Goal: Task Accomplishment & Management: Complete application form

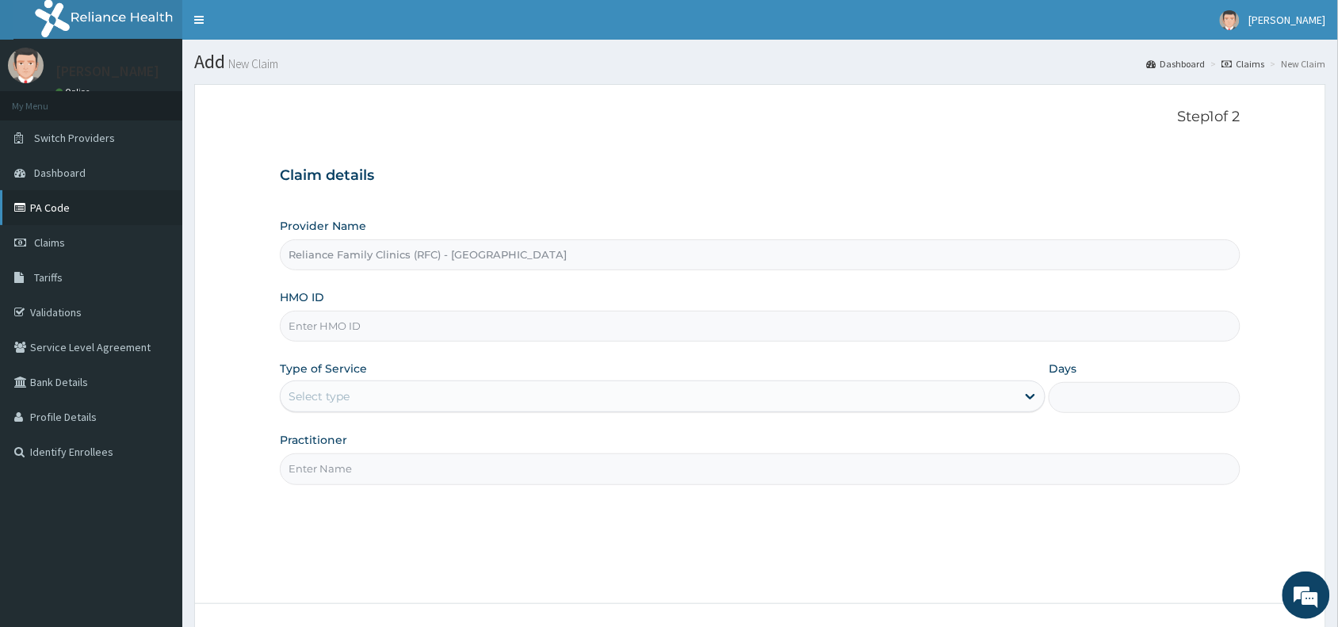
click at [60, 204] on link "PA Code" at bounding box center [91, 207] width 182 height 35
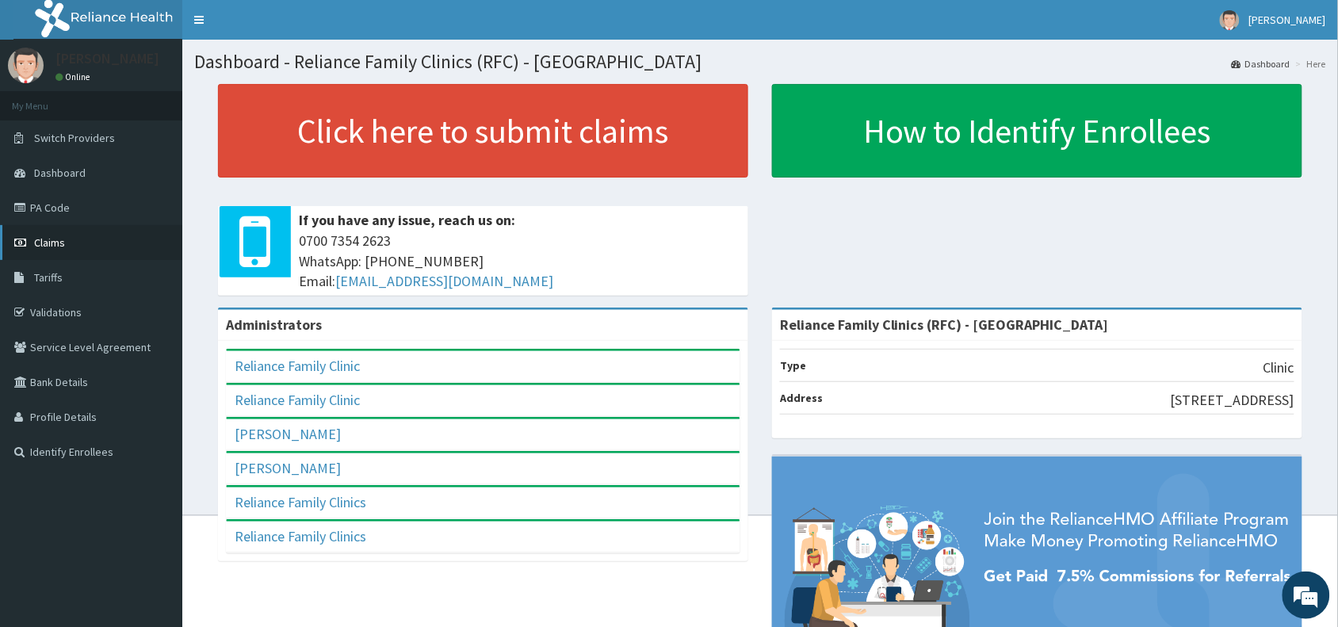
click at [57, 239] on span "Claims" at bounding box center [49, 242] width 31 height 14
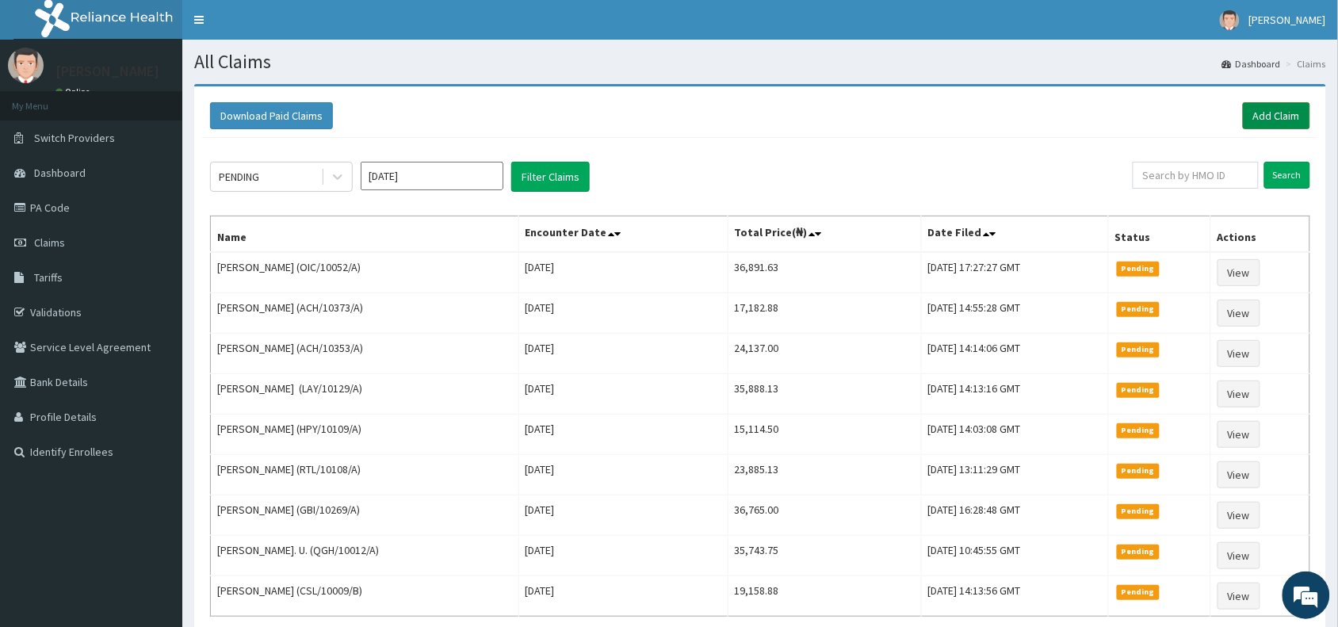
click at [1284, 121] on link "Add Claim" at bounding box center [1276, 115] width 67 height 27
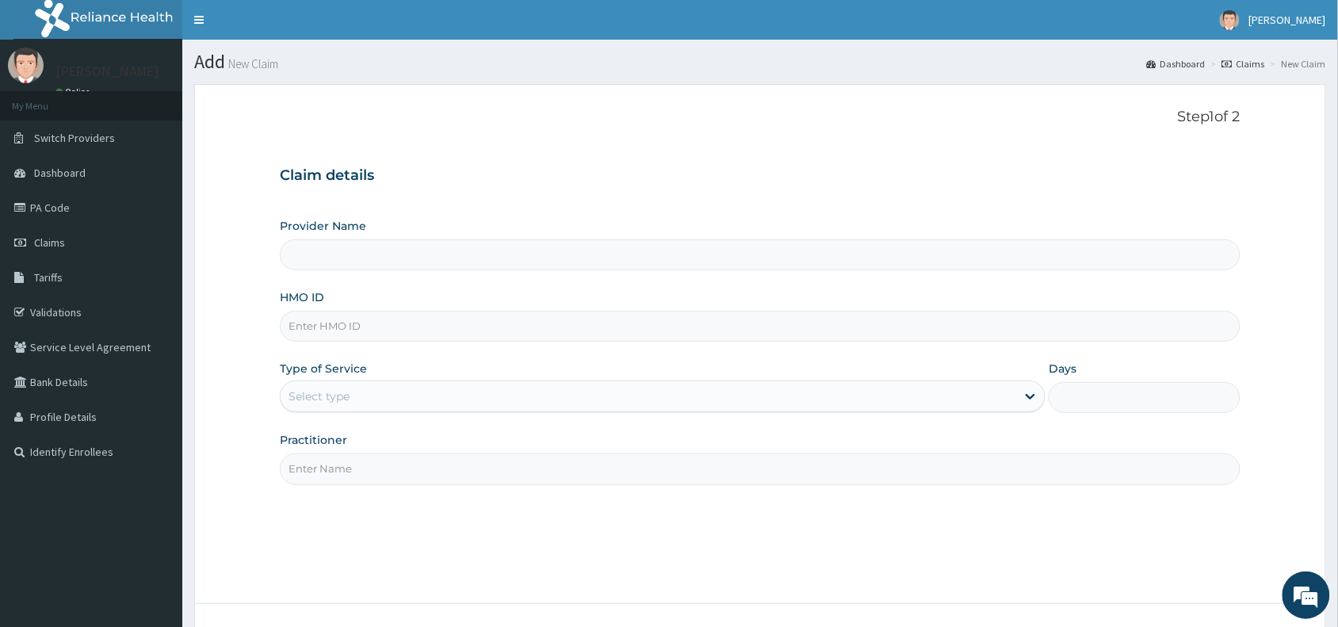
click at [337, 329] on input "HMO ID" at bounding box center [760, 326] width 961 height 31
paste input "FMI/10243/A"
type input "FMI/10243/A"
type input "Reliance Family Clinics (RFC) - [GEOGRAPHIC_DATA]"
click at [304, 331] on input "FMI/10243/A" at bounding box center [760, 326] width 961 height 31
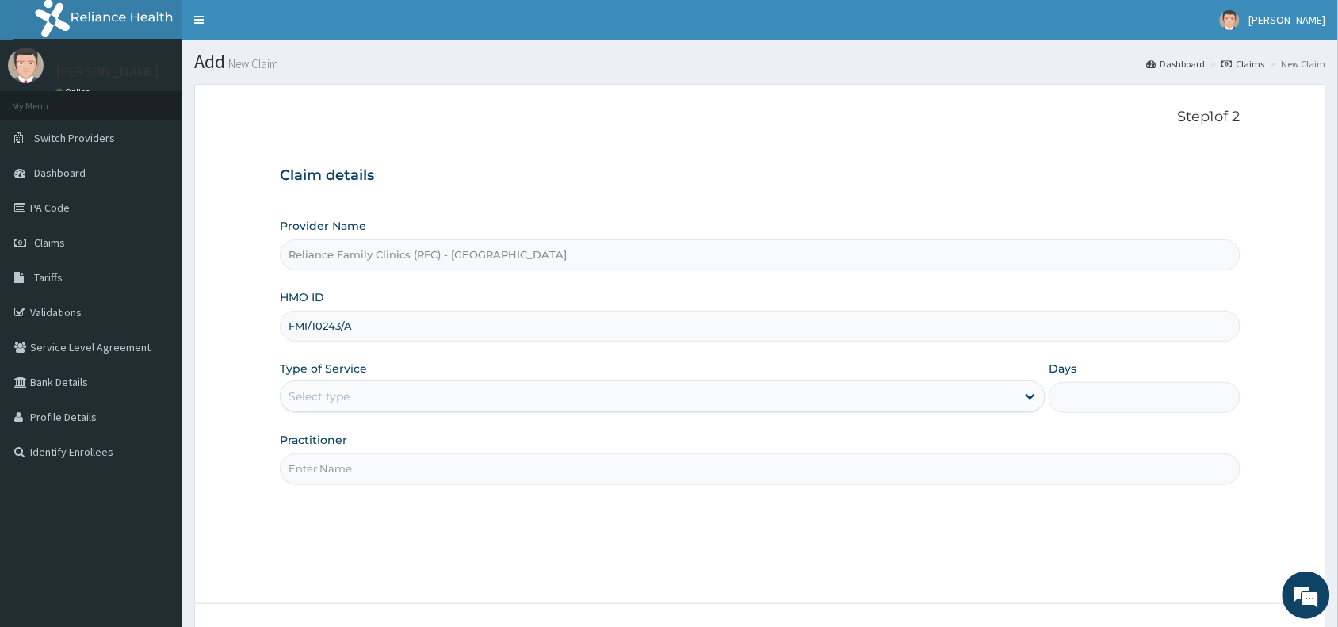
type input "FMI/10243/A"
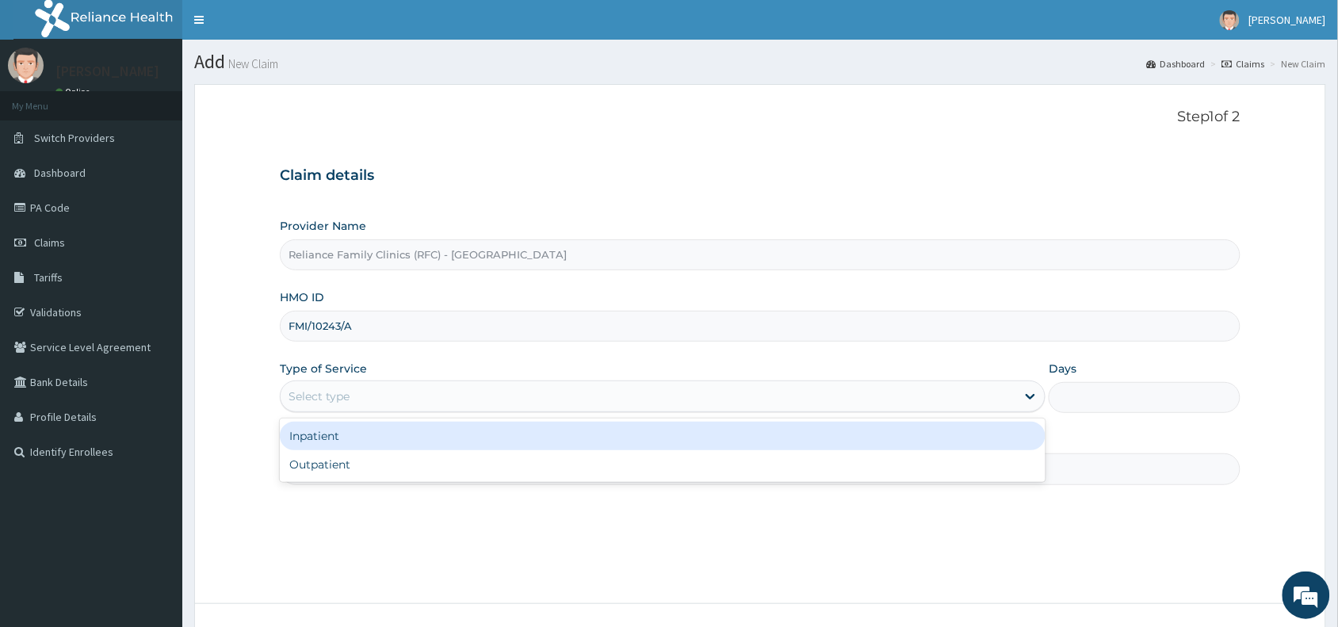
click at [369, 397] on div "Select type" at bounding box center [649, 396] width 736 height 25
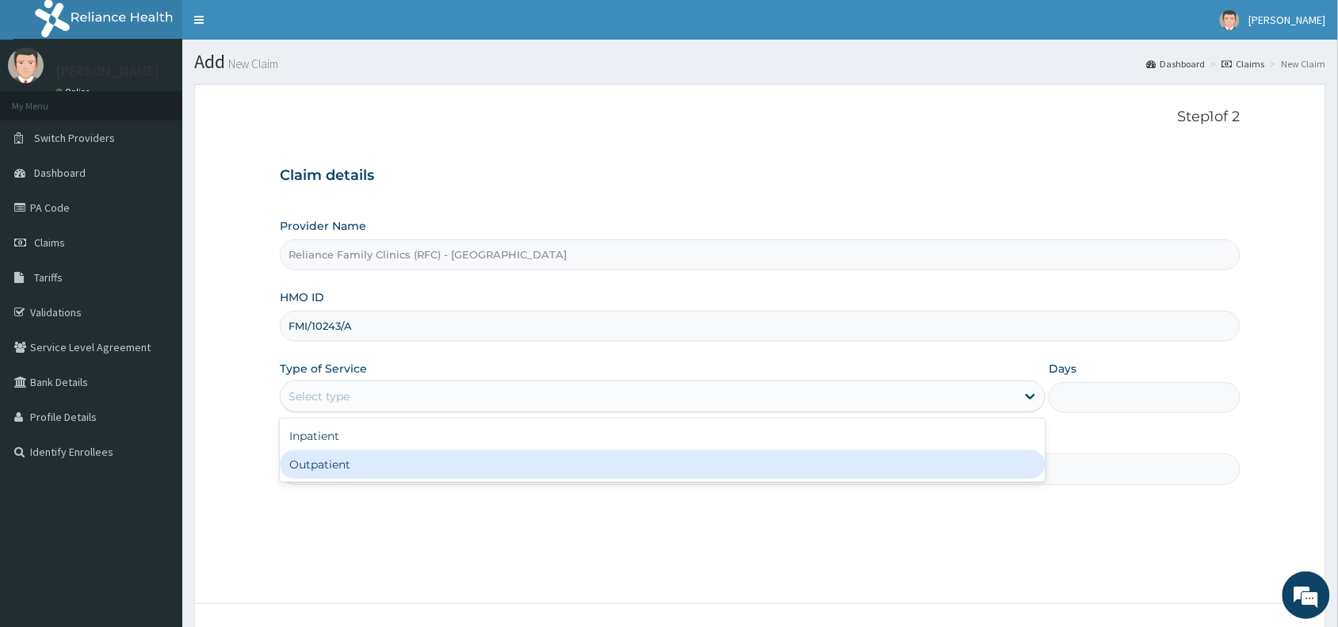
click at [339, 461] on div "Outpatient" at bounding box center [663, 464] width 766 height 29
type input "1"
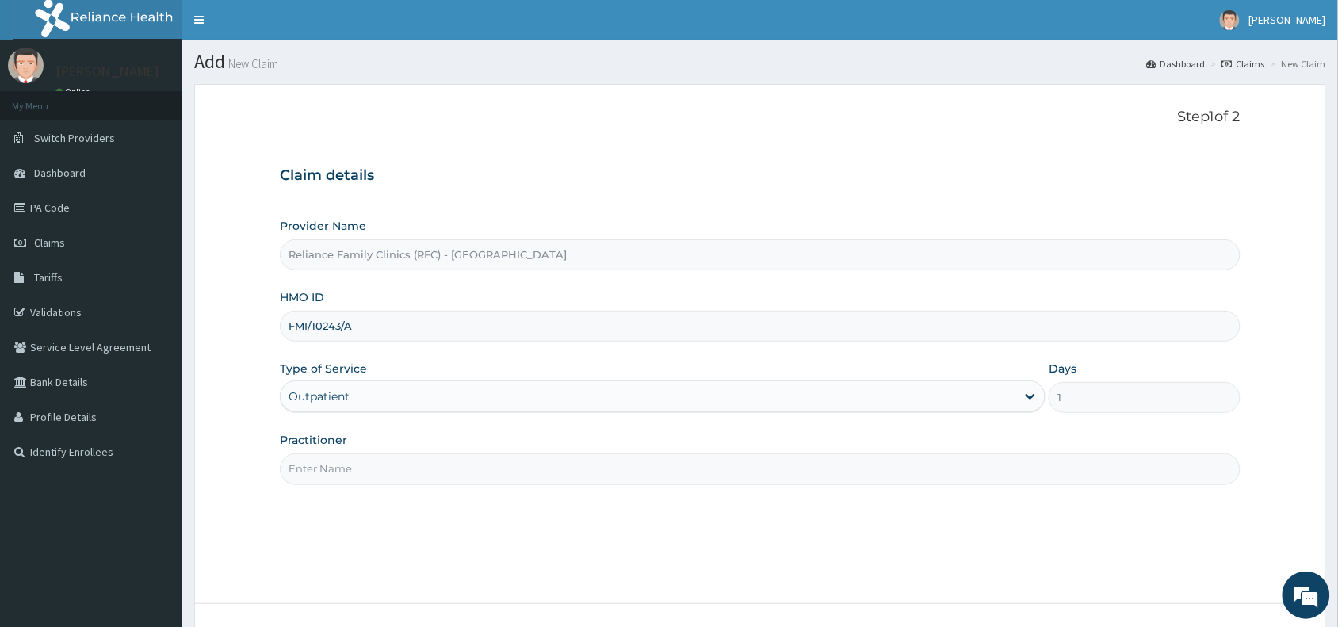
drag, startPoint x: 391, startPoint y: 472, endPoint x: 430, endPoint y: 482, distance: 40.0
click at [398, 473] on input "Practitioner" at bounding box center [760, 468] width 961 height 31
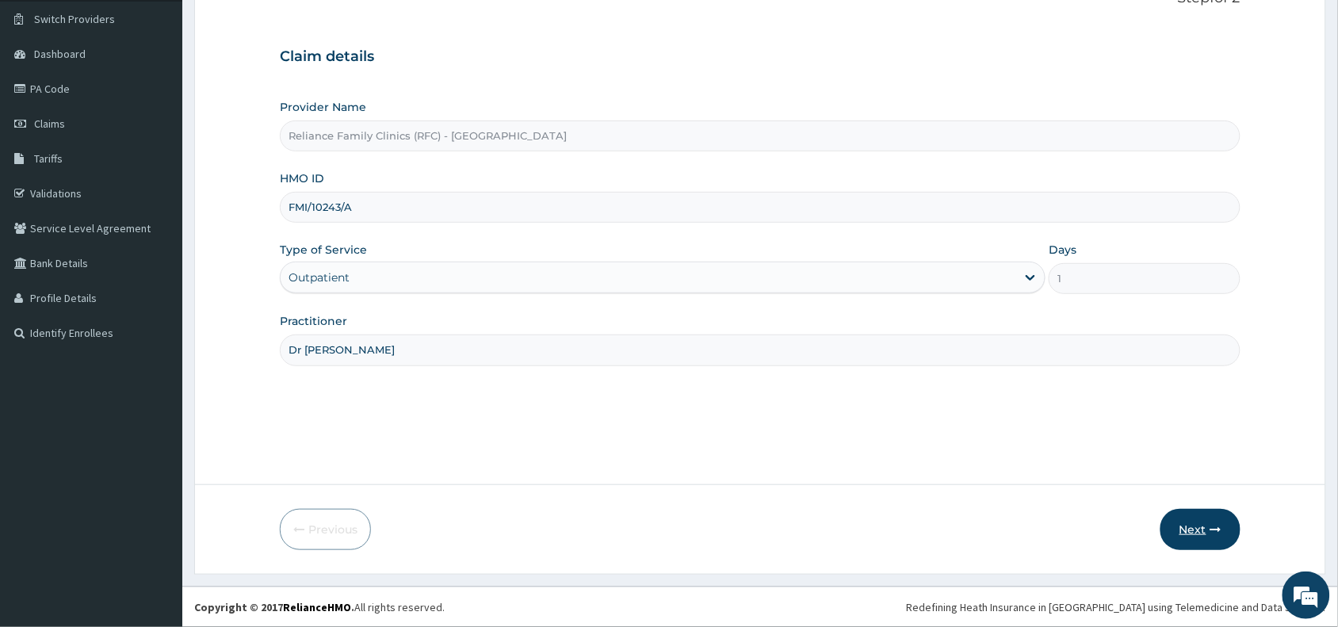
type input "Dr [PERSON_NAME]"
click at [1195, 523] on button "Next" at bounding box center [1201, 529] width 80 height 41
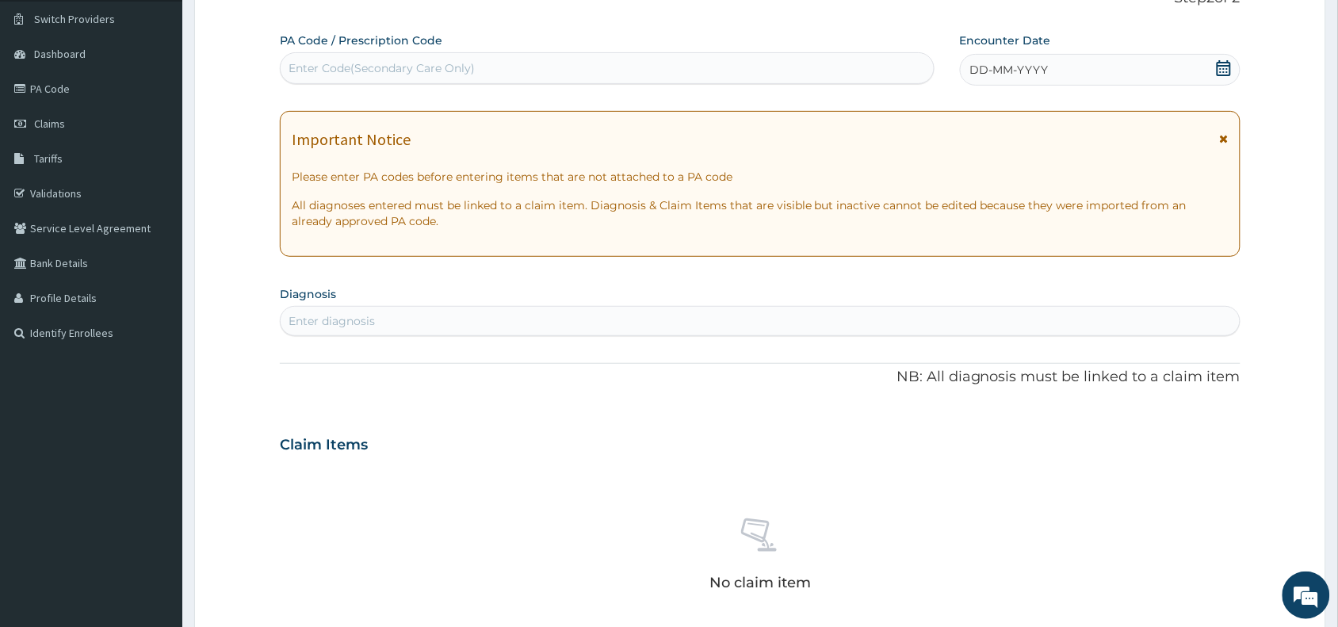
click at [1092, 62] on div "DD-MM-YYYY" at bounding box center [1100, 70] width 281 height 32
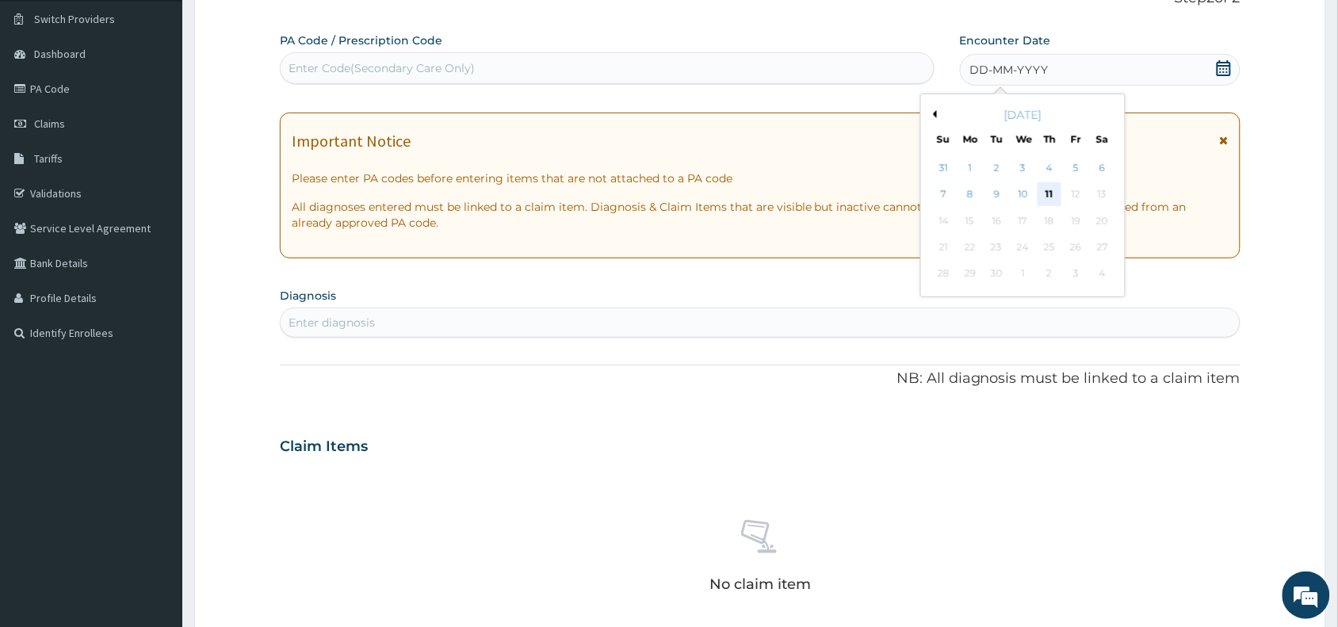
click at [1049, 194] on div "11" at bounding box center [1050, 195] width 24 height 24
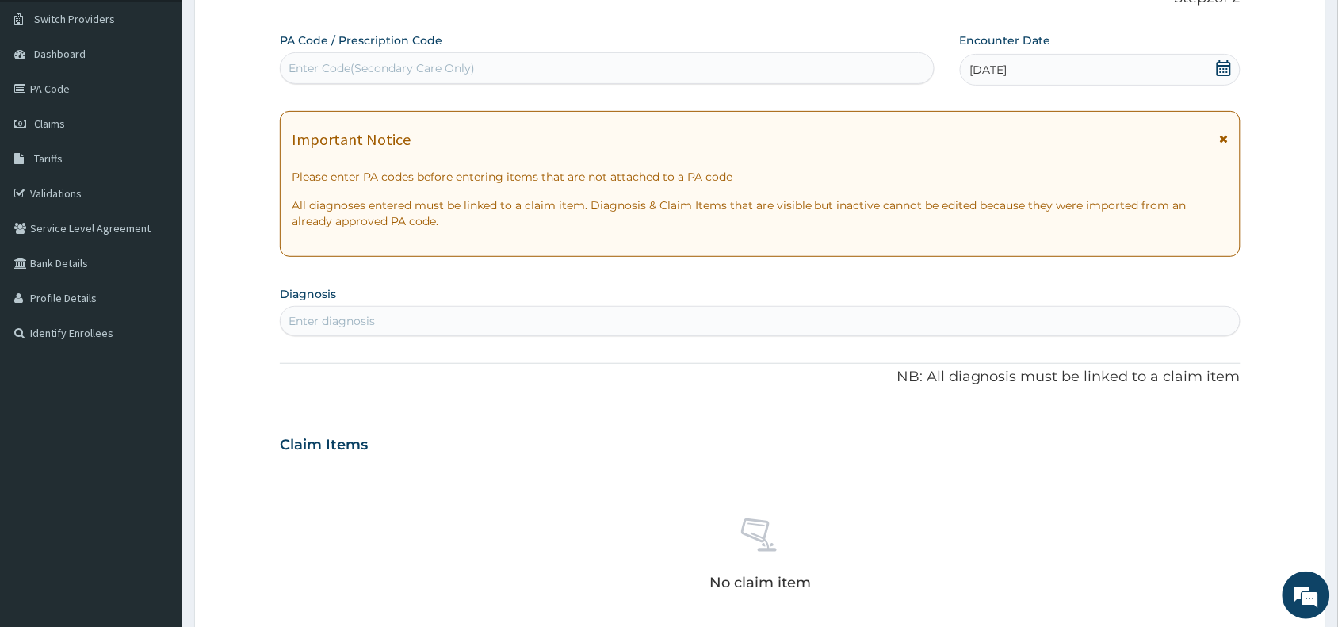
click at [369, 316] on div "Enter diagnosis" at bounding box center [332, 321] width 86 height 16
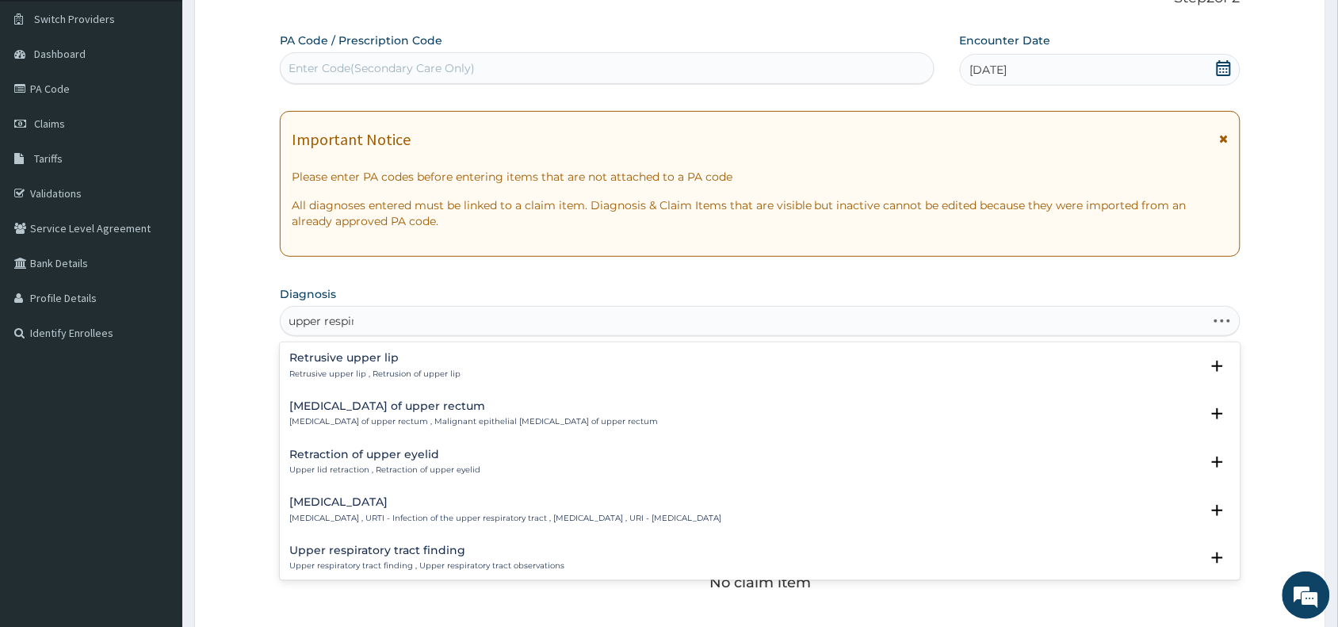
type input "upper respirat"
click at [449, 350] on div "Upper respiratory infection Upper respiratory infection , URTI - Infection of t…" at bounding box center [760, 370] width 961 height 48
click at [401, 362] on h4 "Upper respiratory infection" at bounding box center [505, 358] width 432 height 12
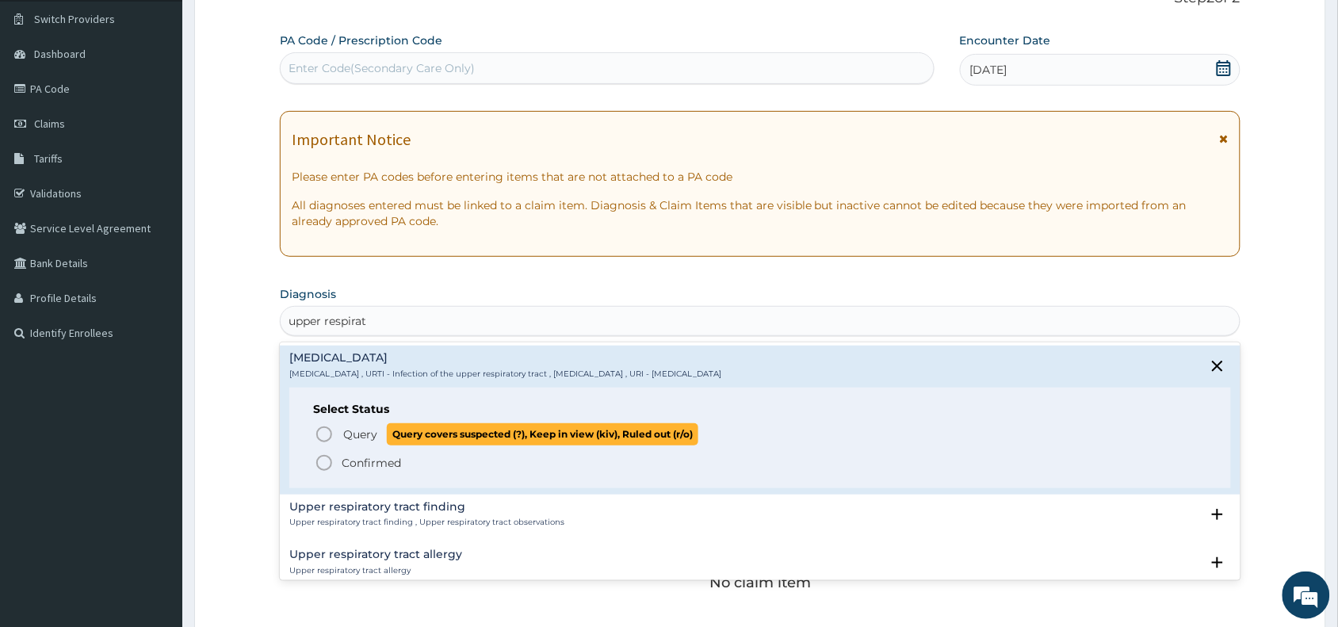
click at [363, 430] on span "Query" at bounding box center [360, 435] width 34 height 16
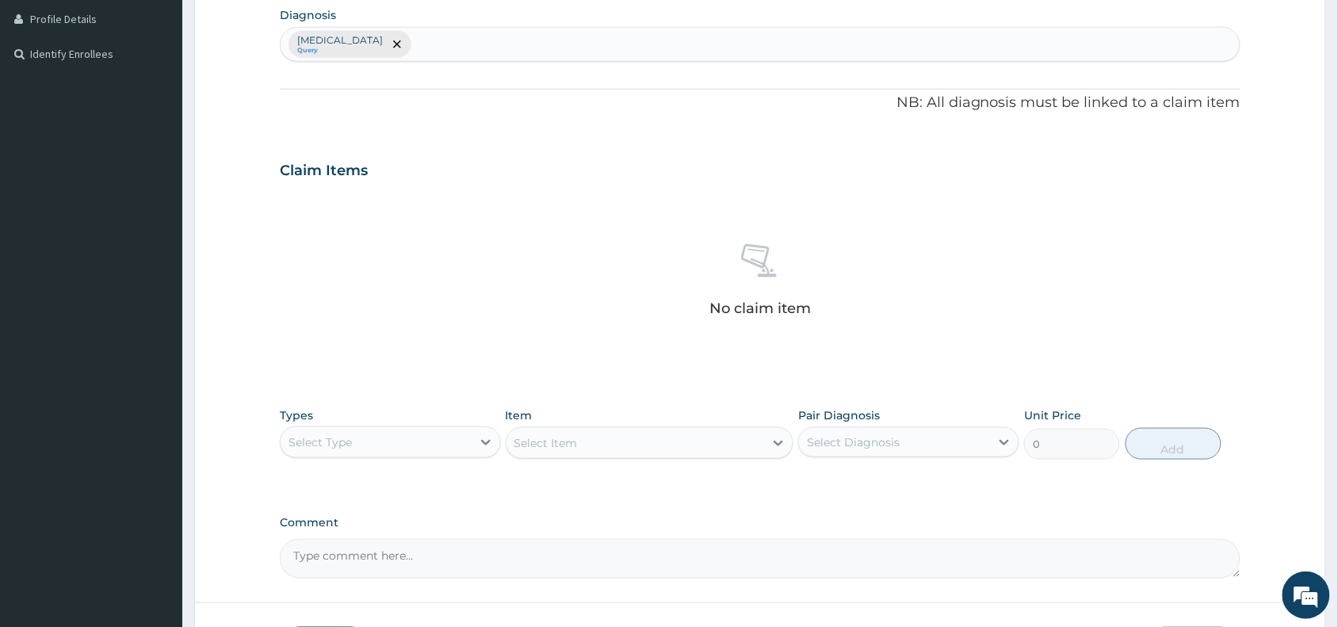
scroll to position [433, 0]
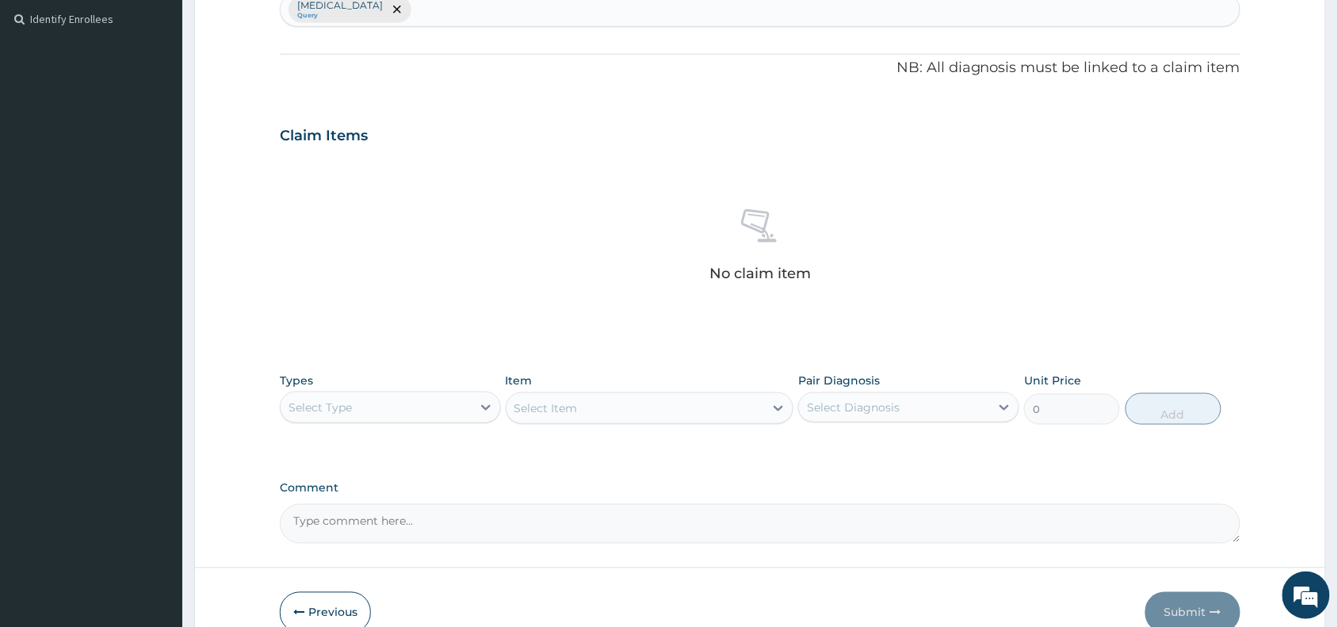
click at [446, 411] on div "Select Type" at bounding box center [376, 407] width 191 height 25
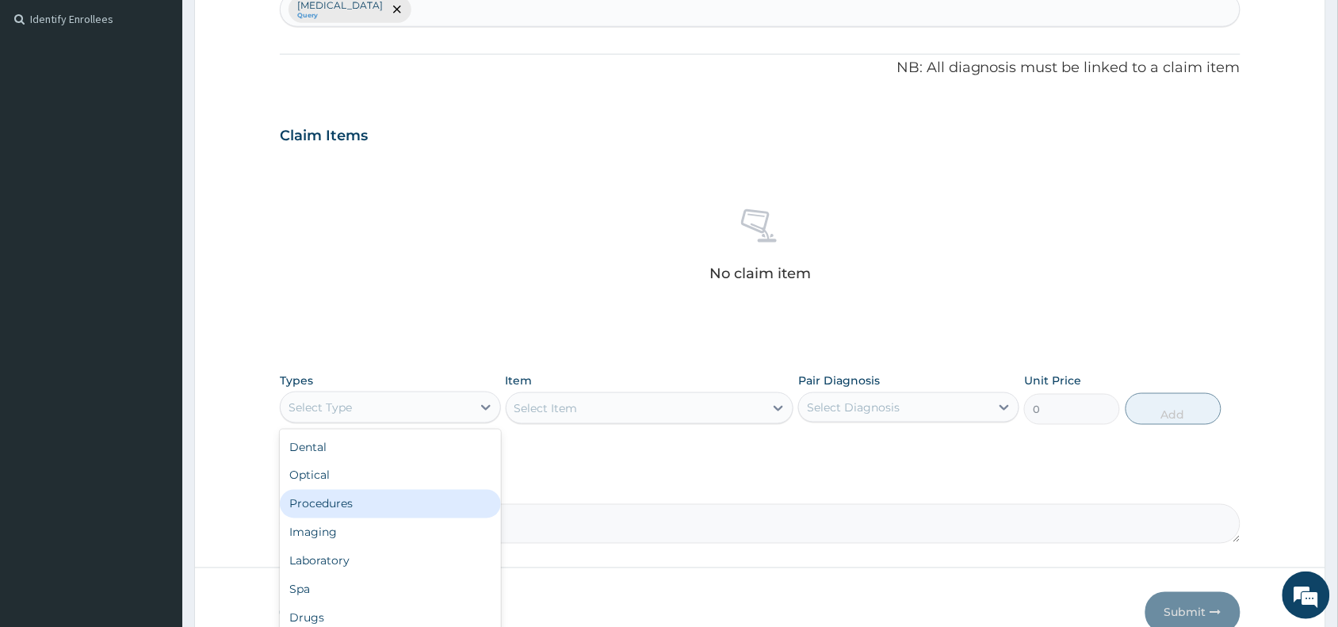
click at [389, 509] on div "Procedures" at bounding box center [390, 504] width 221 height 29
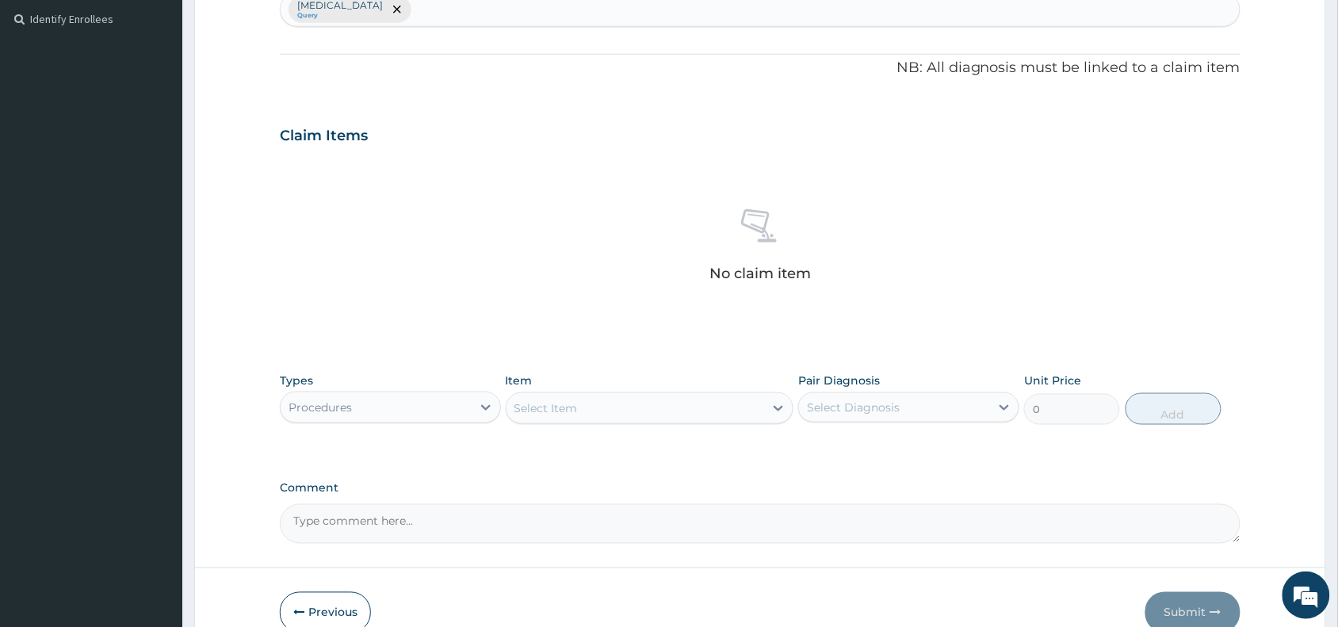
click at [523, 16] on div "Upper respiratory infection Query" at bounding box center [760, 9] width 959 height 33
type input "ear pain"
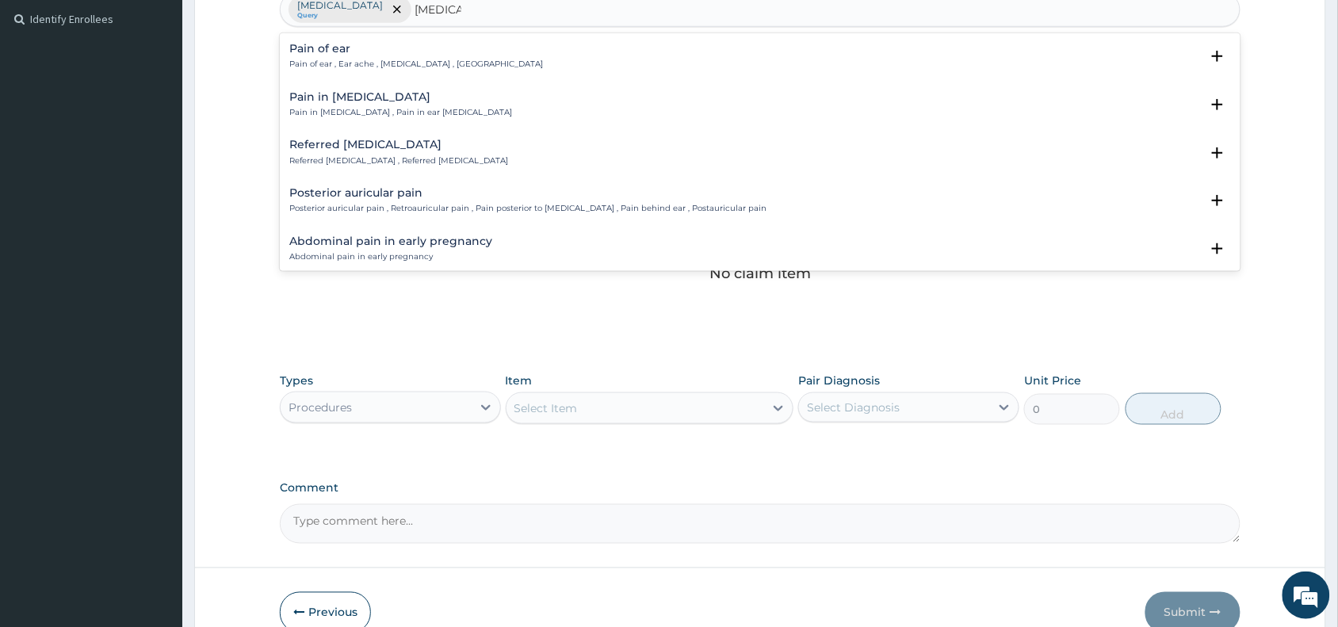
click at [358, 50] on h4 "Pain of ear" at bounding box center [416, 49] width 254 height 12
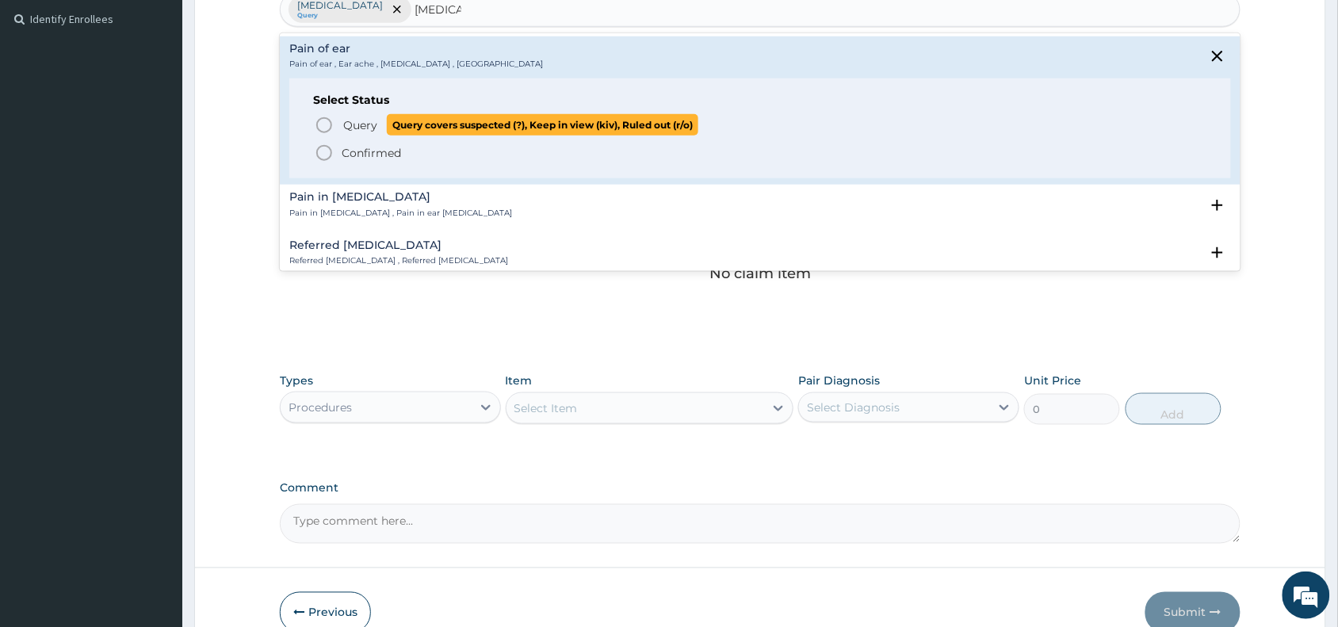
click at [365, 128] on span "Query" at bounding box center [360, 125] width 34 height 16
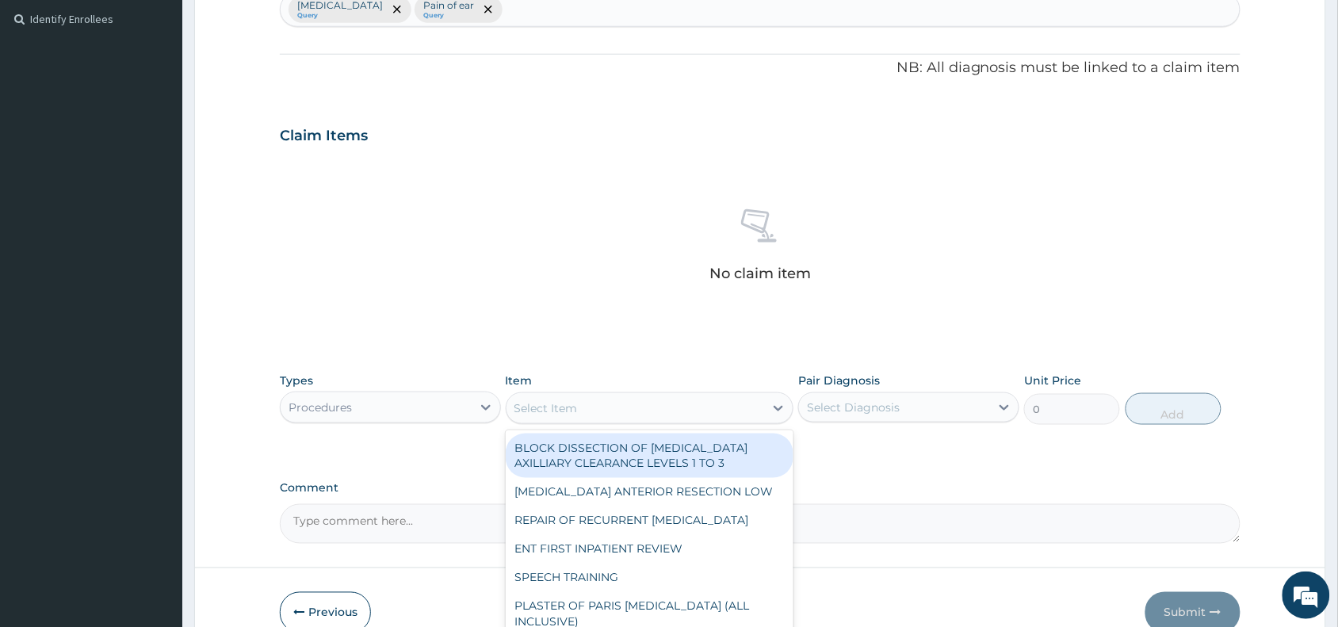
click at [559, 415] on div "Select Item" at bounding box center [546, 408] width 63 height 16
type input "f"
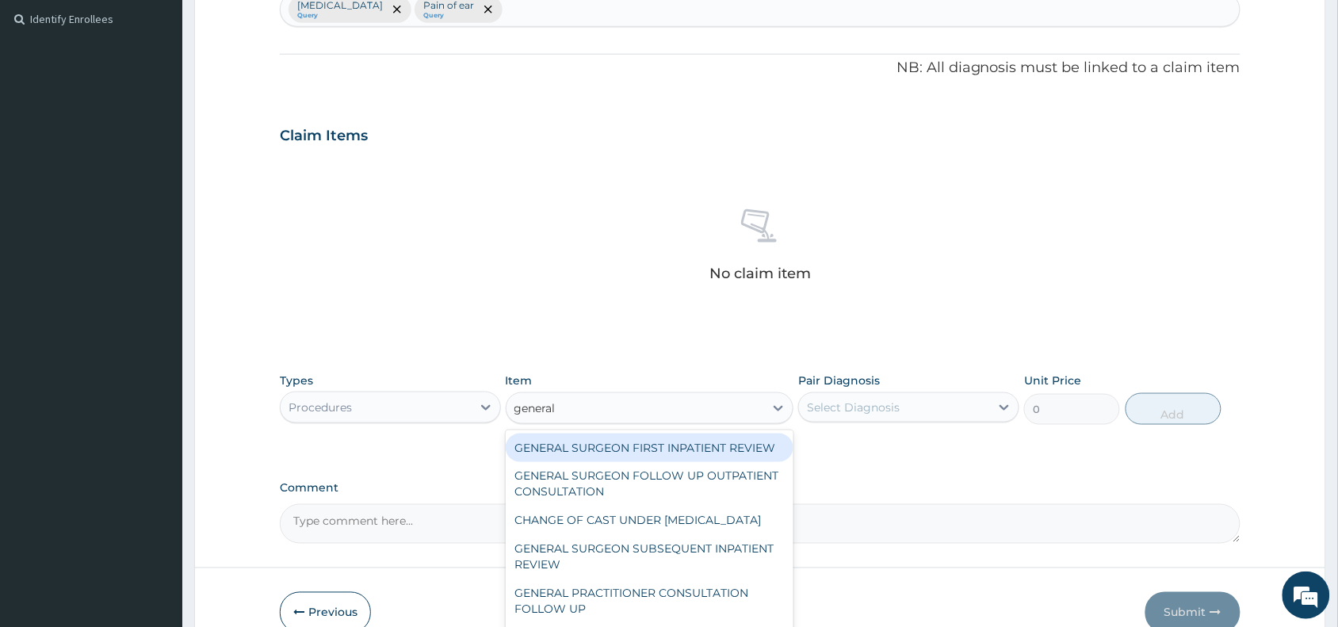
type input "general p"
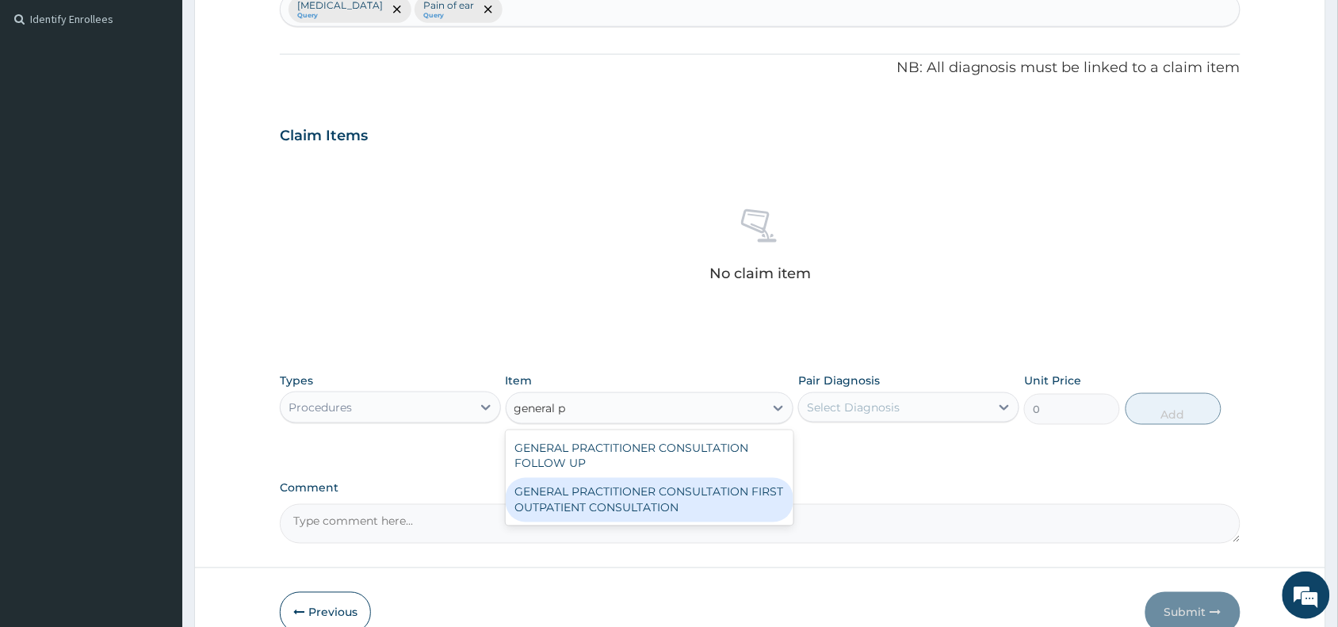
drag, startPoint x: 739, startPoint y: 504, endPoint x: 781, endPoint y: 488, distance: 44.9
click at [734, 502] on div "GENERAL PRACTITIONER CONSULTATION FIRST OUTPATIENT CONSULTATION" at bounding box center [650, 500] width 289 height 44
type input "3370.125"
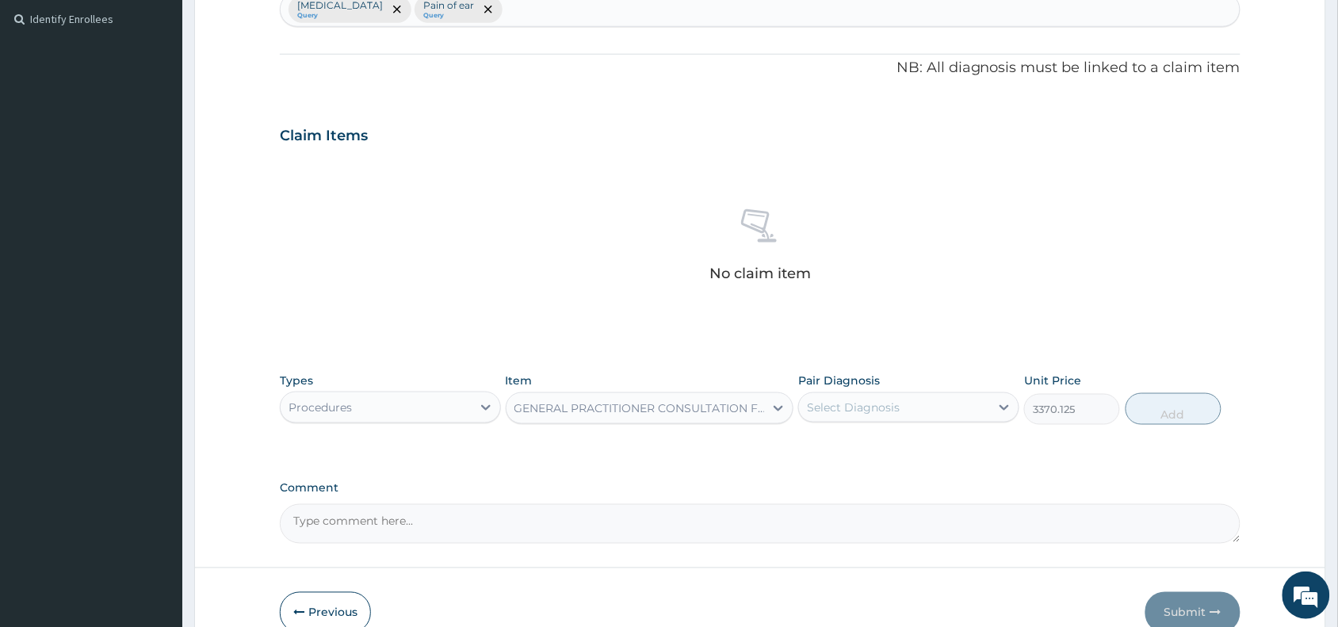
click at [881, 414] on div "Select Diagnosis" at bounding box center [853, 408] width 93 height 16
click at [881, 457] on div "Upper respiratory infection" at bounding box center [908, 448] width 221 height 33
checkbox input "true"
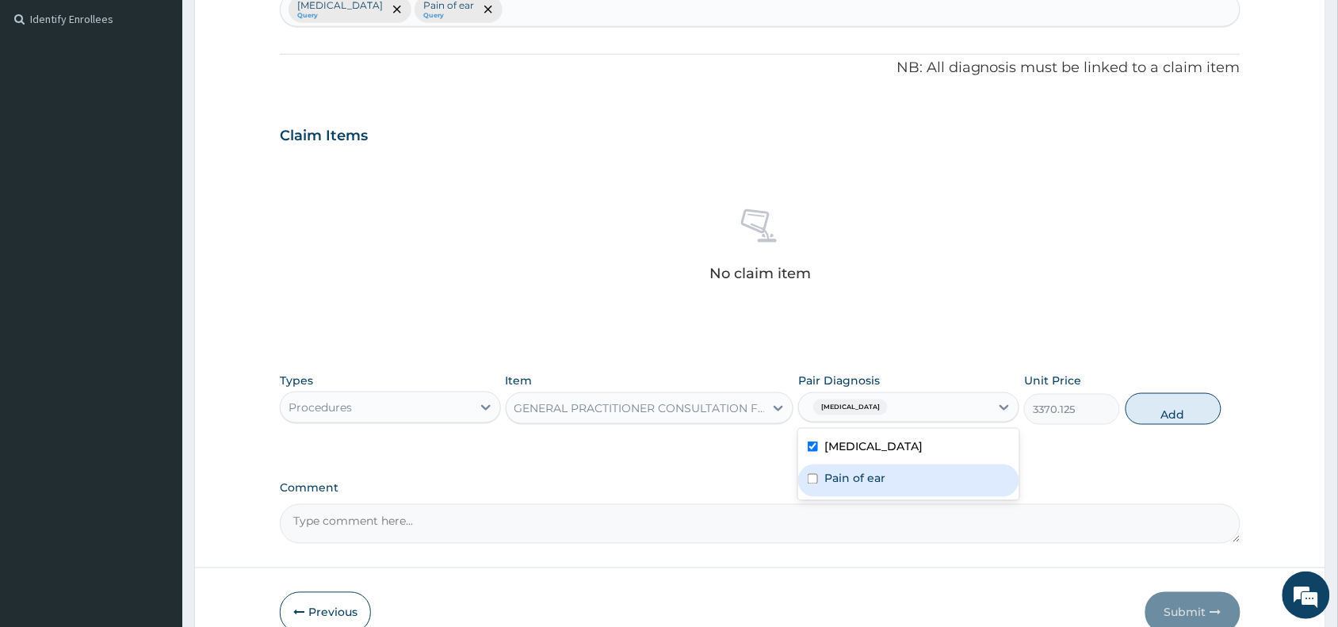
click at [881, 472] on label "Pain of ear" at bounding box center [854, 479] width 61 height 16
checkbox input "true"
click at [1168, 419] on button "Add" at bounding box center [1174, 409] width 96 height 32
type input "0"
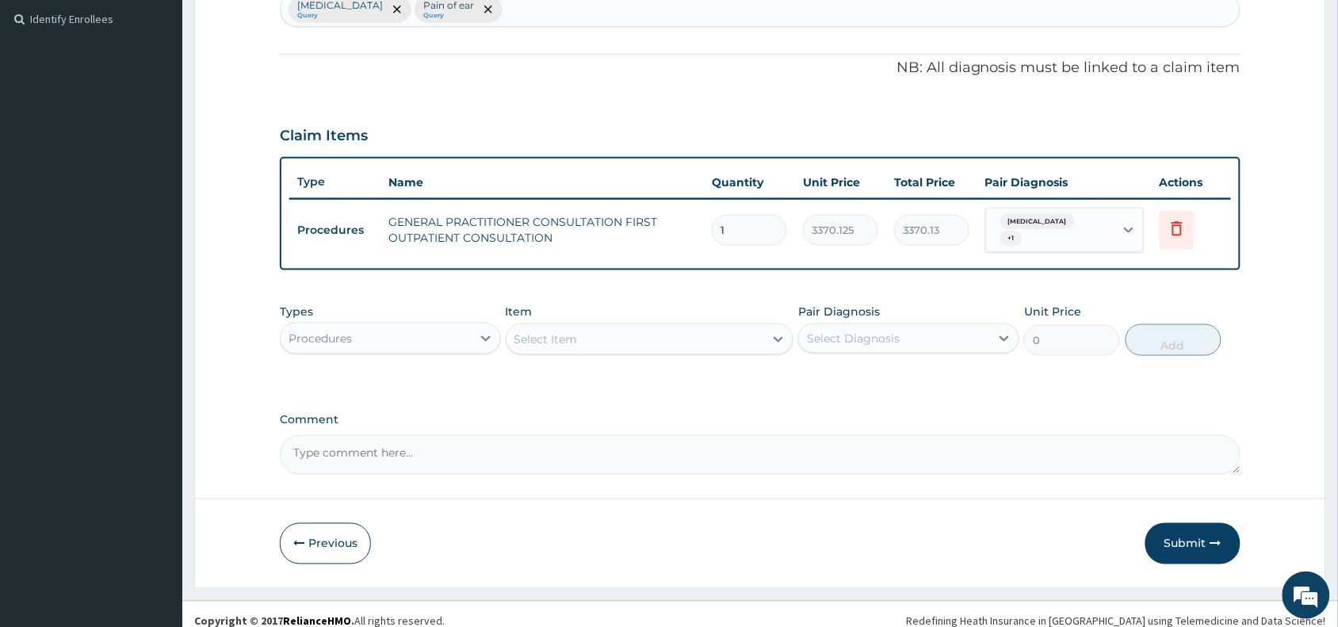
drag, startPoint x: 465, startPoint y: 326, endPoint x: 466, endPoint y: 354, distance: 27.8
click at [465, 329] on div "Procedures" at bounding box center [376, 338] width 191 height 25
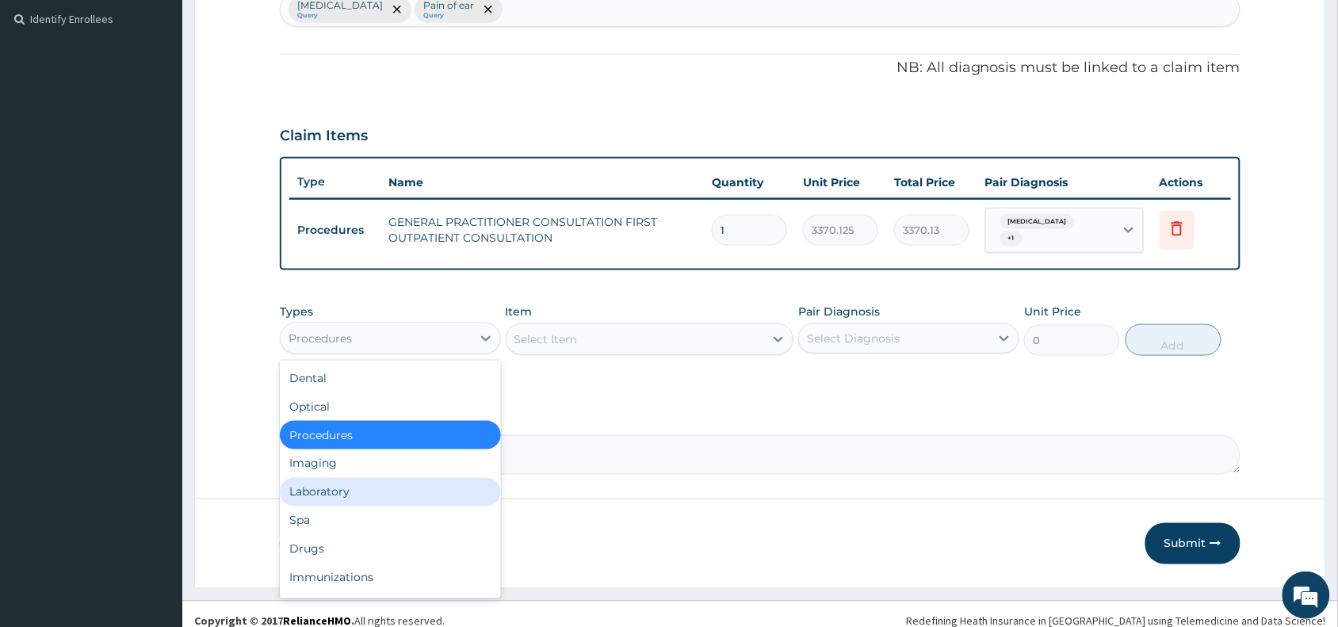
click at [354, 492] on div "Laboratory" at bounding box center [390, 492] width 221 height 29
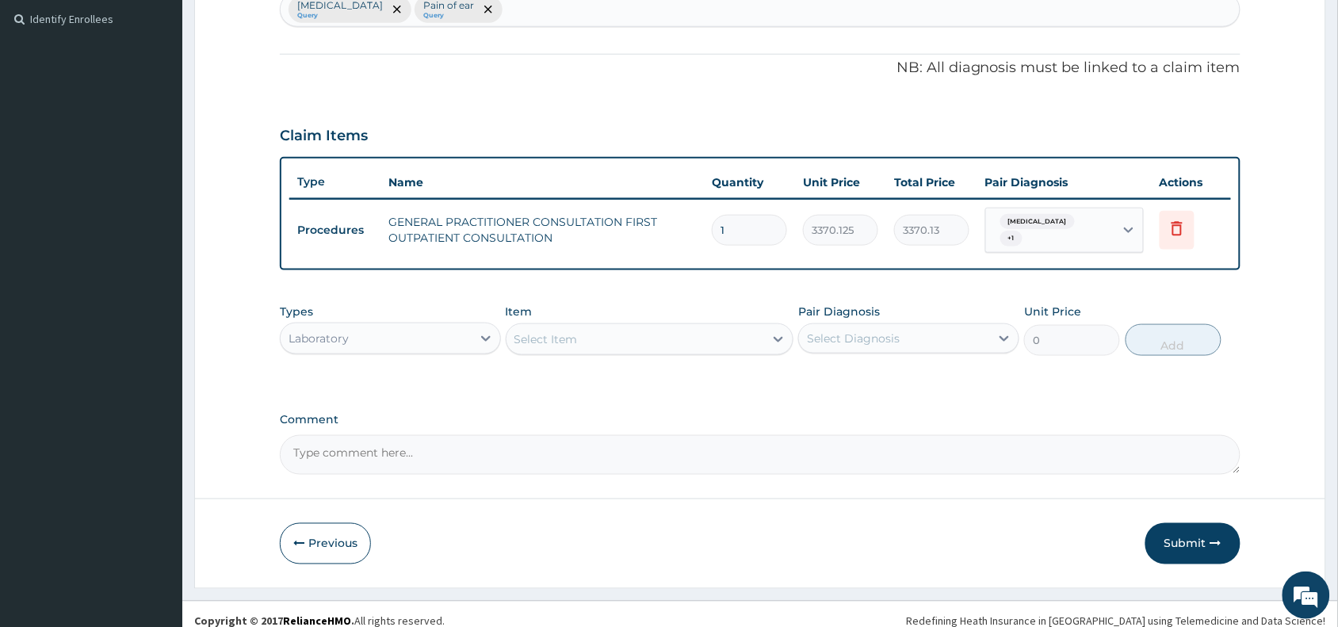
click at [620, 334] on div "Select Item" at bounding box center [636, 339] width 258 height 25
click at [392, 446] on textarea "Comment" at bounding box center [760, 455] width 961 height 40
paste textarea "Tab Atrothec 75mg bd x 5/7 Tab Loratidine 10mg dly x 5/7 Cough syrup 10mls tds …"
type textarea "Tab Atrothec 75mg bd x 5/7 Tab Loratidine 10mg dly x 5/7 Cough syrup 10mls tds …"
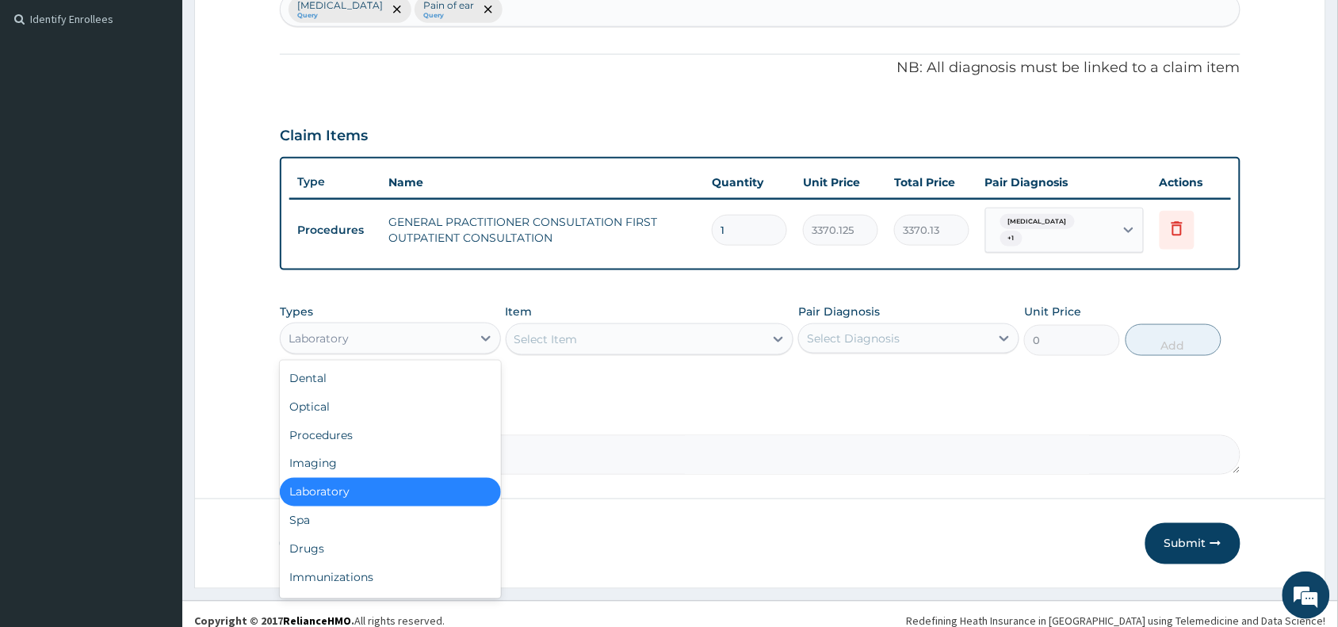
click at [441, 342] on div "Laboratory" at bounding box center [376, 338] width 191 height 25
drag, startPoint x: 350, startPoint y: 544, endPoint x: 371, endPoint y: 536, distance: 22.8
click at [349, 545] on div "Drugs" at bounding box center [390, 549] width 221 height 29
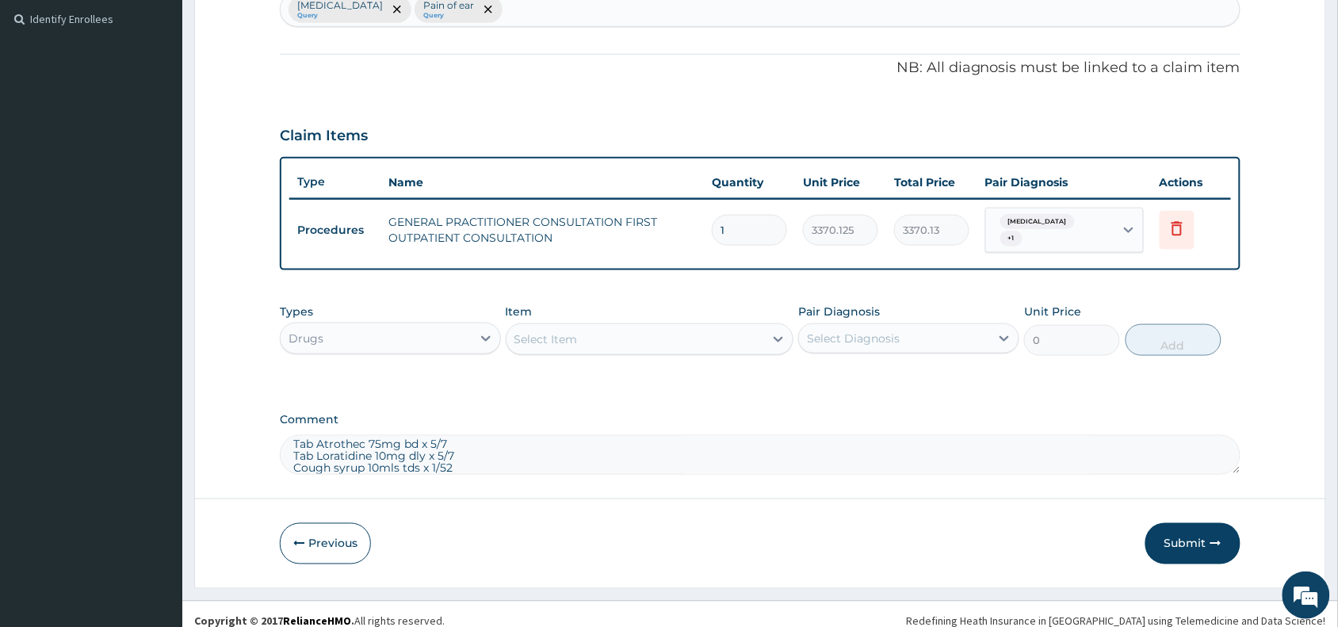
click at [591, 341] on div "Select Item" at bounding box center [636, 339] width 258 height 25
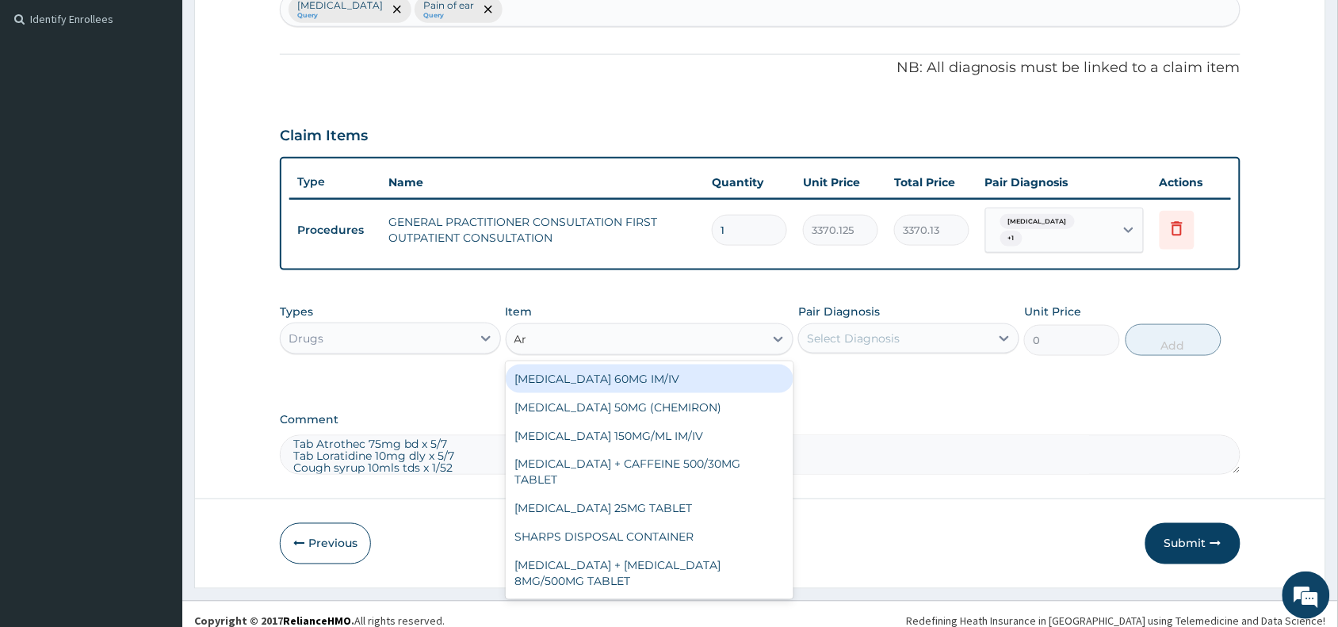
type input "A"
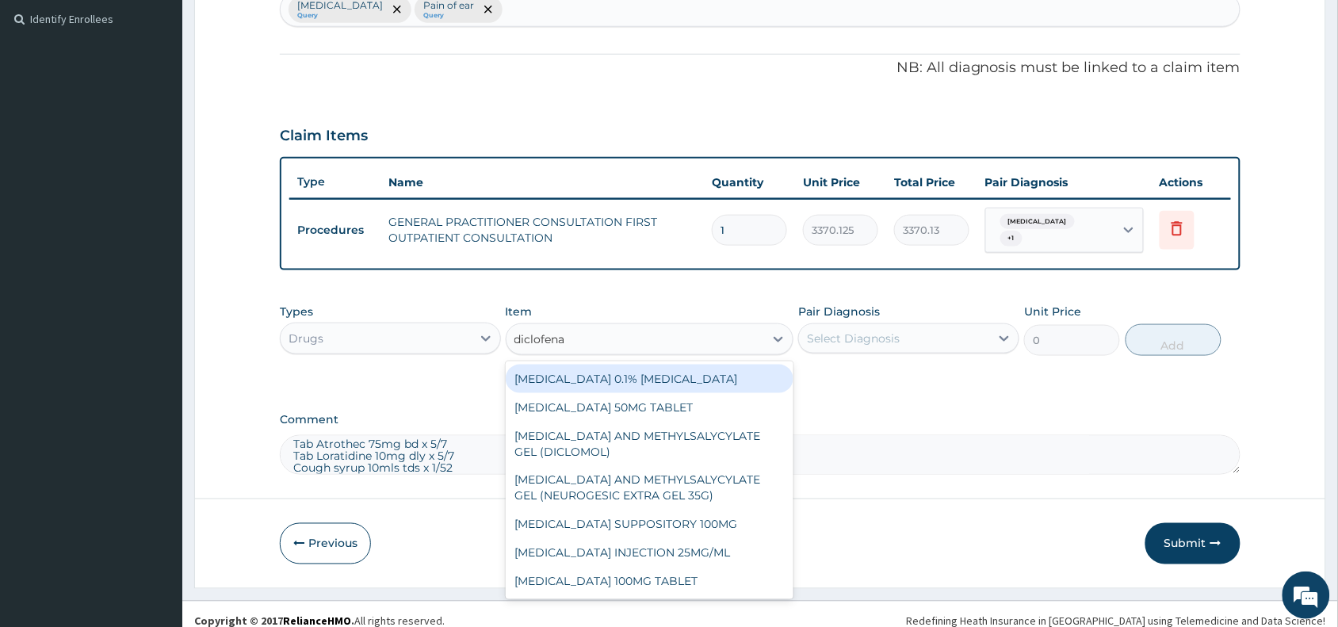
type input "diclofenac"
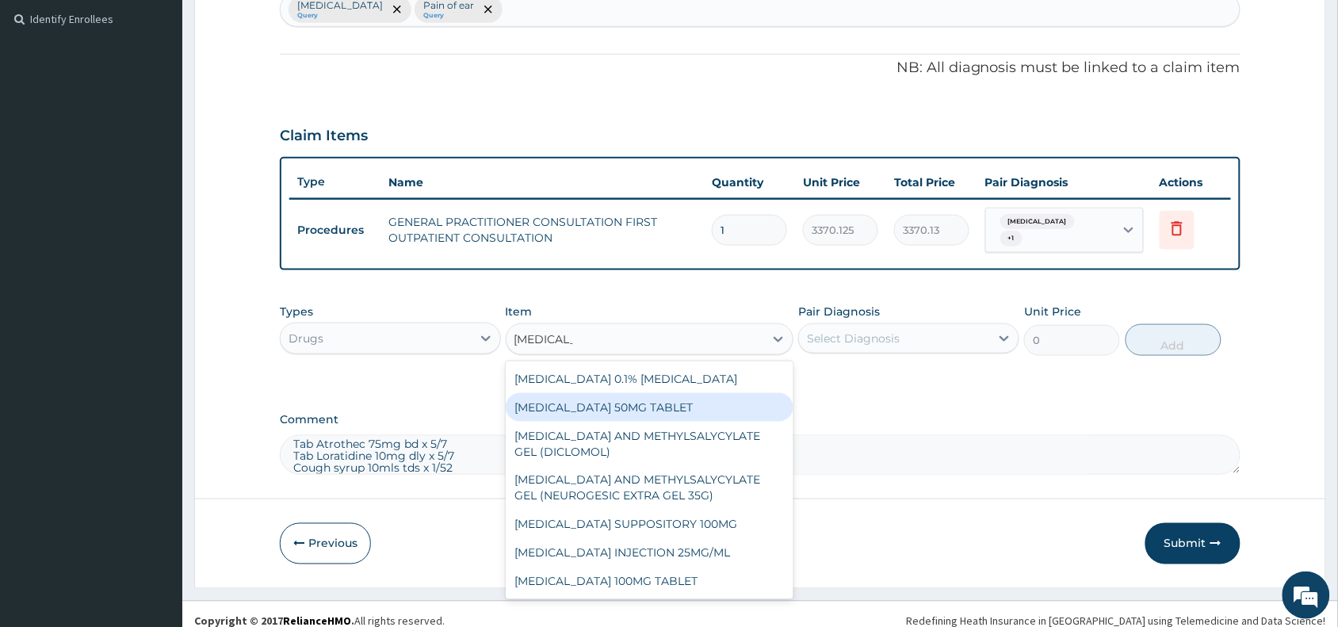
click at [682, 413] on div "DICLOFENAC 50MG TABLET" at bounding box center [650, 407] width 289 height 29
type input "80"
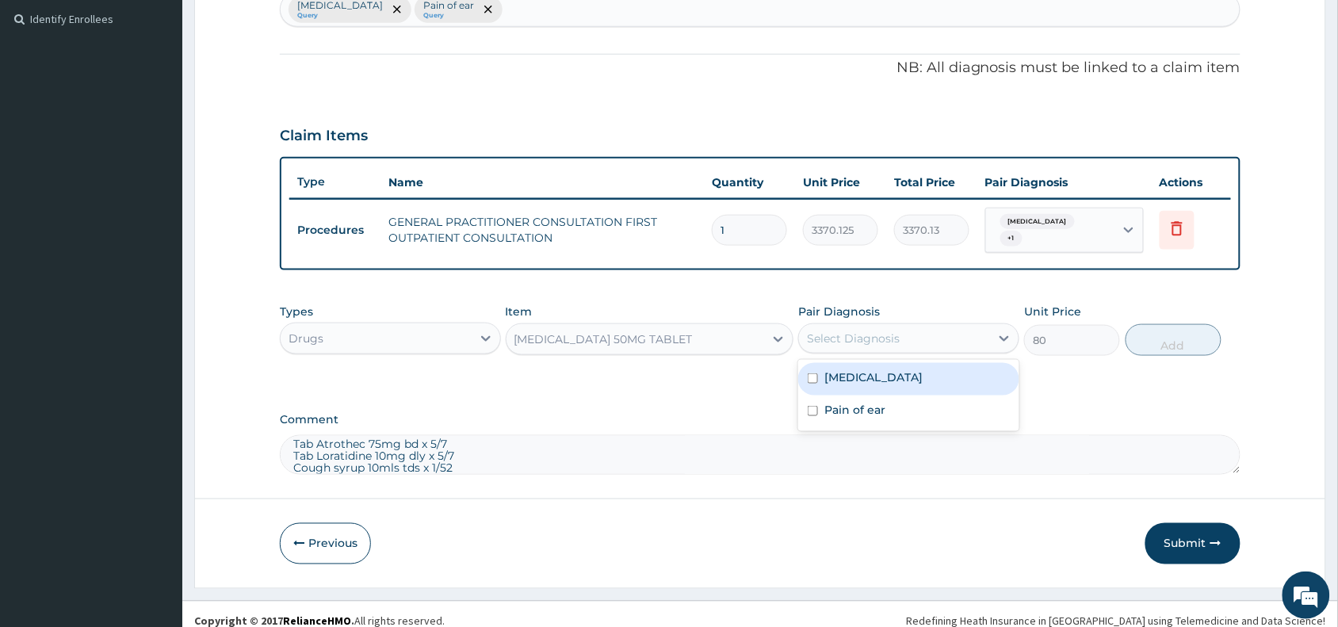
click at [908, 327] on div "Select Diagnosis" at bounding box center [894, 338] width 191 height 25
drag, startPoint x: 874, startPoint y: 384, endPoint x: 873, endPoint y: 393, distance: 8.8
click at [873, 389] on div "Upper respiratory infection" at bounding box center [908, 379] width 221 height 33
checkbox input "true"
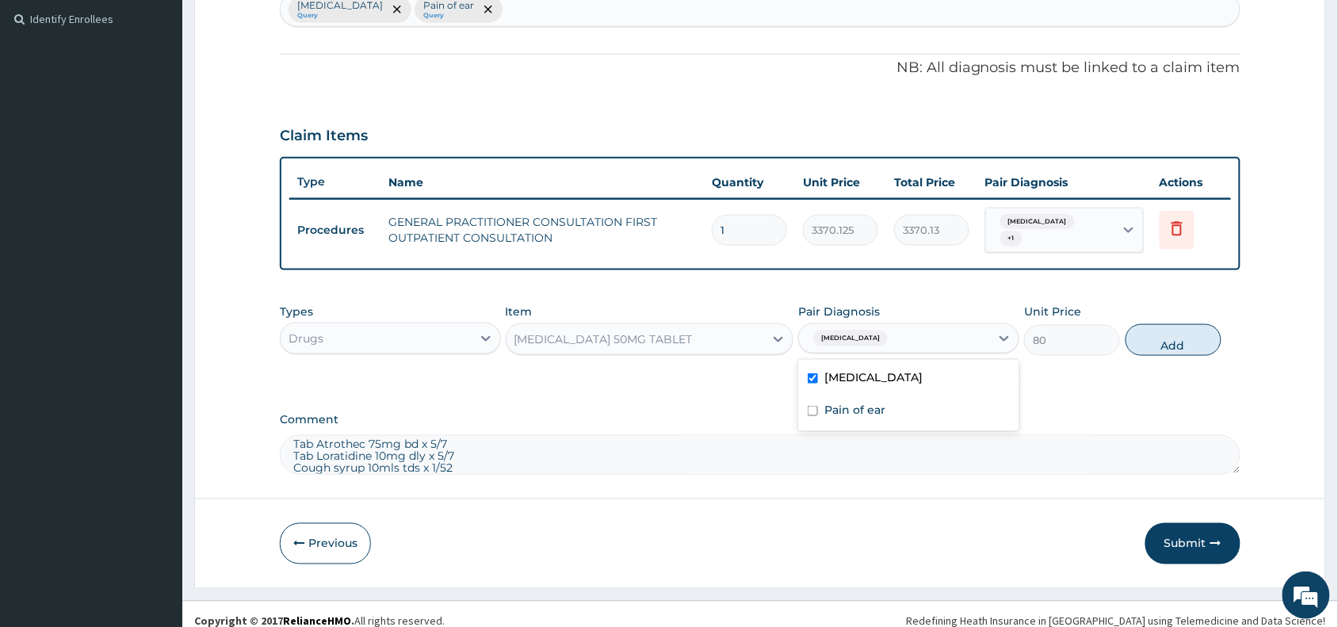
click at [868, 405] on label "Pain of ear" at bounding box center [854, 410] width 61 height 16
checkbox input "true"
click at [1181, 331] on button "Add" at bounding box center [1174, 340] width 96 height 32
type input "0"
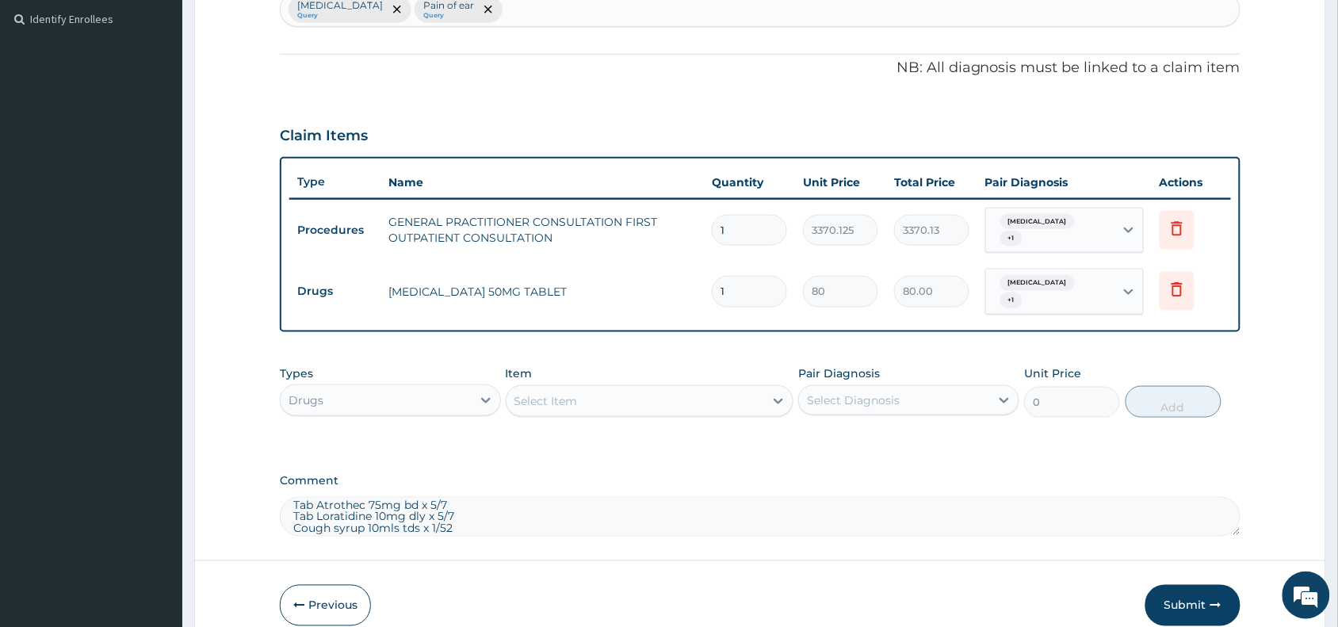
type input "10"
type input "800.00"
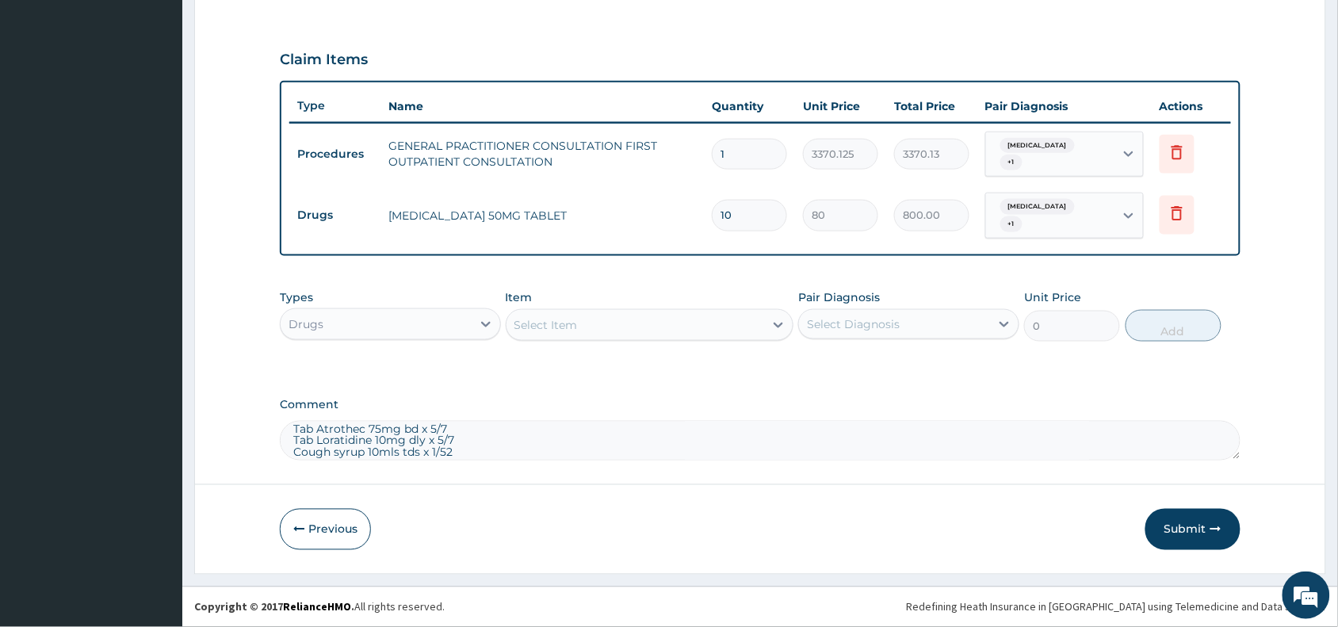
type input "10"
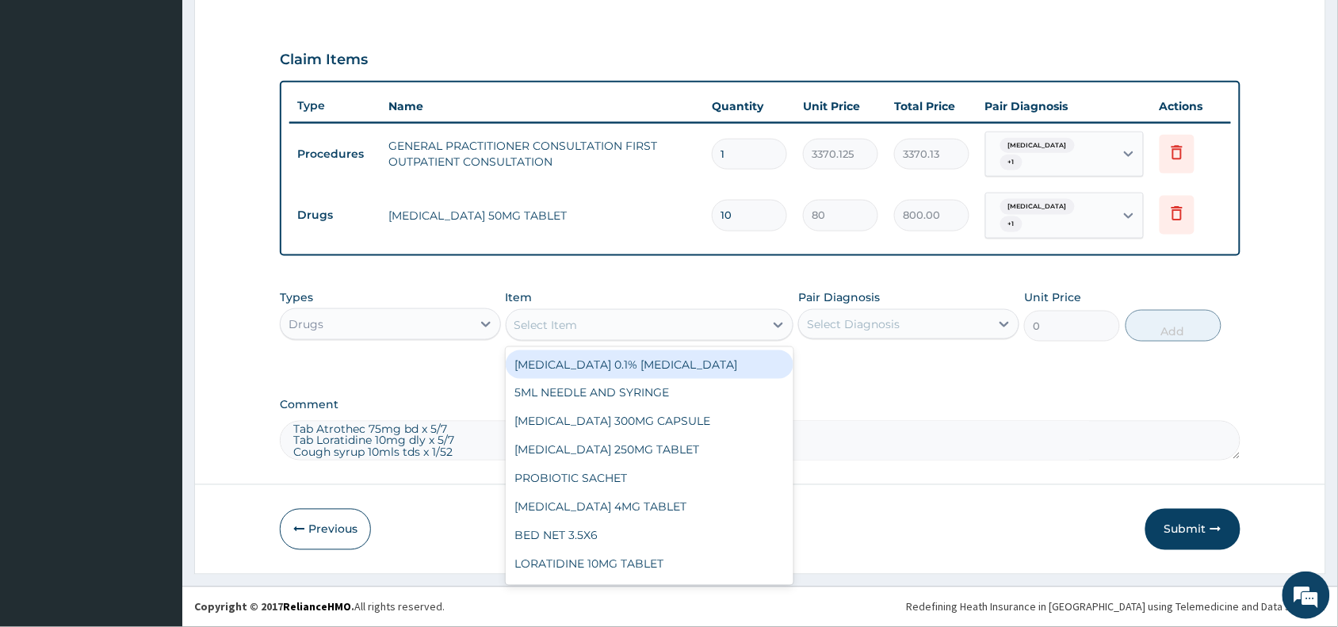
click at [615, 321] on div "Select Item" at bounding box center [636, 324] width 258 height 25
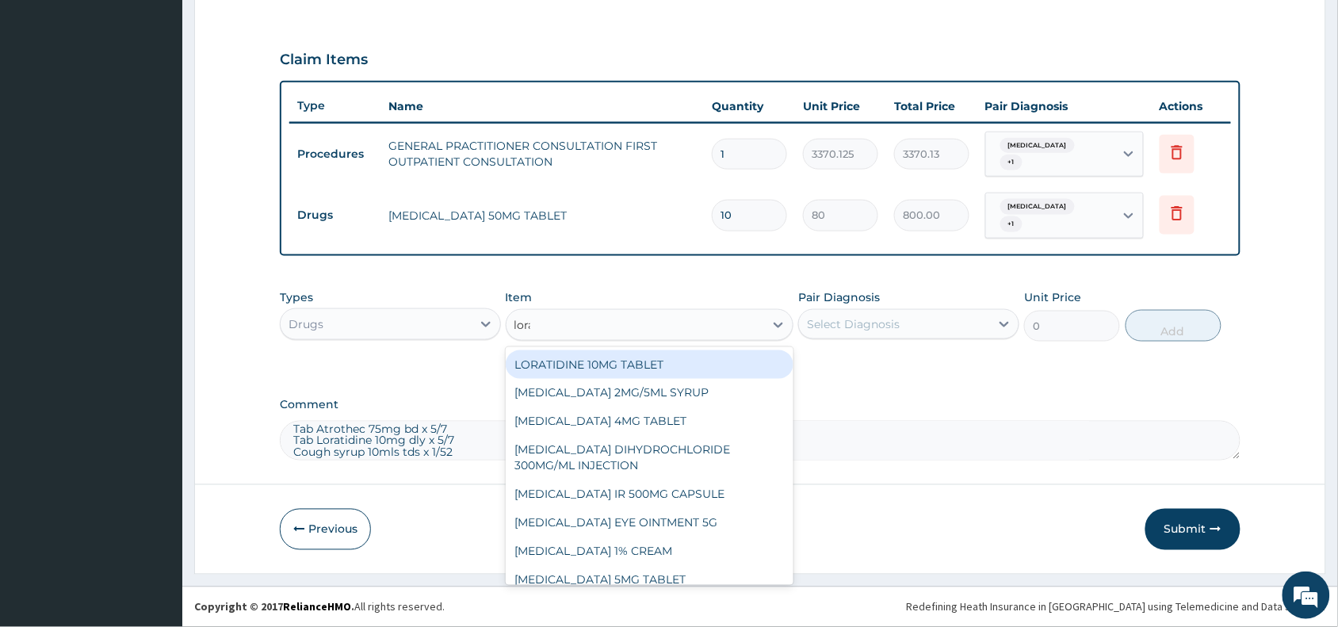
type input "lorata"
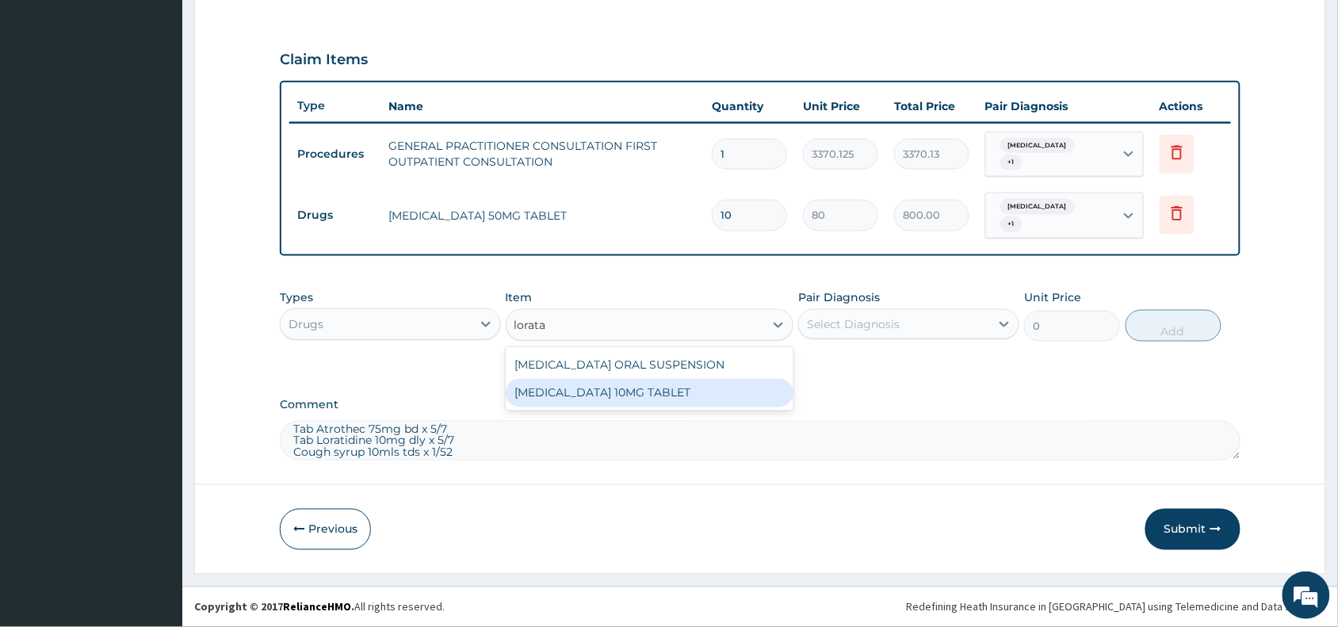
click at [632, 390] on div "LORATADINE 10MG TABLET" at bounding box center [650, 393] width 289 height 29
type input "86.25"
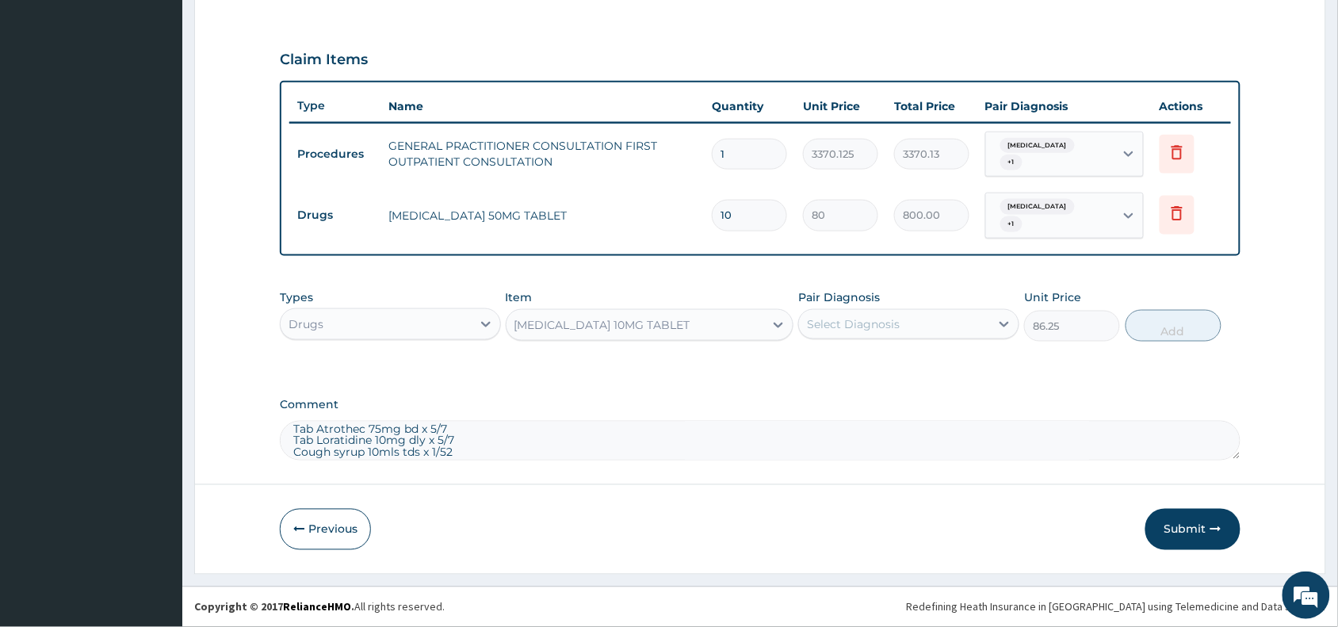
click at [916, 321] on div "Select Diagnosis" at bounding box center [894, 324] width 191 height 25
click at [885, 369] on label "Upper respiratory infection" at bounding box center [873, 363] width 98 height 16
checkbox input "true"
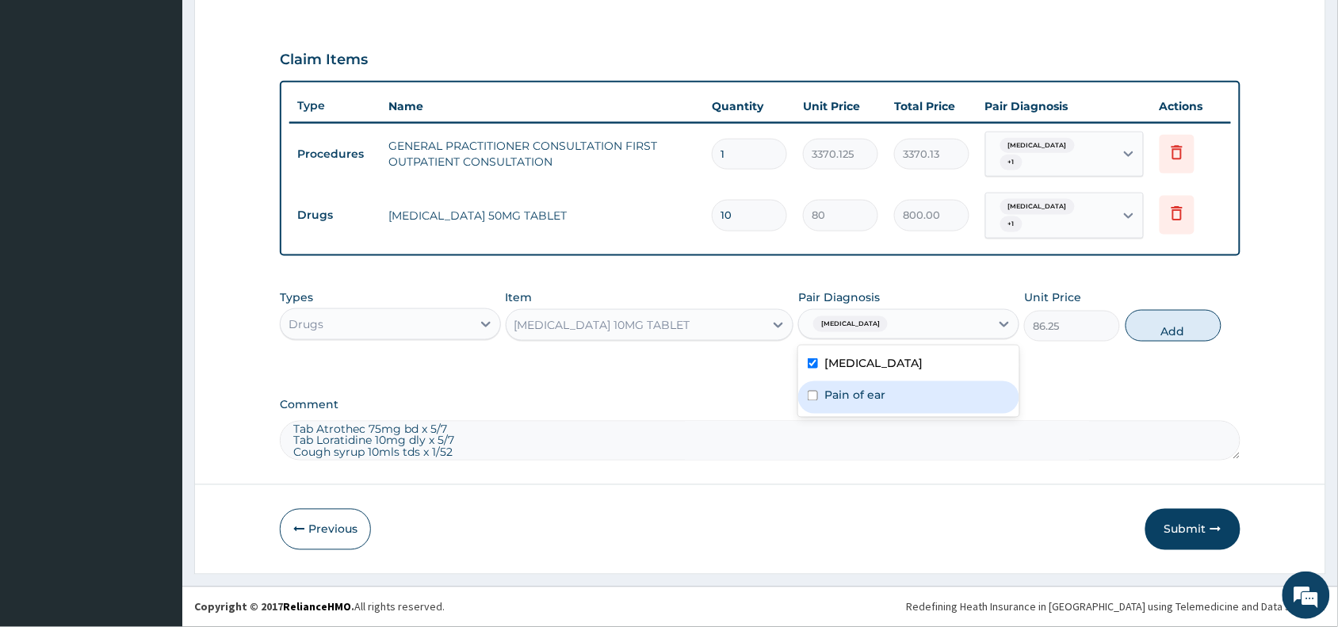
click at [877, 399] on label "Pain of ear" at bounding box center [854, 396] width 61 height 16
checkbox input "true"
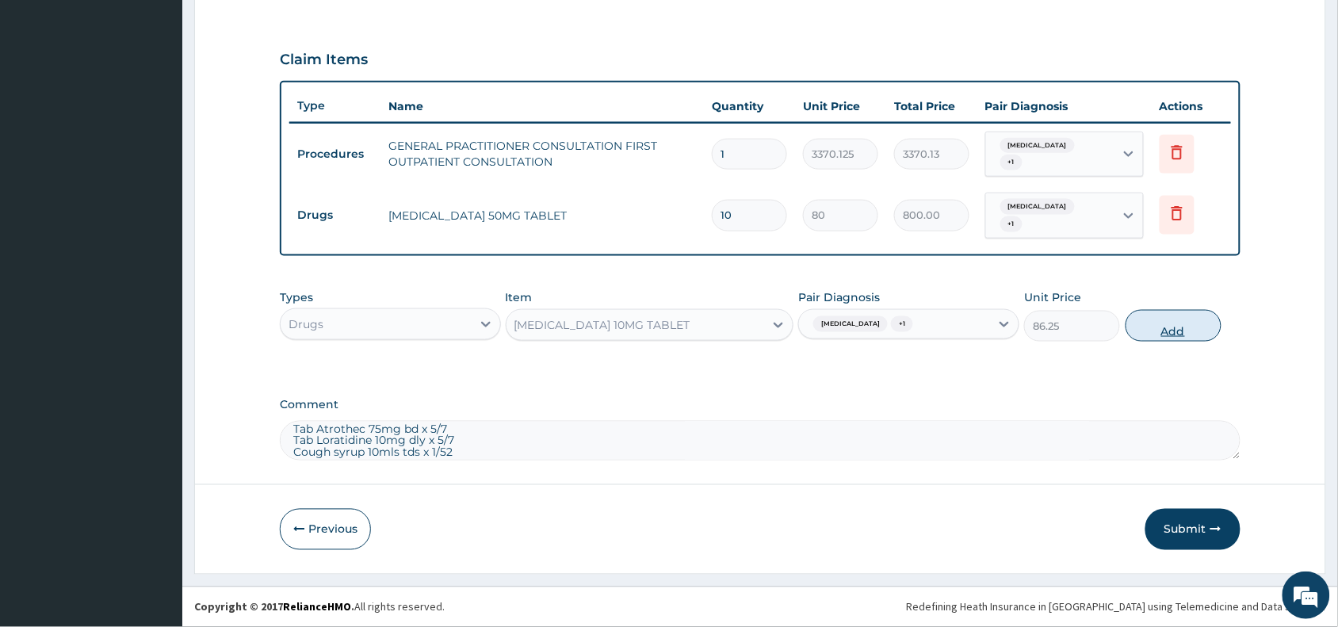
click at [1181, 321] on button "Add" at bounding box center [1174, 326] width 96 height 32
type input "0"
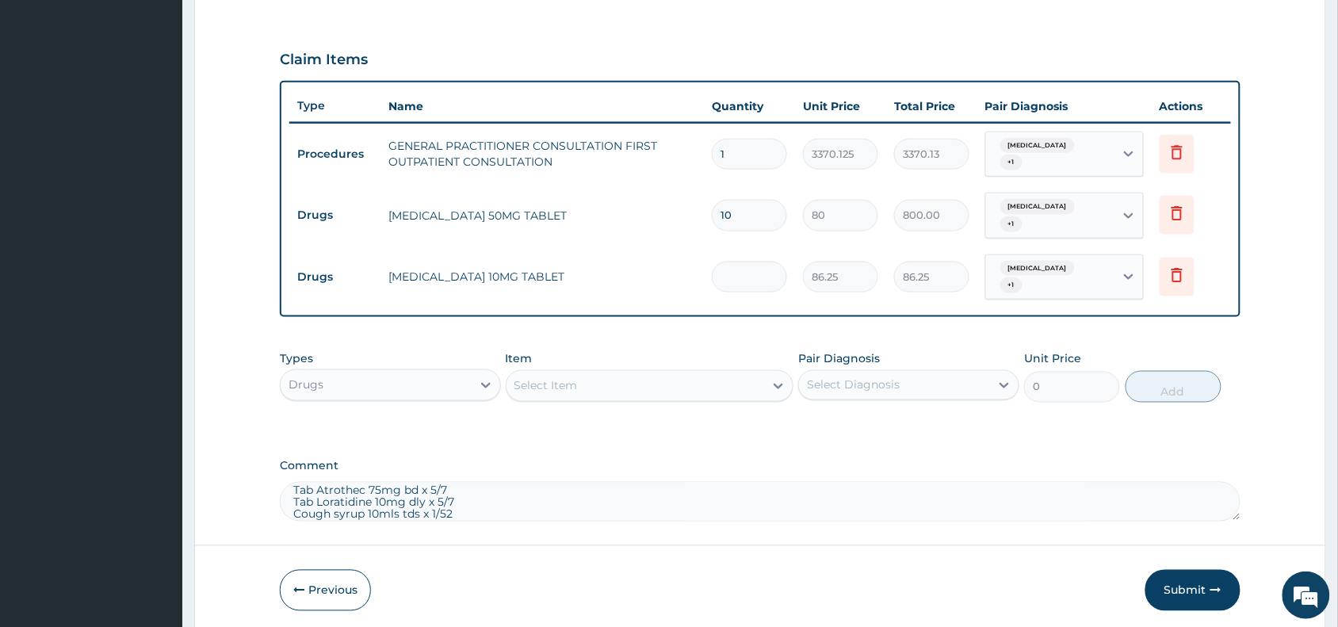
type input "0.00"
type input "5"
type input "431.25"
type input "5"
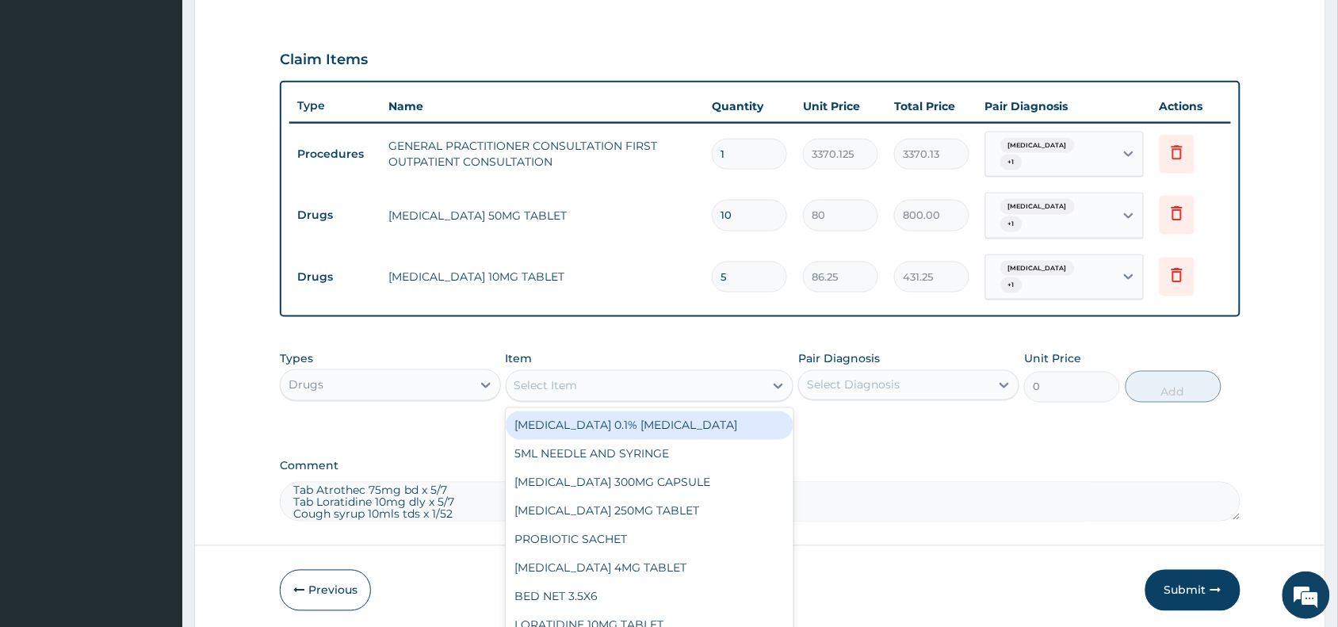
click at [580, 385] on div "Select Item" at bounding box center [636, 385] width 258 height 25
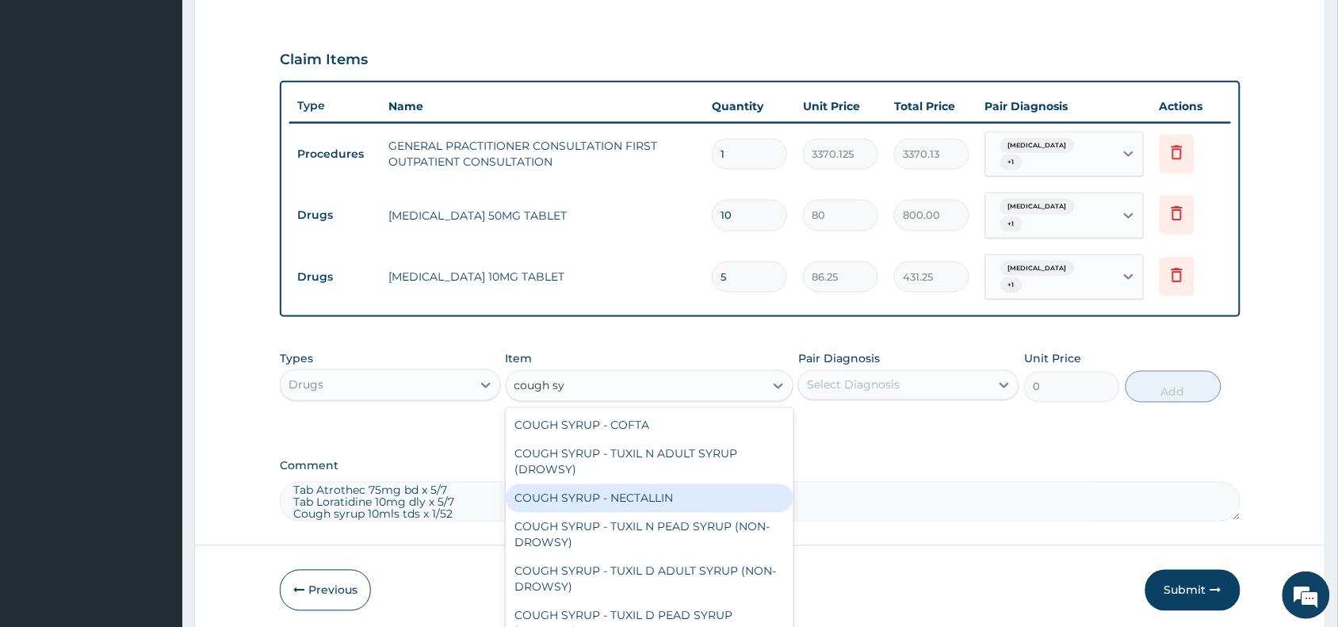
type input "cough syr"
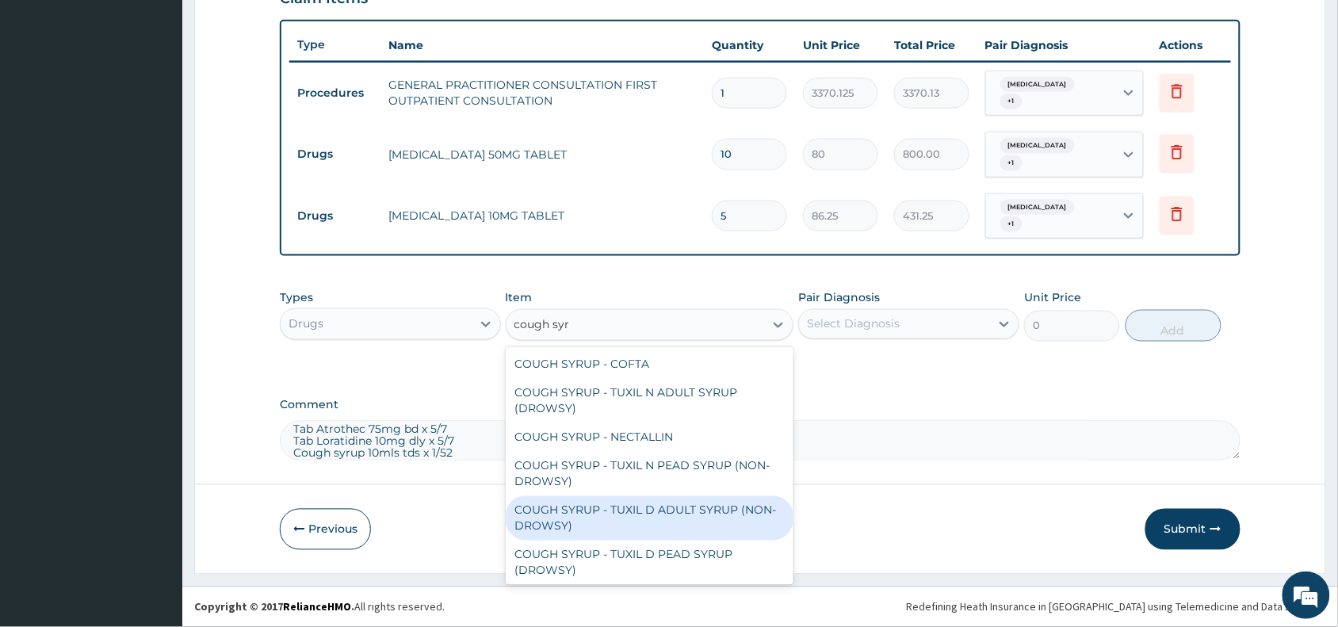
drag, startPoint x: 636, startPoint y: 516, endPoint x: 683, endPoint y: 499, distance: 49.6
click at [654, 514] on div "COUGH SYRUP - TUXIL D ADULT SYRUP (NON-DROWSY)" at bounding box center [650, 518] width 289 height 44
type input "2000"
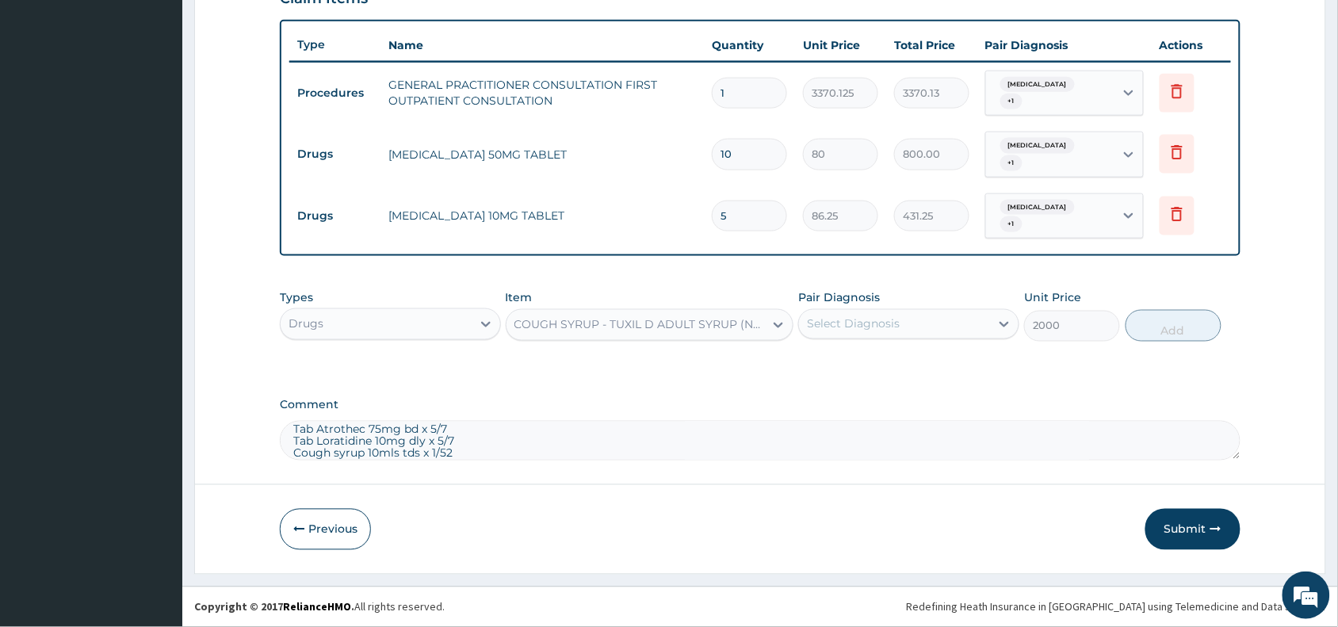
click at [901, 315] on div "Select Diagnosis" at bounding box center [894, 324] width 191 height 25
drag, startPoint x: 874, startPoint y: 362, endPoint x: 877, endPoint y: 381, distance: 19.3
click at [874, 366] on label "Upper respiratory infection" at bounding box center [873, 363] width 98 height 16
checkbox input "true"
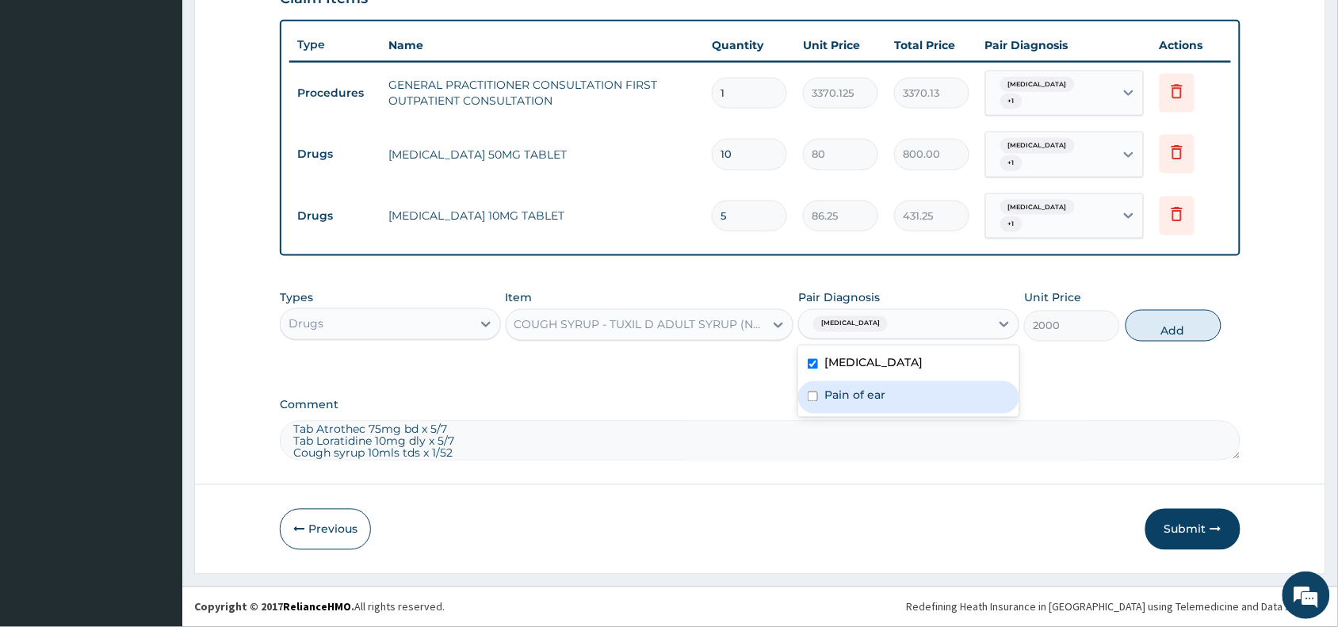
click at [877, 388] on label "Pain of ear" at bounding box center [854, 396] width 61 height 16
checkbox input "true"
drag, startPoint x: 1164, startPoint y: 323, endPoint x: 831, endPoint y: 403, distance: 342.5
click at [1159, 327] on button "Add" at bounding box center [1174, 326] width 96 height 32
type input "0"
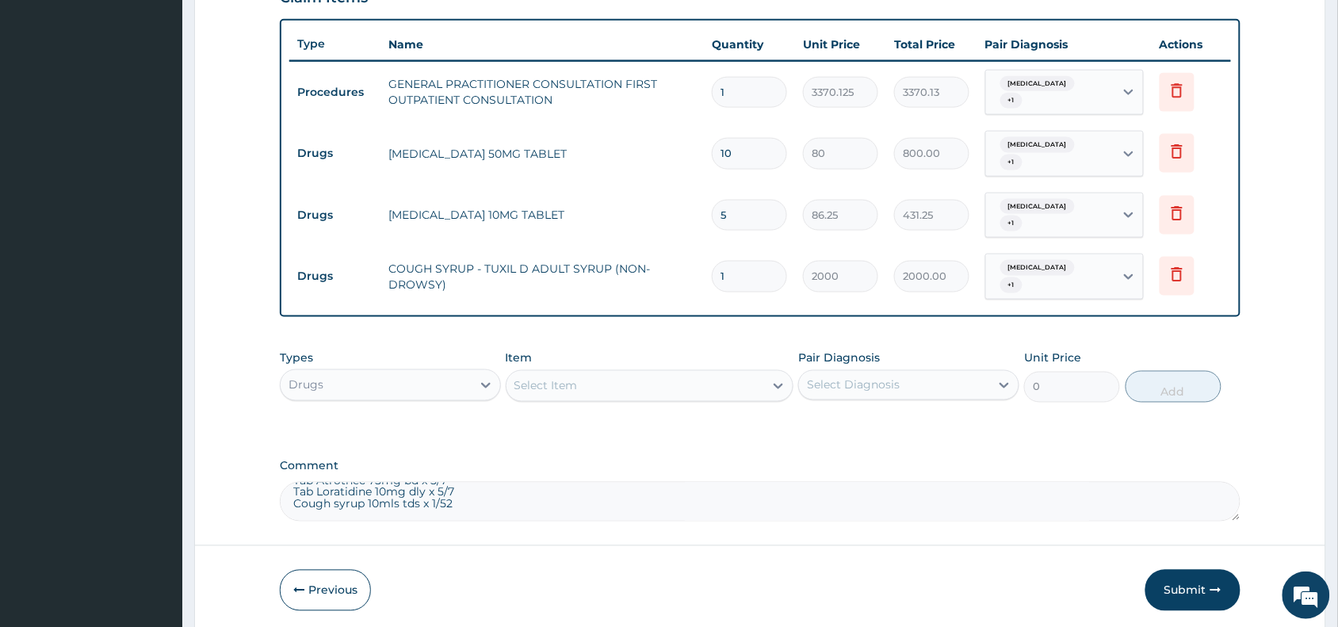
scroll to position [0, 0]
drag, startPoint x: 476, startPoint y: 514, endPoint x: 247, endPoint y: 449, distance: 237.9
click at [247, 449] on form "Step 2 of 2 PA Code / Prescription Code Enter Code(Secondary Care Only) Encount…" at bounding box center [760, 74] width 1132 height 1122
click at [1182, 588] on button "Submit" at bounding box center [1193, 590] width 95 height 41
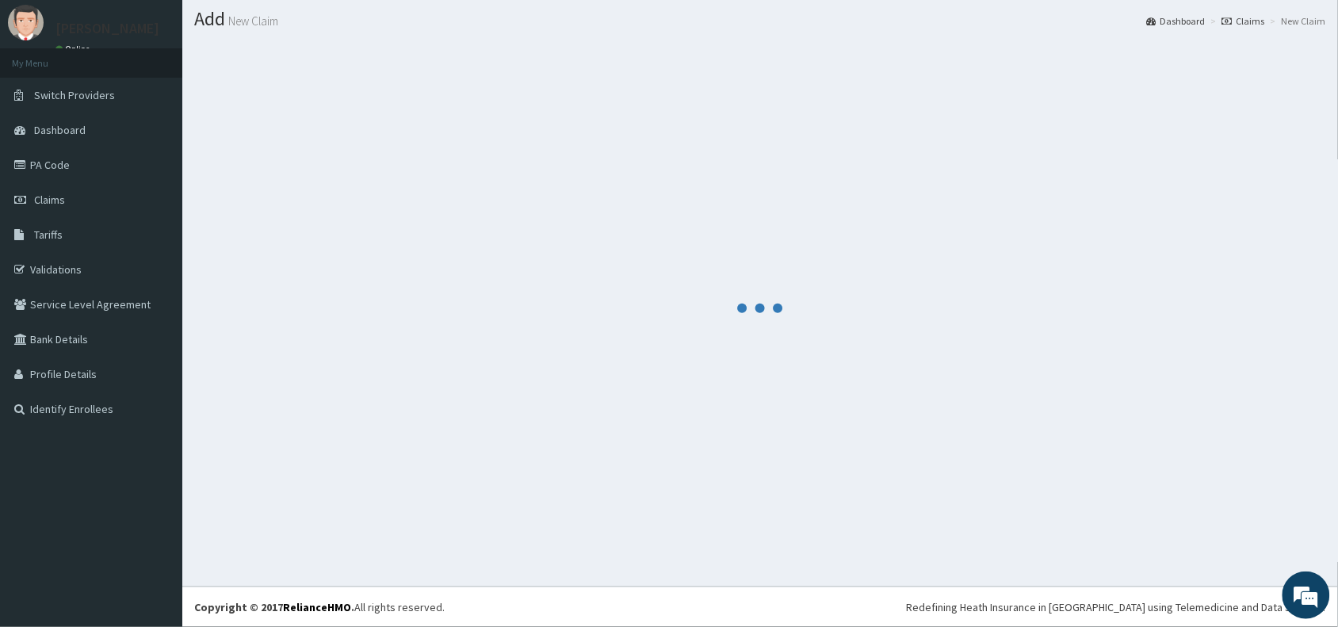
scroll to position [42, 0]
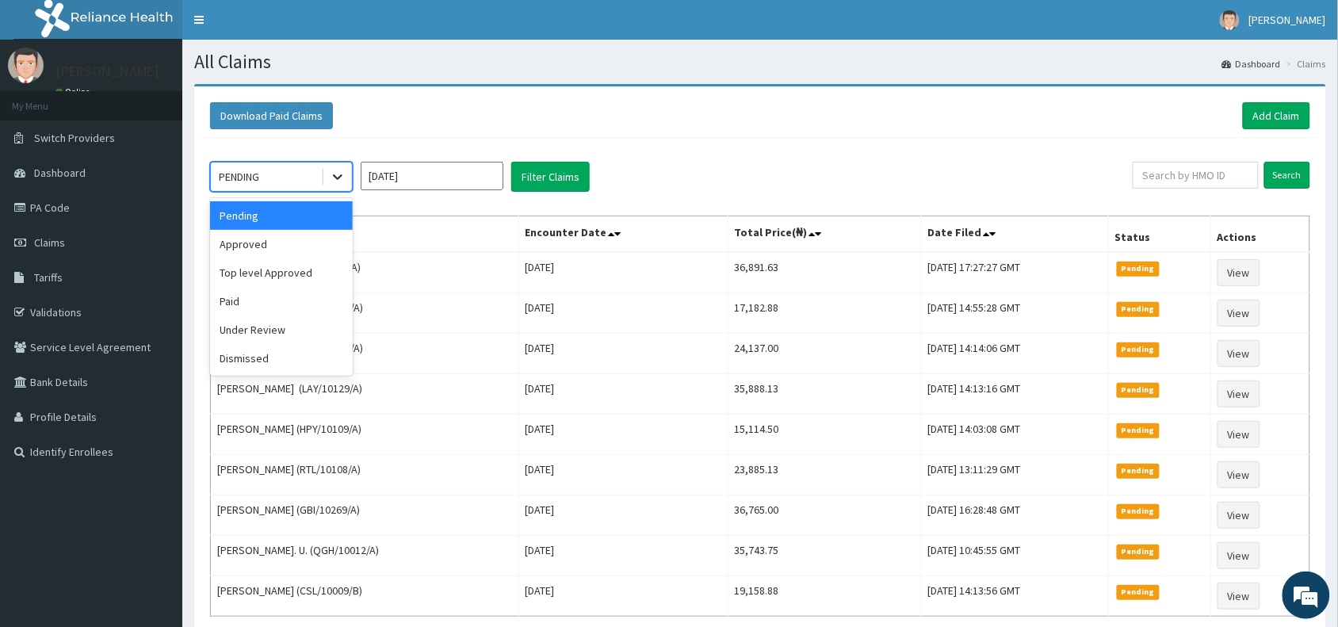
drag, startPoint x: 331, startPoint y: 173, endPoint x: 323, endPoint y: 187, distance: 16.7
click at [331, 174] on icon at bounding box center [338, 177] width 16 height 16
click at [255, 243] on div "Approved" at bounding box center [281, 244] width 143 height 29
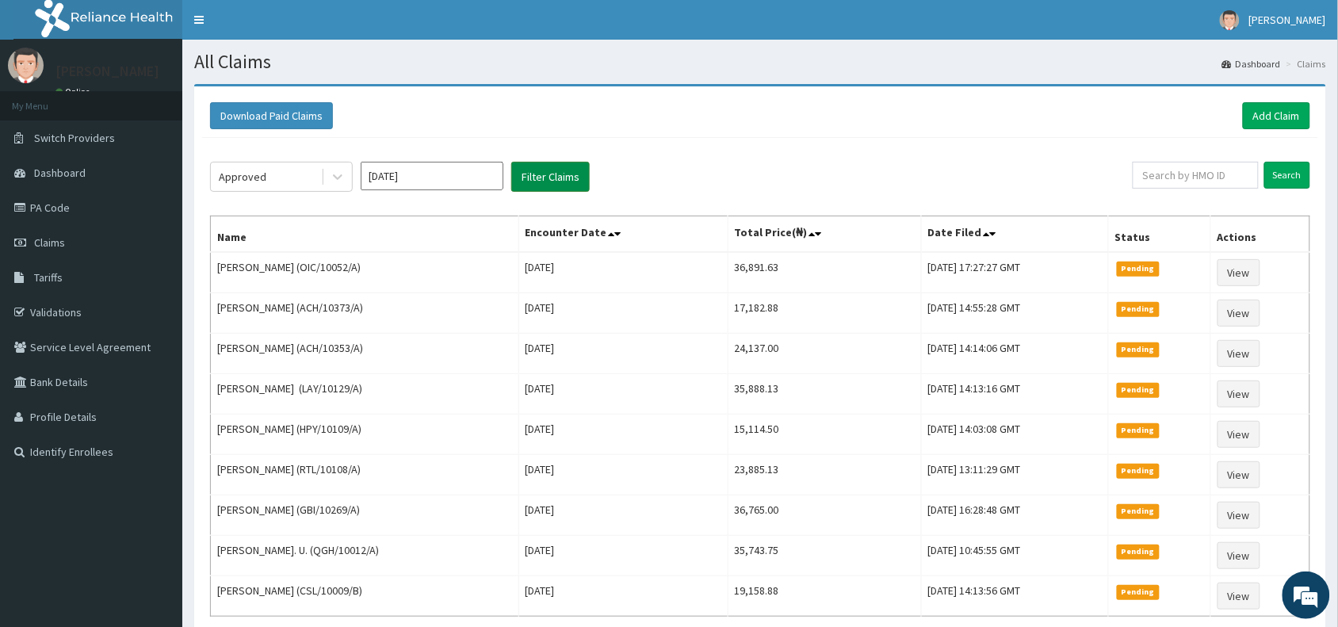
click at [555, 180] on button "Filter Claims" at bounding box center [550, 177] width 78 height 30
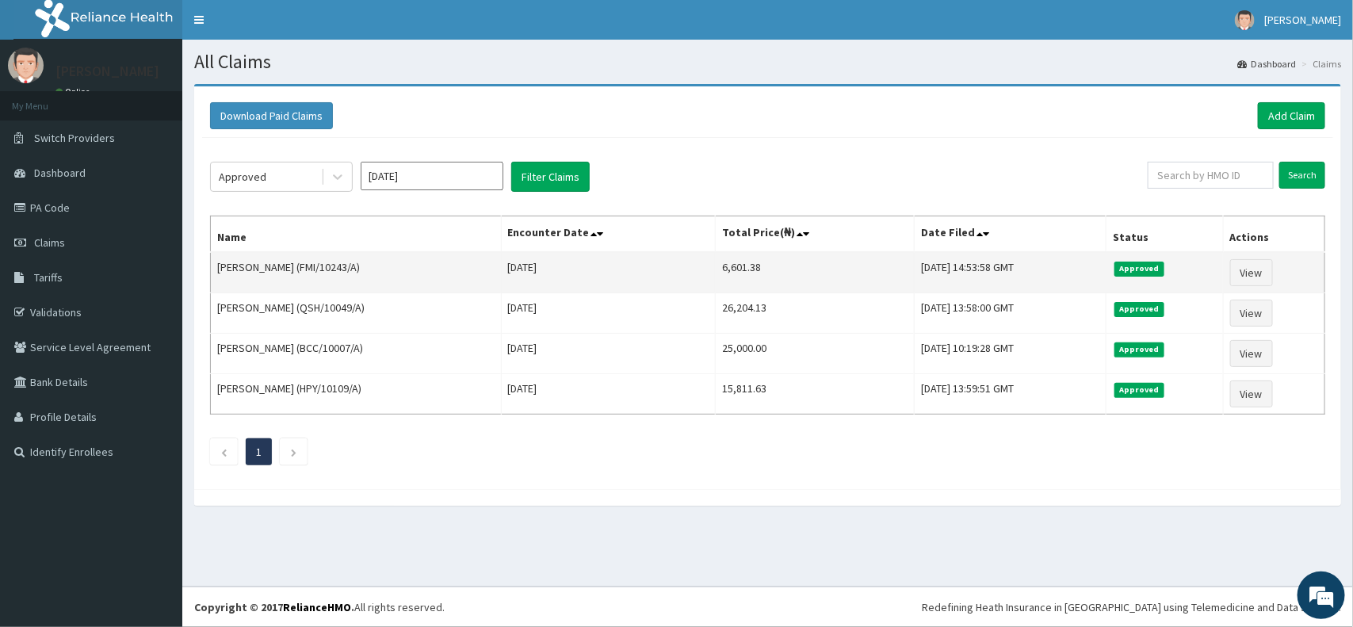
drag, startPoint x: 216, startPoint y: 270, endPoint x: 382, endPoint y: 263, distance: 166.6
click at [382, 263] on td "[PERSON_NAME] (FMI/10243/A)" at bounding box center [356, 272] width 291 height 41
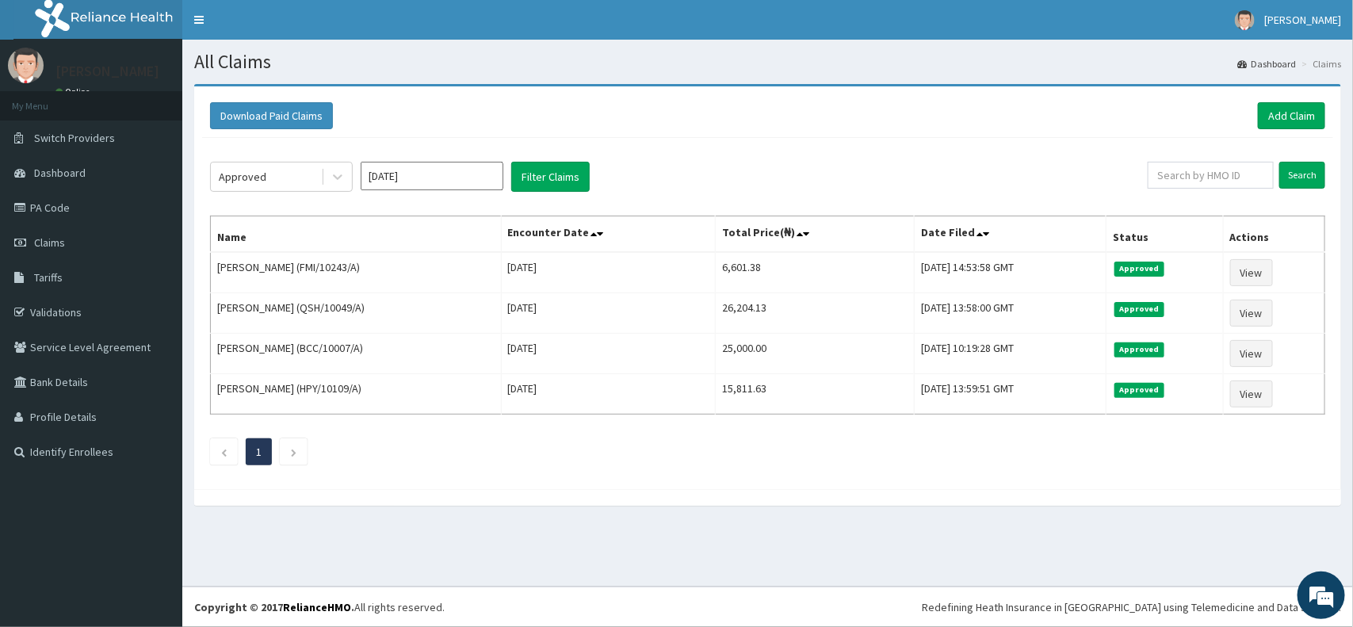
copy td "[PERSON_NAME]"
click at [1304, 115] on link "Add Claim" at bounding box center [1291, 115] width 67 height 27
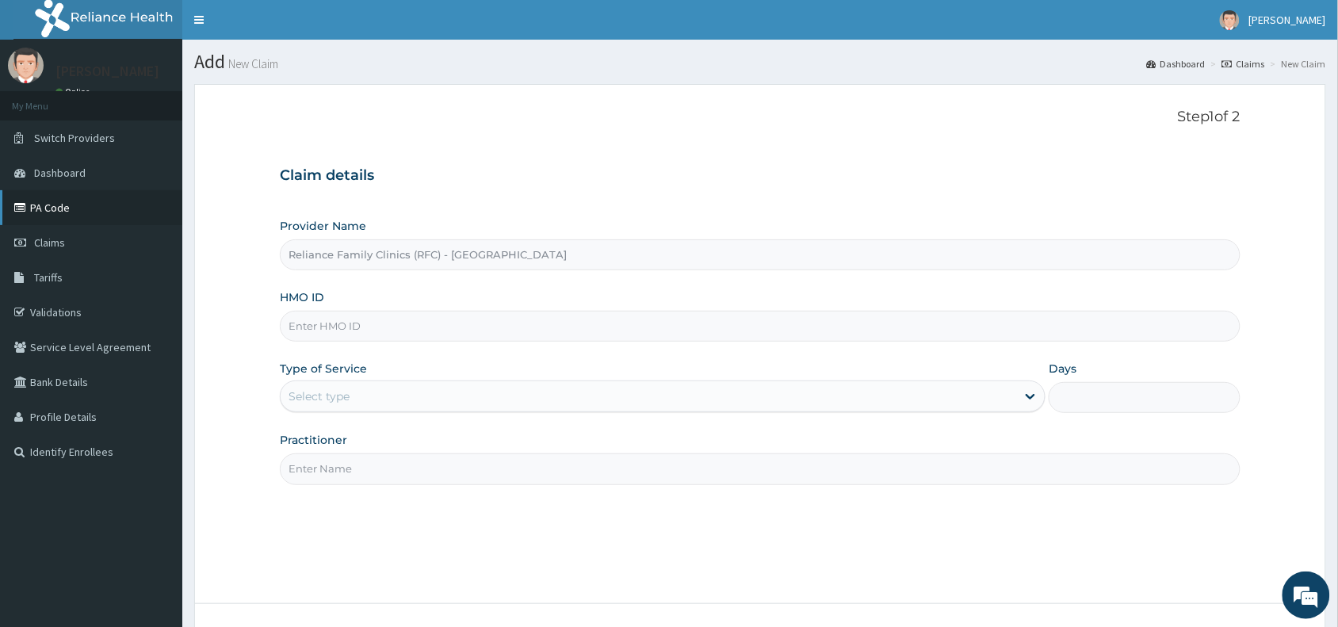
click at [58, 210] on link "PA Code" at bounding box center [91, 207] width 182 height 35
type input "Reliance Family Clinics (RFC) - [GEOGRAPHIC_DATA]"
click at [358, 327] on input "HMO ID" at bounding box center [760, 326] width 961 height 31
paste input "PAULINE ADAH ONYAMA"
type input "PAULINE ADAH ONYAMA"
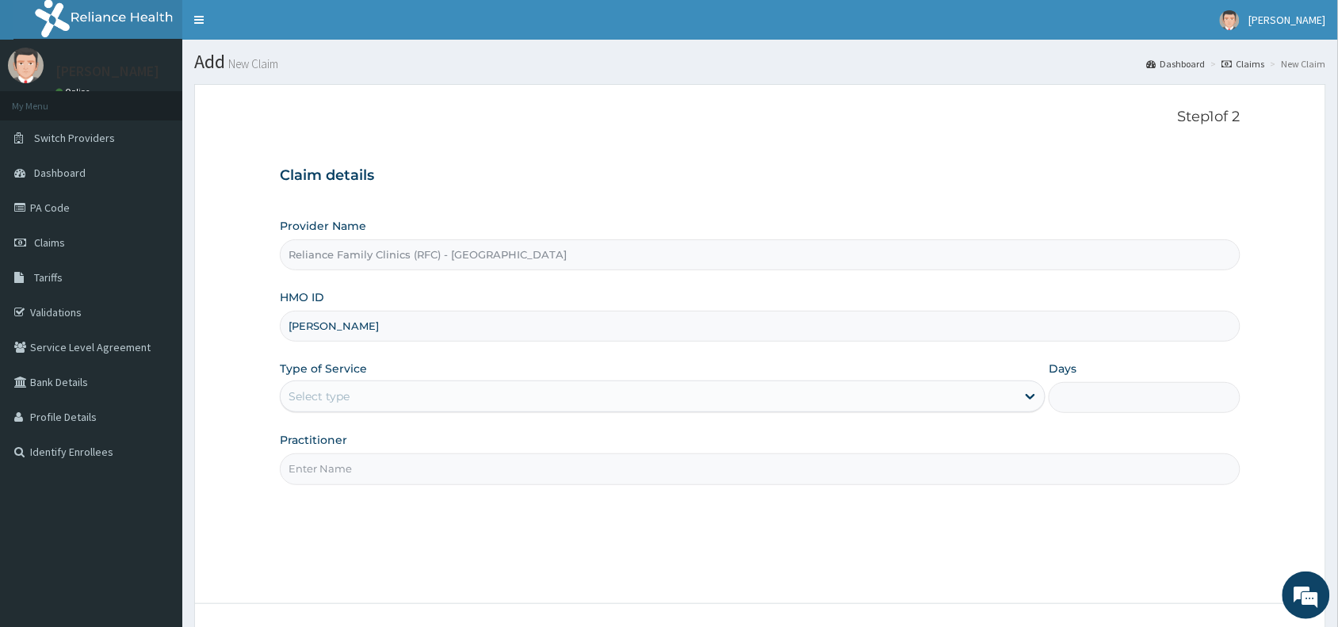
drag, startPoint x: 453, startPoint y: 323, endPoint x: 274, endPoint y: 323, distance: 179.2
click at [274, 323] on form "Step 1 of 2 Claim details Provider Name Reliance Family Clinics (RFC) - Abuja H…" at bounding box center [760, 388] width 1132 height 609
paste input "2505439"
type input "2505439"
drag, startPoint x: 359, startPoint y: 329, endPoint x: 274, endPoint y: 335, distance: 85.9
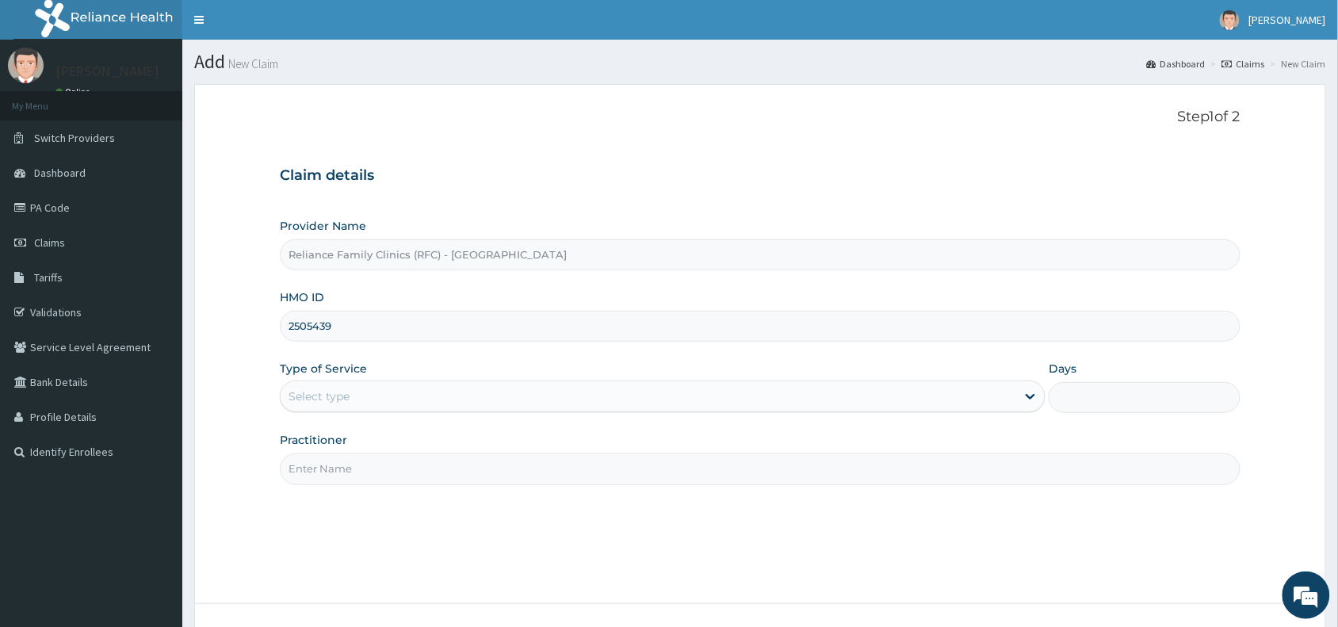
click at [270, 335] on form "Step 1 of 2 Claim details Provider Name Reliance Family Clinics (RFC) - Abuja H…" at bounding box center [760, 388] width 1132 height 609
paste input "2309841"
type input "2309841"
drag, startPoint x: 345, startPoint y: 323, endPoint x: 270, endPoint y: 331, distance: 75.8
click at [270, 331] on form "Step 1 of 2 Claim details Provider Name Reliance Family Clinics (RFC) - Abuja H…" at bounding box center [760, 388] width 1132 height 609
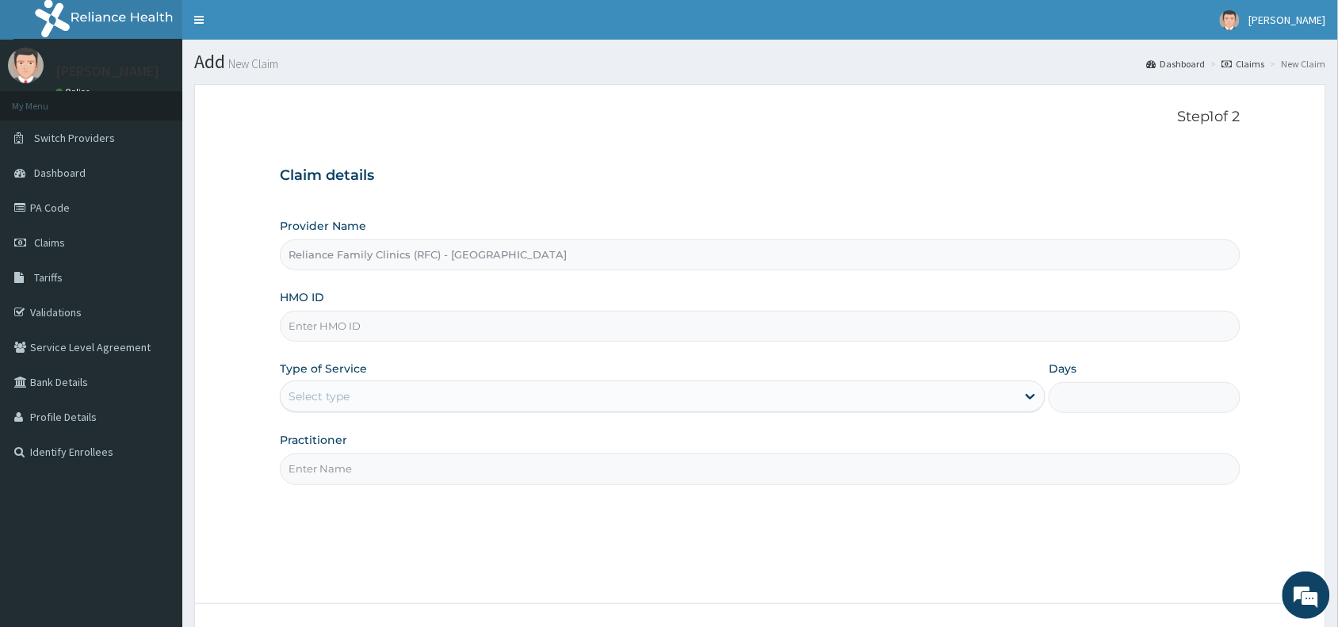
paste input "Aminu M. Muhammad"
type input "Aminu M. Muhammad"
drag, startPoint x: 425, startPoint y: 317, endPoint x: 259, endPoint y: 322, distance: 165.8
click at [259, 322] on form "Step 1 of 2 Claim details Provider Name Reliance Family Clinics (RFC) - Abuja H…" at bounding box center [760, 388] width 1132 height 609
paste input "2309510"
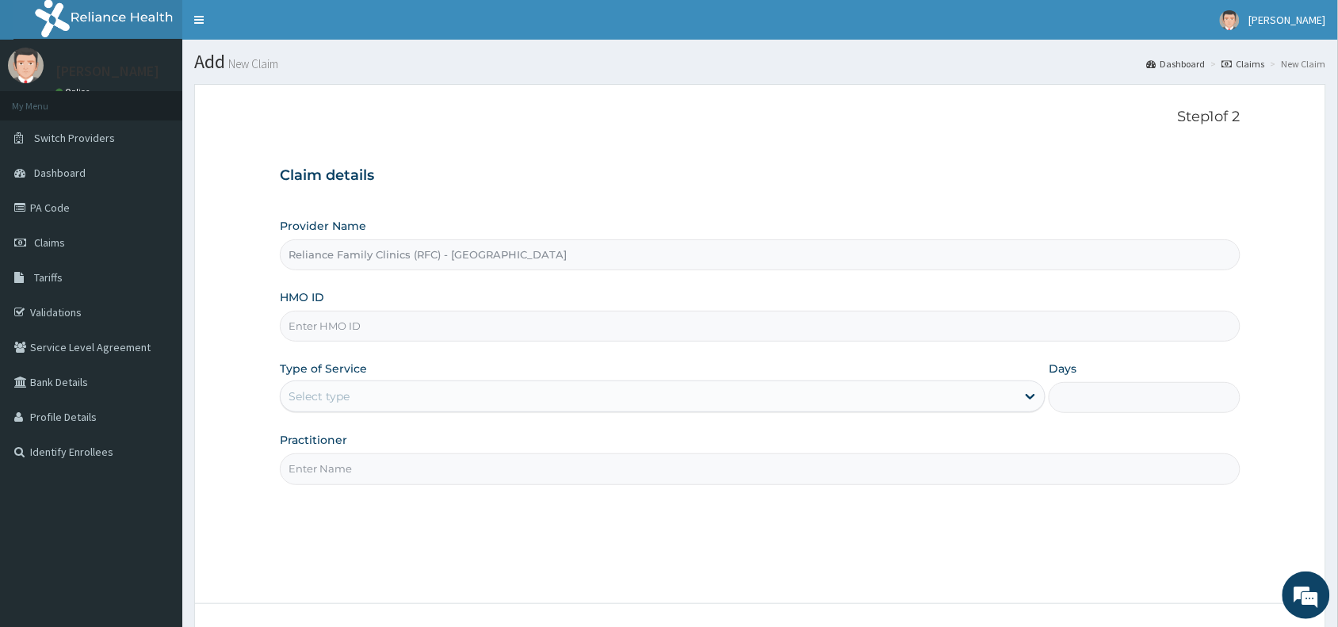
type input "2309510"
drag, startPoint x: 373, startPoint y: 335, endPoint x: 309, endPoint y: 334, distance: 63.4
click at [309, 334] on input "2309510" at bounding box center [760, 326] width 961 height 31
paste input "AMEH ROSE OCHFIJE"
type input "AMEH ROSE OCHFIJE"
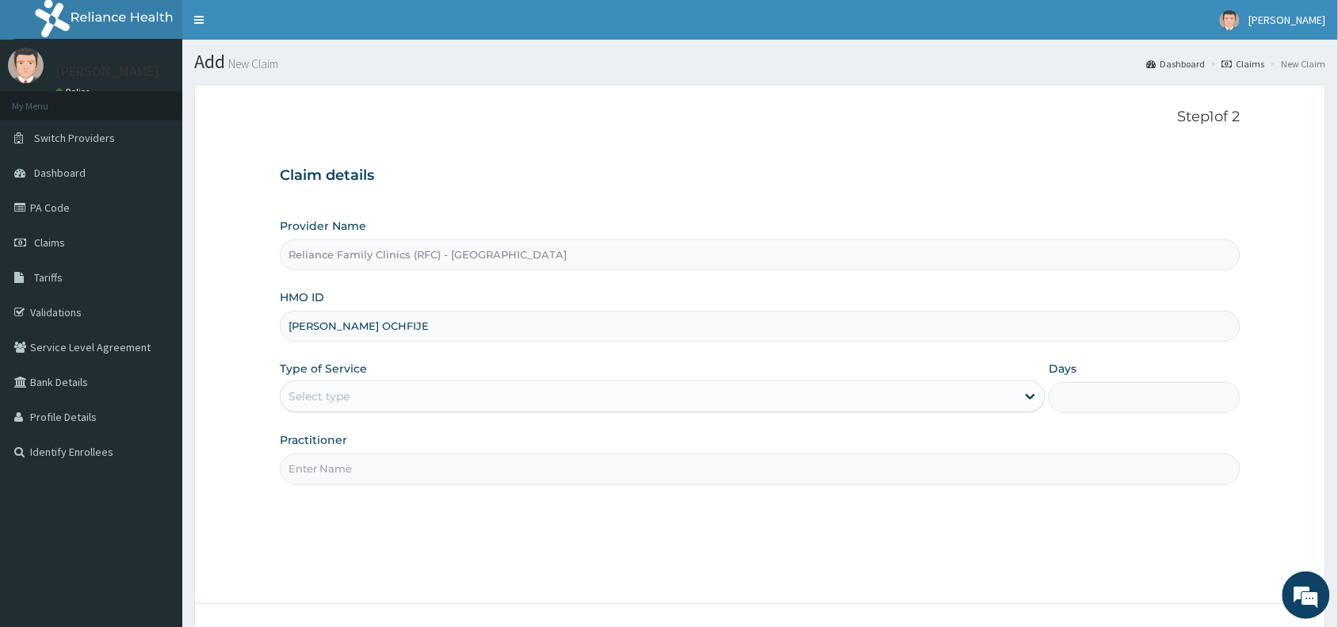
drag, startPoint x: 454, startPoint y: 327, endPoint x: 312, endPoint y: 327, distance: 142.7
click at [312, 327] on input "AMEH ROSE OCHFIJE" at bounding box center [760, 326] width 961 height 31
paste input "2507289"
type input "2507289"
drag, startPoint x: 358, startPoint y: 331, endPoint x: 323, endPoint y: 333, distance: 34.2
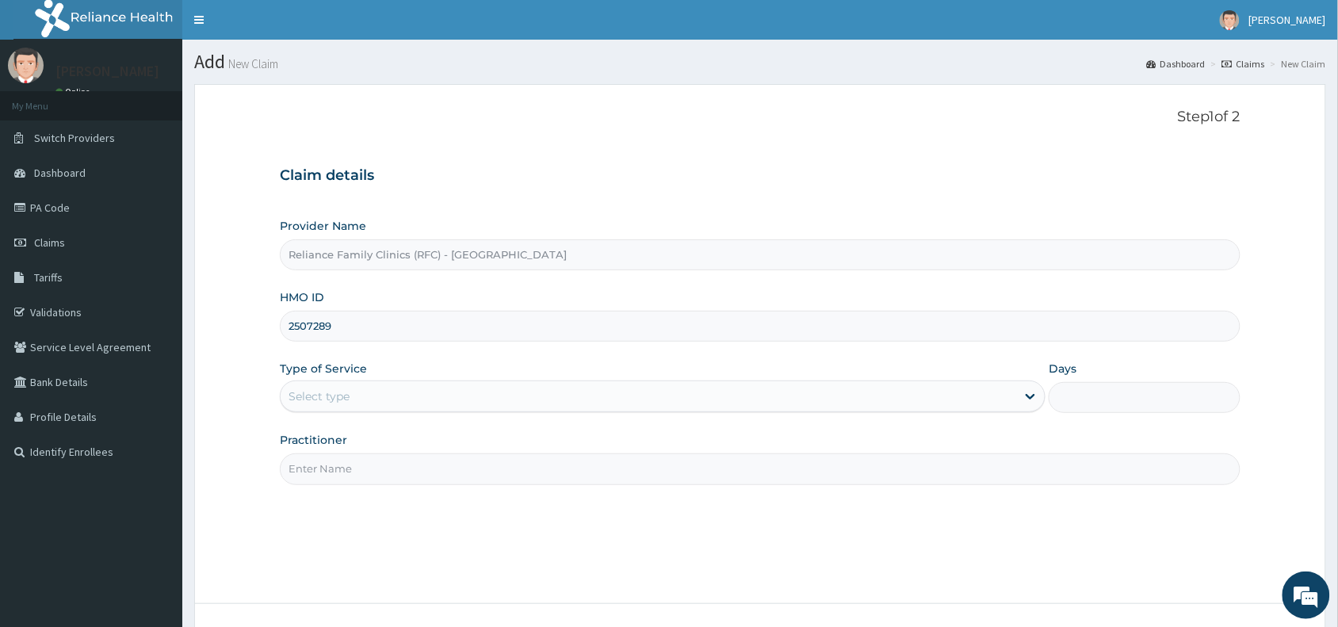
click at [323, 333] on input "2507289" at bounding box center [760, 326] width 961 height 31
paste input "Ofodum Joseph"
type input "Ofodum Joseph"
drag, startPoint x: 442, startPoint y: 331, endPoint x: 327, endPoint y: 339, distance: 116.0
click at [327, 339] on input "Ofodum Joseph" at bounding box center [760, 326] width 961 height 31
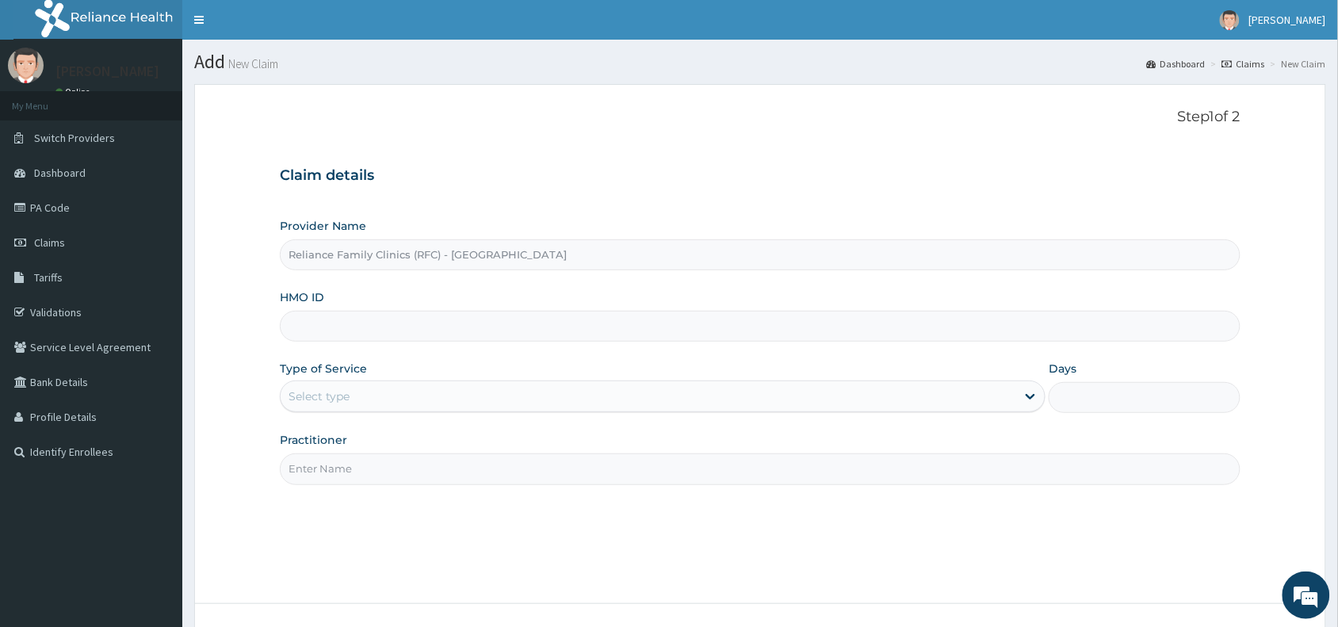
click at [301, 333] on input "HMO ID" at bounding box center [760, 326] width 961 height 31
paste input "MHP/10099/A"
type input "MHP/10099/A"
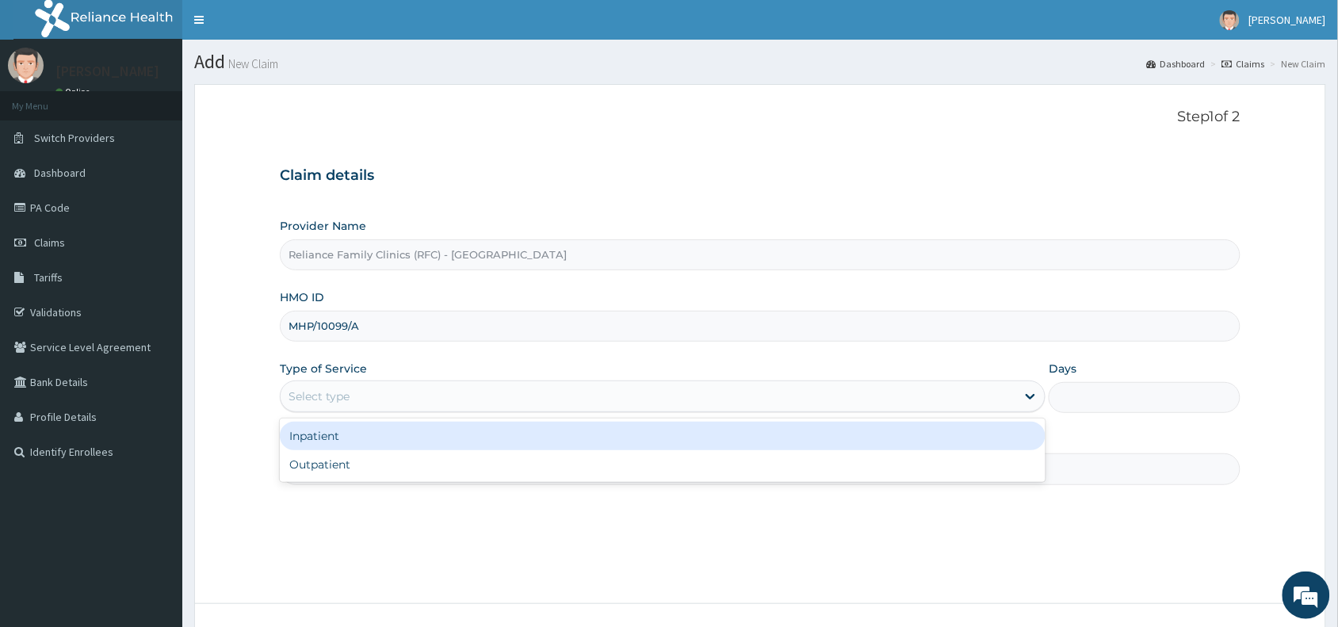
drag, startPoint x: 358, startPoint y: 387, endPoint x: 367, endPoint y: 438, distance: 51.5
click at [359, 398] on div "Select type" at bounding box center [649, 396] width 736 height 25
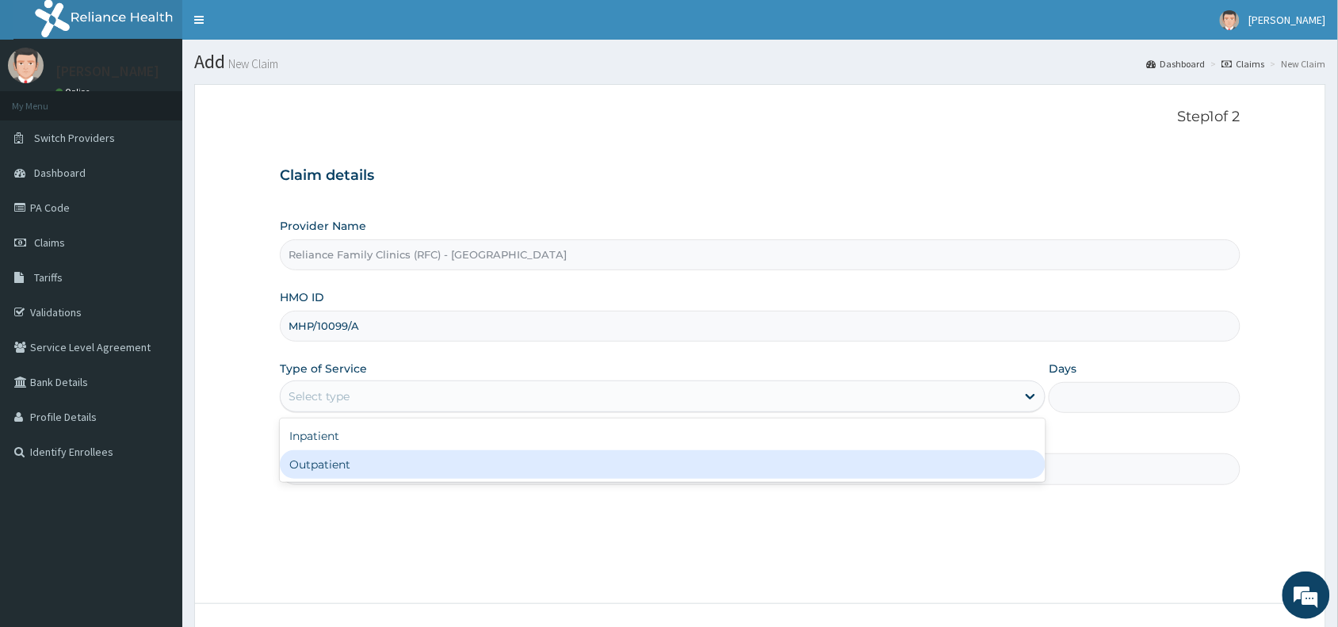
drag, startPoint x: 355, startPoint y: 465, endPoint x: 370, endPoint y: 476, distance: 19.2
click at [355, 468] on div "Outpatient" at bounding box center [663, 464] width 766 height 29
type input "1"
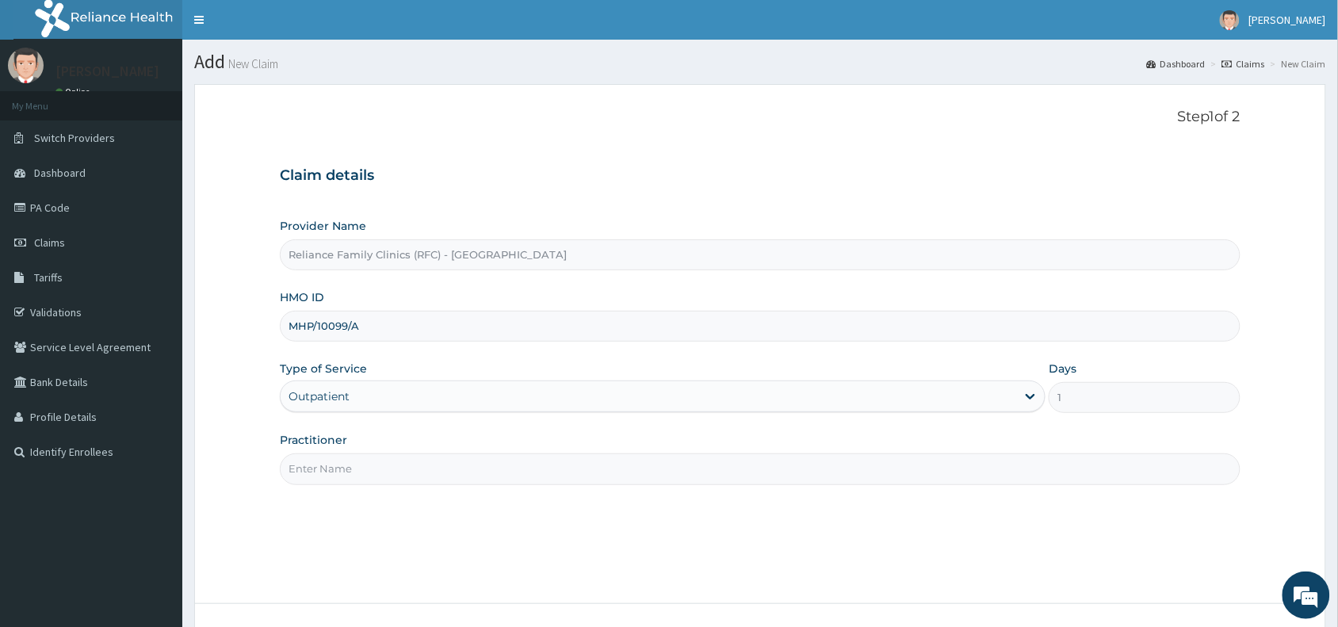
drag, startPoint x: 375, startPoint y: 473, endPoint x: 396, endPoint y: 484, distance: 24.1
click at [377, 473] on input "Practitioner" at bounding box center [760, 468] width 961 height 31
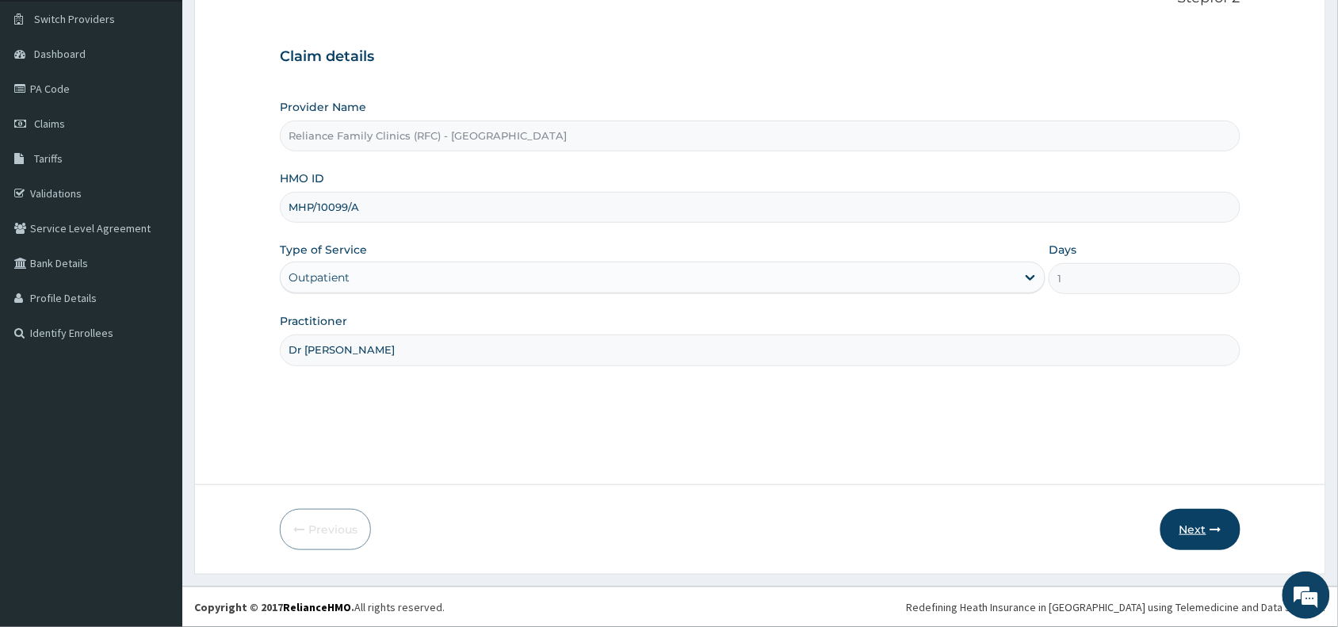
type input "Dr Winifred"
click at [1183, 529] on button "Next" at bounding box center [1201, 529] width 80 height 41
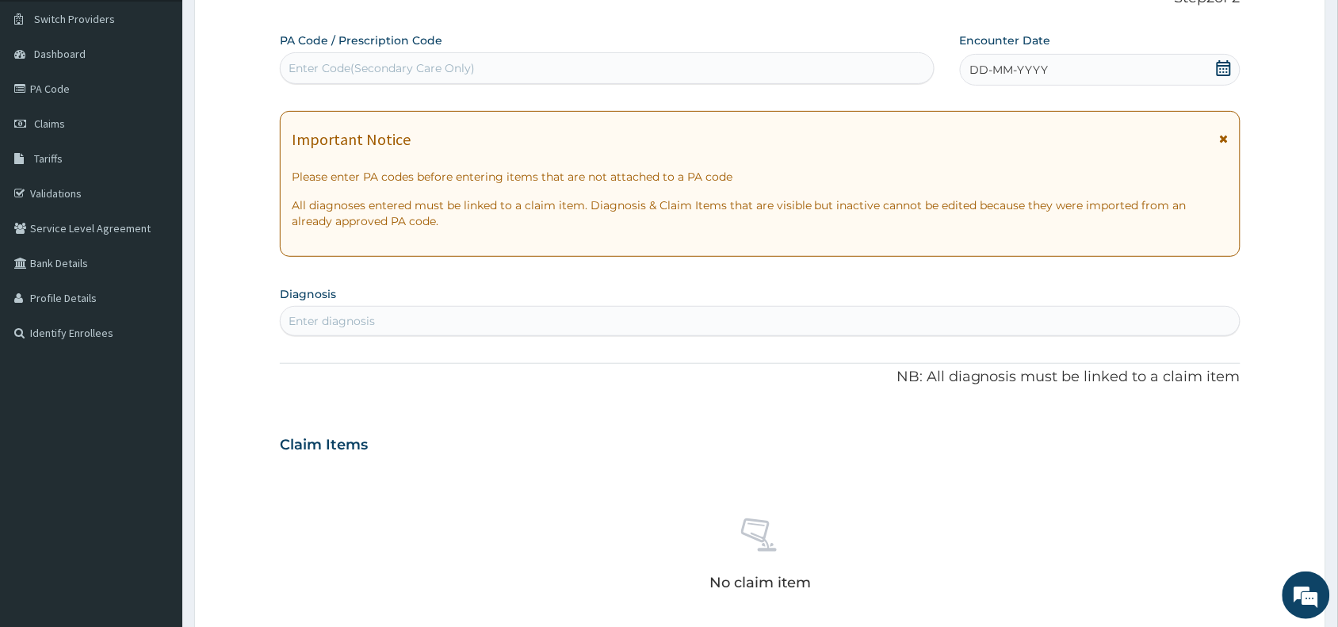
drag, startPoint x: 1068, startPoint y: 71, endPoint x: 1068, endPoint y: 86, distance: 14.3
click at [1068, 73] on div "DD-MM-YYYY" at bounding box center [1100, 70] width 281 height 32
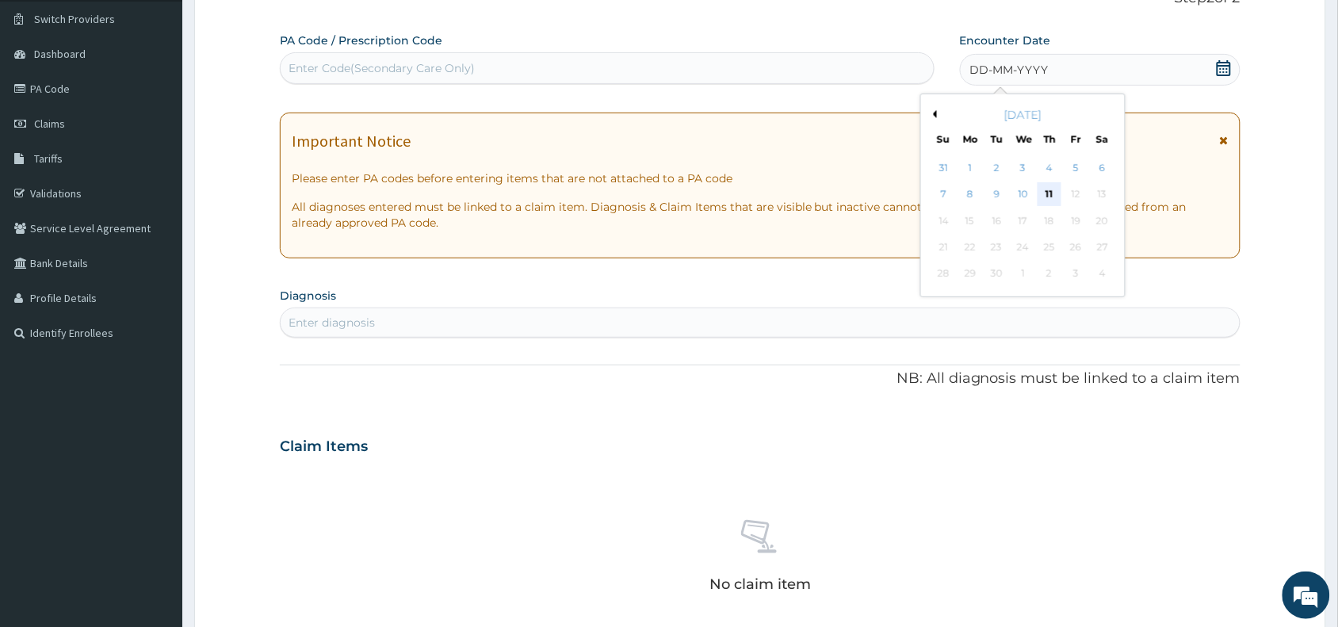
click at [1049, 197] on div "11" at bounding box center [1050, 195] width 24 height 24
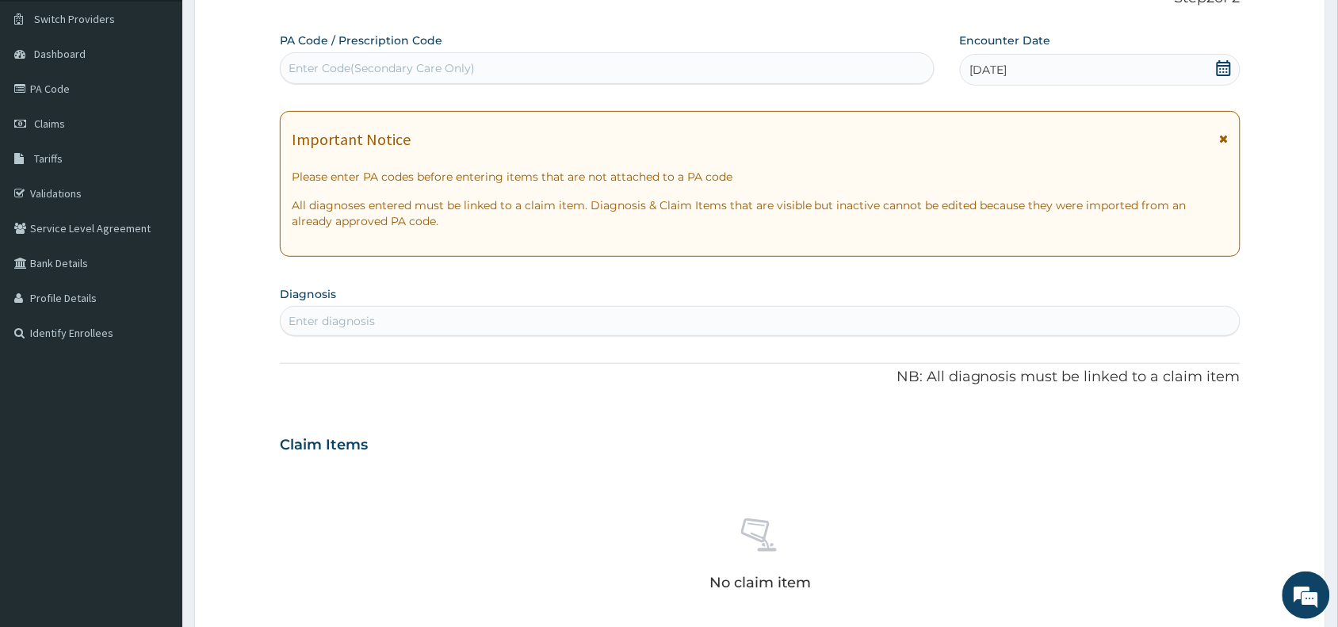
click at [404, 326] on div "Enter diagnosis" at bounding box center [760, 320] width 959 height 25
type input "Diabetes me"
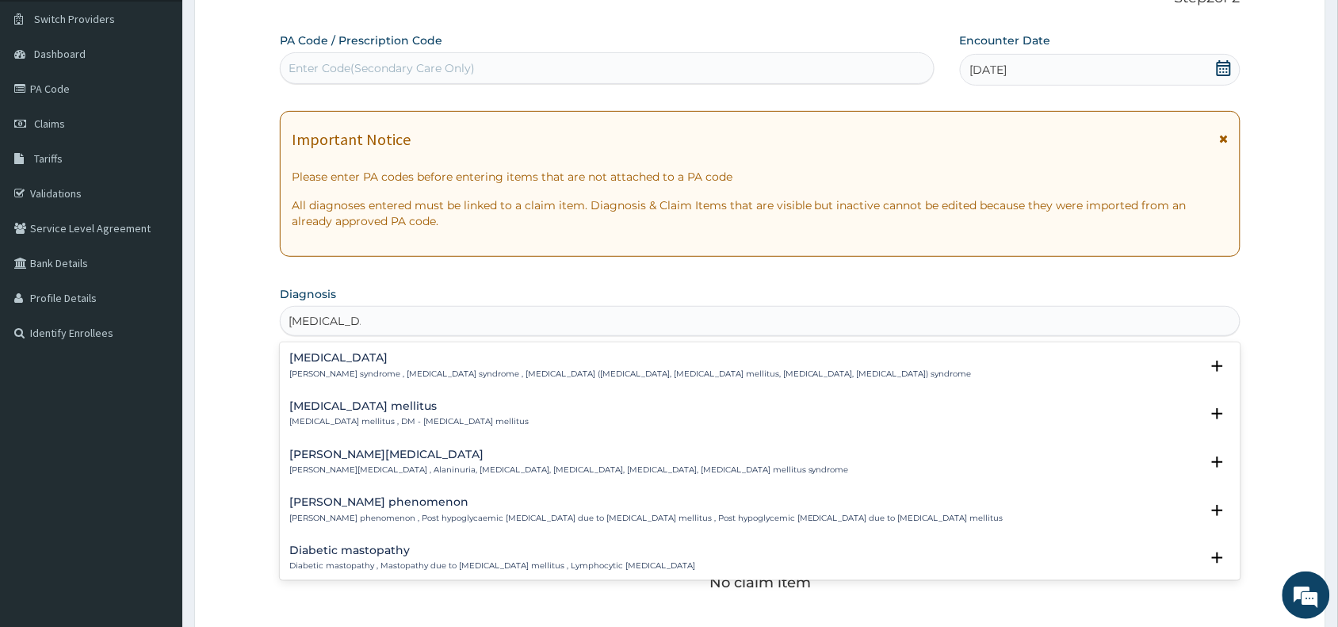
click at [366, 414] on div "Diabetes mellitus Diabetes mellitus , DM - Diabetes mellitus" at bounding box center [408, 414] width 239 height 28
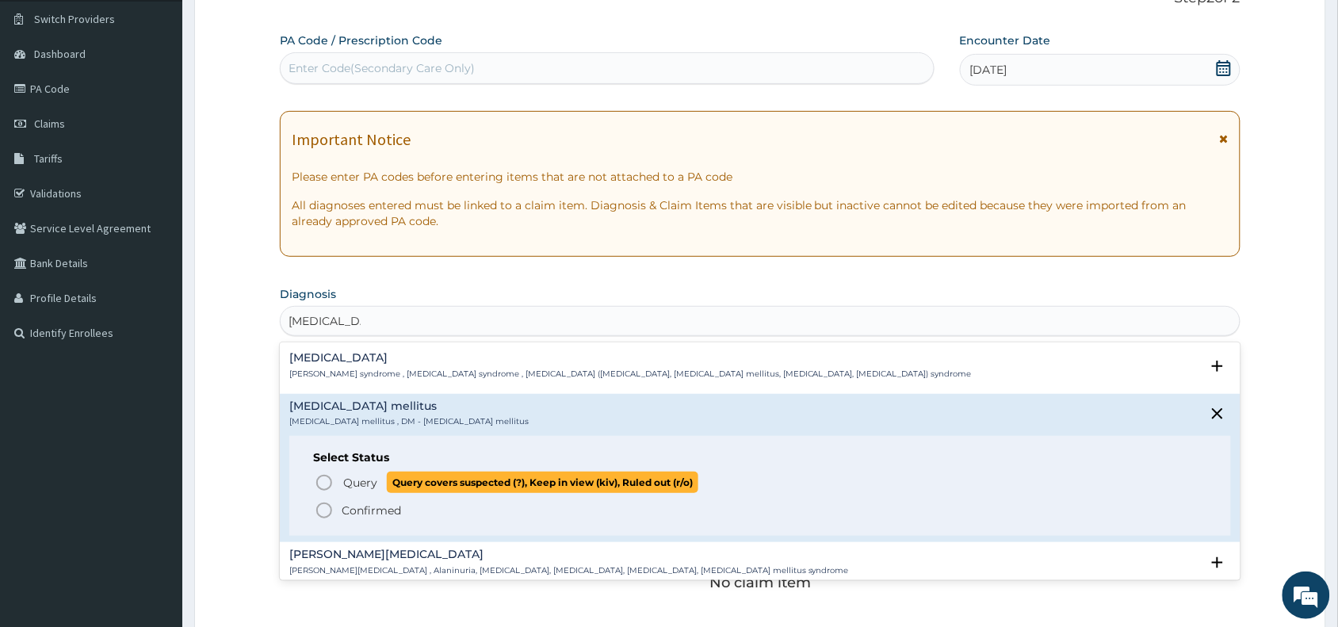
click at [357, 485] on span "Query" at bounding box center [360, 483] width 34 height 16
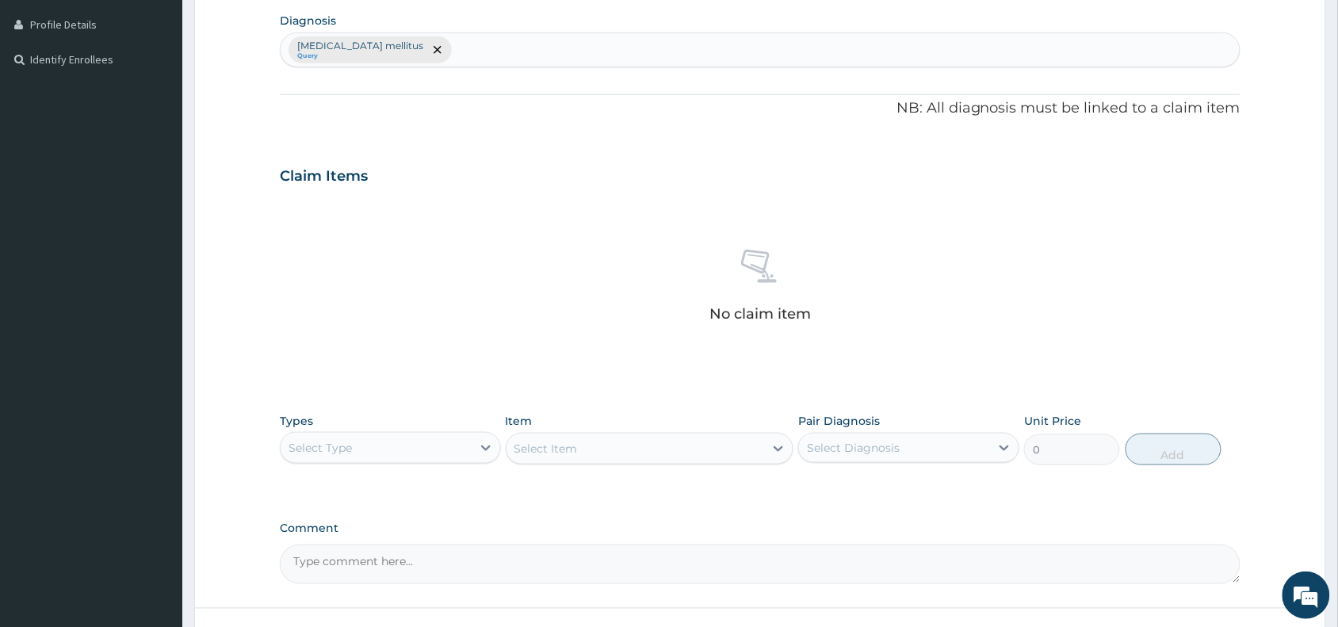
scroll to position [517, 0]
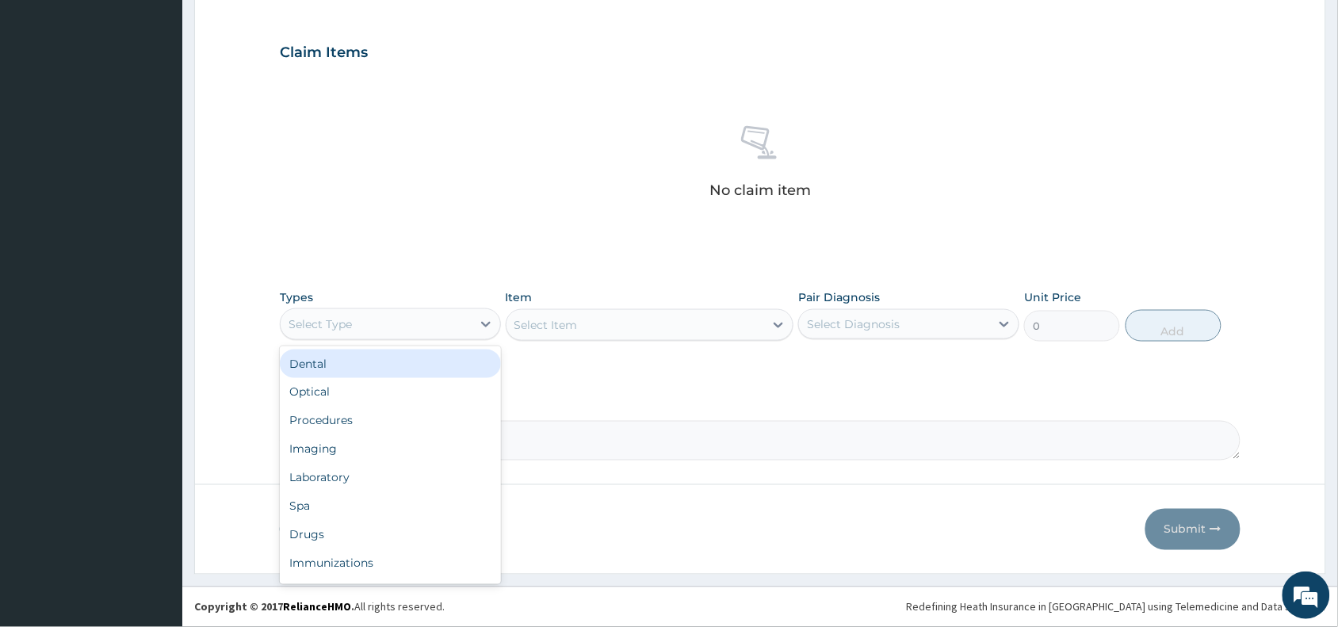
drag, startPoint x: 454, startPoint y: 313, endPoint x: 408, endPoint y: 383, distance: 83.6
click at [453, 318] on div "Select Type" at bounding box center [376, 324] width 191 height 25
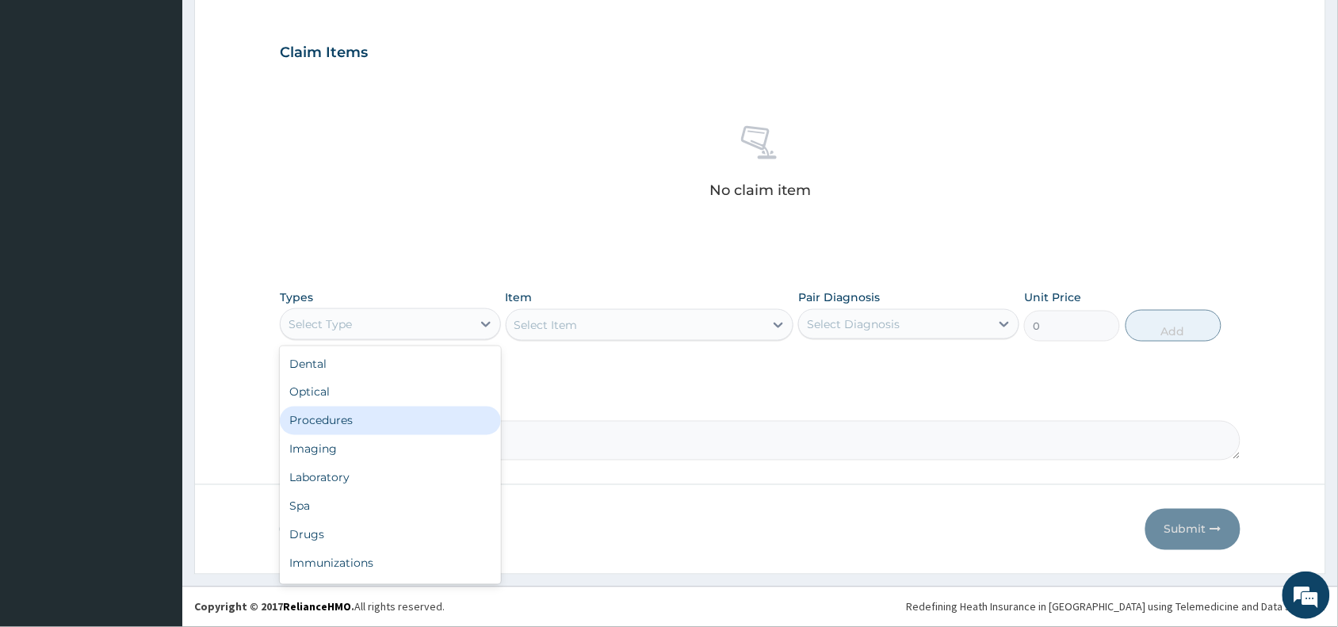
drag, startPoint x: 354, startPoint y: 419, endPoint x: 398, endPoint y: 410, distance: 44.5
click at [353, 425] on div "Procedures" at bounding box center [390, 421] width 221 height 29
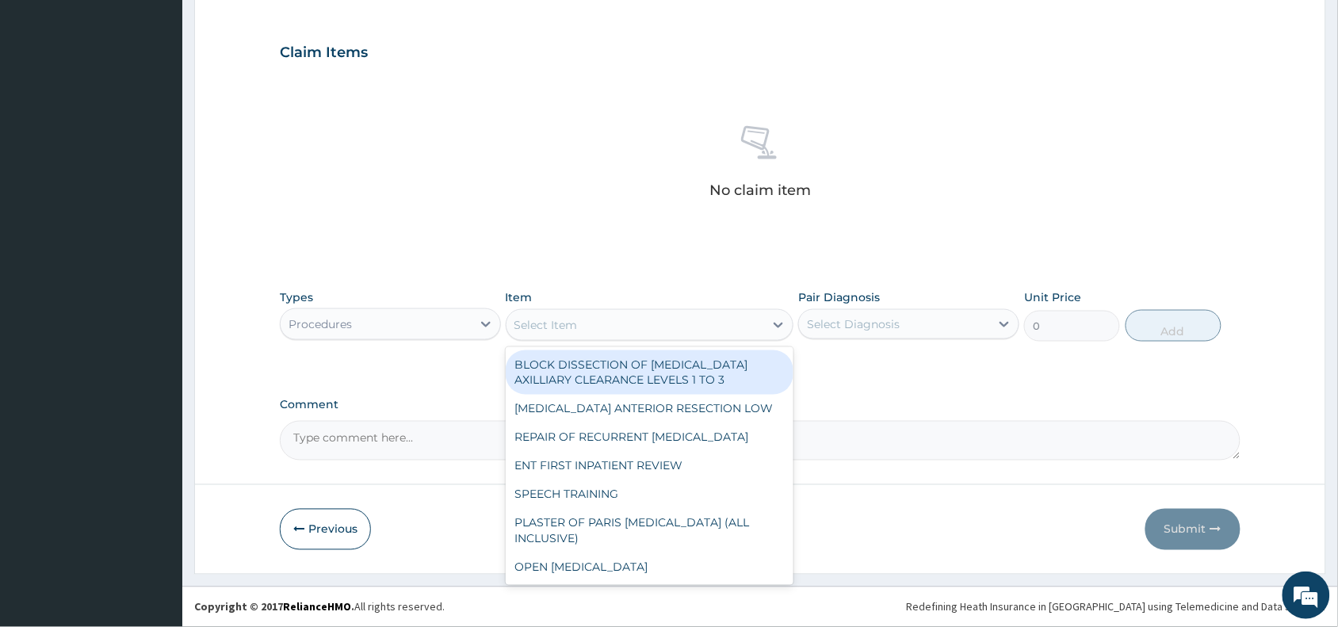
click at [595, 322] on div "Select Item" at bounding box center [636, 324] width 258 height 25
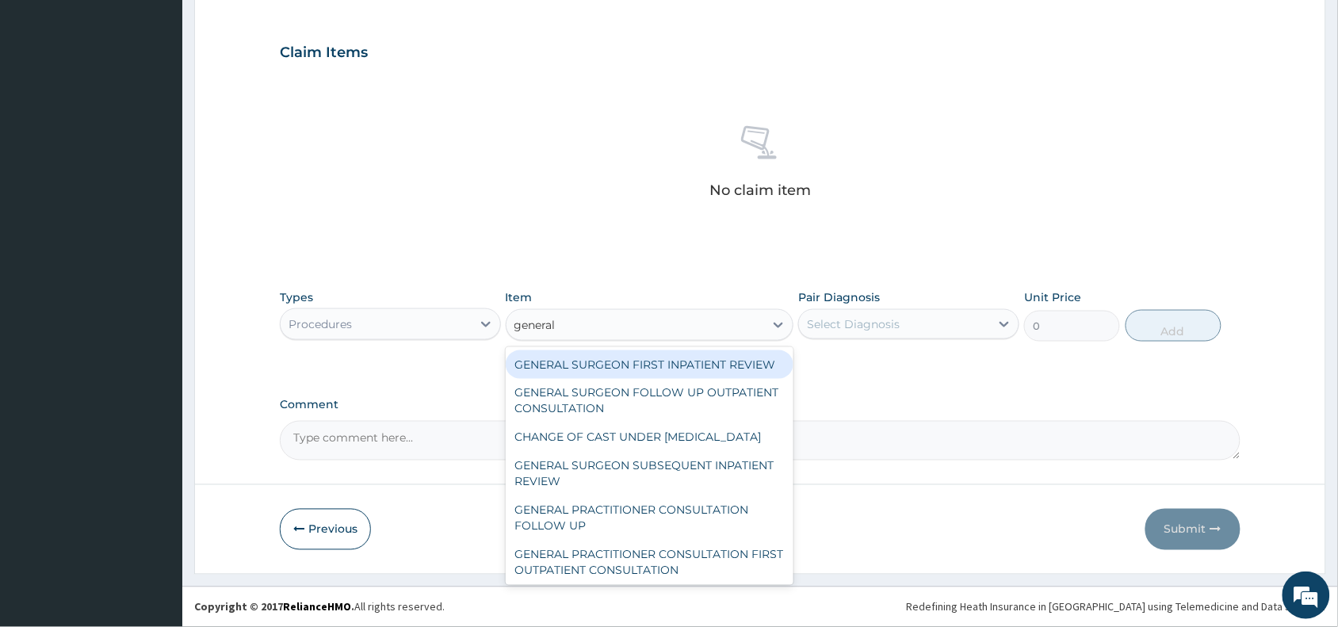
type input "general p"
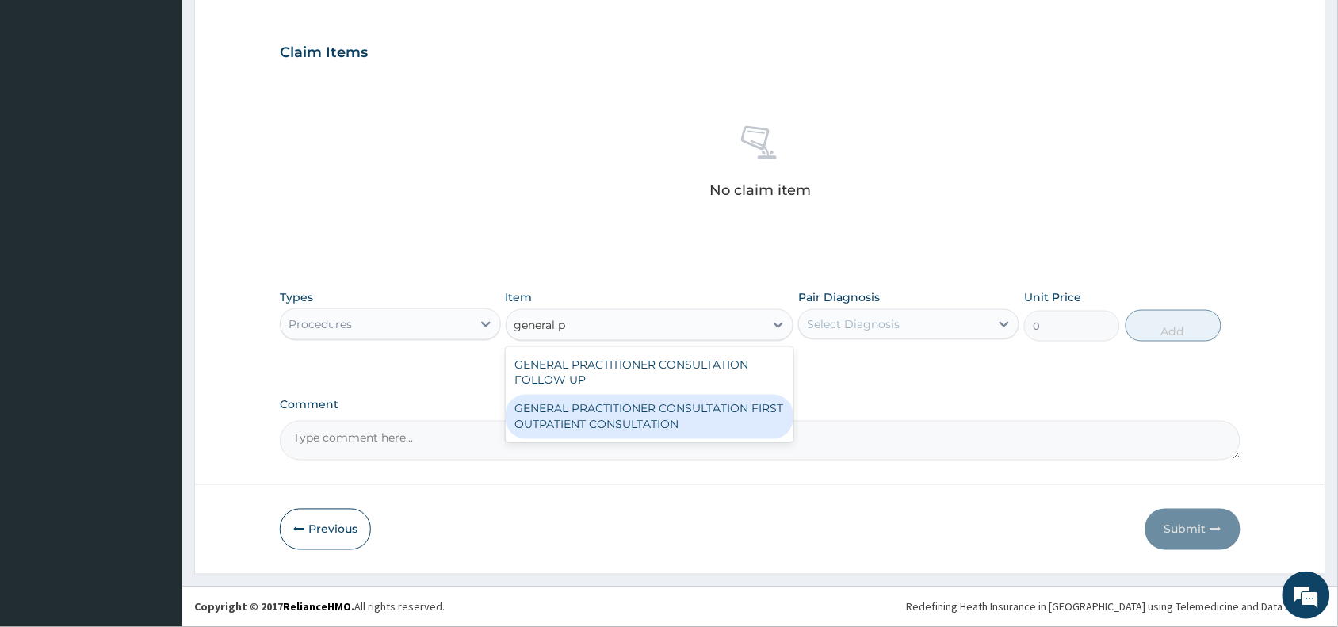
drag, startPoint x: 633, startPoint y: 419, endPoint x: 648, endPoint y: 419, distance: 15.9
click at [641, 419] on div "GENERAL PRACTITIONER CONSULTATION FIRST OUTPATIENT CONSULTATION" at bounding box center [650, 417] width 289 height 44
type input "3370.125"
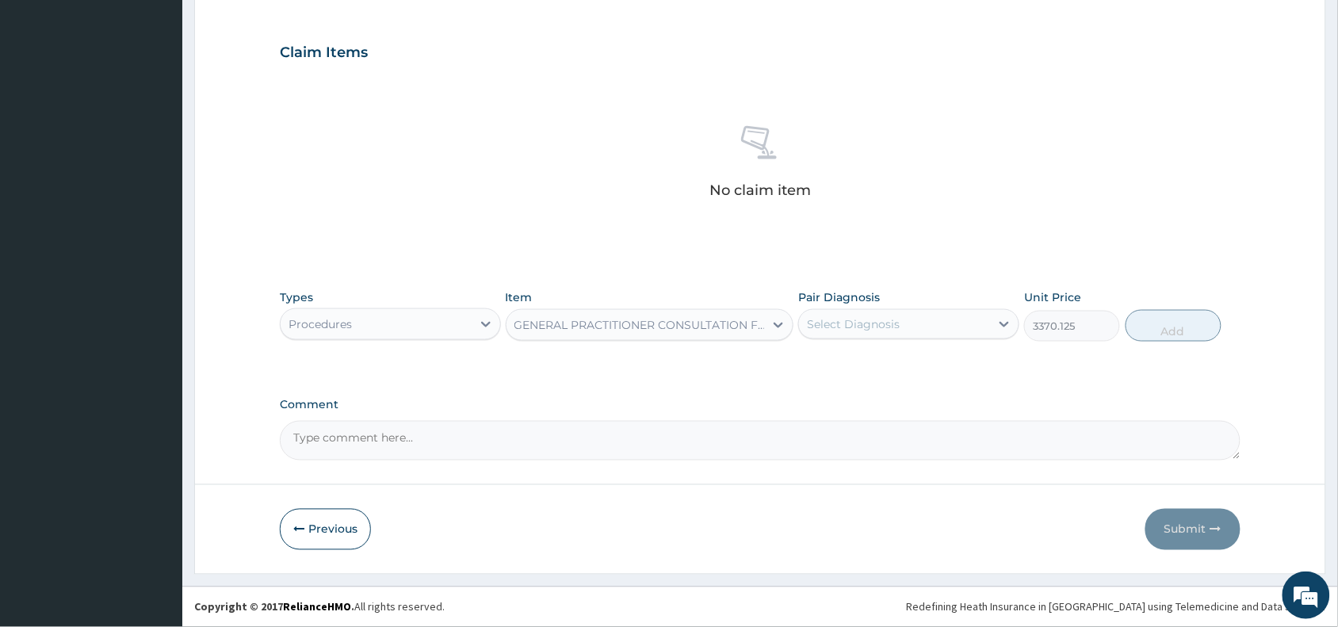
click at [900, 327] on div "Select Diagnosis" at bounding box center [894, 324] width 191 height 25
click at [888, 363] on label "Diabetes mellitus" at bounding box center [897, 363] width 147 height 16
checkbox input "true"
click at [1178, 330] on button "Add" at bounding box center [1174, 326] width 96 height 32
type input "0"
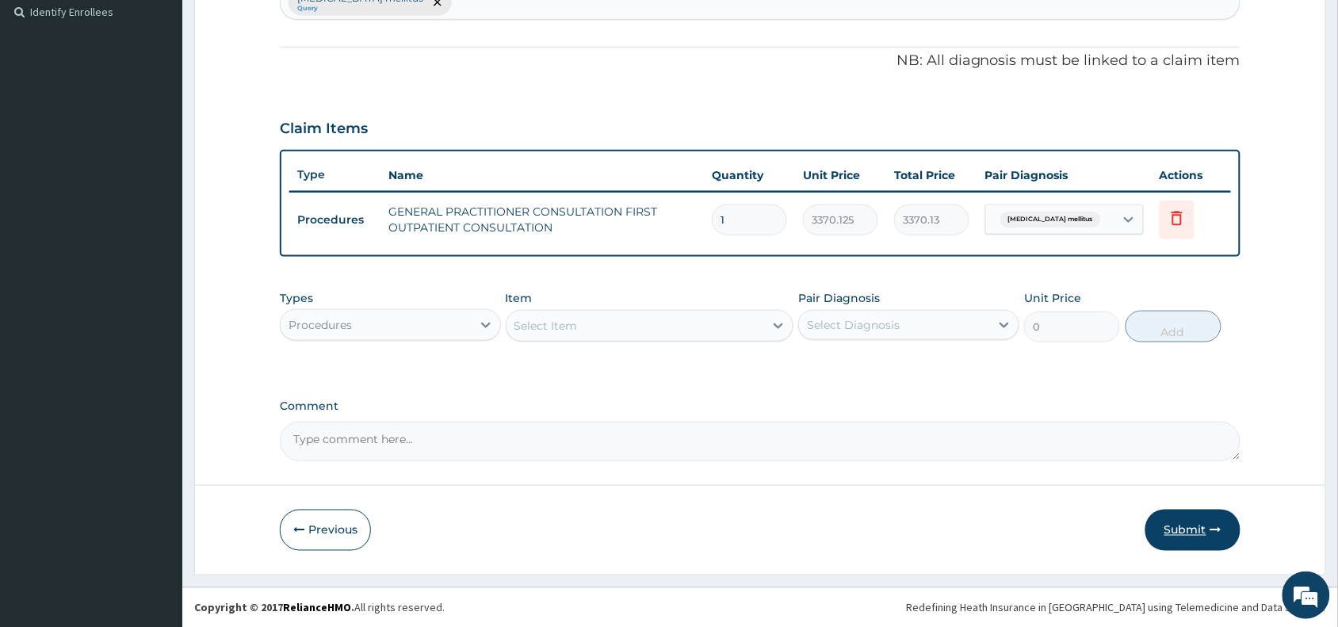
drag, startPoint x: 1185, startPoint y: 524, endPoint x: 1159, endPoint y: 532, distance: 27.3
click at [1186, 525] on button "Submit" at bounding box center [1193, 530] width 95 height 41
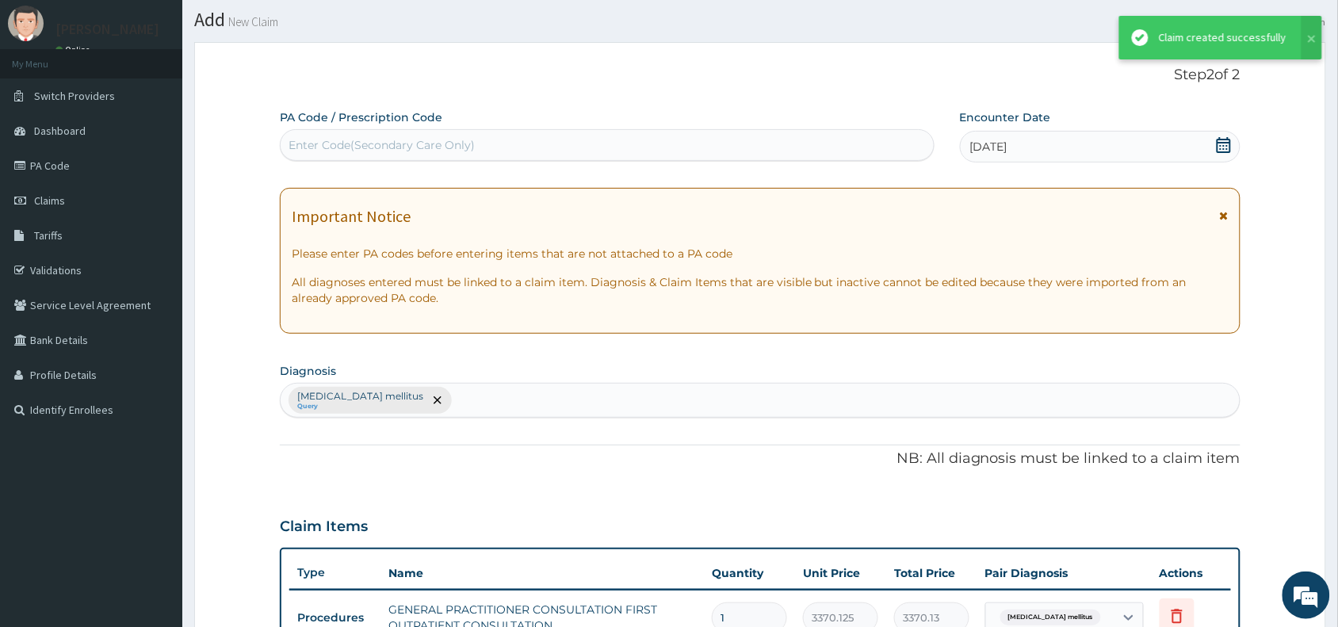
scroll to position [440, 0]
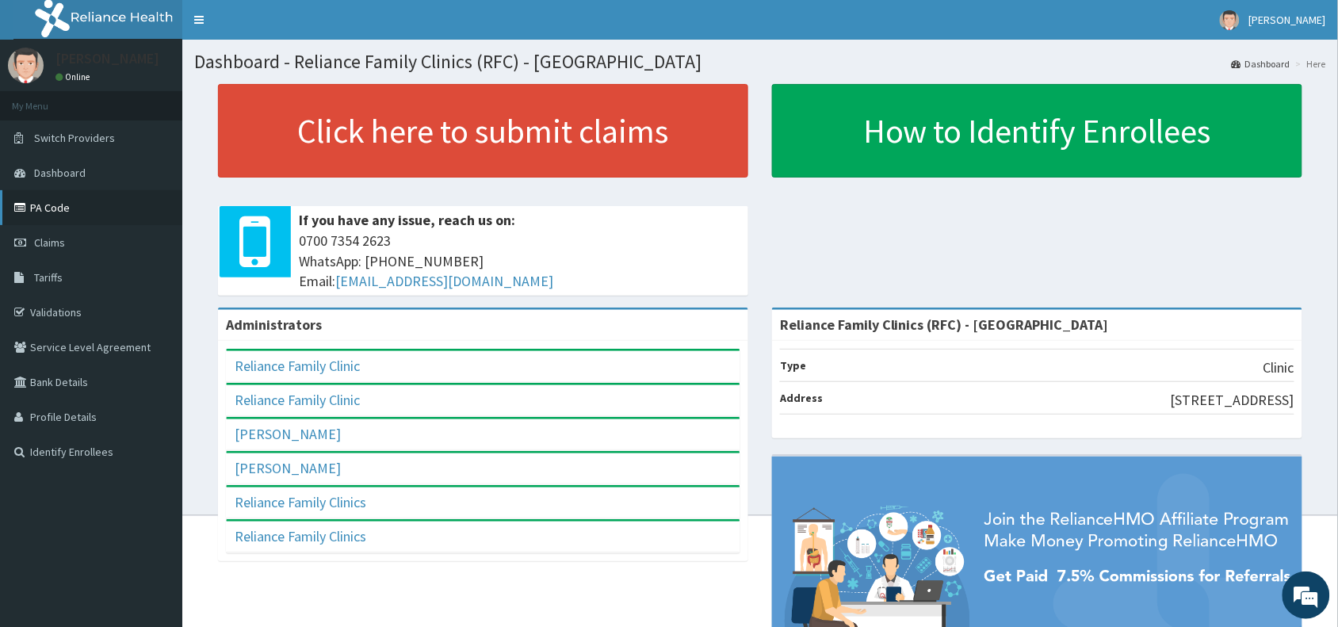
click at [50, 207] on link "PA Code" at bounding box center [91, 207] width 182 height 35
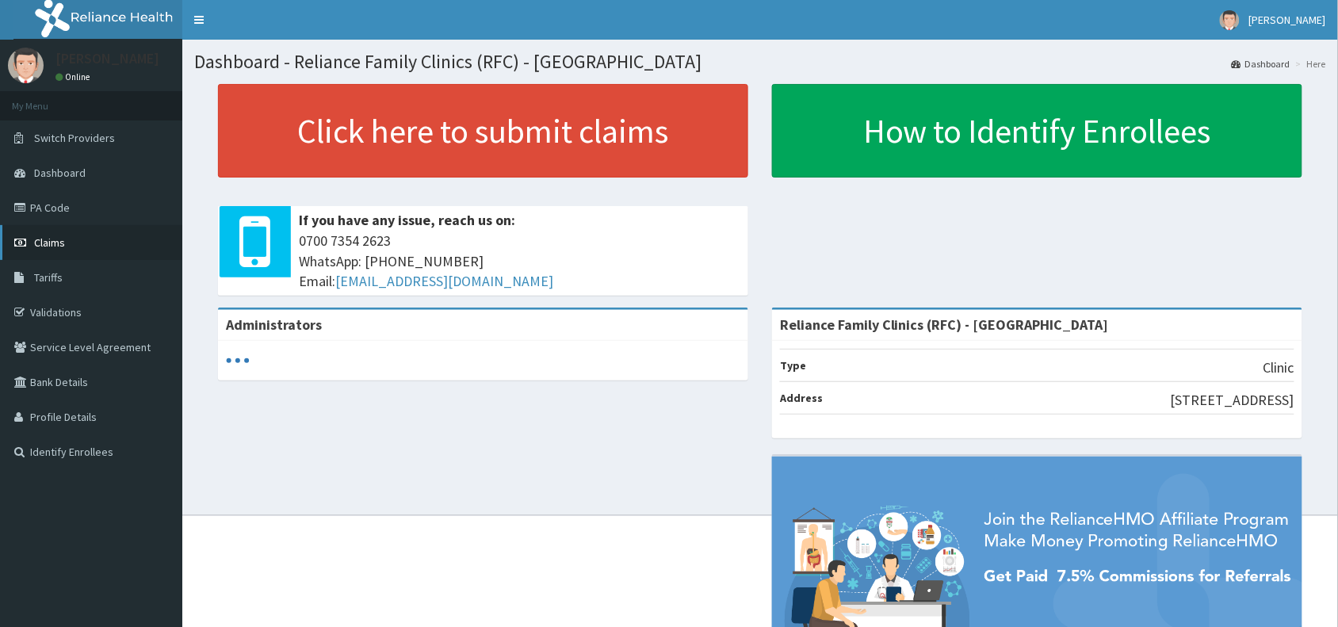
click at [42, 243] on span "Claims" at bounding box center [49, 242] width 31 height 14
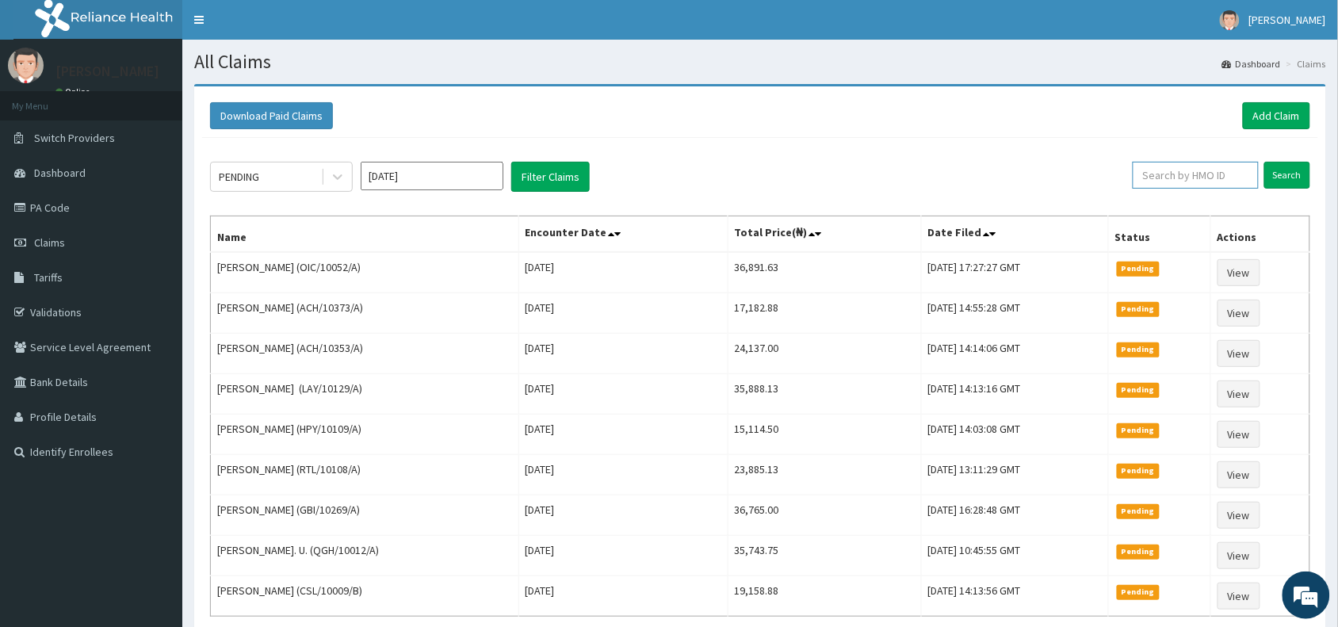
drag, startPoint x: 1166, startPoint y: 183, endPoint x: 1195, endPoint y: 175, distance: 30.4
click at [1166, 185] on input "text" at bounding box center [1196, 175] width 126 height 27
paste input "2410425"
type input "2410425"
drag, startPoint x: 1206, startPoint y: 170, endPoint x: 1148, endPoint y: 173, distance: 57.9
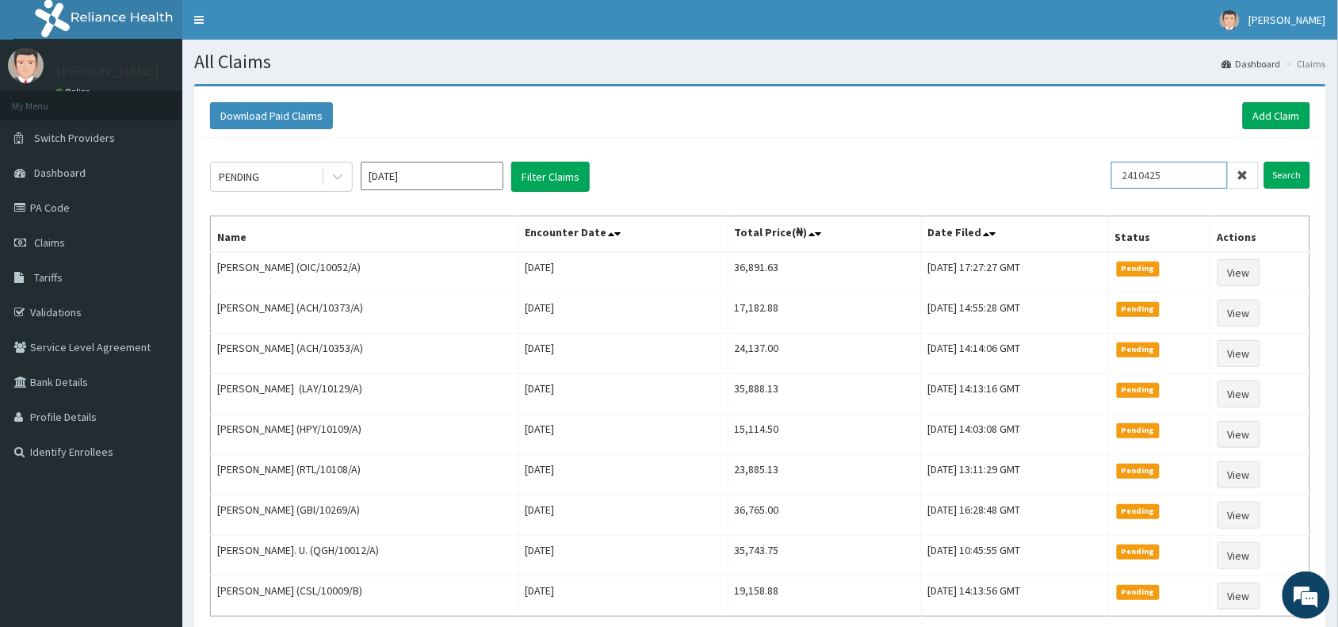
click at [1148, 173] on input "2410425" at bounding box center [1169, 175] width 117 height 27
click at [342, 173] on icon at bounding box center [338, 177] width 16 height 16
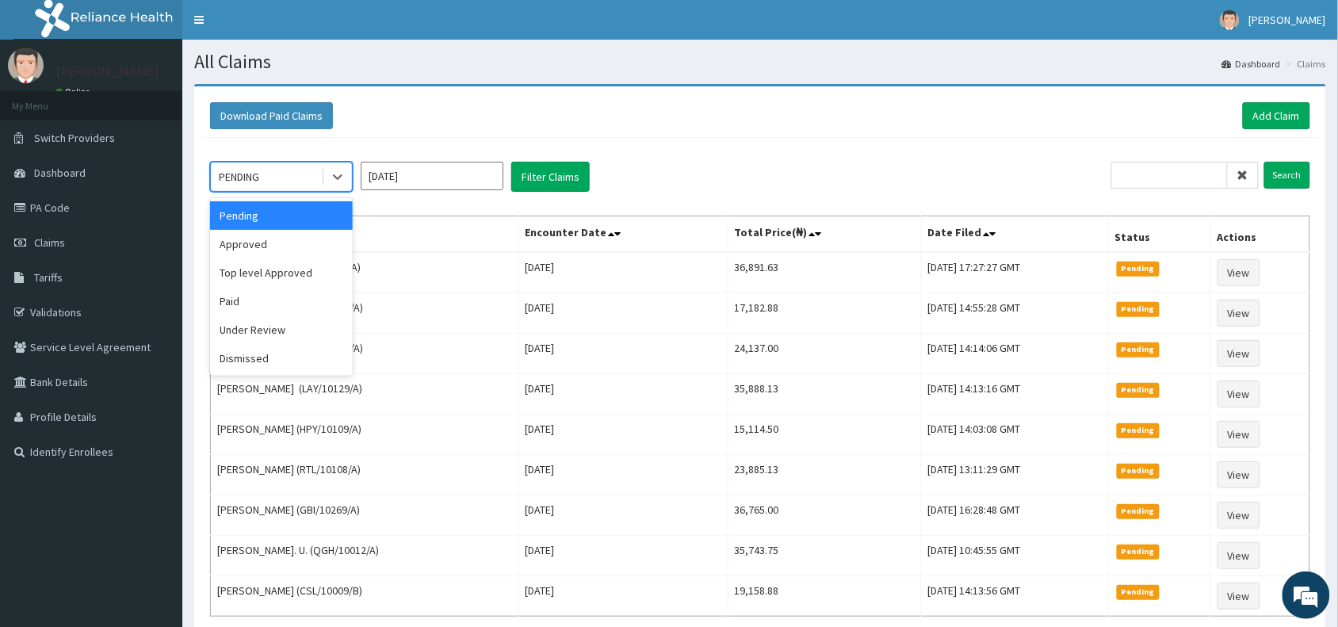
click at [264, 228] on div "Pending" at bounding box center [281, 215] width 143 height 29
drag, startPoint x: 337, startPoint y: 176, endPoint x: 303, endPoint y: 215, distance: 51.7
click at [331, 185] on icon at bounding box center [338, 177] width 16 height 16
click at [272, 242] on div "Approved" at bounding box center [281, 244] width 143 height 29
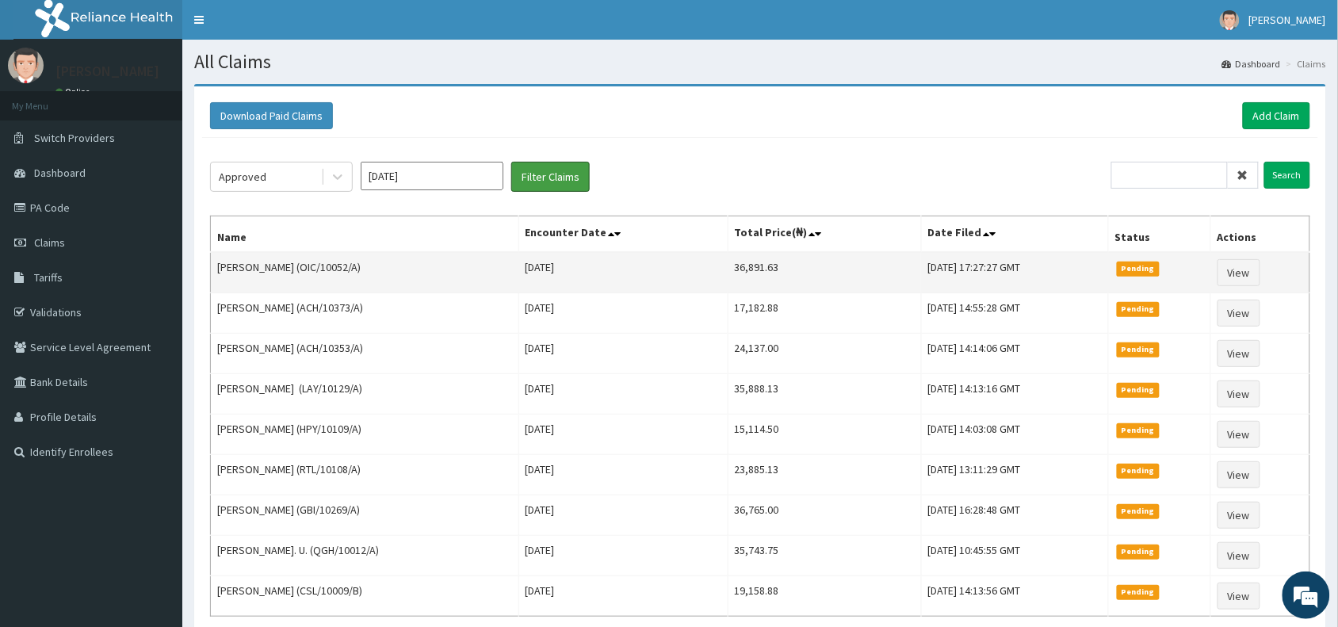
drag, startPoint x: 539, startPoint y: 179, endPoint x: 363, endPoint y: 252, distance: 190.5
click at [537, 187] on button "Filter Claims" at bounding box center [550, 177] width 78 height 30
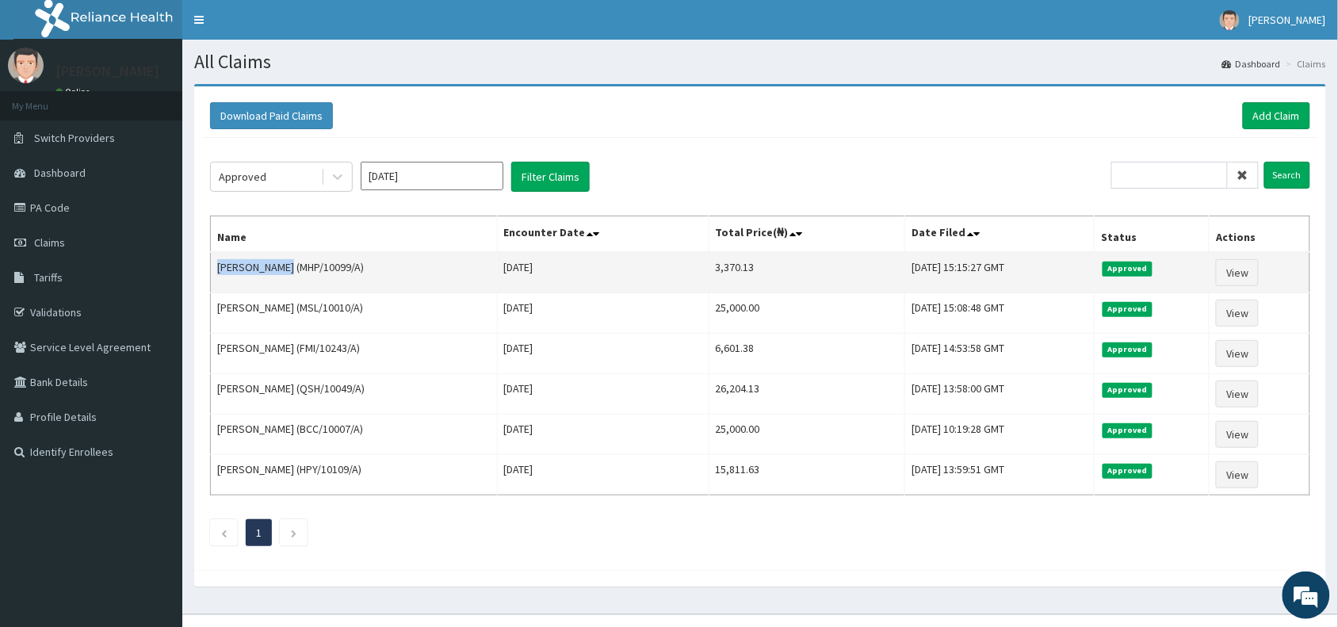
drag, startPoint x: 219, startPoint y: 270, endPoint x: 289, endPoint y: 264, distance: 70.8
click at [289, 264] on td "Ofodum Joseph (MHP/10099/A)" at bounding box center [354, 272] width 287 height 41
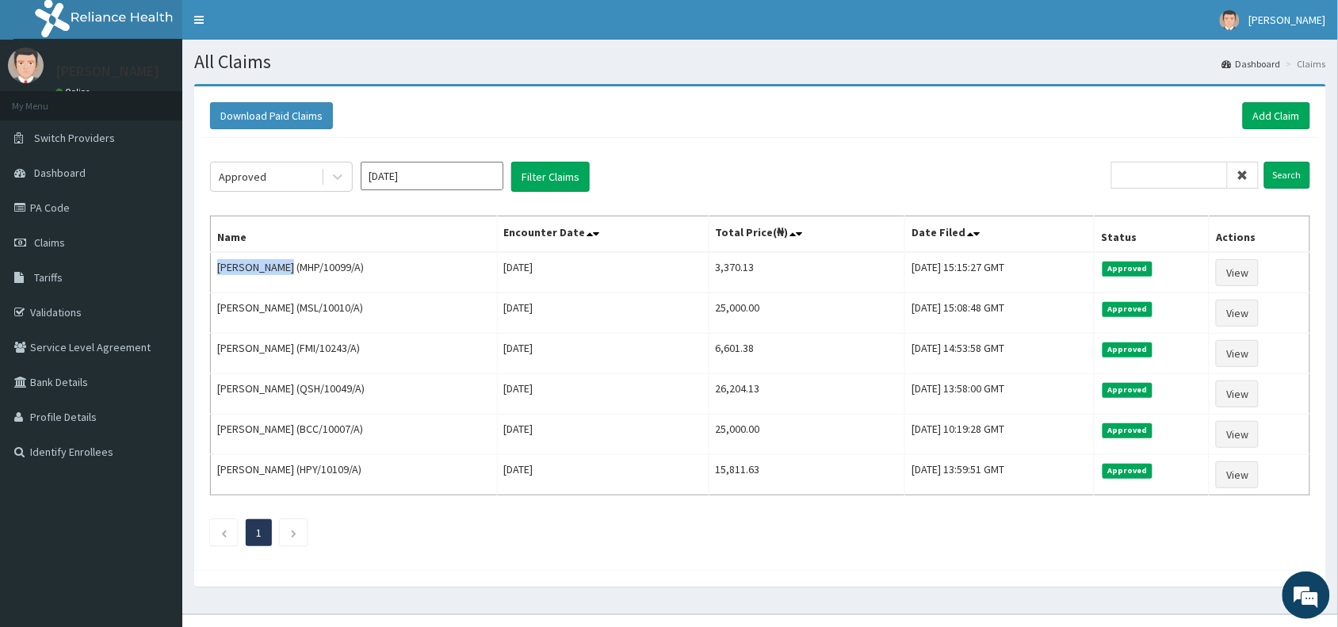
copy td "Ofodum Joseph"
drag, startPoint x: 1268, startPoint y: 97, endPoint x: 1158, endPoint y: 83, distance: 111.0
click at [1255, 96] on div "Download Paid Claims Add Claim" at bounding box center [760, 116] width 1116 height 44
click at [1275, 113] on link "Add Claim" at bounding box center [1276, 115] width 67 height 27
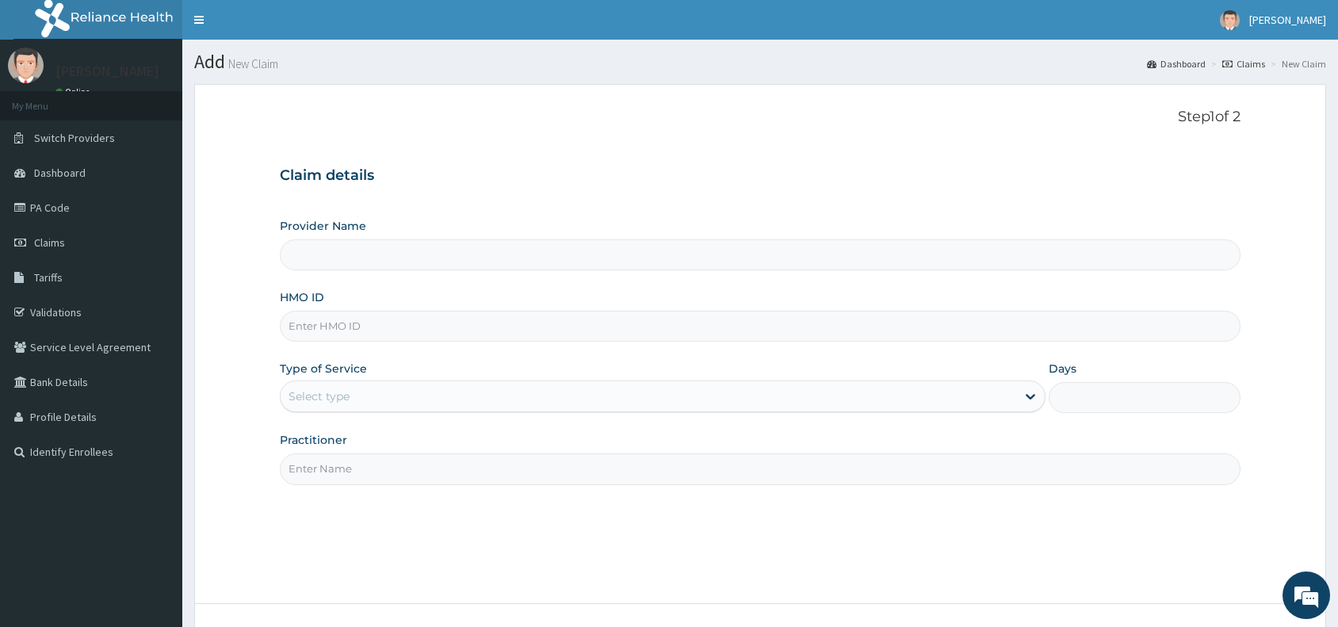
type input "Reliance Family Clinics (RFC) - [GEOGRAPHIC_DATA]"
click at [361, 319] on input "HMO ID" at bounding box center [760, 326] width 961 height 31
paste input "AMK/10010/A"
type input "AMK/10010/A"
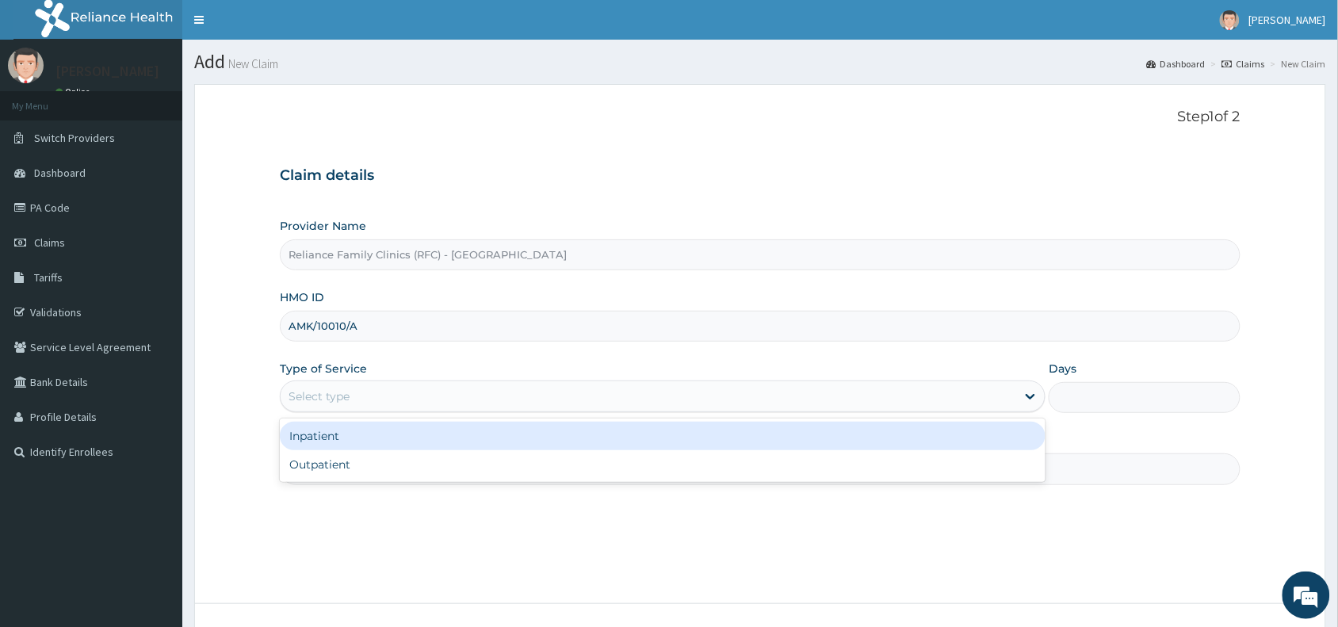
drag, startPoint x: 394, startPoint y: 389, endPoint x: 387, endPoint y: 428, distance: 39.5
click at [392, 392] on div "Select type" at bounding box center [649, 396] width 736 height 25
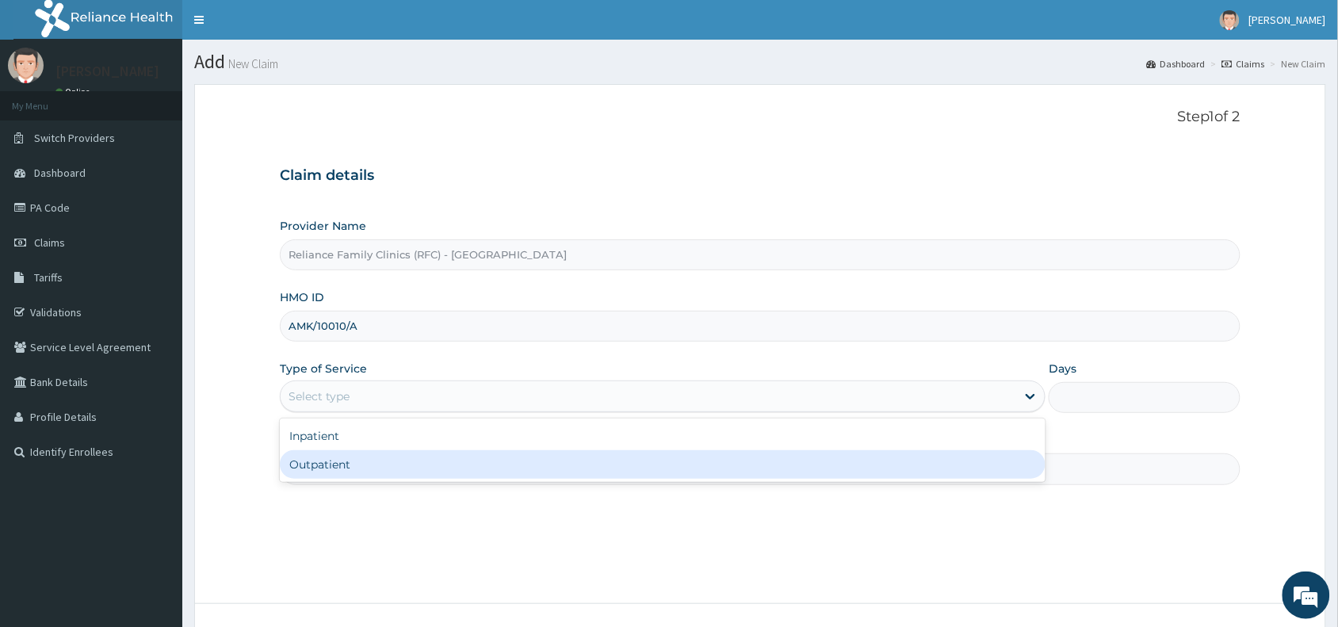
click at [369, 472] on div "Outpatient" at bounding box center [663, 464] width 766 height 29
type input "1"
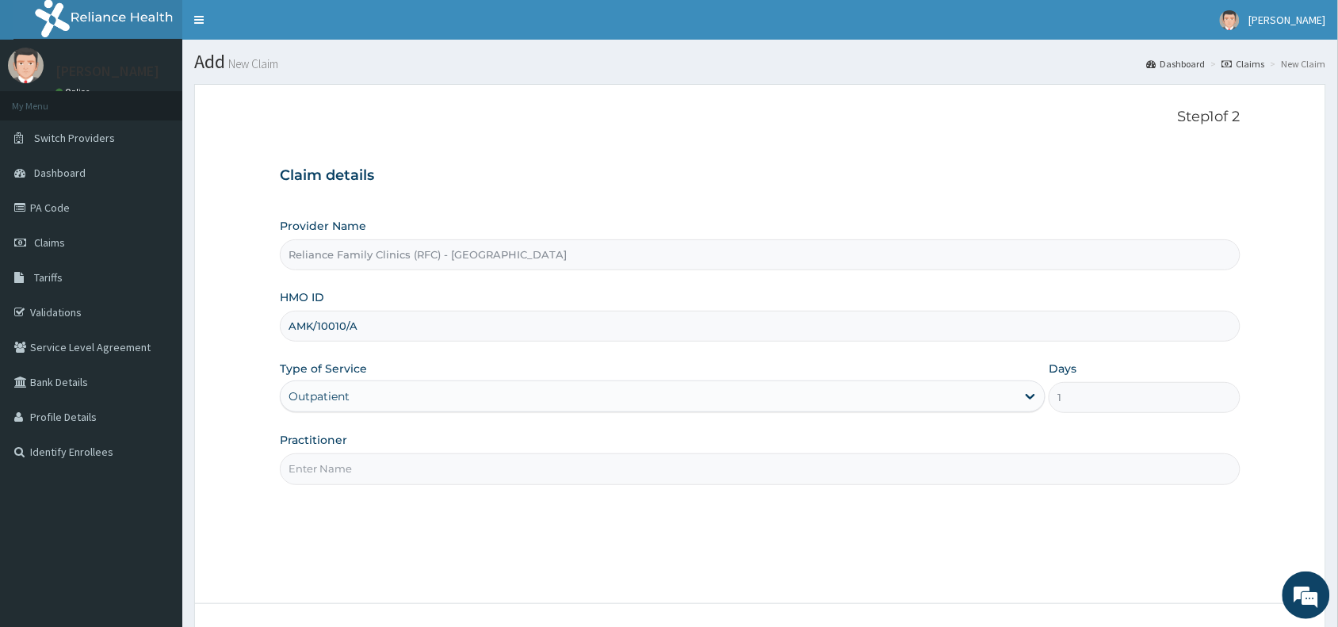
click at [391, 469] on input "Practitioner" at bounding box center [760, 468] width 961 height 31
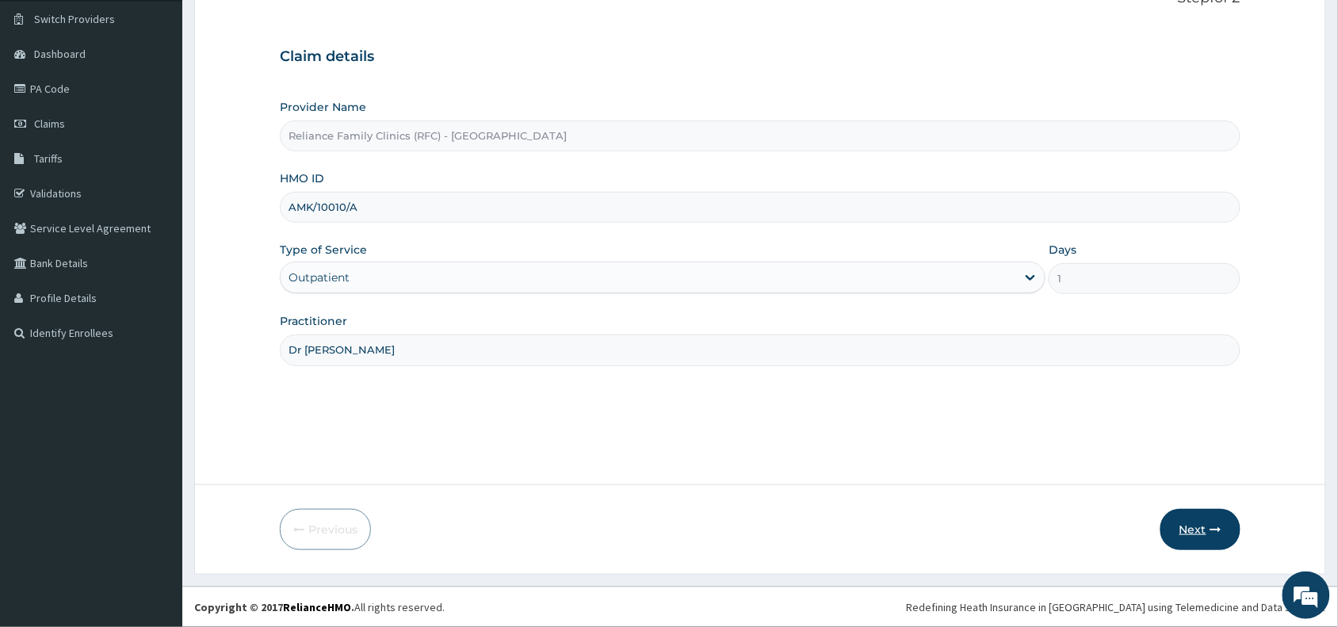
type input "Dr [PERSON_NAME]"
click at [1192, 534] on button "Next" at bounding box center [1201, 529] width 80 height 41
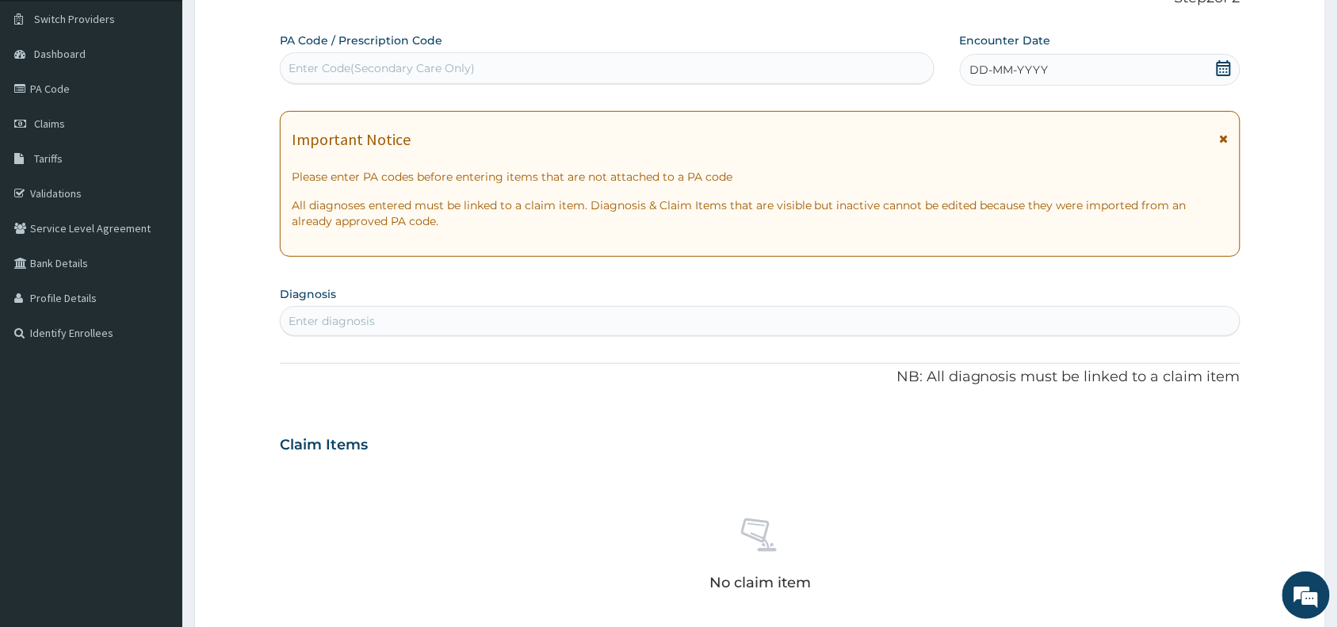
click at [334, 327] on div "Enter diagnosis" at bounding box center [332, 321] width 86 height 16
type input "[MEDICAL_DATA]"
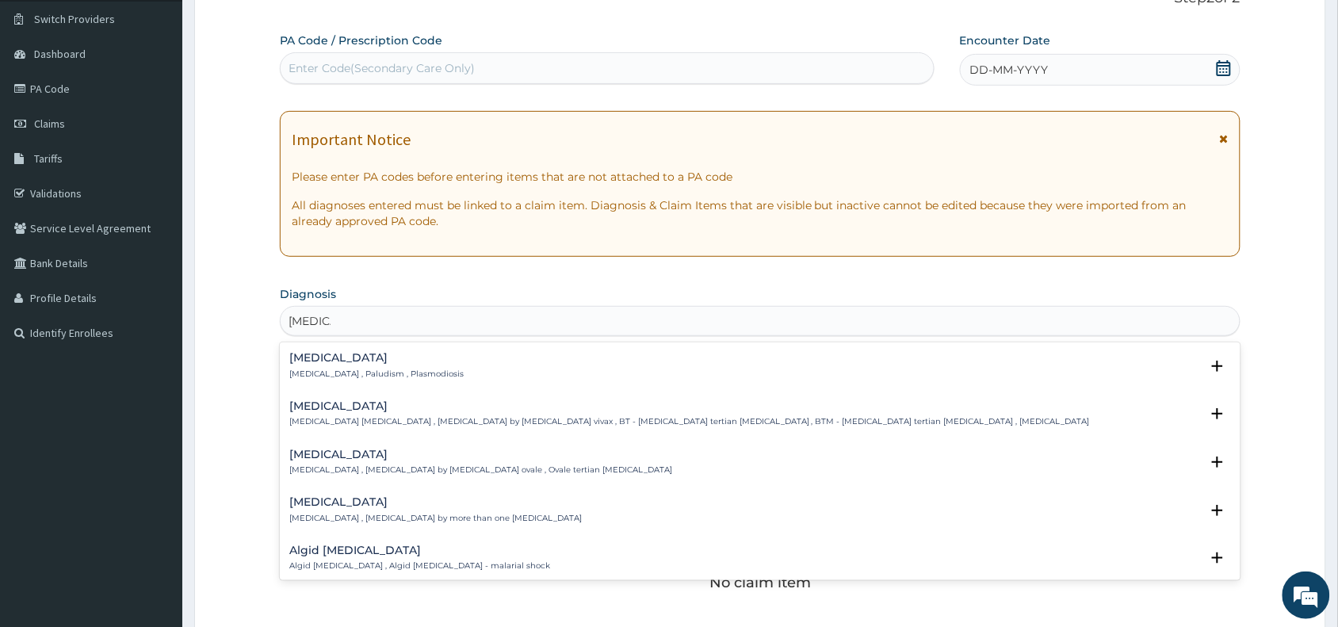
click at [346, 362] on h4 "[MEDICAL_DATA]" at bounding box center [376, 358] width 174 height 12
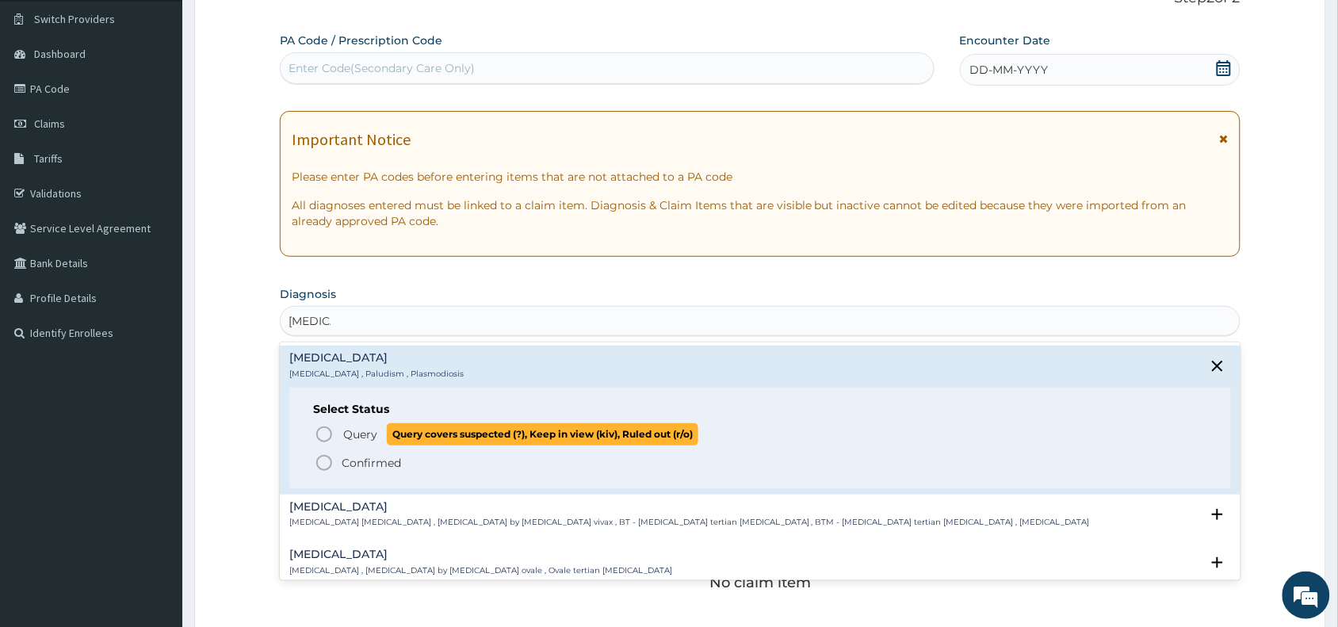
click at [366, 433] on span "Query" at bounding box center [360, 435] width 34 height 16
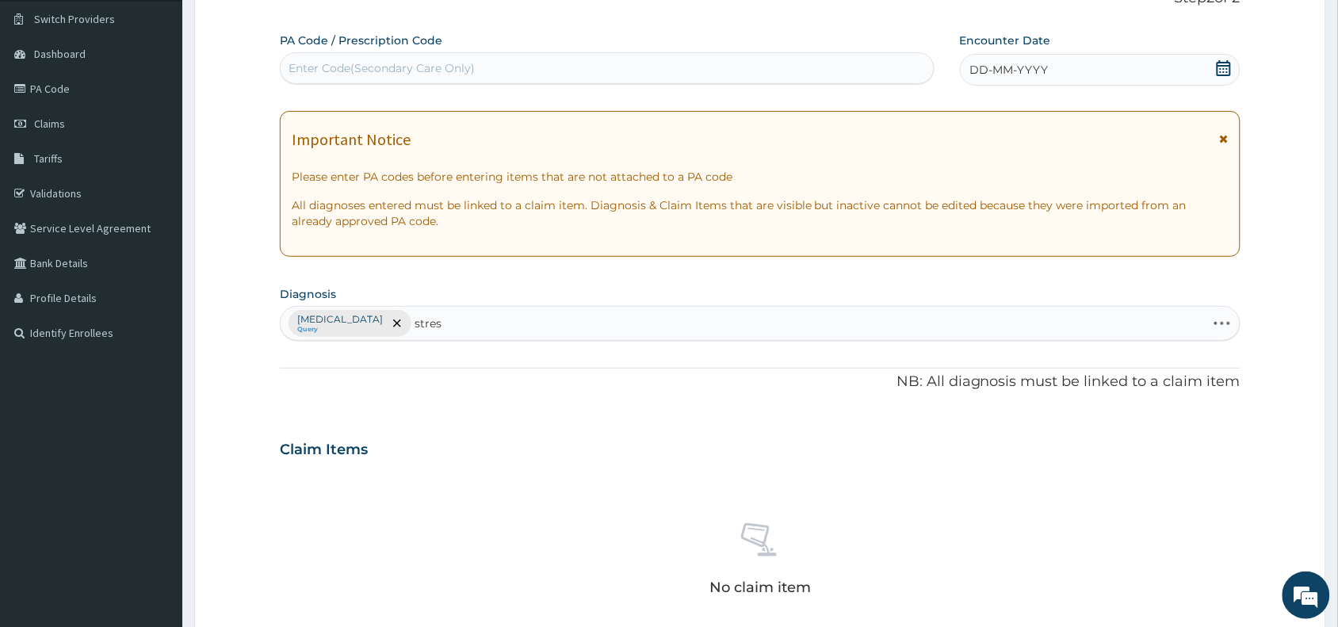
type input "stress"
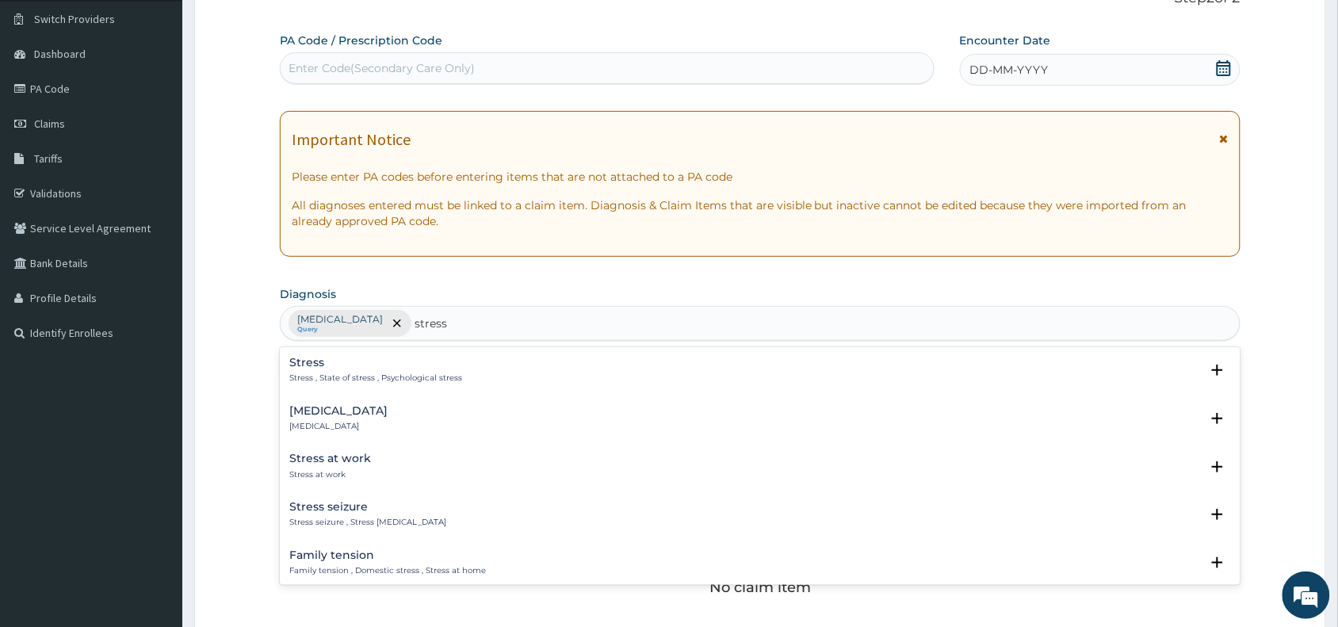
click at [323, 373] on p "Stress , State of stress , Psychological stress" at bounding box center [375, 378] width 173 height 11
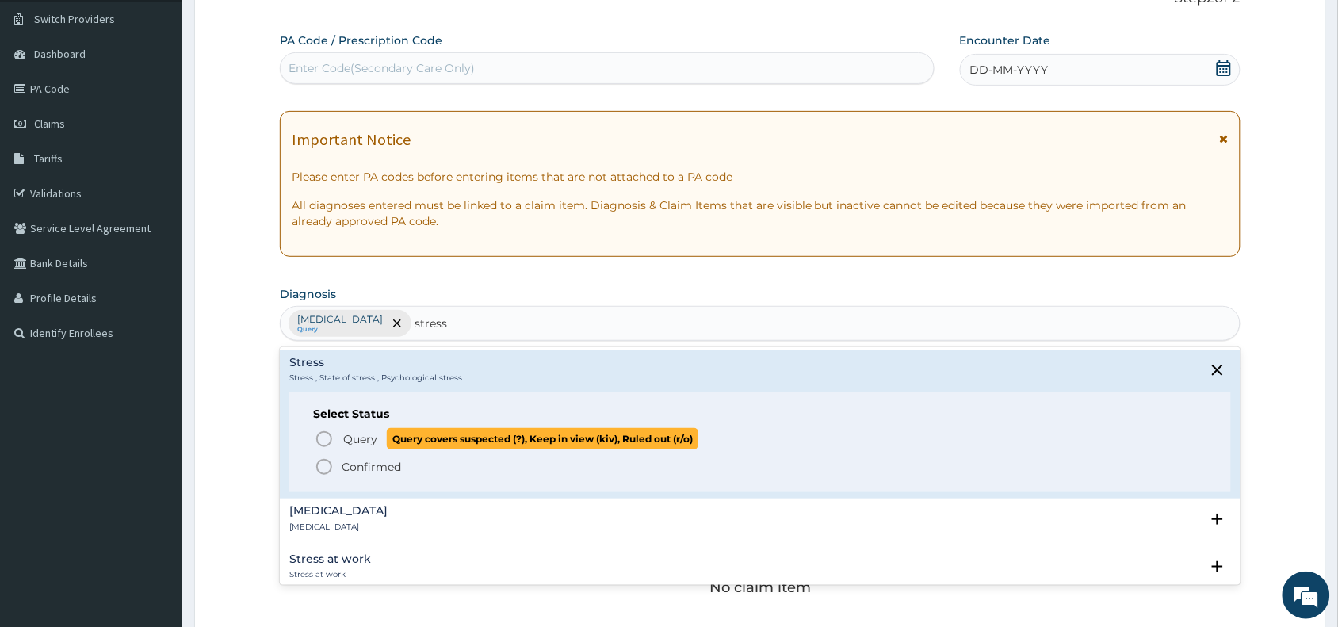
click at [355, 437] on span "Query" at bounding box center [360, 439] width 34 height 16
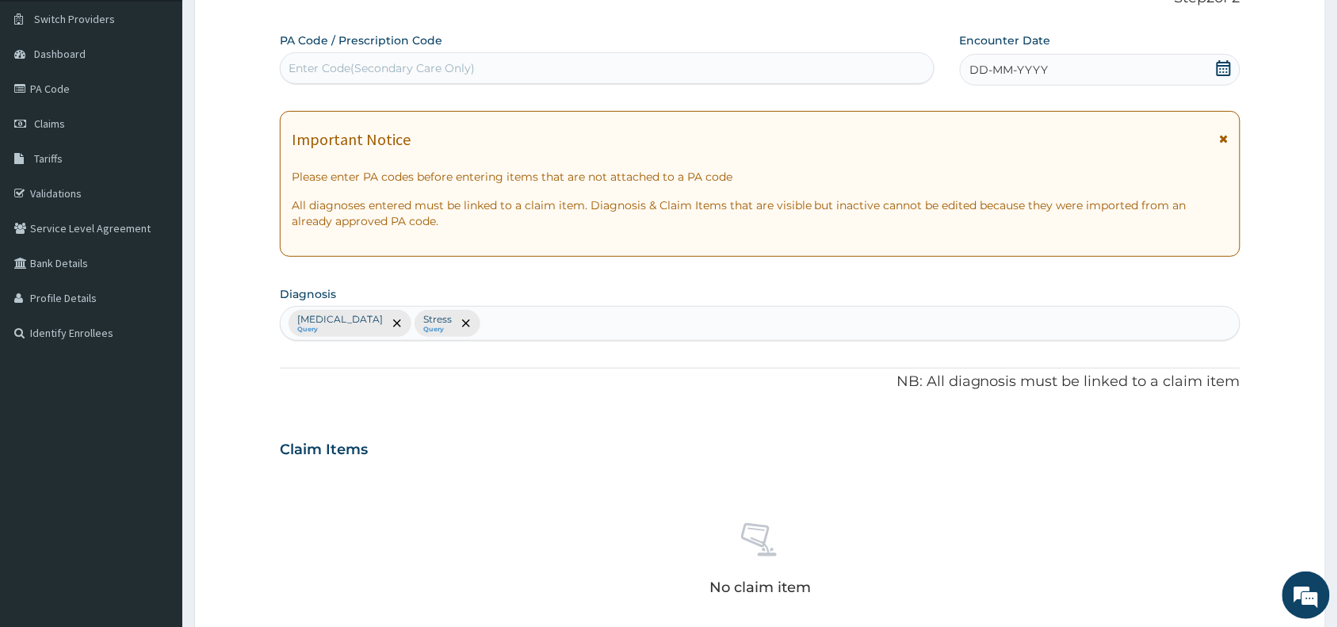
drag, startPoint x: 1019, startPoint y: 71, endPoint x: 1032, endPoint y: 87, distance: 20.3
click at [1020, 72] on span "DD-MM-YYYY" at bounding box center [1009, 70] width 78 height 16
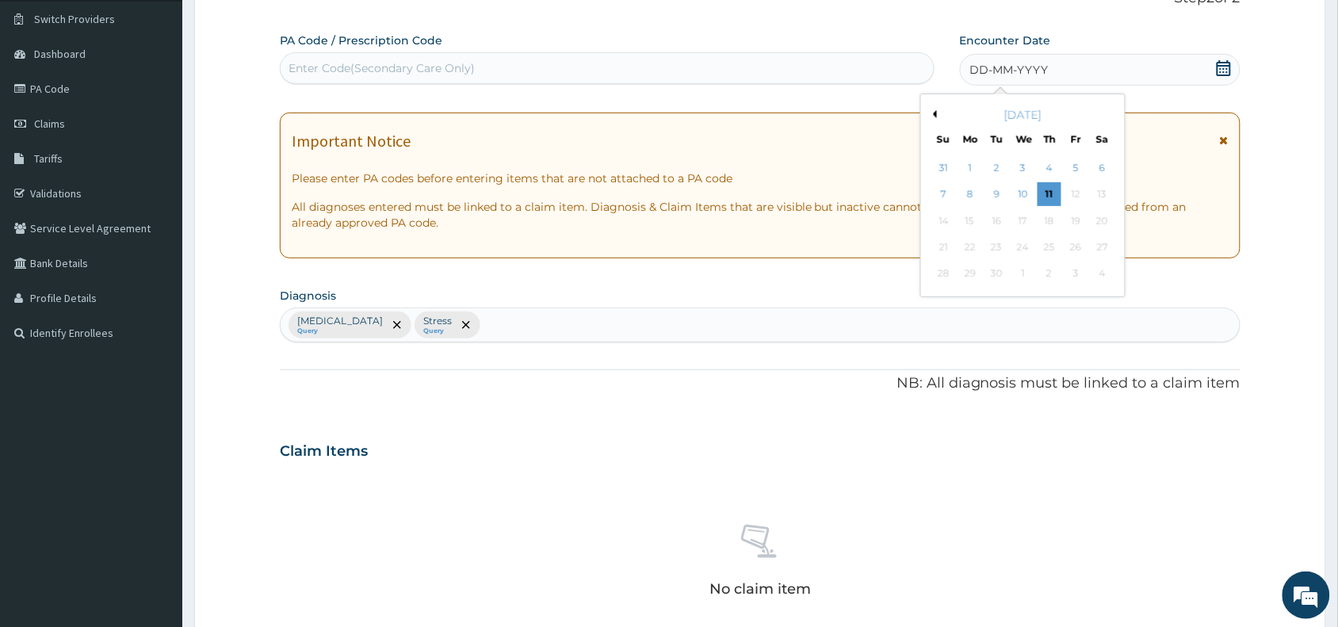
drag, startPoint x: 1052, startPoint y: 190, endPoint x: 1051, endPoint y: 198, distance: 8.0
click at [1051, 194] on div "11" at bounding box center [1050, 195] width 24 height 24
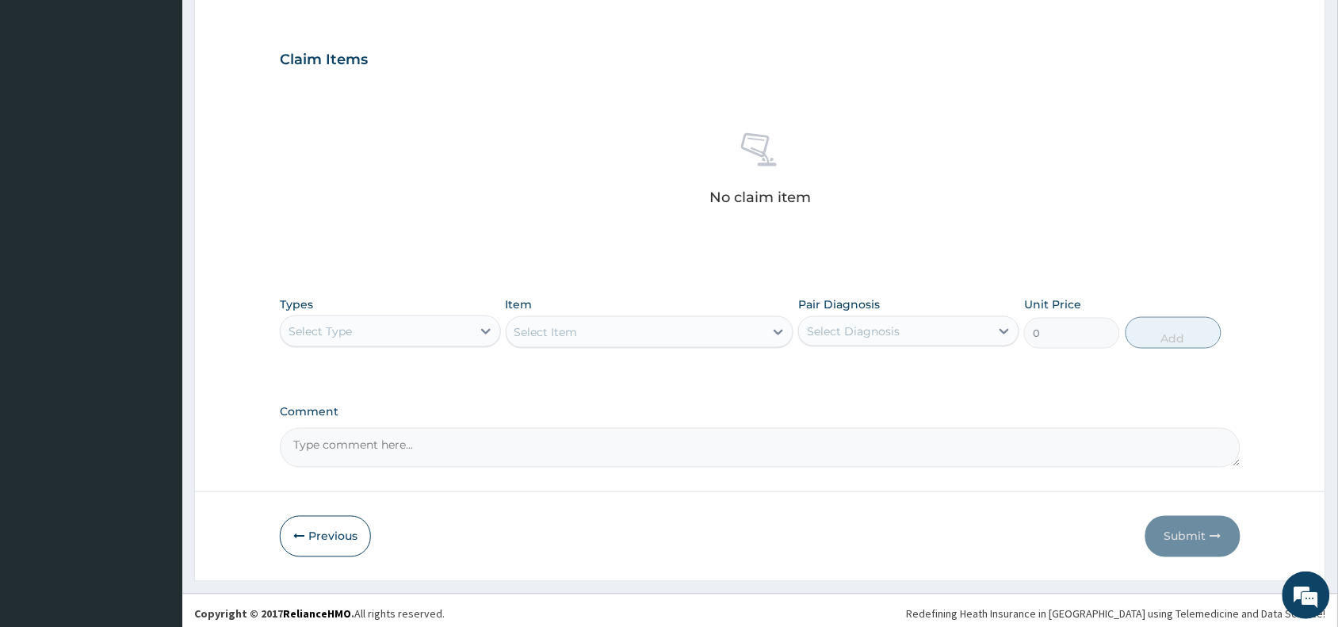
scroll to position [517, 0]
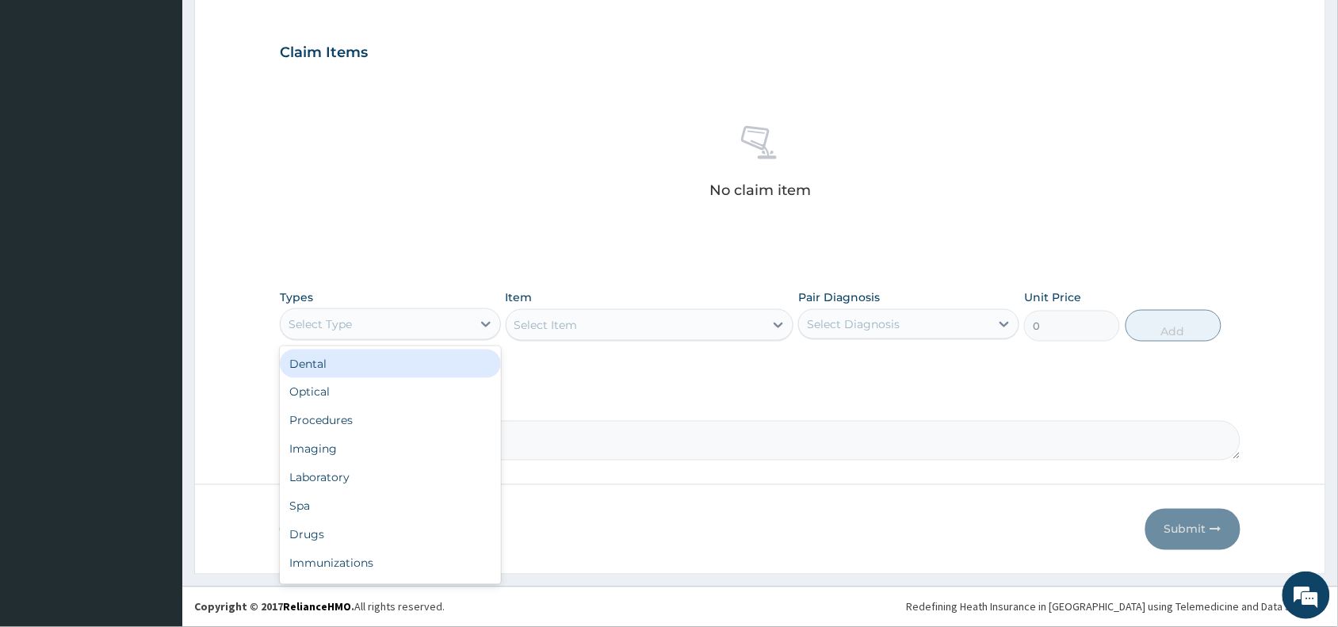
click at [449, 321] on div "Select Type" at bounding box center [376, 324] width 191 height 25
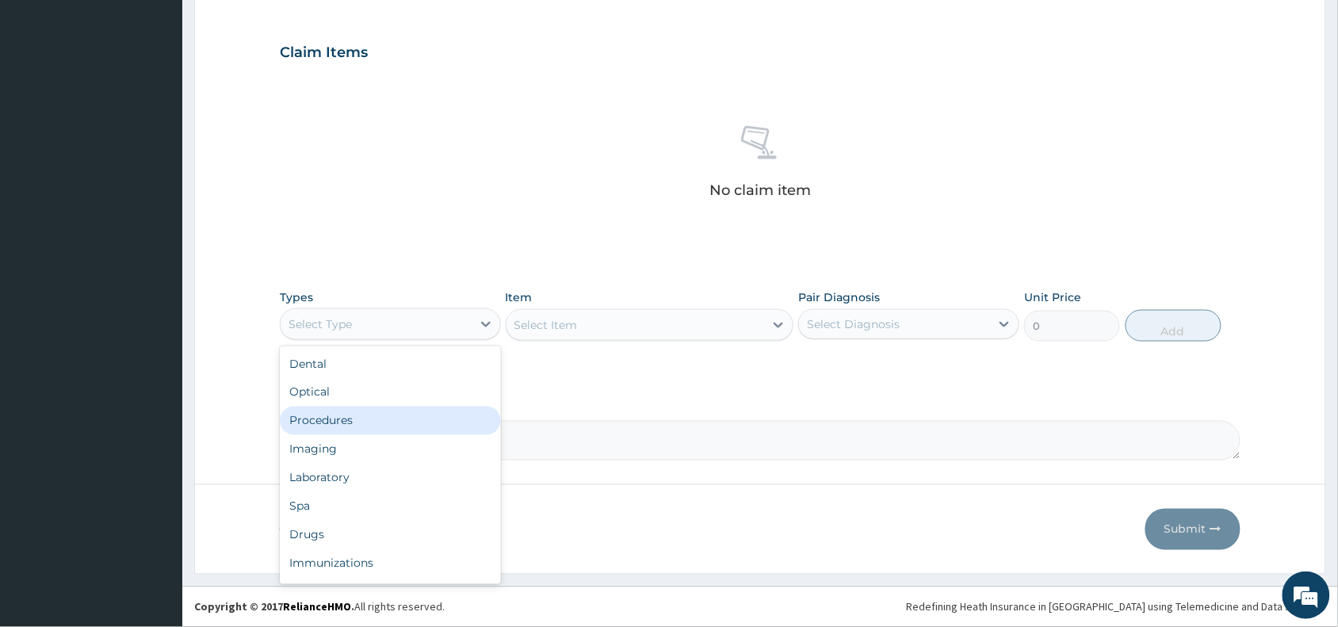
click at [387, 421] on div "Procedures" at bounding box center [390, 421] width 221 height 29
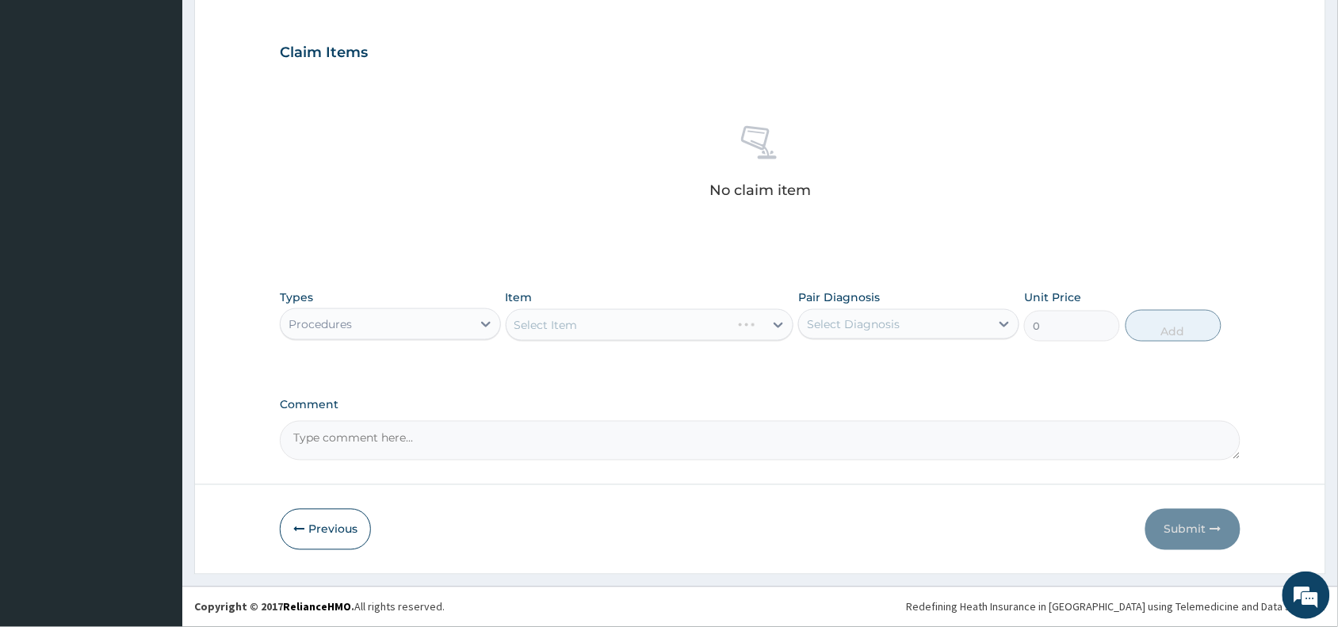
click at [369, 446] on textarea "Comment" at bounding box center [760, 441] width 961 height 40
paste textarea "MP, FBC IM PCM 600mg stat"
type textarea "MP, FBC IM PCM 600mg stat"
click at [564, 319] on div "Select Item" at bounding box center [650, 325] width 289 height 32
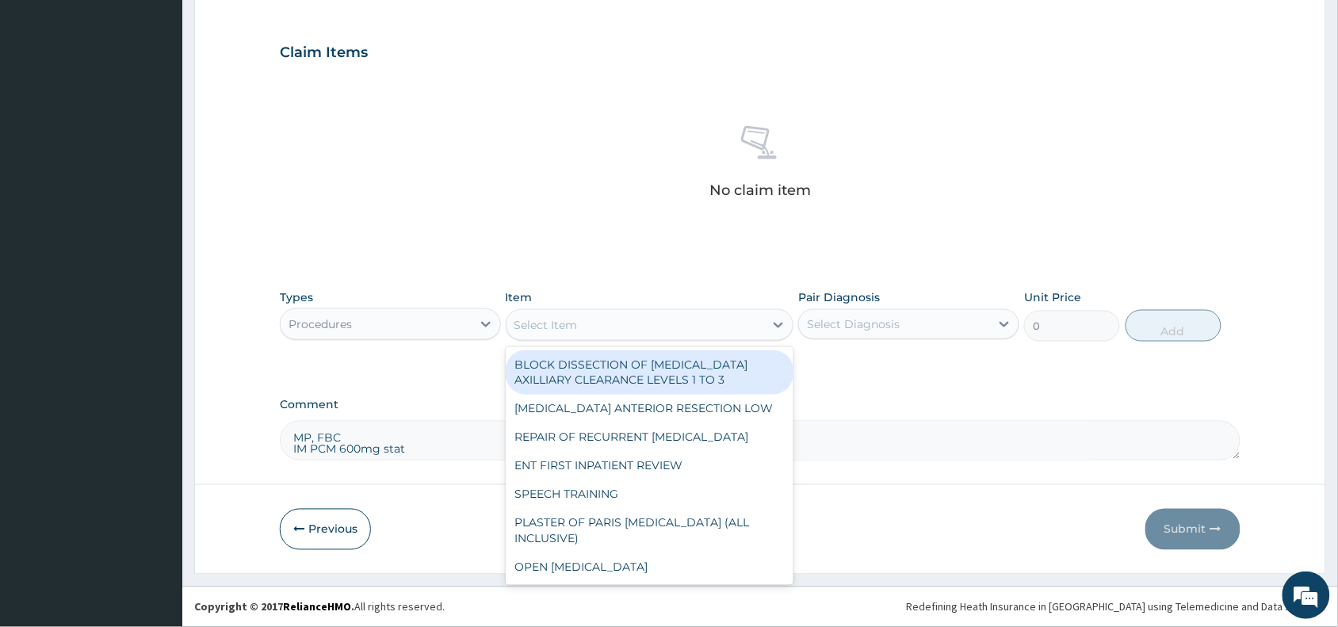
click at [564, 327] on div "Select Item" at bounding box center [546, 325] width 63 height 16
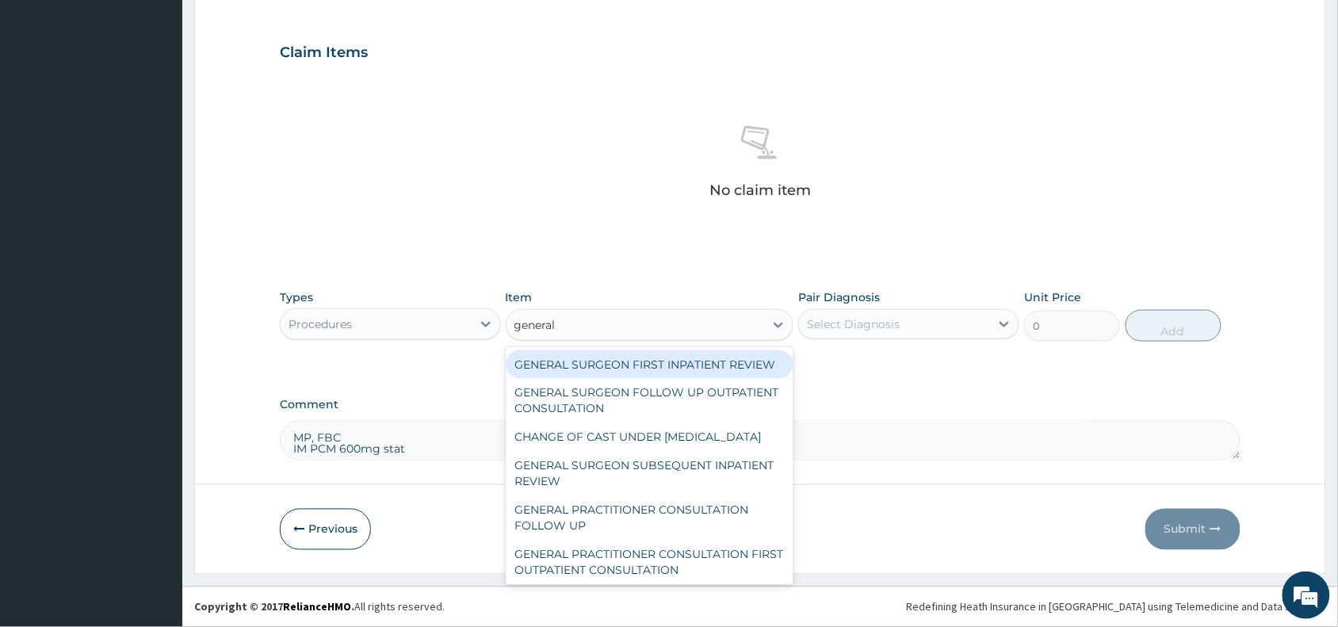
type input "general p"
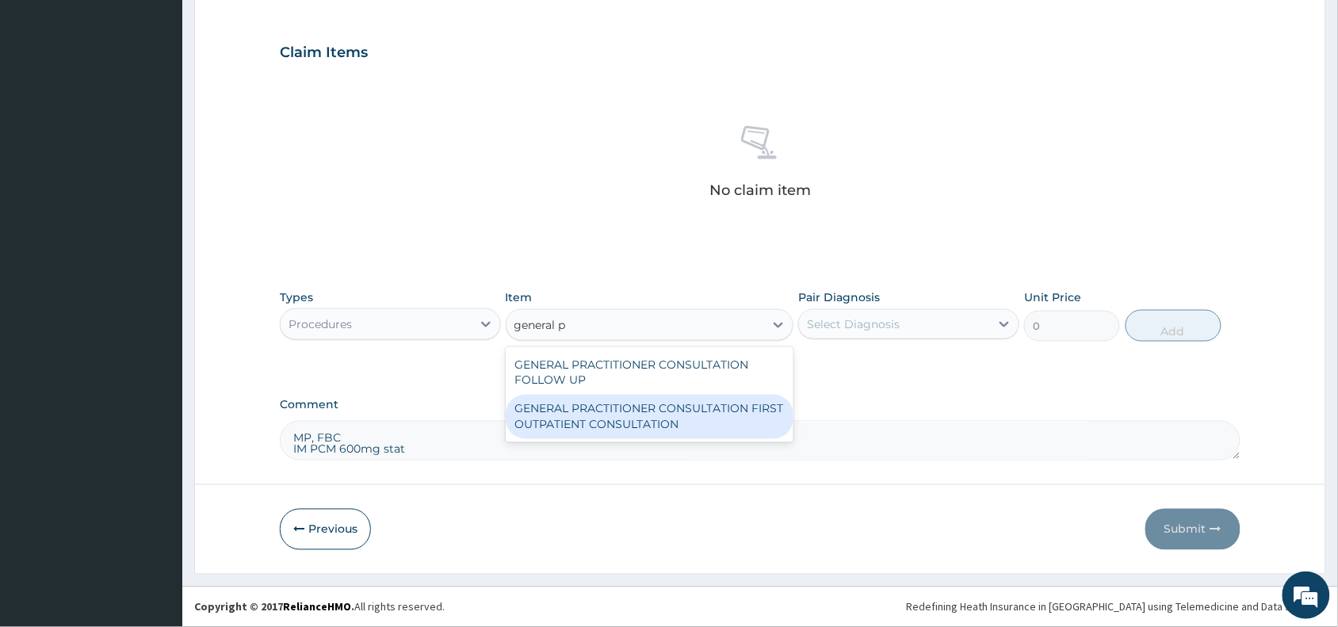
drag, startPoint x: 686, startPoint y: 418, endPoint x: 716, endPoint y: 418, distance: 30.1
click at [690, 418] on div "GENERAL PRACTITIONER CONSULTATION FIRST OUTPATIENT CONSULTATION" at bounding box center [650, 417] width 289 height 44
type input "3370.125"
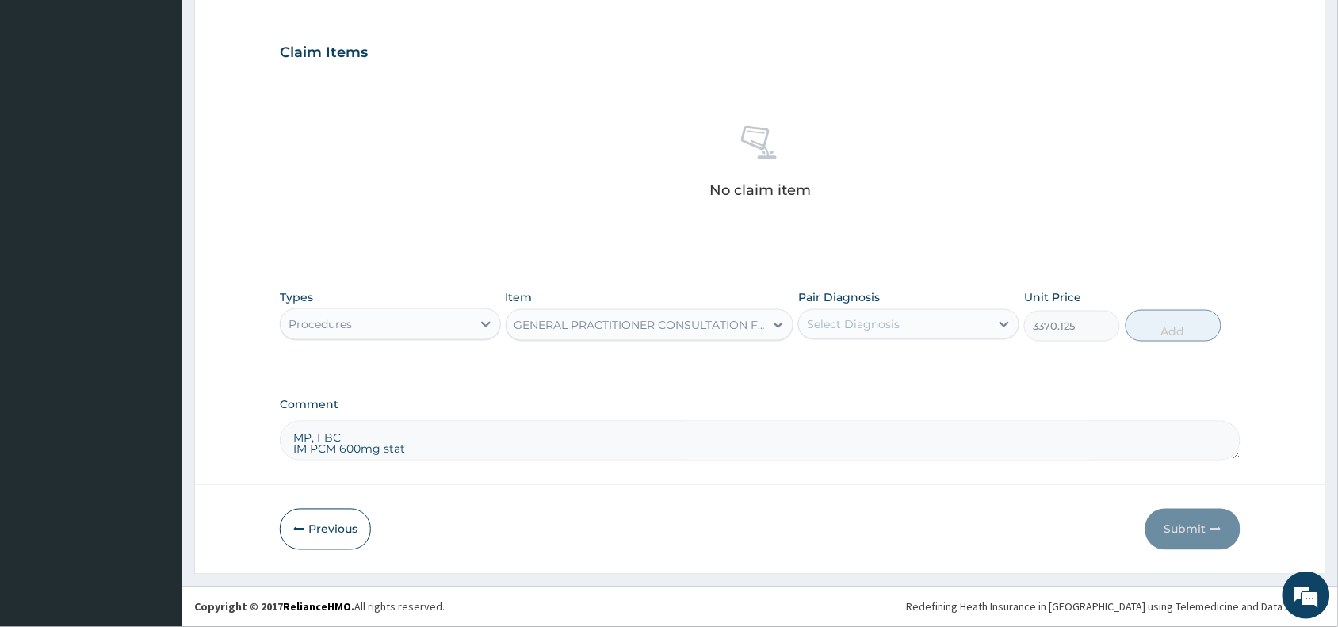
click at [902, 326] on div "Select Diagnosis" at bounding box center [894, 324] width 191 height 25
drag, startPoint x: 870, startPoint y: 363, endPoint x: 870, endPoint y: 384, distance: 21.4
click at [870, 373] on div "[MEDICAL_DATA]" at bounding box center [908, 365] width 221 height 33
checkbox input "true"
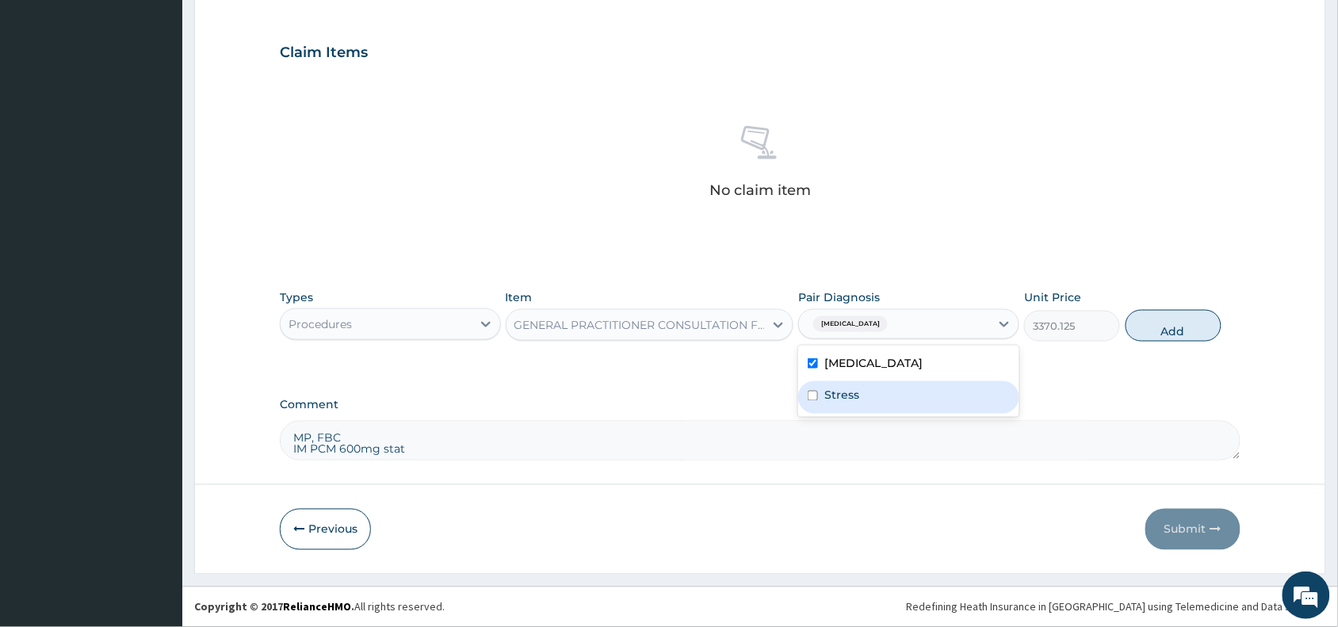
drag, startPoint x: 870, startPoint y: 384, endPoint x: 1052, endPoint y: 362, distance: 183.8
click at [870, 385] on div "Stress" at bounding box center [908, 397] width 221 height 33
checkbox input "true"
click at [1166, 327] on button "Add" at bounding box center [1174, 326] width 96 height 32
type input "0"
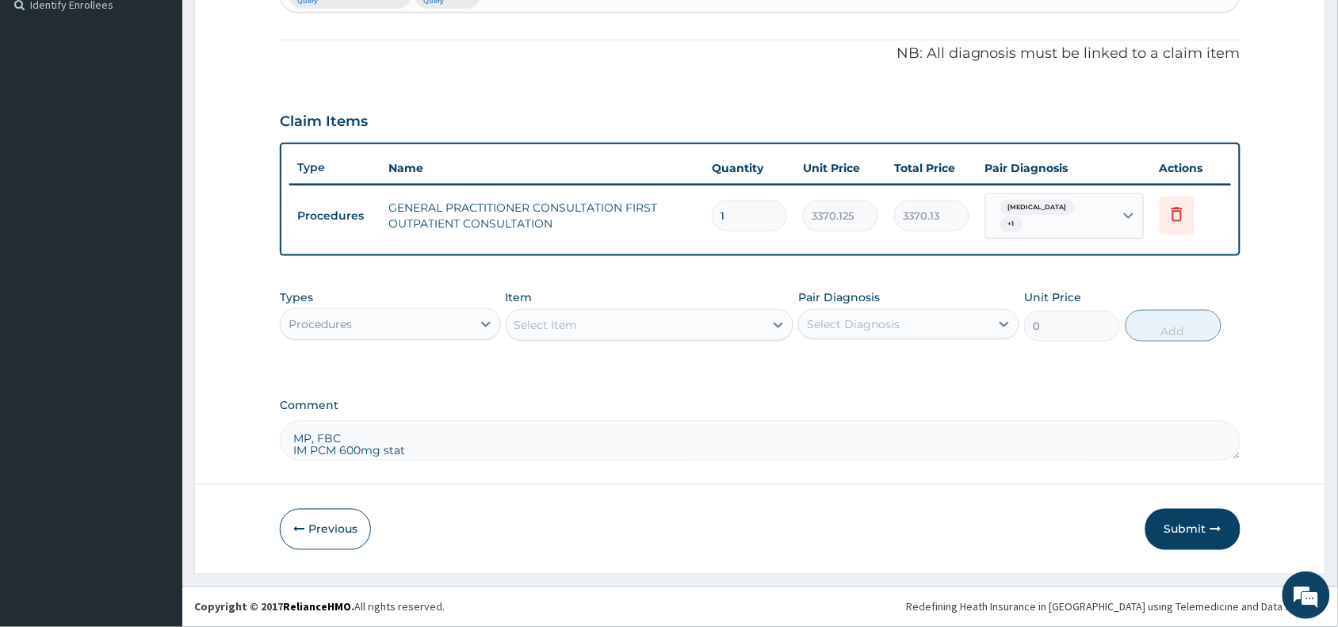
scroll to position [440, 0]
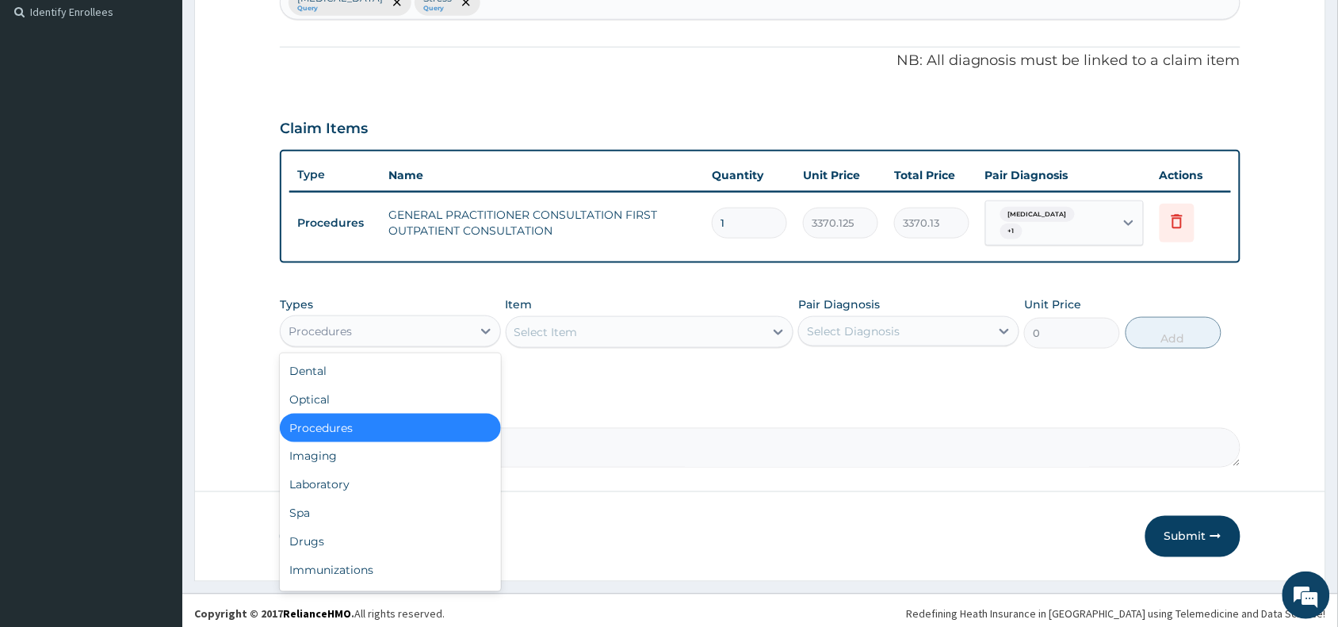
click at [440, 326] on div "Procedures" at bounding box center [376, 331] width 191 height 25
click at [365, 473] on div "Laboratory" at bounding box center [390, 485] width 221 height 29
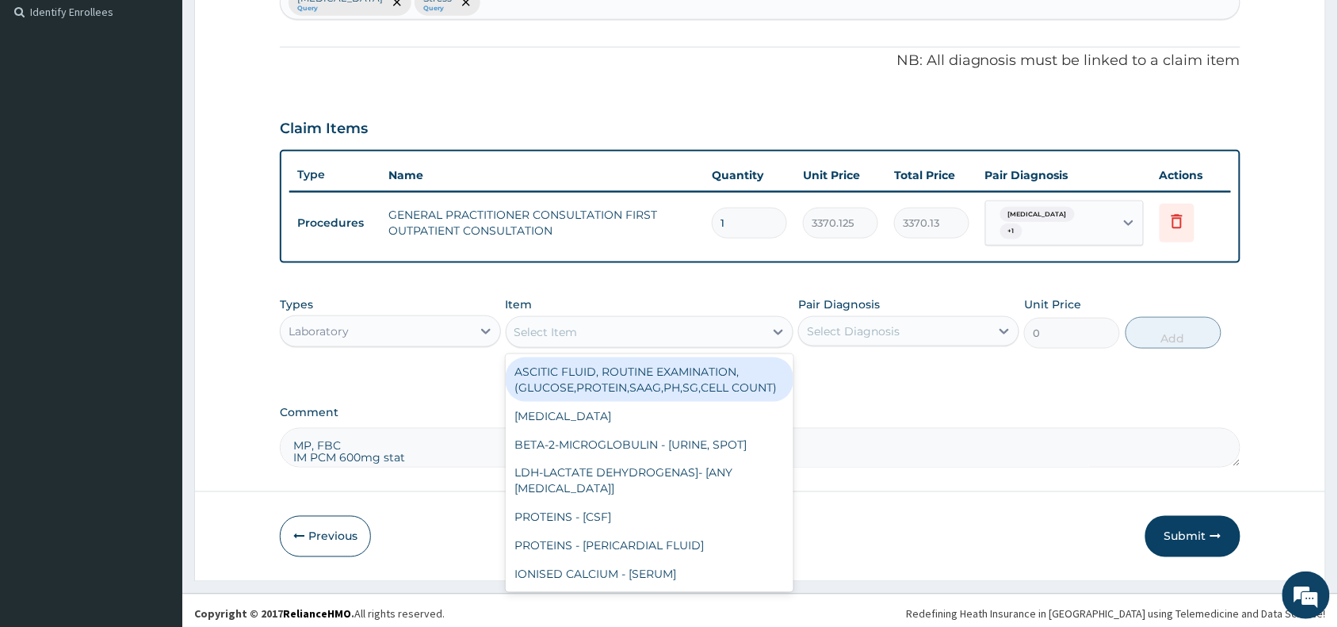
click at [556, 324] on div "Select Item" at bounding box center [546, 332] width 63 height 16
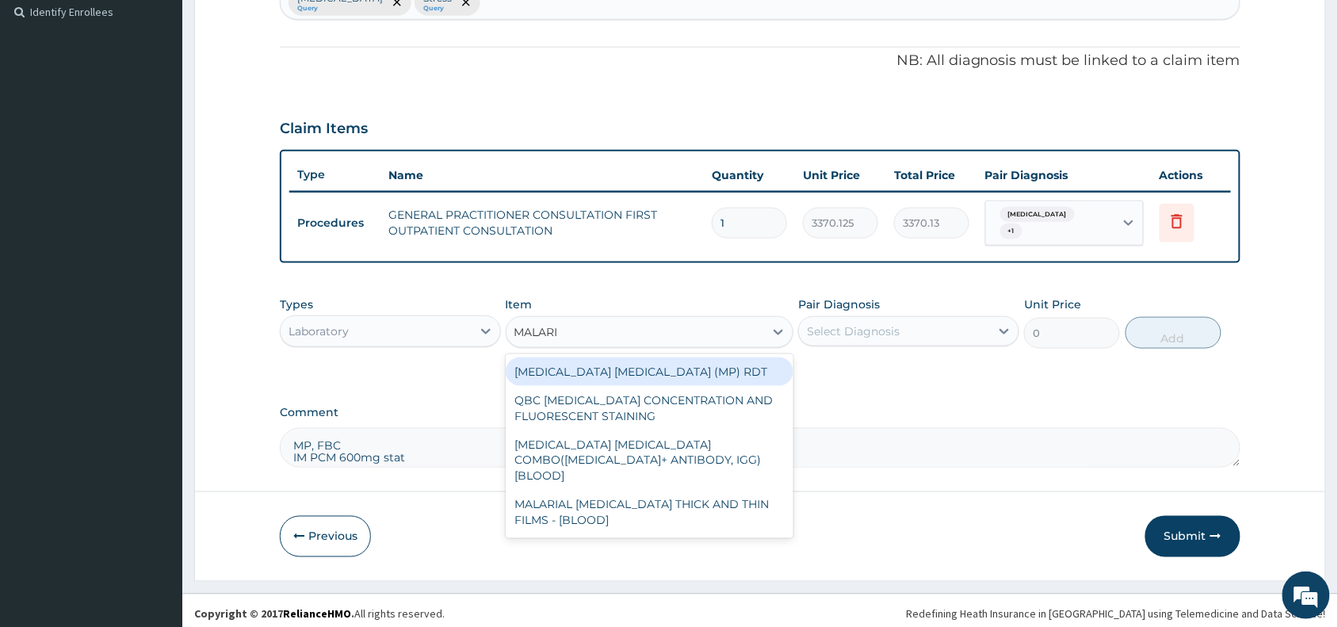
type input "[MEDICAL_DATA]"
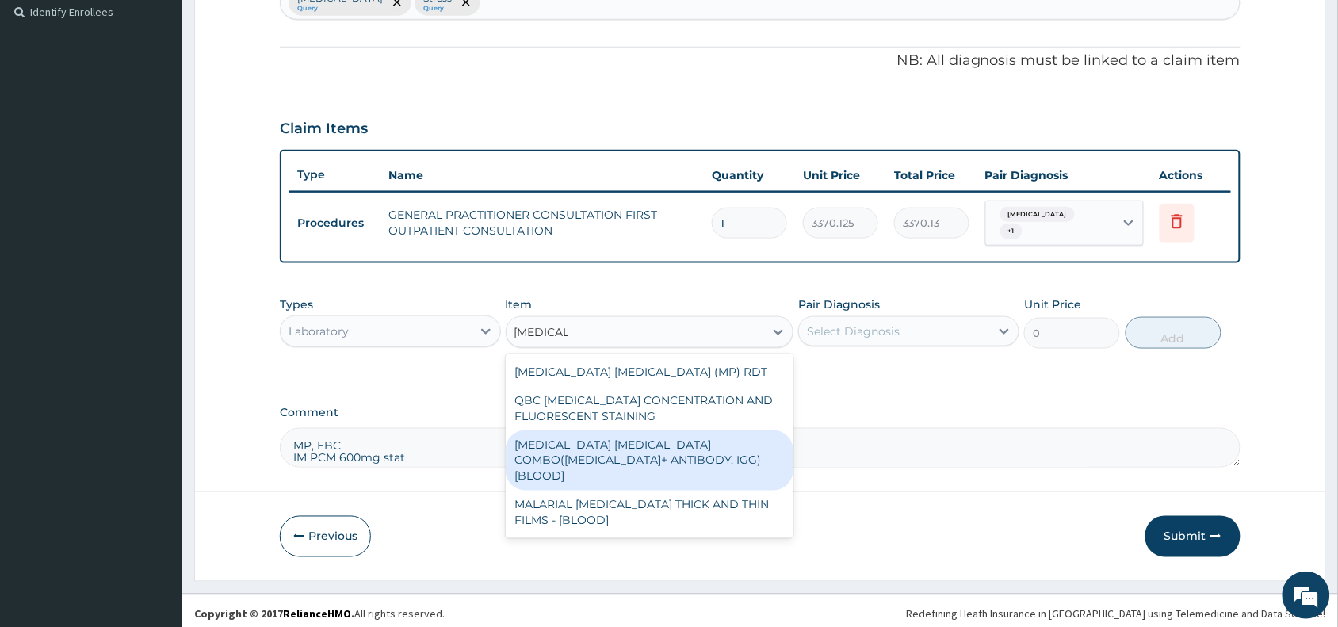
drag, startPoint x: 626, startPoint y: 489, endPoint x: 639, endPoint y: 486, distance: 13.1
click at [631, 491] on div "MALARIAL [MEDICAL_DATA] THICK AND THIN FILMS - [BLOOD]" at bounding box center [650, 513] width 289 height 44
type input "1531.875"
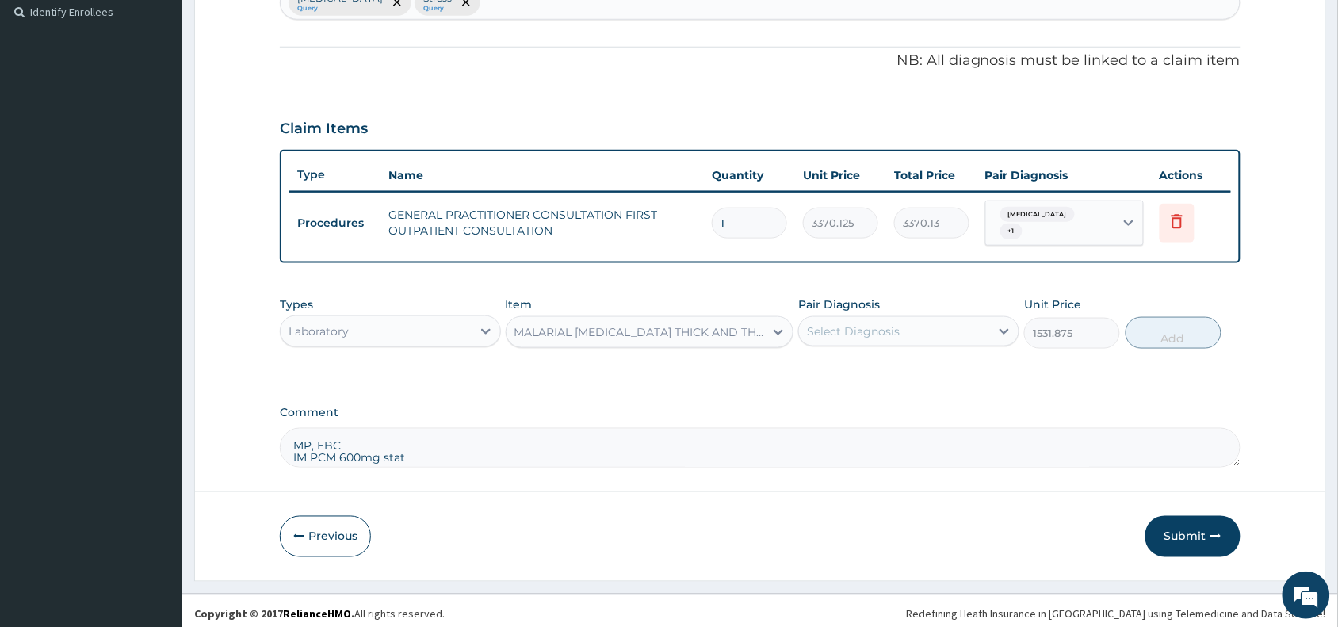
drag, startPoint x: 943, startPoint y: 318, endPoint x: 928, endPoint y: 342, distance: 28.2
click at [943, 319] on div "Select Diagnosis" at bounding box center [894, 331] width 191 height 25
click at [881, 377] on div "[MEDICAL_DATA]" at bounding box center [908, 372] width 221 height 33
checkbox input "true"
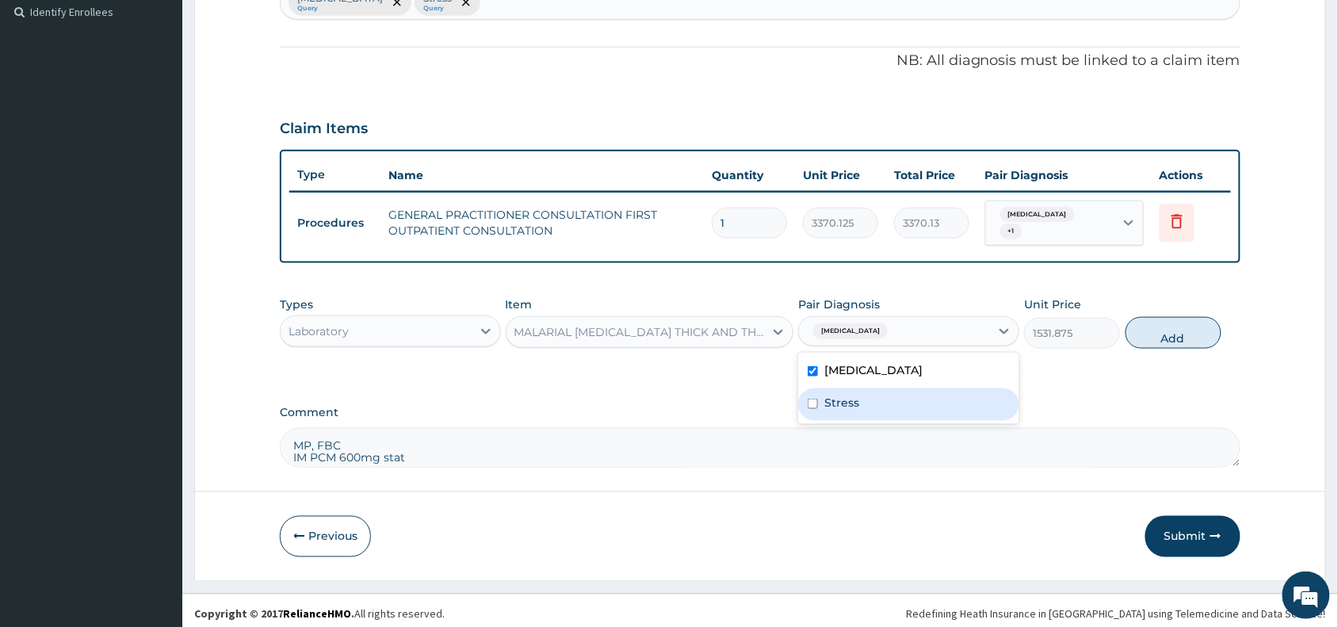
drag, startPoint x: 876, startPoint y: 406, endPoint x: 989, endPoint y: 366, distance: 119.3
click at [885, 401] on div "Stress" at bounding box center [908, 404] width 221 height 33
checkbox input "true"
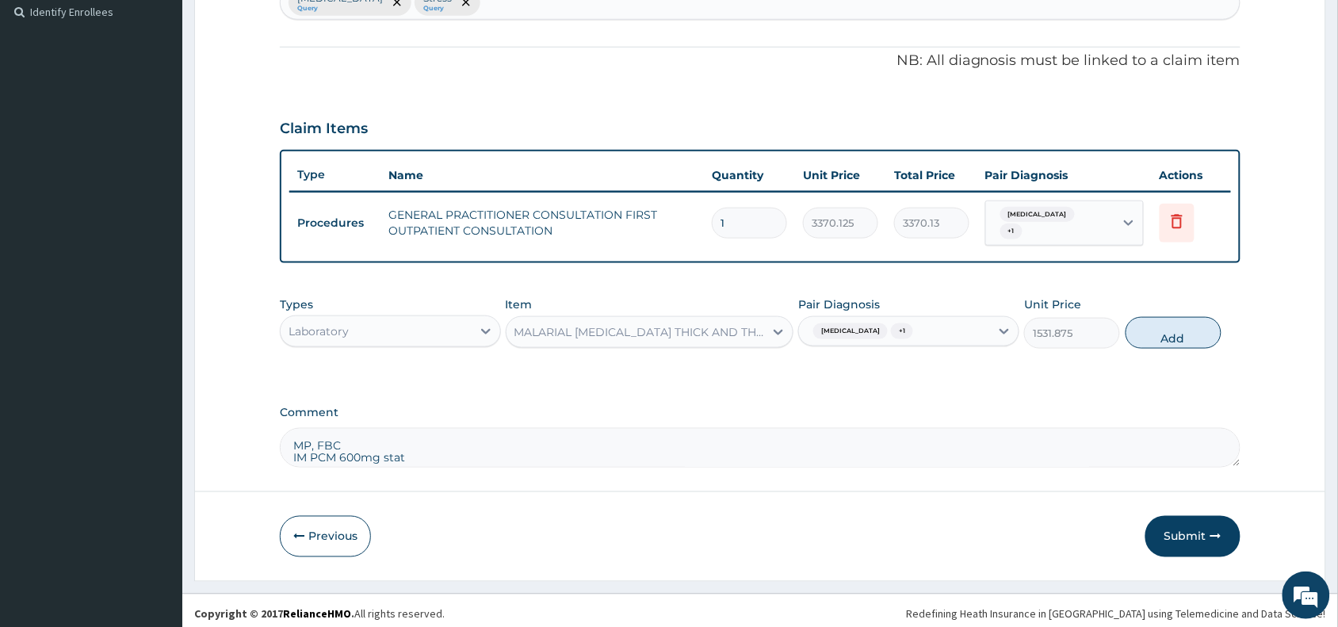
drag, startPoint x: 1193, startPoint y: 318, endPoint x: 758, endPoint y: 363, distance: 437.6
click at [1191, 319] on button "Add" at bounding box center [1174, 333] width 96 height 32
type input "0"
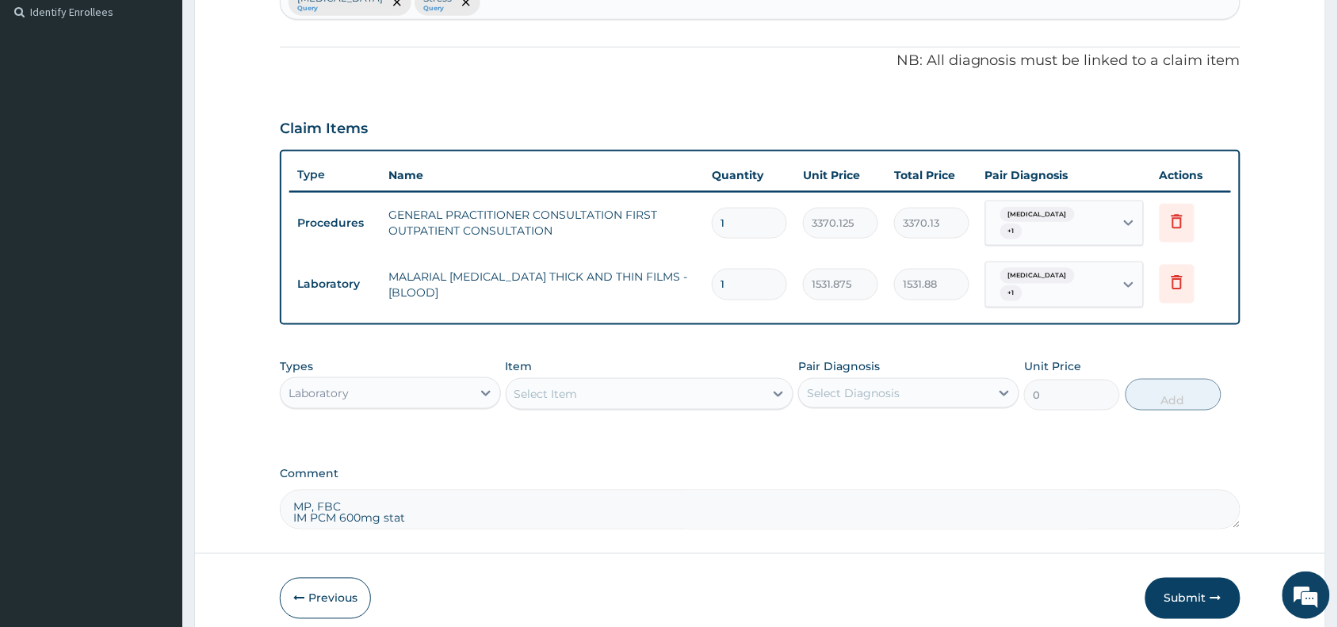
drag, startPoint x: 601, startPoint y: 381, endPoint x: 636, endPoint y: 386, distance: 35.2
click at [605, 383] on div "Select Item" at bounding box center [636, 393] width 258 height 25
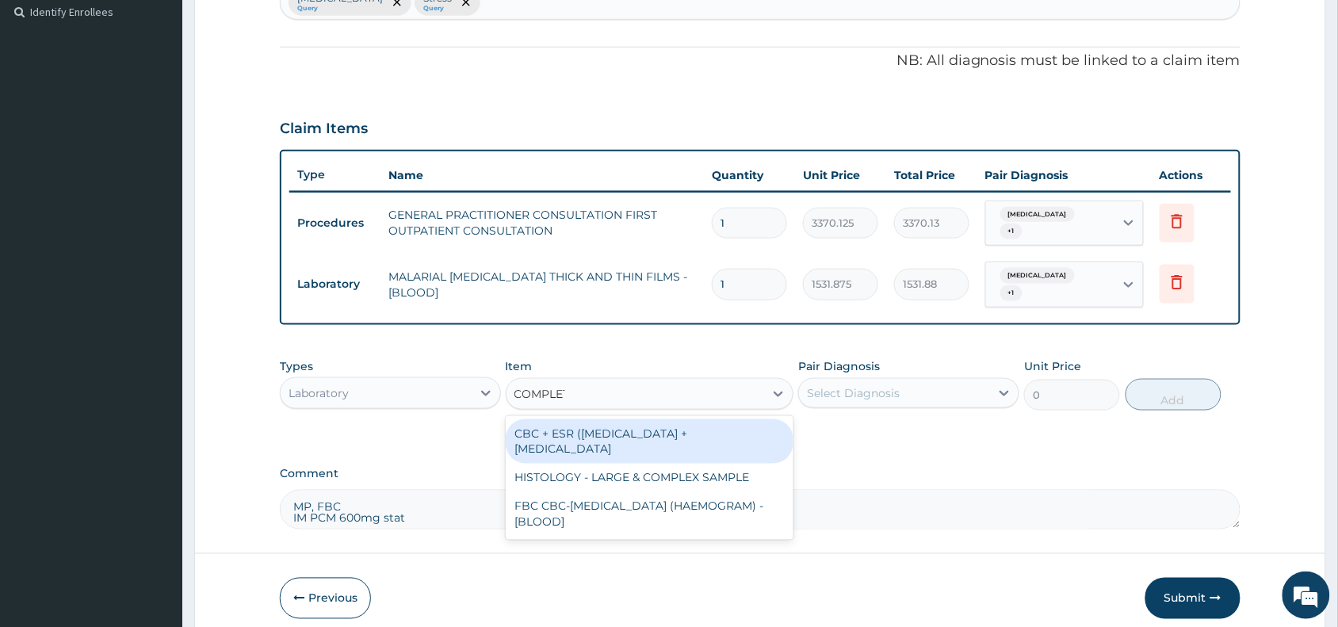
type input "COMPLETE"
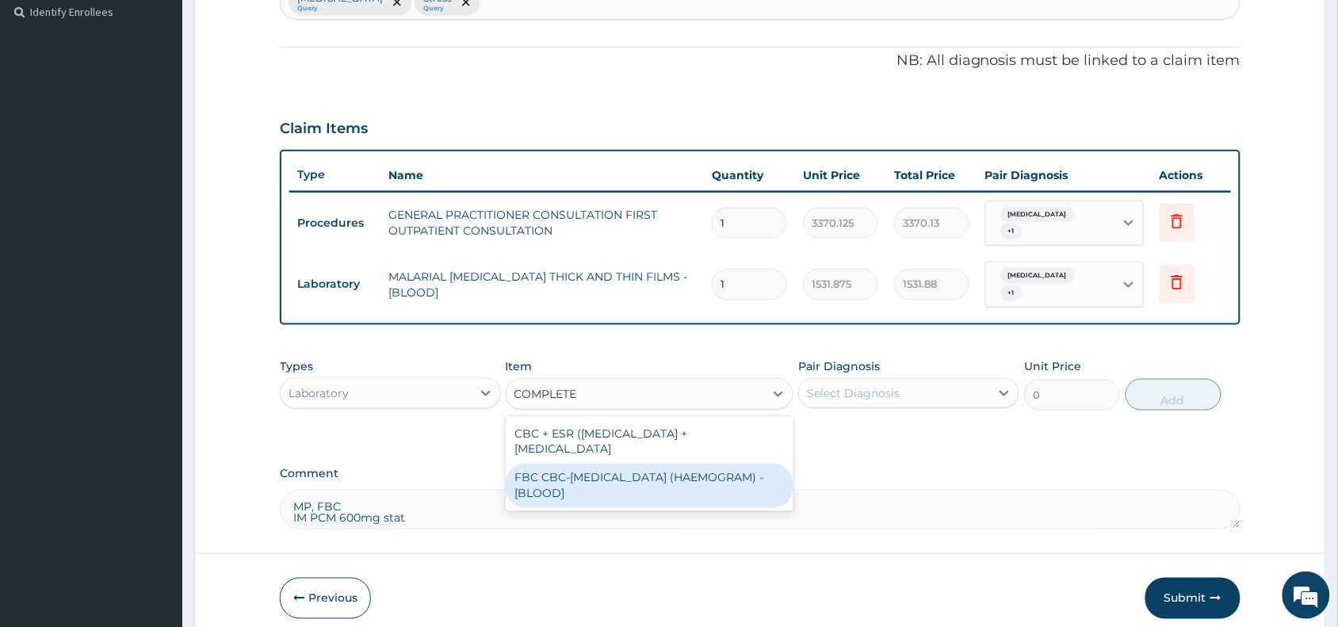
drag, startPoint x: 633, startPoint y: 478, endPoint x: 781, endPoint y: 446, distance: 151.6
click at [637, 477] on div "FBC CBC-[MEDICAL_DATA] (HAEMOGRAM) - [BLOOD]" at bounding box center [650, 486] width 289 height 44
type input "4085"
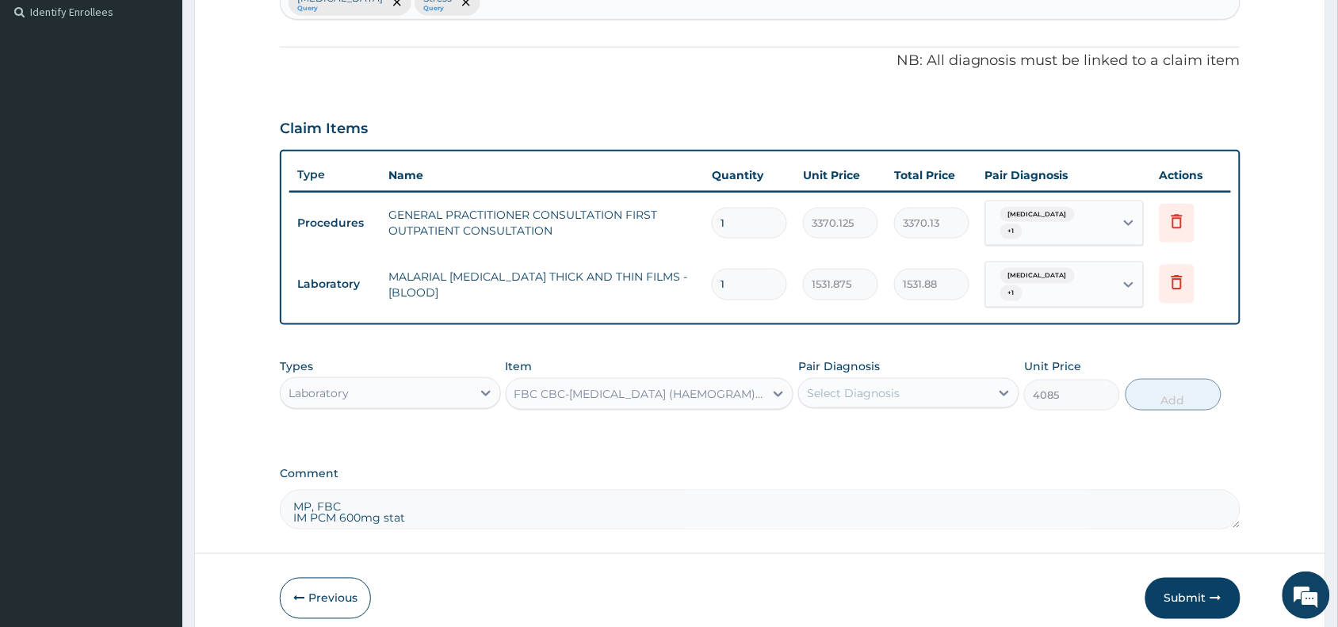
drag, startPoint x: 943, startPoint y: 377, endPoint x: 943, endPoint y: 395, distance: 17.4
click at [943, 381] on div "Select Diagnosis" at bounding box center [894, 393] width 191 height 25
drag, startPoint x: 922, startPoint y: 419, endPoint x: 898, endPoint y: 453, distance: 42.2
click at [921, 422] on div "[MEDICAL_DATA]" at bounding box center [908, 434] width 221 height 33
checkbox input "true"
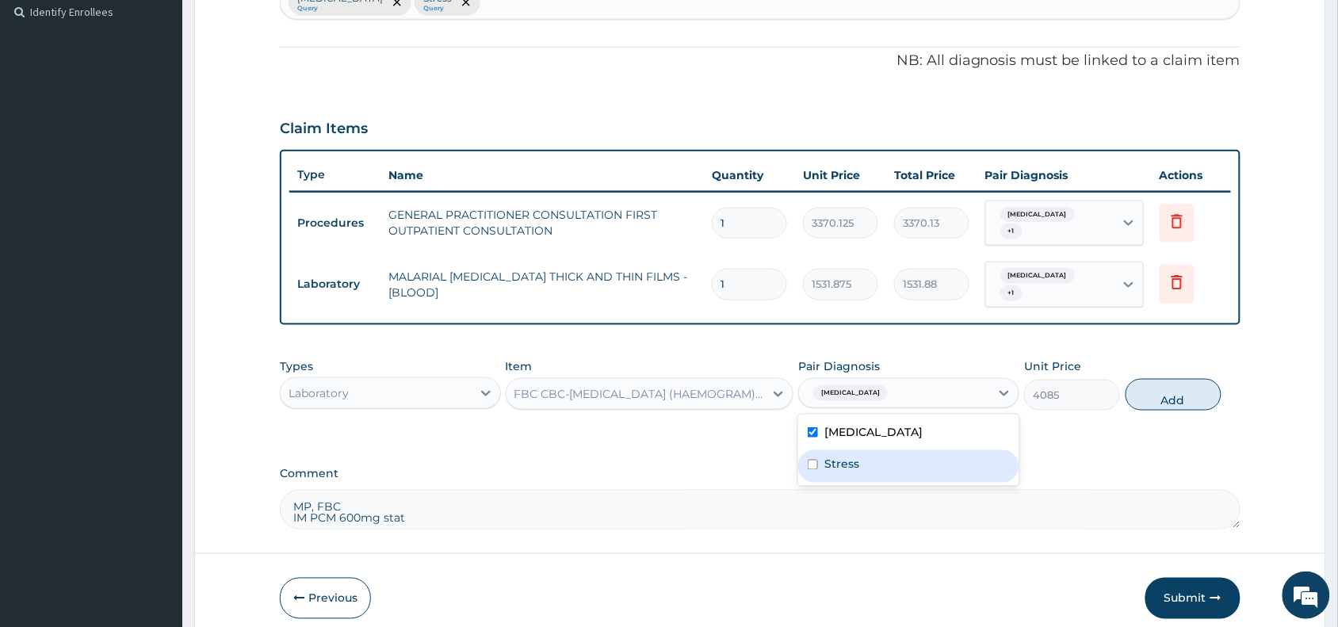
drag, startPoint x: 897, startPoint y: 457, endPoint x: 909, endPoint y: 457, distance: 11.9
click at [905, 457] on div "Stress" at bounding box center [908, 466] width 221 height 33
checkbox input "true"
click at [1189, 386] on button "Add" at bounding box center [1174, 395] width 96 height 32
type input "0"
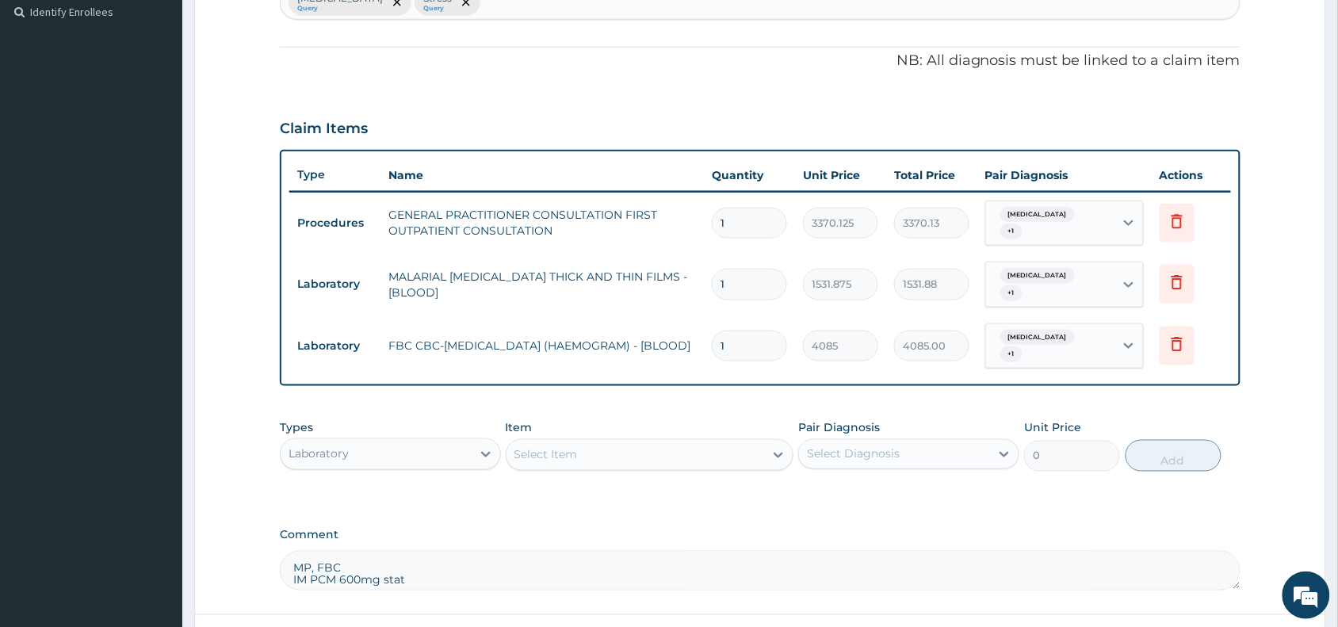
scroll to position [549, 0]
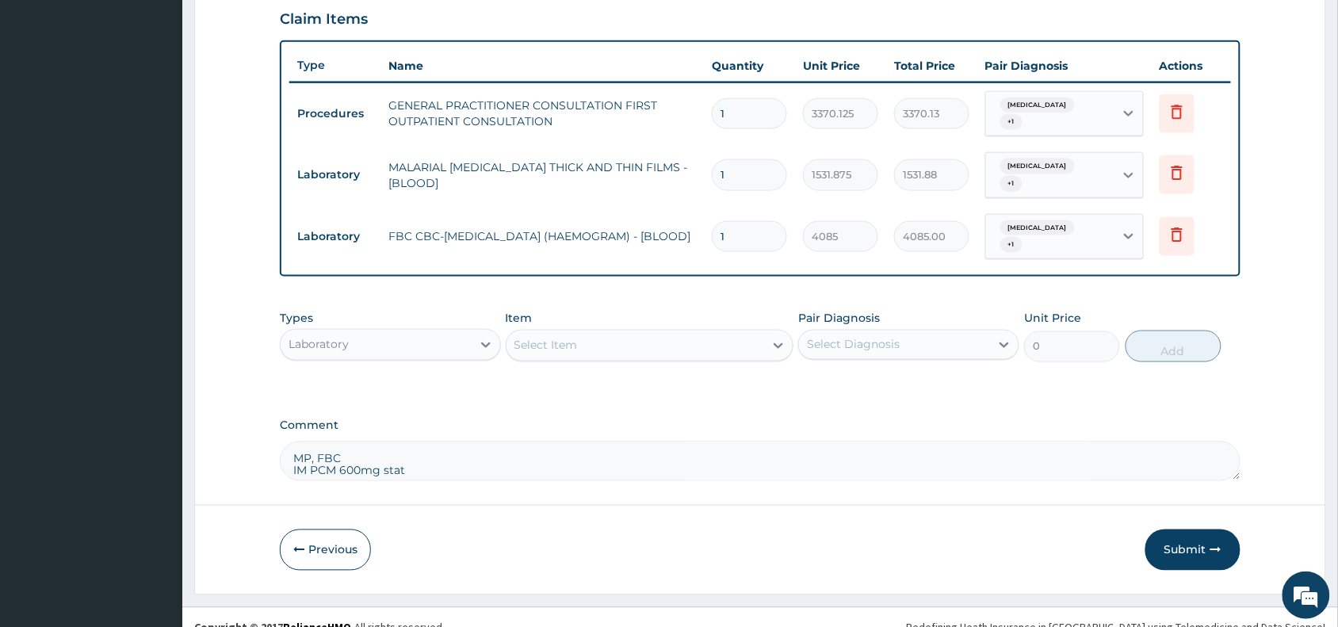
click at [438, 332] on div "Laboratory" at bounding box center [376, 344] width 191 height 25
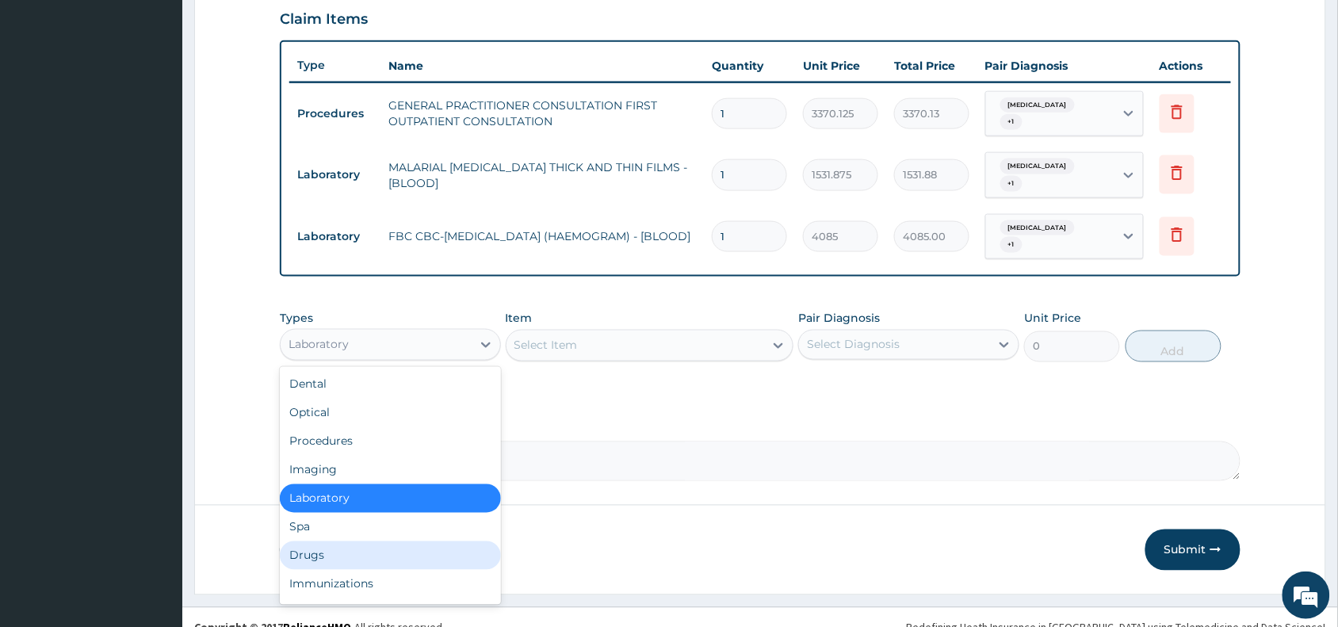
drag, startPoint x: 310, startPoint y: 531, endPoint x: 355, endPoint y: 502, distance: 53.9
click at [310, 541] on div "Drugs" at bounding box center [390, 555] width 221 height 29
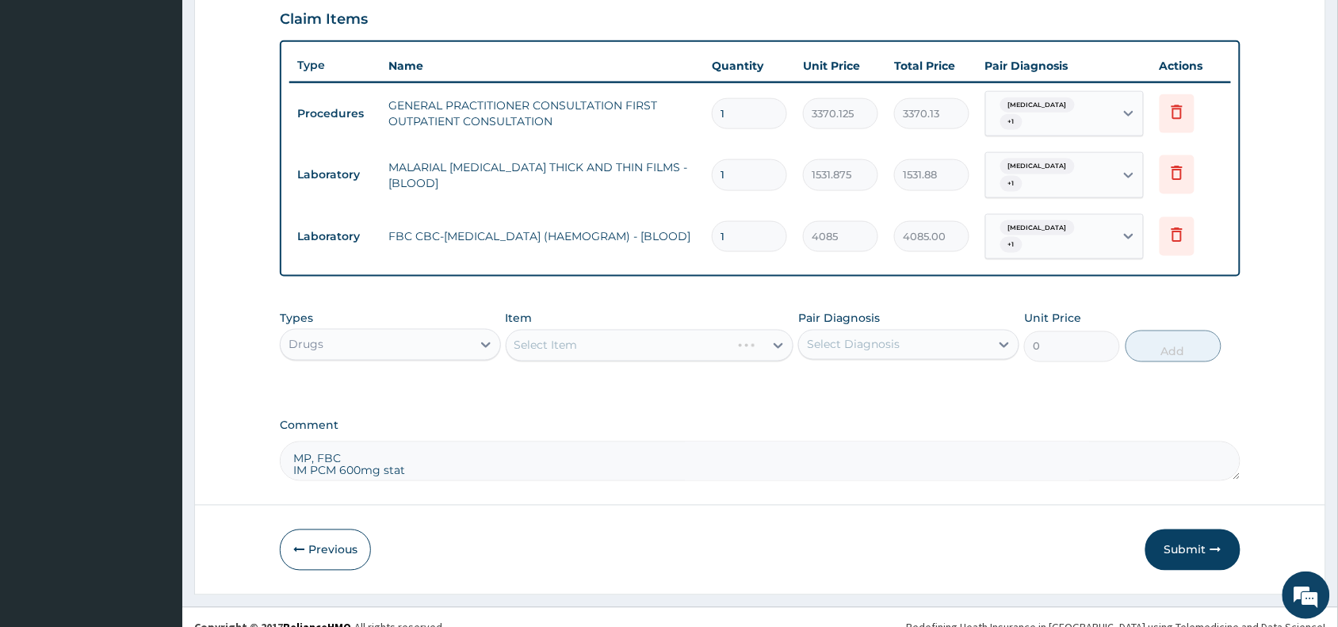
click at [366, 442] on textarea "MP, FBC IM PCM 600mg stat" at bounding box center [760, 462] width 961 height 40
type textarea "IM PCM 600mg stat"
click at [591, 330] on div "Select Item" at bounding box center [650, 346] width 289 height 32
click at [595, 333] on div "Select Item" at bounding box center [636, 345] width 258 height 25
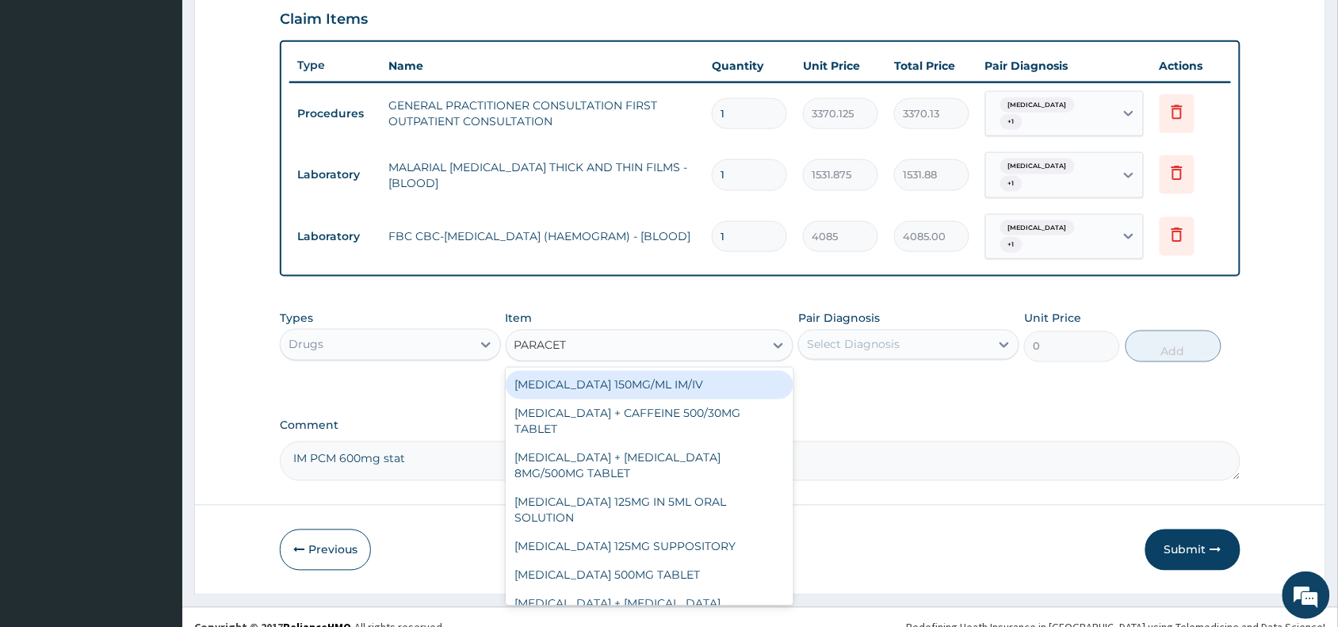
type input "PARACETA"
drag, startPoint x: 671, startPoint y: 373, endPoint x: 679, endPoint y: 369, distance: 8.6
click at [675, 371] on div "[MEDICAL_DATA] 150MG/ML IM/IV" at bounding box center [650, 385] width 289 height 29
type input "300"
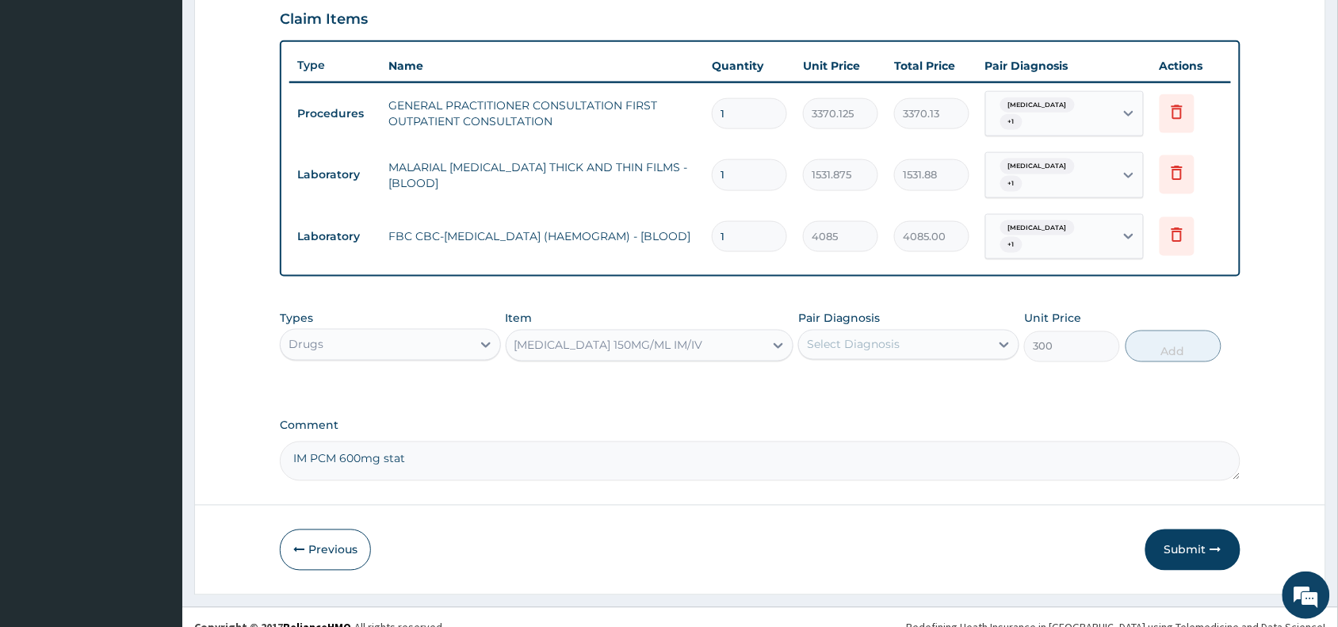
click at [920, 332] on div "Select Diagnosis" at bounding box center [894, 344] width 191 height 25
drag, startPoint x: 850, startPoint y: 369, endPoint x: 847, endPoint y: 388, distance: 19.3
click at [849, 376] on label "[MEDICAL_DATA]" at bounding box center [873, 384] width 98 height 16
checkbox input "true"
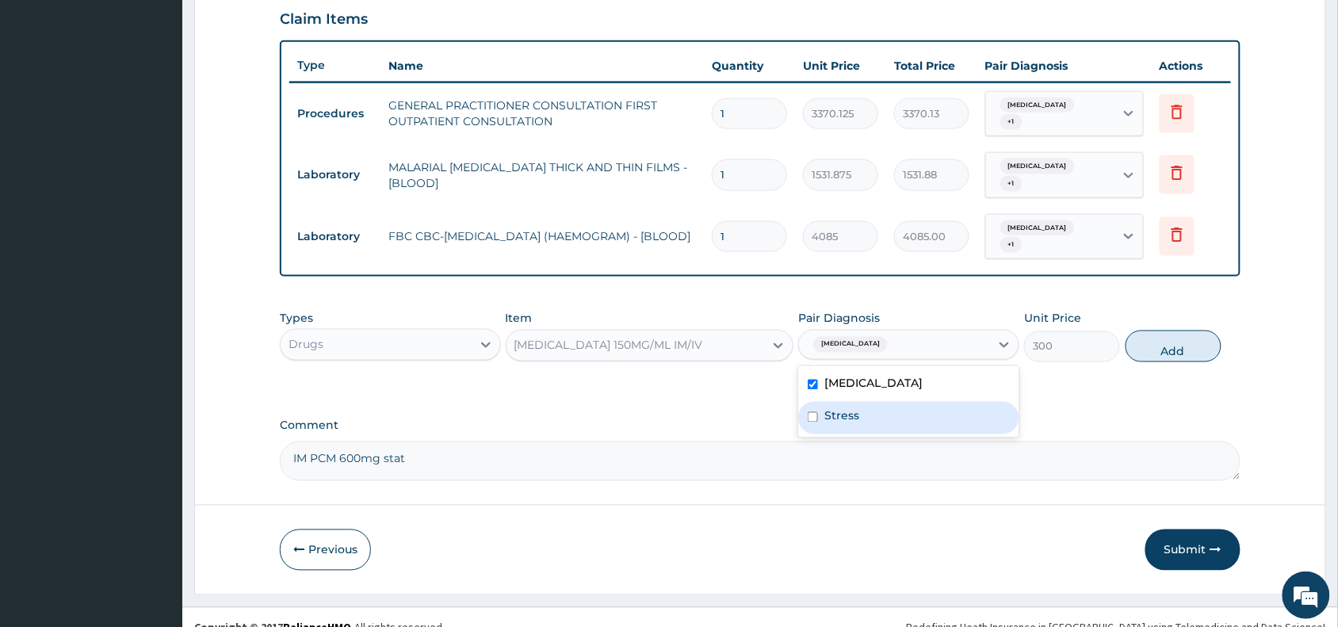
click at [859, 402] on div "Stress" at bounding box center [908, 418] width 221 height 33
checkbox input "true"
click at [1161, 333] on button "Add" at bounding box center [1174, 347] width 96 height 32
type input "0"
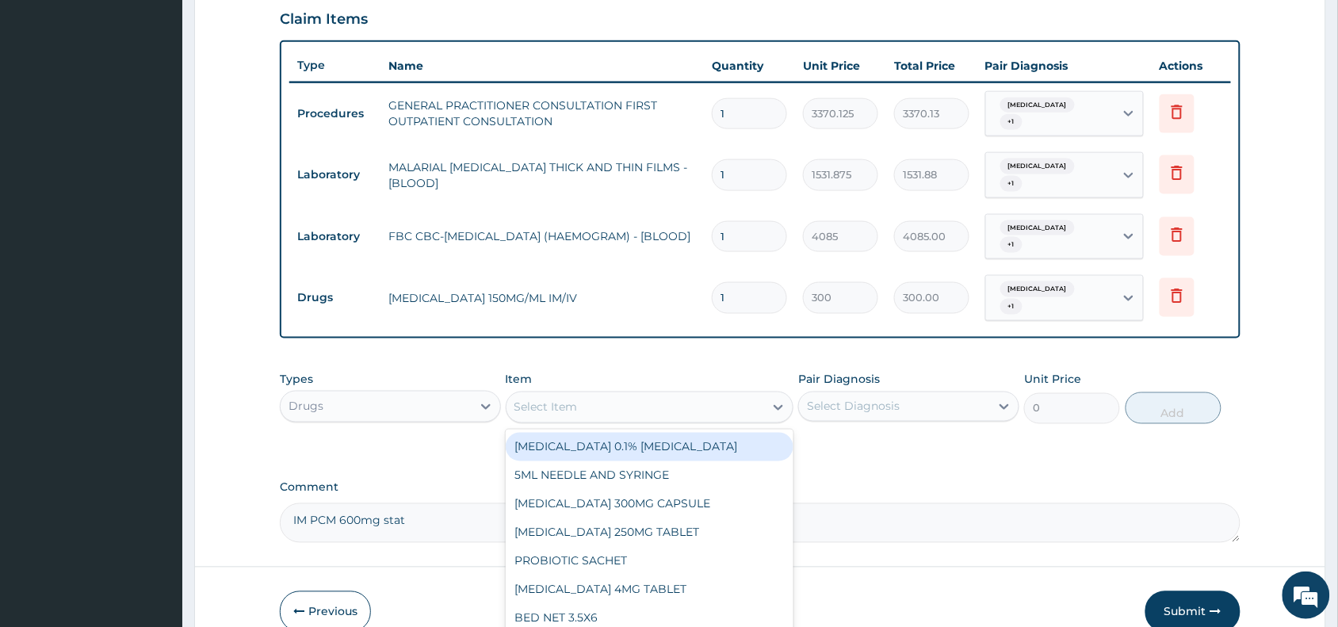
click at [583, 395] on div "Select Item" at bounding box center [636, 407] width 258 height 25
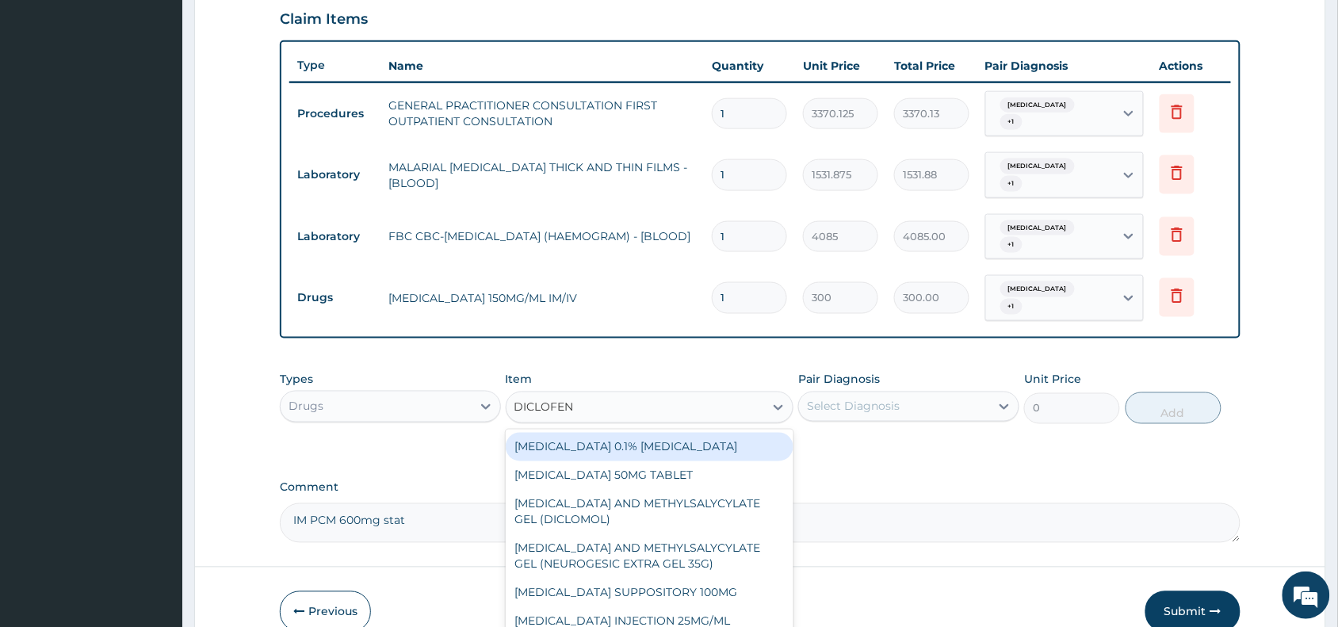
type input "DICLOFENA"
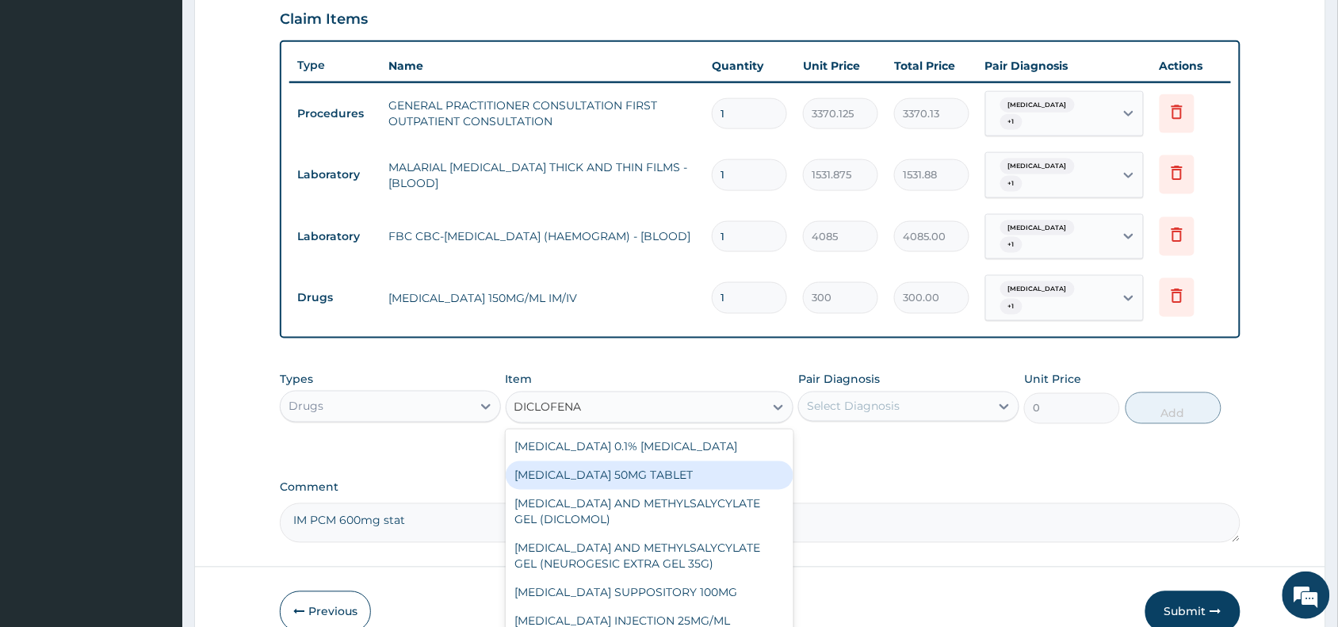
click at [647, 461] on div "[MEDICAL_DATA] 50MG TABLET" at bounding box center [650, 475] width 289 height 29
type input "80"
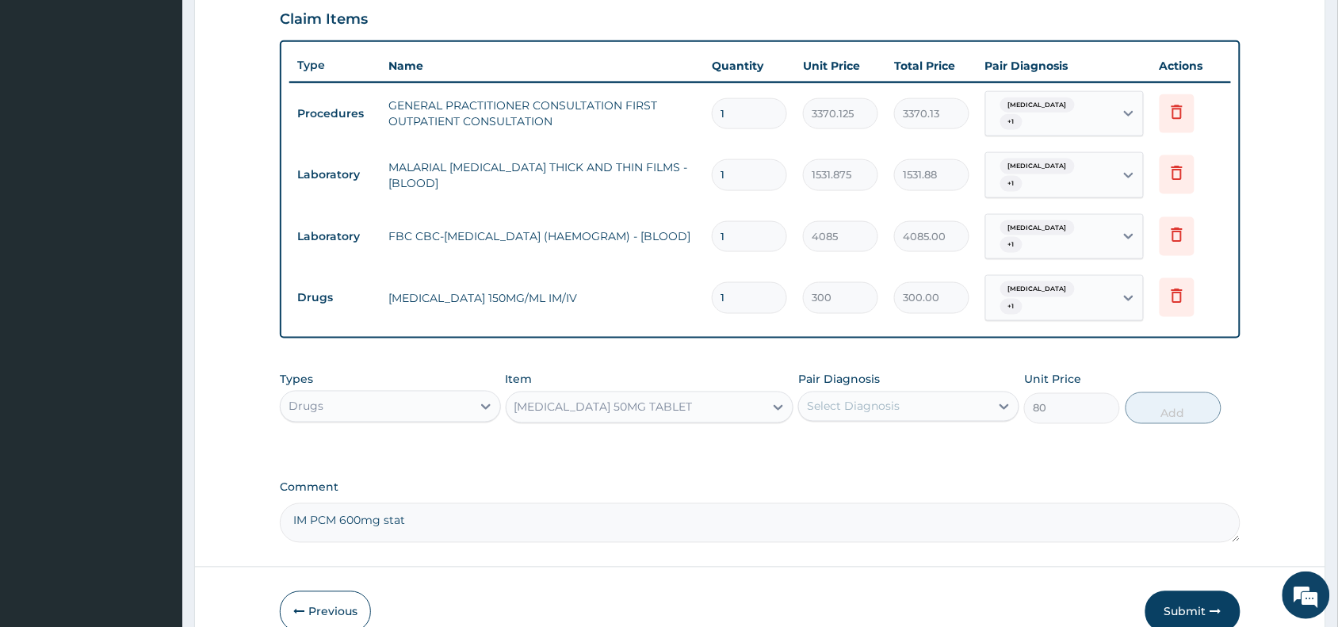
click at [929, 394] on div "Select Diagnosis" at bounding box center [894, 406] width 191 height 25
drag, startPoint x: 884, startPoint y: 415, endPoint x: 861, endPoint y: 438, distance: 33.1
click at [882, 431] on div "[MEDICAL_DATA]" at bounding box center [908, 447] width 221 height 33
checkbox input "true"
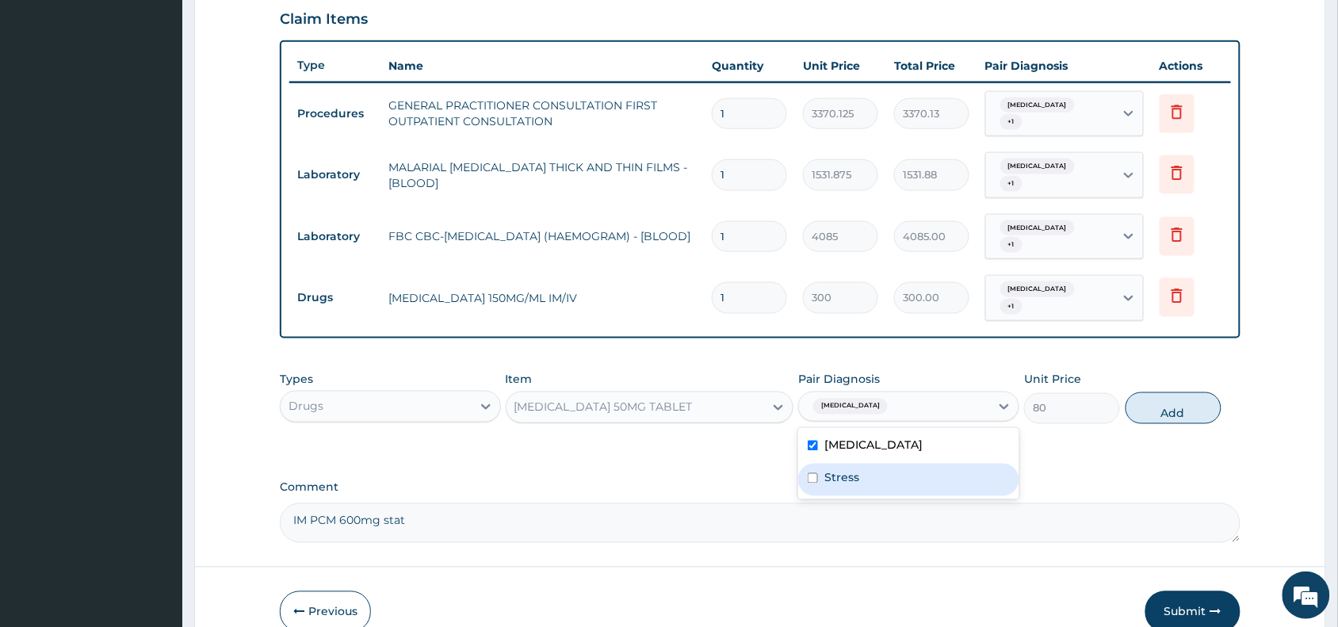
click at [861, 464] on div "Stress" at bounding box center [908, 480] width 221 height 33
checkbox input "true"
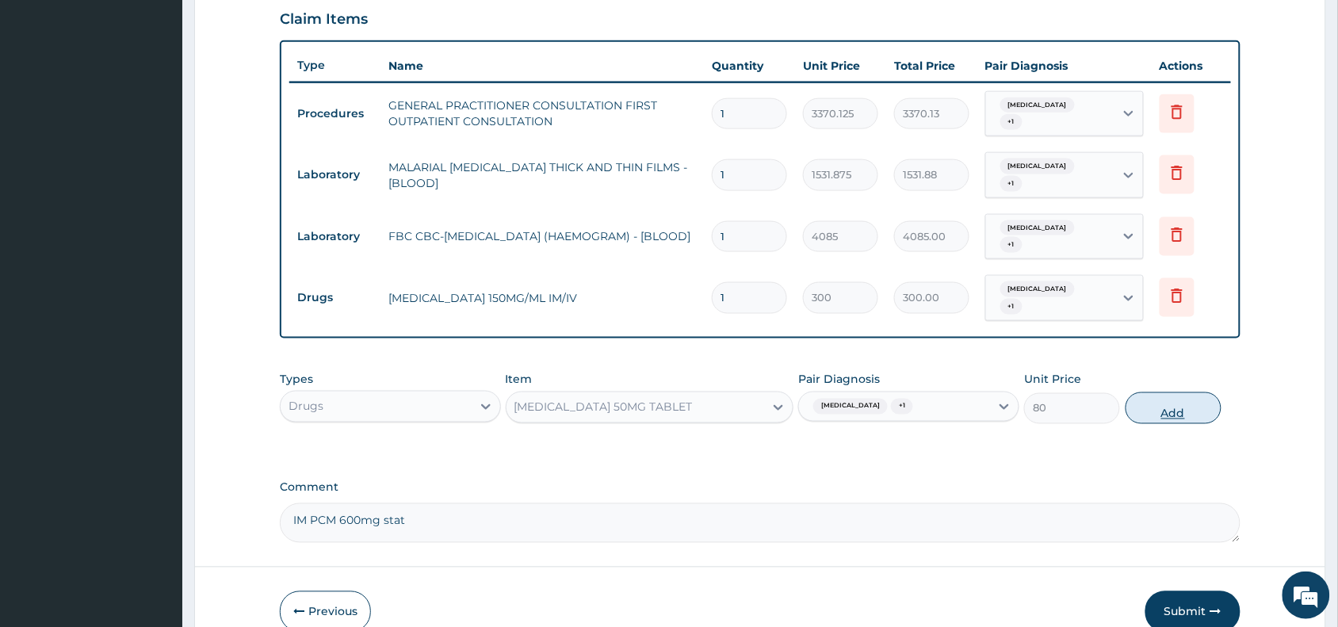
click at [1199, 392] on button "Add" at bounding box center [1174, 408] width 96 height 32
type input "0"
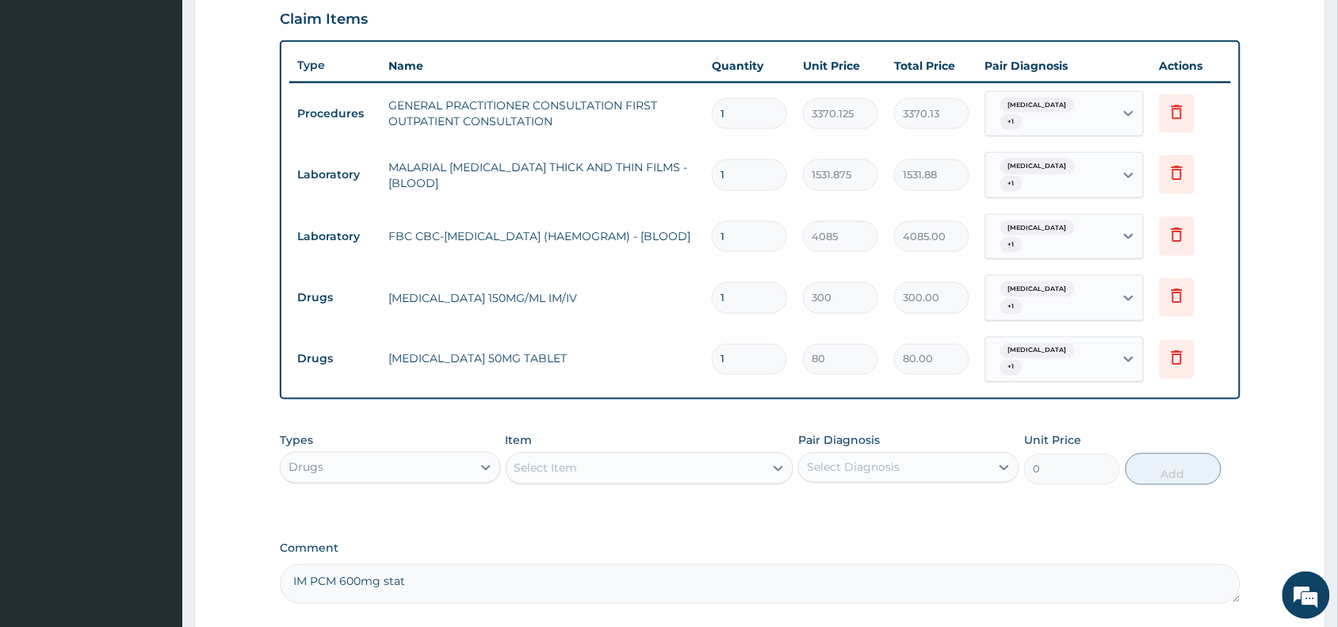
type input "10"
type input "800.00"
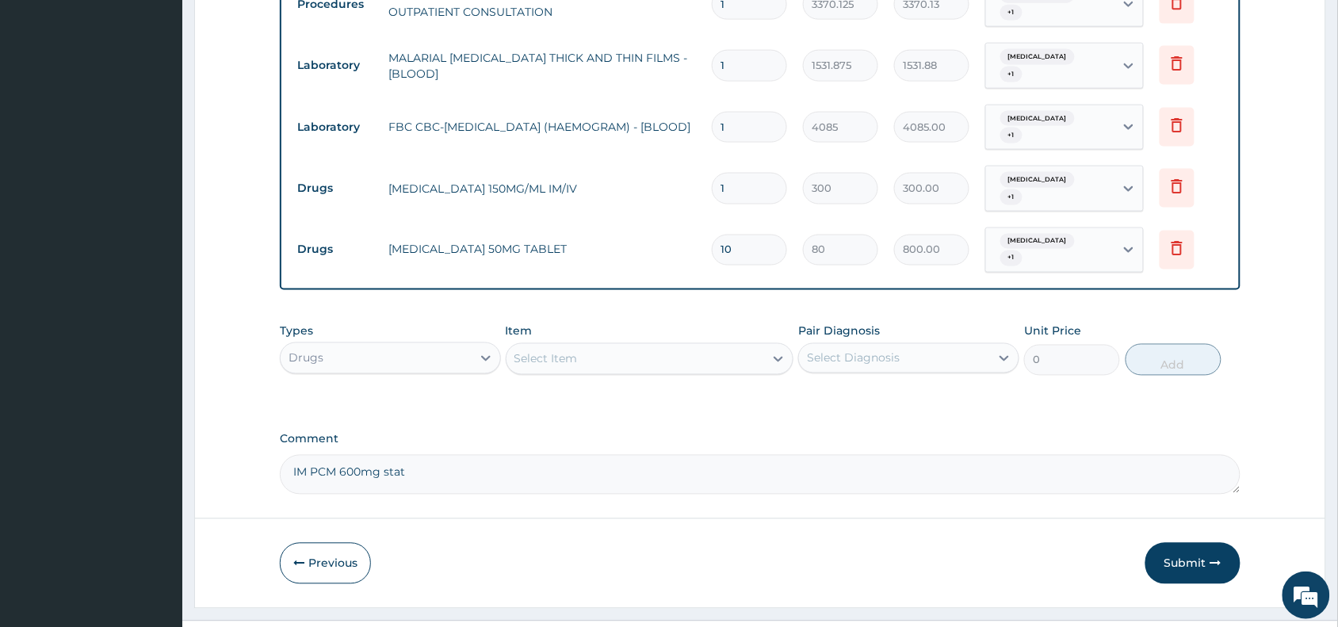
type input "10"
drag, startPoint x: 390, startPoint y: 450, endPoint x: 278, endPoint y: 440, distance: 112.3
click at [278, 440] on form "Step 2 of 2 PA Code / Prescription Code Enter Code(Secondary Care Only) Encount…" at bounding box center [760, 17] width 1132 height 1184
click at [466, 455] on textarea "IM PCM 600mg stat" at bounding box center [760, 475] width 961 height 40
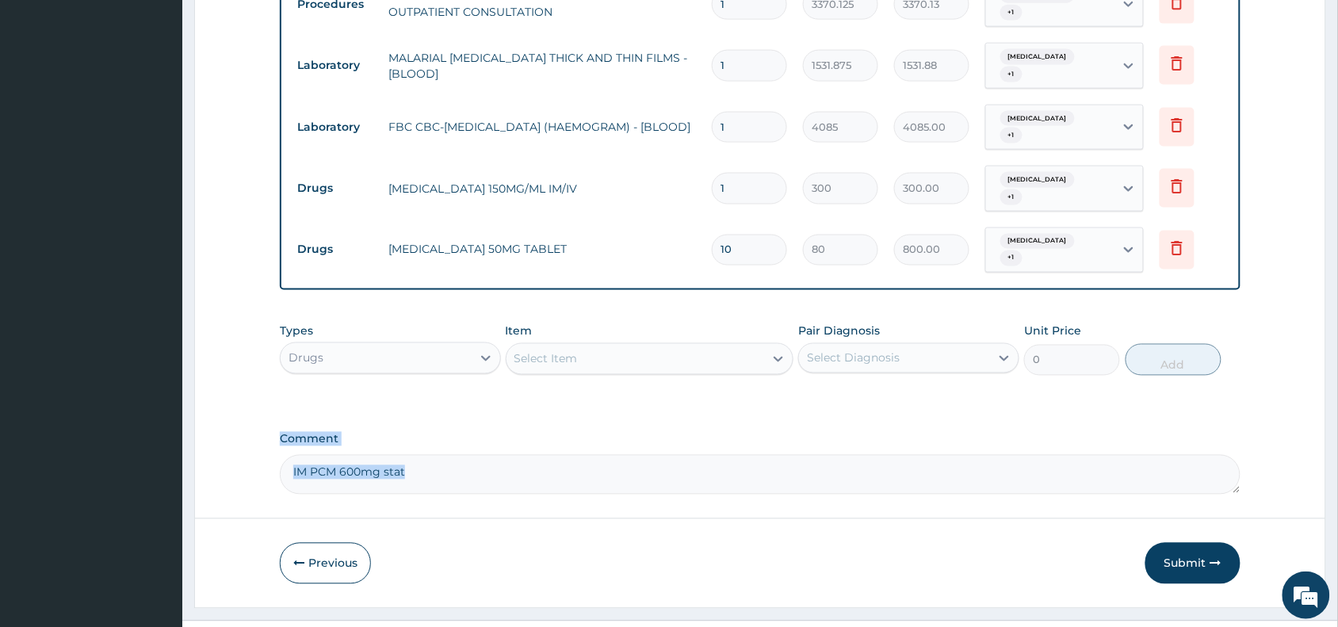
click at [465, 455] on textarea "IM PCM 600mg stat" at bounding box center [760, 475] width 961 height 40
click at [434, 455] on textarea "IM PCM 600mg stat" at bounding box center [760, 475] width 961 height 40
drag, startPoint x: 430, startPoint y: 446, endPoint x: 252, endPoint y: 464, distance: 178.4
click at [252, 464] on form "Step 2 of 2 PA Code / Prescription Code Enter Code(Secondary Care Only) Encount…" at bounding box center [760, 17] width 1132 height 1184
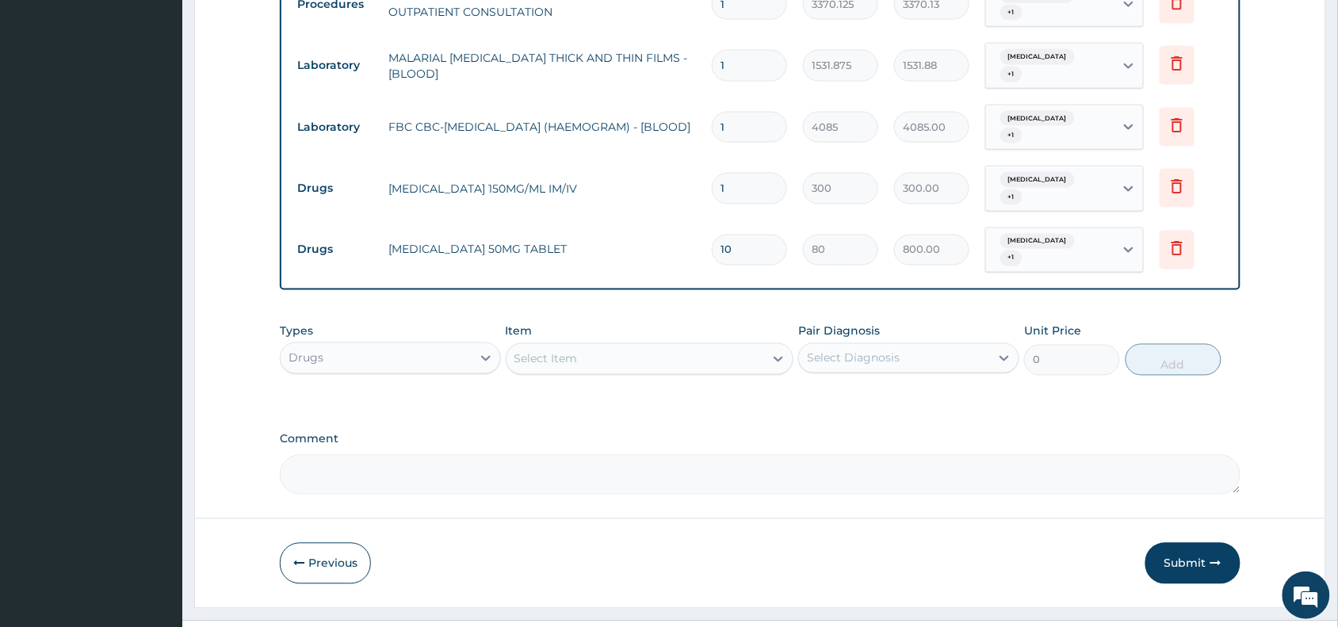
click at [1193, 543] on button "Submit" at bounding box center [1193, 563] width 95 height 41
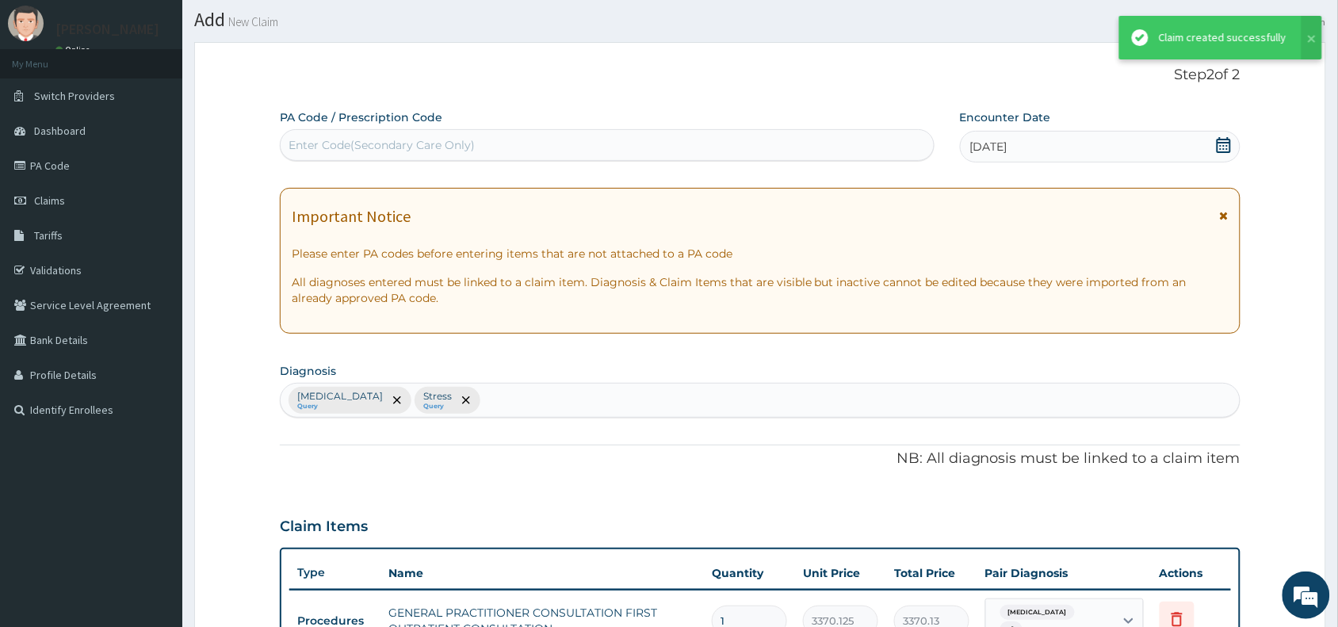
scroll to position [659, 0]
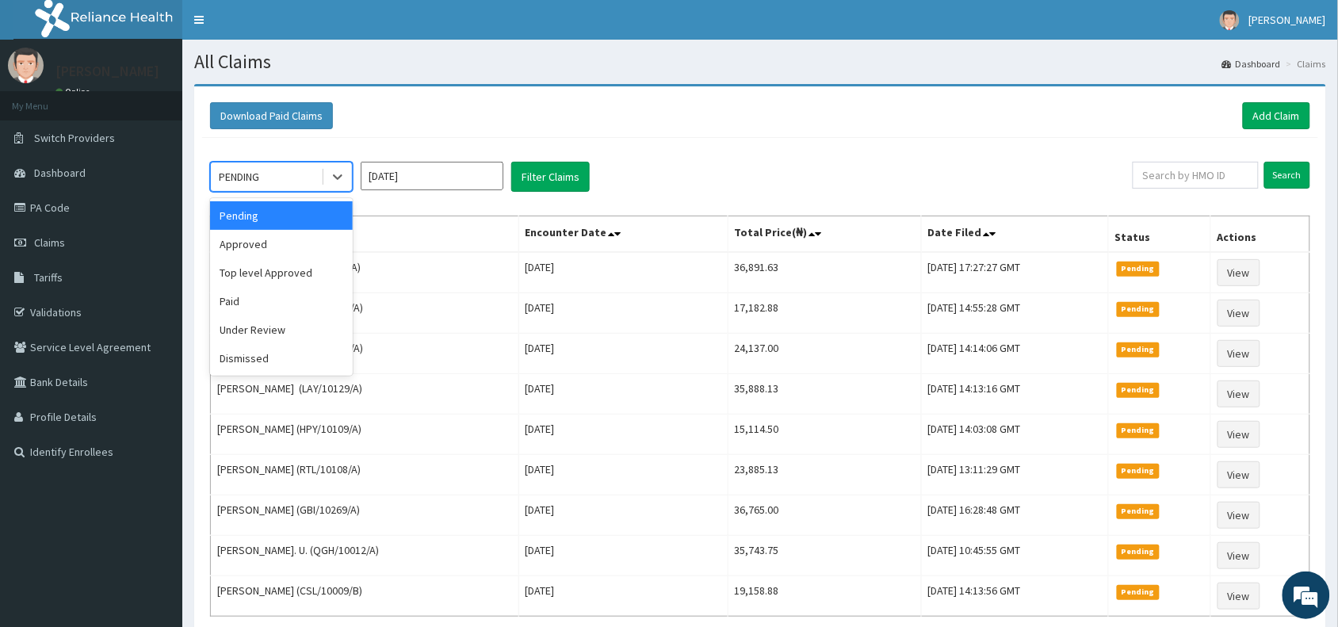
drag, startPoint x: 338, startPoint y: 172, endPoint x: 247, endPoint y: 219, distance: 102.5
click at [334, 172] on icon at bounding box center [338, 177] width 16 height 16
click at [224, 239] on div "Approved" at bounding box center [281, 244] width 143 height 29
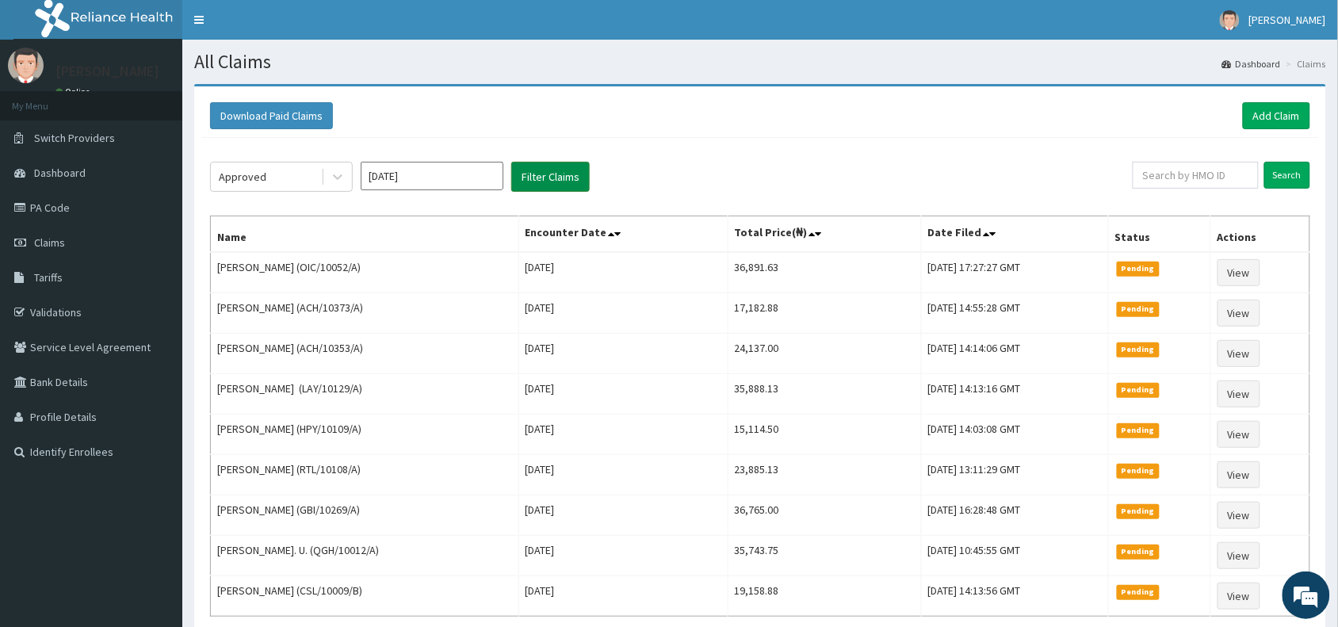
click at [543, 175] on button "Filter Claims" at bounding box center [550, 177] width 78 height 30
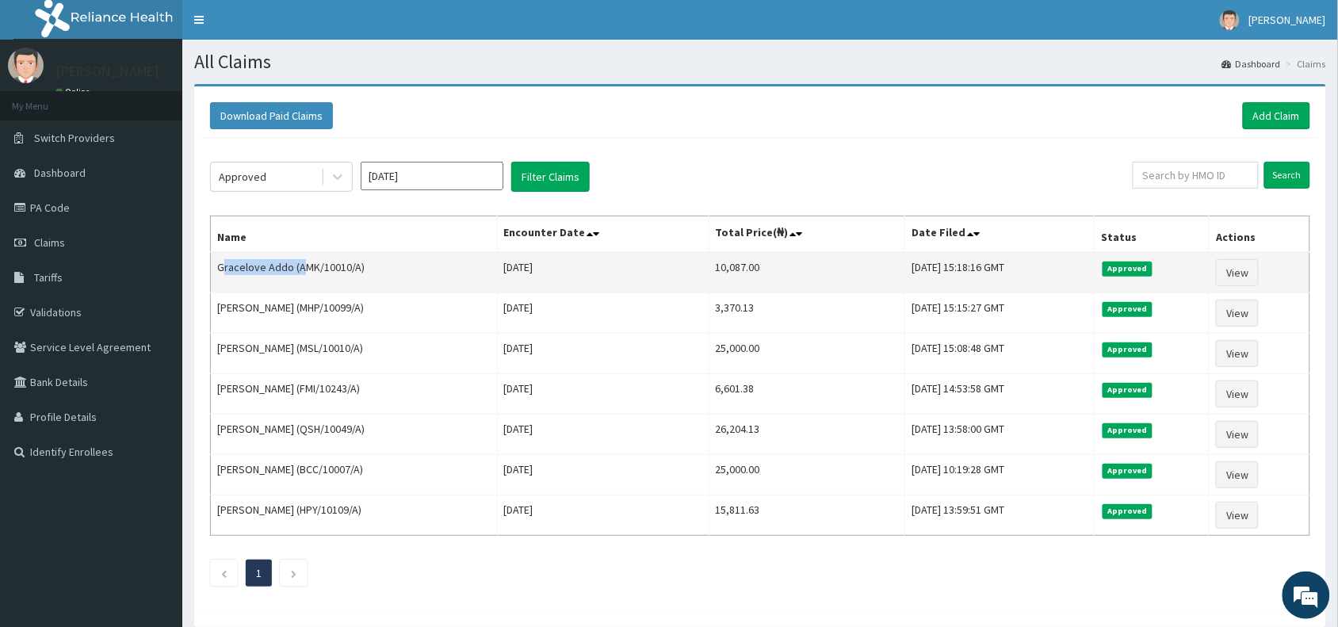
drag, startPoint x: 220, startPoint y: 272, endPoint x: 301, endPoint y: 272, distance: 80.9
click at [301, 272] on td "Gracelove Addo (AMK/10010/A)" at bounding box center [354, 272] width 287 height 41
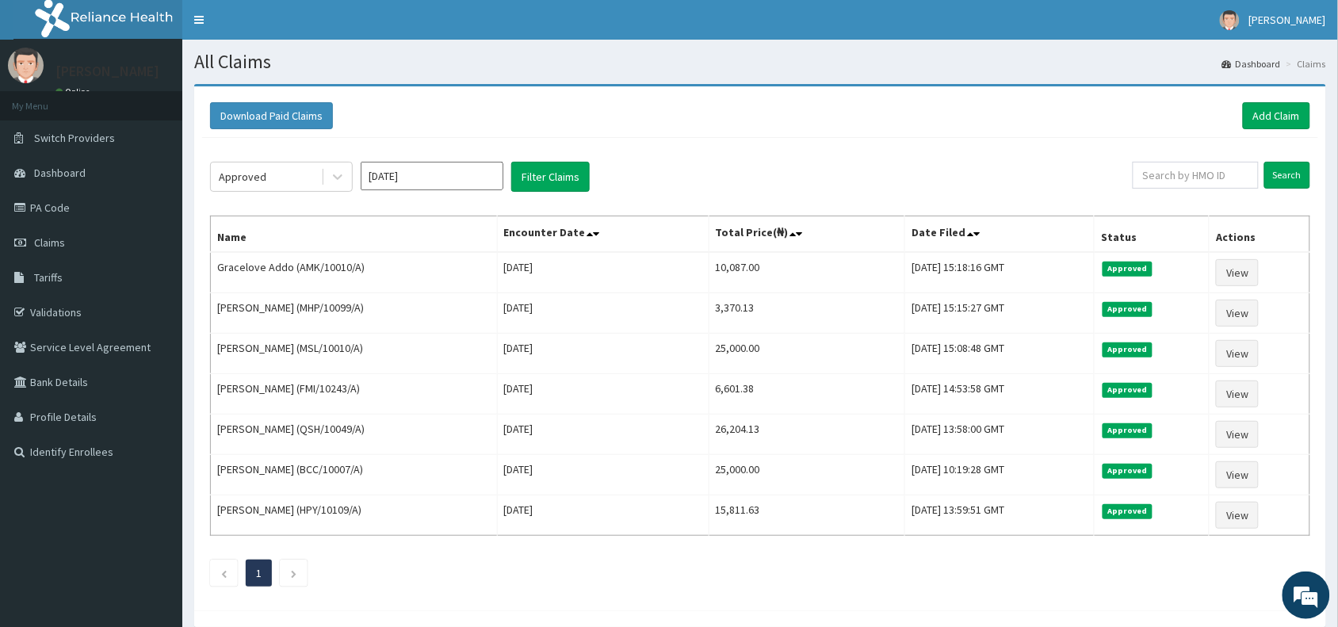
drag, startPoint x: 259, startPoint y: 216, endPoint x: 258, endPoint y: 227, distance: 10.4
click at [260, 216] on th "Name" at bounding box center [354, 234] width 287 height 36
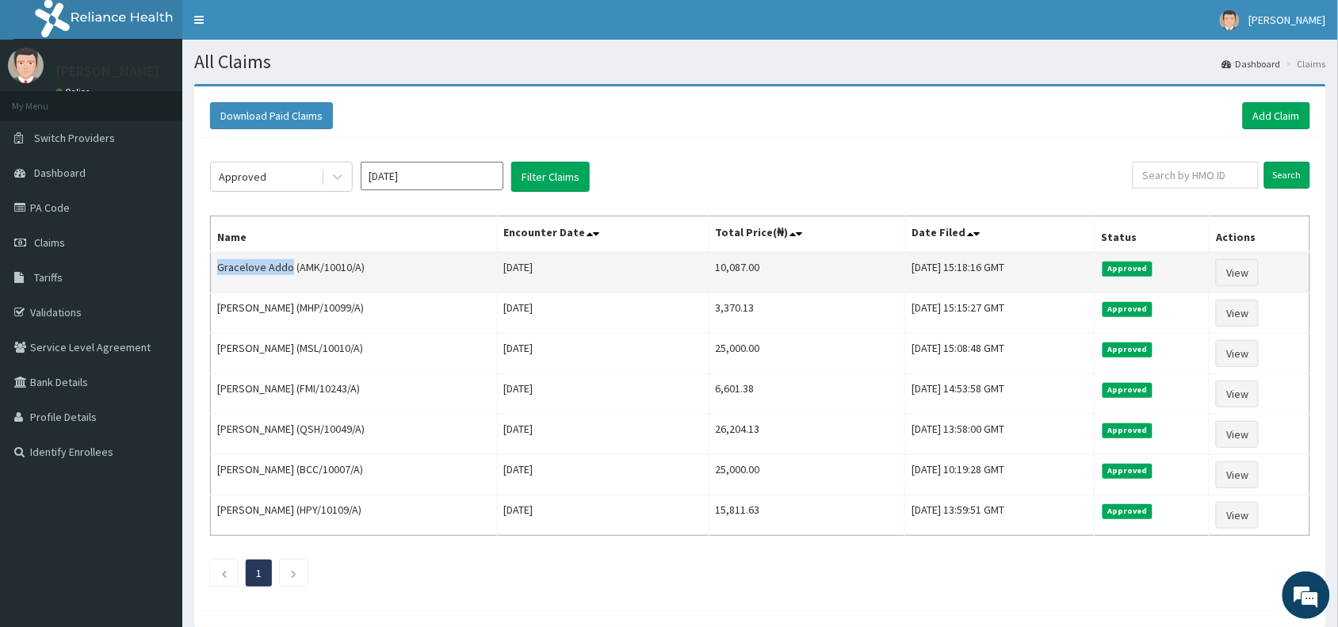
drag, startPoint x: 215, startPoint y: 266, endPoint x: 292, endPoint y: 266, distance: 76.9
click at [292, 266] on td "Gracelove Addo (AMK/10010/A)" at bounding box center [354, 272] width 287 height 41
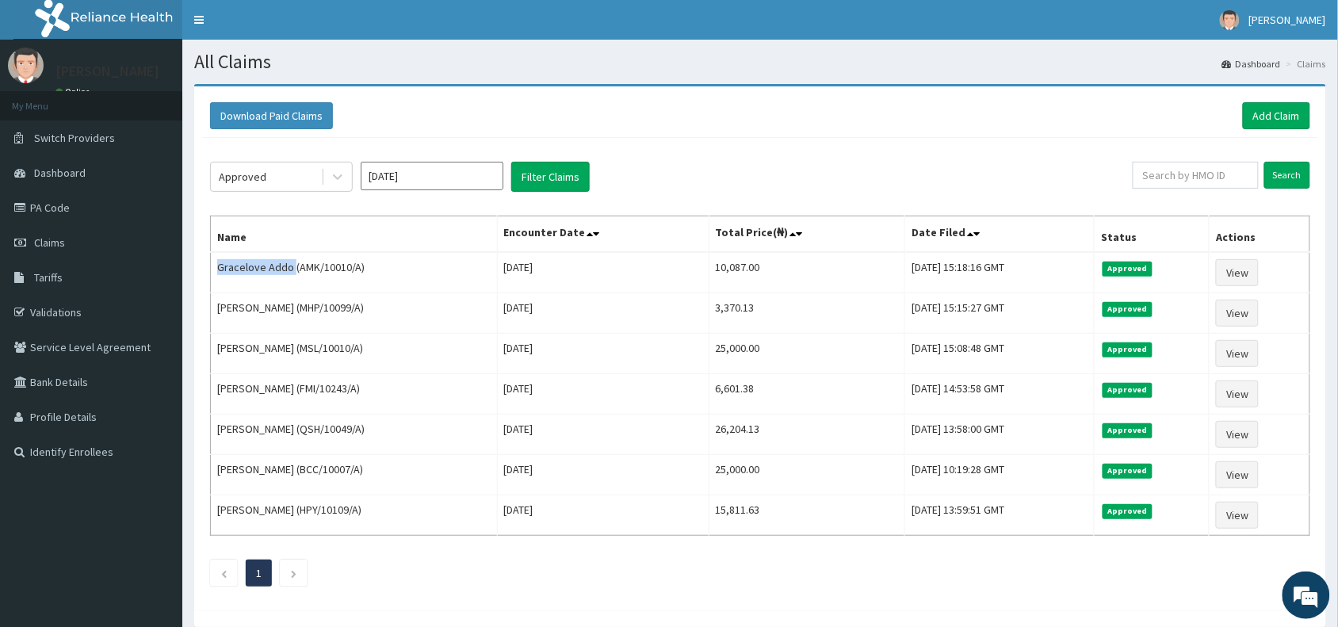
copy td "Gracelove Addo"
click at [1274, 121] on link "Add Claim" at bounding box center [1276, 115] width 67 height 27
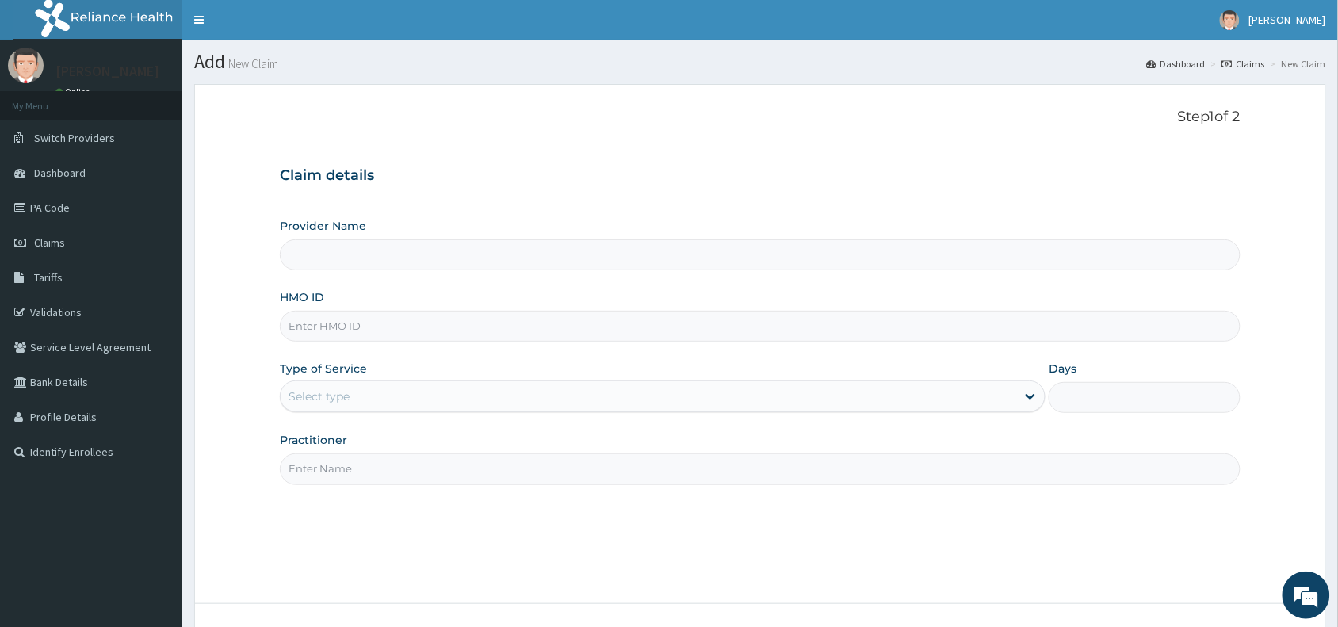
type input "Reliance Family Clinics (RFC) - [GEOGRAPHIC_DATA]"
paste input "FCS/10186/A"
type input "FCS/10186/A"
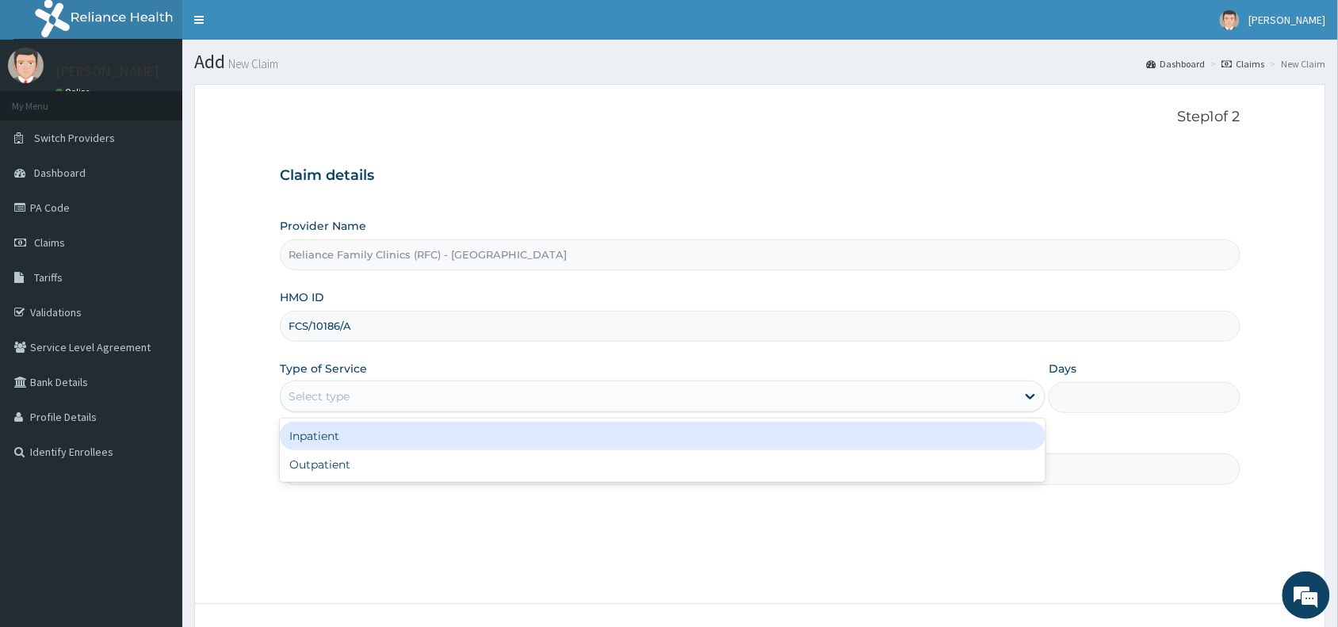
click at [326, 392] on div "Select type" at bounding box center [319, 396] width 61 height 16
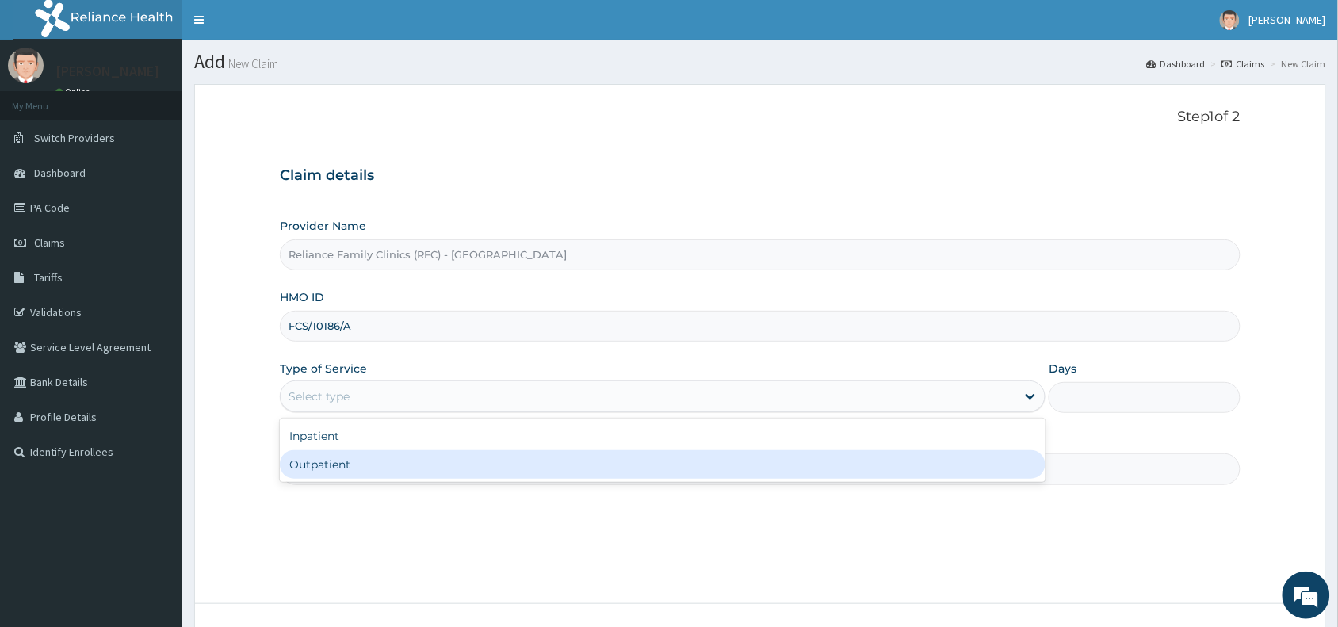
click at [349, 453] on div "Outpatient" at bounding box center [663, 464] width 766 height 29
type input "1"
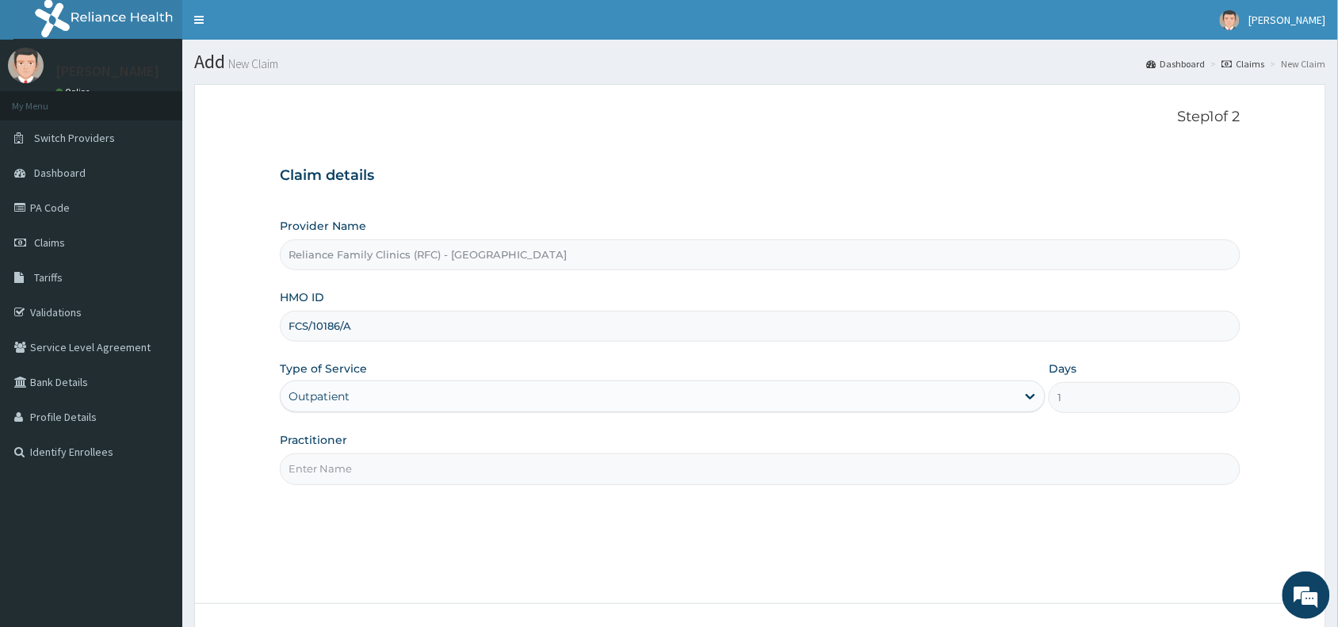
click at [383, 457] on input "Practitioner" at bounding box center [760, 468] width 961 height 31
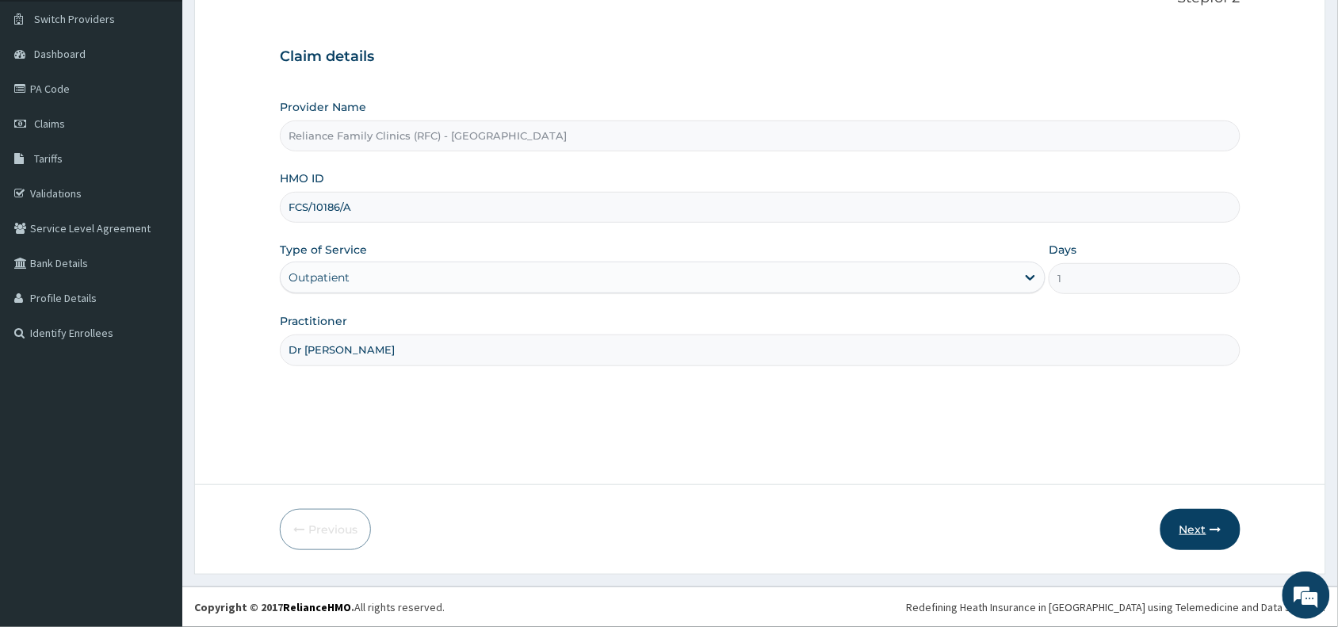
type input "Dr [PERSON_NAME]"
click at [1195, 530] on button "Next" at bounding box center [1201, 529] width 80 height 41
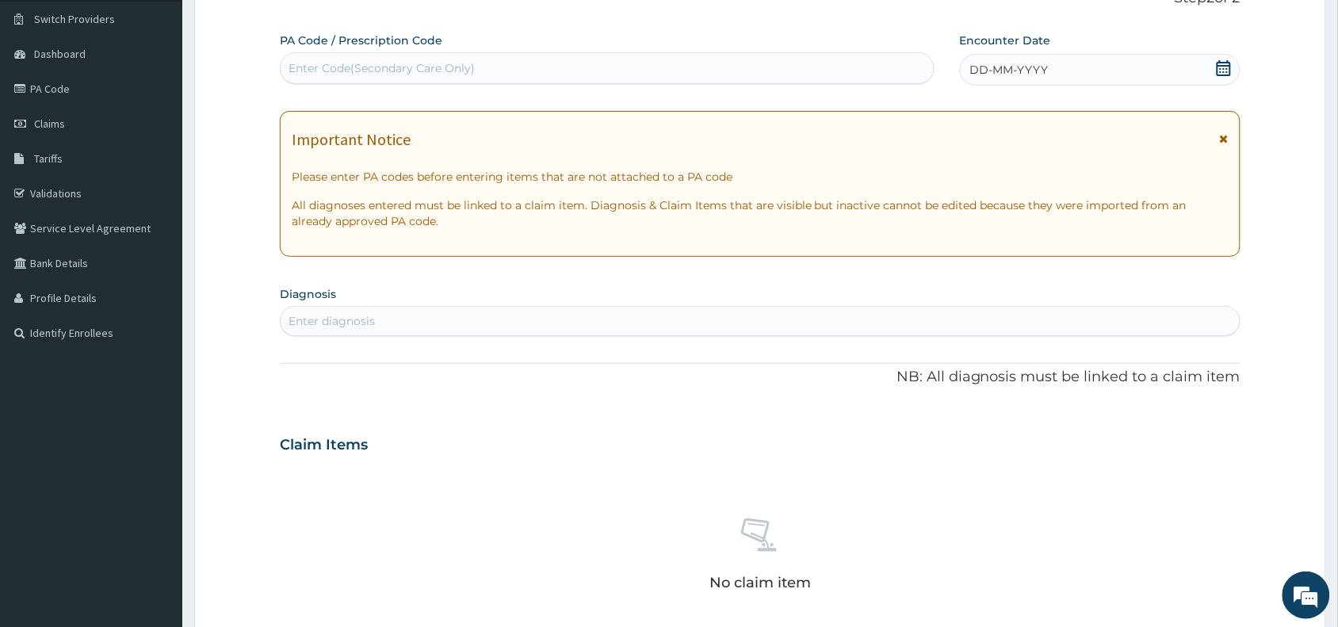
click at [407, 313] on div "Enter diagnosis" at bounding box center [760, 320] width 959 height 25
type input "malaria"
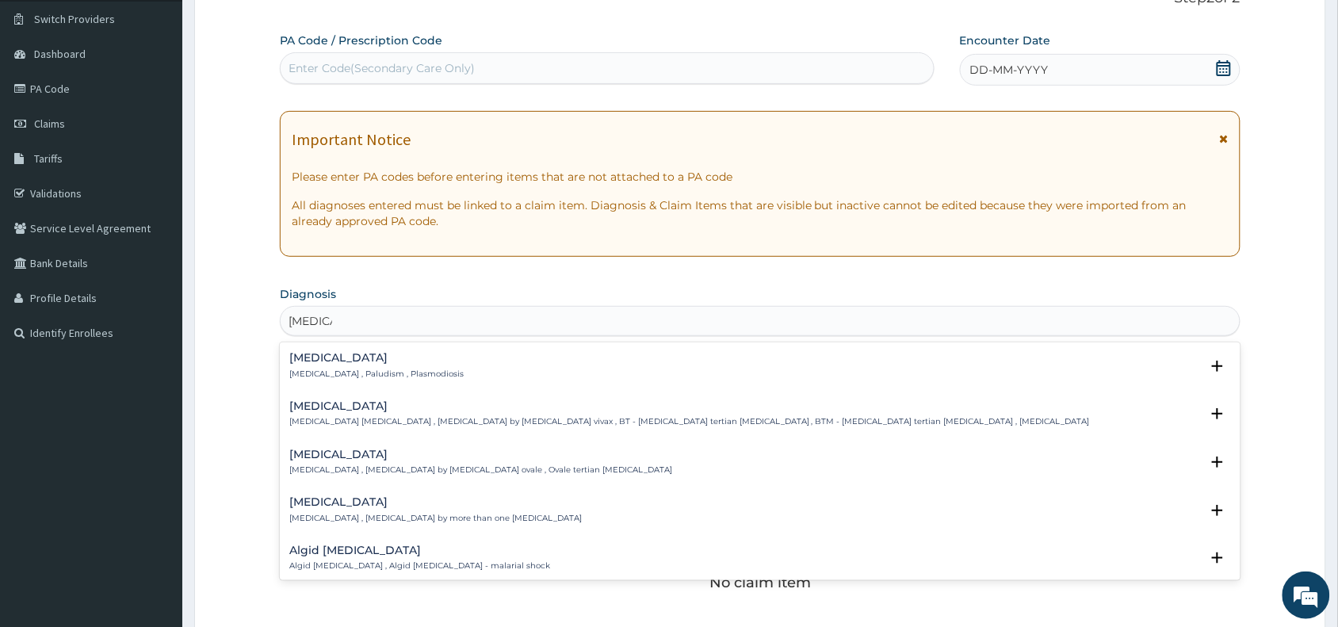
click at [331, 370] on p "Malaria , Paludism , Plasmodiosis" at bounding box center [376, 374] width 174 height 11
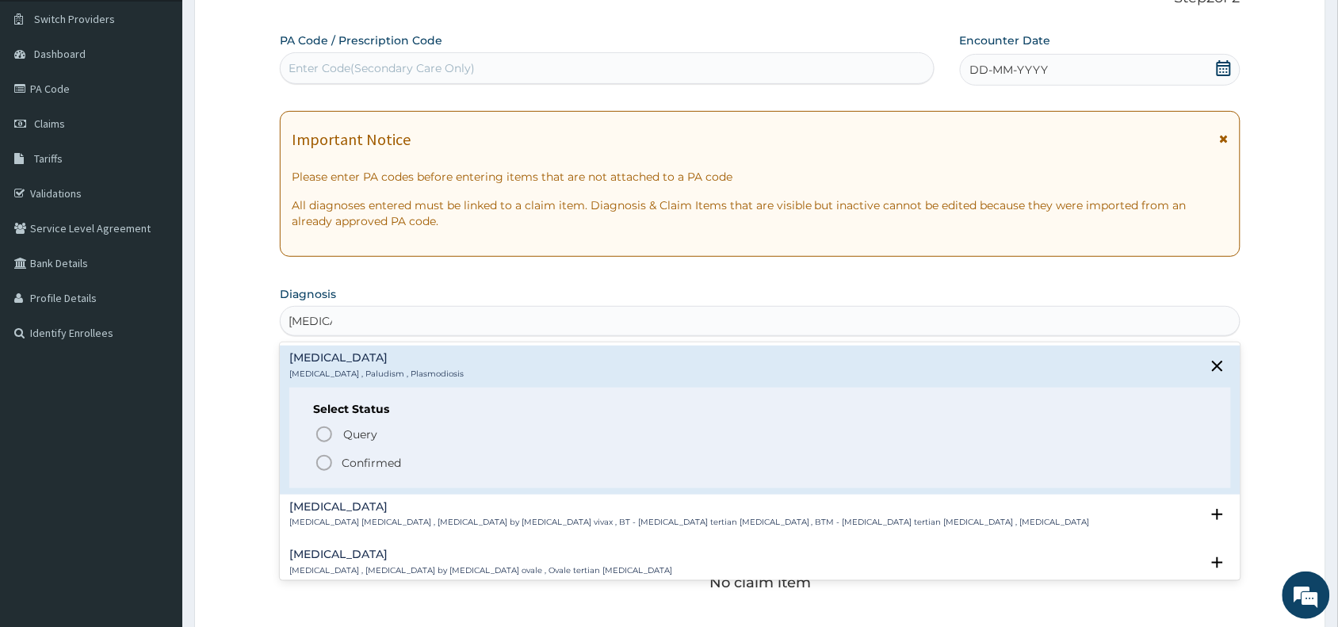
click at [377, 461] on p "Confirmed" at bounding box center [371, 463] width 59 height 16
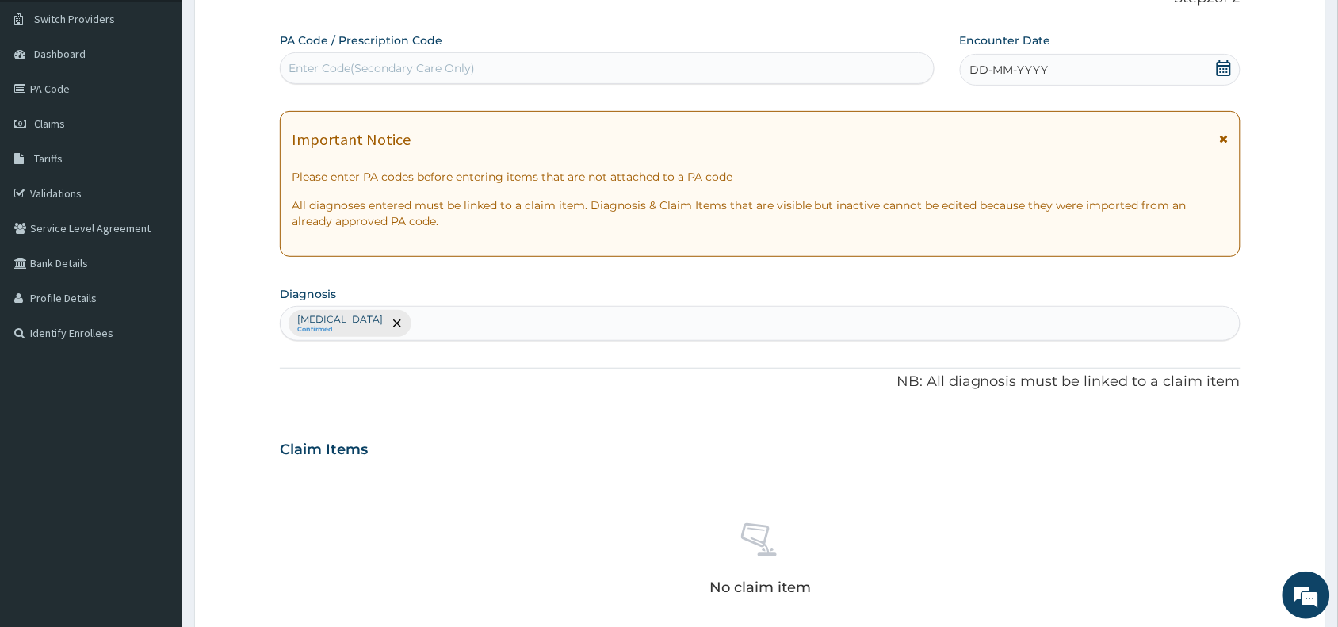
drag, startPoint x: 1069, startPoint y: 68, endPoint x: 1059, endPoint y: 92, distance: 25.6
click at [1069, 69] on div "DD-MM-YYYY" at bounding box center [1100, 70] width 281 height 32
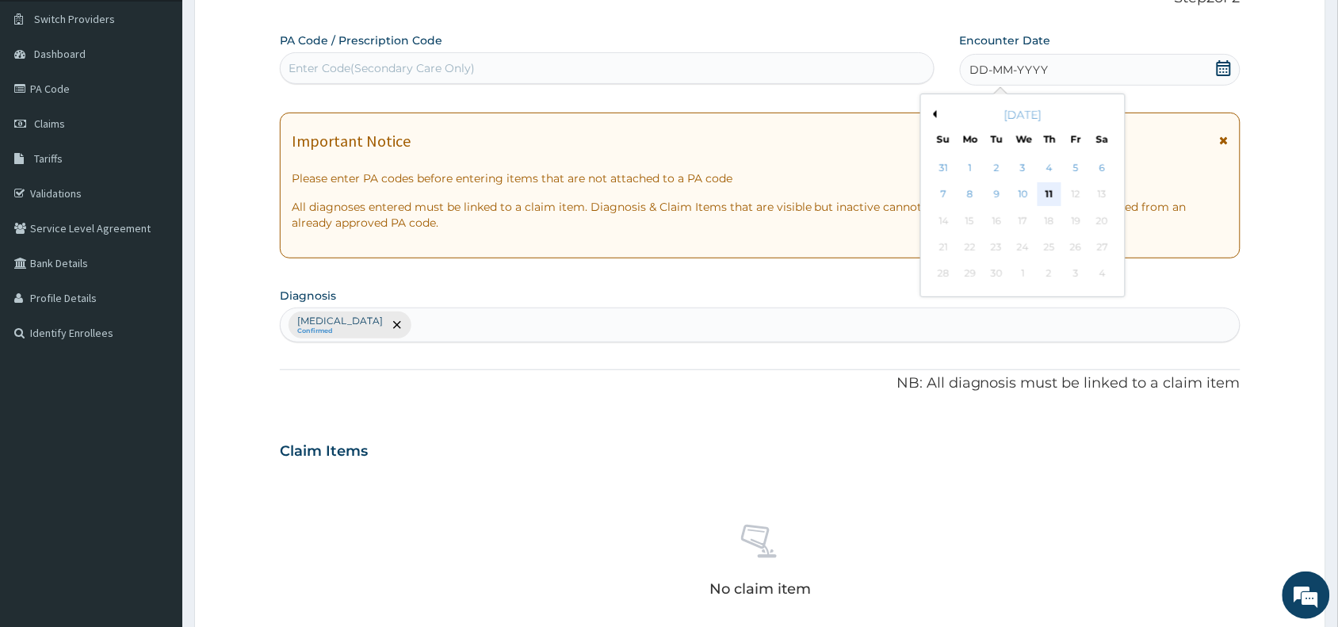
click at [1049, 197] on div "11" at bounding box center [1050, 195] width 24 height 24
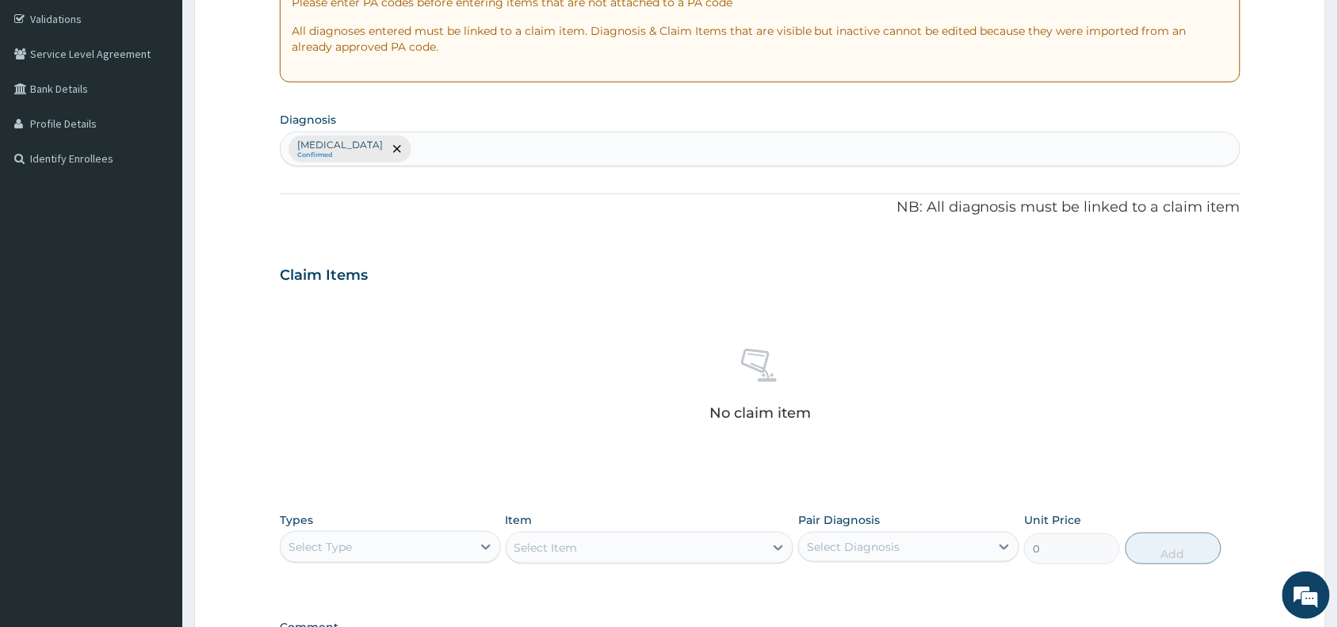
scroll to position [517, 0]
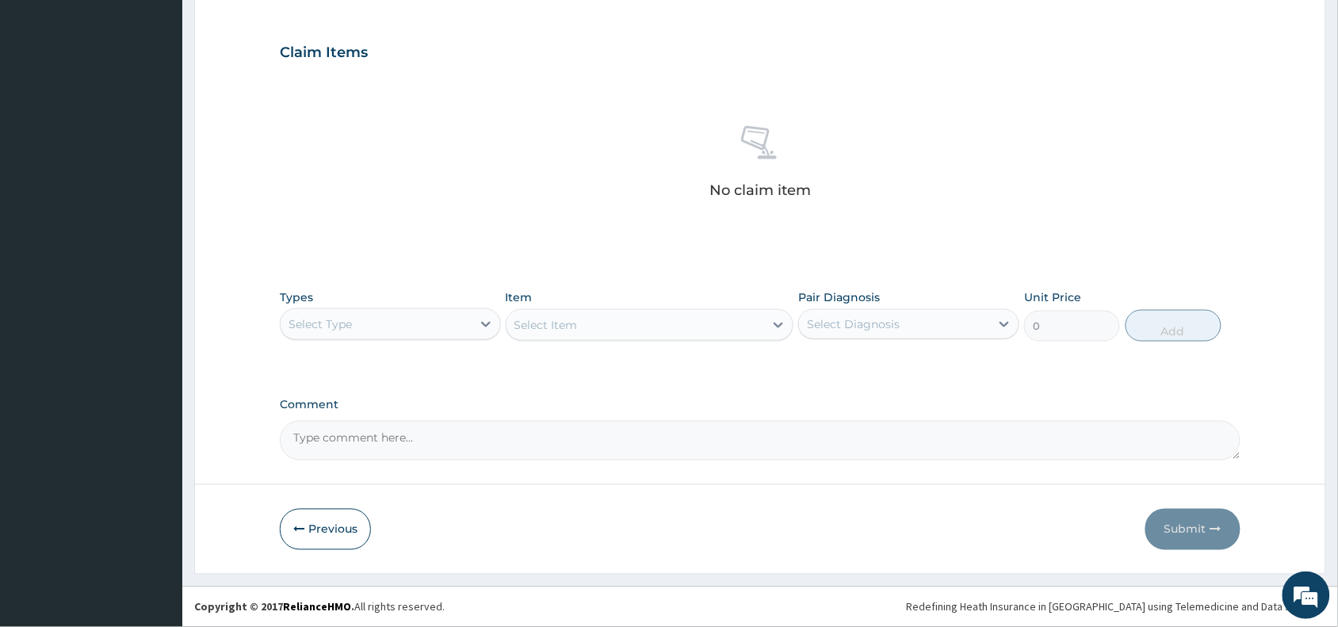
click at [464, 325] on div "Select Type" at bounding box center [376, 324] width 191 height 25
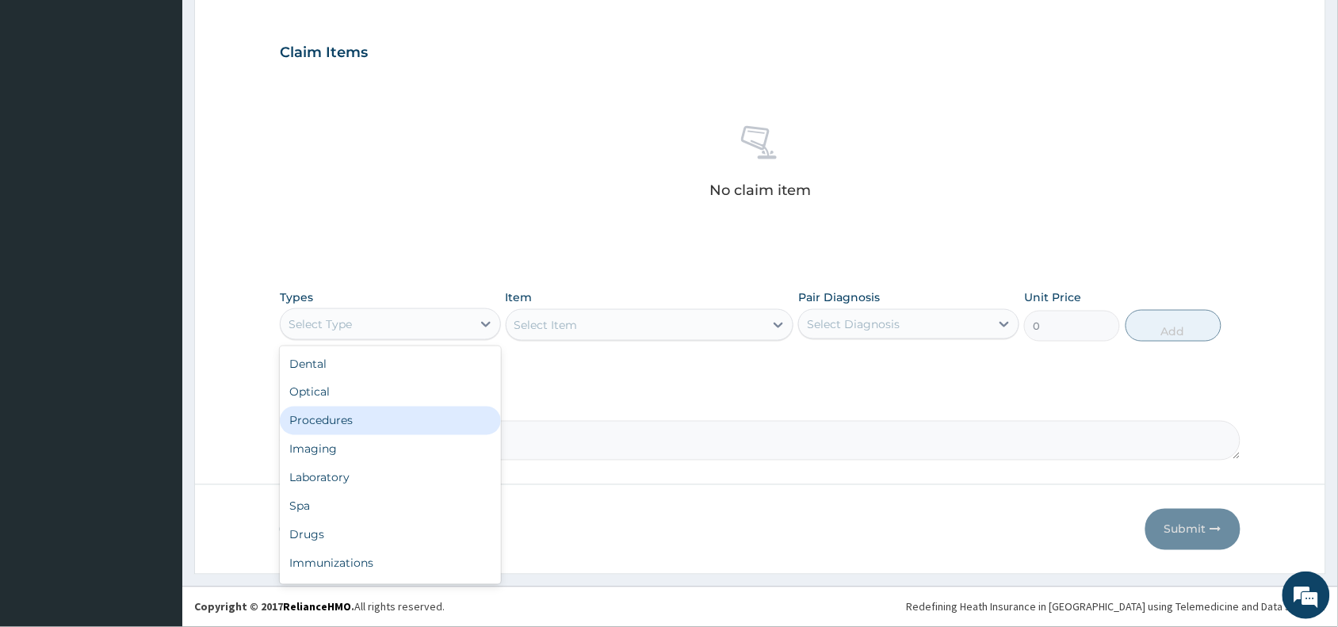
click at [419, 432] on div "Procedures" at bounding box center [390, 421] width 221 height 29
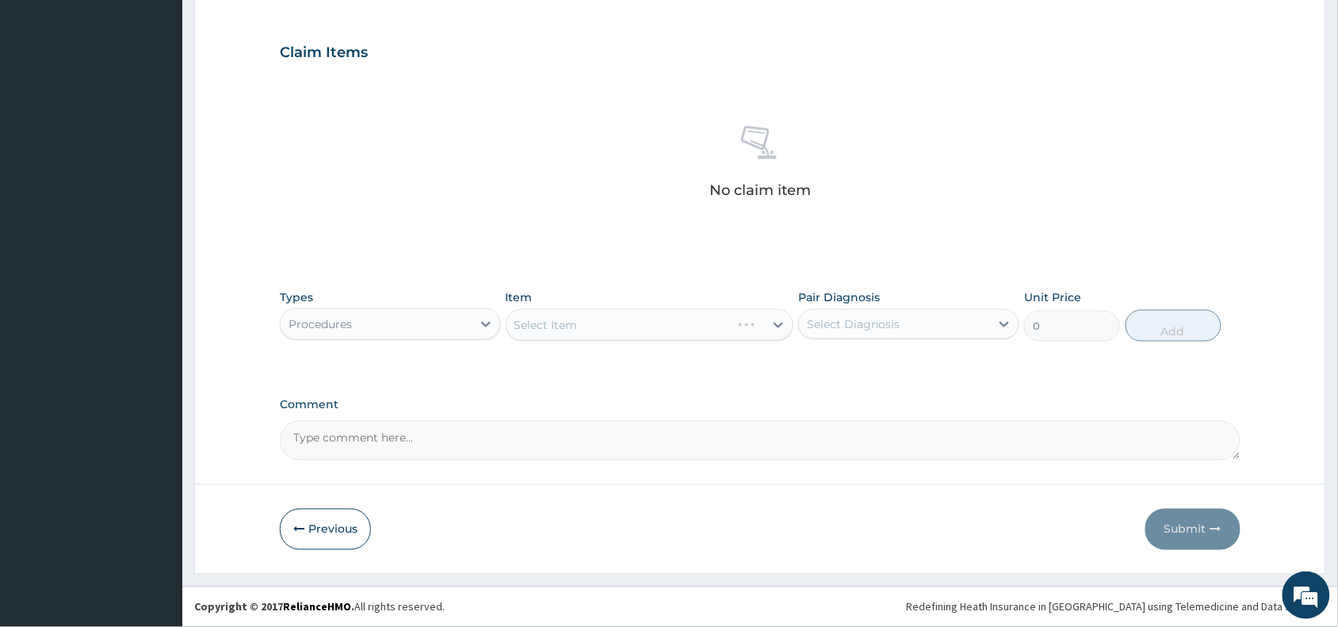
click at [565, 318] on div "Select Item" at bounding box center [650, 325] width 289 height 32
click at [563, 323] on div "Select Item" at bounding box center [546, 325] width 63 height 16
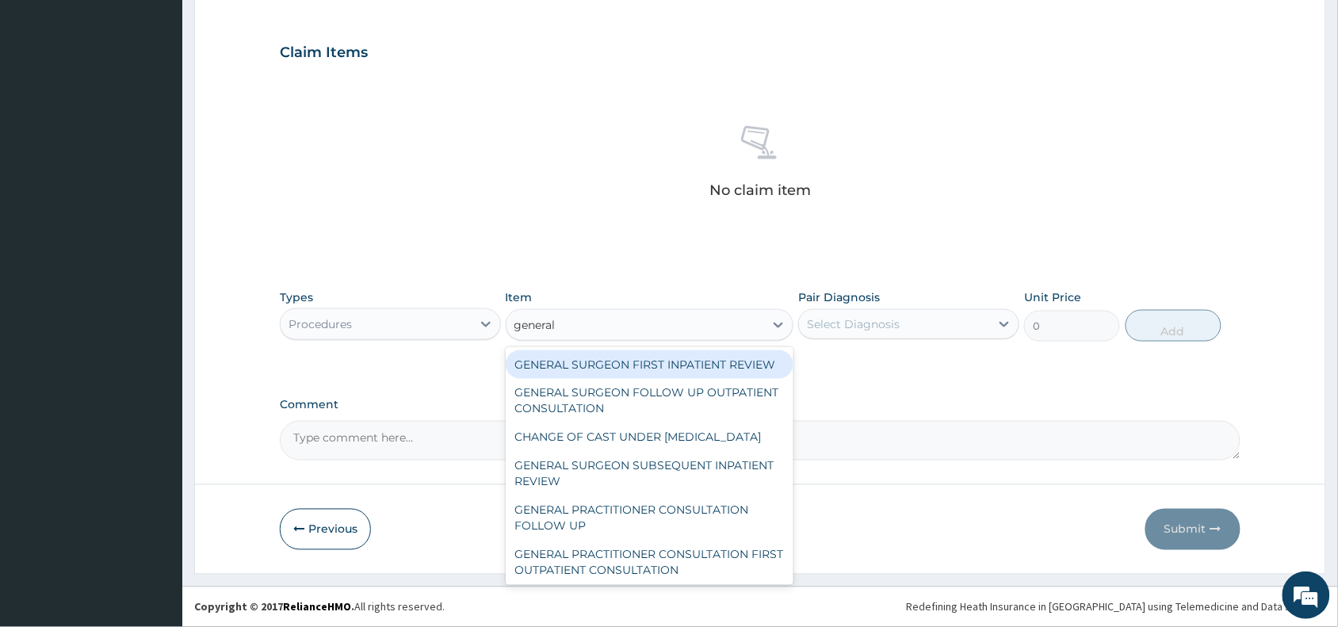
type input "general p"
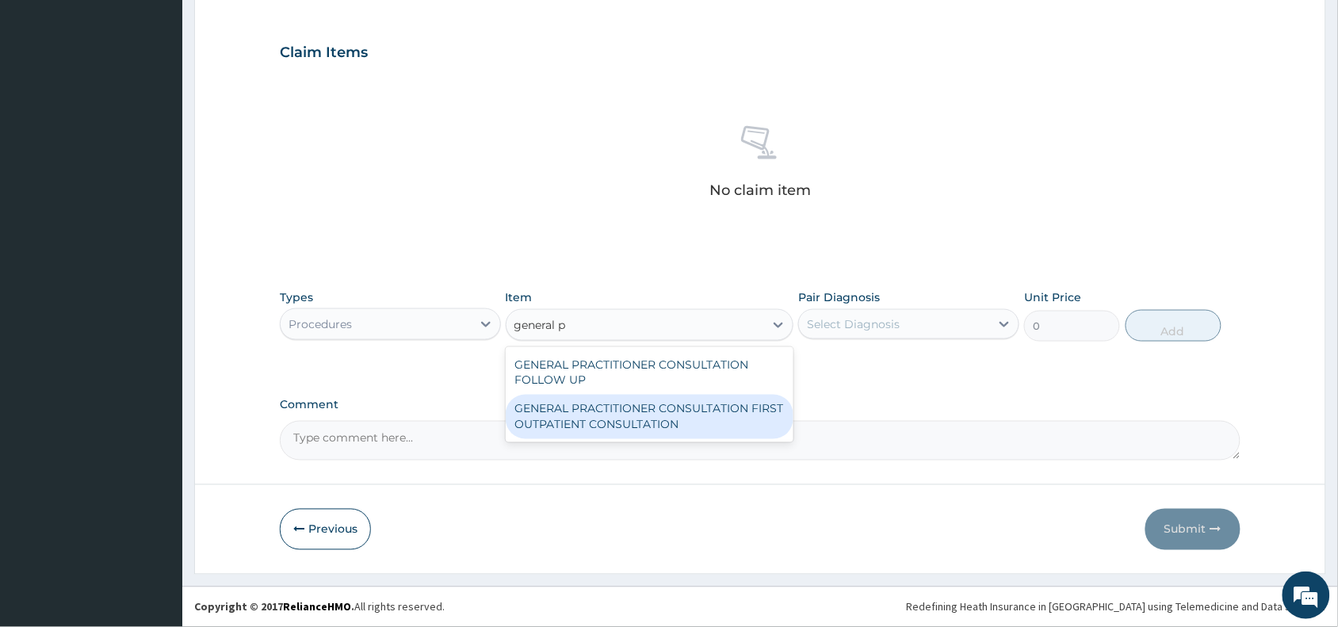
click at [641, 417] on div "GENERAL PRACTITIONER CONSULTATION FIRST OUTPATIENT CONSULTATION" at bounding box center [650, 417] width 289 height 44
type input "3370.125"
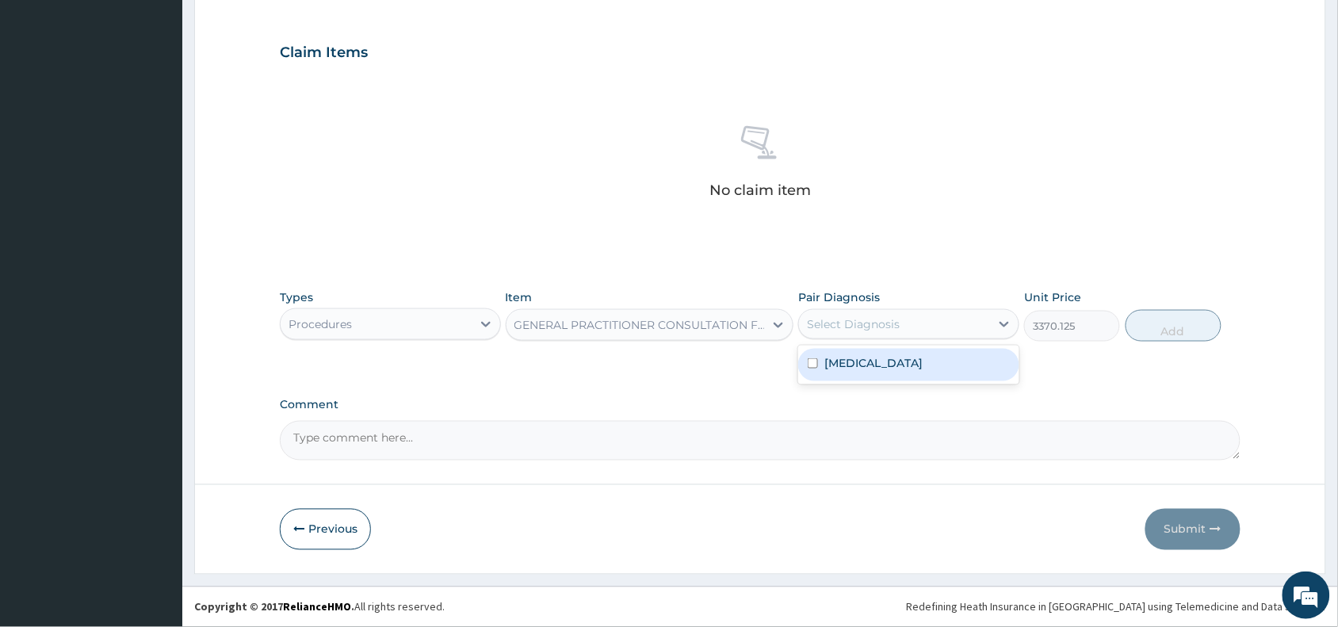
click at [886, 325] on div "Select Diagnosis" at bounding box center [853, 324] width 93 height 16
click at [878, 369] on div "Malaria" at bounding box center [908, 365] width 221 height 33
checkbox input "true"
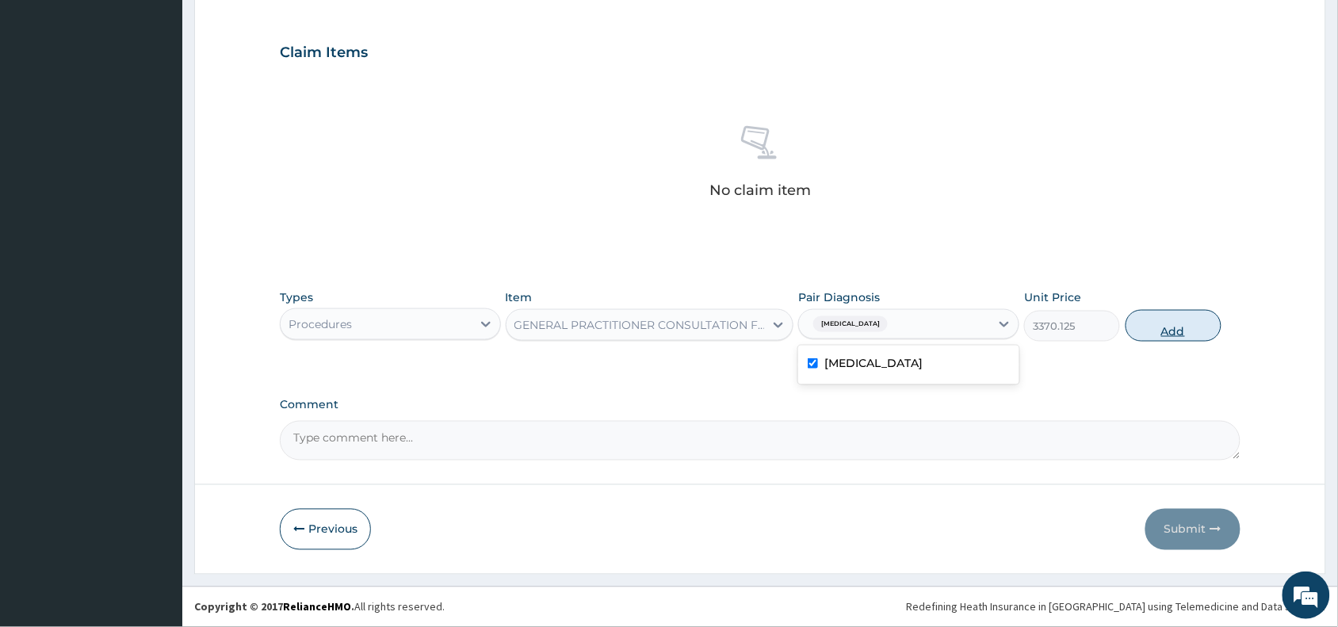
click at [1178, 335] on button "Add" at bounding box center [1174, 326] width 96 height 32
type input "0"
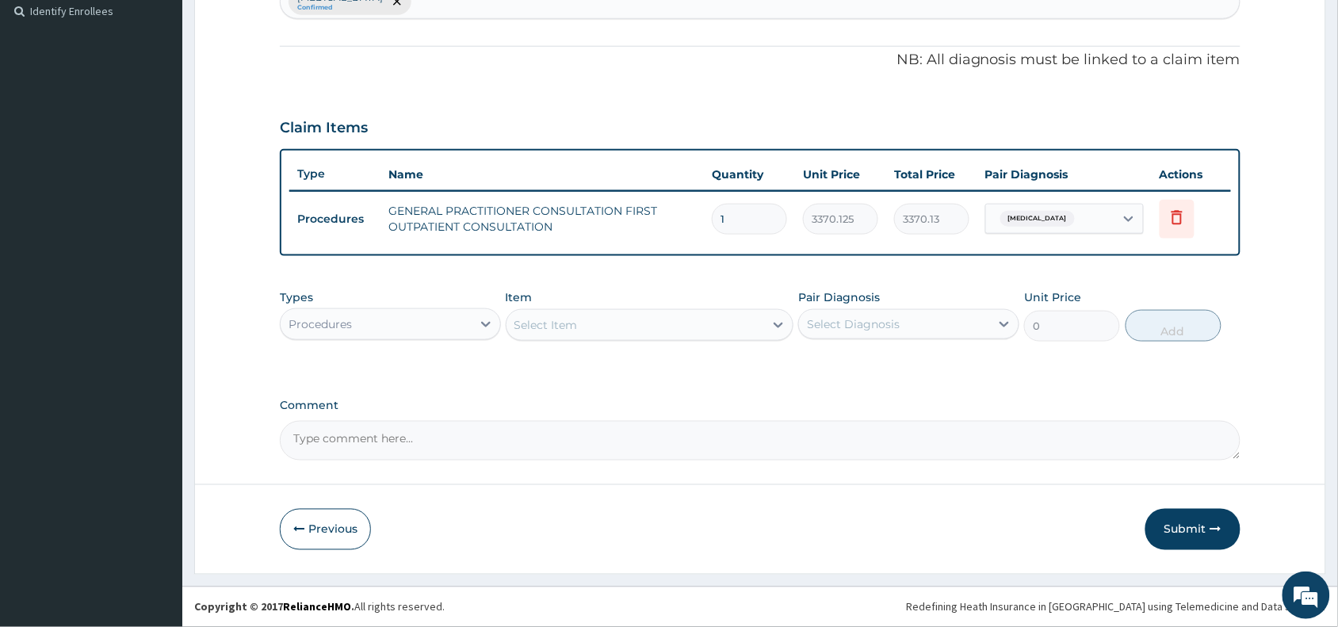
scroll to position [440, 0]
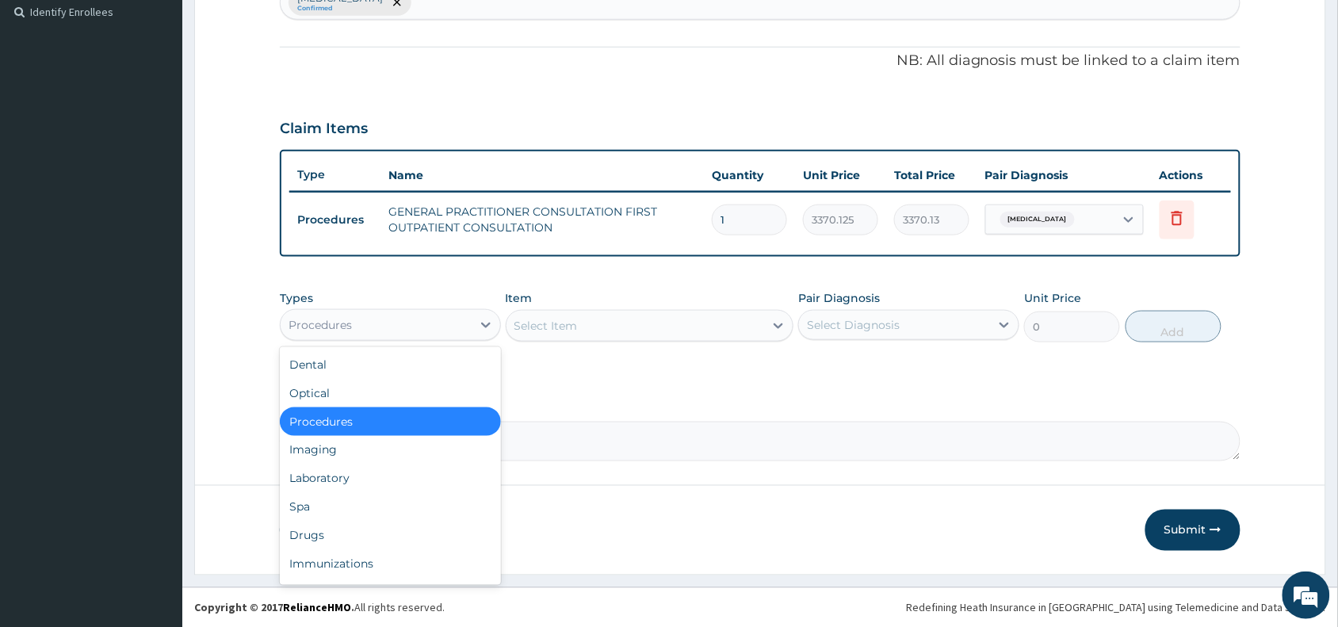
click at [468, 331] on div "Procedures" at bounding box center [376, 324] width 191 height 25
click at [357, 480] on div "Laboratory" at bounding box center [390, 479] width 221 height 29
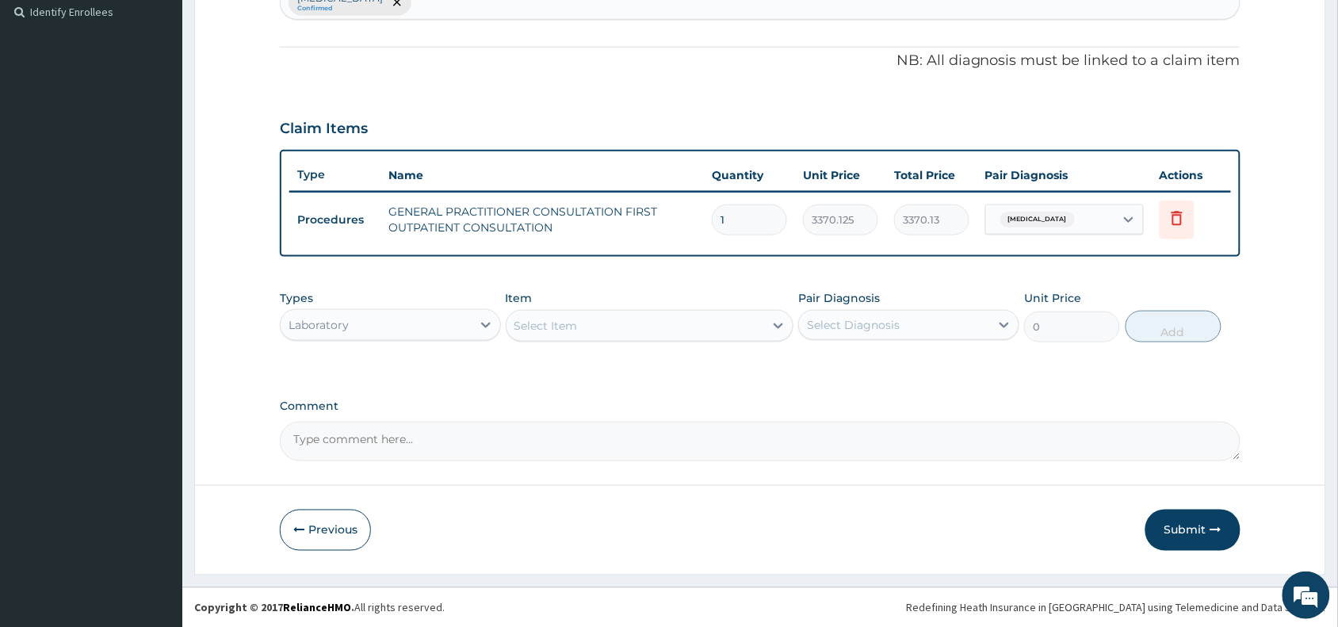
click at [377, 445] on textarea "Comment" at bounding box center [760, 442] width 961 height 40
paste textarea "IM Diclofenac 75mg stat Commence antimalarial medication prescribed from last v…"
type textarea "IM Diclofenac 75mg stat Commence antimalarial medication prescribed from last v…"
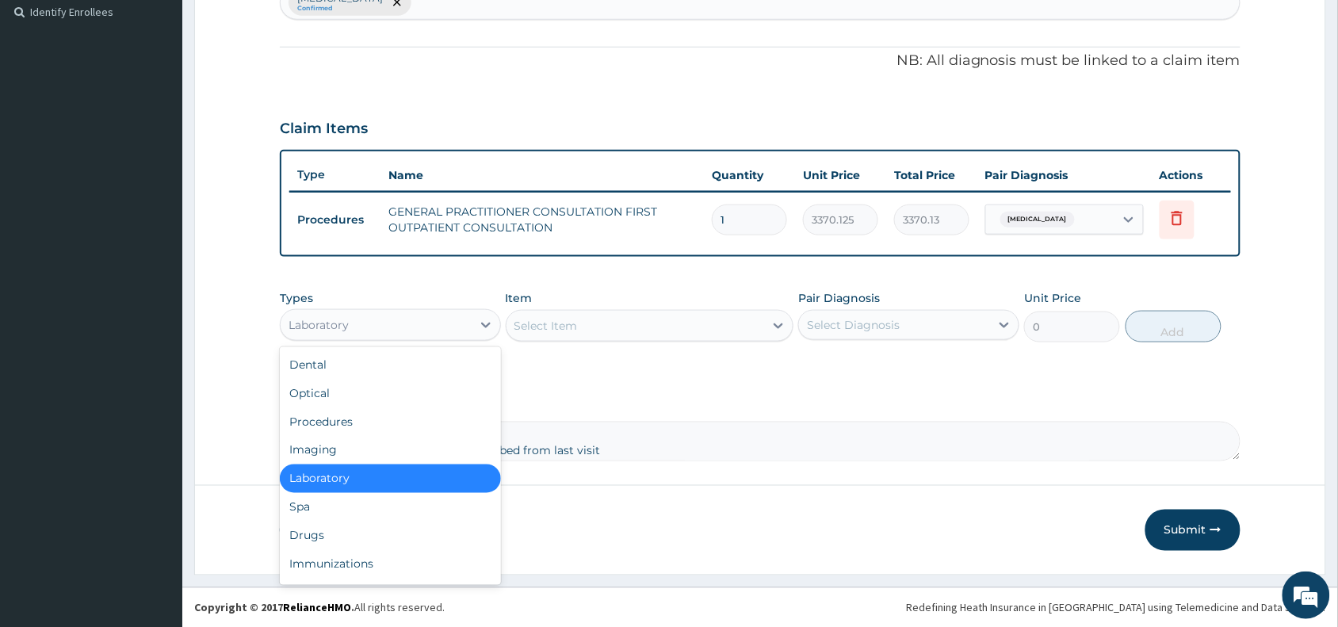
click at [469, 321] on div "Laboratory" at bounding box center [376, 324] width 191 height 25
click at [335, 533] on div "Drugs" at bounding box center [390, 536] width 221 height 29
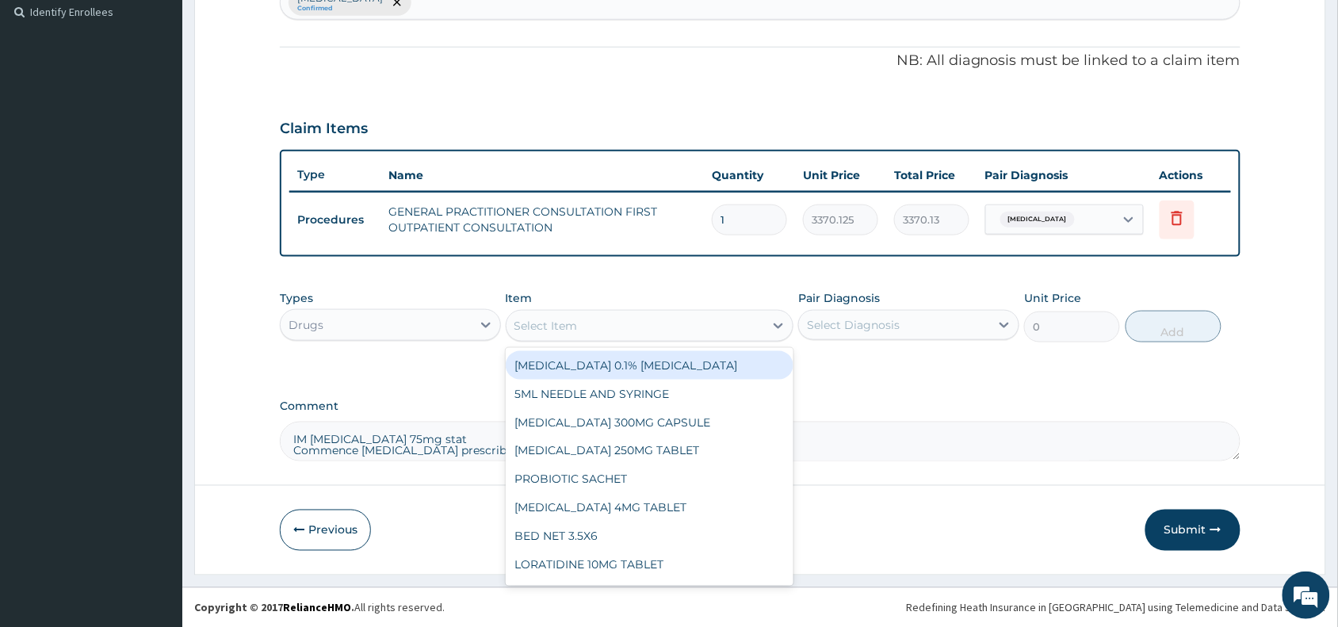
click at [587, 326] on div "Select Item" at bounding box center [636, 325] width 258 height 25
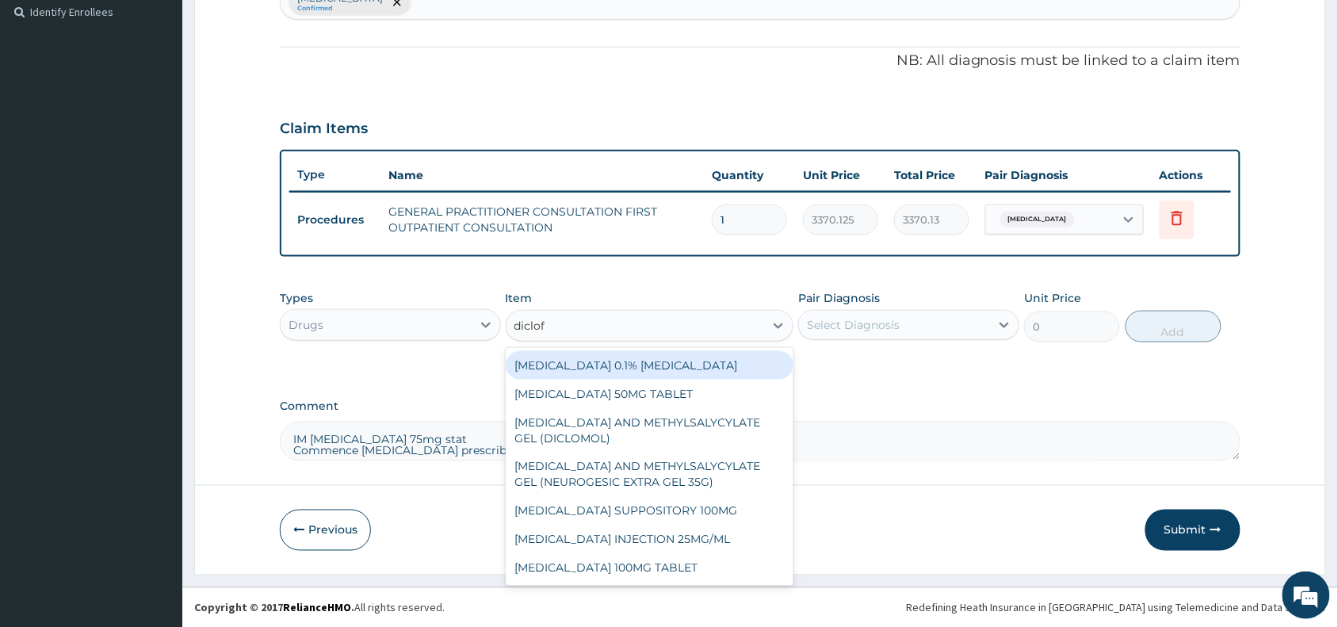
type input "diclofe"
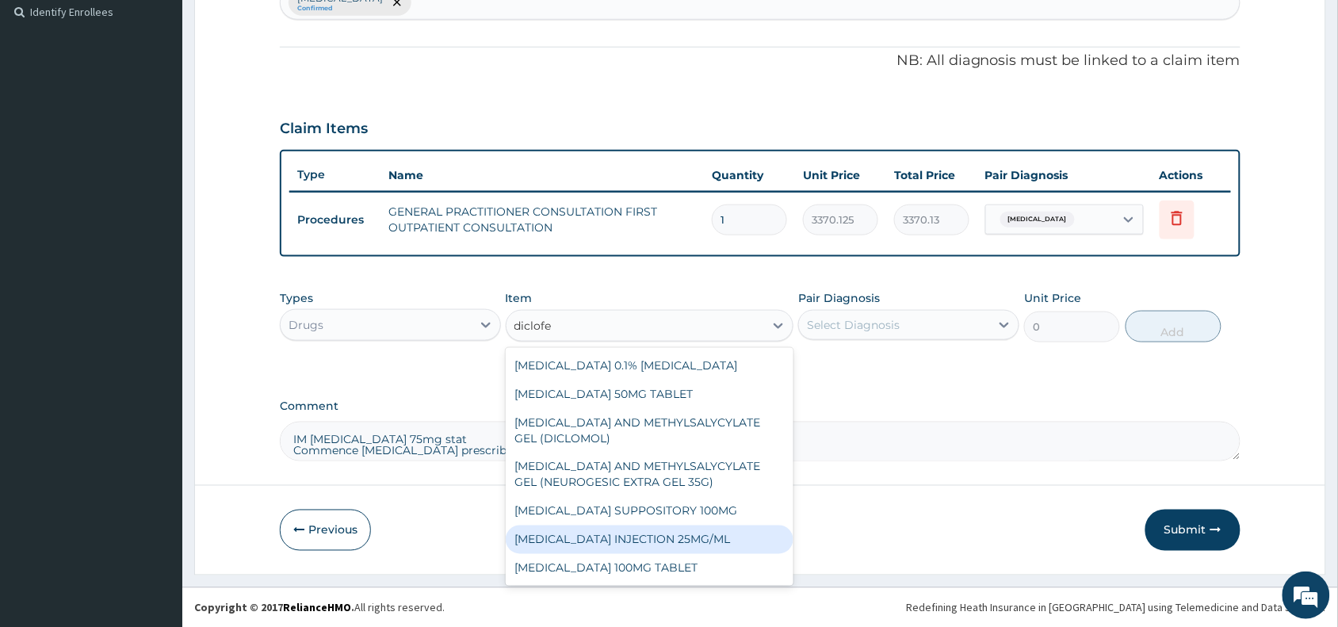
click at [688, 537] on div "DICLOFENAC INJECTION 25MG/ML" at bounding box center [650, 540] width 289 height 29
type input "97.75"
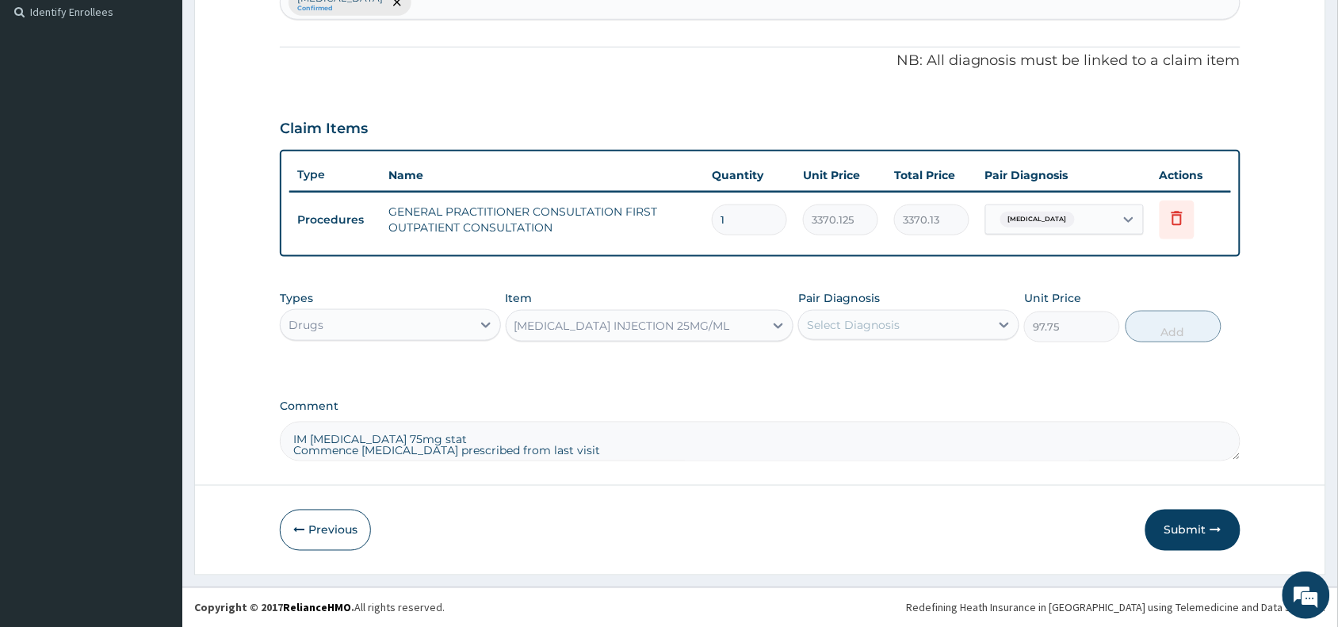
click at [904, 322] on div "Select Diagnosis" at bounding box center [894, 324] width 191 height 25
click at [874, 374] on div "Malaria" at bounding box center [908, 366] width 221 height 33
checkbox input "true"
click at [1179, 323] on button "Add" at bounding box center [1174, 327] width 96 height 32
type input "0"
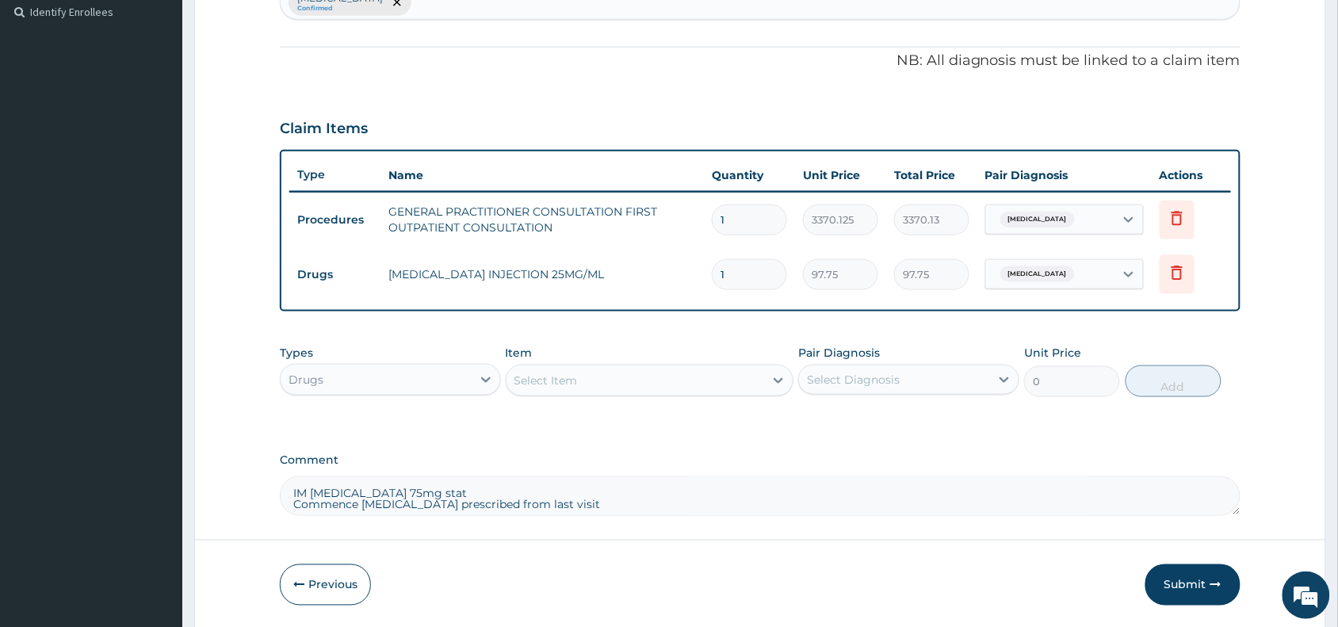
type input "0.00"
type input "3"
type input "293.25"
type input "3"
click at [567, 387] on div "Select Item" at bounding box center [636, 380] width 258 height 25
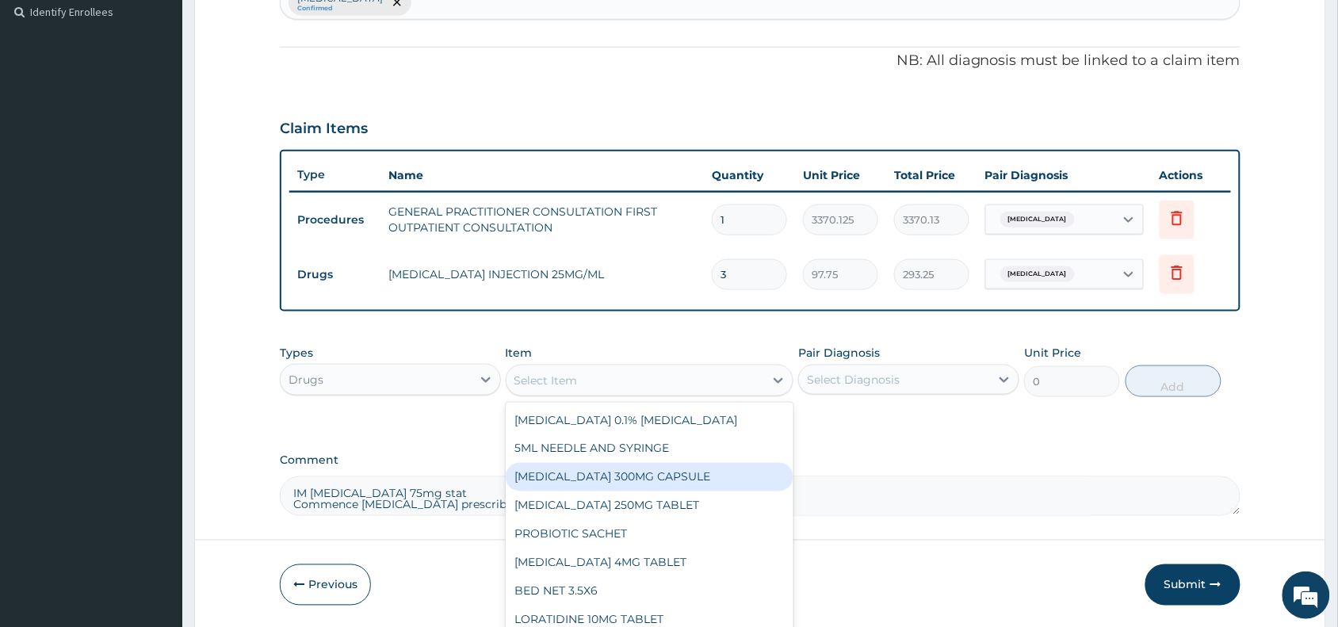
click at [926, 454] on label "Comment" at bounding box center [760, 460] width 961 height 13
click at [926, 476] on textarea "IM Diclofenac 75mg stat Commence antimalarial medication prescribed from last v…" at bounding box center [760, 496] width 961 height 40
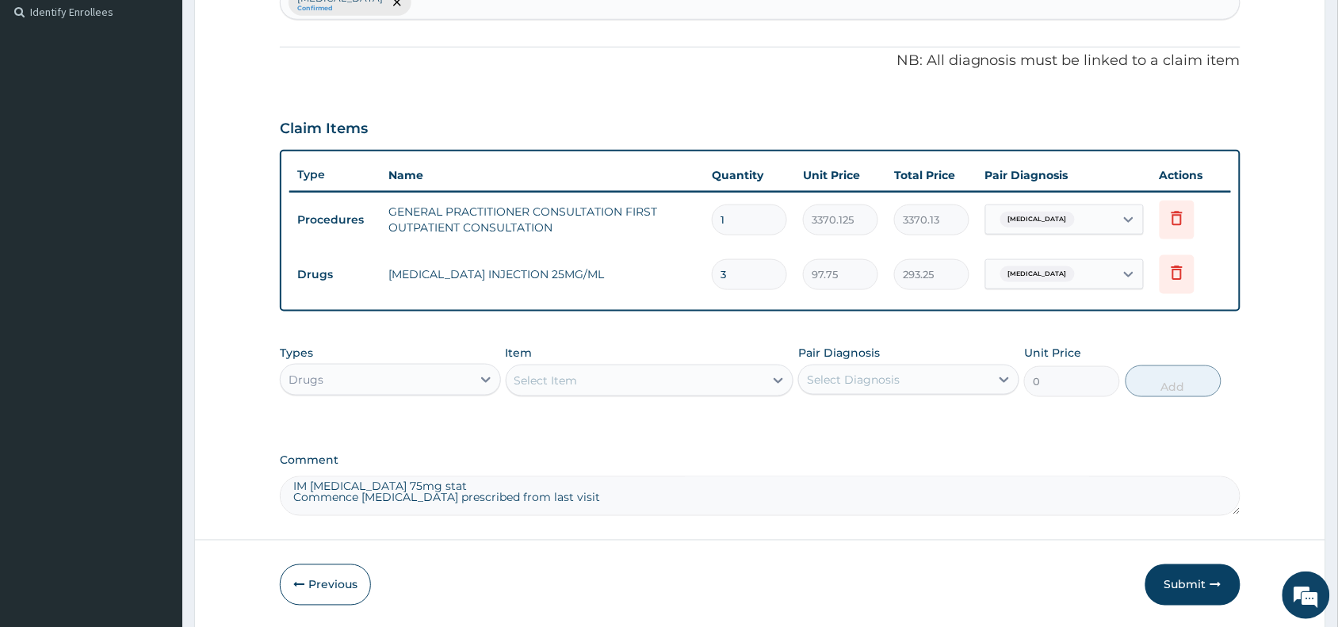
scroll to position [0, 0]
drag, startPoint x: 698, startPoint y: 500, endPoint x: 280, endPoint y: 465, distance: 419.2
click at [280, 465] on div "Comment IM Diclofenac 75mg stat Commence antimalarial medication prescribed fro…" at bounding box center [760, 485] width 961 height 62
click at [1202, 583] on button "Submit" at bounding box center [1193, 584] width 95 height 41
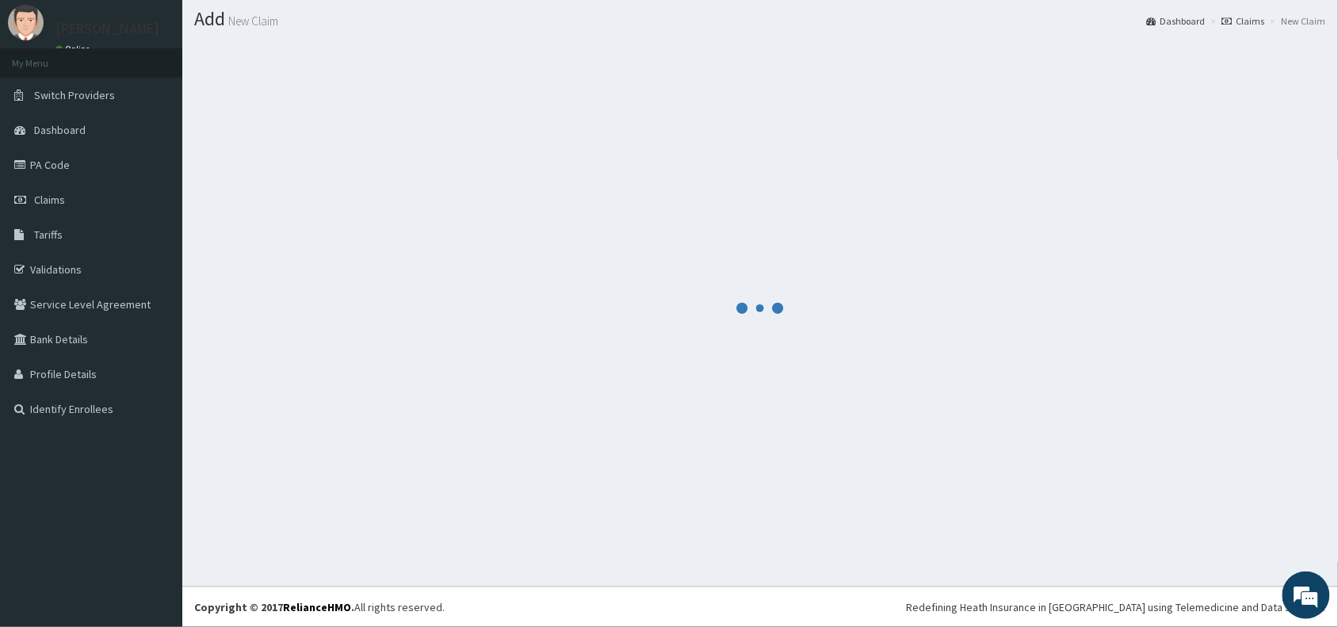
scroll to position [42, 0]
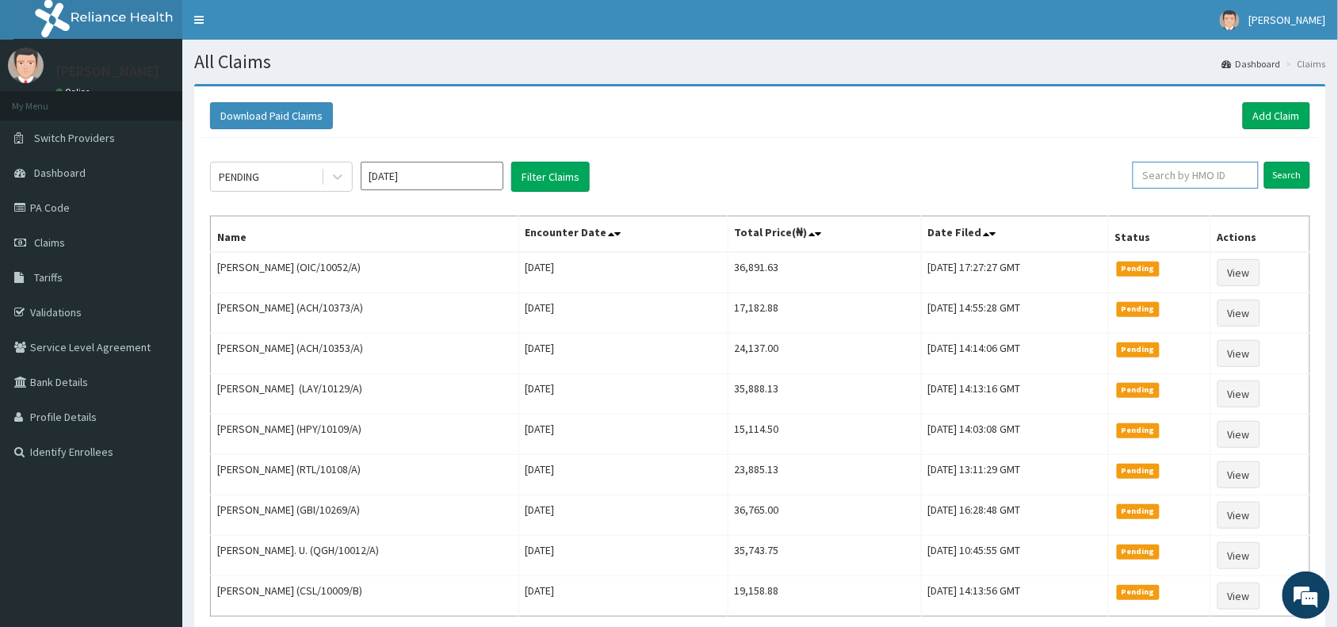
click at [1164, 180] on input "text" at bounding box center [1196, 175] width 126 height 27
paste input "2501671"
type input "2501671"
drag, startPoint x: 1179, startPoint y: 177, endPoint x: 1130, endPoint y: 178, distance: 48.4
click at [1130, 178] on input "2501671" at bounding box center [1169, 175] width 117 height 27
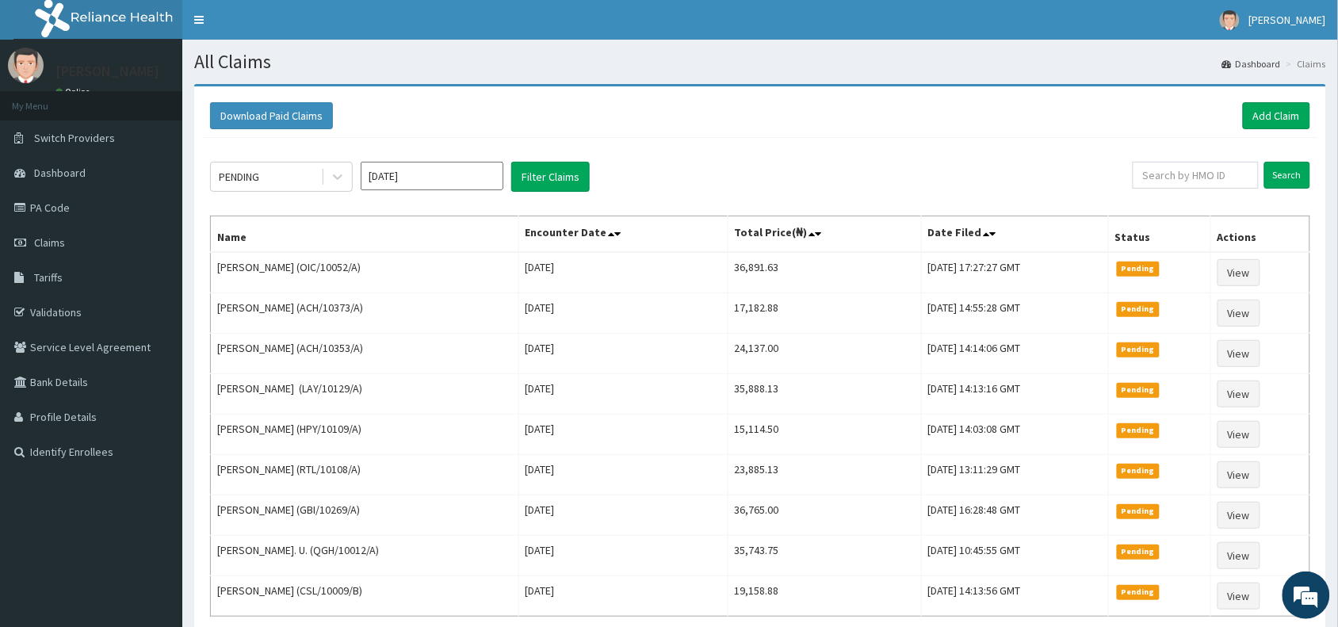
drag, startPoint x: 335, startPoint y: 179, endPoint x: 314, endPoint y: 193, distance: 25.3
click at [327, 181] on div at bounding box center [337, 177] width 29 height 29
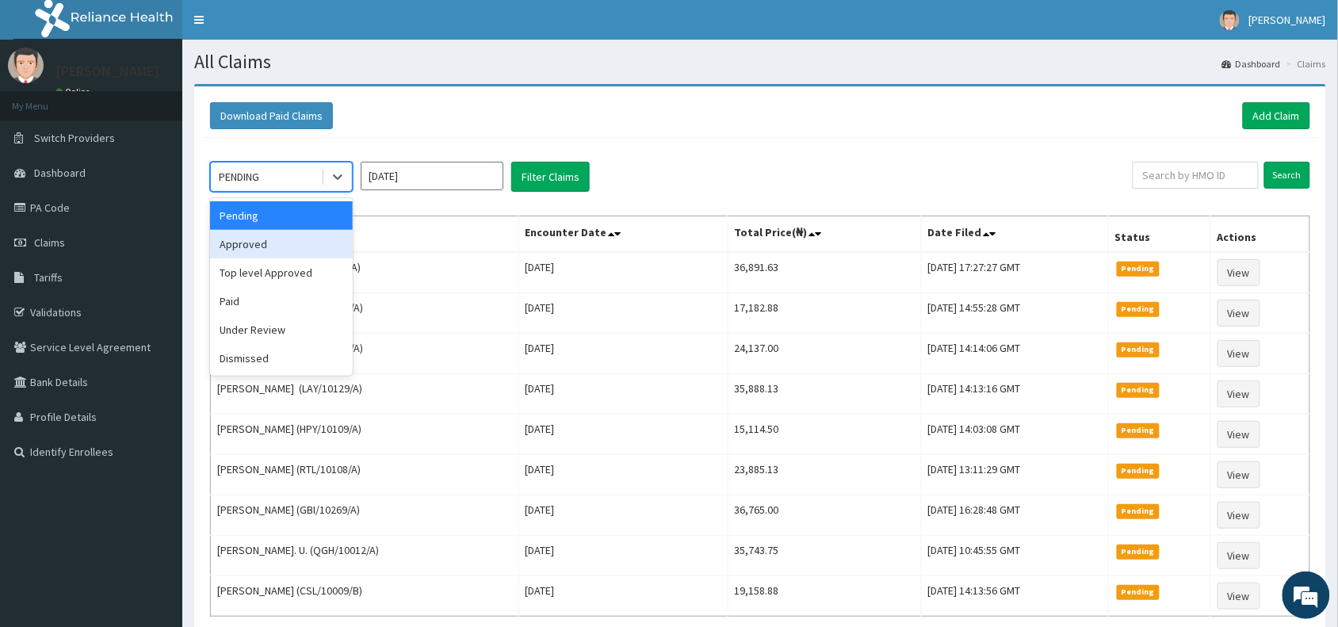
click at [266, 242] on div "Approved" at bounding box center [281, 244] width 143 height 29
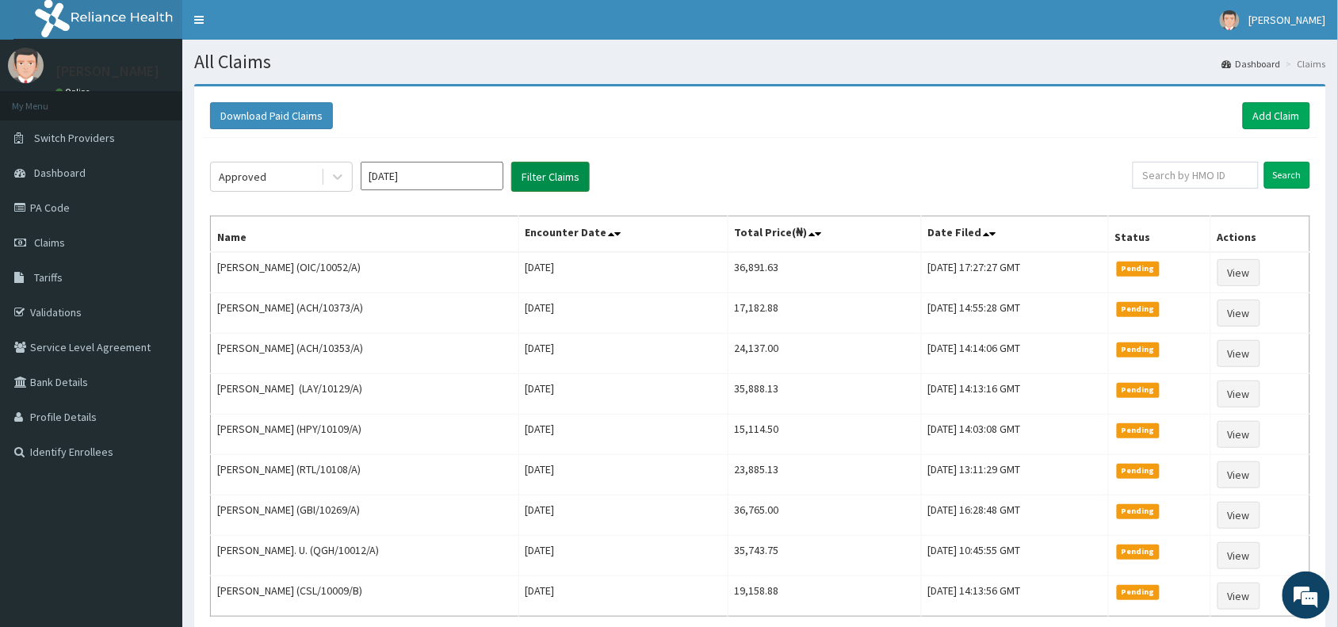
drag, startPoint x: 547, startPoint y: 181, endPoint x: 480, endPoint y: 226, distance: 80.5
click at [547, 182] on button "Filter Claims" at bounding box center [550, 177] width 78 height 30
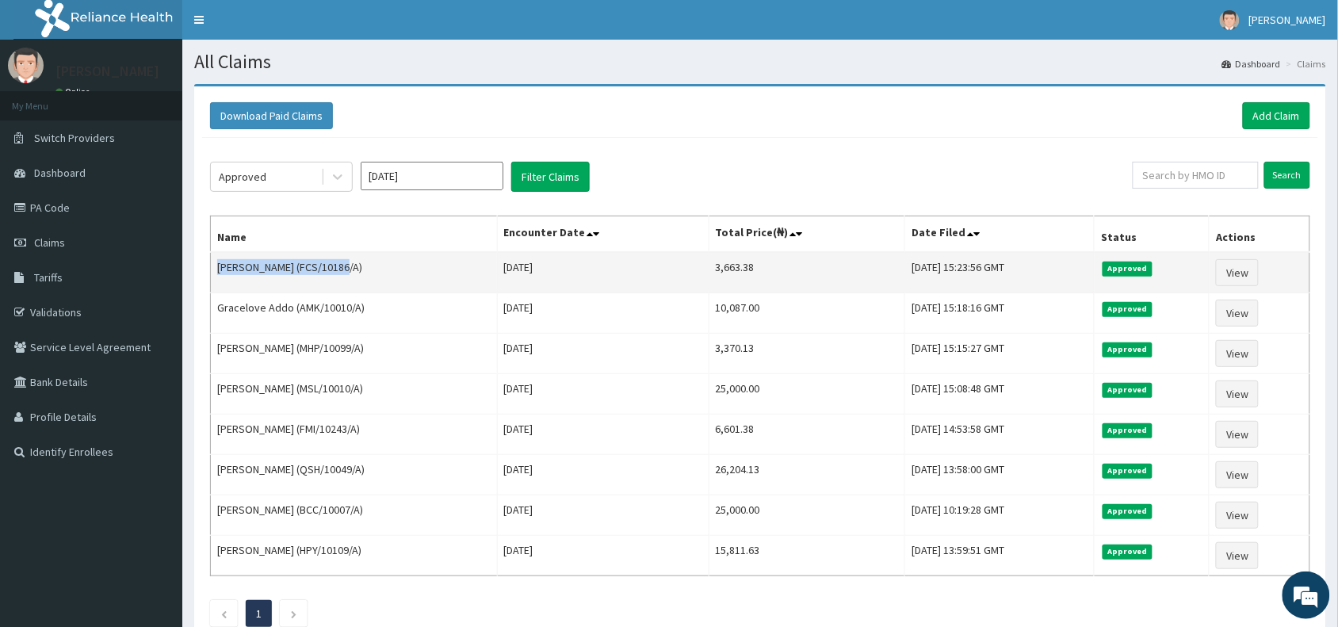
drag, startPoint x: 220, startPoint y: 271, endPoint x: 338, endPoint y: 266, distance: 118.3
click at [338, 266] on td "Okorafor Okechukwu Eze (FCS/10186/A)" at bounding box center [354, 272] width 287 height 41
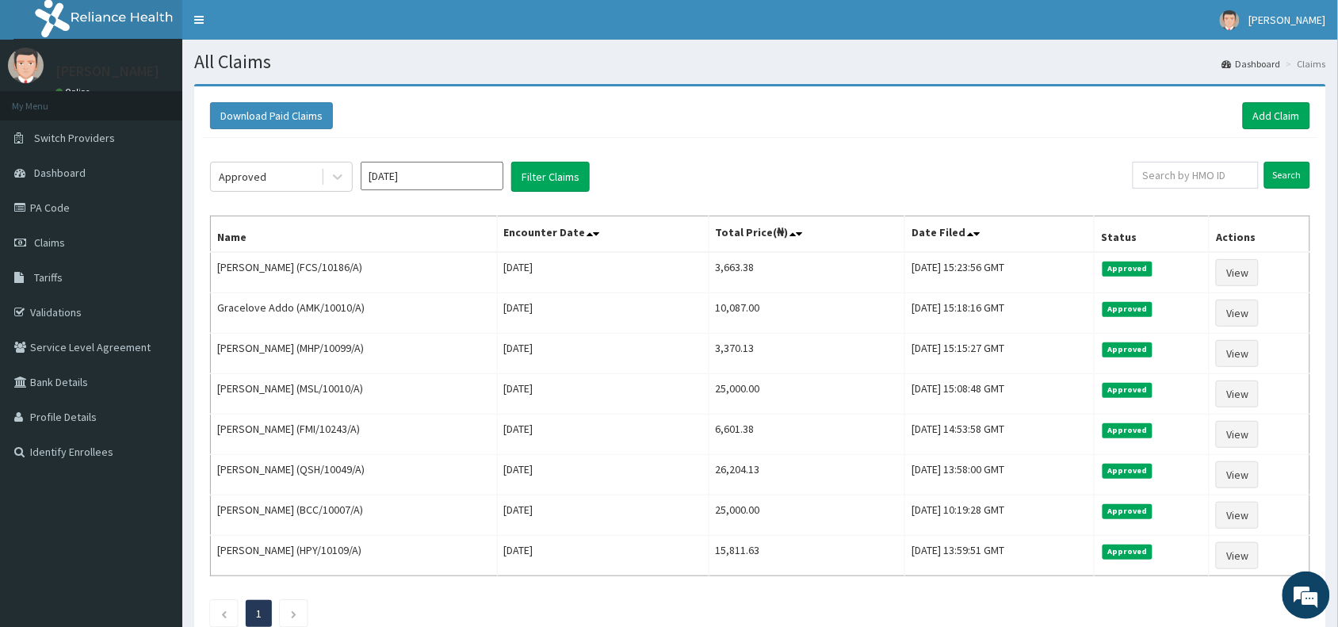
drag, startPoint x: 422, startPoint y: 236, endPoint x: 359, endPoint y: 251, distance: 64.4
click at [420, 235] on th "Name" at bounding box center [354, 234] width 287 height 36
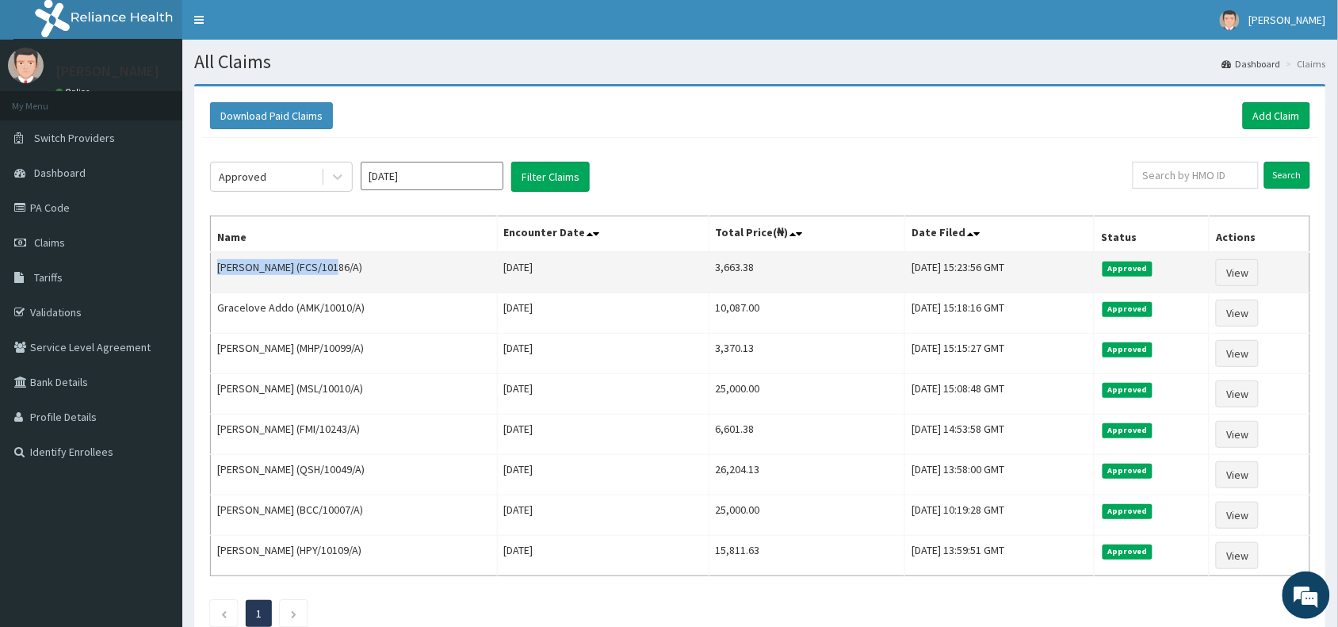
drag, startPoint x: 218, startPoint y: 264, endPoint x: 334, endPoint y: 264, distance: 115.7
click at [334, 264] on td "Okorafor Okechukwu Eze (FCS/10186/A)" at bounding box center [354, 272] width 287 height 41
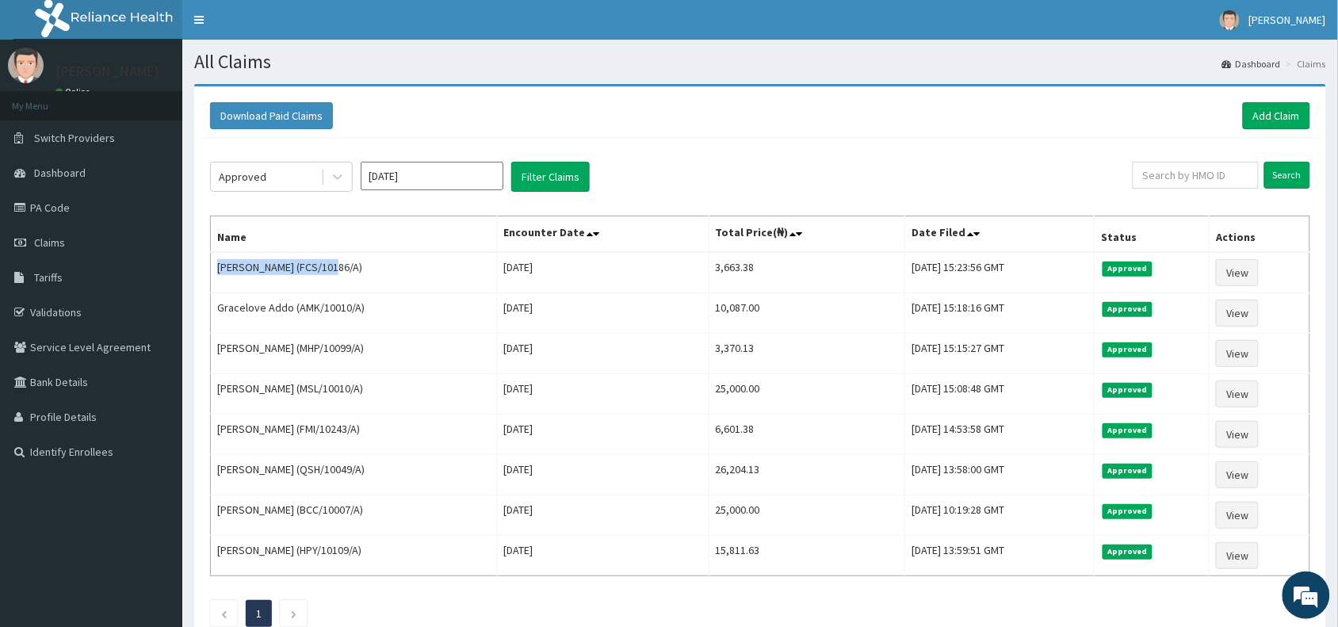
copy td "Okorafor Okechukwu Eze"
click at [71, 205] on link "PA Code" at bounding box center [91, 207] width 182 height 35
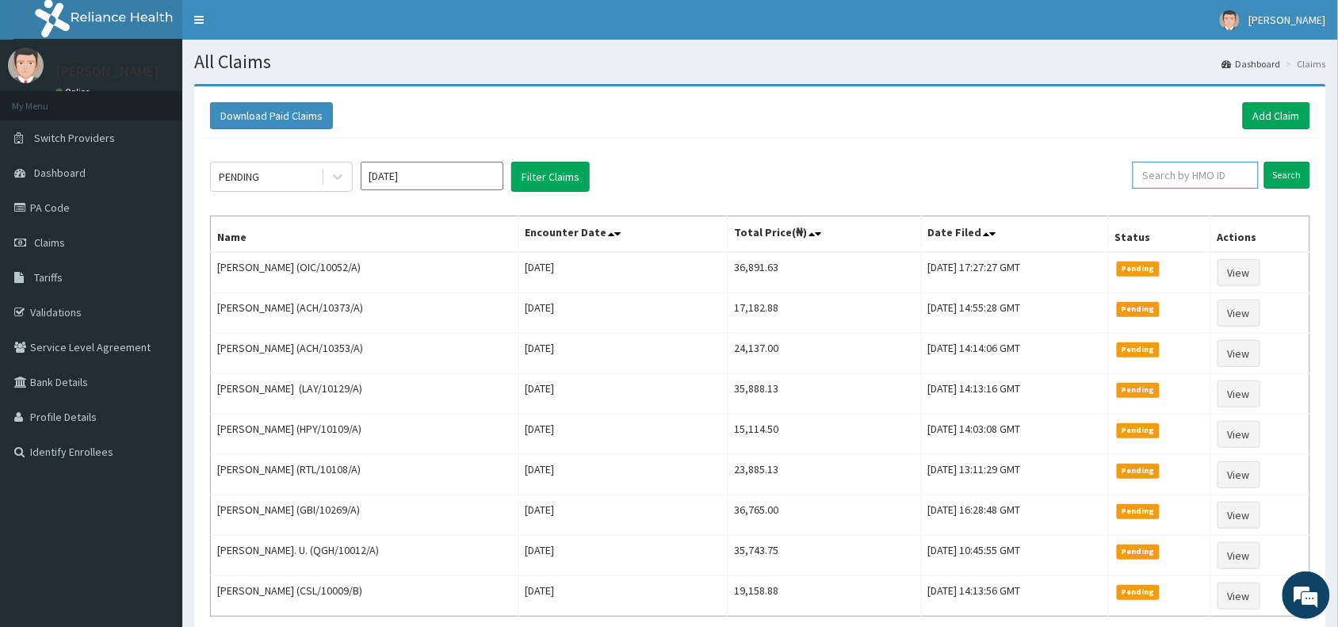
click at [1162, 173] on input "text" at bounding box center [1196, 175] width 126 height 27
paste input "2507902"
type input "2507902"
drag, startPoint x: 1187, startPoint y: 173, endPoint x: 1127, endPoint y: 175, distance: 60.3
click at [1127, 175] on input "2507902" at bounding box center [1169, 175] width 117 height 27
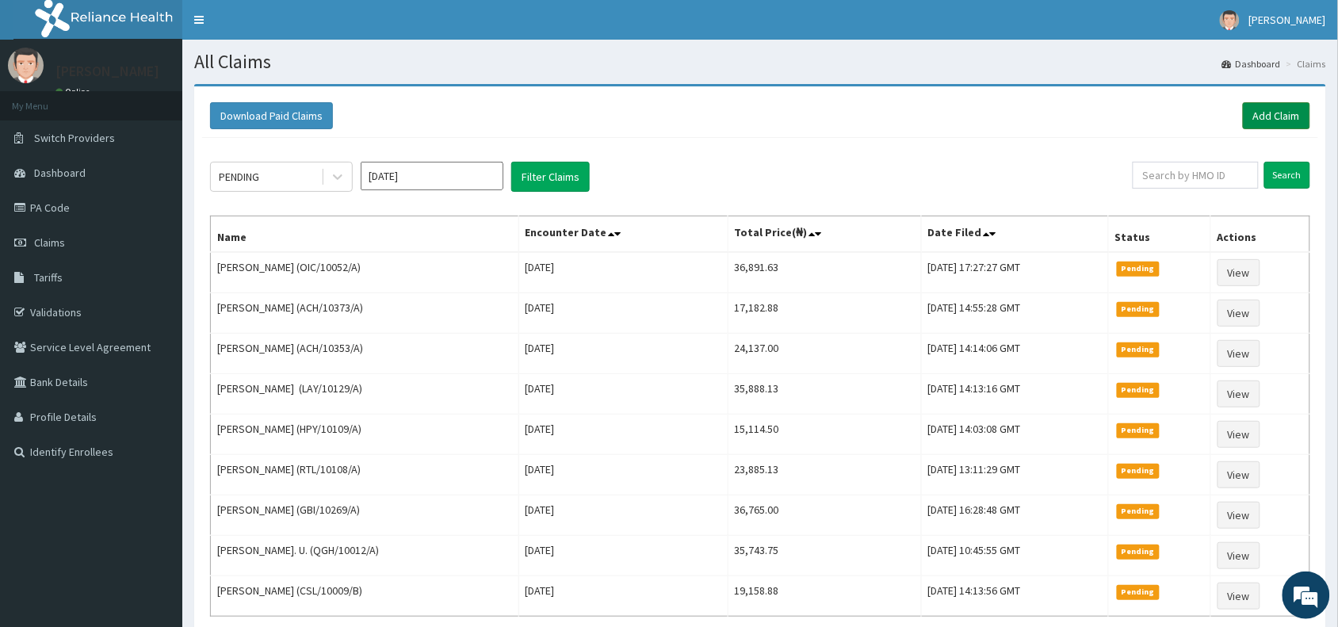
click at [1285, 113] on link "Add Claim" at bounding box center [1276, 115] width 67 height 27
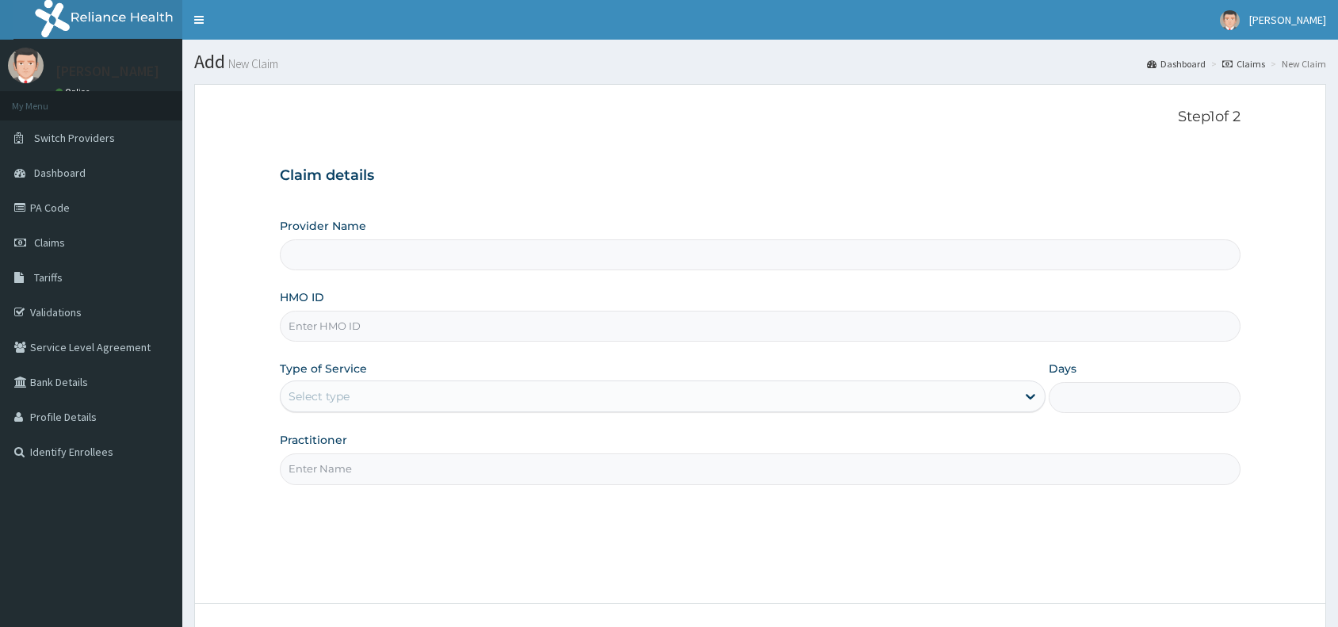
type input "Reliance Family Clinics (RFC) - [GEOGRAPHIC_DATA]"
click at [322, 329] on input "HMO ID" at bounding box center [760, 326] width 961 height 31
paste input "HPY/10086/A"
type input "HPY/10086/A"
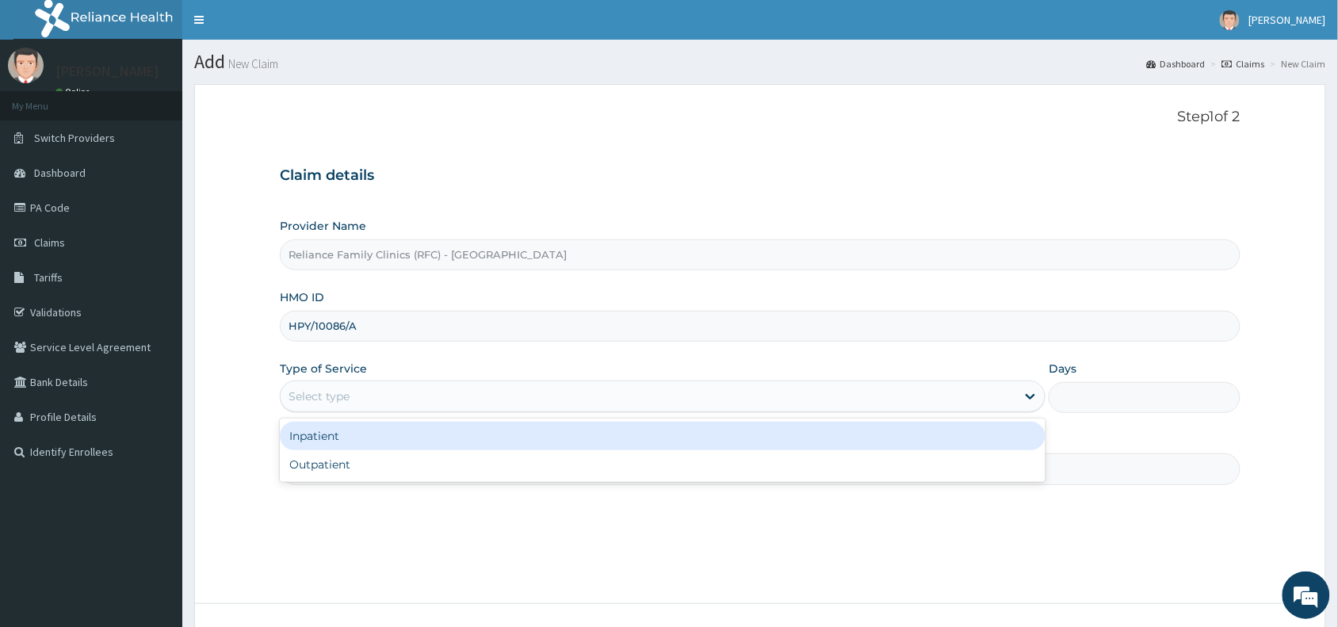
drag, startPoint x: 346, startPoint y: 389, endPoint x: 349, endPoint y: 429, distance: 39.8
click at [346, 392] on div "Select type" at bounding box center [319, 396] width 61 height 16
drag, startPoint x: 349, startPoint y: 457, endPoint x: 349, endPoint y: 466, distance: 8.7
click at [349, 464] on div "Outpatient" at bounding box center [663, 464] width 766 height 29
type input "1"
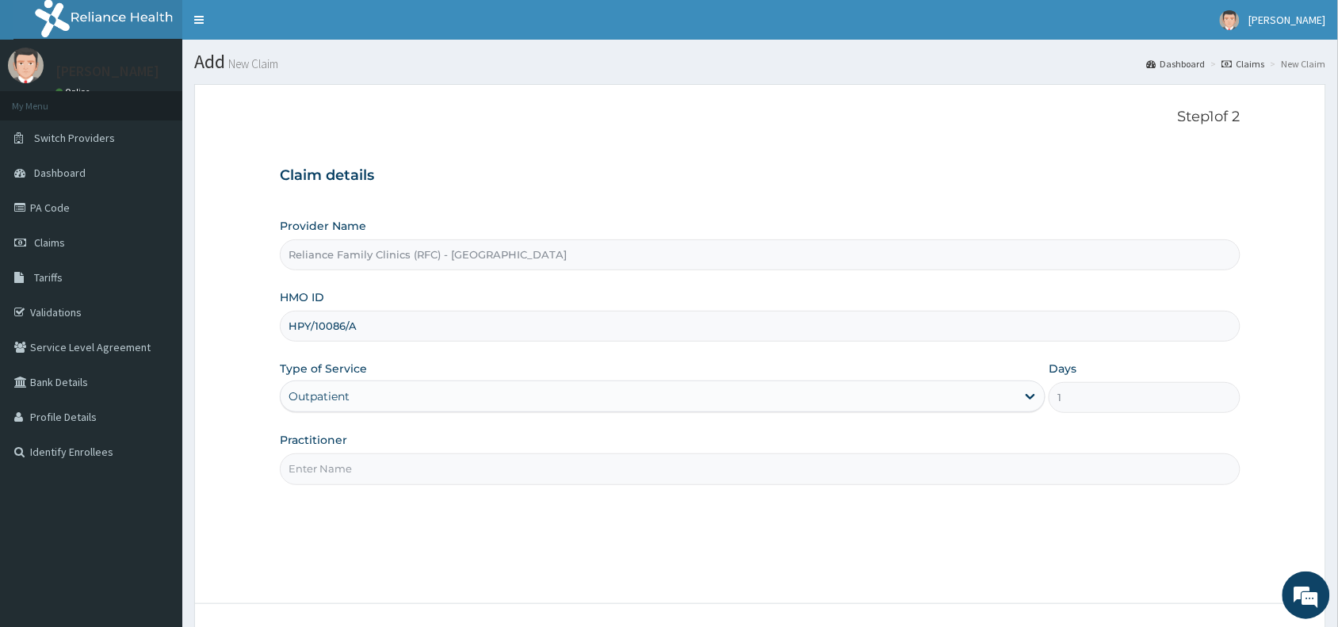
click at [367, 470] on input "Practitioner" at bounding box center [760, 468] width 961 height 31
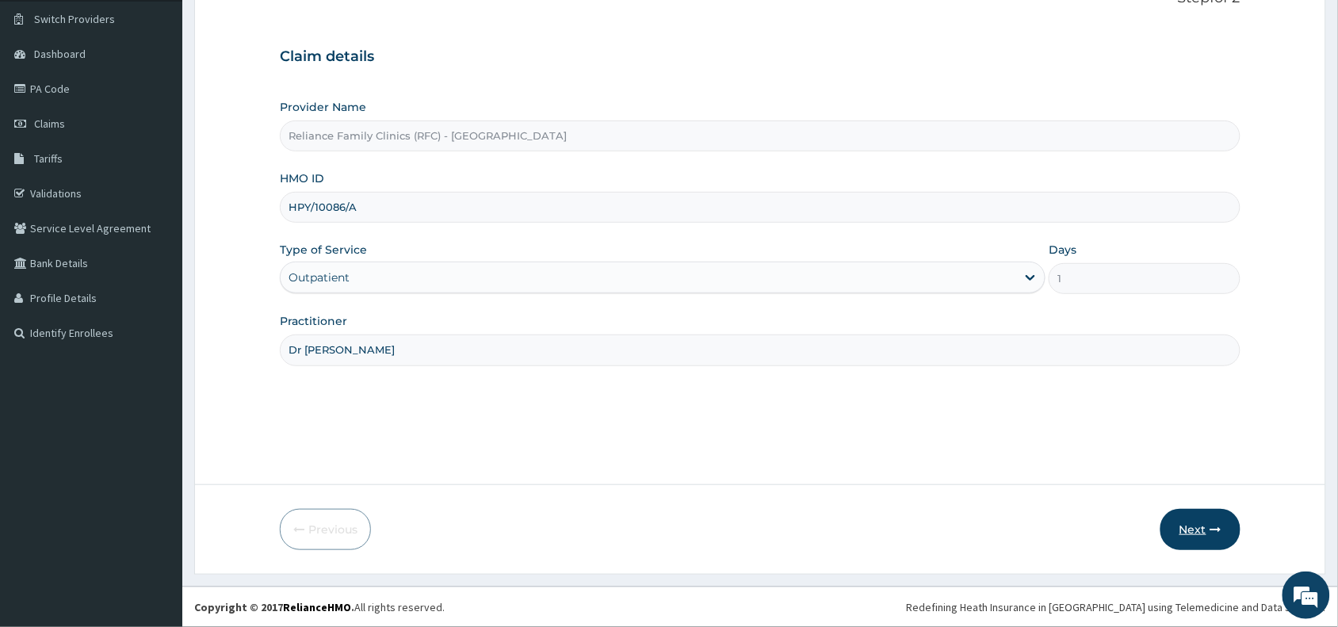
type input "Dr Winifred"
click at [1210, 520] on button "Next" at bounding box center [1201, 529] width 80 height 41
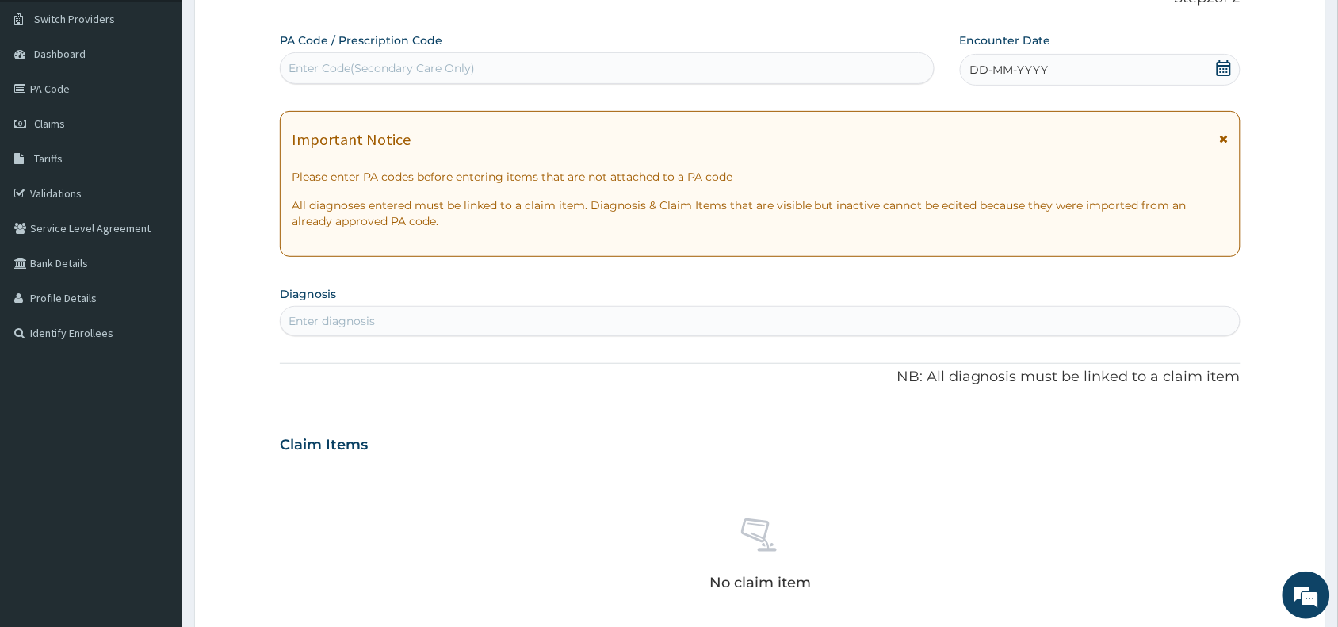
scroll to position [512, 0]
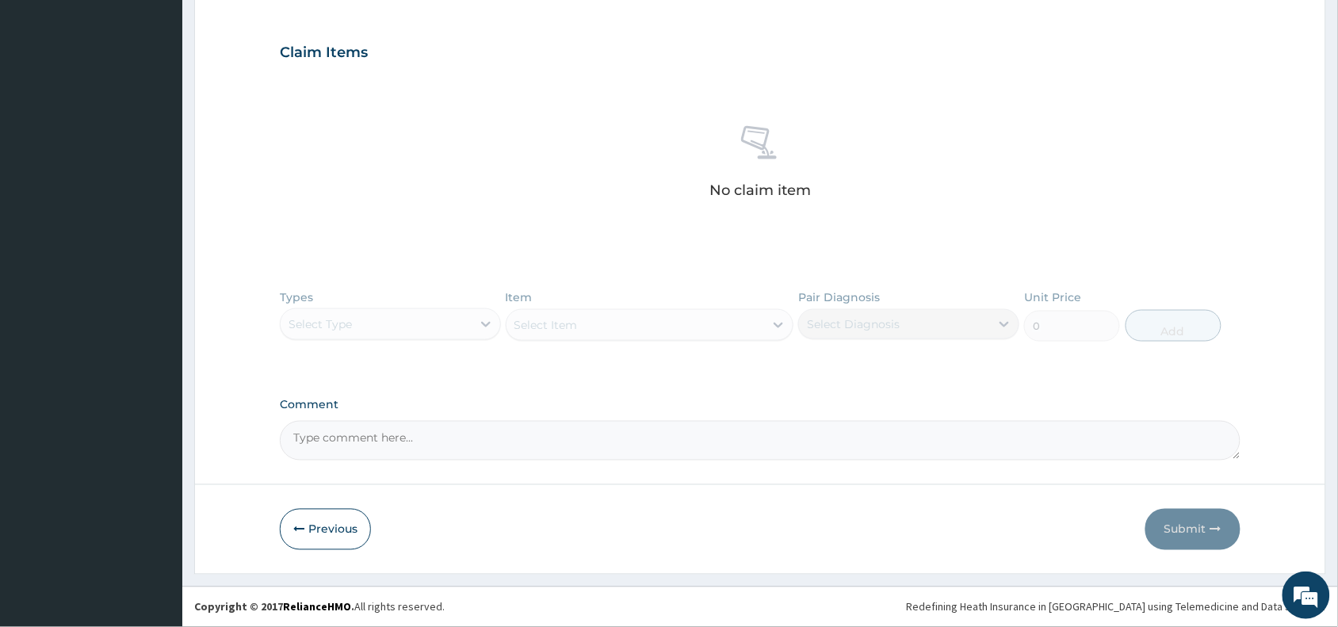
click at [480, 438] on textarea "Comment" at bounding box center [760, 441] width 961 height 40
paste textarea "Gerald Arinze Mbonu"
type textarea "Gerald Arinze Mbonu"
drag, startPoint x: 398, startPoint y: 442, endPoint x: 299, endPoint y: 448, distance: 99.3
click at [299, 448] on textarea "Gerald Arinze Mbonu" at bounding box center [760, 441] width 961 height 40
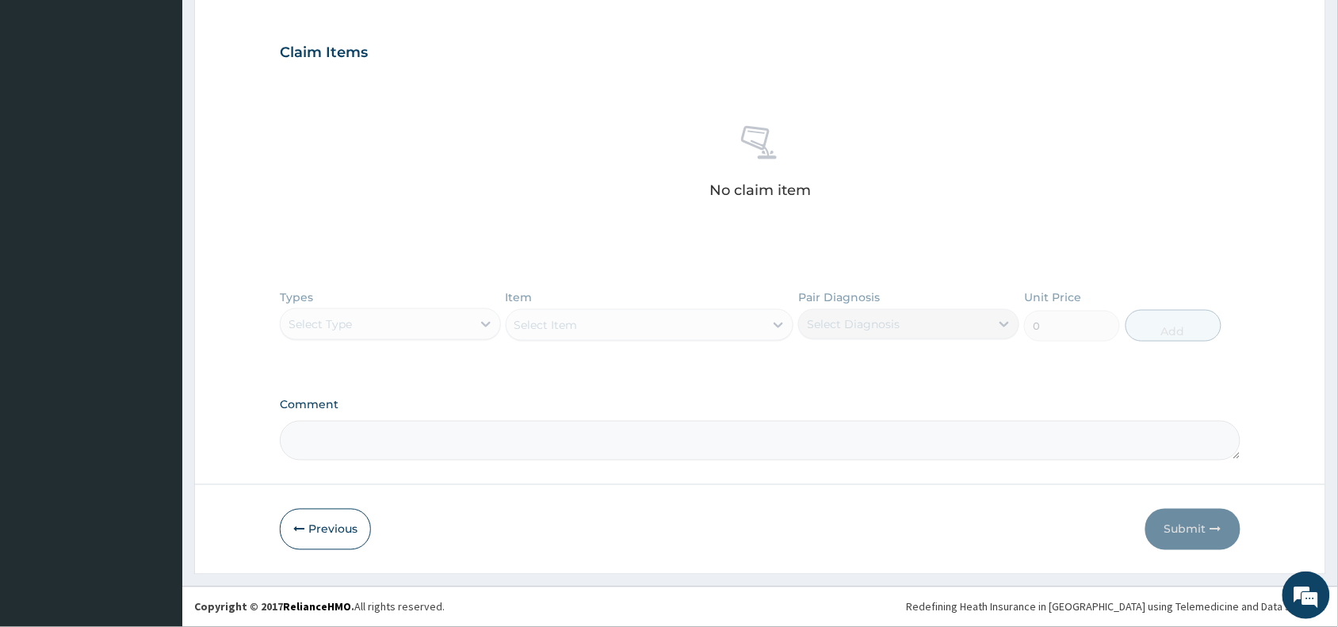
paste textarea "2508548"
type textarea "2508548"
drag, startPoint x: 362, startPoint y: 444, endPoint x: 274, endPoint y: 445, distance: 88.0
click at [274, 445] on form "Step 2 of 2 PA Code / Prescription Code Enter Code(Secondary Care Only) Encount…" at bounding box center [760, 74] width 1132 height 1002
paste textarea "Hauwa Halilu"
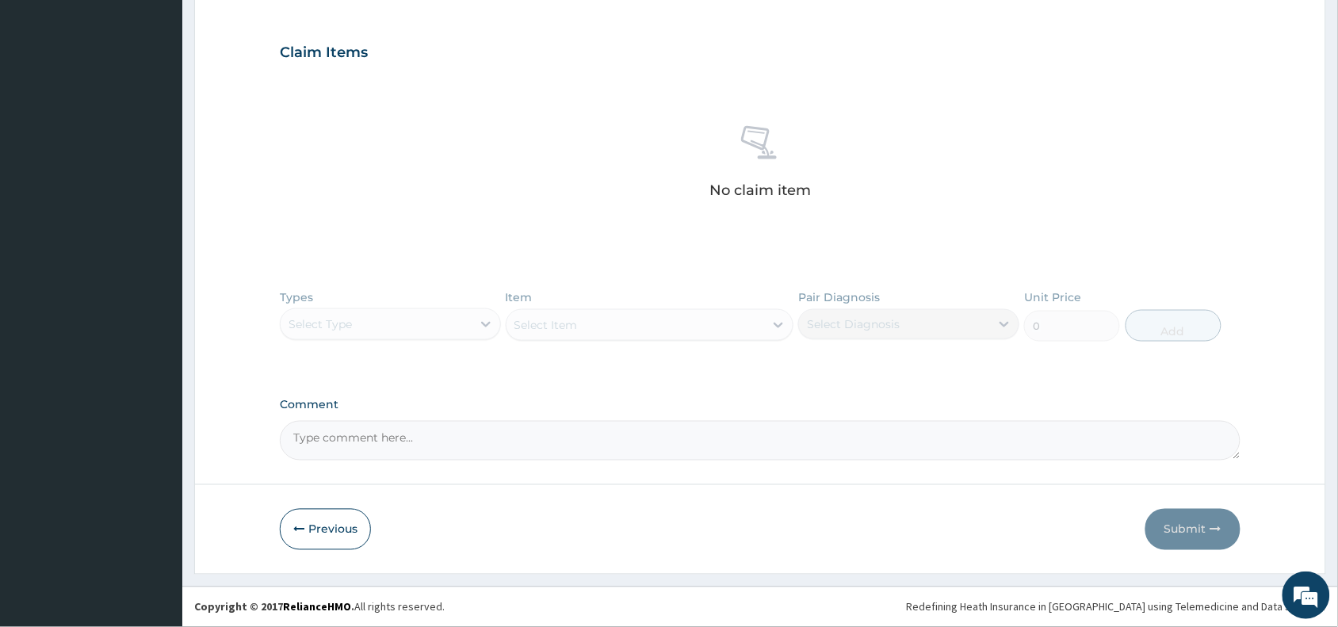
type textarea "Hauwa Halilu"
drag, startPoint x: 404, startPoint y: 441, endPoint x: 266, endPoint y: 438, distance: 138.0
click at [266, 438] on form "Step 2 of 2 PA Code / Prescription Code Enter Code(Secondary Care Only) Encount…" at bounding box center [760, 74] width 1132 height 1002
paste textarea "2508485"
type textarea "2508485"
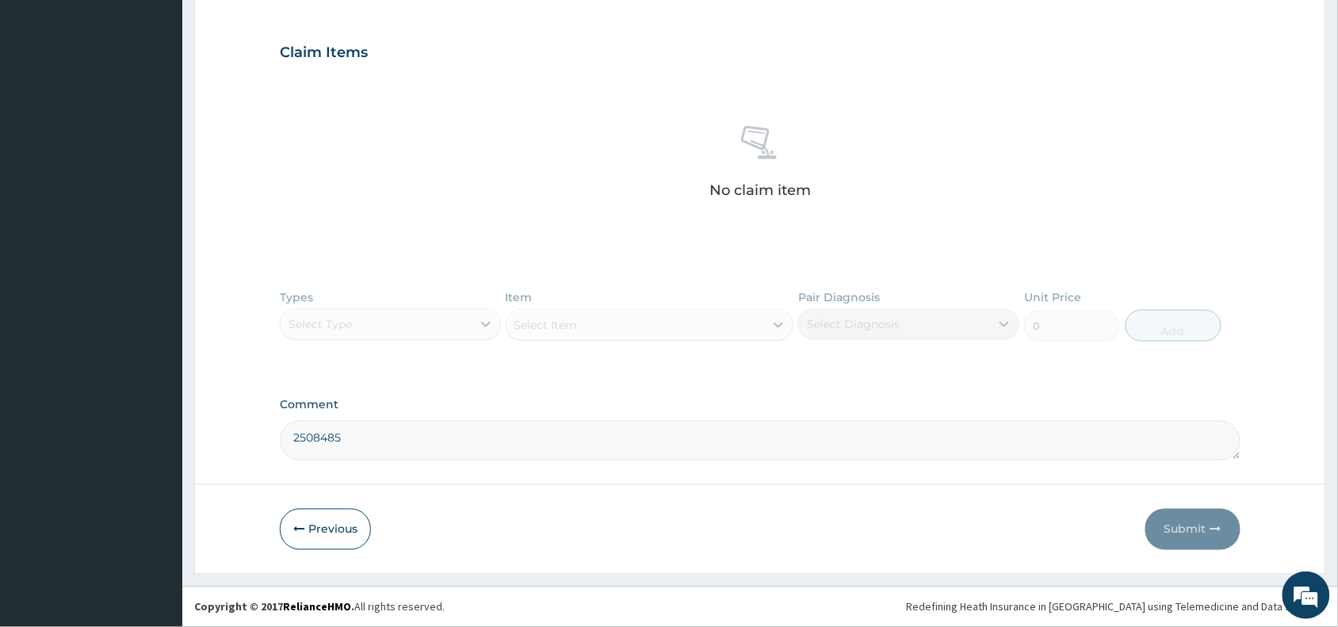
drag, startPoint x: 362, startPoint y: 438, endPoint x: 270, endPoint y: 438, distance: 92.0
click at [270, 438] on form "Step 2 of 2 PA Code / Prescription Code Enter Code(Secondary Care Only) Encount…" at bounding box center [760, 74] width 1132 height 1002
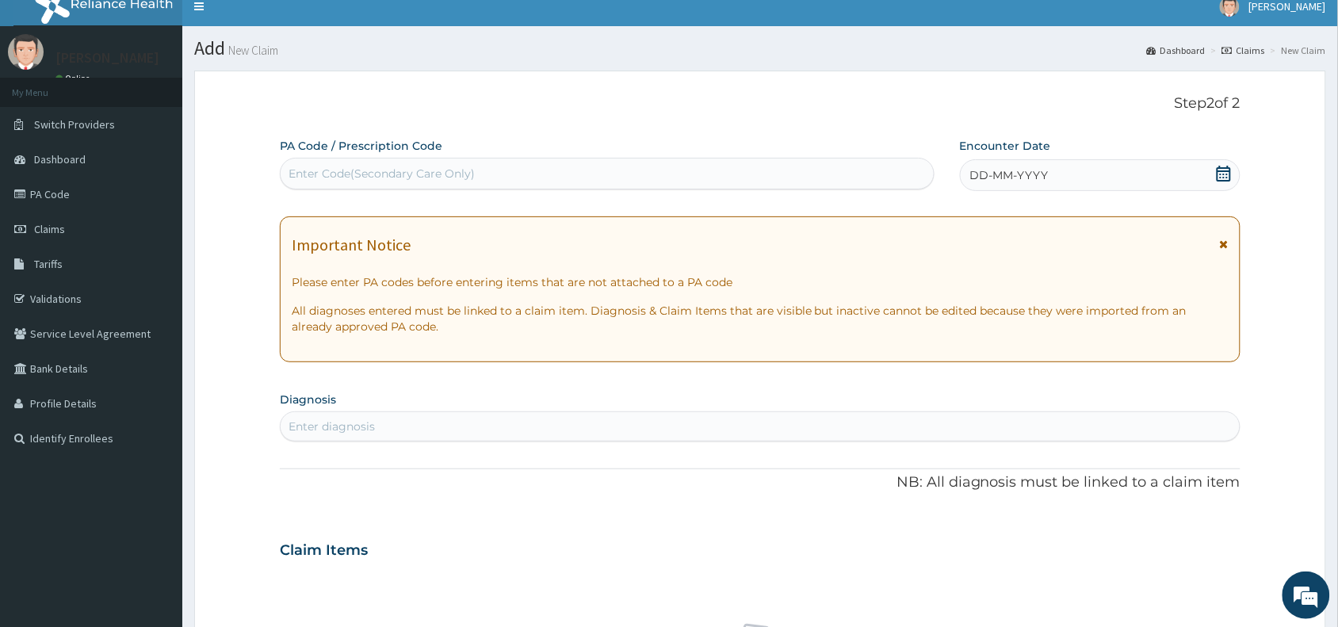
scroll to position [0, 0]
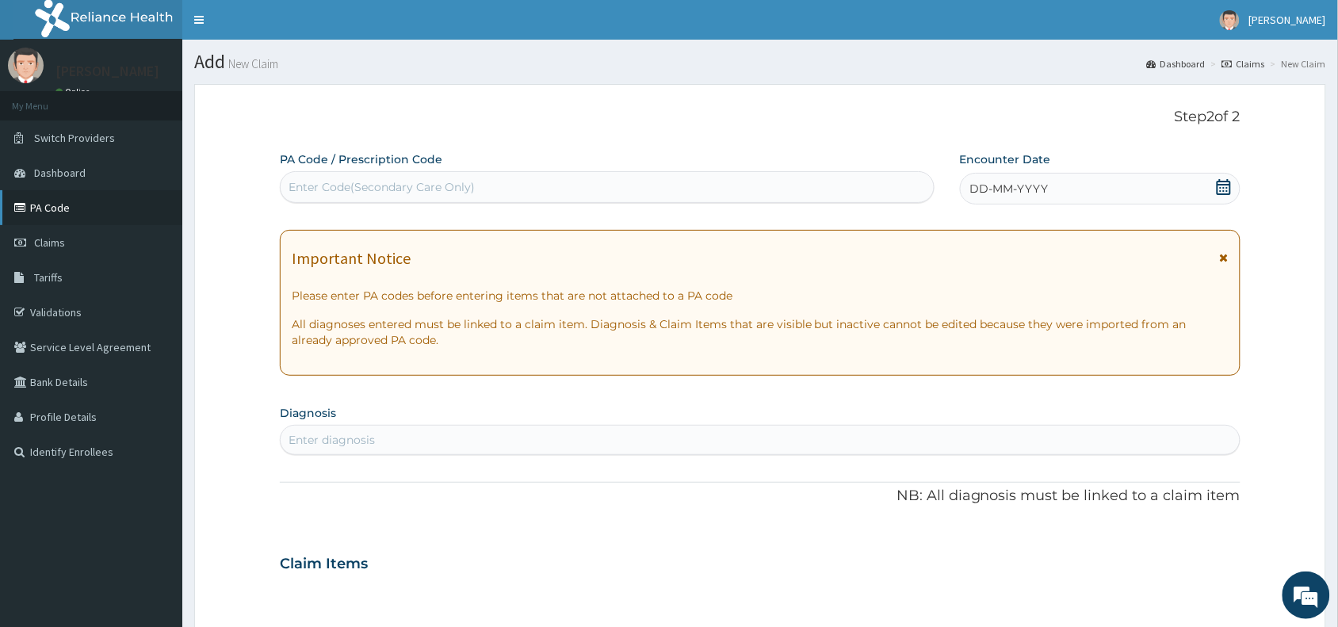
click at [48, 211] on link "PA Code" at bounding box center [91, 207] width 182 height 35
click at [59, 208] on link "PA Code" at bounding box center [91, 207] width 182 height 35
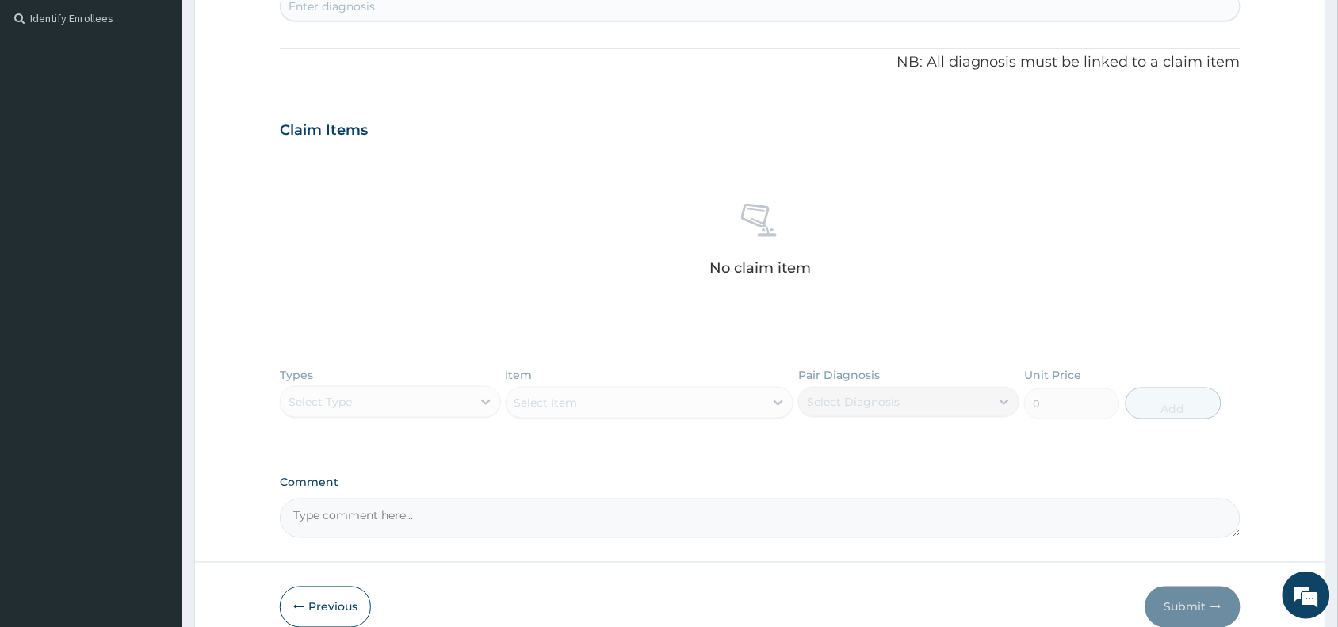
click at [428, 544] on form "Step 2 of 2 PA Code / Prescription Code Enter Code(Secondary Care Only) Encount…" at bounding box center [760, 151] width 1132 height 1002
click at [430, 518] on textarea "Comment" at bounding box center [760, 519] width 961 height 40
paste textarea "2507902"
type textarea "2507902"
drag, startPoint x: 349, startPoint y: 521, endPoint x: 313, endPoint y: 521, distance: 35.7
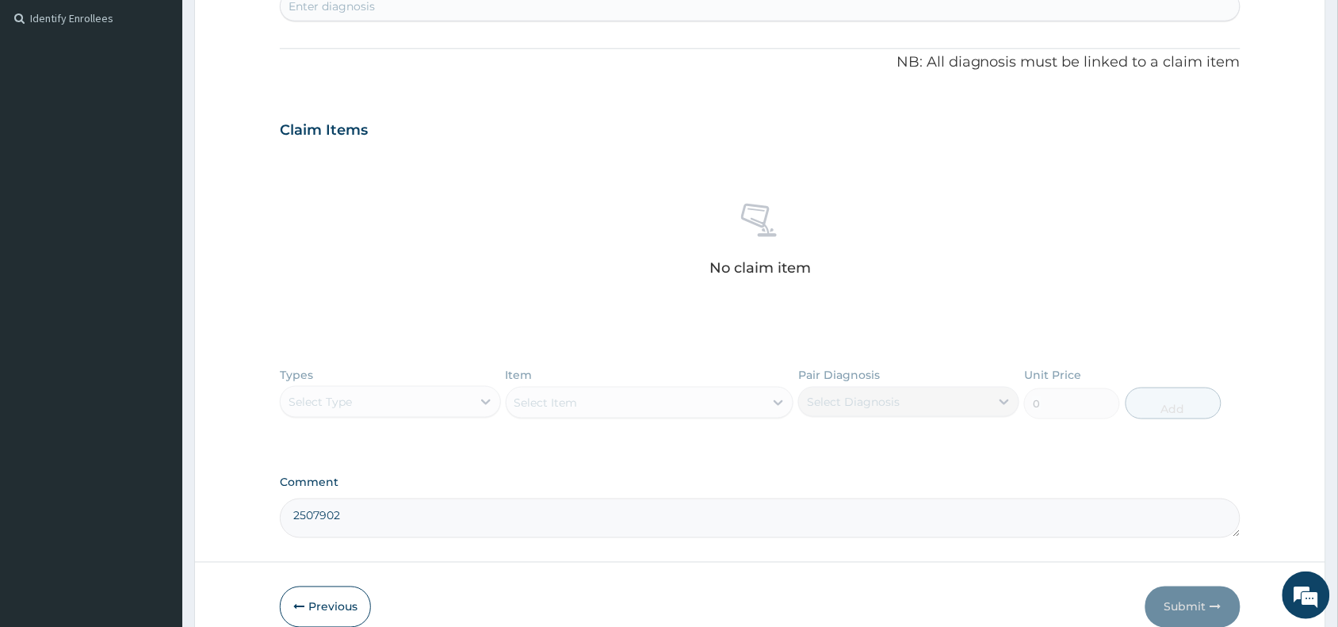
click at [313, 521] on textarea "2507902" at bounding box center [760, 519] width 961 height 40
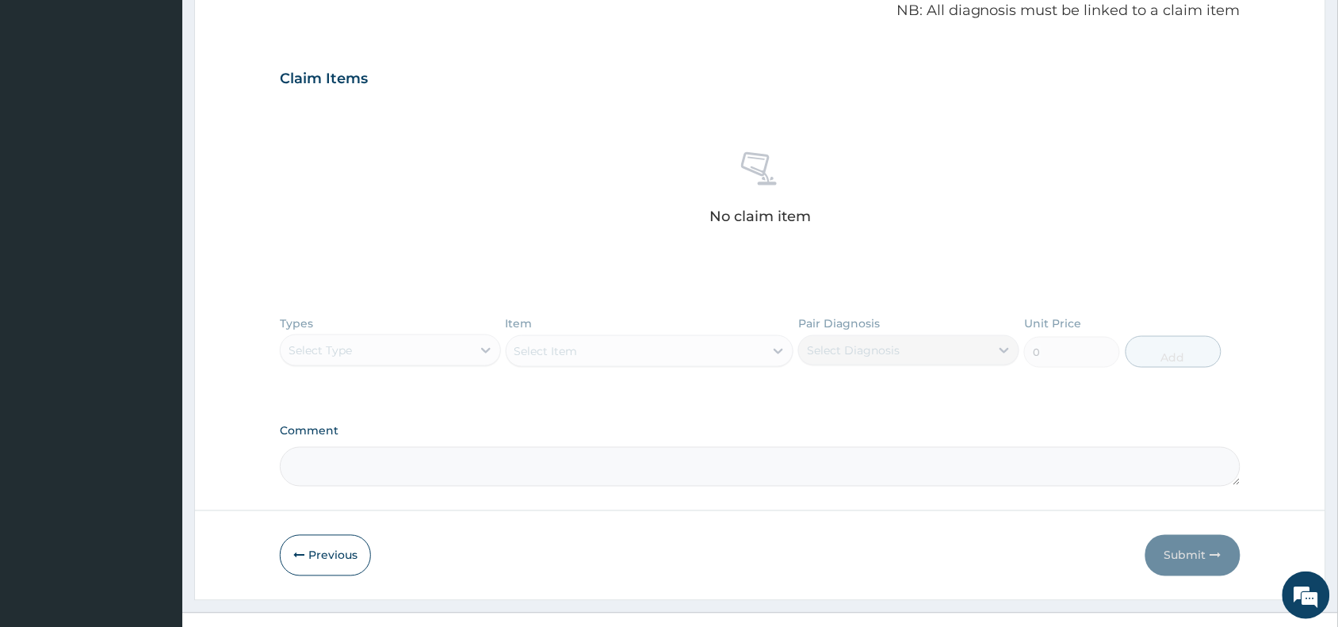
scroll to position [512, 0]
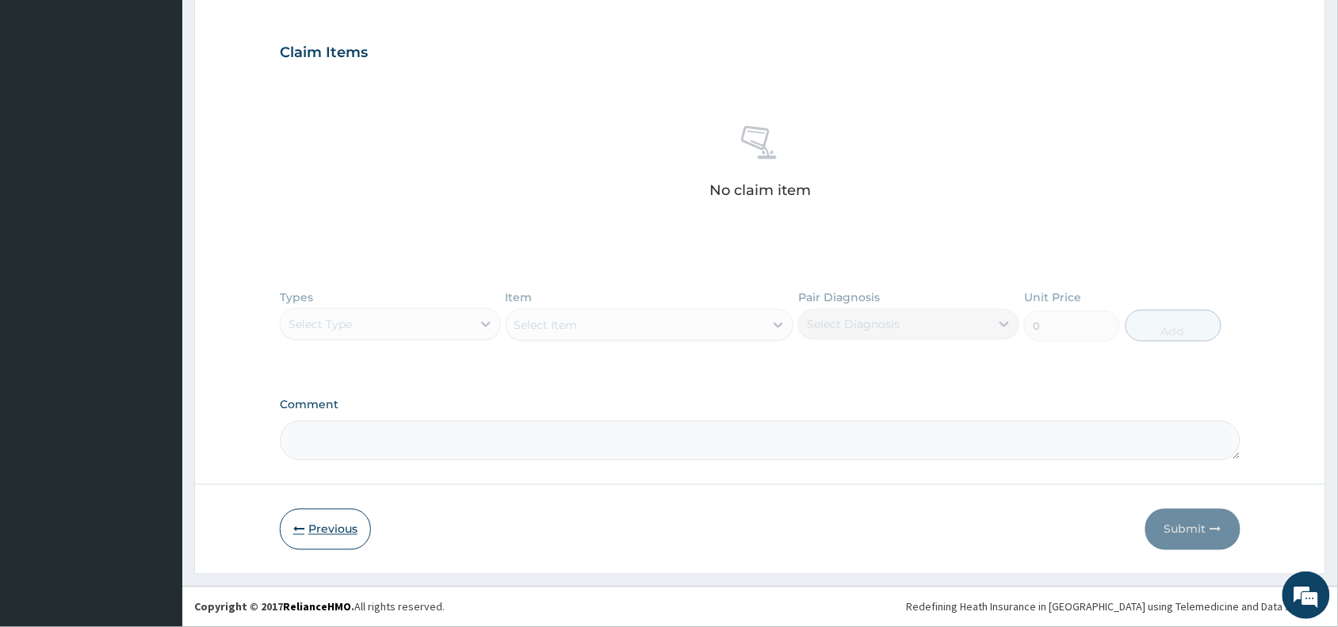
drag, startPoint x: 327, startPoint y: 528, endPoint x: 318, endPoint y: 513, distance: 17.8
click at [327, 529] on button "Previous" at bounding box center [325, 529] width 91 height 41
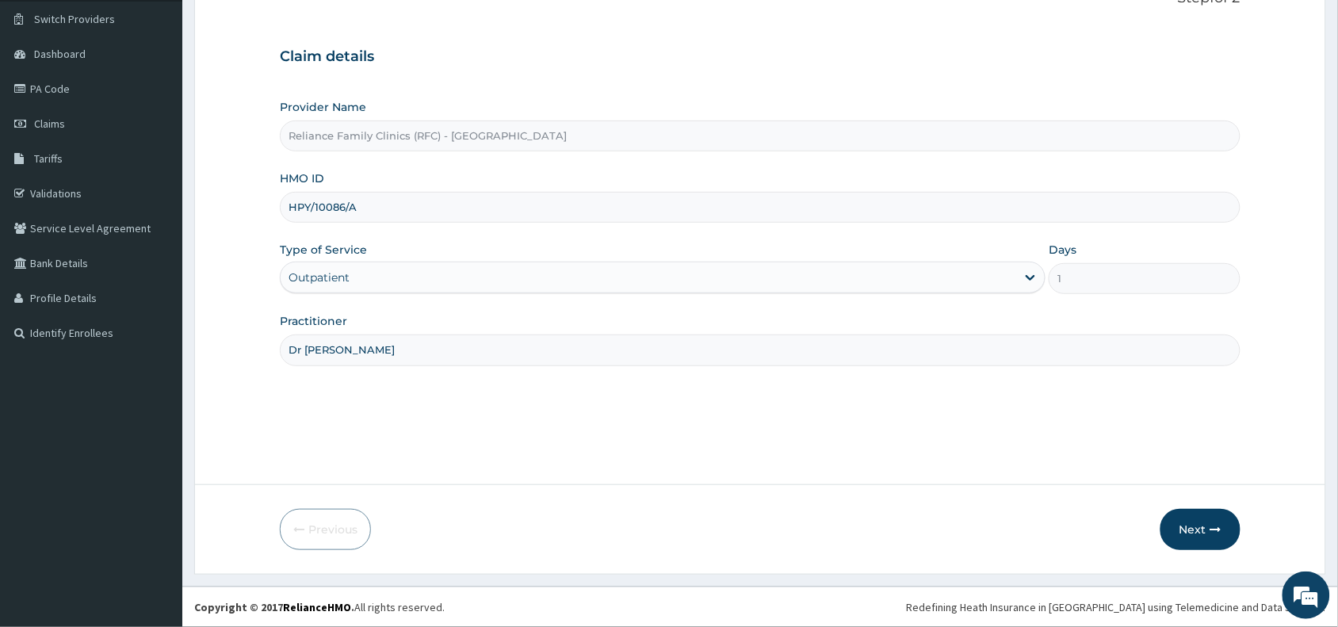
drag, startPoint x: 401, startPoint y: 208, endPoint x: 280, endPoint y: 207, distance: 121.3
click at [280, 207] on input "HPY/10086/A" at bounding box center [760, 207] width 961 height 31
paste input
type input "HPY/10086/A"
click at [1191, 530] on button "Next" at bounding box center [1201, 529] width 80 height 41
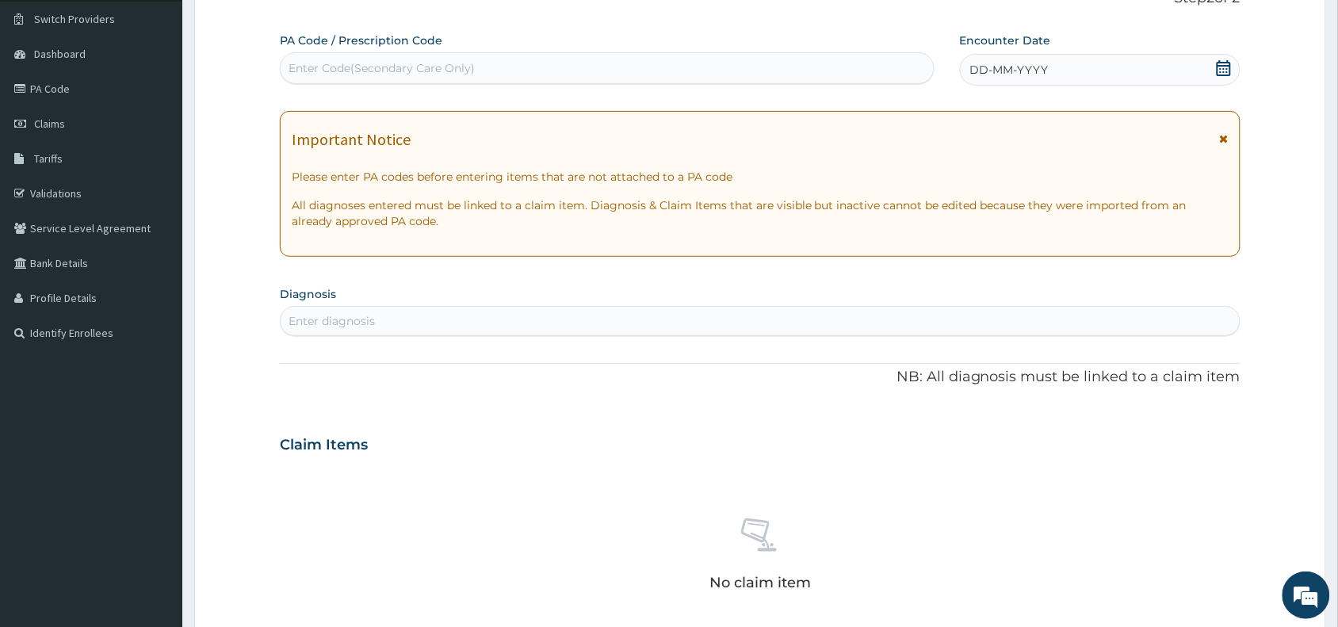
click at [1083, 69] on div "DD-MM-YYYY" at bounding box center [1100, 70] width 281 height 32
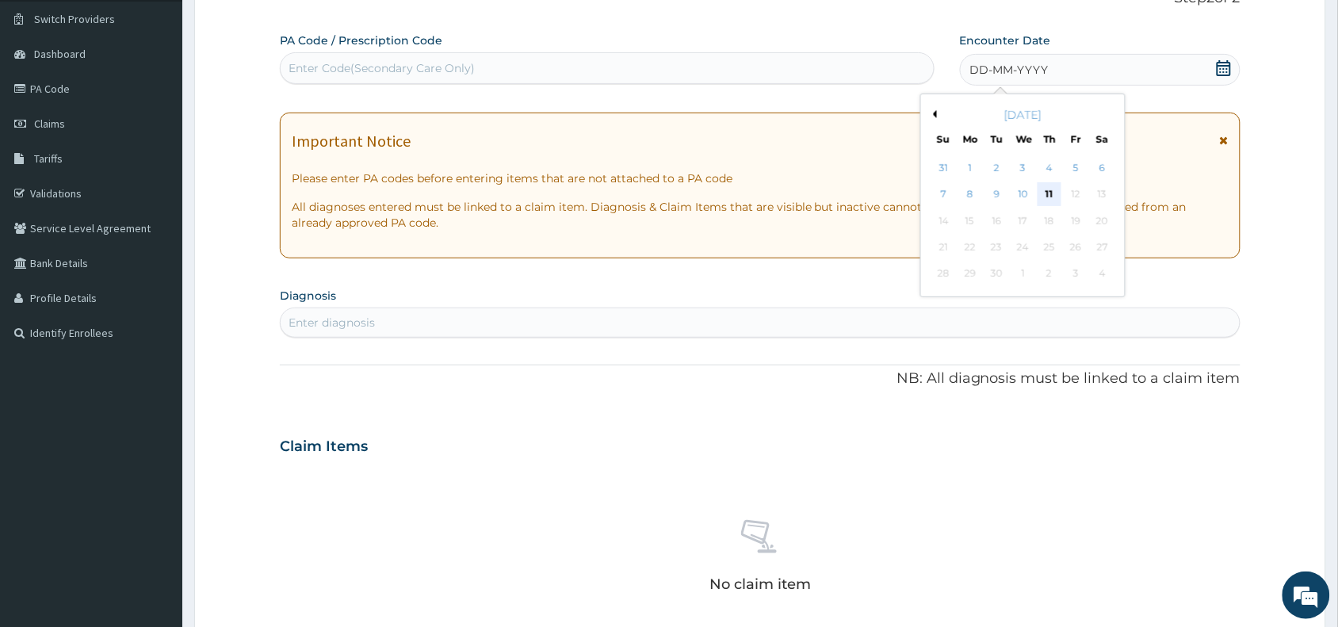
click at [1050, 196] on div "11" at bounding box center [1050, 195] width 24 height 24
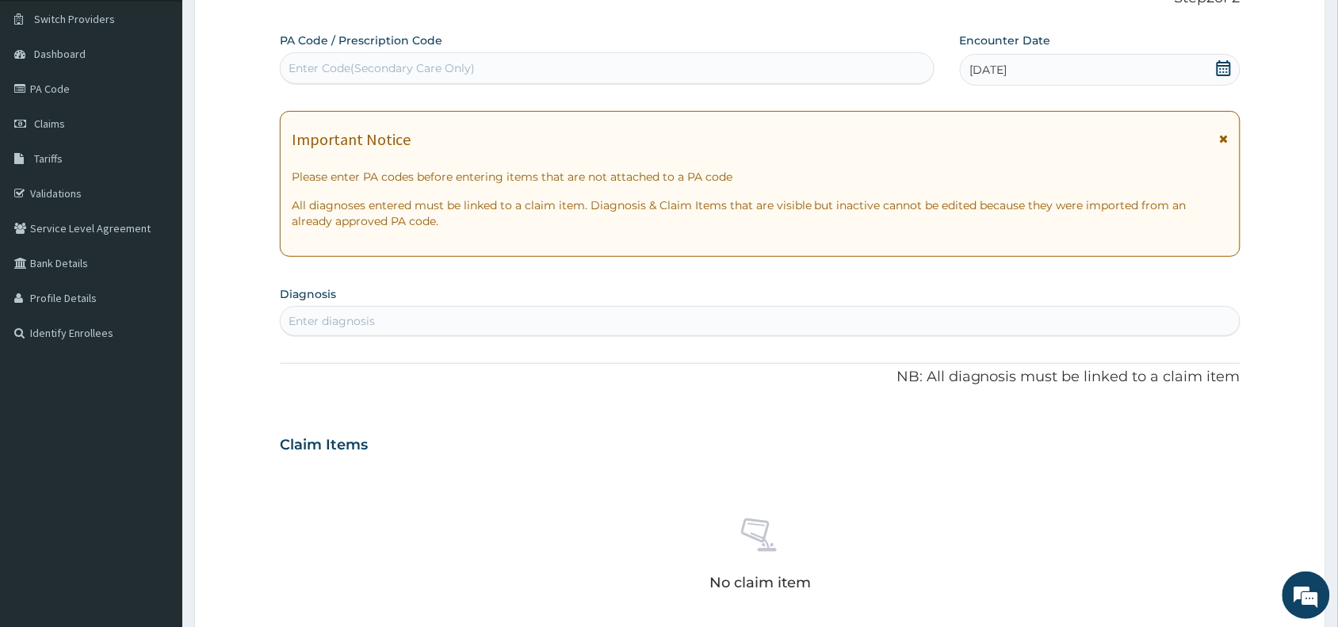
click at [378, 331] on div "Enter diagnosis" at bounding box center [760, 320] width 959 height 25
type input "[MEDICAL_DATA]"
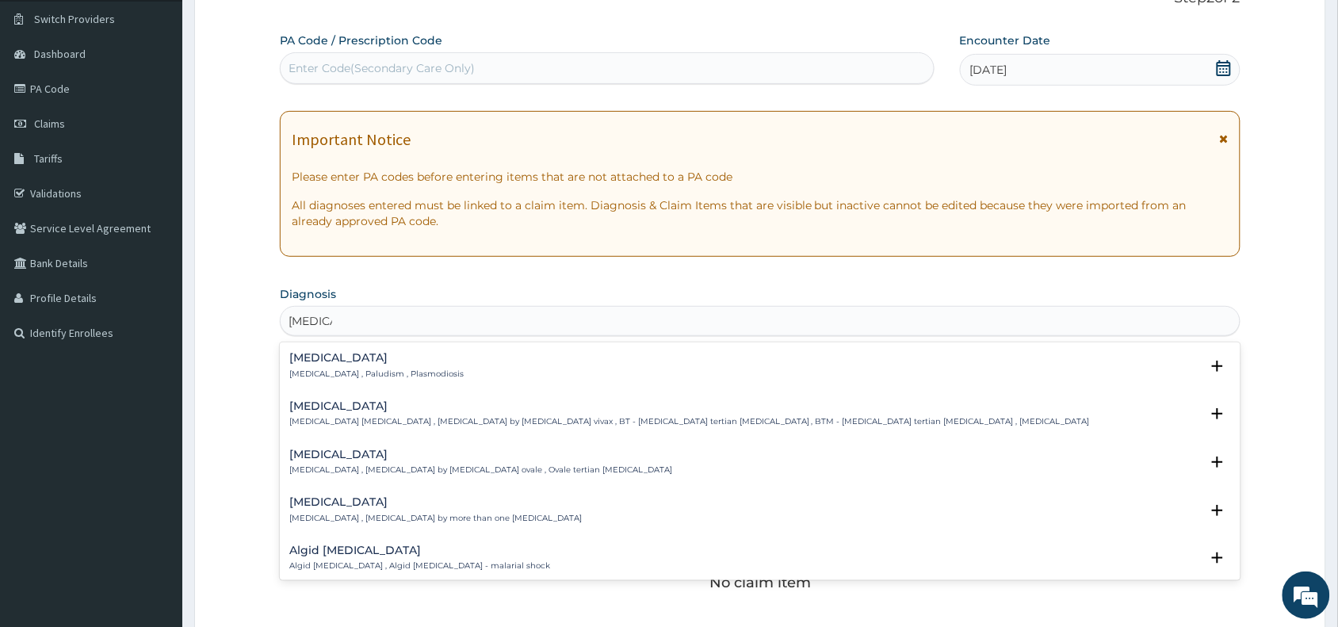
click at [333, 347] on div "Malaria Malaria , Paludism , Plasmodiosis Select Status Query Query covers susp…" at bounding box center [760, 370] width 961 height 48
click at [330, 371] on p "[MEDICAL_DATA] , Paludism , Plasmodiosis" at bounding box center [376, 374] width 174 height 11
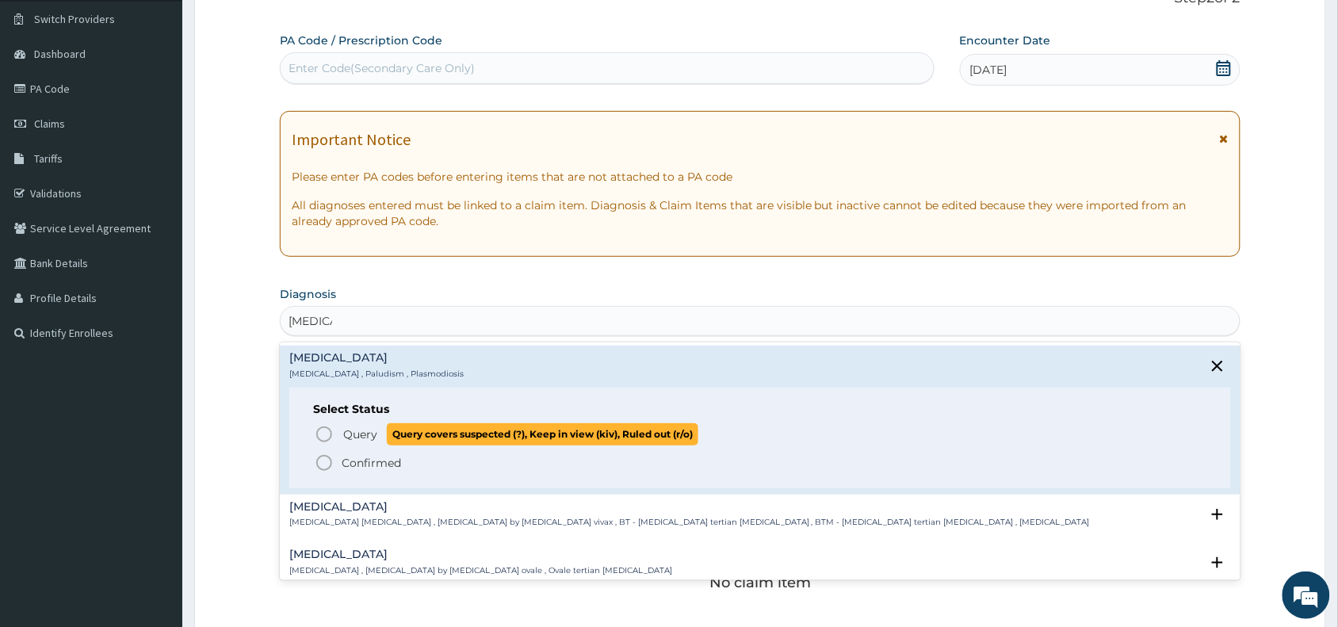
click at [366, 424] on p "Query Query covers suspected (?), Keep in view (kiv), Ruled out (r/o)" at bounding box center [520, 433] width 357 height 21
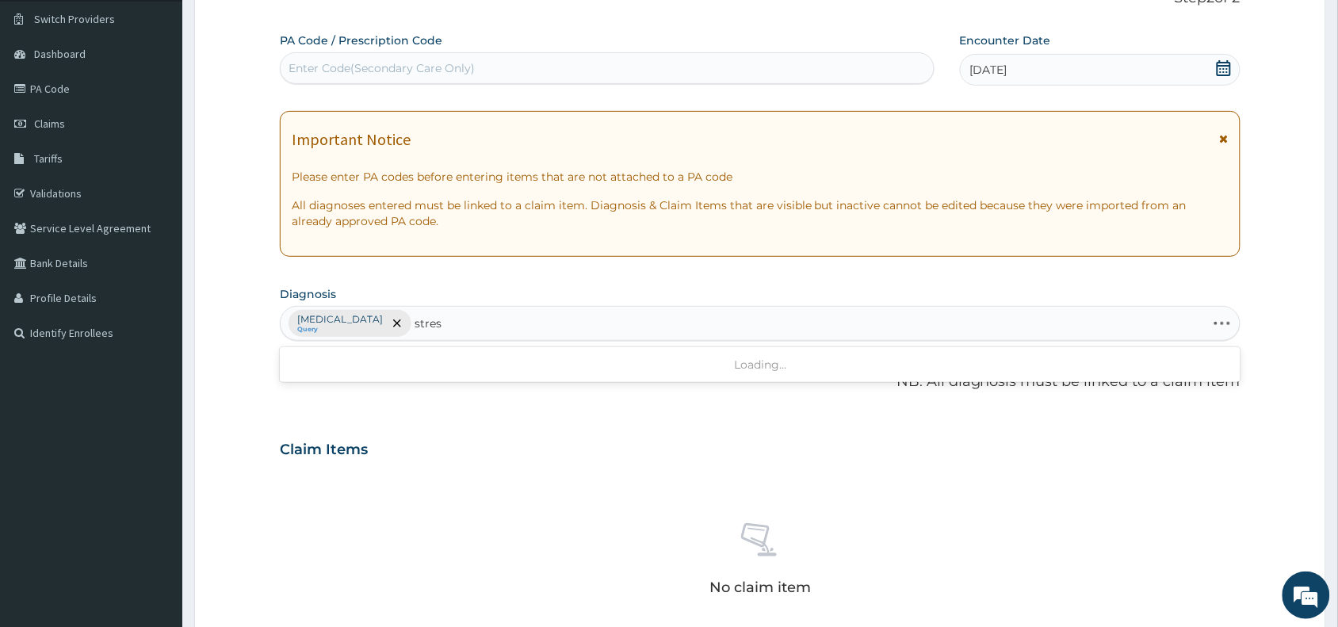
type input "stress"
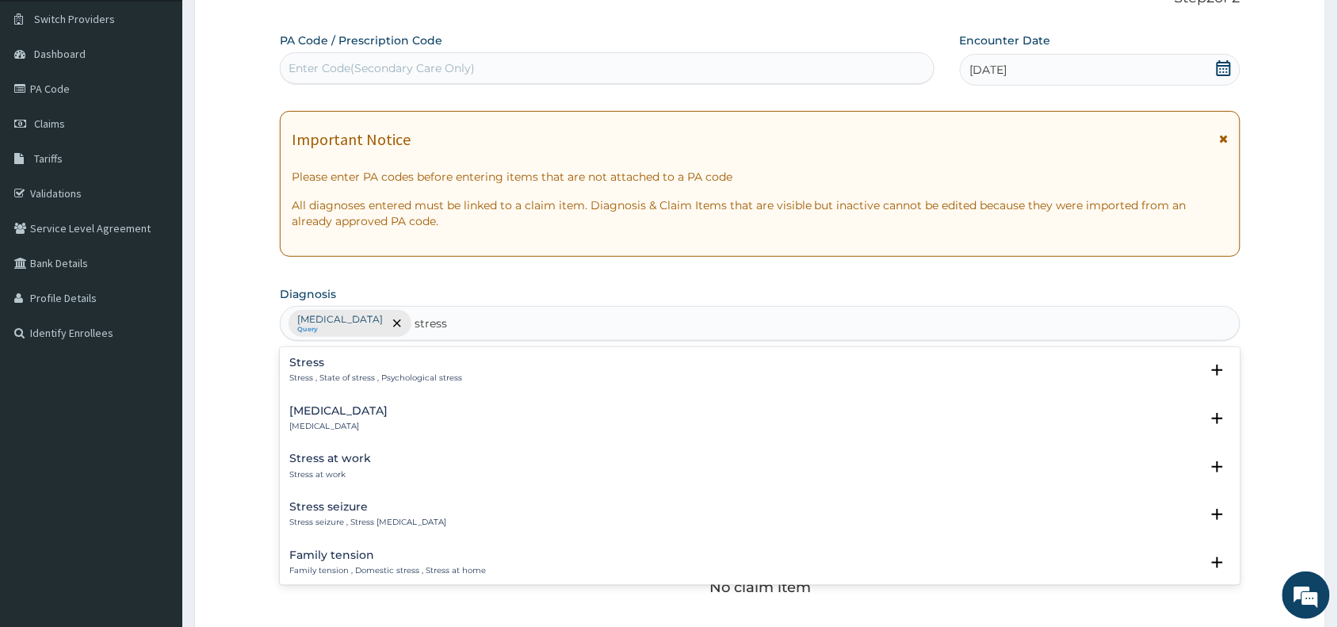
click at [339, 371] on div "Stress Stress , State of stress , Psychological stress" at bounding box center [375, 371] width 173 height 28
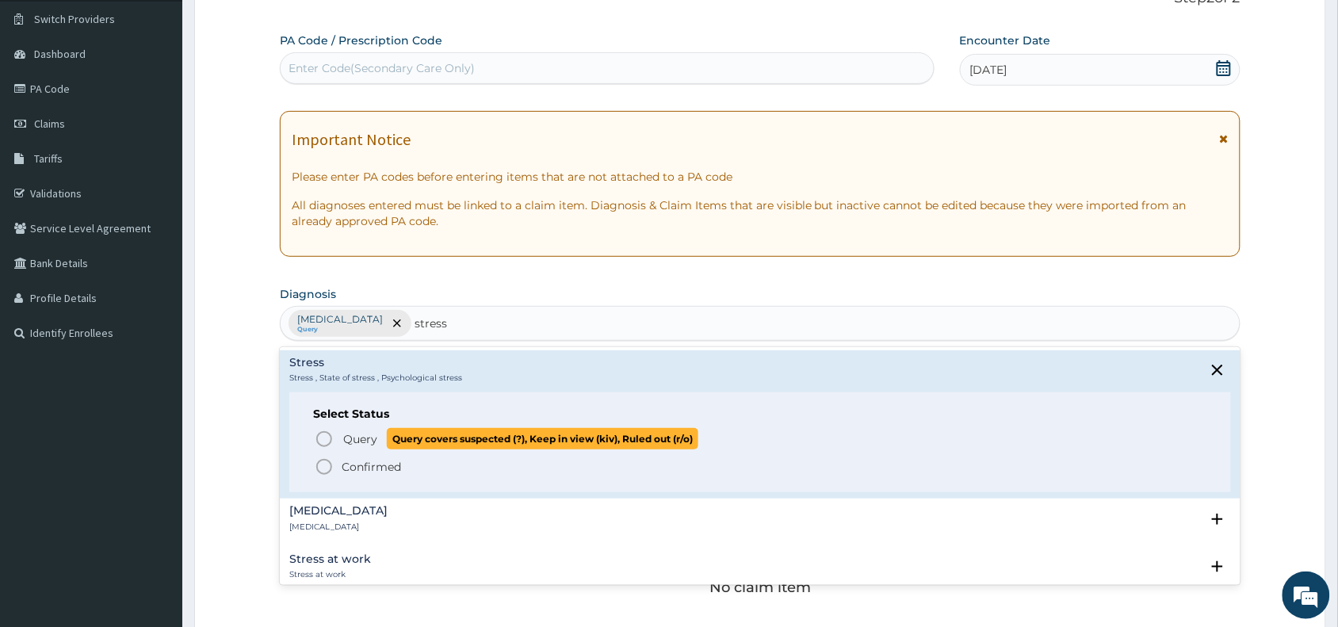
click at [373, 438] on span "Query" at bounding box center [360, 439] width 34 height 16
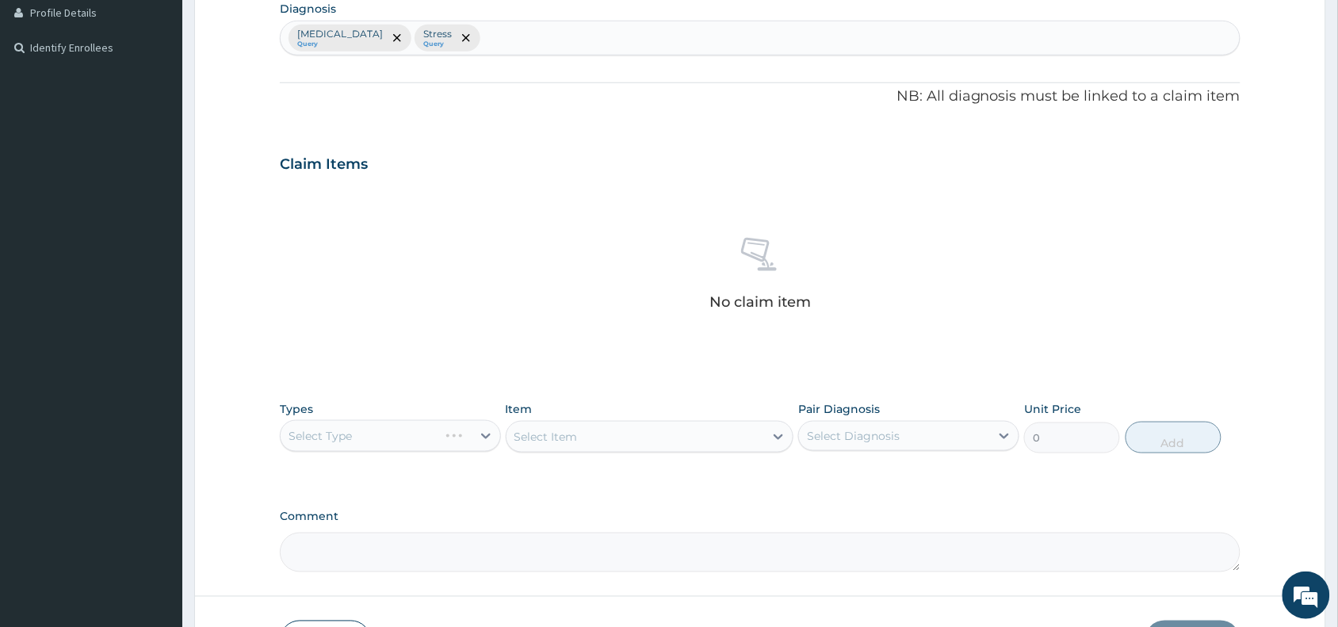
scroll to position [517, 0]
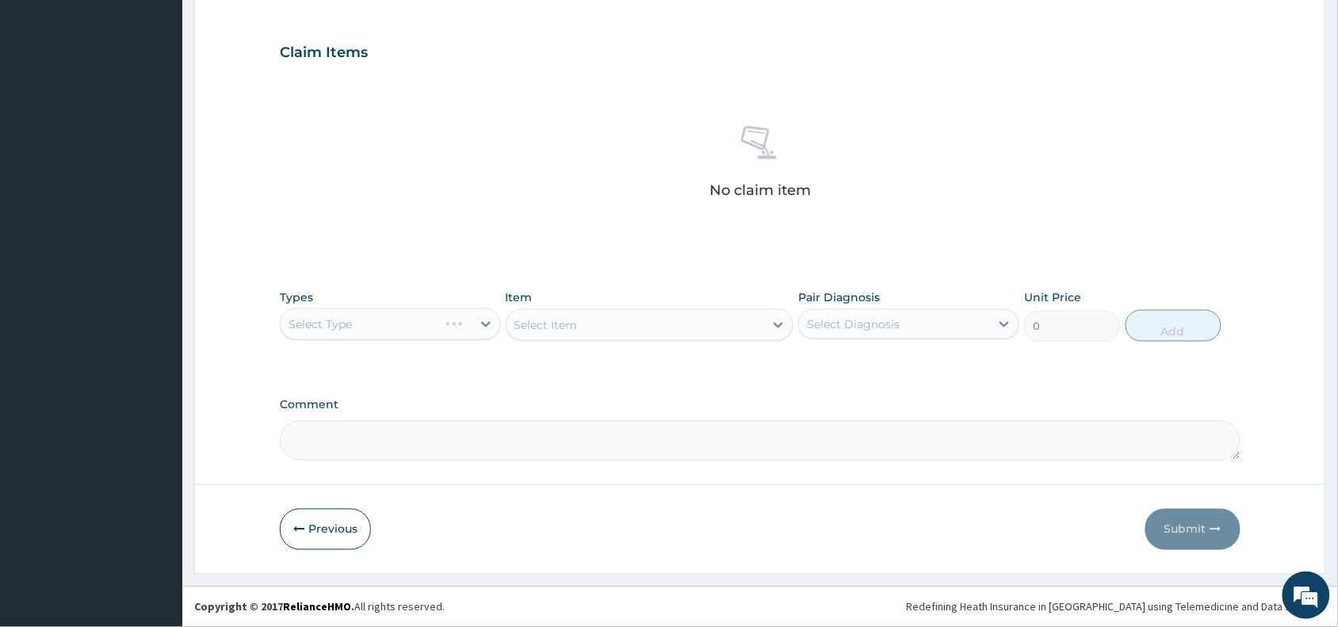
click at [461, 323] on div "Select Type" at bounding box center [390, 324] width 221 height 32
click at [331, 434] on textarea "Comment" at bounding box center [760, 441] width 961 height 40
paste textarea "Tab PCM 1g tds x 3/7 Tab Multivite 1 dly x 1/52"
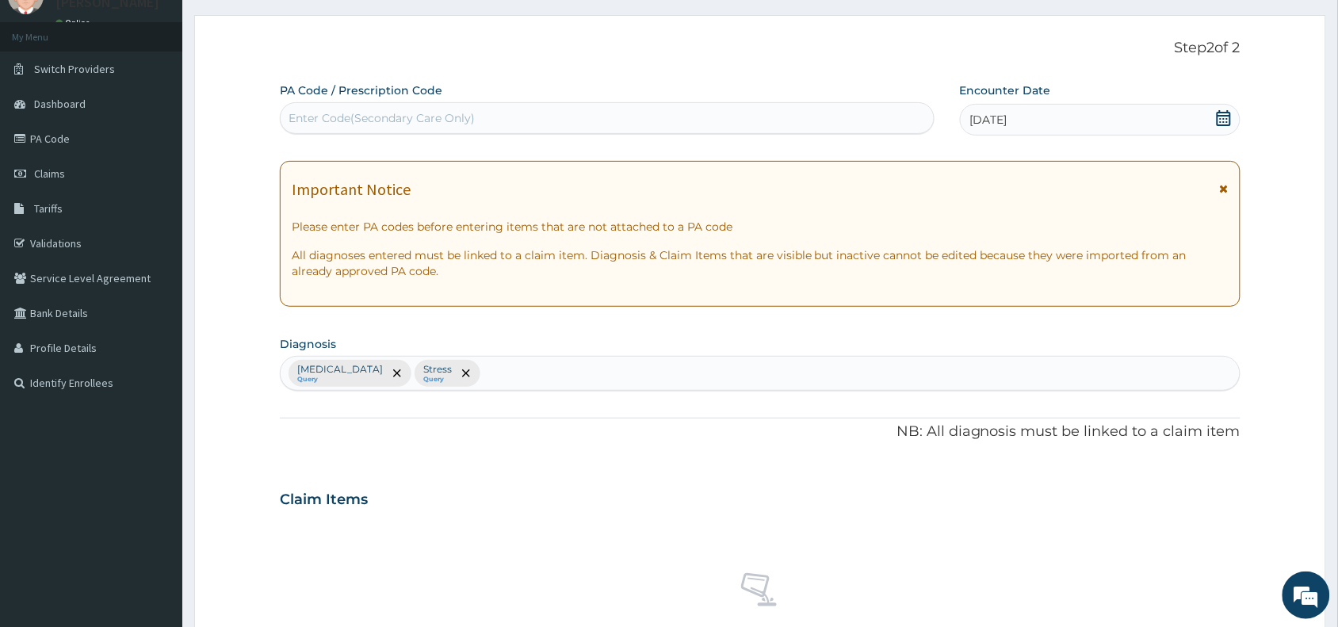
scroll to position [52, 0]
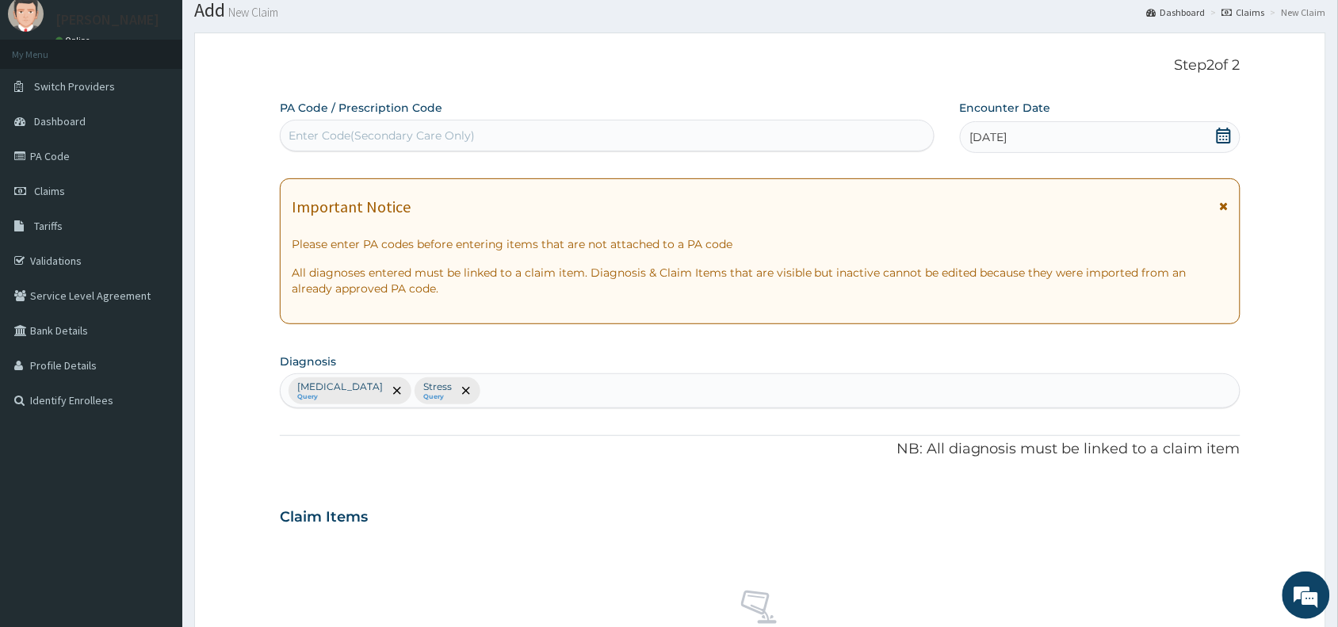
type textarea "Tab PCM 1g tds x 3/7 Tab Multivite 1 dly x 1/52"
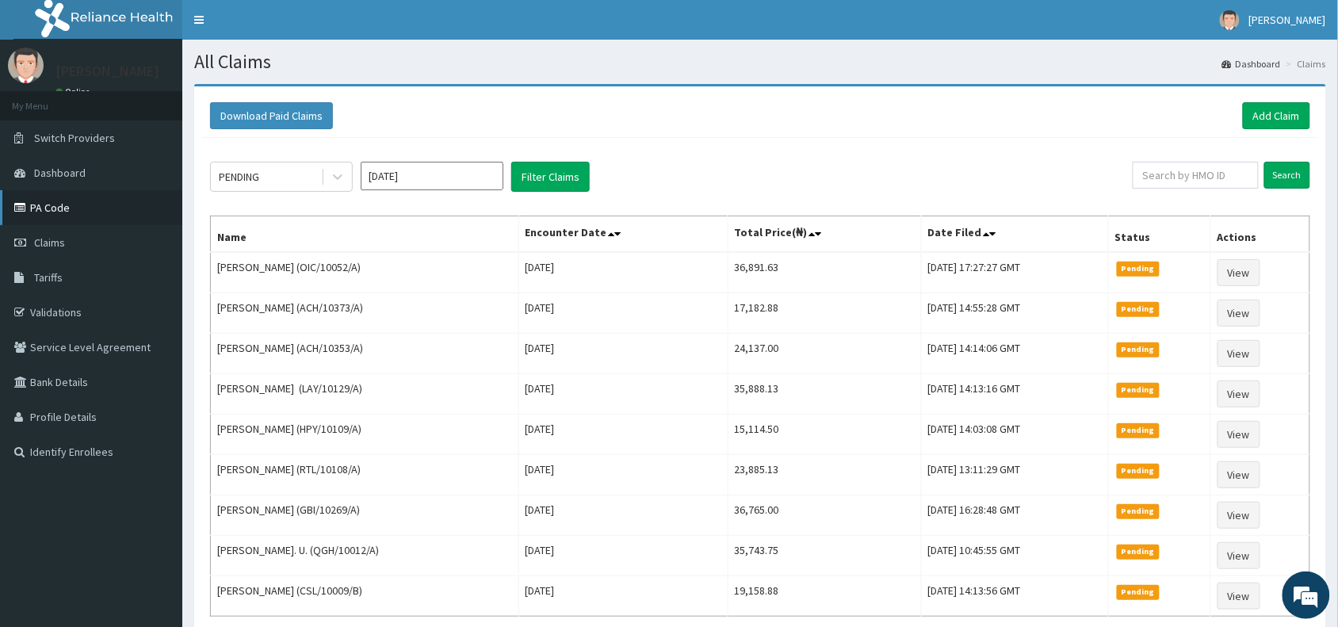
click at [61, 218] on link "PA Code" at bounding box center [91, 207] width 182 height 35
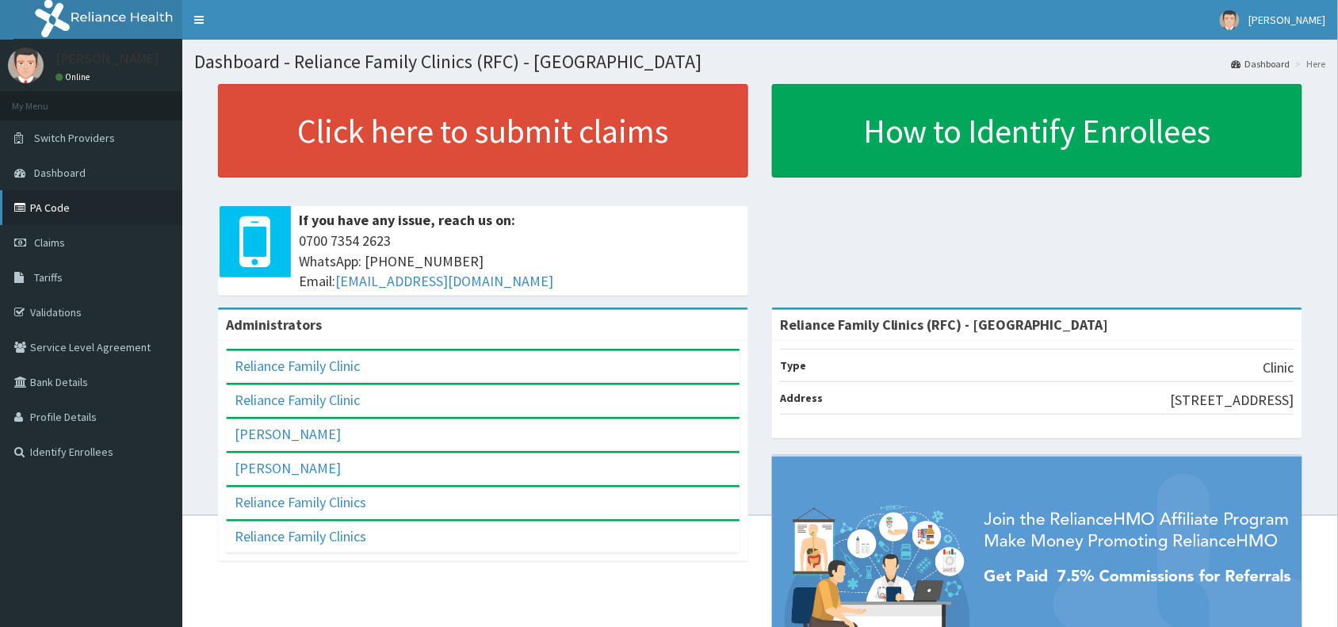
click at [52, 212] on link "PA Code" at bounding box center [91, 207] width 182 height 35
click at [55, 243] on span "Claims" at bounding box center [49, 242] width 31 height 14
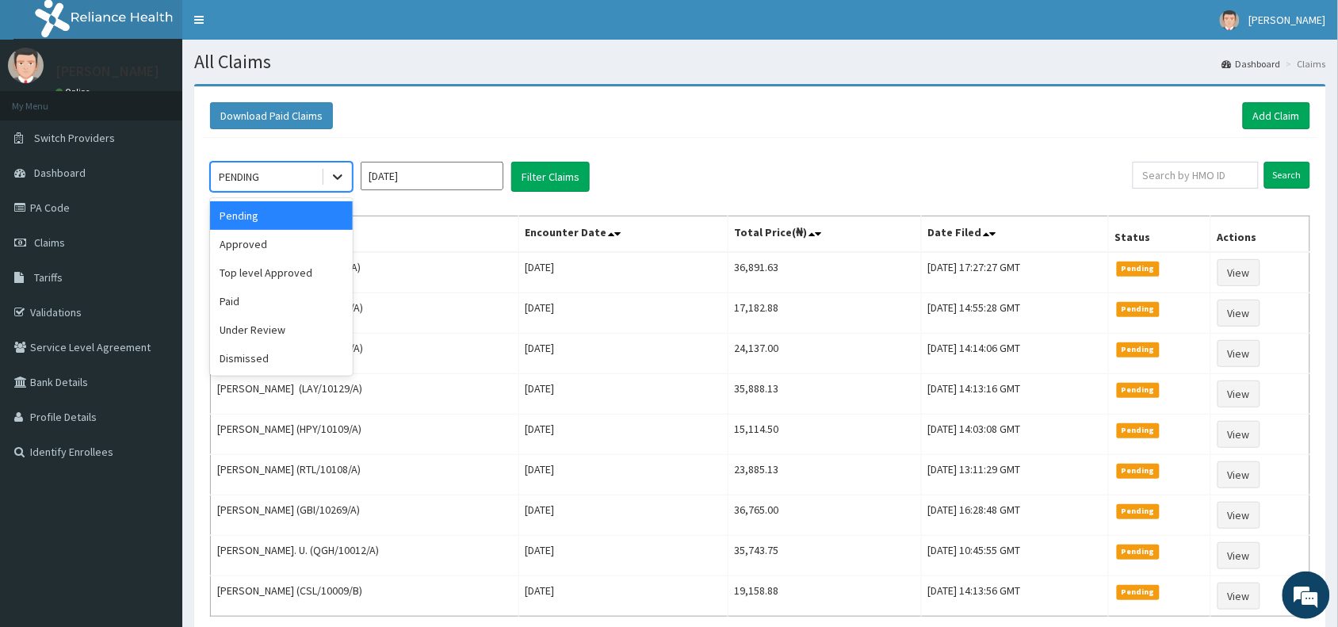
click at [330, 182] on icon at bounding box center [338, 177] width 16 height 16
click at [262, 243] on div "Approved" at bounding box center [281, 244] width 143 height 29
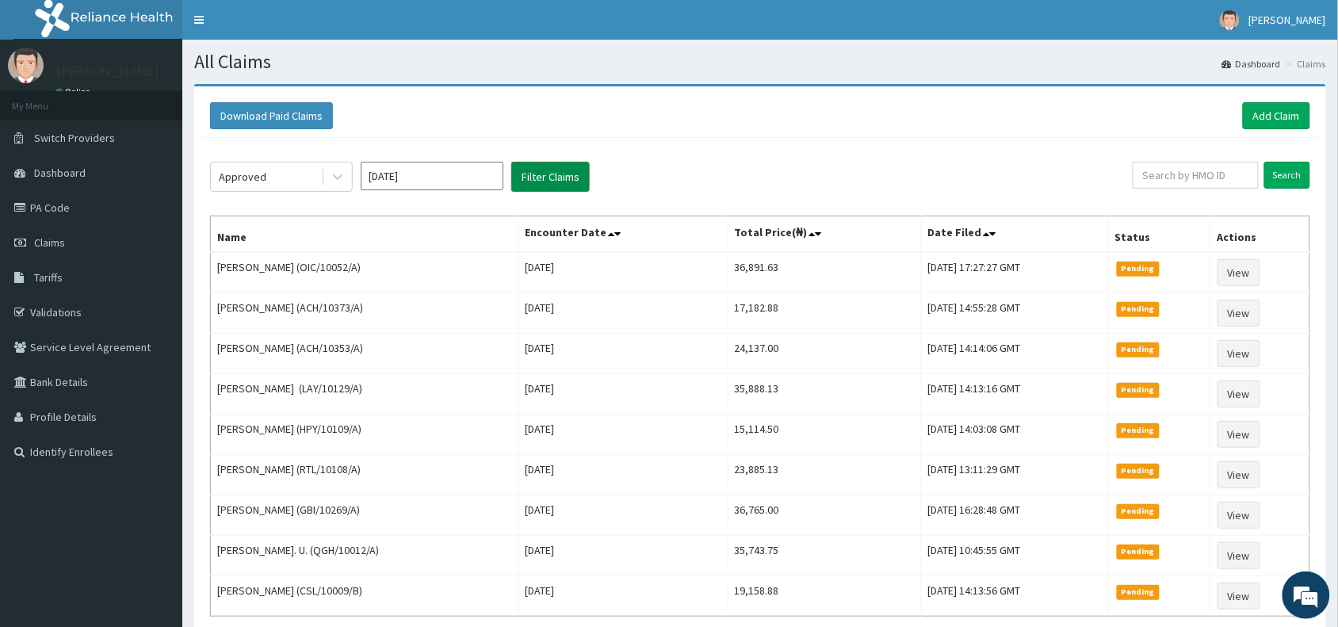
click at [561, 178] on button "Filter Claims" at bounding box center [550, 177] width 78 height 30
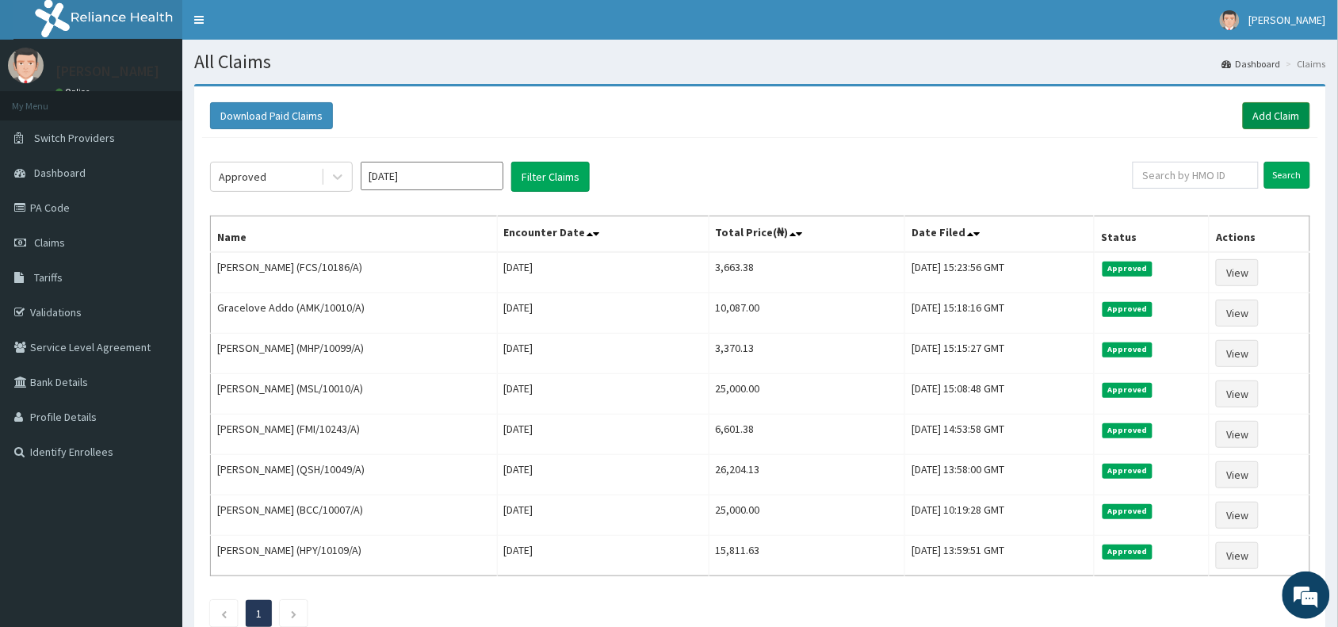
click at [1275, 112] on link "Add Claim" at bounding box center [1276, 115] width 67 height 27
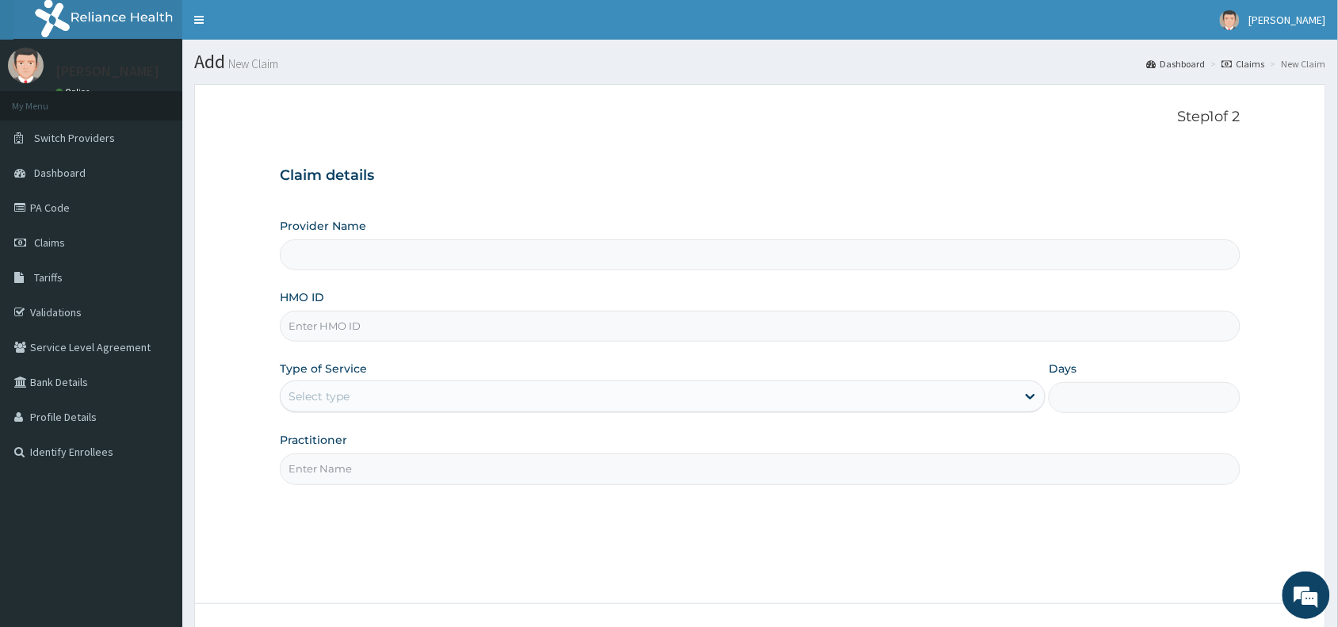
type input "Reliance Family Clinics (RFC) - [GEOGRAPHIC_DATA]"
click at [358, 474] on input "Practitioner" at bounding box center [760, 468] width 961 height 31
click at [347, 323] on input "HMO ID" at bounding box center [760, 326] width 961 height 31
paste input "HPY/10086/A"
type input "HPY/10086/A"
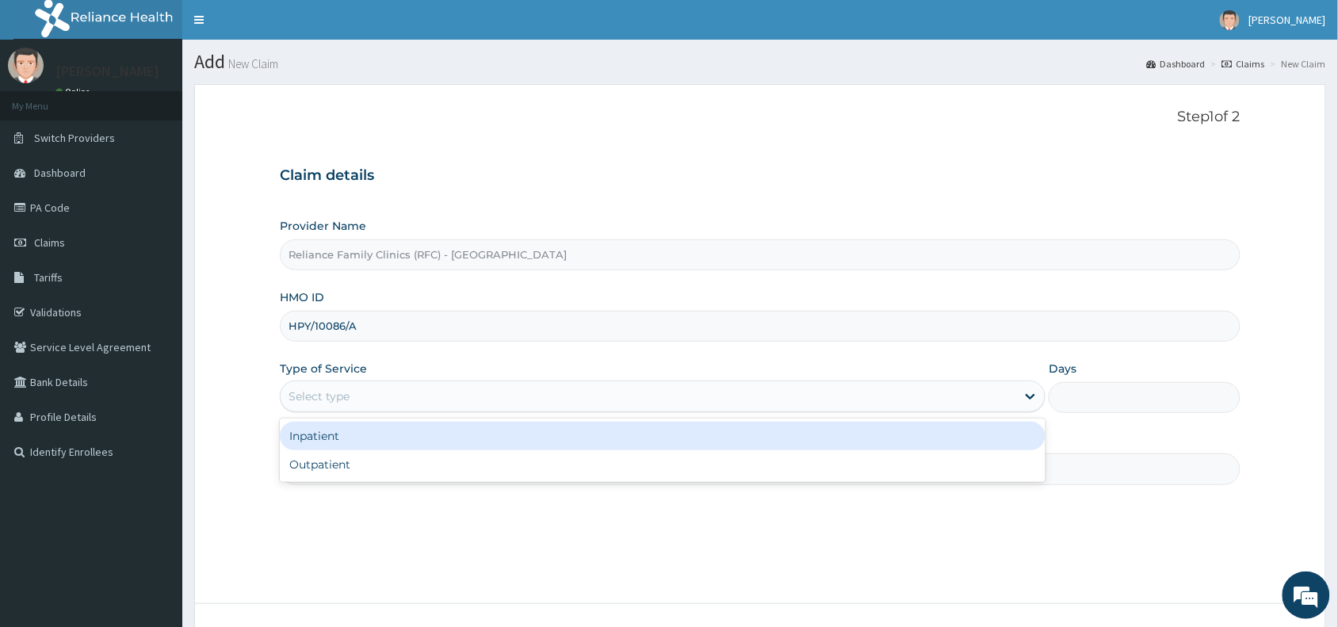
drag, startPoint x: 366, startPoint y: 400, endPoint x: 369, endPoint y: 411, distance: 10.6
click at [369, 400] on div "Select type" at bounding box center [649, 396] width 736 height 25
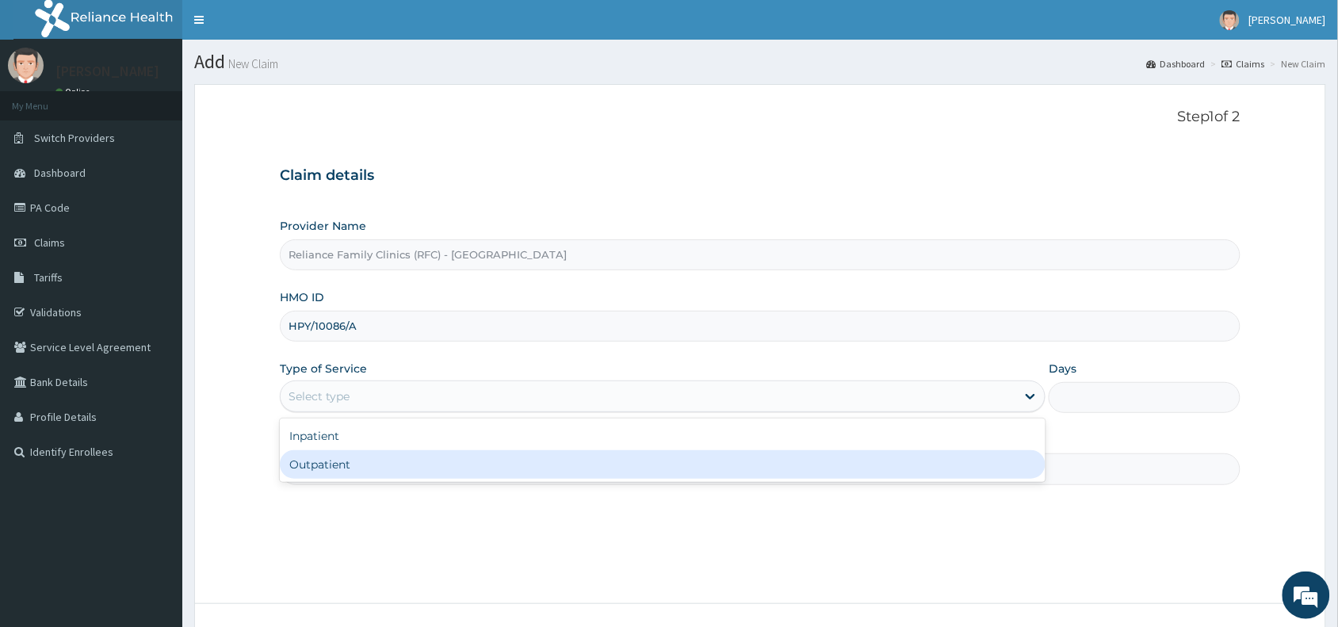
click at [363, 458] on div "Outpatient" at bounding box center [663, 464] width 766 height 29
type input "1"
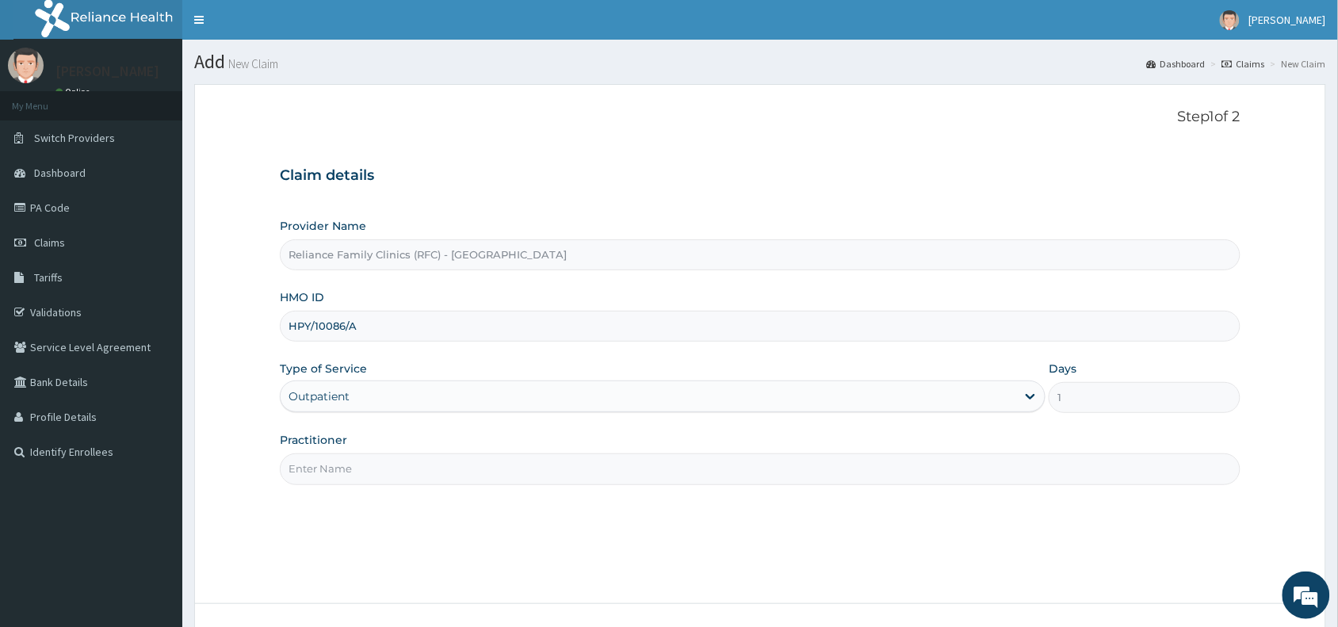
click at [369, 480] on input "Practitioner" at bounding box center [760, 468] width 961 height 31
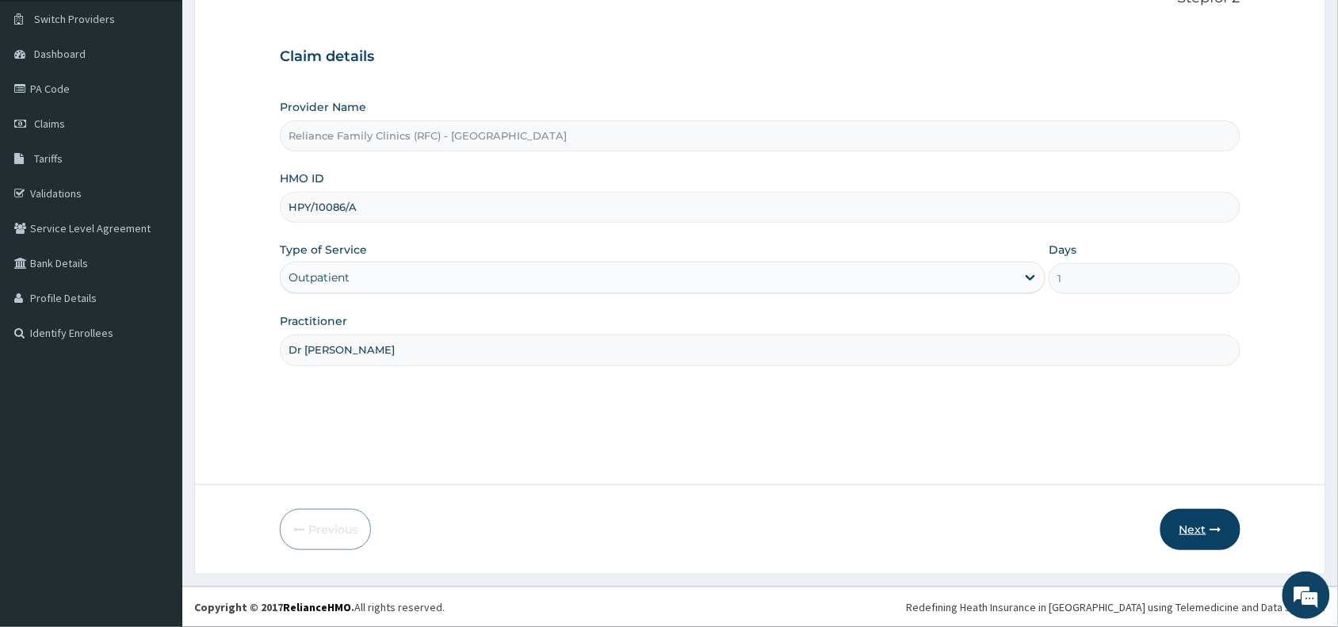
type input "Dr [PERSON_NAME]"
click at [1203, 533] on button "Next" at bounding box center [1201, 529] width 80 height 41
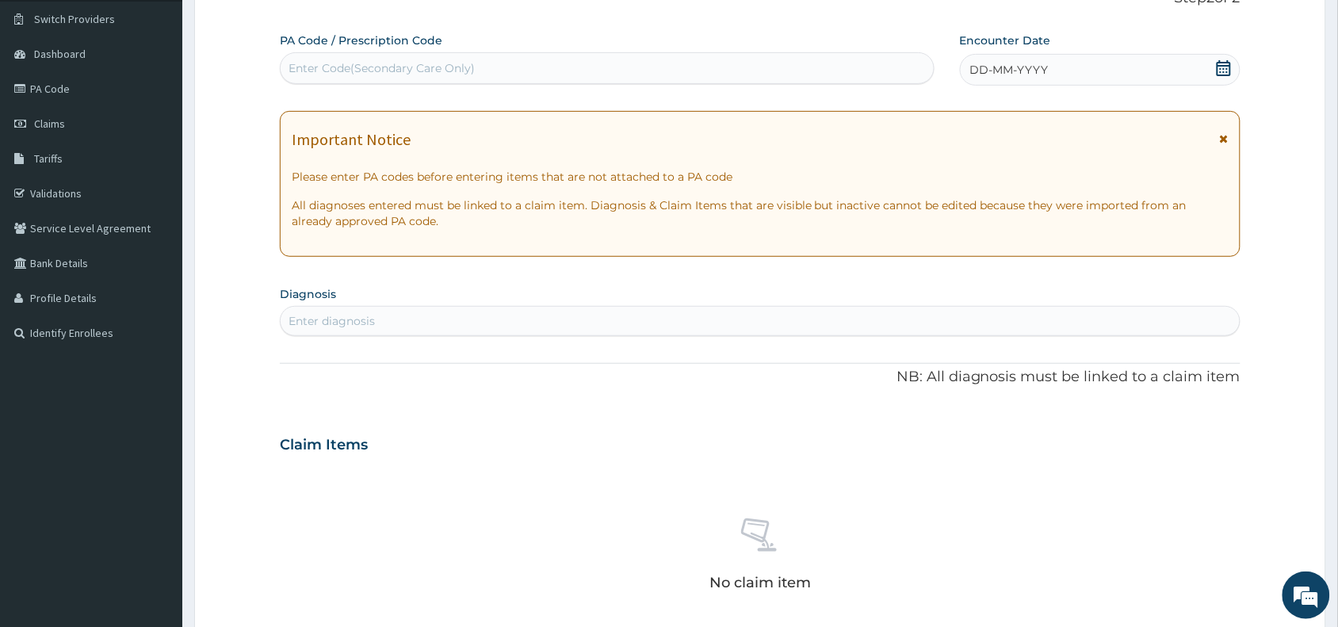
click at [1154, 62] on div "DD-MM-YYYY" at bounding box center [1100, 70] width 281 height 32
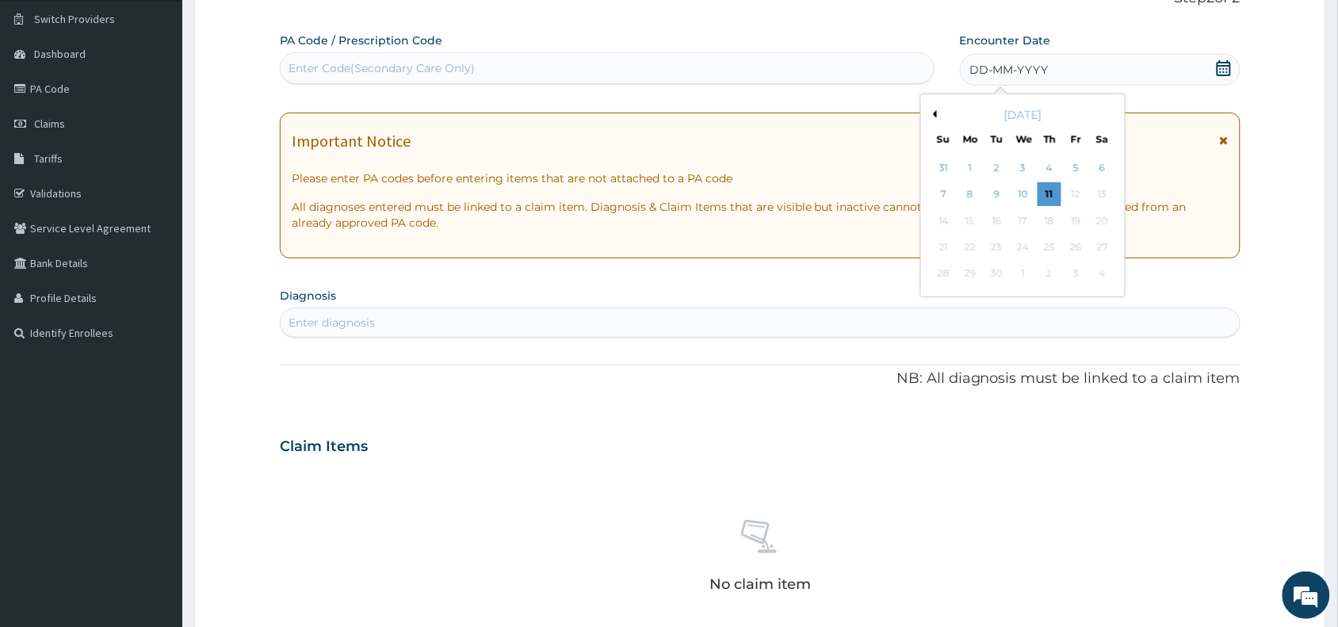
drag, startPoint x: 1046, startPoint y: 199, endPoint x: 1017, endPoint y: 199, distance: 29.3
click at [1045, 199] on div "11" at bounding box center [1050, 195] width 24 height 24
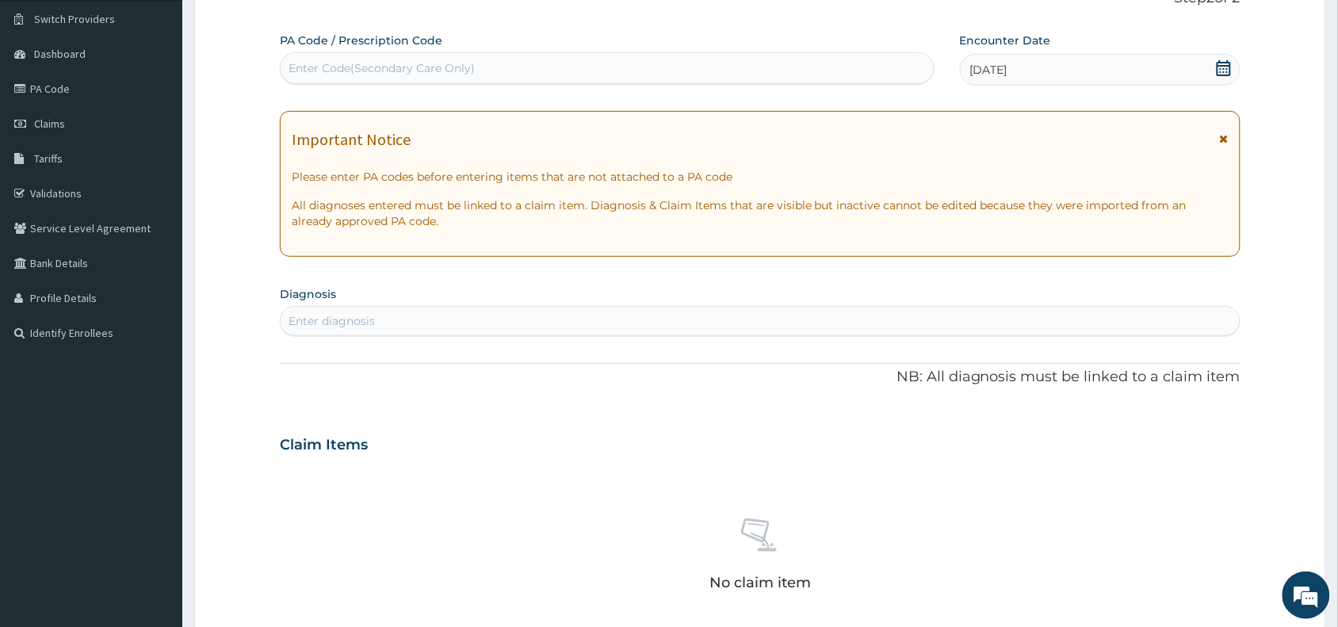
click at [374, 309] on div "Enter diagnosis" at bounding box center [760, 320] width 959 height 25
type input "[MEDICAL_DATA]"
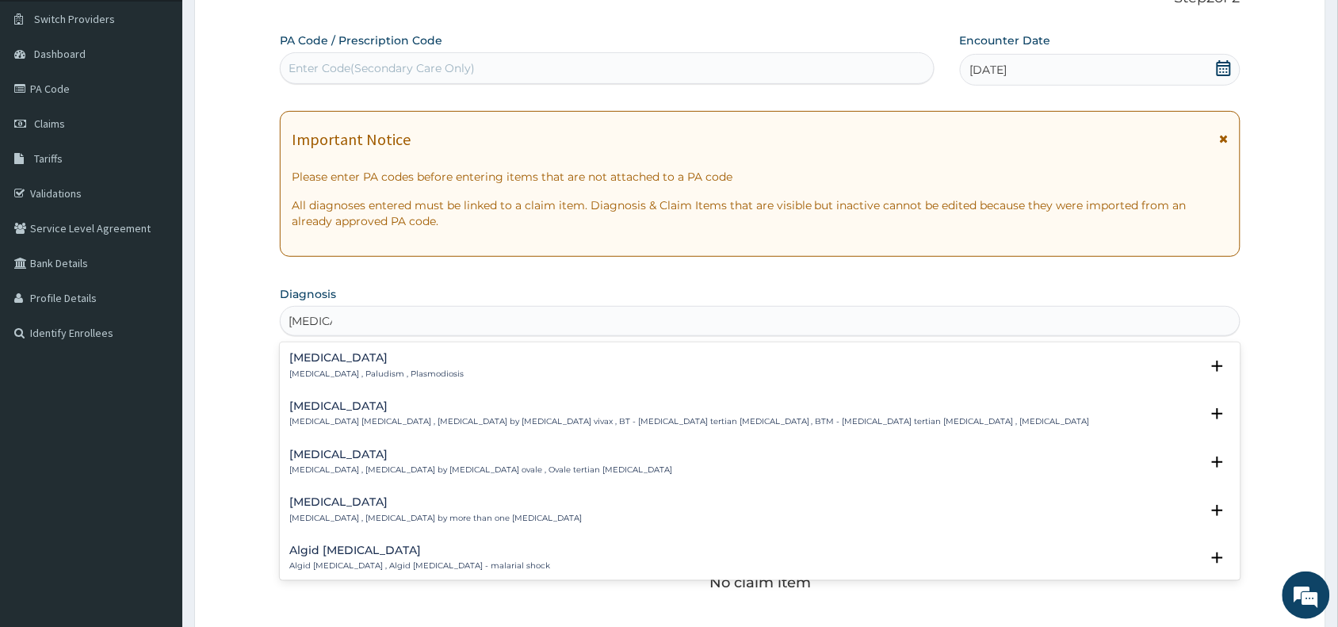
click at [353, 365] on div "[MEDICAL_DATA] [MEDICAL_DATA] , Paludism , Plasmodiosis" at bounding box center [376, 366] width 174 height 28
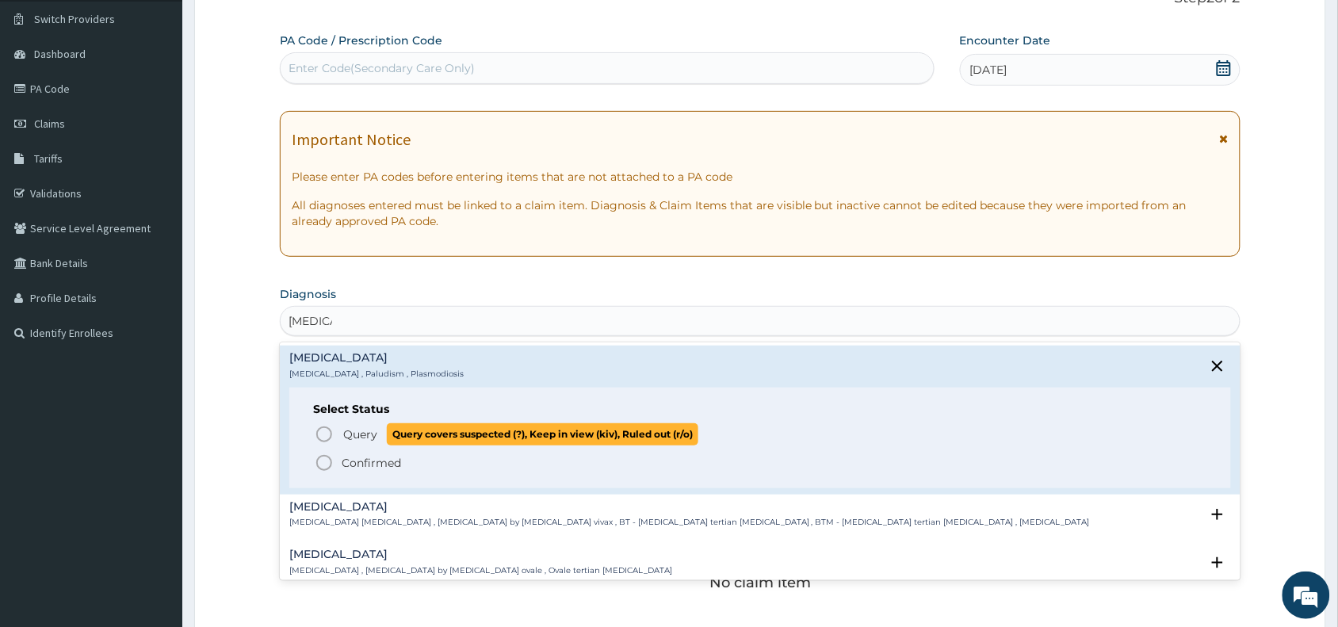
click at [366, 430] on span "Query" at bounding box center [360, 435] width 34 height 16
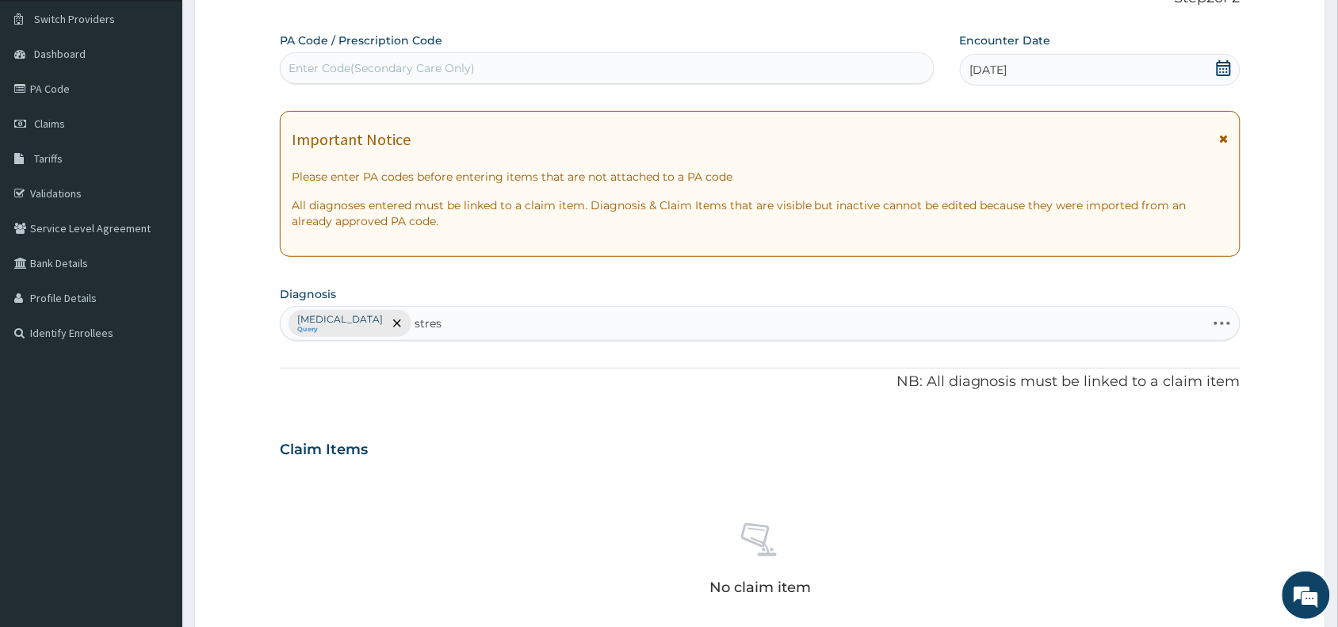
type input "stress"
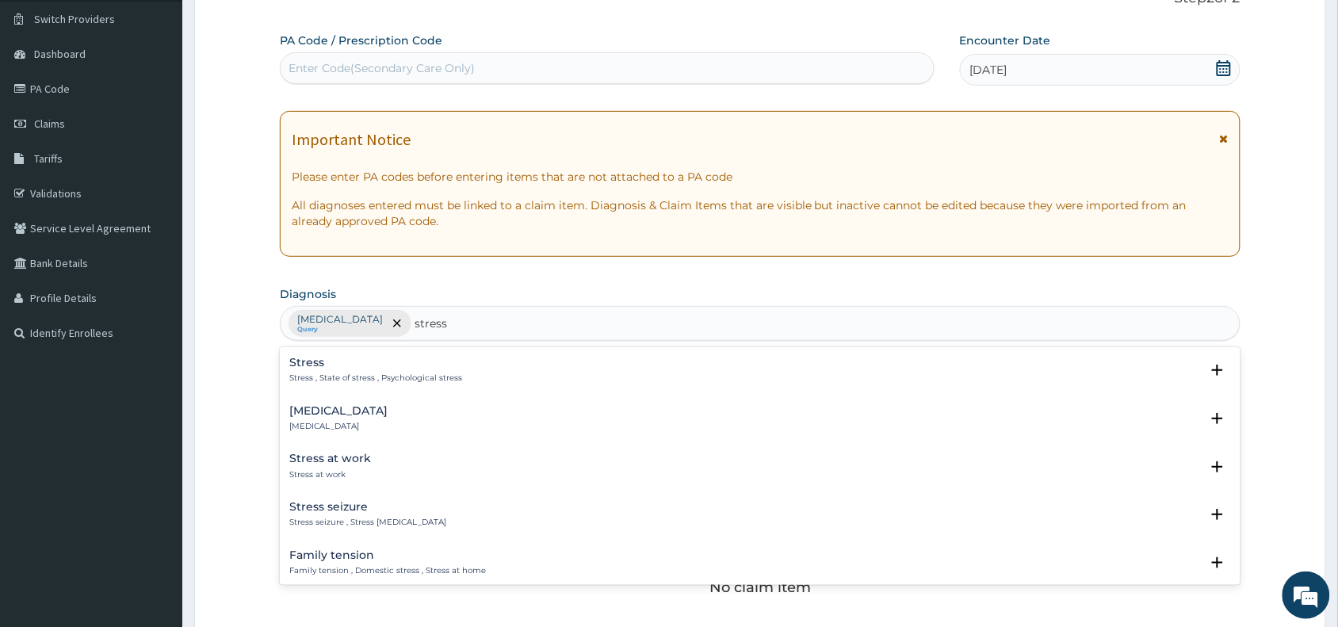
click at [358, 369] on h4 "Stress" at bounding box center [375, 363] width 173 height 12
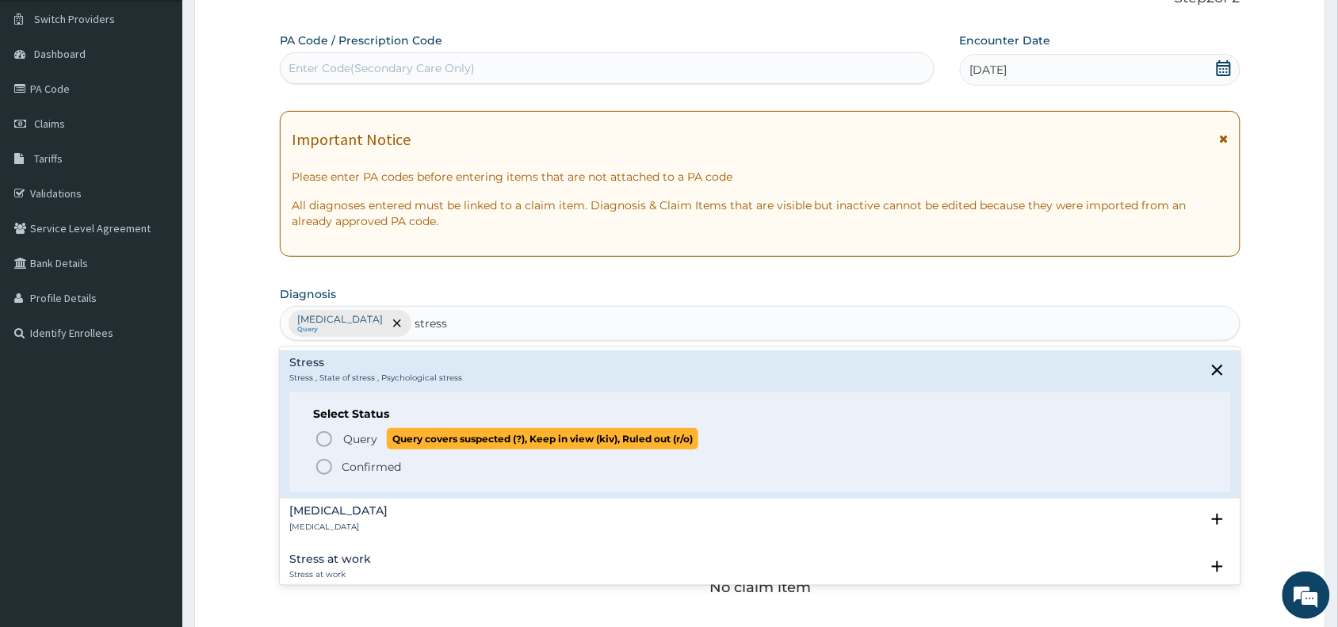
click at [371, 437] on span "Query" at bounding box center [360, 439] width 34 height 16
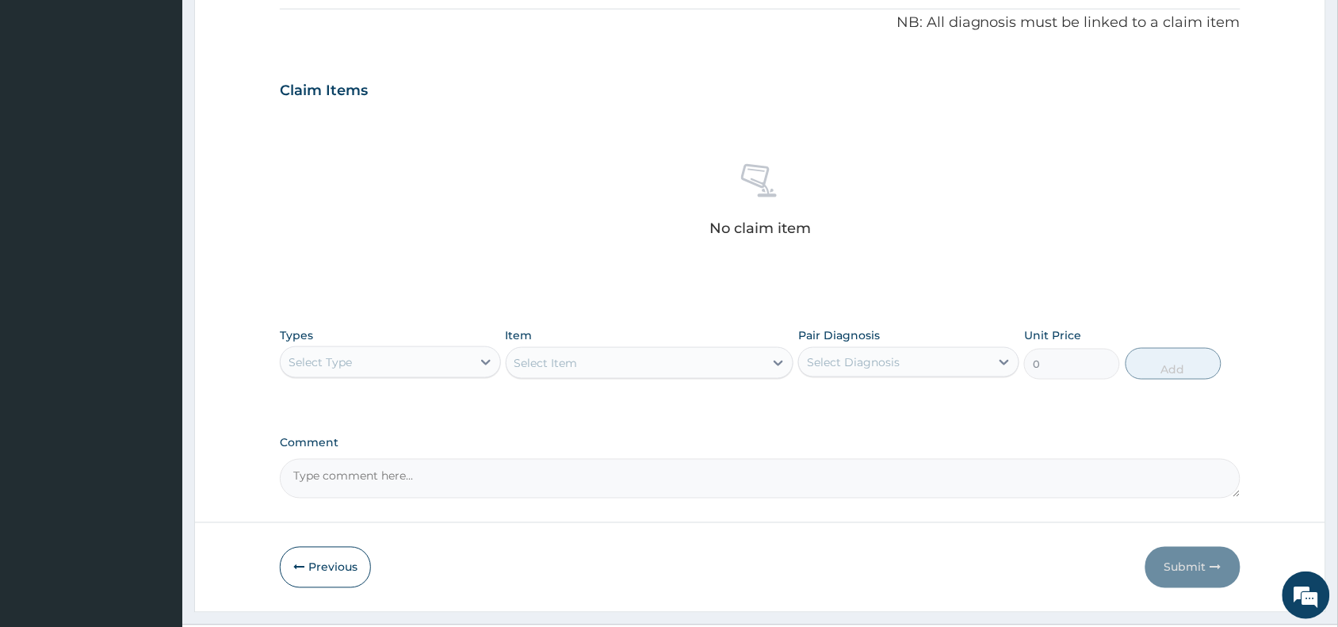
scroll to position [517, 0]
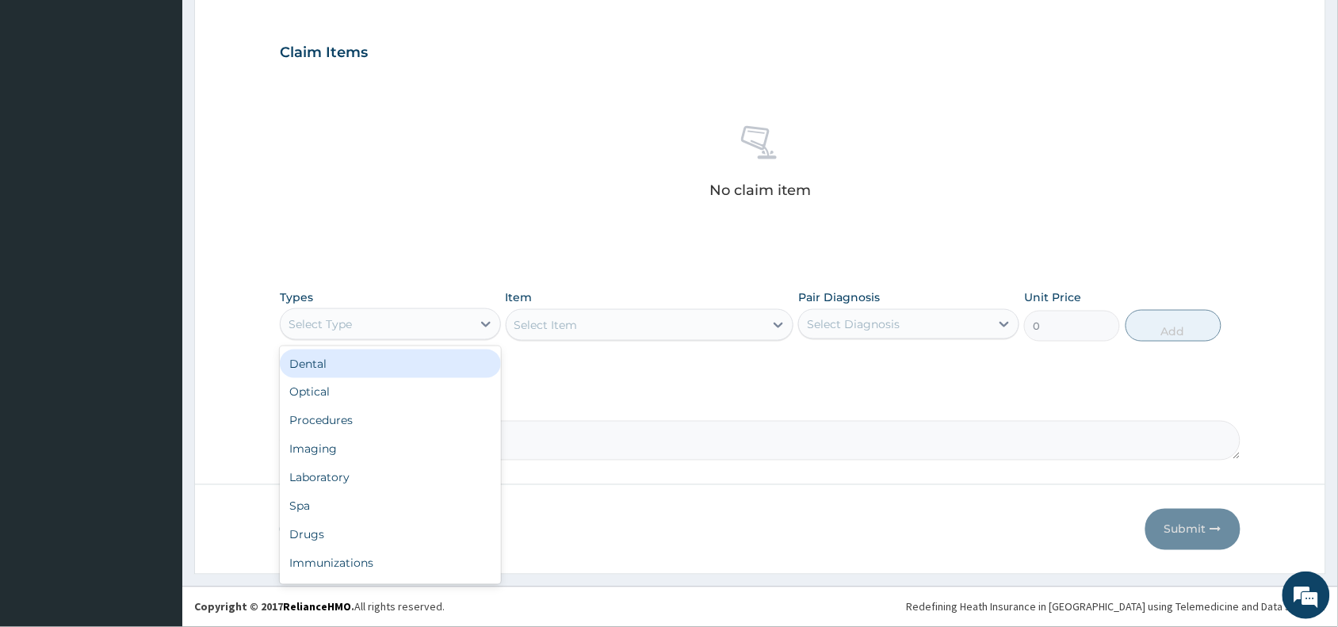
drag, startPoint x: 448, startPoint y: 323, endPoint x: 442, endPoint y: 386, distance: 62.9
click at [448, 326] on div "Select Type" at bounding box center [376, 324] width 191 height 25
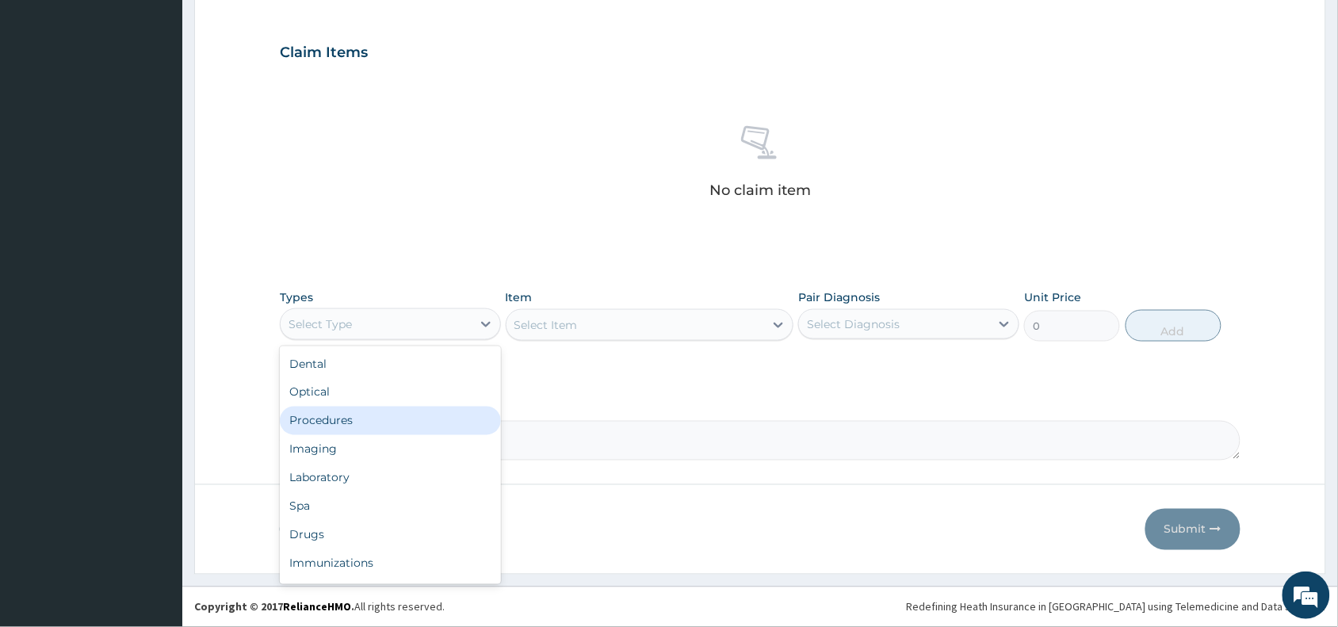
drag, startPoint x: 392, startPoint y: 425, endPoint x: 390, endPoint y: 416, distance: 9.0
click at [388, 425] on div "Procedures" at bounding box center [390, 421] width 221 height 29
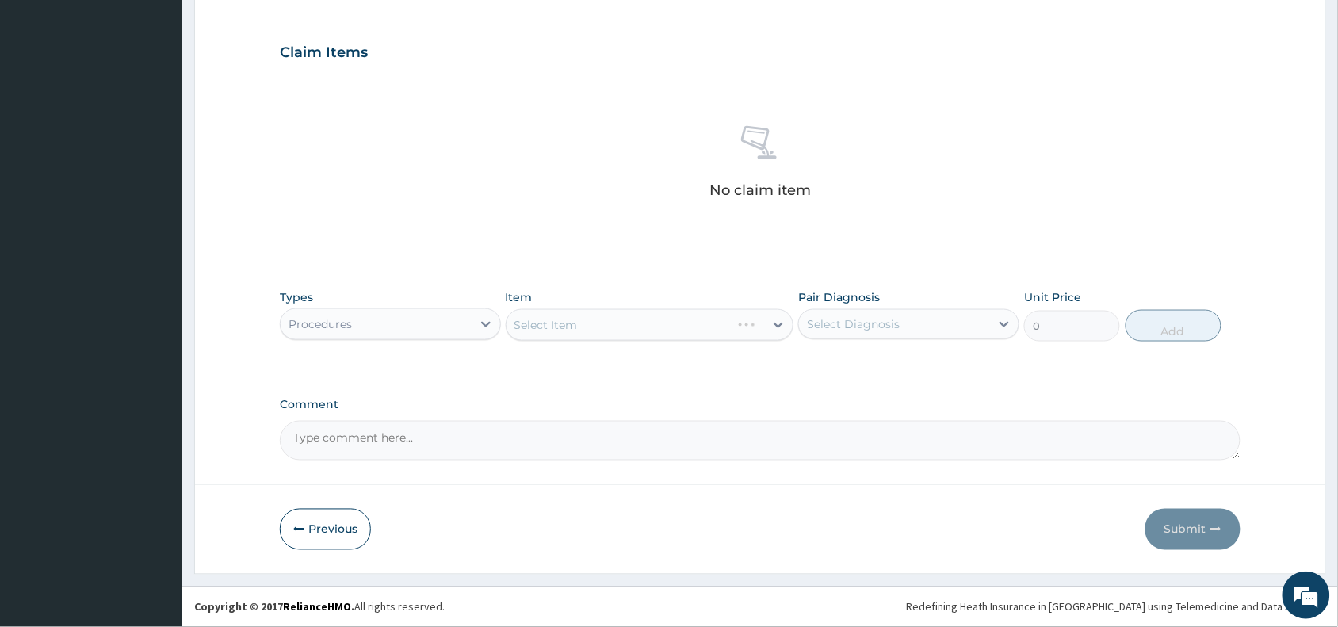
click at [597, 323] on div "Select Item" at bounding box center [650, 325] width 289 height 32
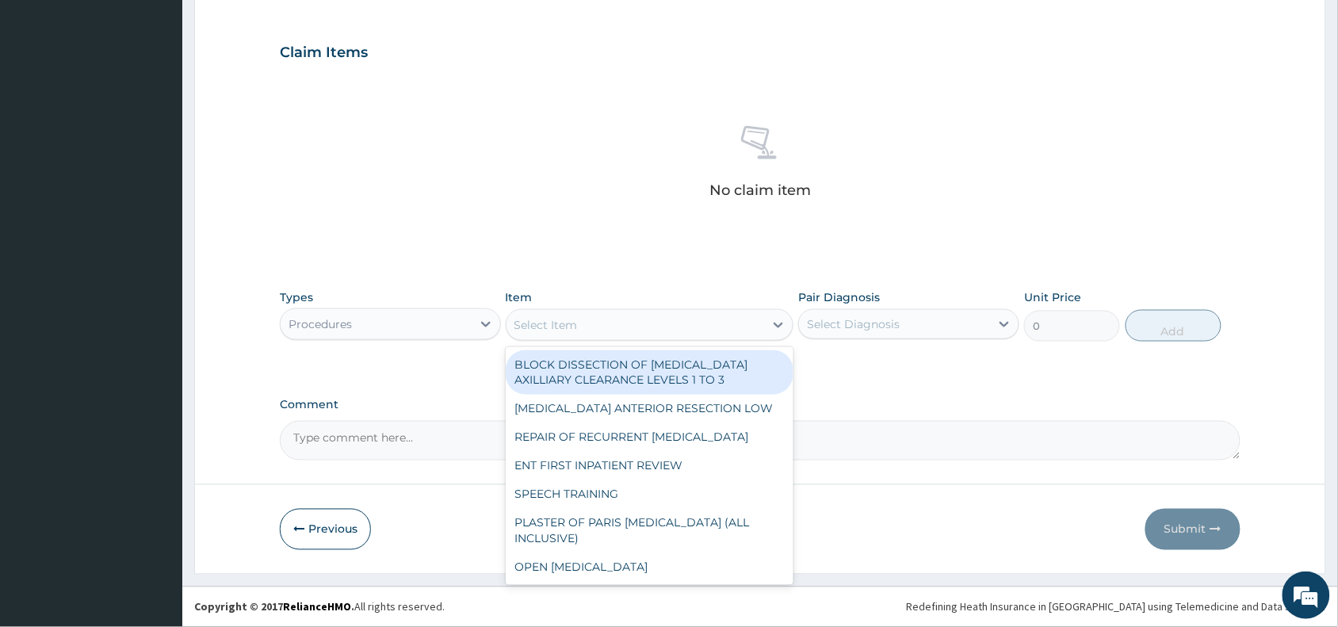
click at [627, 323] on div "Select Item" at bounding box center [636, 324] width 258 height 25
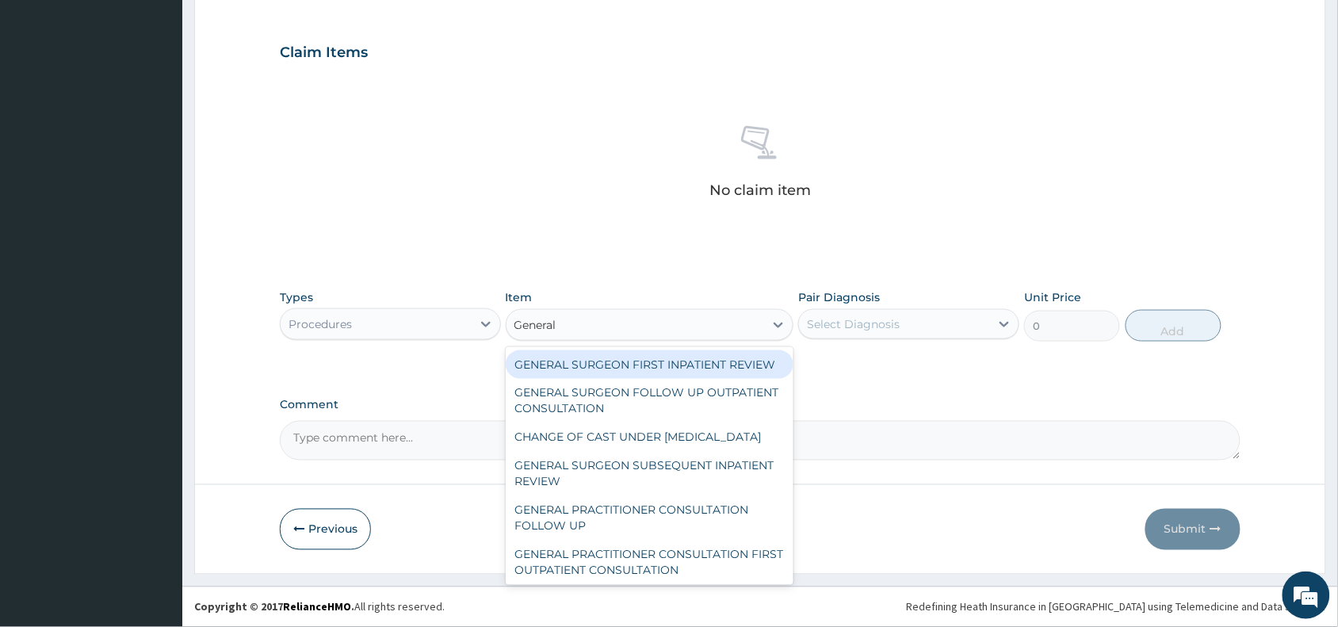
type input "General p"
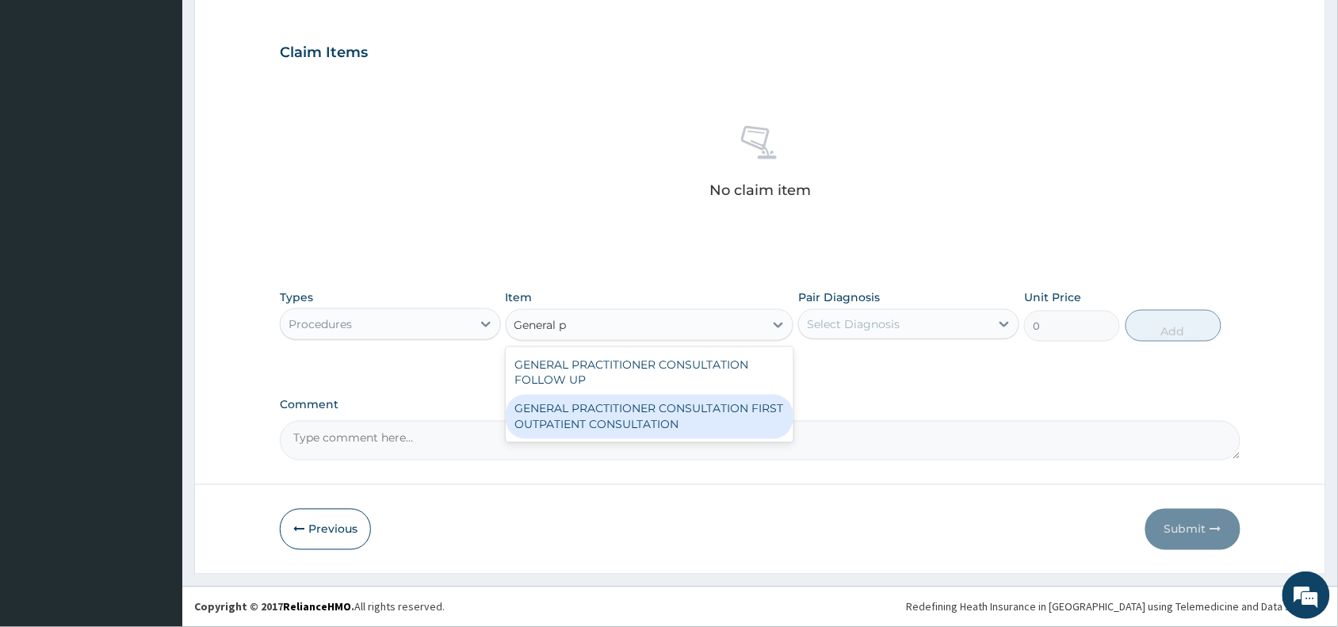
drag, startPoint x: 647, startPoint y: 401, endPoint x: 762, endPoint y: 384, distance: 116.2
click at [648, 401] on div "GENERAL PRACTITIONER CONSULTATION FIRST OUTPATIENT CONSULTATION" at bounding box center [650, 417] width 289 height 44
type input "3370.125"
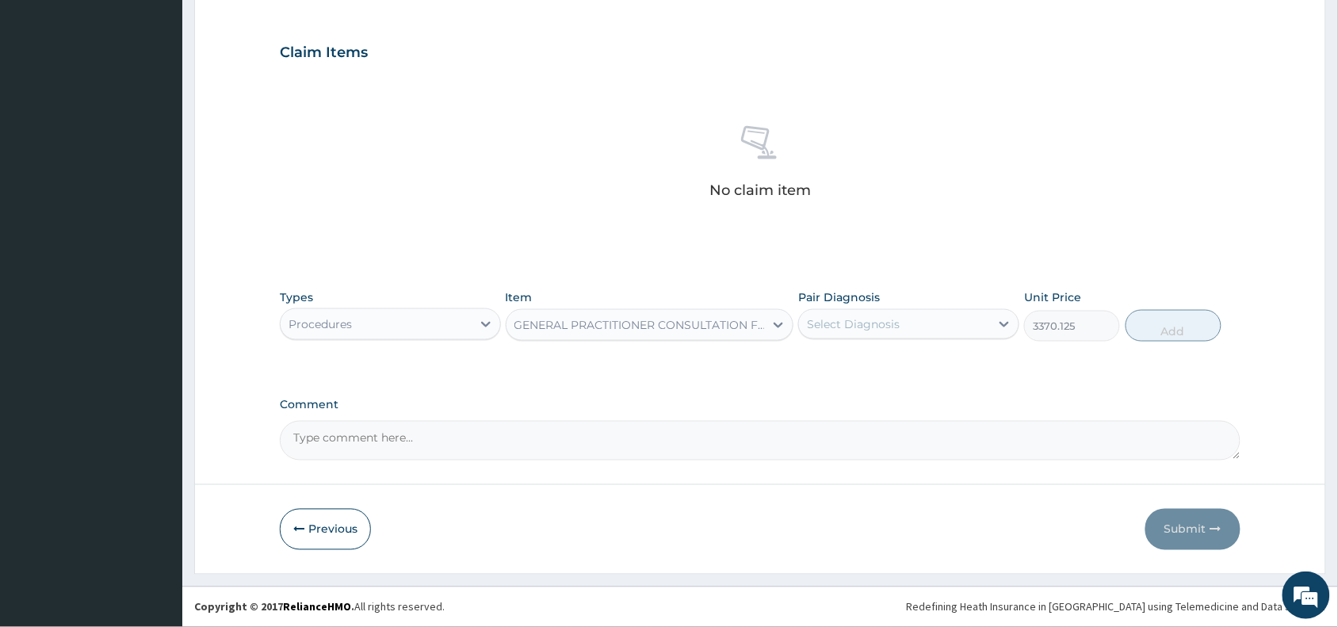
drag, startPoint x: 901, startPoint y: 308, endPoint x: 901, endPoint y: 317, distance: 9.5
click at [901, 314] on div "Select Diagnosis" at bounding box center [908, 324] width 221 height 30
click at [873, 361] on div "[MEDICAL_DATA]" at bounding box center [908, 365] width 221 height 33
checkbox input "true"
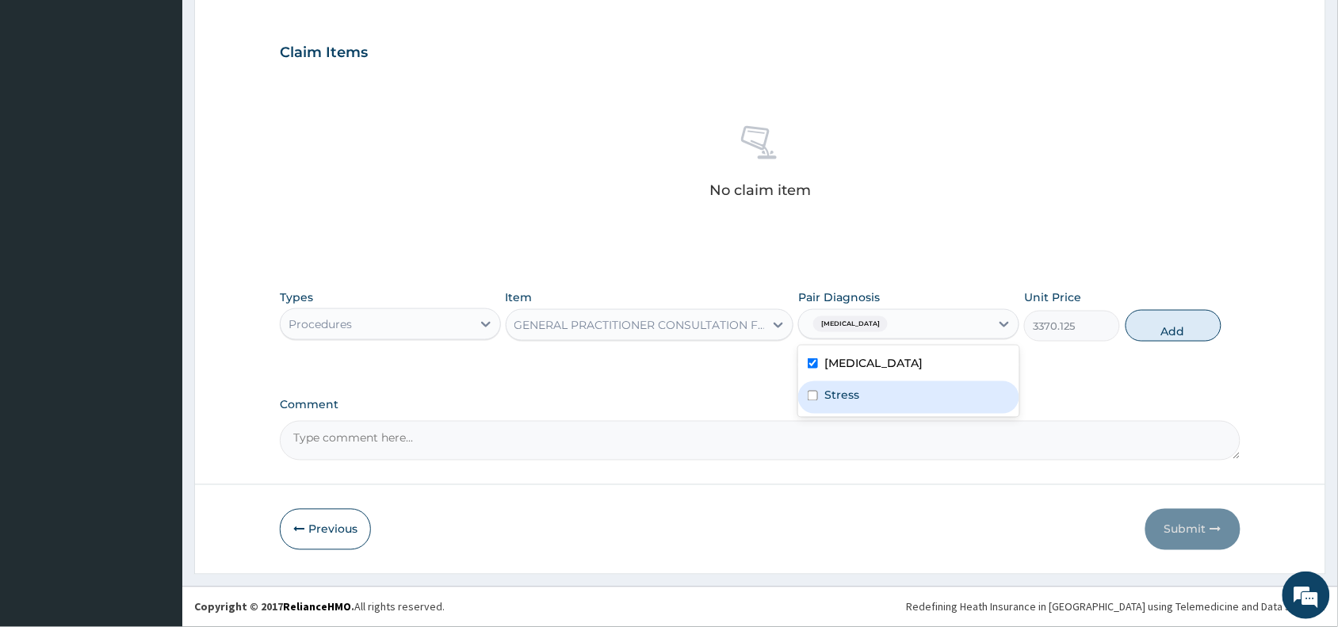
click at [866, 393] on div "Stress" at bounding box center [908, 397] width 221 height 33
checkbox input "true"
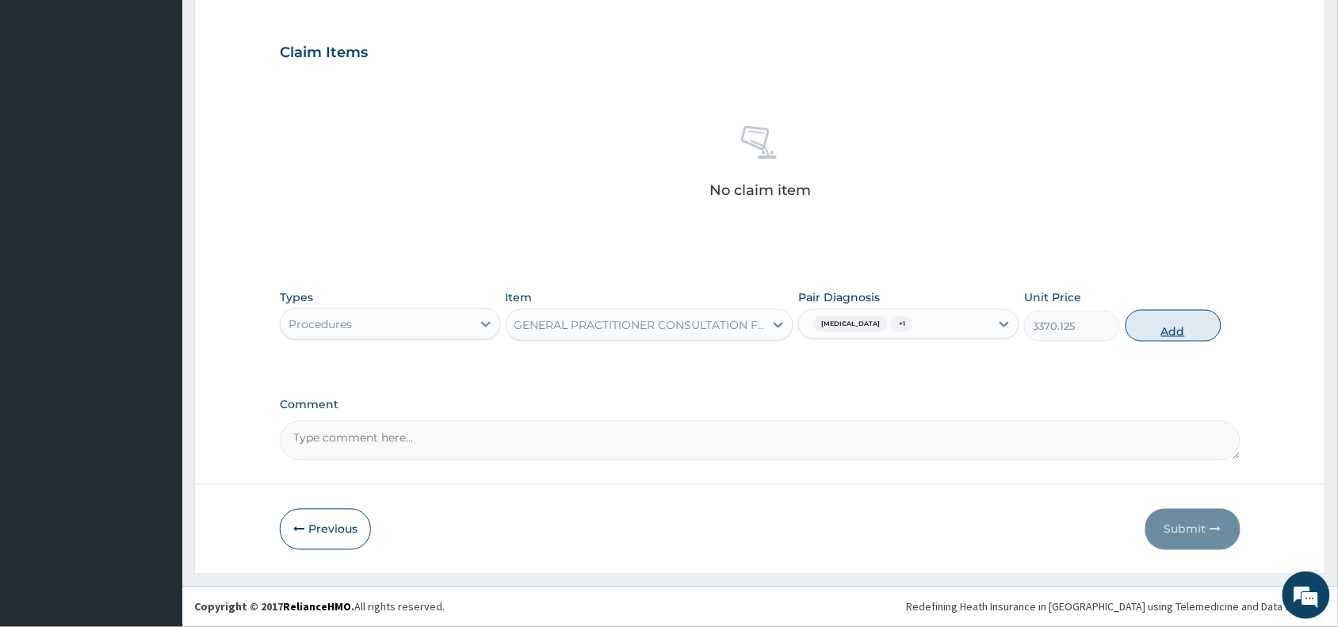
click at [1138, 325] on button "Add" at bounding box center [1174, 326] width 96 height 32
type input "0"
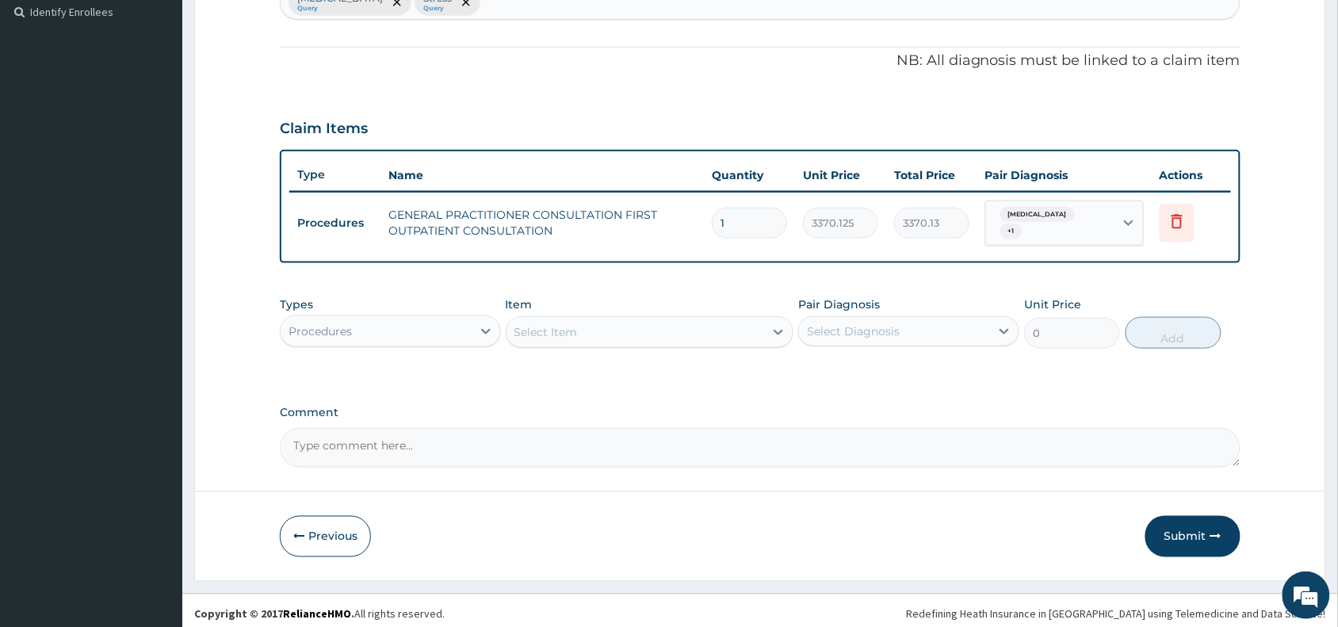
click at [375, 444] on textarea "Comment" at bounding box center [760, 448] width 961 height 40
paste textarea "Tab PCM 1g tds x 3/7 Tab Multivite 1 dly x 1/52"
type textarea "Tab PCM 1g tds x 3/7 Tab Multivite 1 dly x 1/52"
drag, startPoint x: 458, startPoint y: 319, endPoint x: 458, endPoint y: 342, distance: 22.2
click at [458, 323] on div "Procedures" at bounding box center [376, 331] width 191 height 25
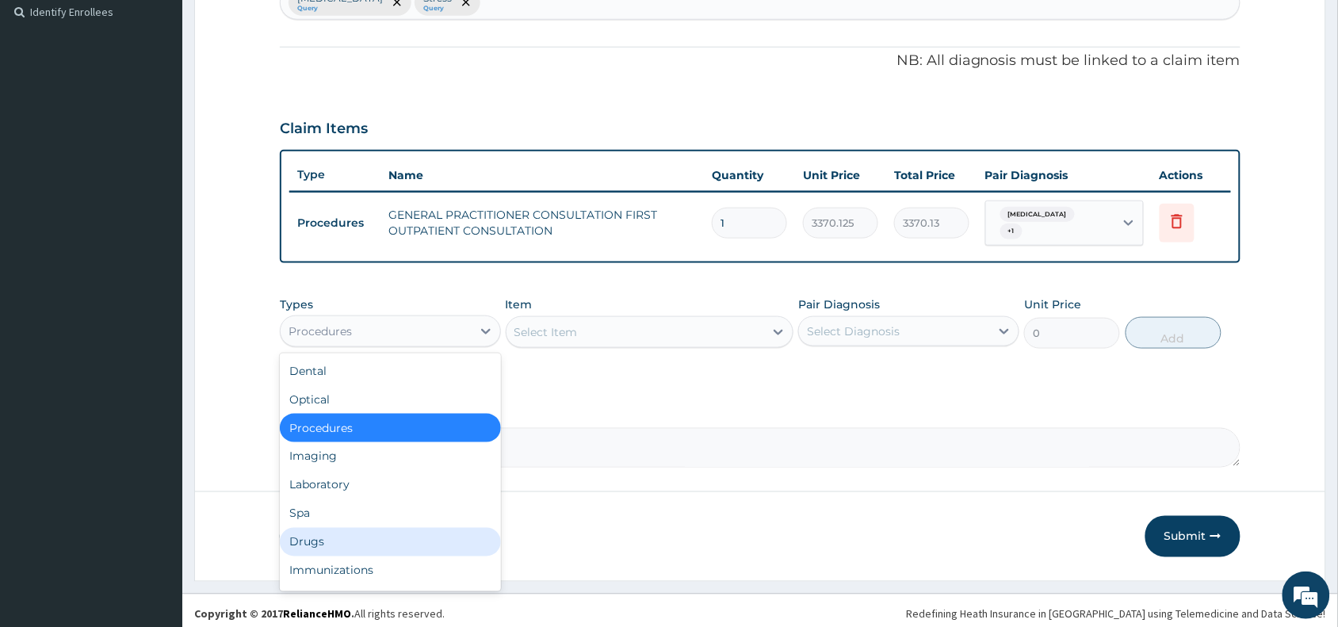
click at [362, 535] on div "Drugs" at bounding box center [390, 542] width 221 height 29
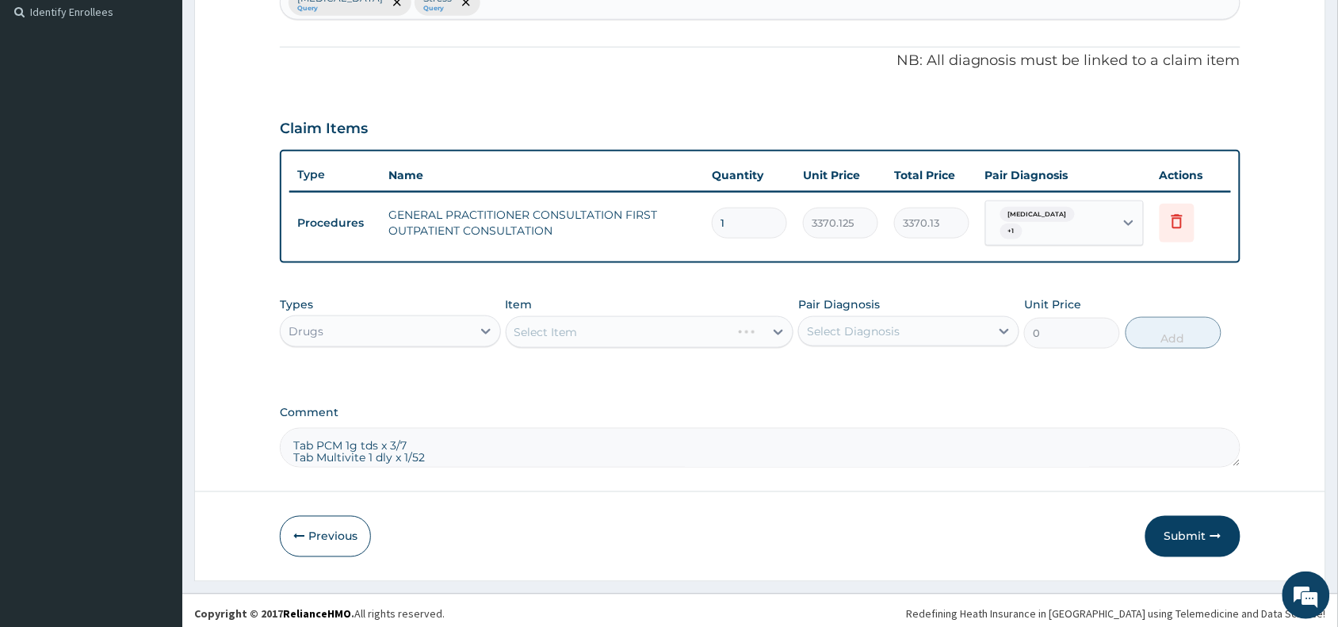
click at [576, 318] on div "Select Item" at bounding box center [650, 332] width 289 height 32
click at [577, 325] on div "Select Item" at bounding box center [650, 332] width 289 height 32
click at [579, 327] on div "Select Item" at bounding box center [650, 332] width 289 height 32
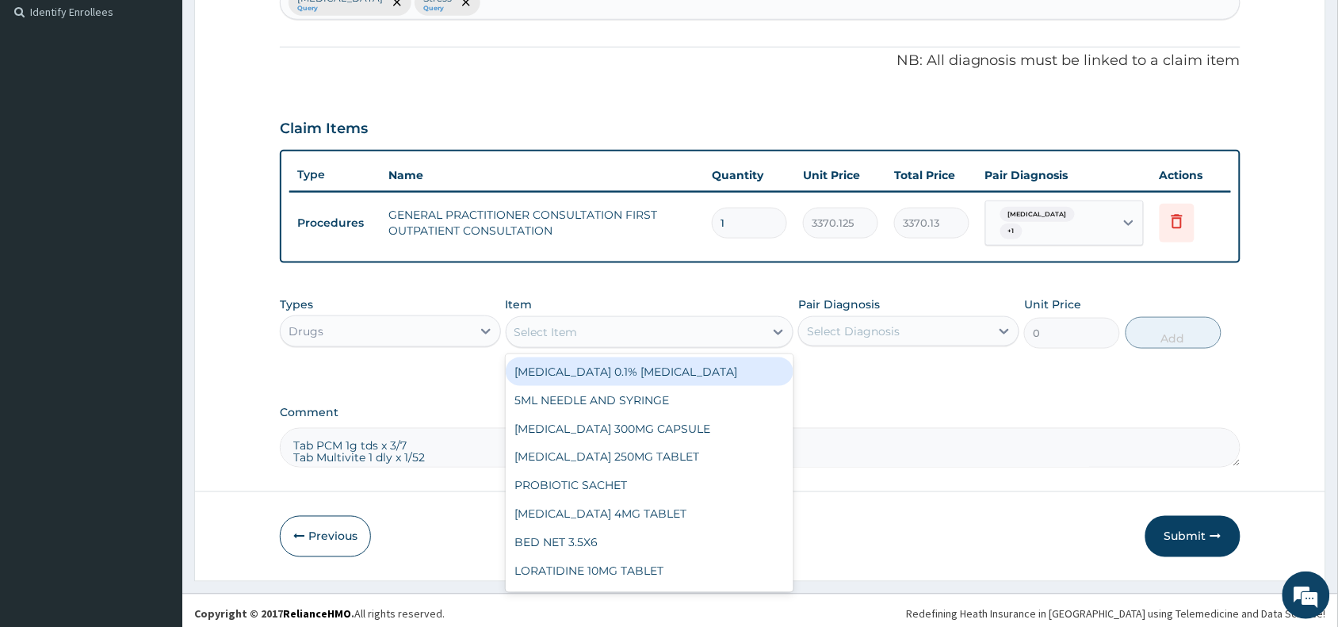
click at [580, 327] on div "Select Item" at bounding box center [636, 331] width 258 height 25
type input "a"
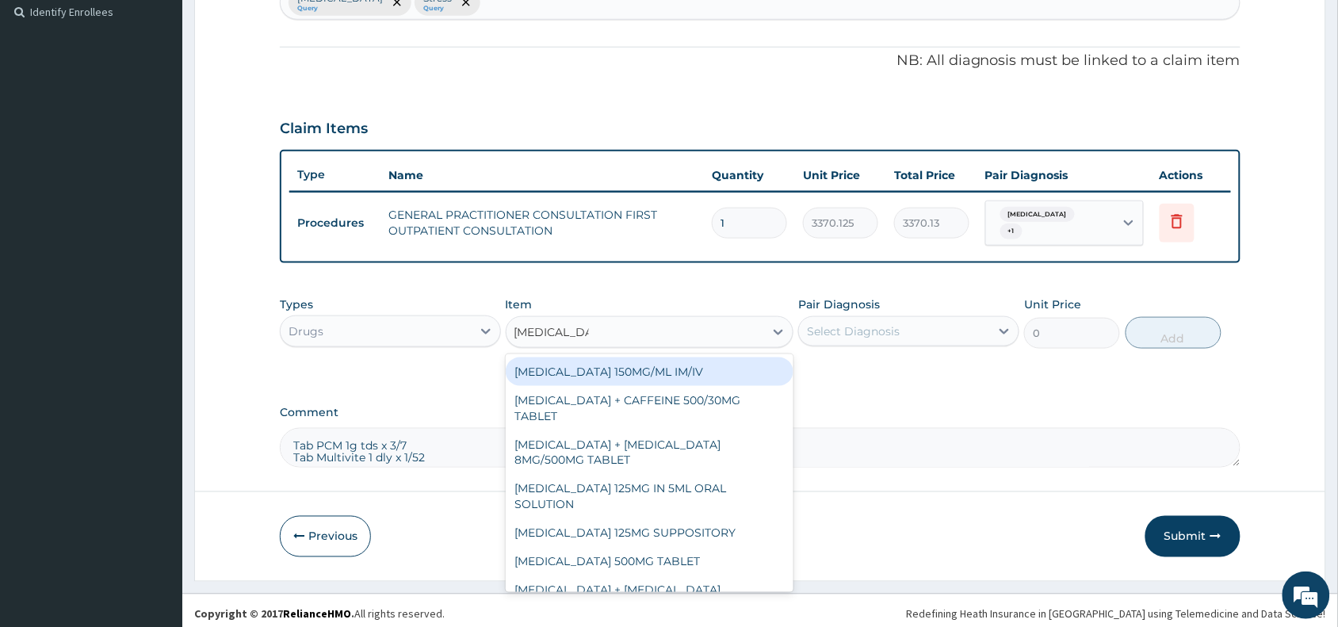
type input "[MEDICAL_DATA] 5"
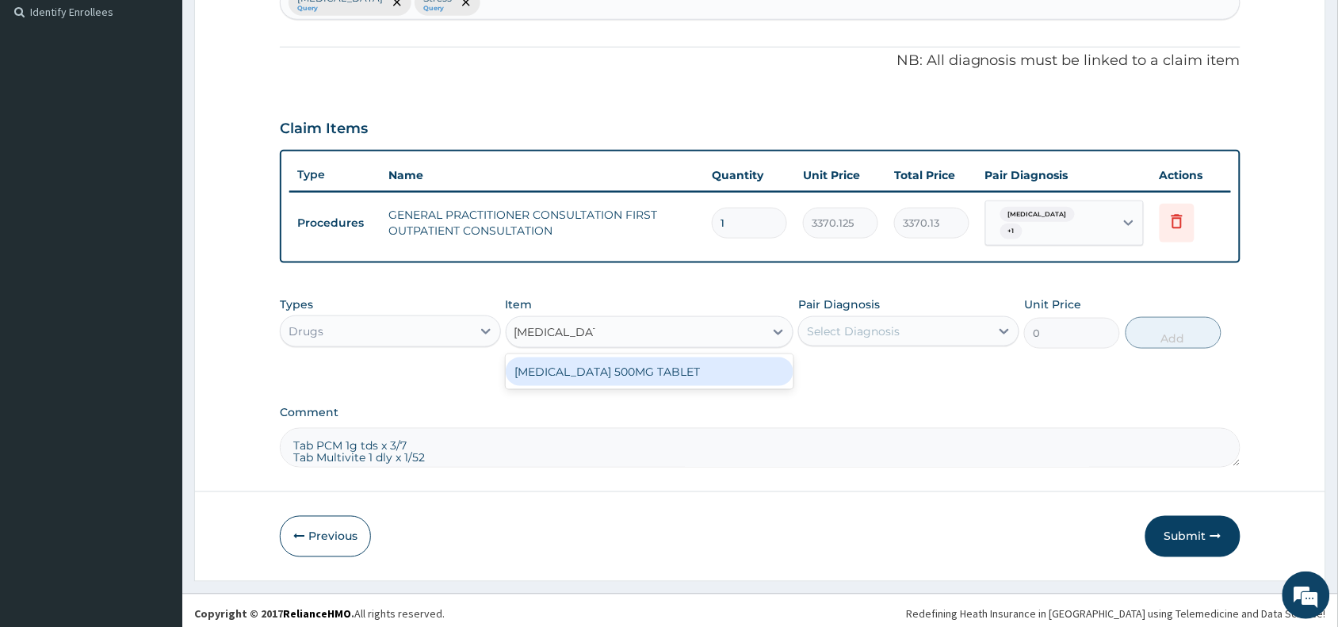
click at [596, 358] on div "[MEDICAL_DATA] 500MG TABLET" at bounding box center [650, 372] width 289 height 29
type input "30"
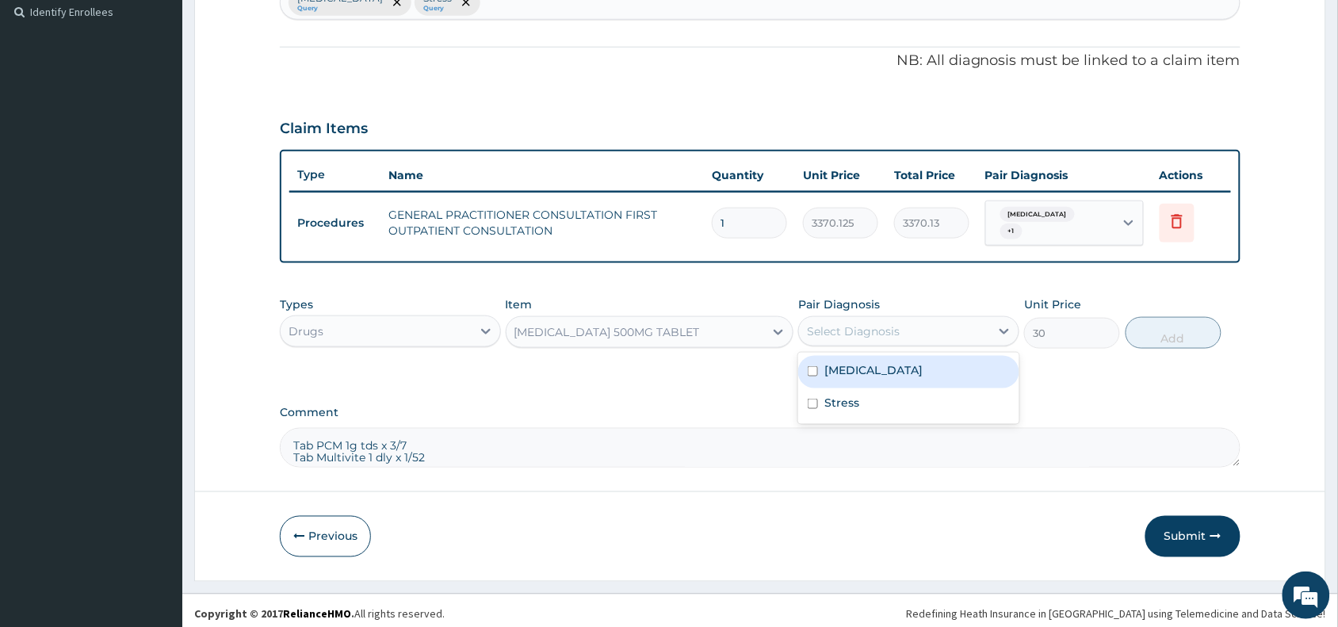
click at [866, 326] on div "Select Diagnosis" at bounding box center [853, 331] width 93 height 16
drag, startPoint x: 851, startPoint y: 367, endPoint x: 847, endPoint y: 394, distance: 27.2
click at [851, 370] on label "[MEDICAL_DATA]" at bounding box center [873, 370] width 98 height 16
checkbox input "true"
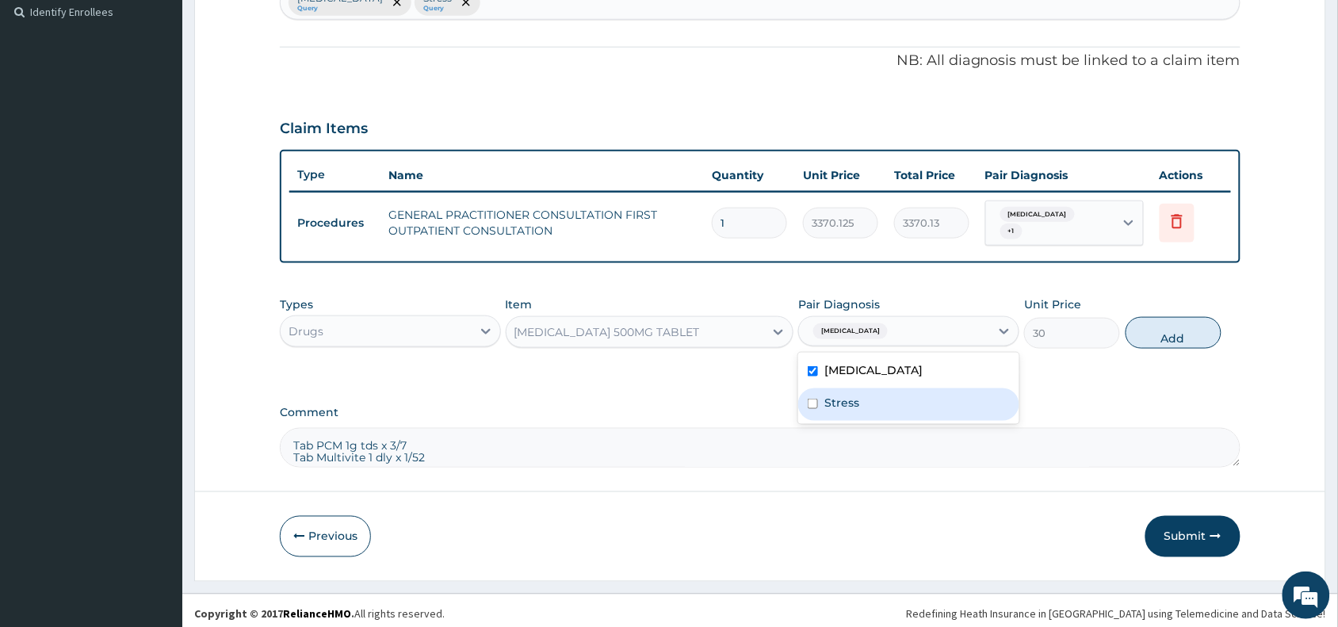
drag, startPoint x: 847, startPoint y: 398, endPoint x: 866, endPoint y: 389, distance: 20.9
click at [846, 399] on label "Stress" at bounding box center [841, 403] width 35 height 16
checkbox input "true"
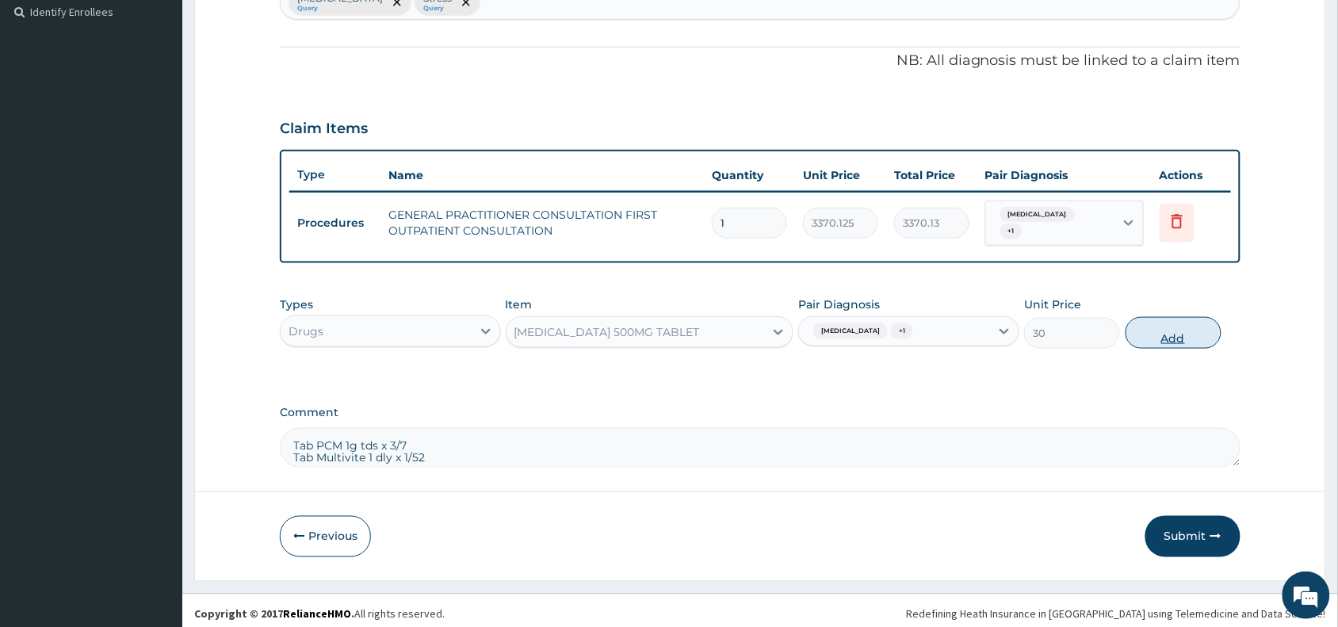
click at [1148, 326] on button "Add" at bounding box center [1174, 333] width 96 height 32
type input "0"
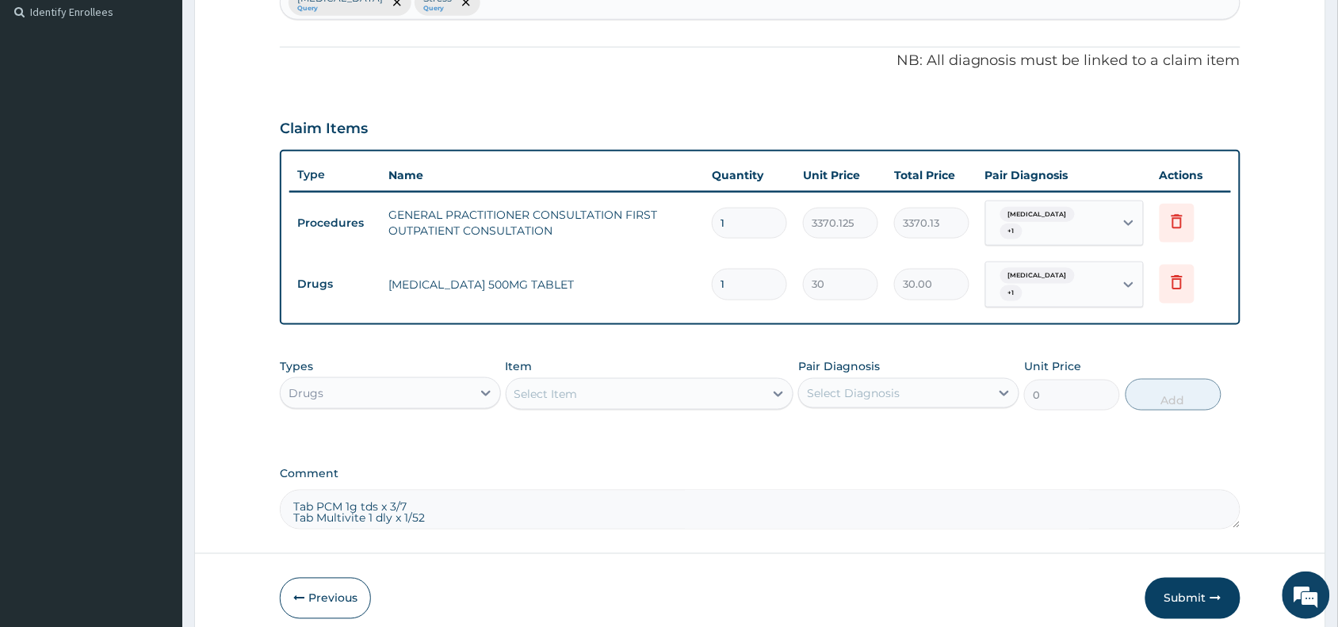
type input "18"
type input "540.00"
type input "18"
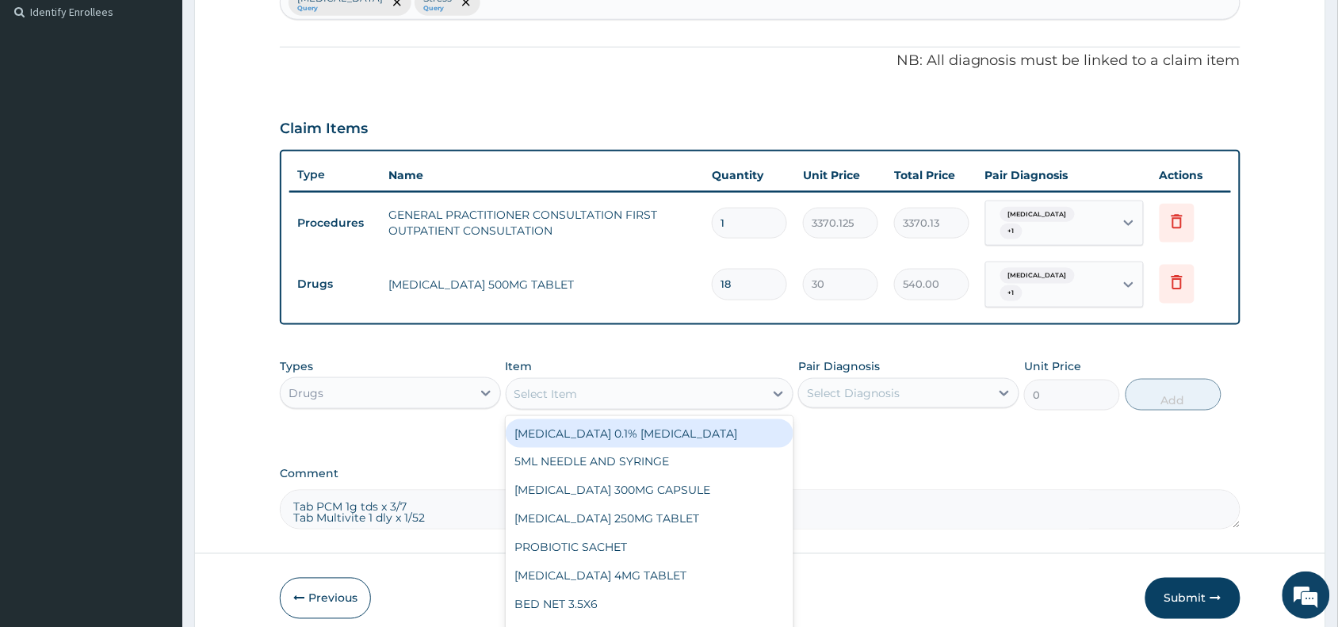
click at [571, 386] on div "Select Item" at bounding box center [546, 394] width 63 height 16
type input "multivita"
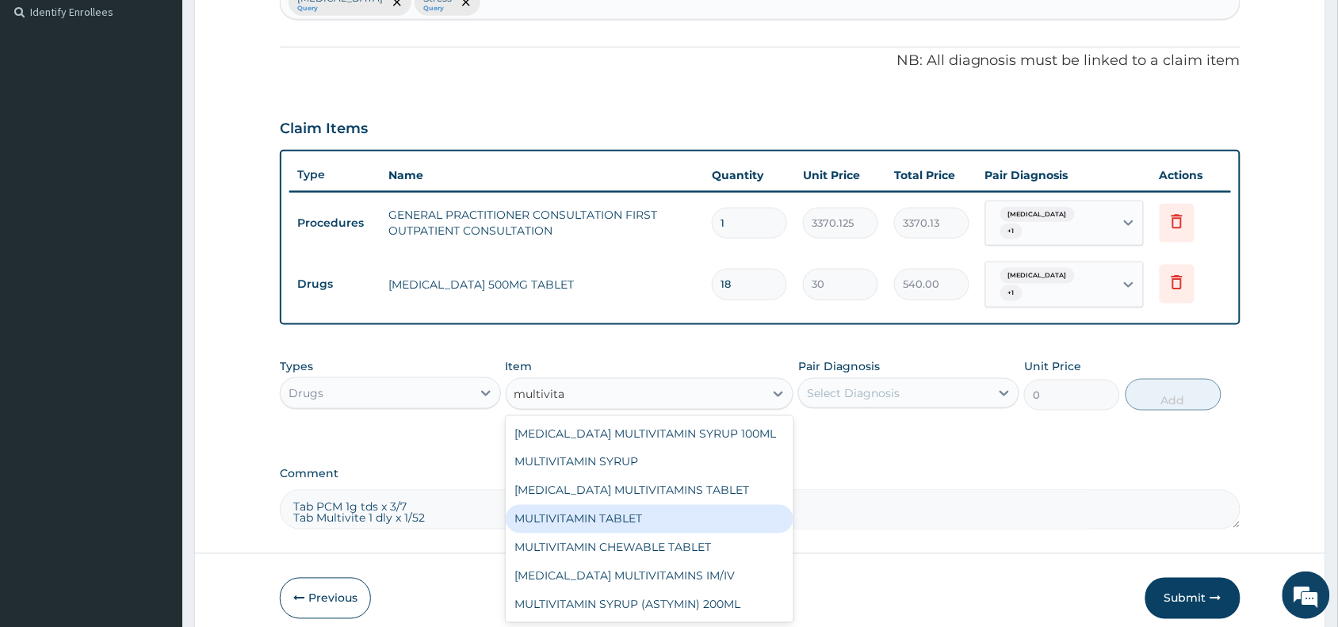
drag, startPoint x: 634, startPoint y: 512, endPoint x: 646, endPoint y: 497, distance: 19.2
click at [635, 512] on div "MULTIVITAMIN TABLET" at bounding box center [650, 519] width 289 height 29
type input "11.5"
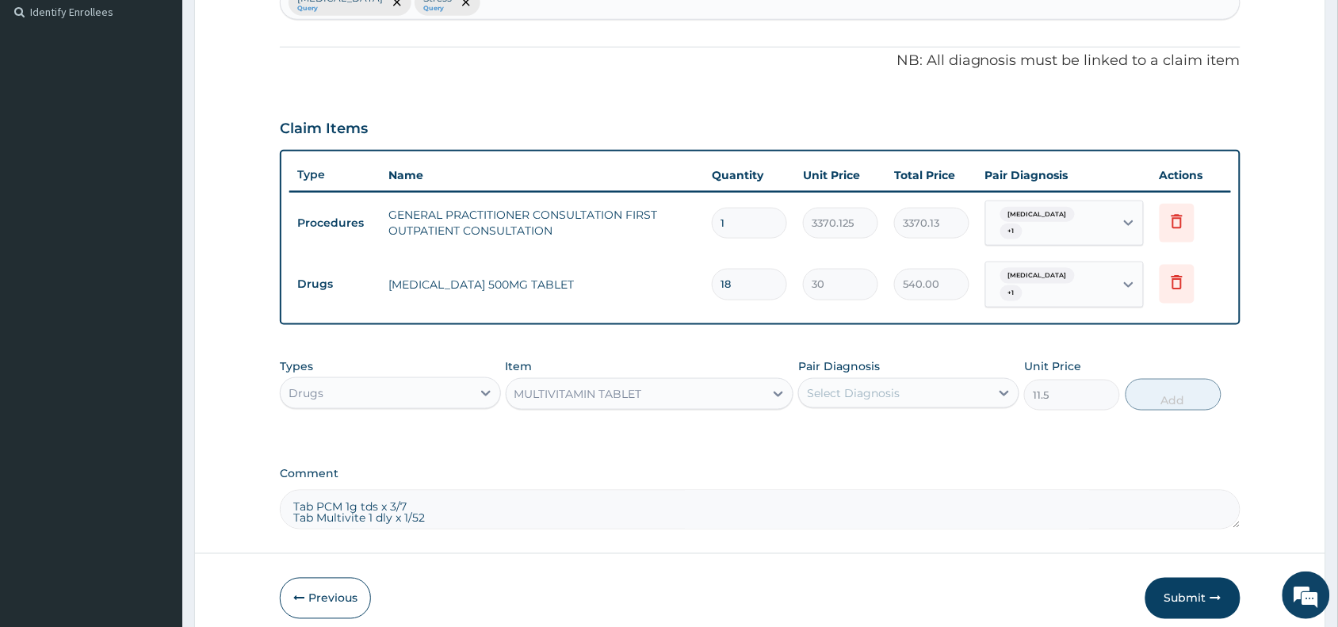
drag, startPoint x: 925, startPoint y: 366, endPoint x: 924, endPoint y: 379, distance: 12.7
click at [925, 381] on div "Select Diagnosis" at bounding box center [894, 393] width 191 height 25
drag, startPoint x: 868, startPoint y: 422, endPoint x: 861, endPoint y: 441, distance: 20.3
click at [868, 423] on div "[MEDICAL_DATA]" at bounding box center [908, 434] width 221 height 33
checkbox input "true"
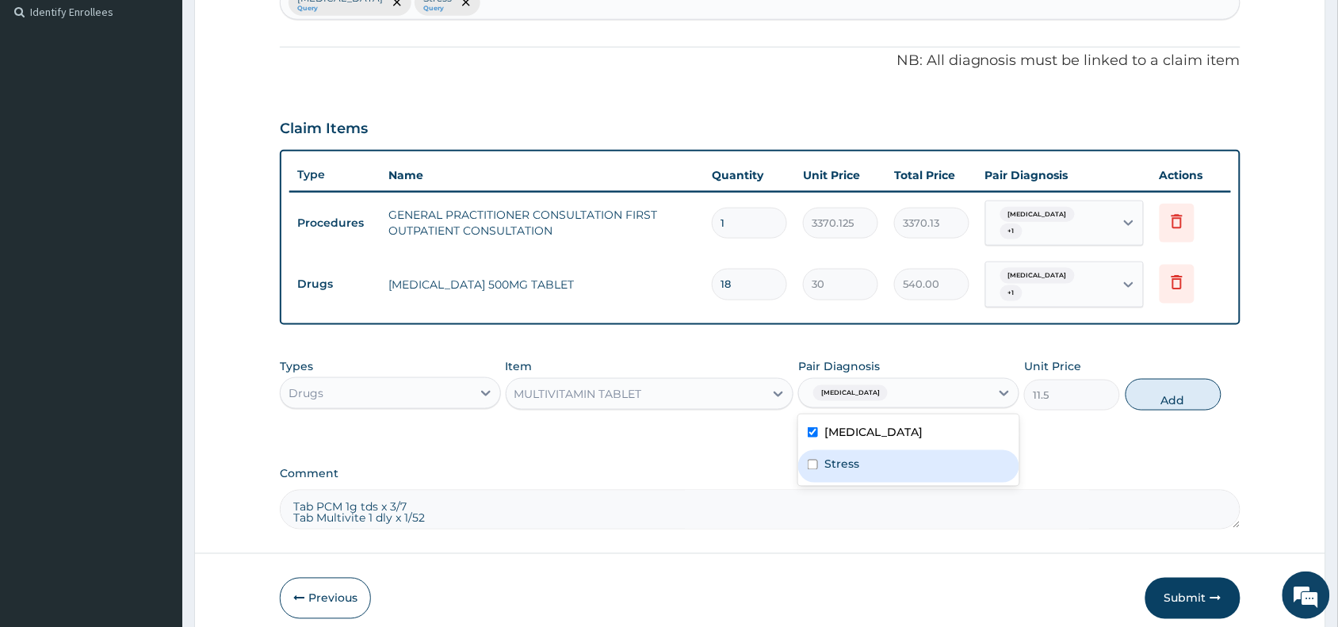
click at [860, 450] on div "Stress" at bounding box center [908, 466] width 221 height 33
checkbox input "true"
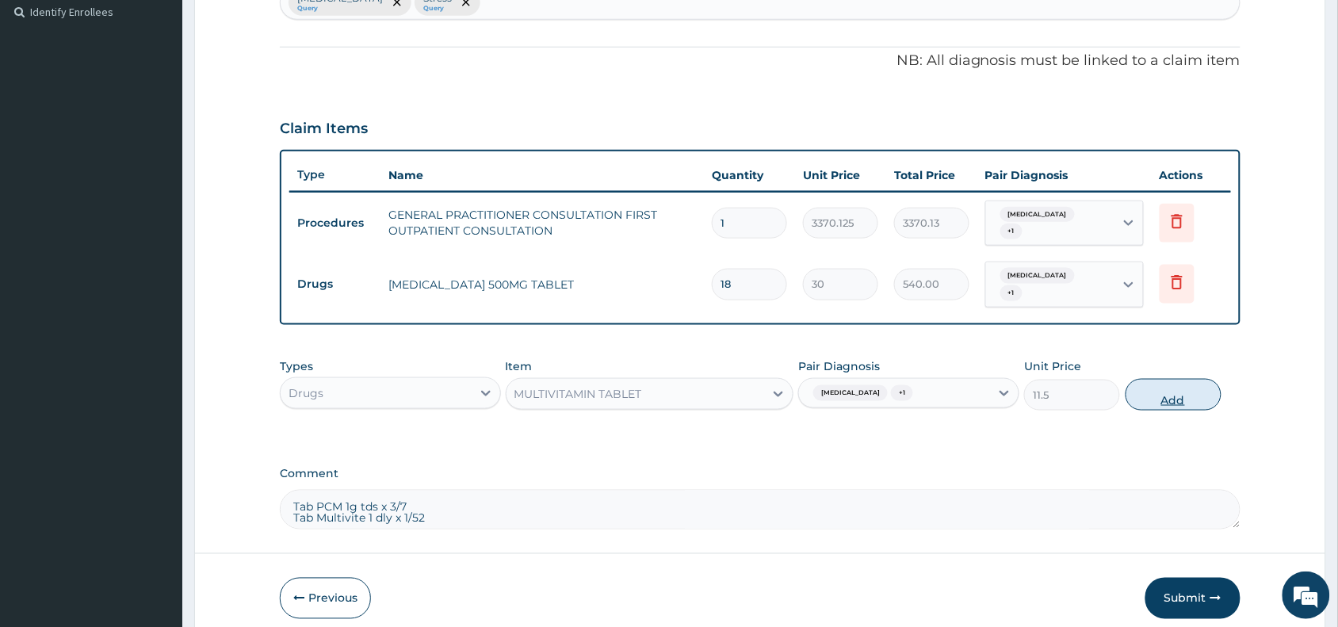
click at [1207, 386] on button "Add" at bounding box center [1174, 395] width 96 height 32
type input "0"
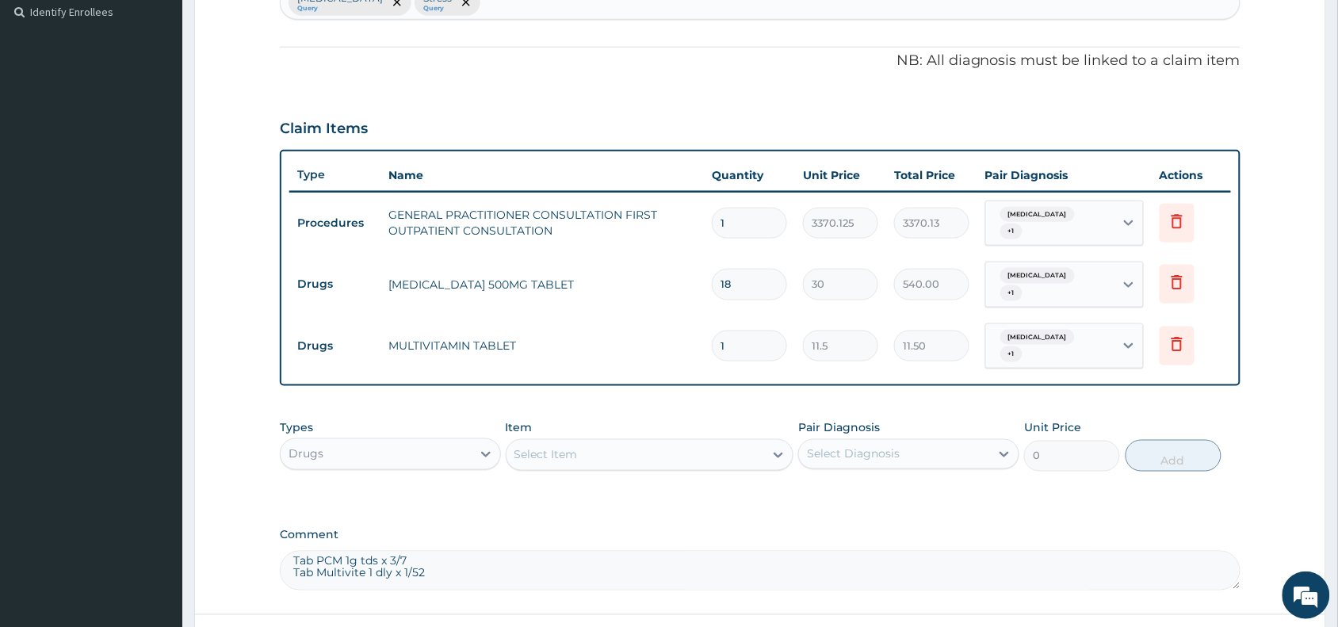
scroll to position [0, 0]
drag, startPoint x: 446, startPoint y: 560, endPoint x: 264, endPoint y: 524, distance: 185.8
click at [264, 524] on form "Step 2 of 2 PA Code / Prescription Code Enter Code(Secondary Care Only) Encount…" at bounding box center [760, 174] width 1132 height 1061
click at [742, 331] on input "1" at bounding box center [749, 346] width 75 height 31
type input "0.00"
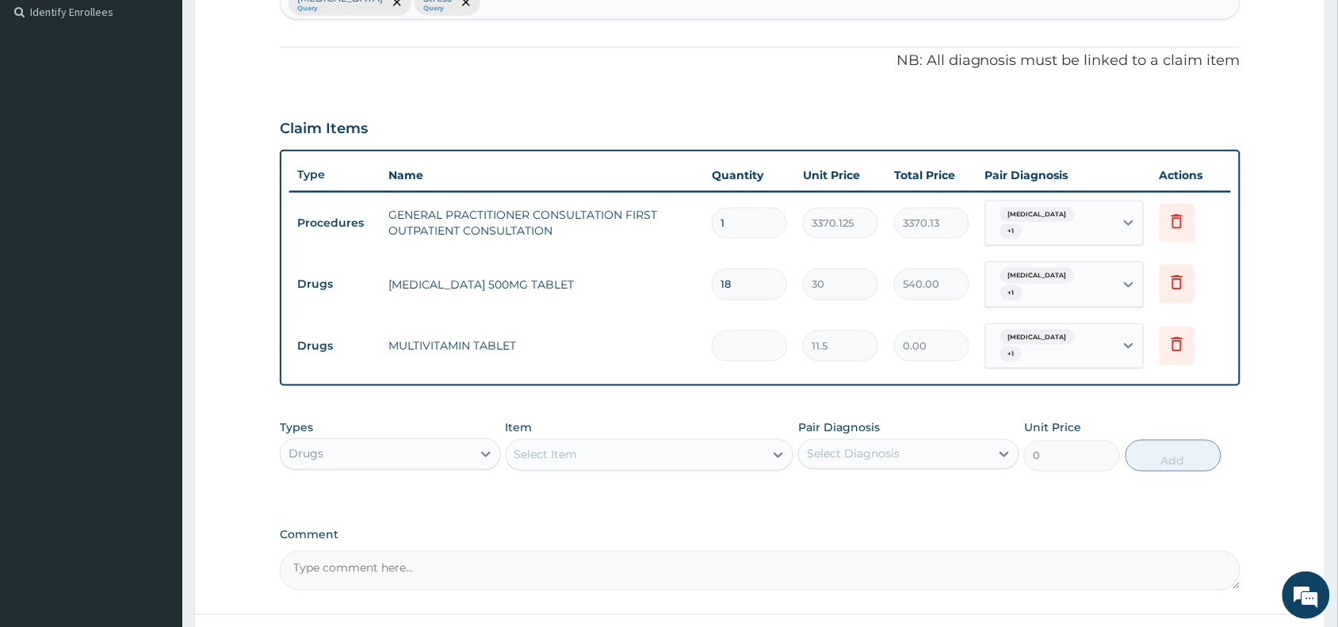
type input "7"
type input "80.50"
type input "7"
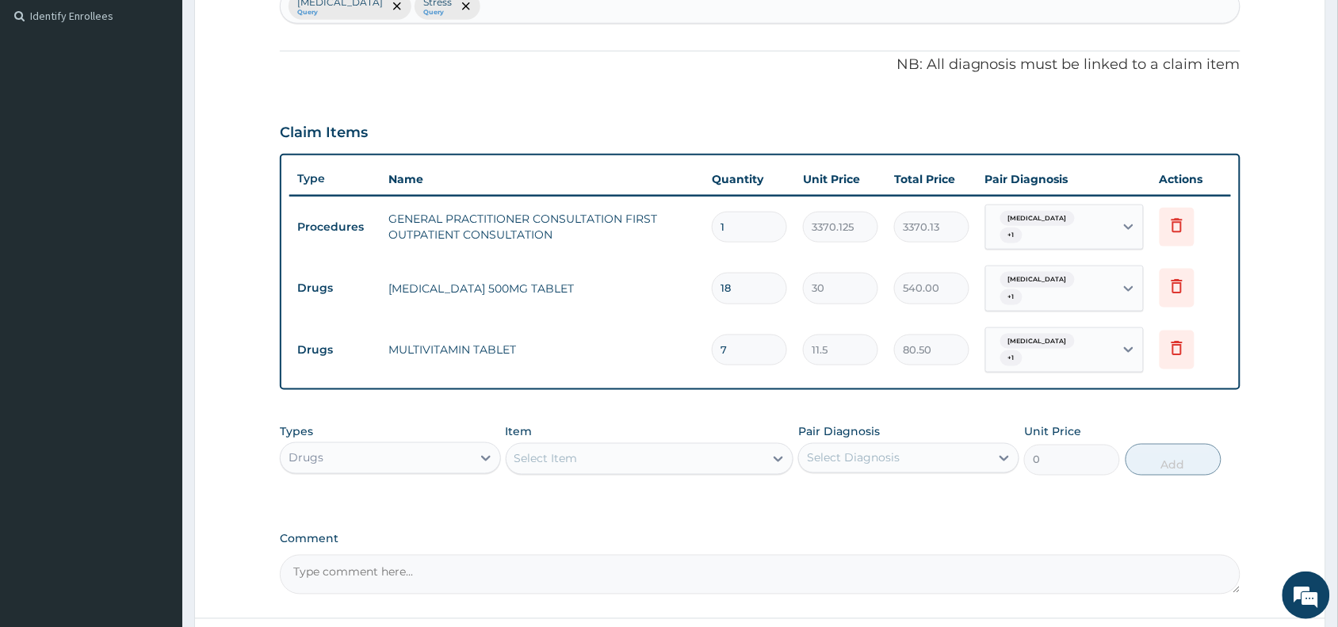
click at [489, 0] on div "[MEDICAL_DATA] Query Stress Query" at bounding box center [760, 6] width 959 height 33
type input "anem"
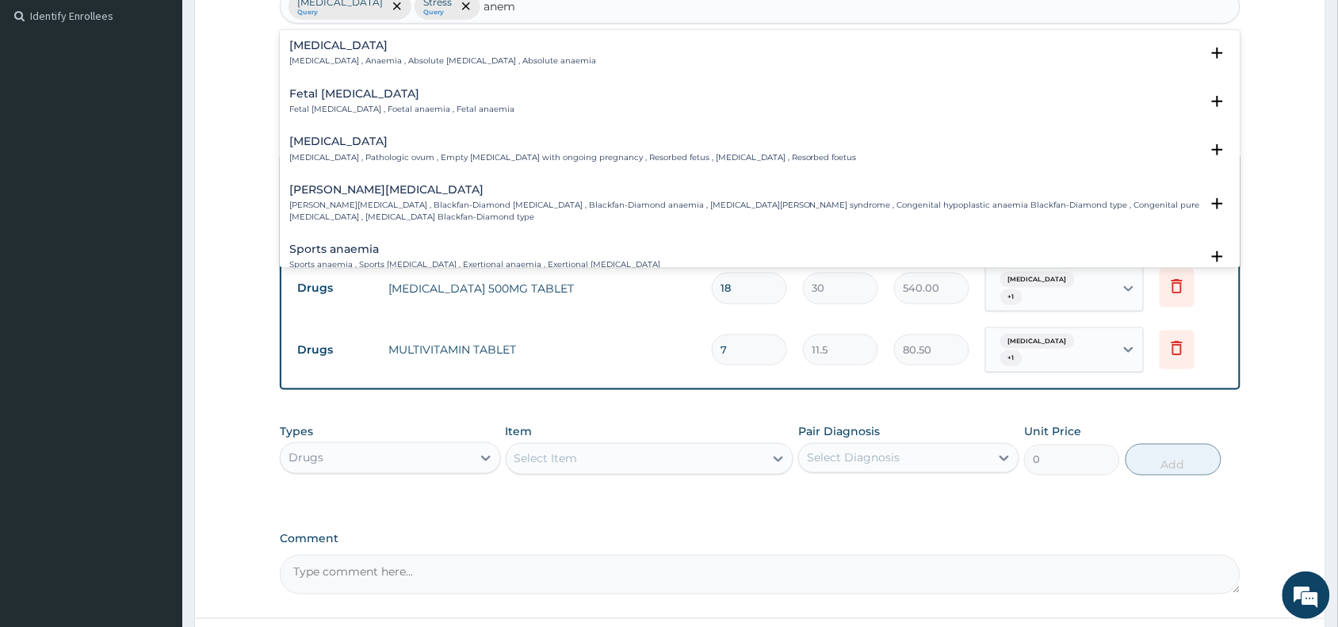
click at [335, 52] on h4 "[MEDICAL_DATA]" at bounding box center [442, 46] width 307 height 12
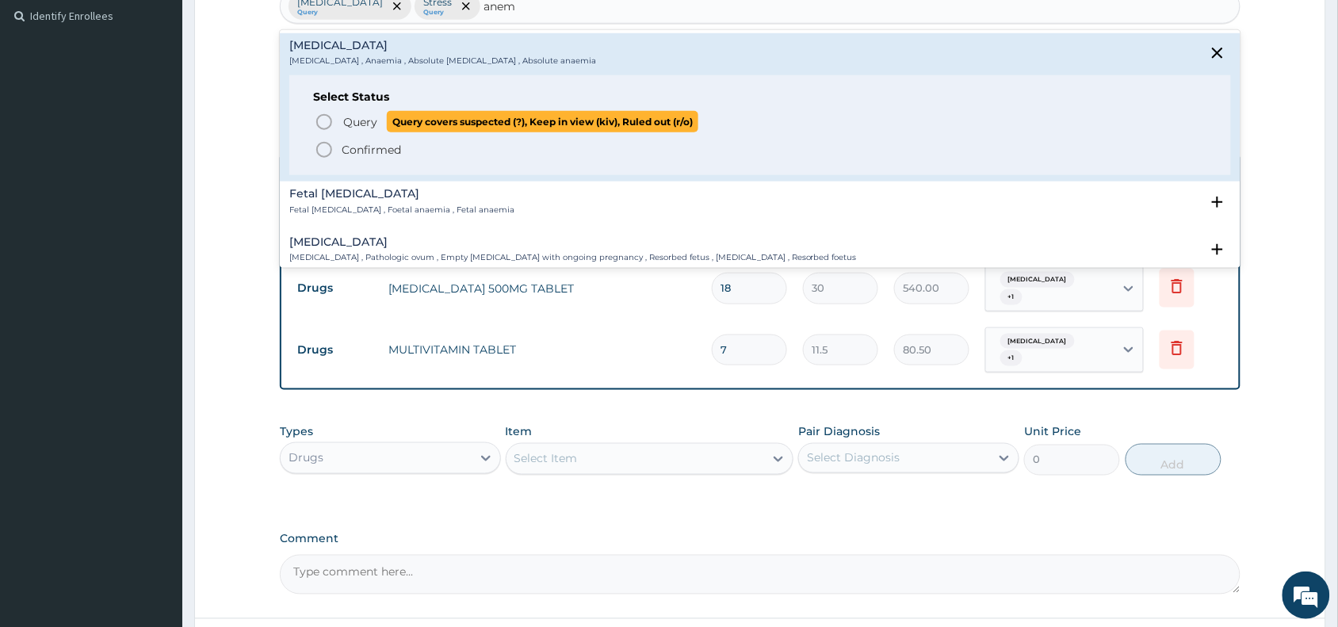
click at [375, 124] on span "Query" at bounding box center [360, 122] width 34 height 16
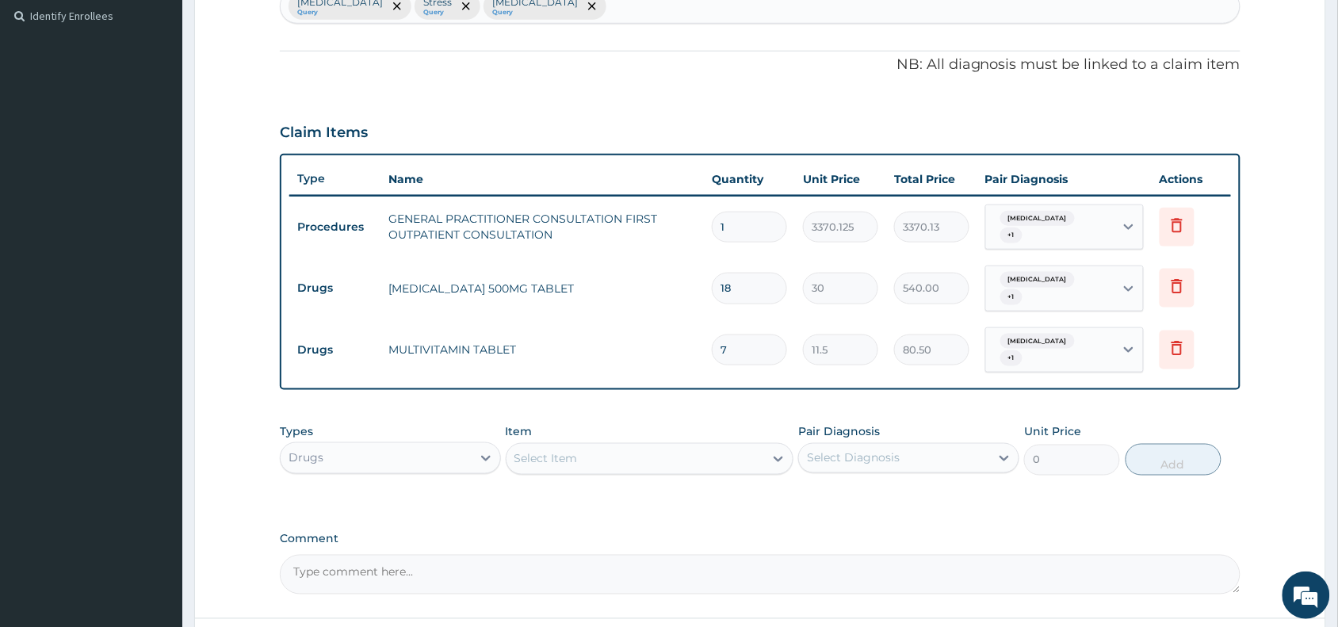
click at [1088, 337] on div "[MEDICAL_DATA] + 1" at bounding box center [1050, 350] width 128 height 44
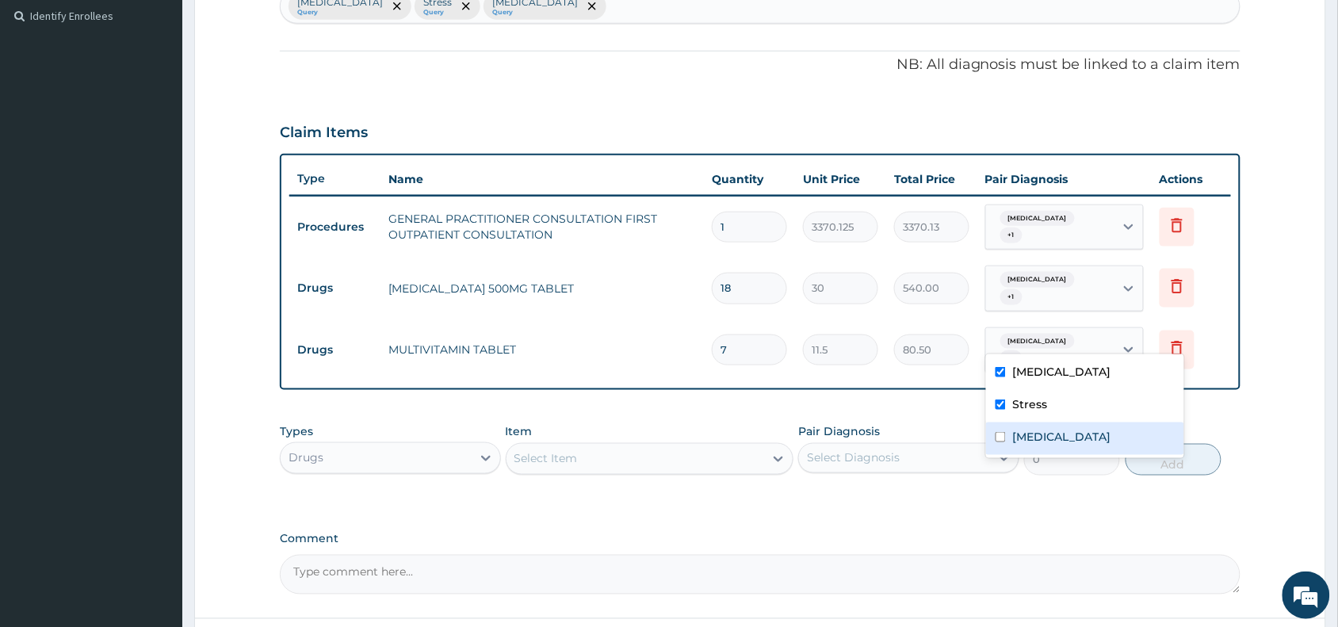
click at [1036, 438] on label "[MEDICAL_DATA]" at bounding box center [1061, 437] width 98 height 16
checkbox input "true"
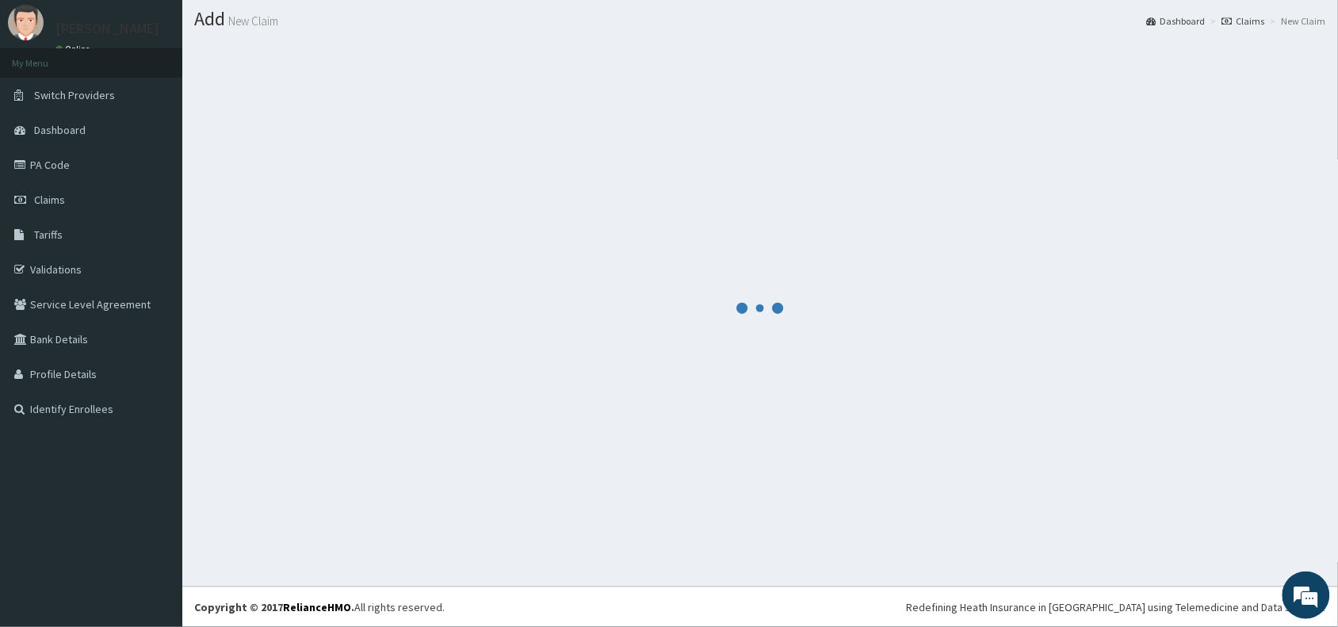
scroll to position [42, 0]
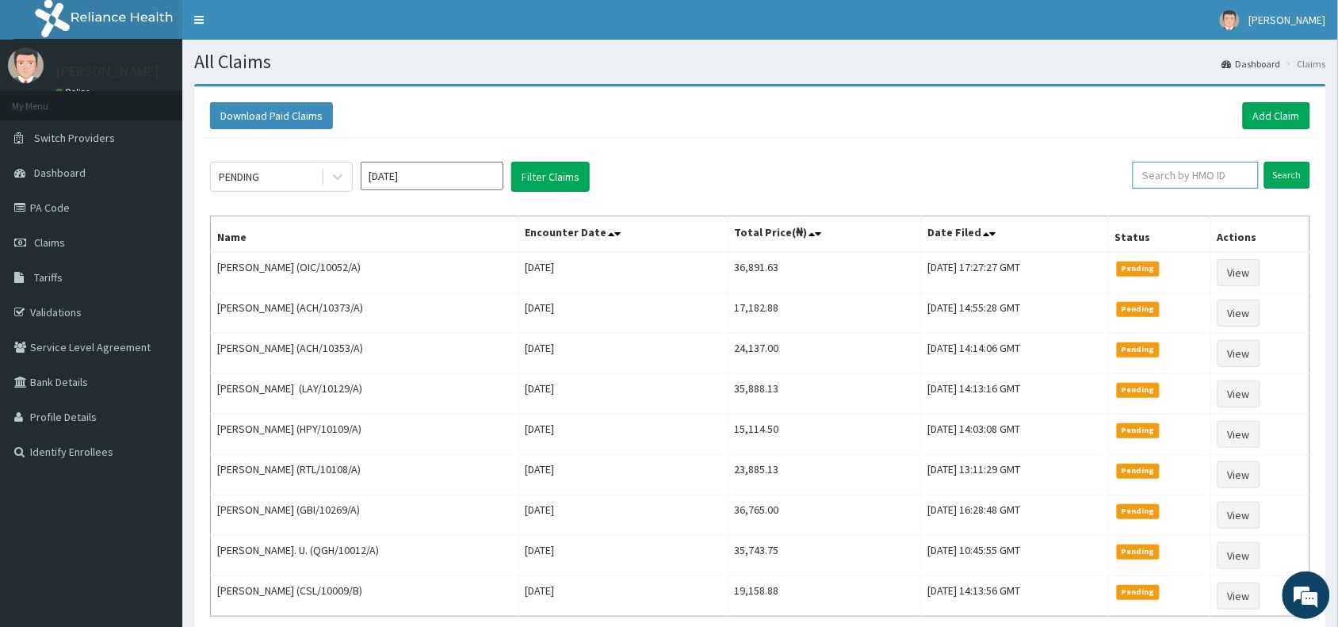
click at [1166, 175] on input "text" at bounding box center [1196, 175] width 126 height 27
paste input "2508485"
type input "2508485"
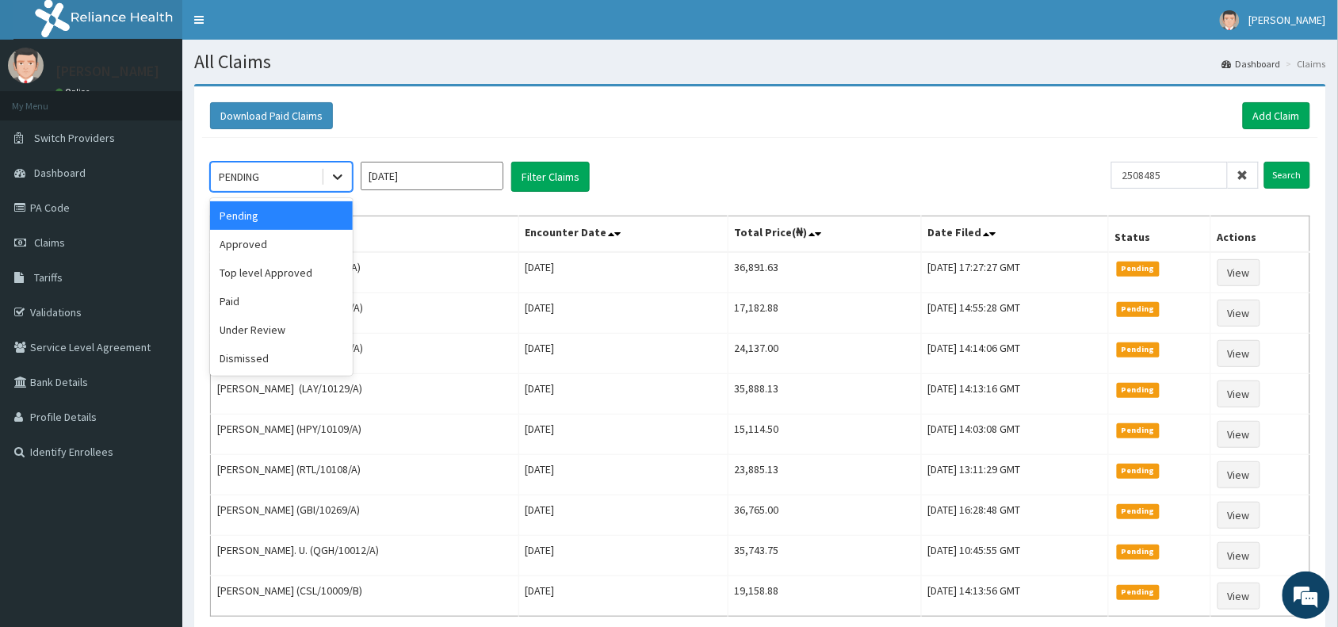
click at [339, 170] on icon at bounding box center [338, 177] width 16 height 16
click at [282, 243] on div "Approved" at bounding box center [281, 244] width 143 height 29
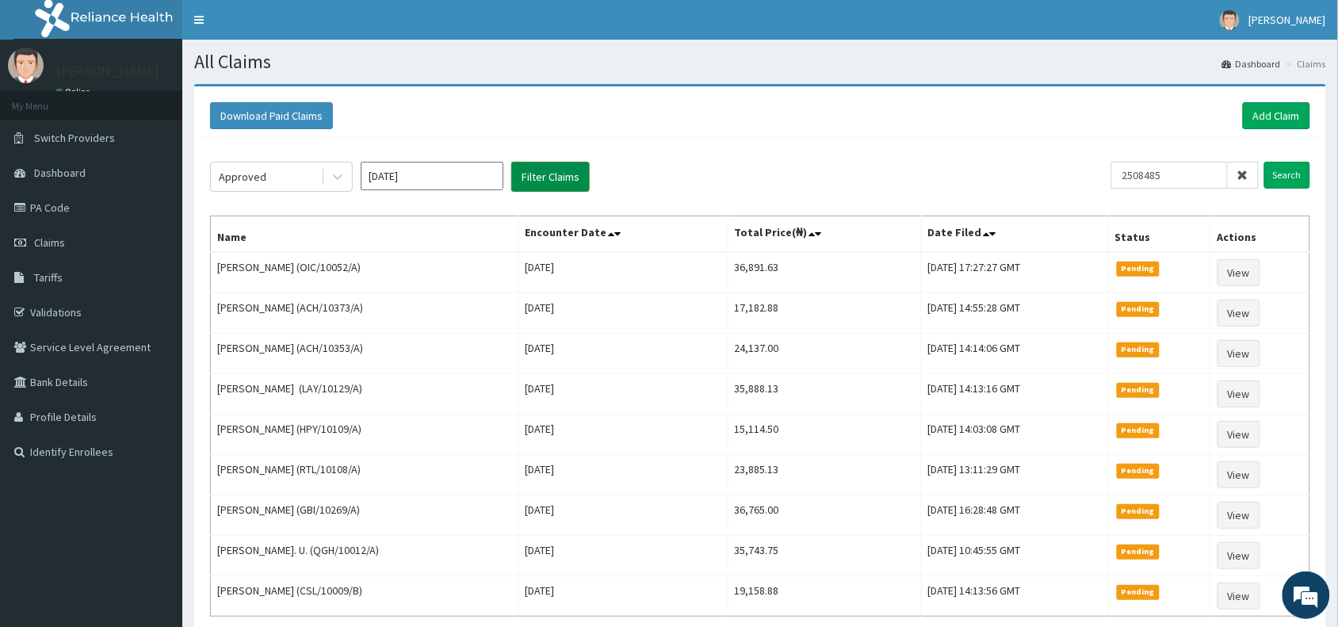
click at [536, 173] on button "Filter Claims" at bounding box center [550, 177] width 78 height 30
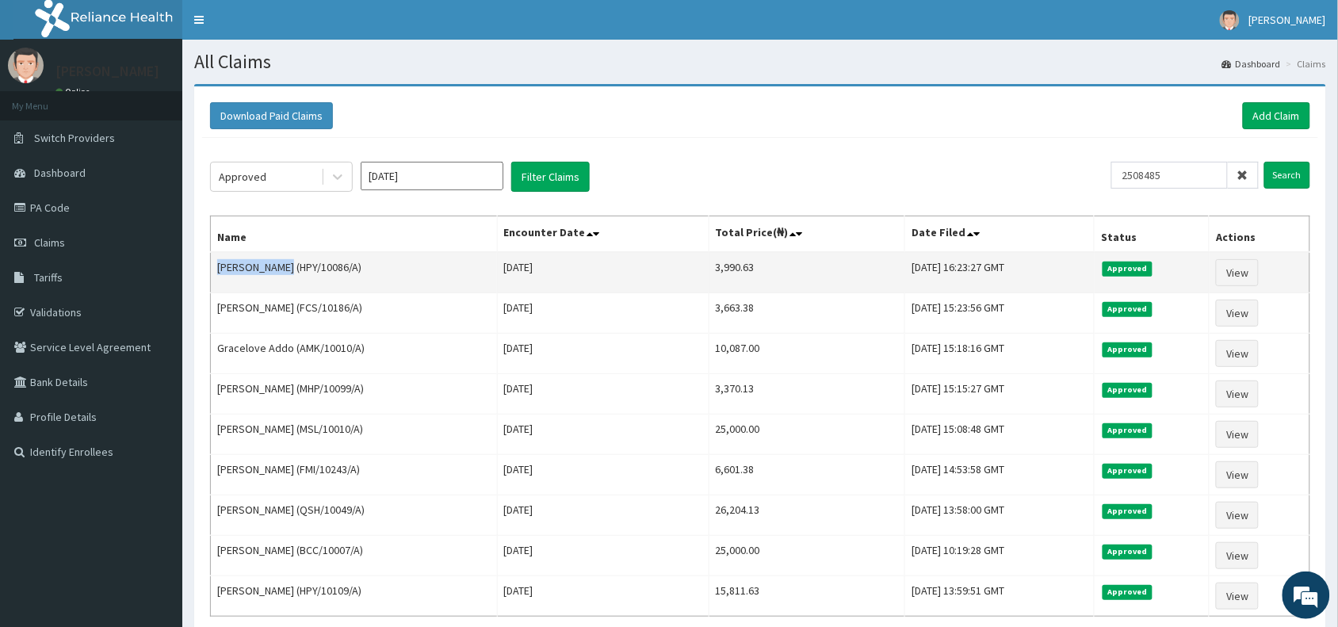
drag, startPoint x: 218, startPoint y: 271, endPoint x: 278, endPoint y: 262, distance: 60.9
click at [278, 262] on td "Gerald Arinze (HPY/10086/A)" at bounding box center [354, 272] width 287 height 41
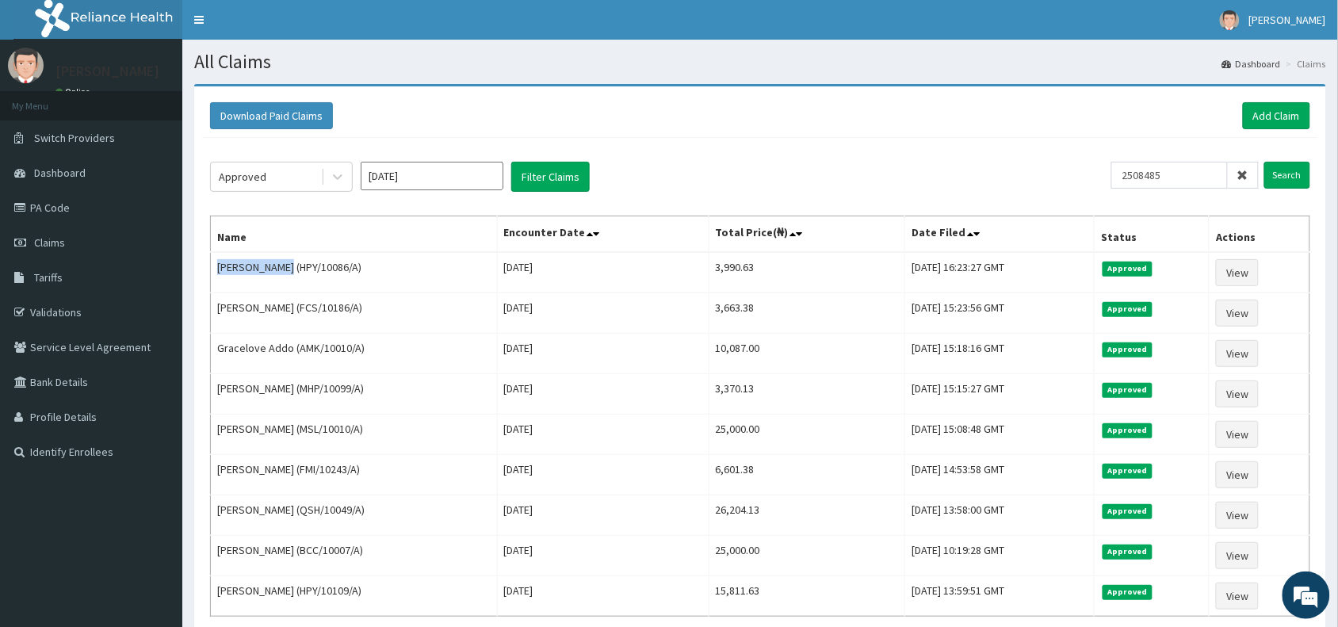
copy td "Gerald Arinze"
click at [1270, 111] on link "Add Claim" at bounding box center [1276, 115] width 67 height 27
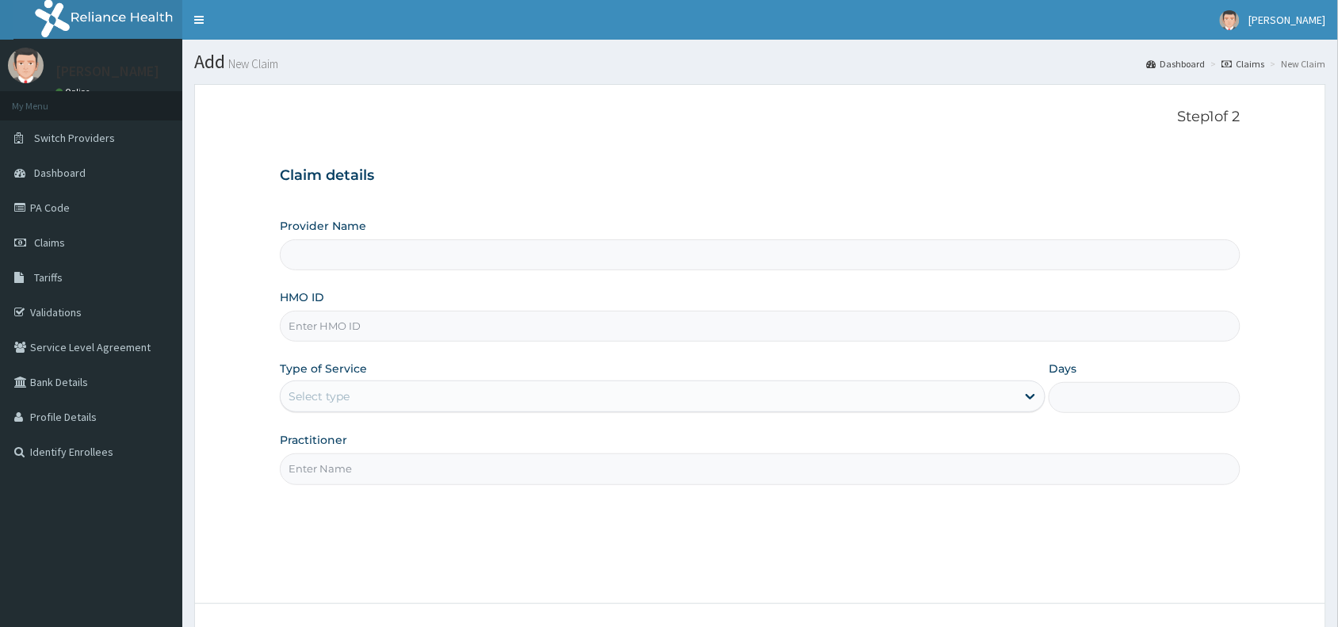
type input "LAY/10129/A"
type input "Reliance Family Clinics (RFC) - [GEOGRAPHIC_DATA]"
type input "LAY/10129/A"
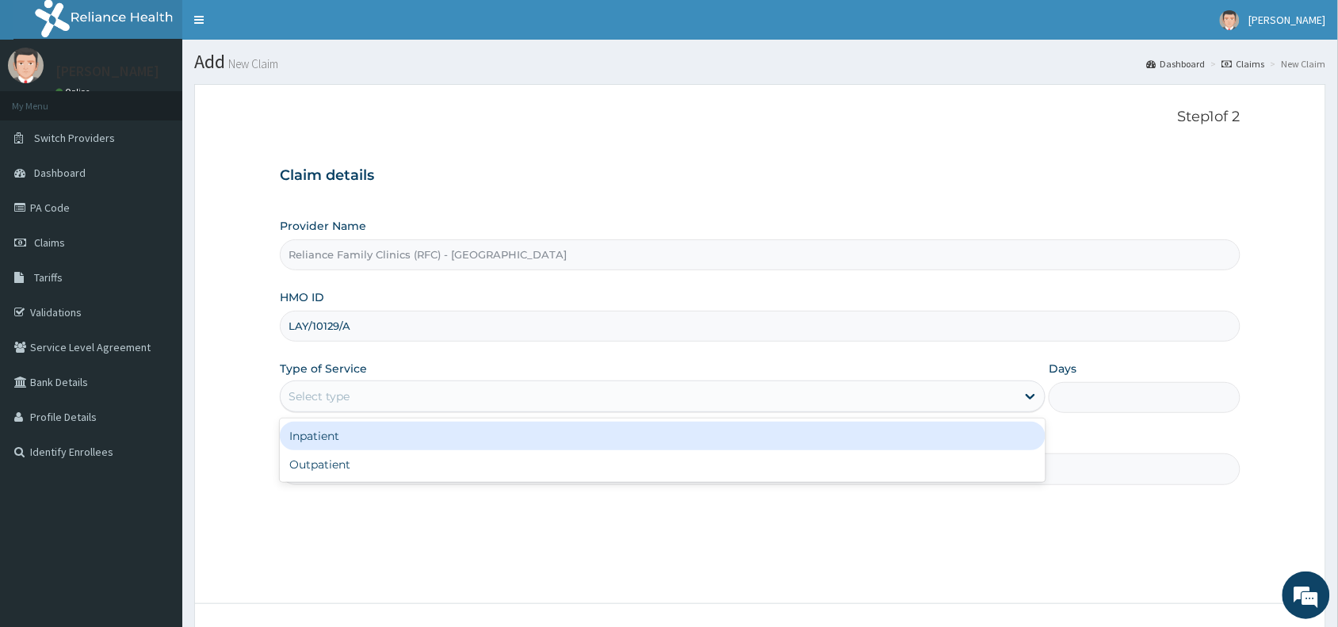
click at [369, 388] on div "Select type" at bounding box center [649, 396] width 736 height 25
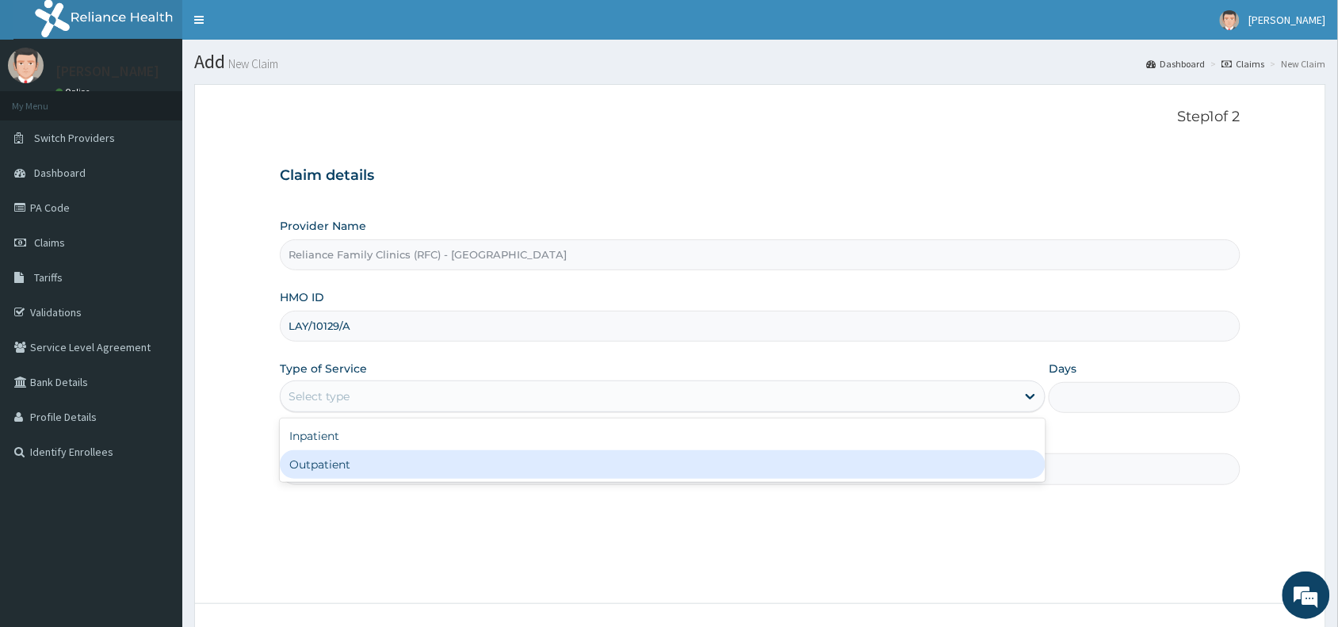
click at [345, 476] on div "Outpatient" at bounding box center [663, 464] width 766 height 29
type input "1"
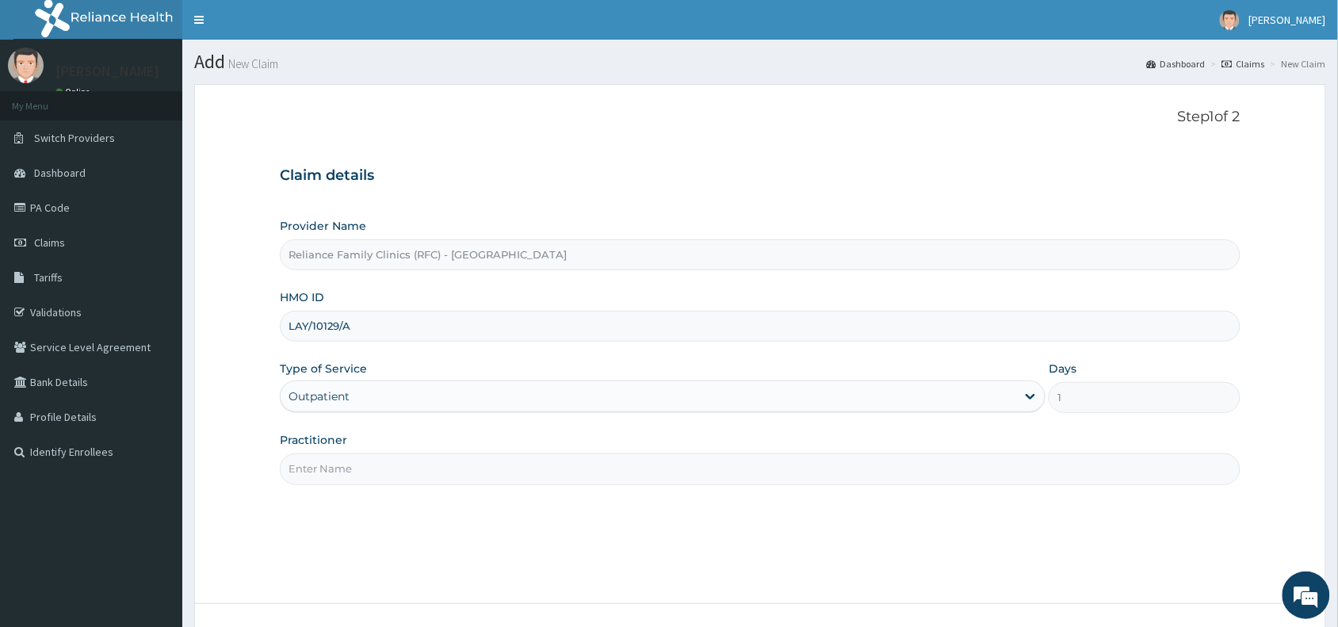
click at [367, 472] on input "Practitioner" at bounding box center [760, 468] width 961 height 31
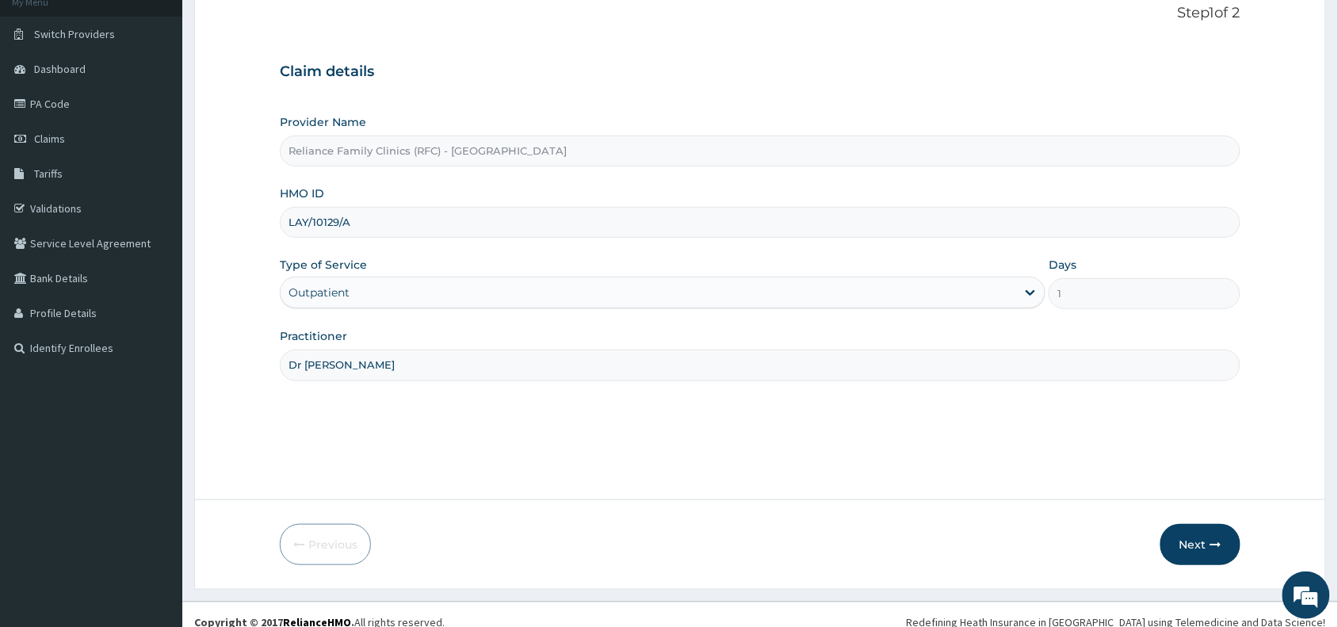
scroll to position [119, 0]
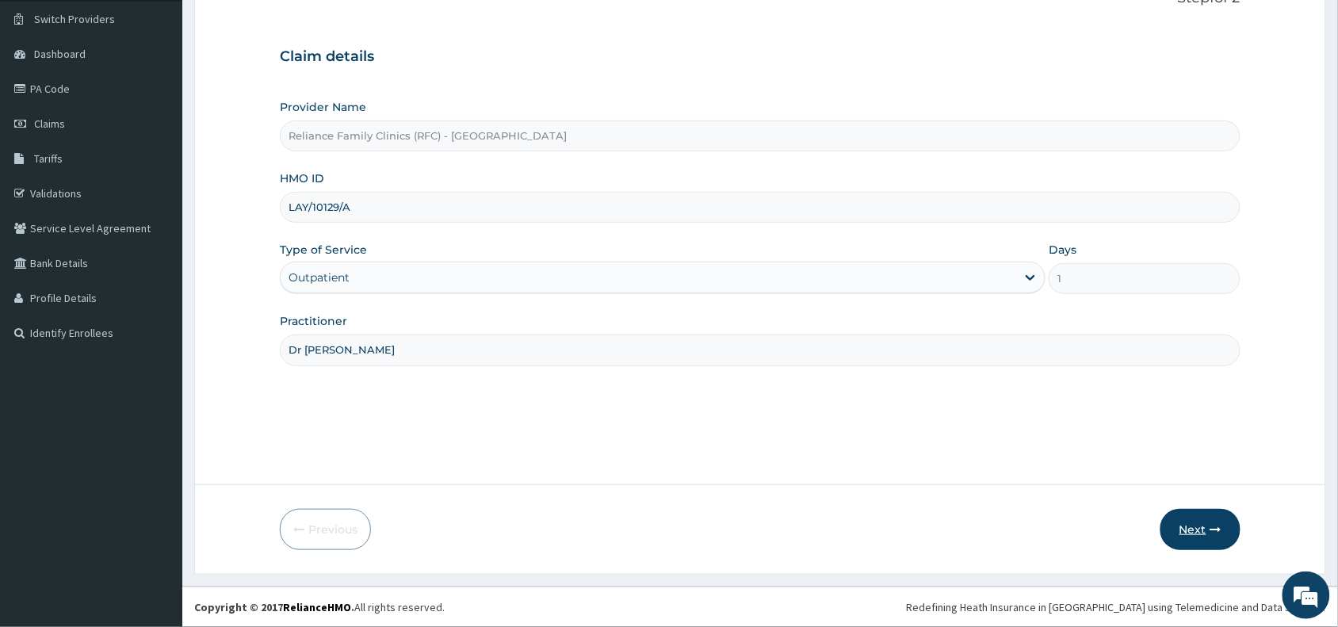
type input "Dr [PERSON_NAME]"
click at [1191, 533] on button "Next" at bounding box center [1201, 529] width 80 height 41
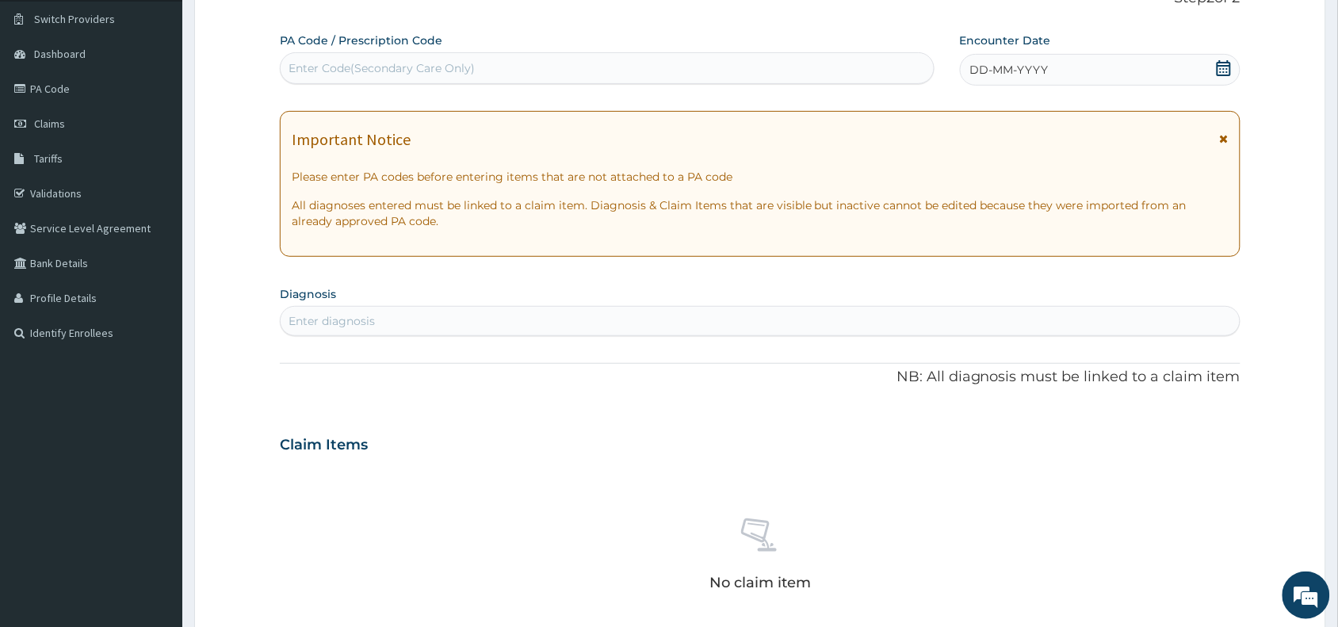
click at [1103, 64] on div "DD-MM-YYYY" at bounding box center [1100, 70] width 281 height 32
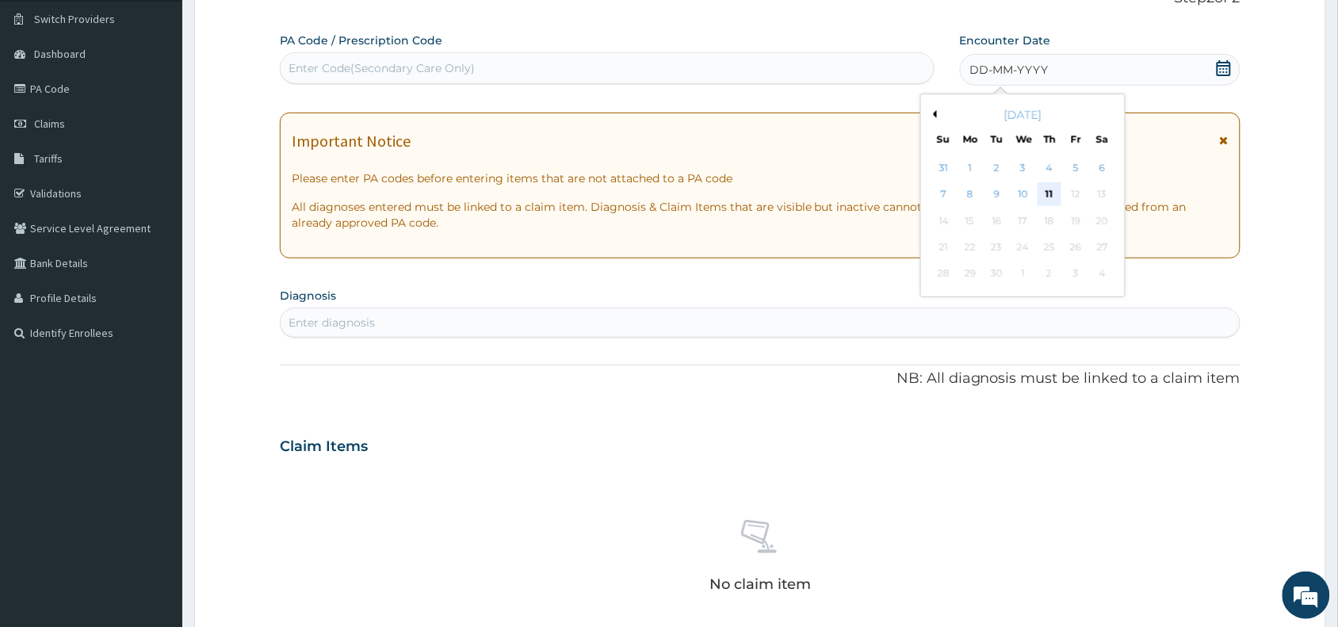
click at [1054, 195] on div "11" at bounding box center [1050, 195] width 24 height 24
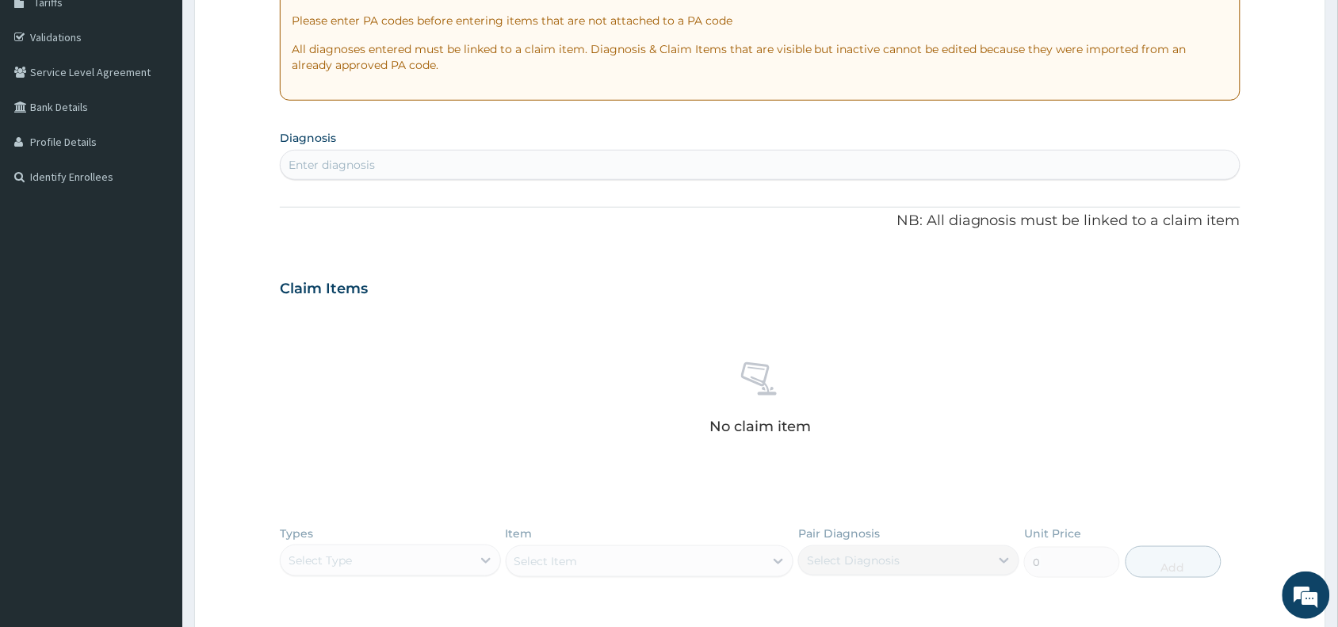
scroll to position [512, 0]
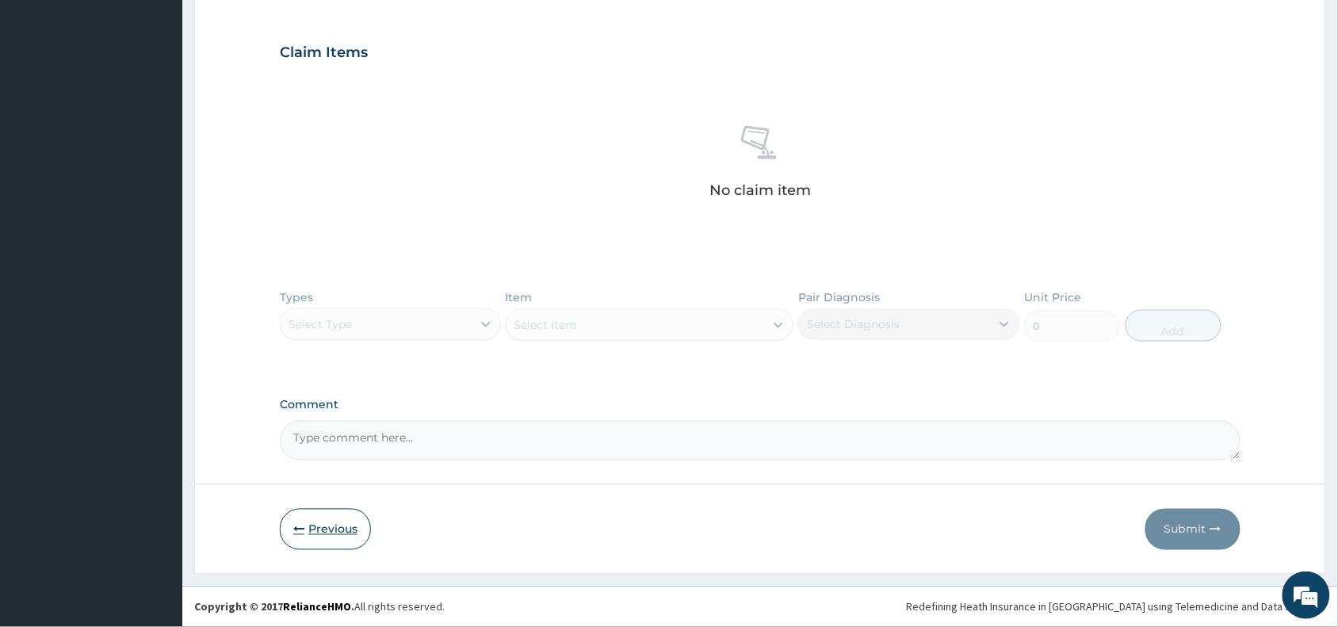
click at [337, 519] on button "Previous" at bounding box center [325, 529] width 91 height 41
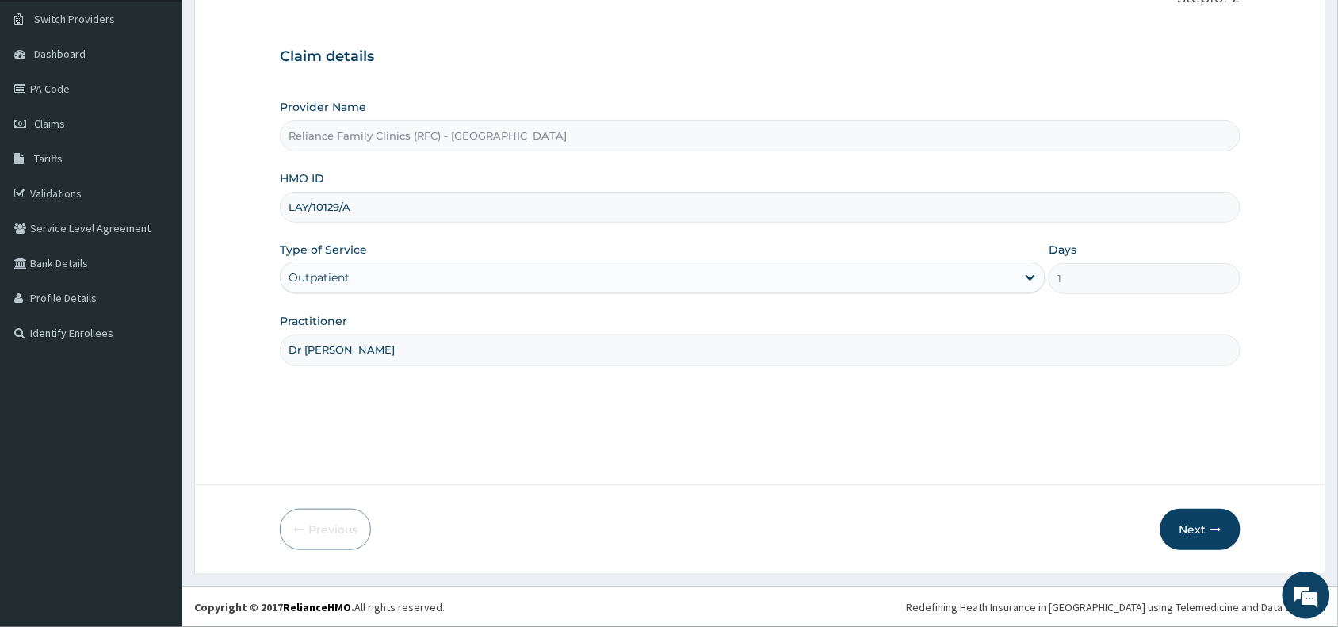
click at [308, 202] on input "LAY/10129/A" at bounding box center [760, 207] width 961 height 31
type input "LAY/10129/A"
click at [1197, 534] on button "Next" at bounding box center [1201, 529] width 80 height 41
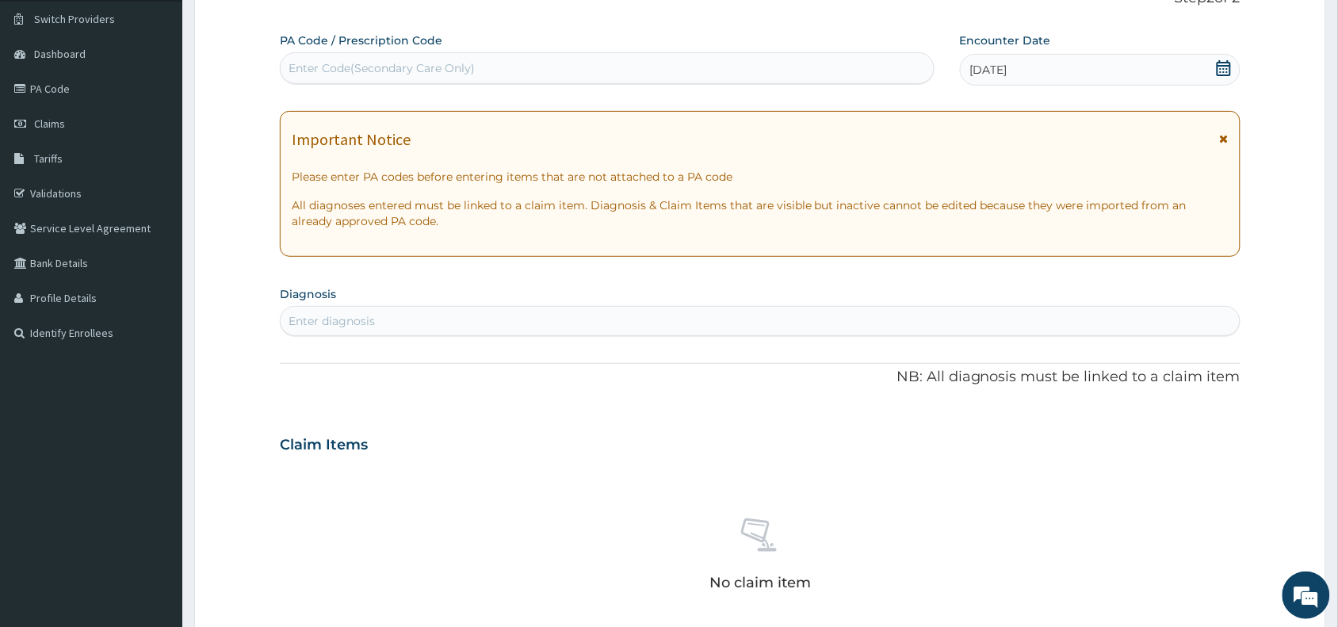
click at [395, 318] on div "Enter diagnosis" at bounding box center [760, 320] width 959 height 25
type input "calcium crys"
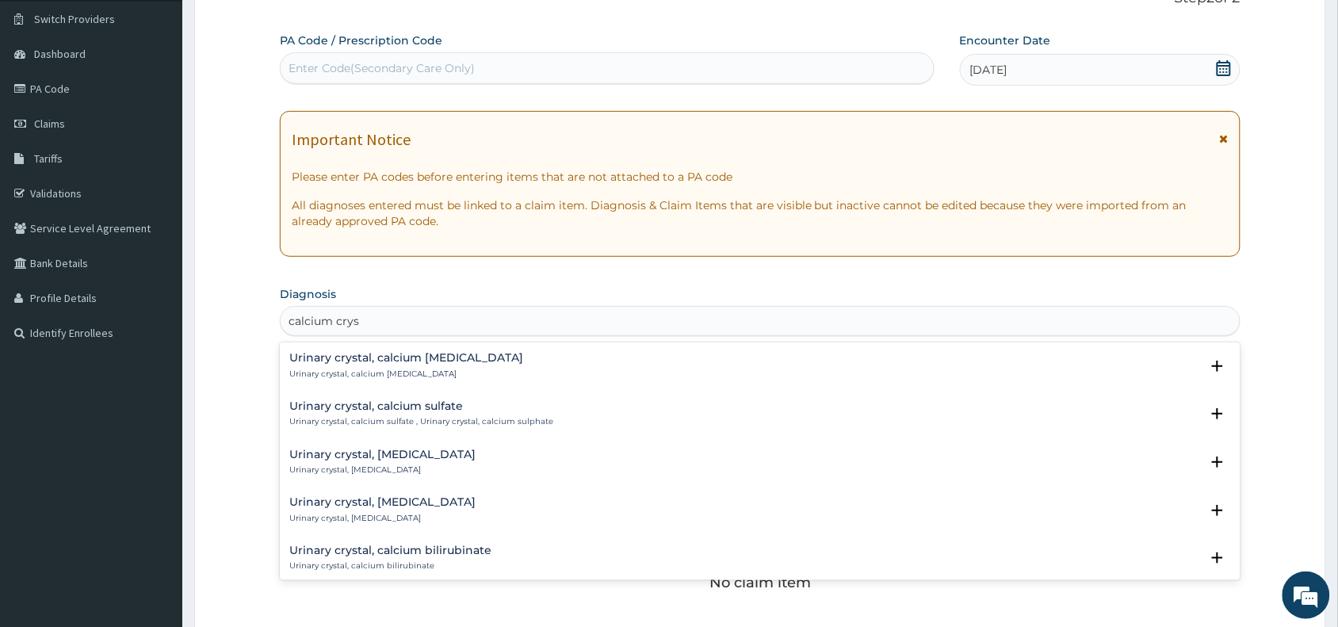
click at [366, 359] on h4 "Urinary crystal, calcium [MEDICAL_DATA]" at bounding box center [406, 358] width 234 height 12
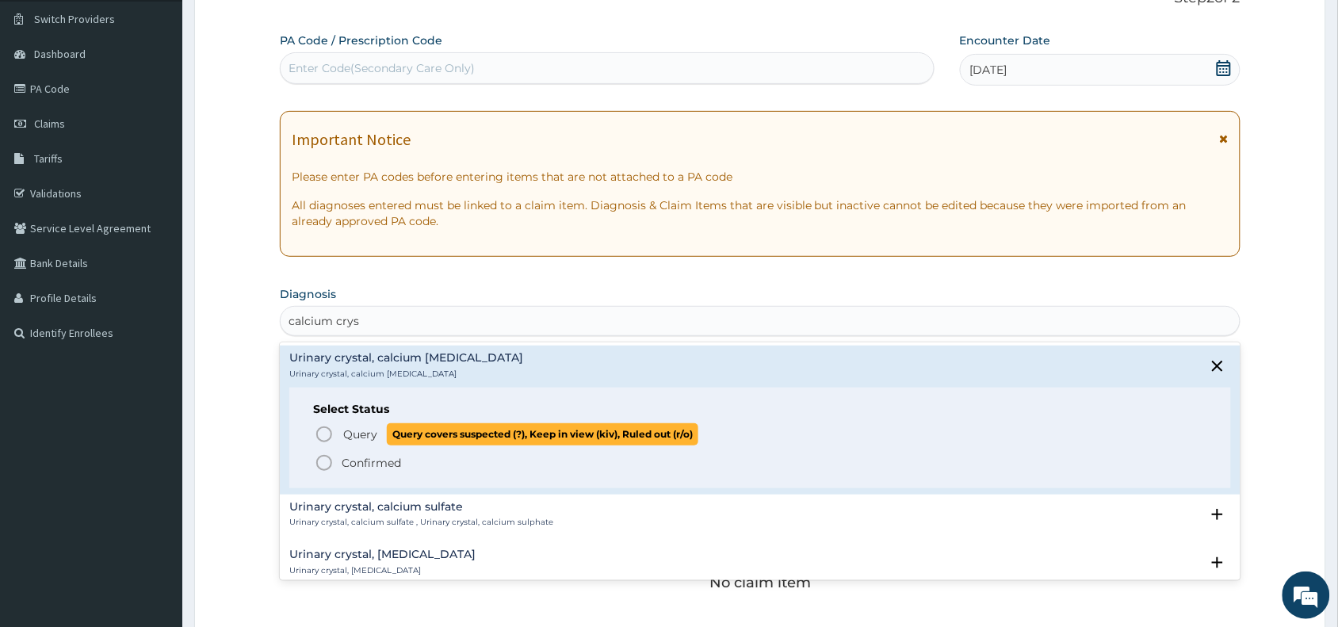
drag, startPoint x: 361, startPoint y: 429, endPoint x: 347, endPoint y: 434, distance: 14.6
click at [358, 433] on span "Query" at bounding box center [360, 435] width 34 height 16
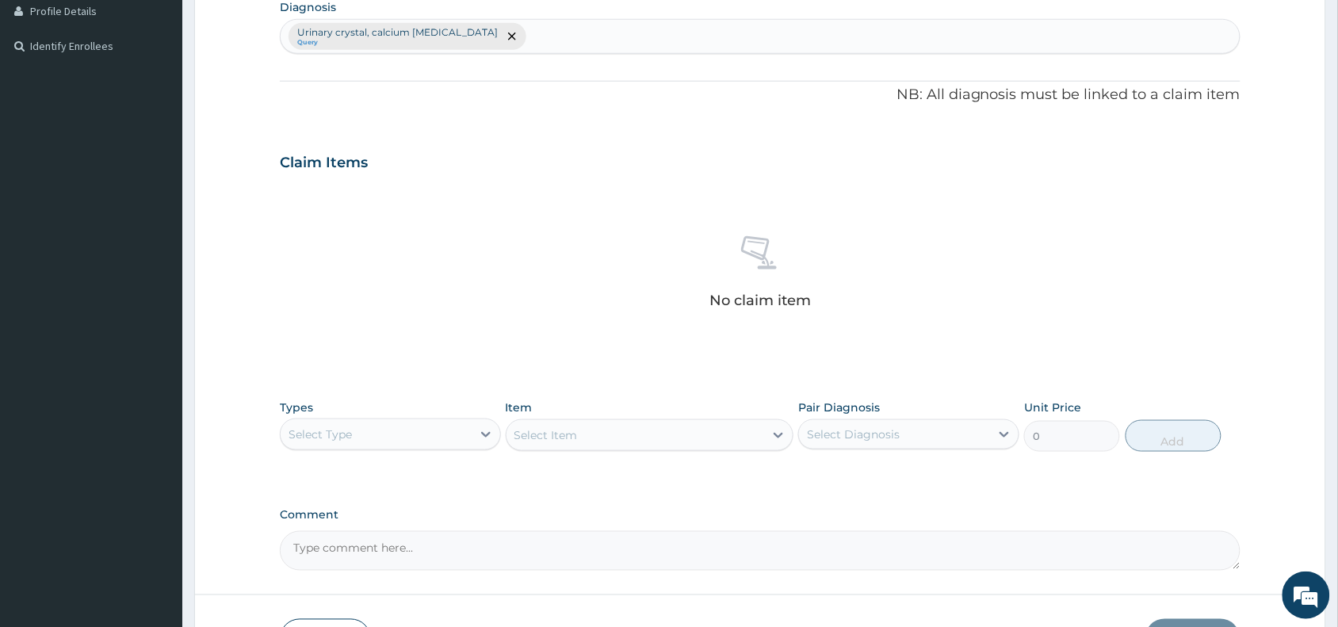
scroll to position [517, 0]
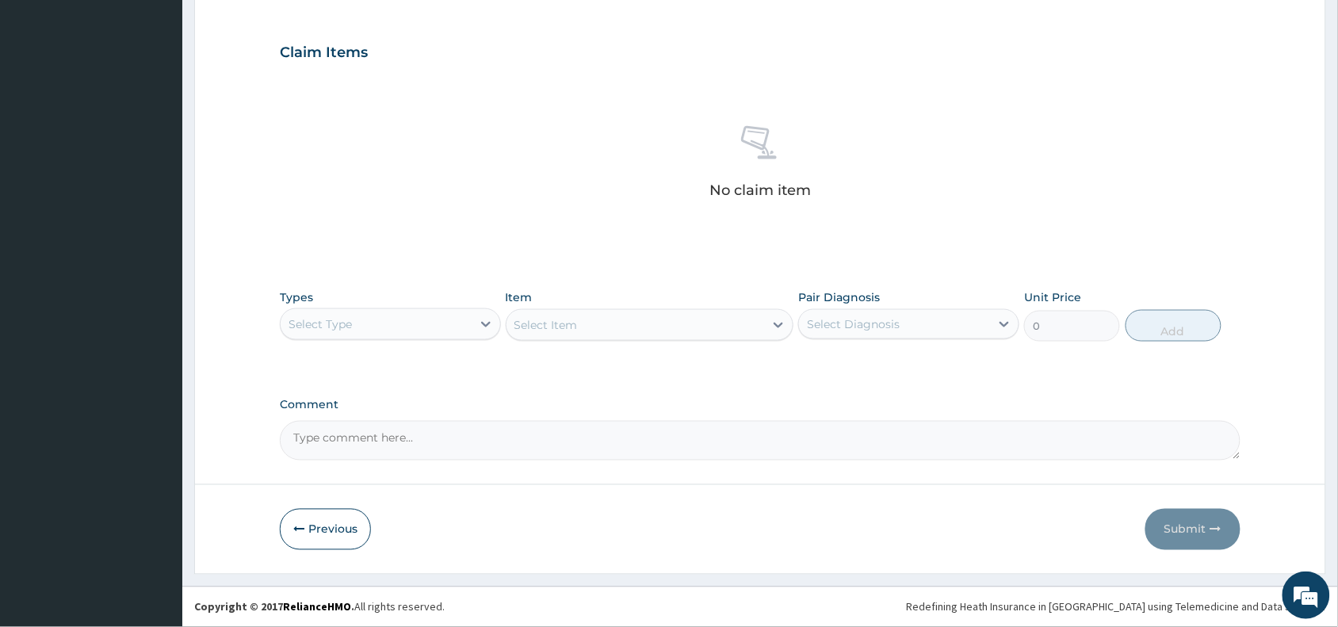
click at [450, 327] on div "Select Type" at bounding box center [376, 324] width 191 height 25
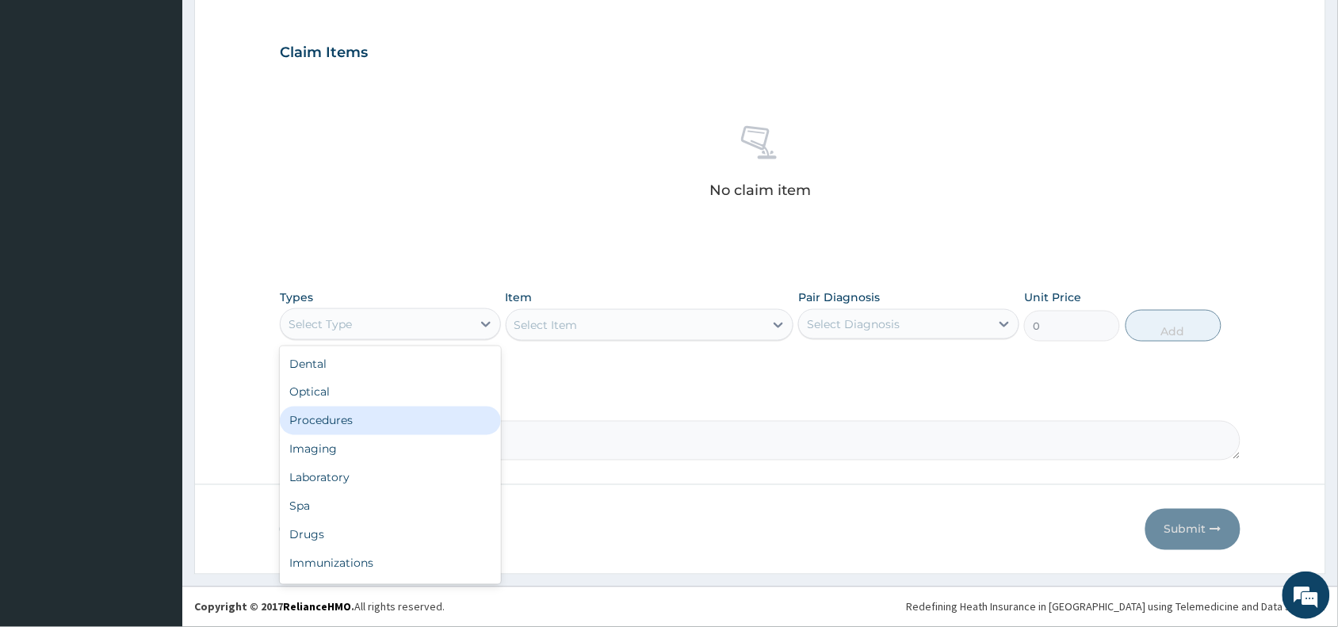
click at [390, 423] on div "Procedures" at bounding box center [390, 421] width 221 height 29
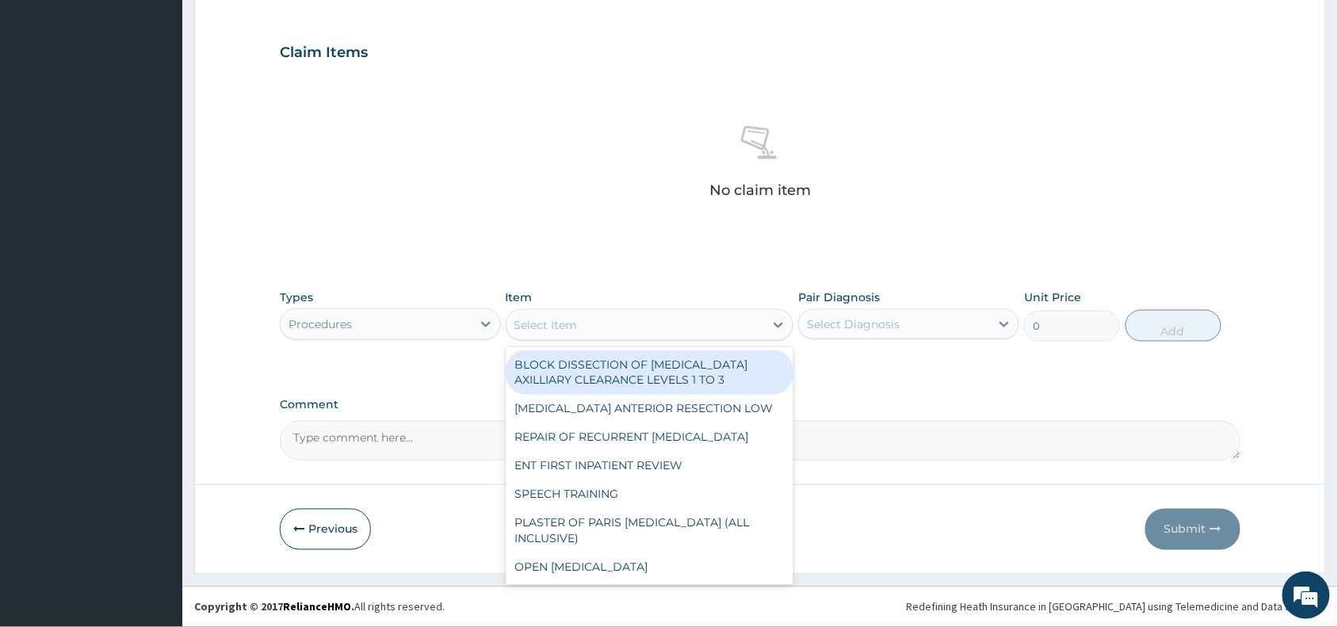
click at [568, 323] on div "Select Item" at bounding box center [546, 325] width 63 height 16
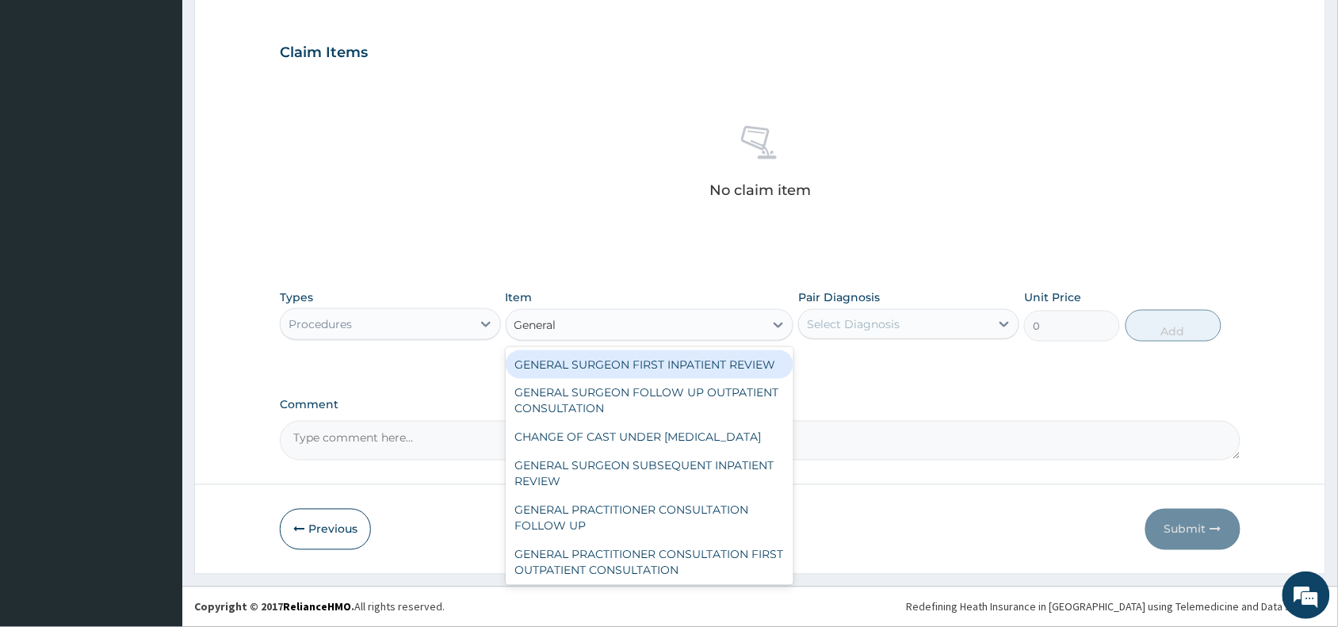
type input "General p"
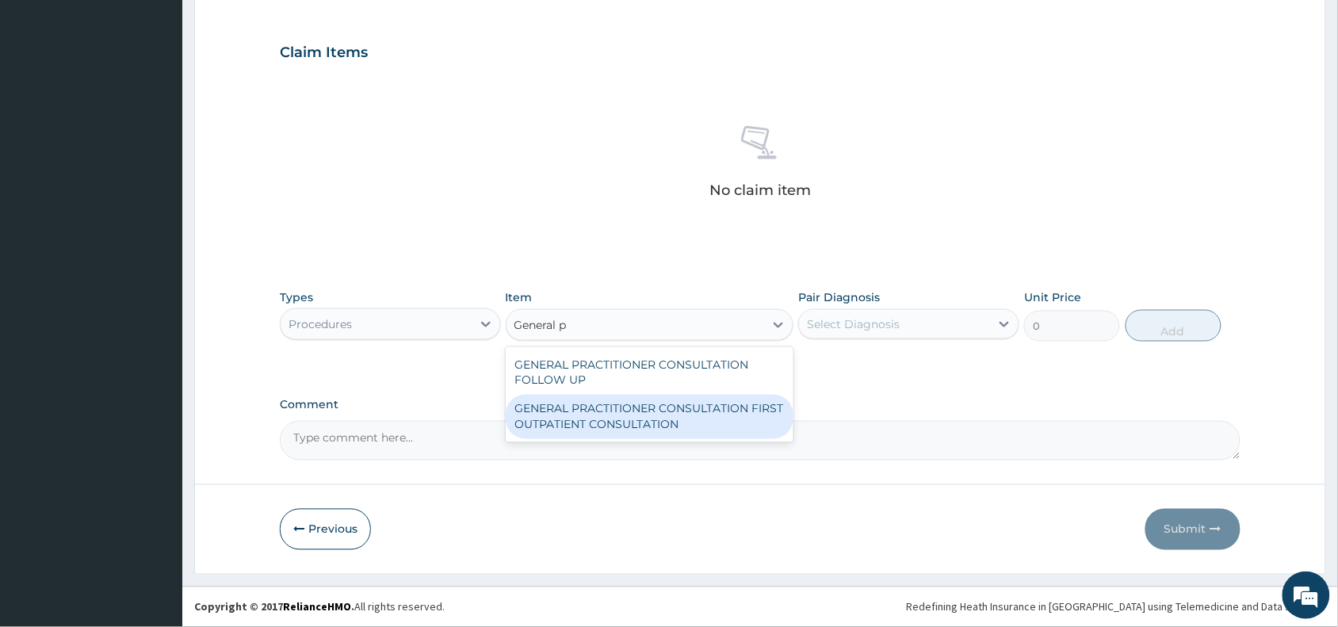
click at [631, 416] on div "GENERAL PRACTITIONER CONSULTATION FIRST OUTPATIENT CONSULTATION" at bounding box center [650, 417] width 289 height 44
type input "3370.125"
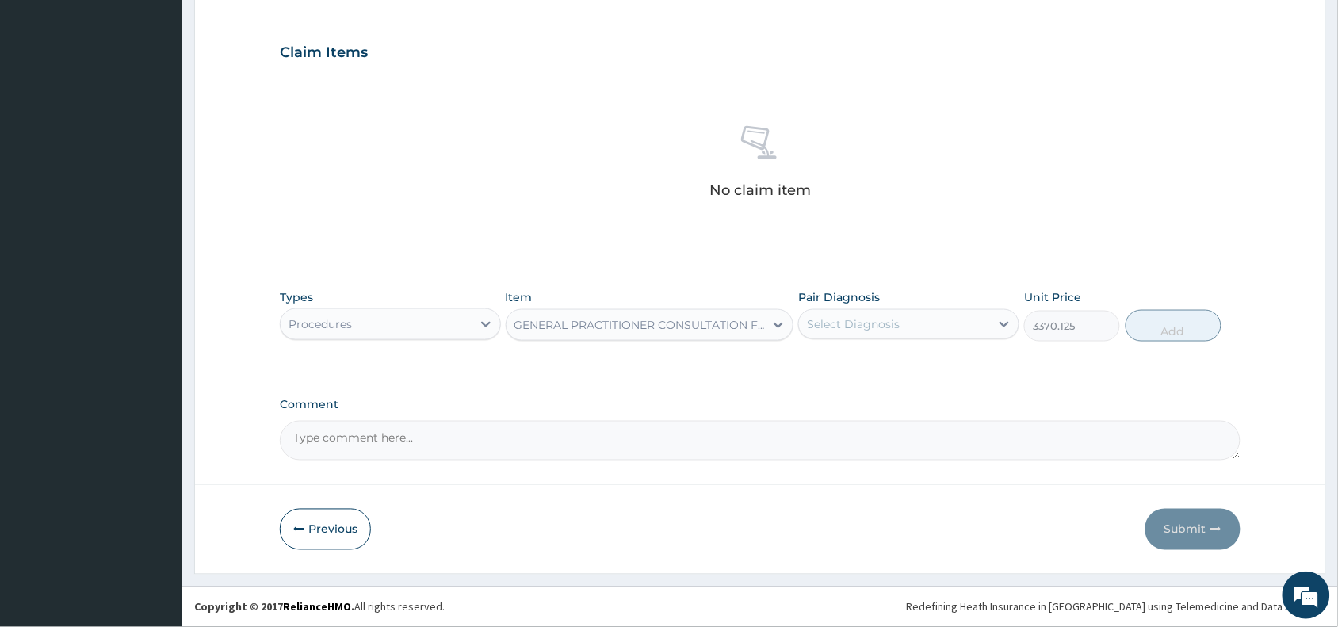
drag, startPoint x: 925, startPoint y: 319, endPoint x: 926, endPoint y: 337, distance: 17.5
click at [926, 323] on div "Select Diagnosis" at bounding box center [894, 324] width 191 height 25
click at [901, 377] on div "Urinary crystal, calcium [MEDICAL_DATA]" at bounding box center [908, 373] width 221 height 48
checkbox input "true"
drag, startPoint x: 1189, startPoint y: 331, endPoint x: 1175, endPoint y: 342, distance: 17.6
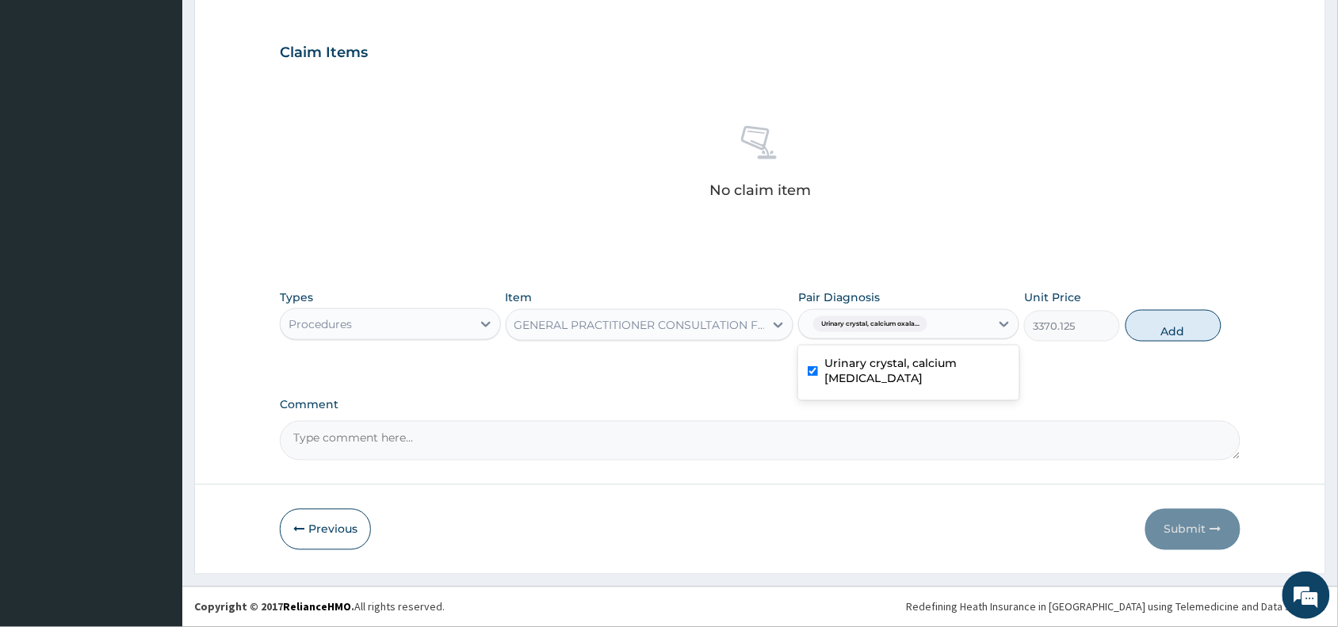
click at [1189, 333] on button "Add" at bounding box center [1174, 326] width 96 height 32
type input "0"
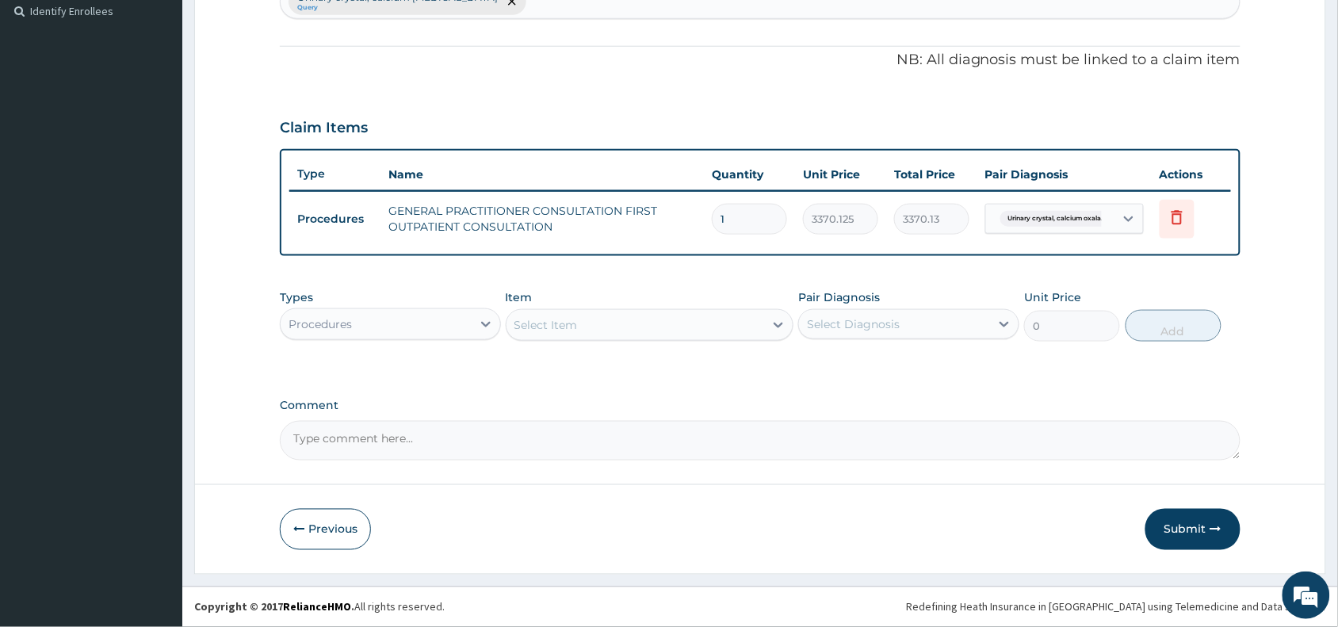
scroll to position [440, 0]
click at [1183, 527] on button "Submit" at bounding box center [1193, 530] width 95 height 41
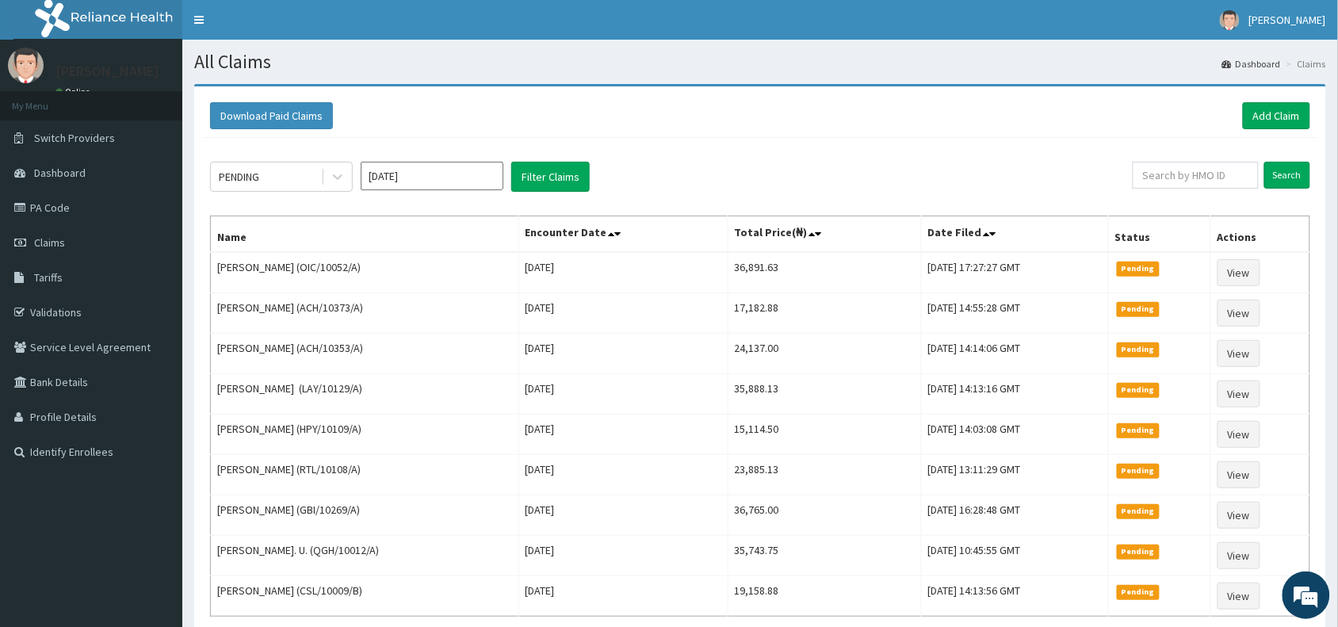
drag, startPoint x: 329, startPoint y: 176, endPoint x: 301, endPoint y: 196, distance: 34.1
click at [330, 176] on icon at bounding box center [338, 177] width 16 height 16
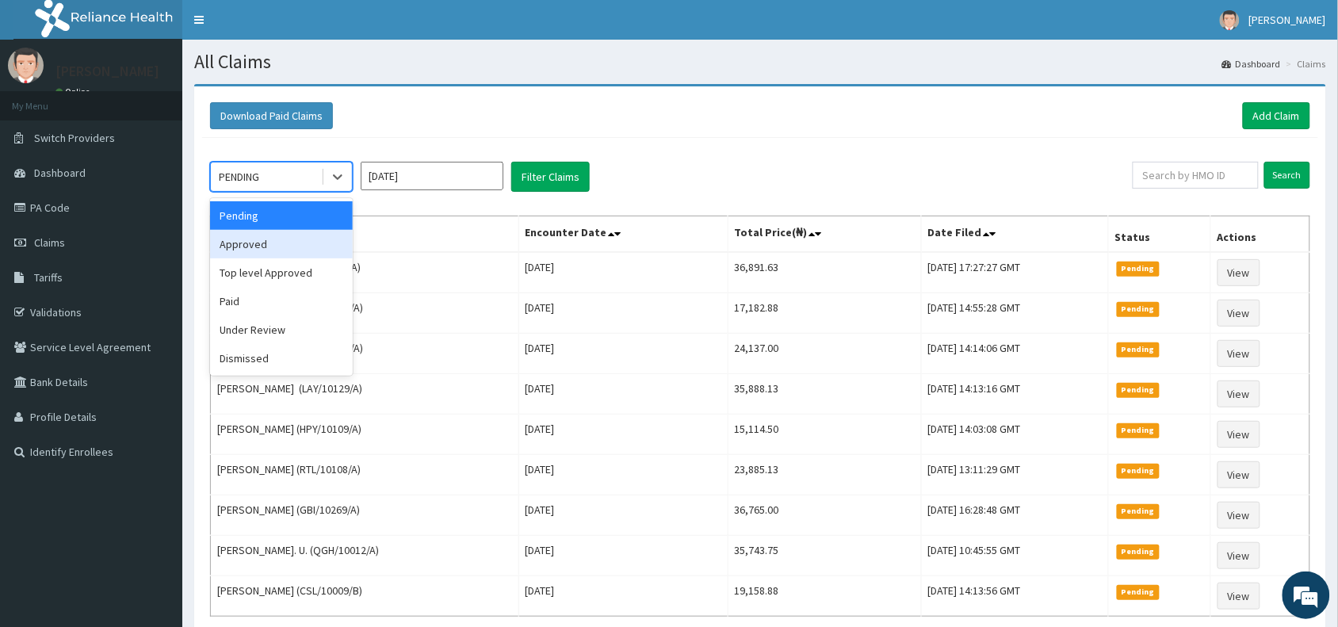
click at [244, 240] on div "Approved" at bounding box center [281, 244] width 143 height 29
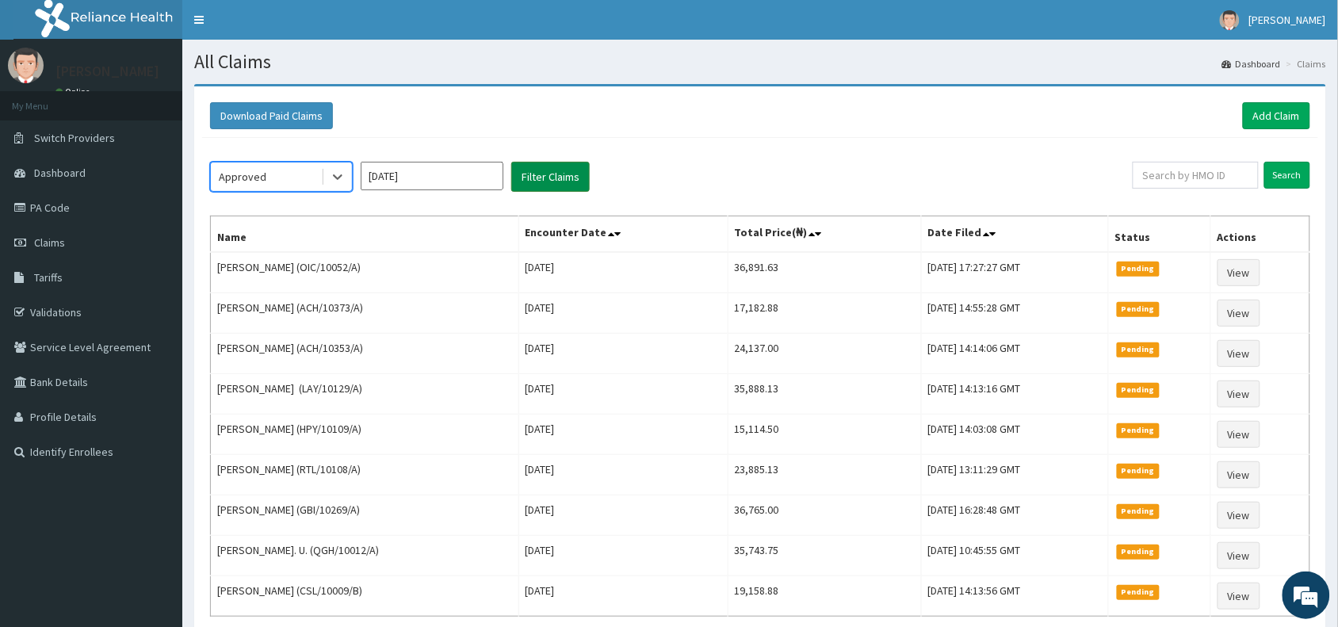
click at [541, 177] on button "Filter Claims" at bounding box center [550, 177] width 78 height 30
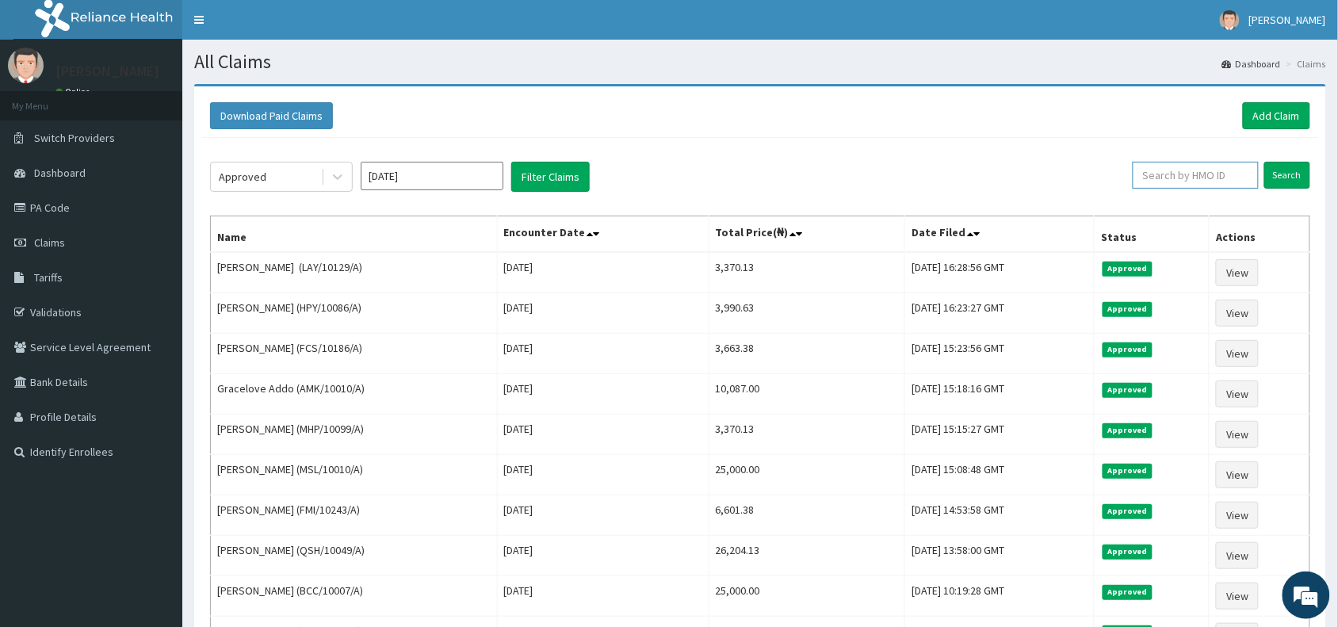
click at [1195, 177] on input "text" at bounding box center [1196, 175] width 126 height 27
paste input "2507960"
type input "2507960"
drag, startPoint x: 1178, startPoint y: 177, endPoint x: 1100, endPoint y: 177, distance: 78.5
click at [1100, 177] on div "Approved [DATE] Filter Claims 2507960 Search" at bounding box center [760, 177] width 1100 height 30
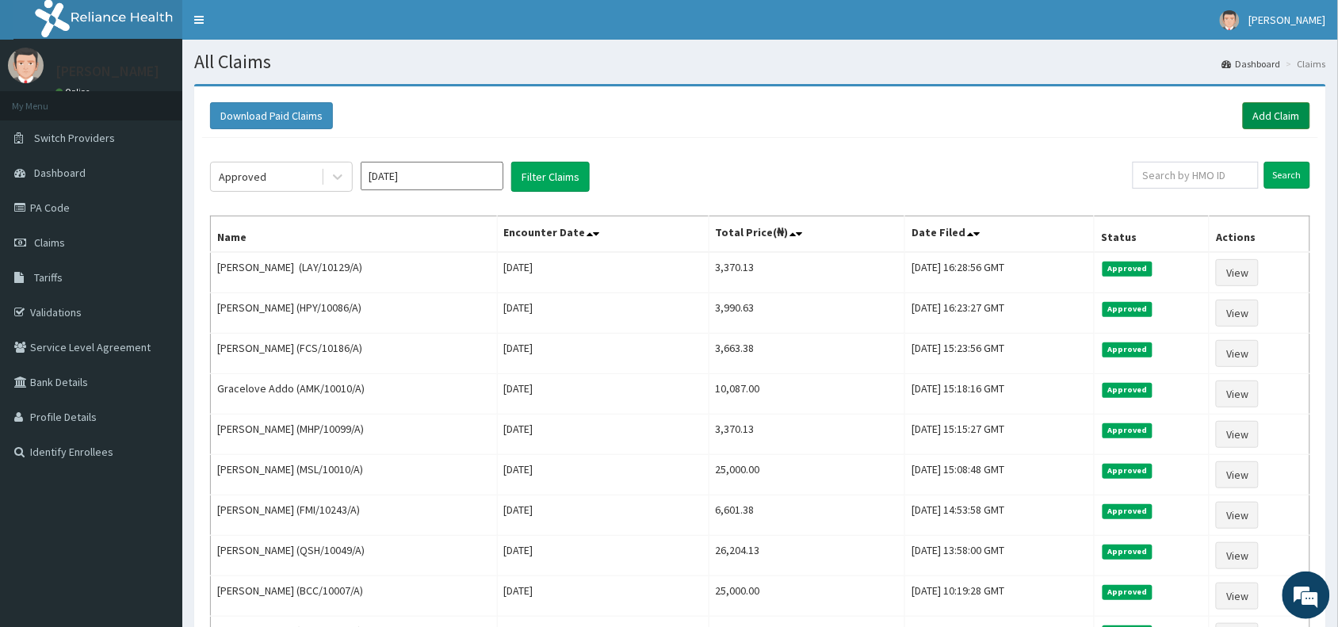
click at [1292, 120] on link "Add Claim" at bounding box center [1276, 115] width 67 height 27
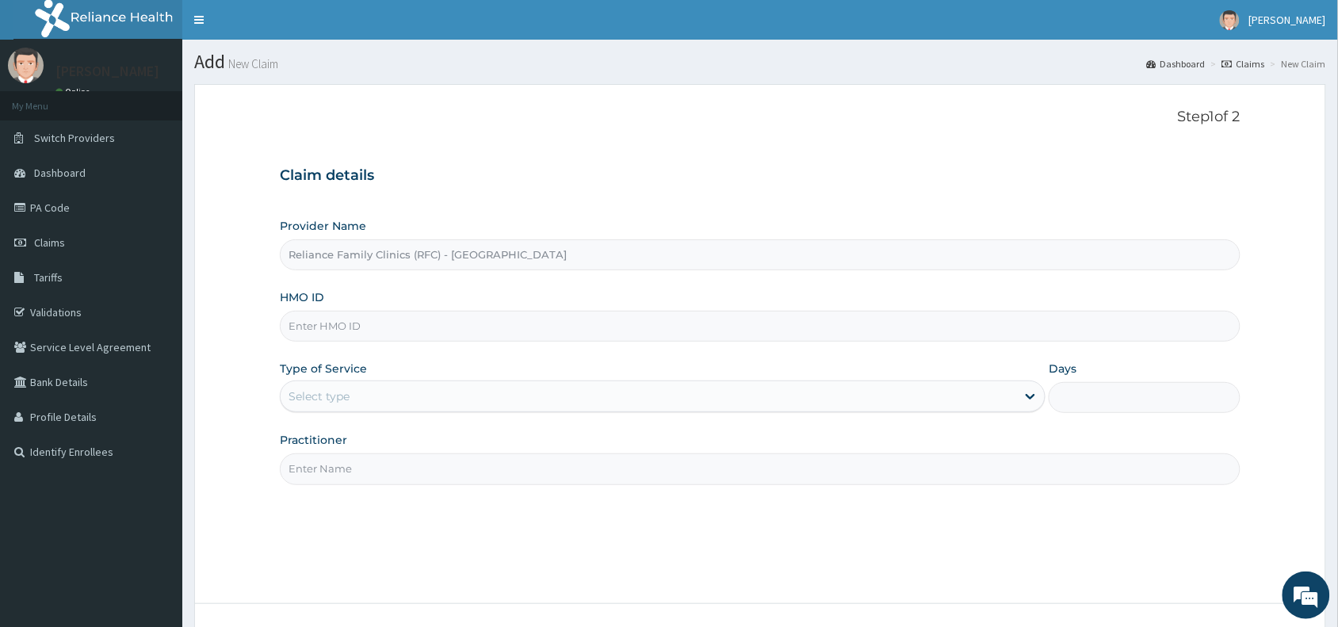
click at [339, 341] on input "HMO ID" at bounding box center [760, 326] width 961 height 31
paste input "Garuba [PERSON_NAME]"
type input "Garuba [PERSON_NAME]"
drag, startPoint x: 457, startPoint y: 326, endPoint x: 259, endPoint y: 331, distance: 198.3
click at [259, 331] on form "Step 1 of 2 Claim details Provider Name Reliance Family Clinics (RFC) - Abuja H…" at bounding box center [760, 388] width 1132 height 609
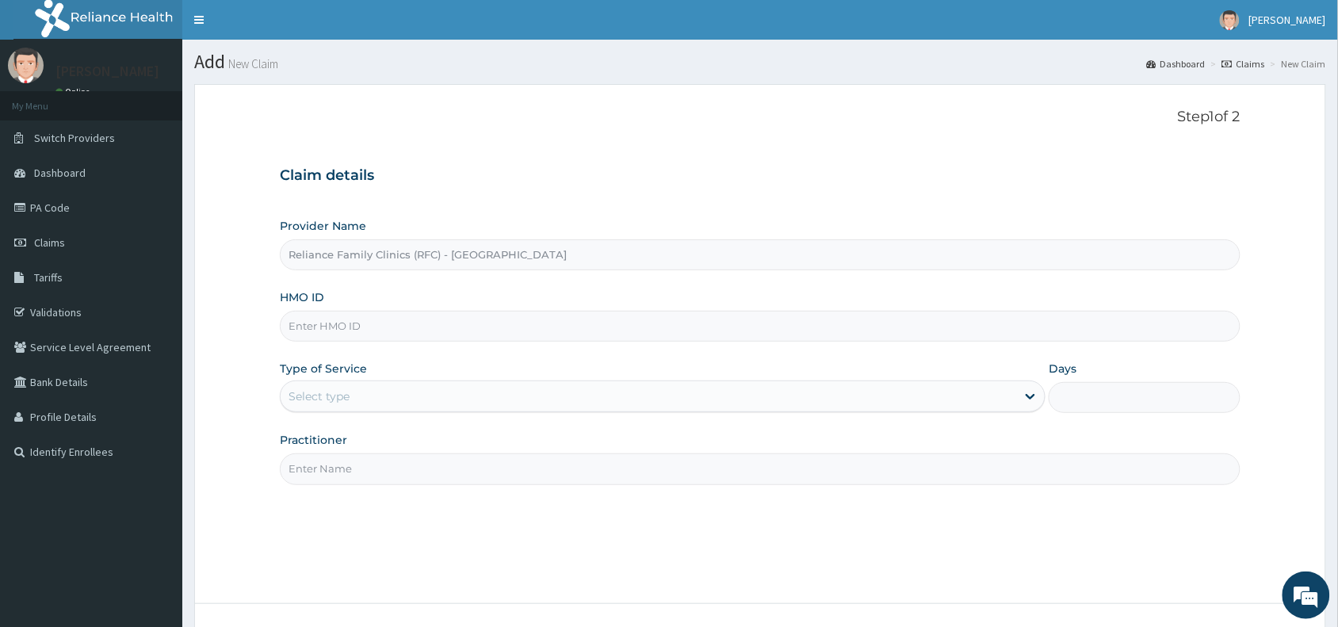
paste input "ALV/10002/A"
type input "ALV/10002/A"
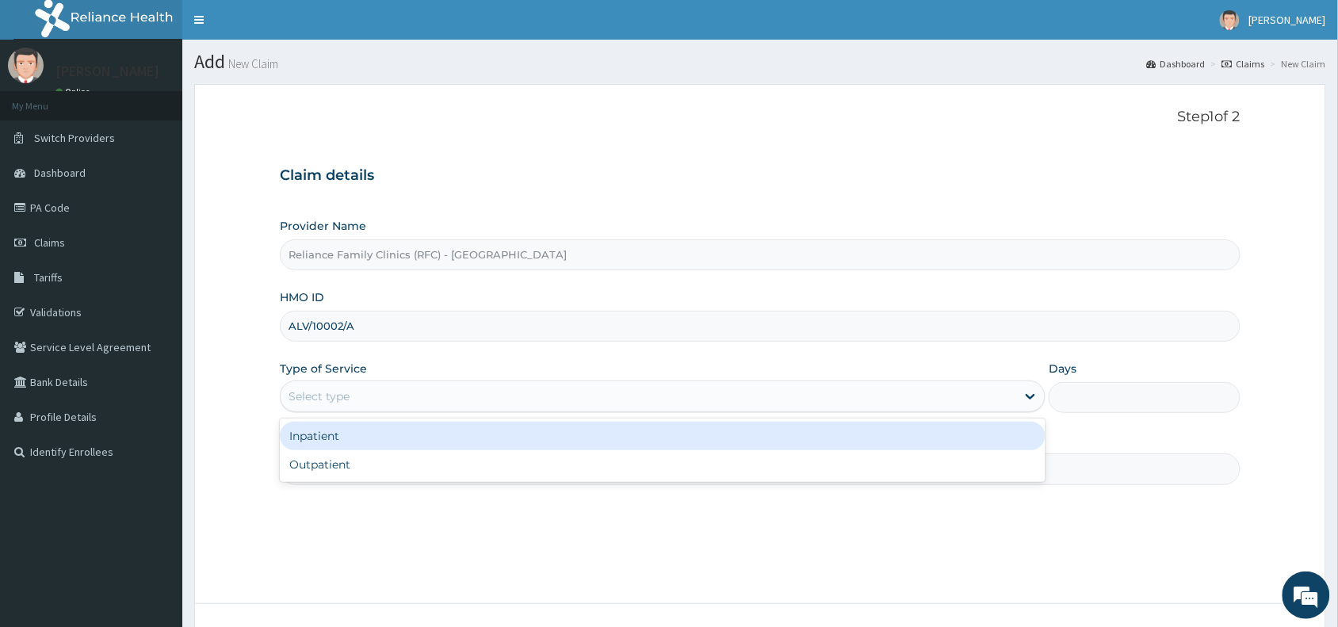
drag, startPoint x: 359, startPoint y: 383, endPoint x: 365, endPoint y: 449, distance: 66.1
click at [359, 390] on div "Select type" at bounding box center [649, 396] width 736 height 25
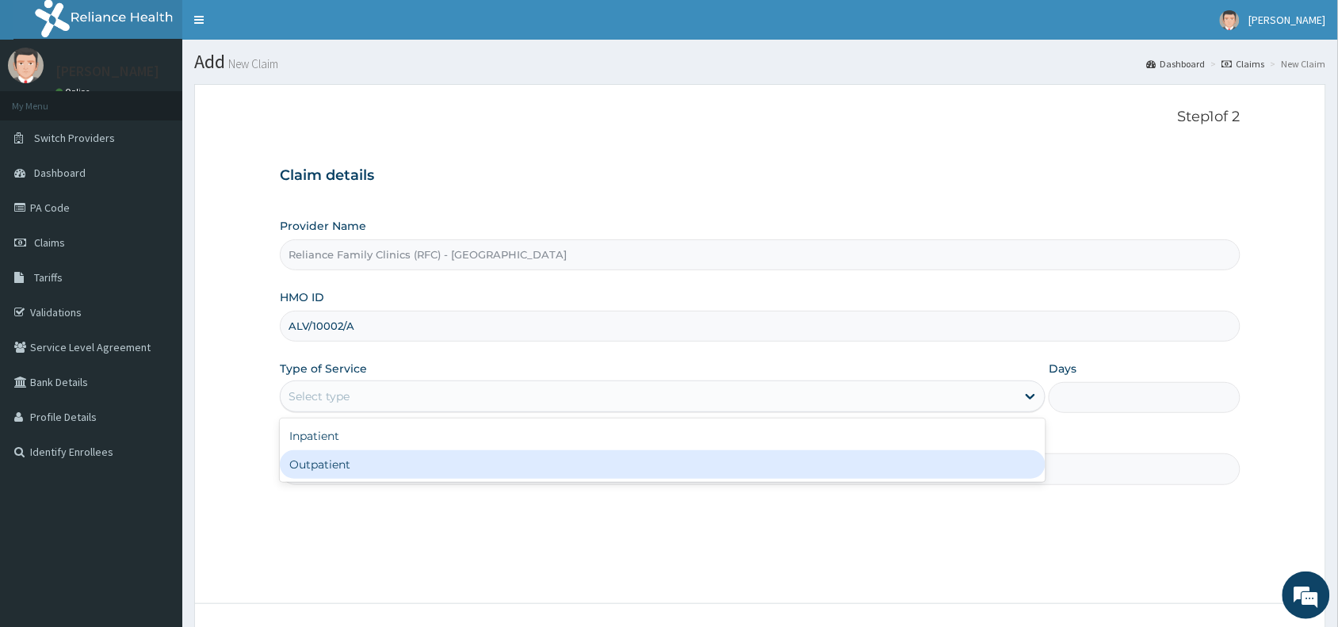
click at [363, 469] on div "Outpatient" at bounding box center [663, 464] width 766 height 29
type input "1"
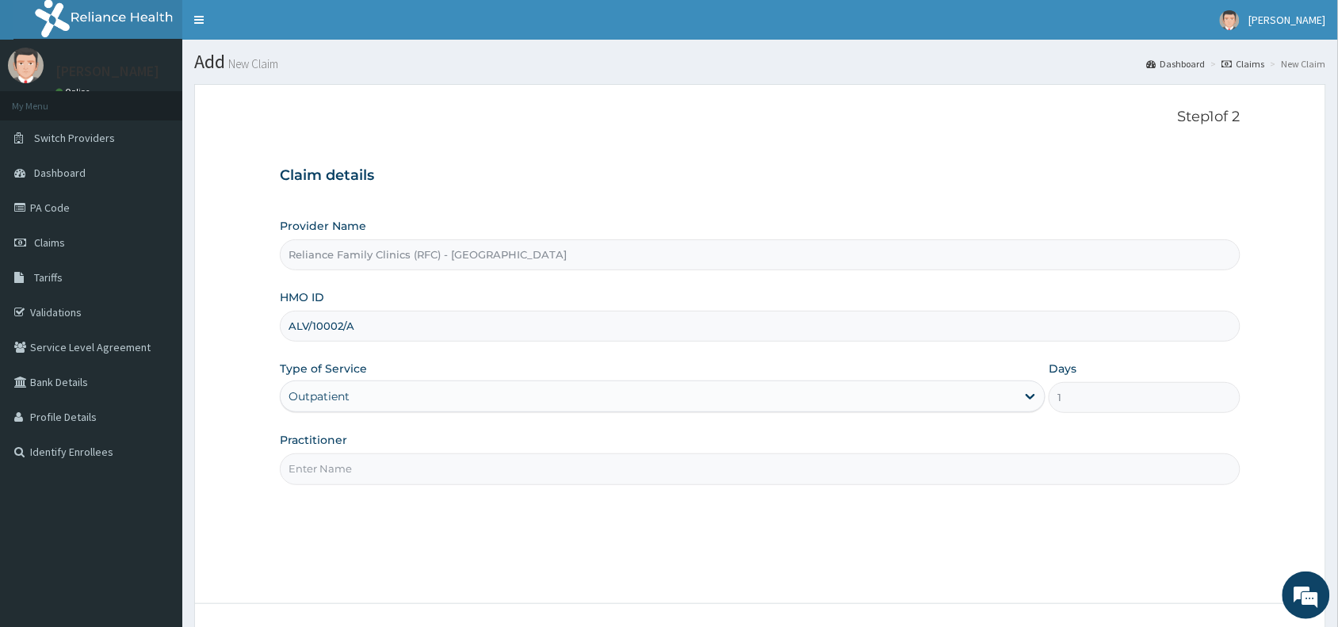
drag, startPoint x: 385, startPoint y: 465, endPoint x: 426, endPoint y: 484, distance: 45.0
click at [417, 480] on input "Practitioner" at bounding box center [760, 468] width 961 height 31
type input "Dr Winifred"
drag, startPoint x: 1330, startPoint y: 173, endPoint x: 1330, endPoint y: 193, distance: 19.8
click at [1330, 193] on section "Step 1 of 2 Claim details Provider Name Reliance Family Clinics (RFC) - Abuja H…" at bounding box center [760, 388] width 1156 height 633
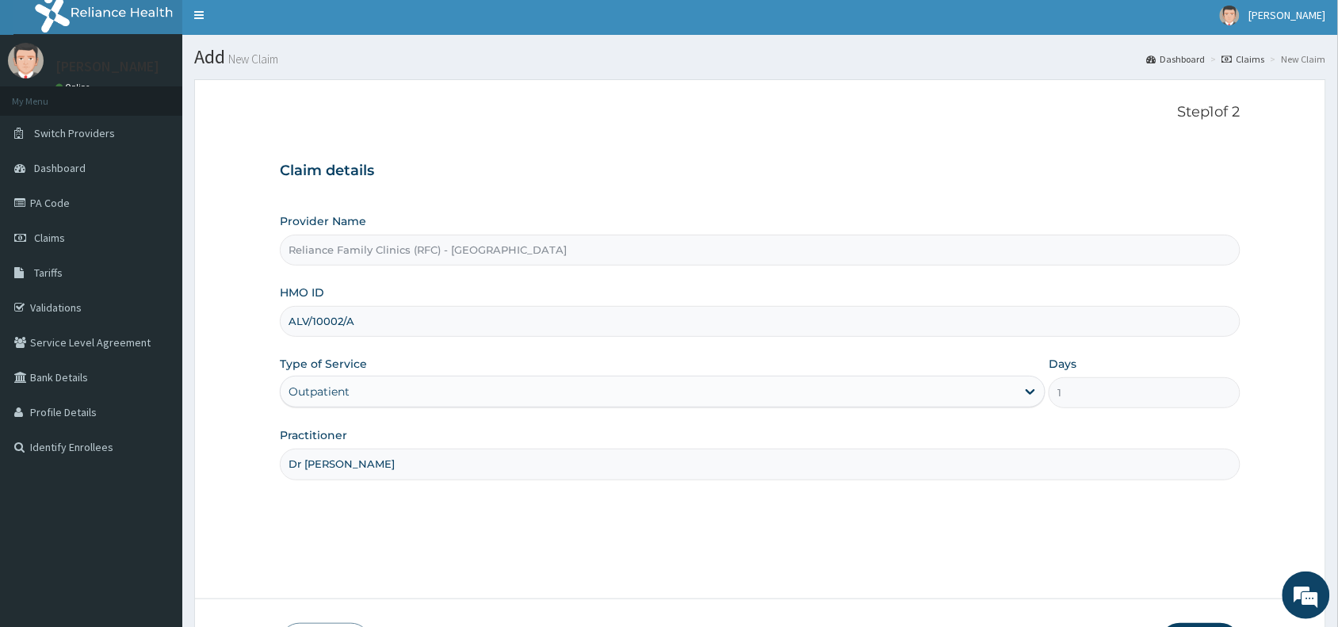
scroll to position [119, 0]
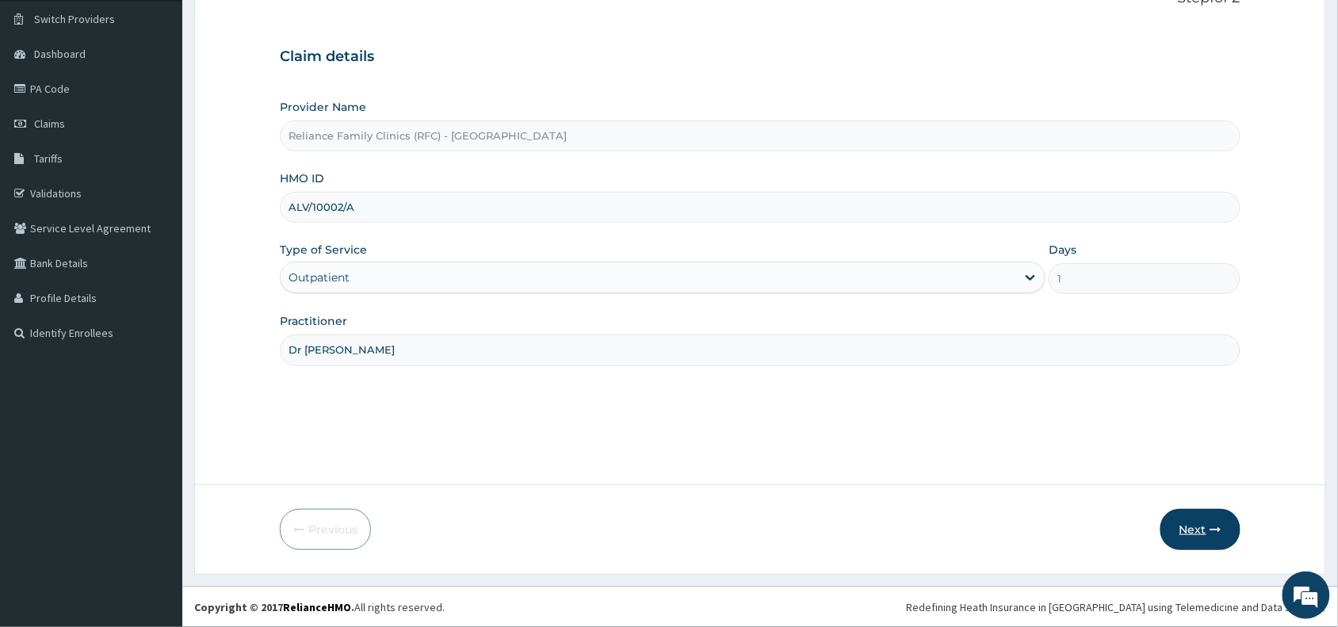
click at [1186, 526] on button "Next" at bounding box center [1201, 529] width 80 height 41
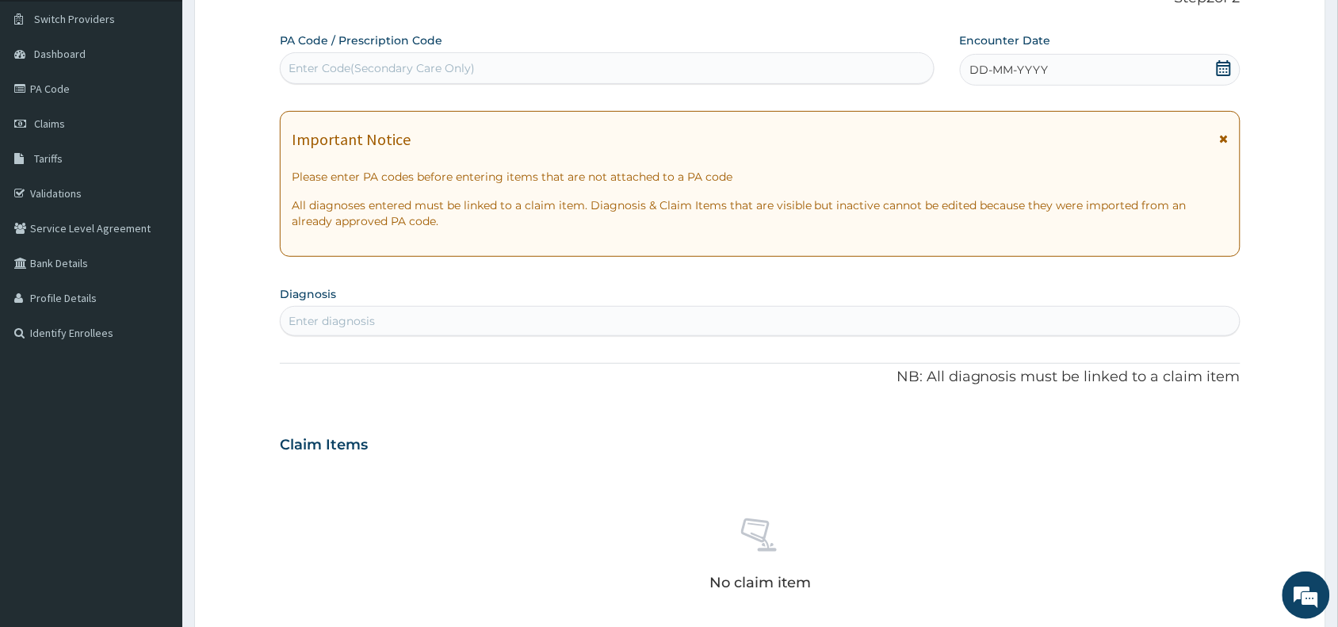
click at [1104, 61] on div "DD-MM-YYYY" at bounding box center [1100, 70] width 281 height 32
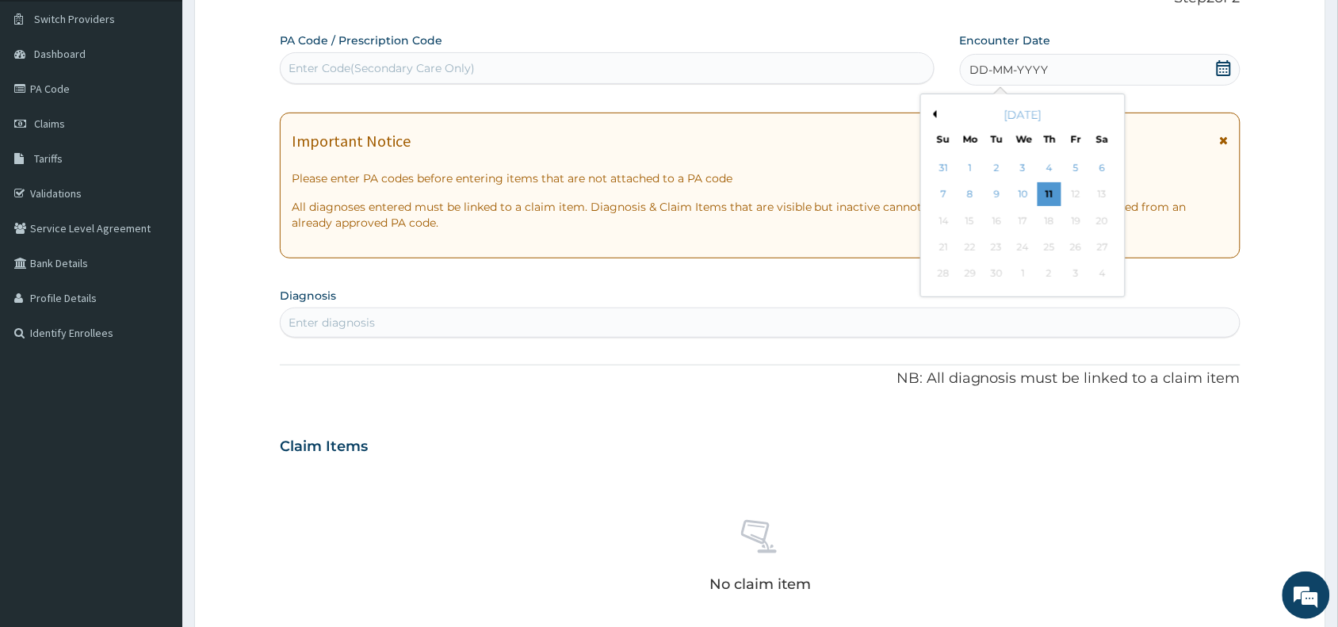
click at [1049, 196] on div "11" at bounding box center [1050, 195] width 24 height 24
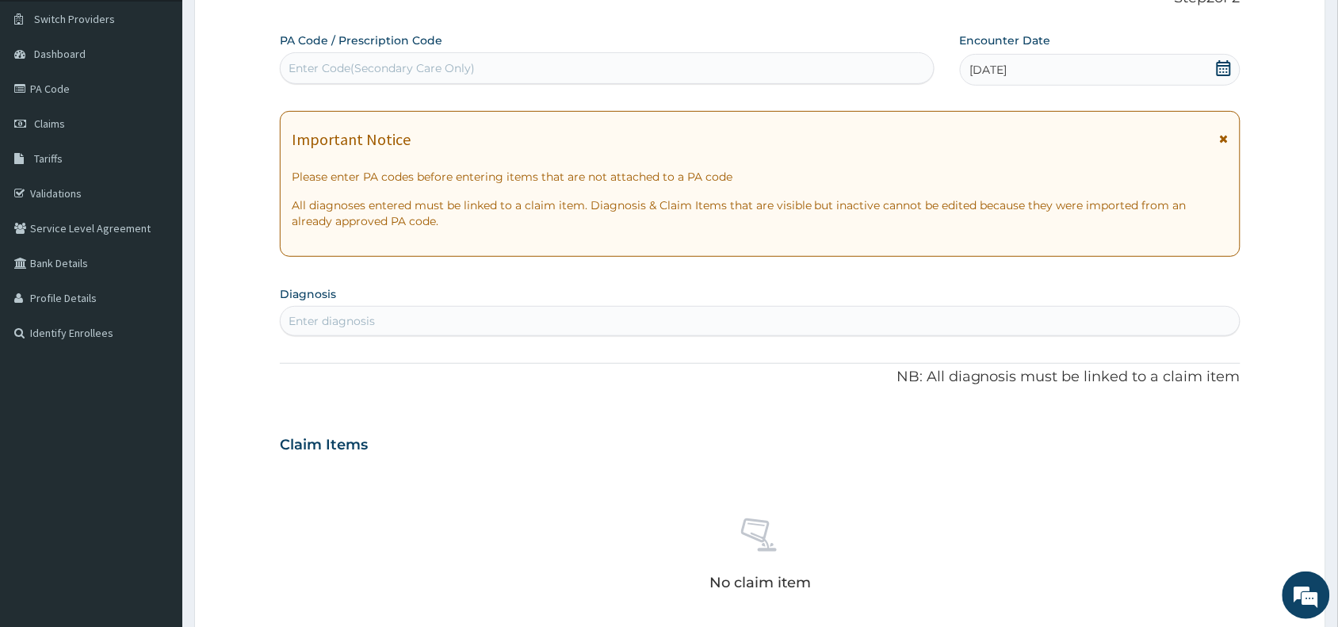
click at [415, 322] on div "Enter diagnosis" at bounding box center [760, 320] width 959 height 25
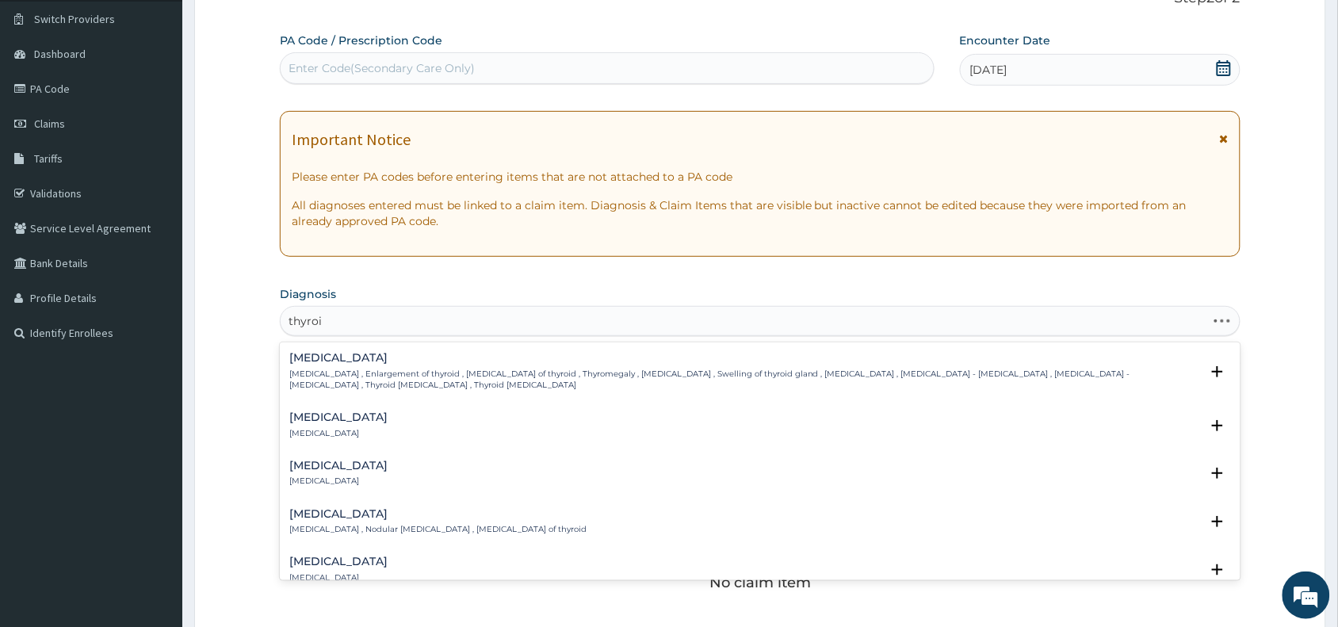
type input "thyroid"
click at [314, 428] on p "Thyroiditis" at bounding box center [338, 433] width 98 height 11
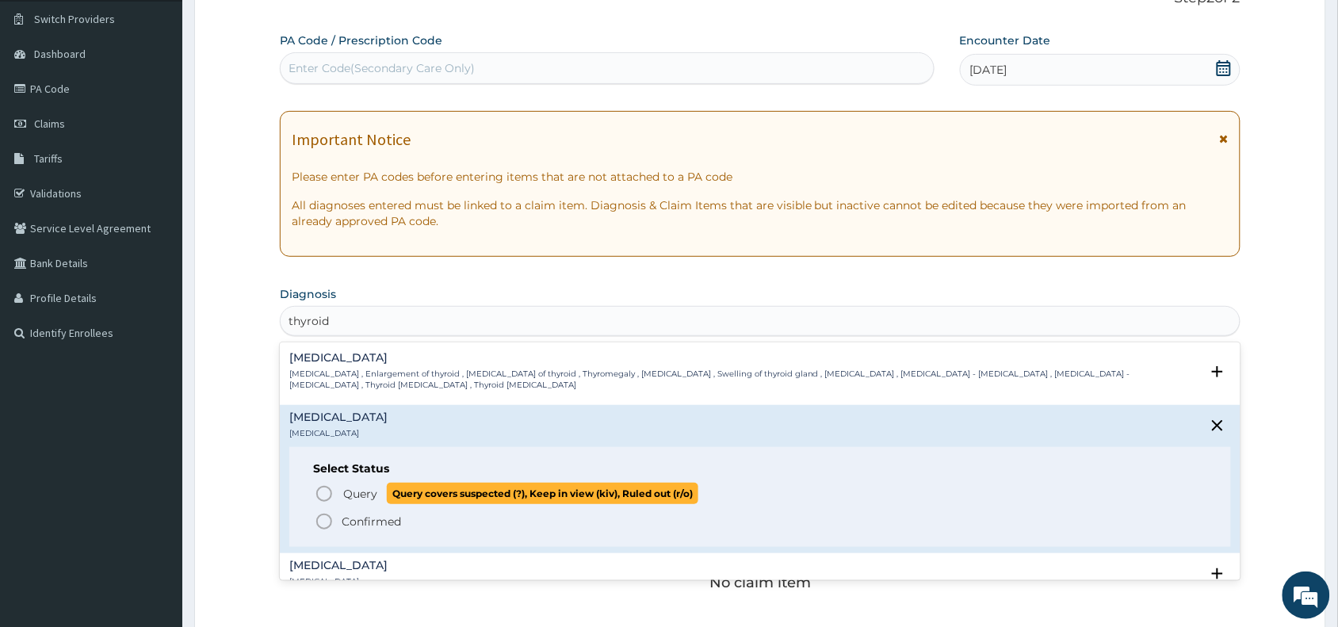
drag, startPoint x: 365, startPoint y: 484, endPoint x: 373, endPoint y: 474, distance: 12.5
click at [365, 486] on span "Query" at bounding box center [360, 494] width 34 height 16
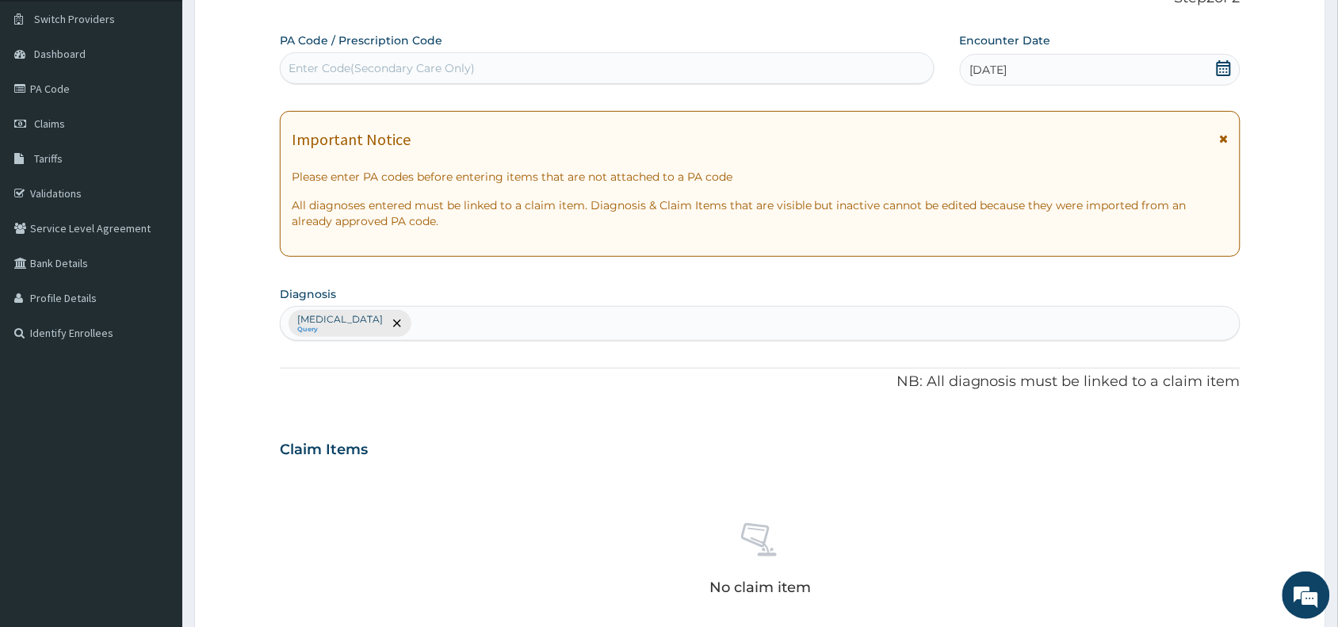
scroll to position [517, 0]
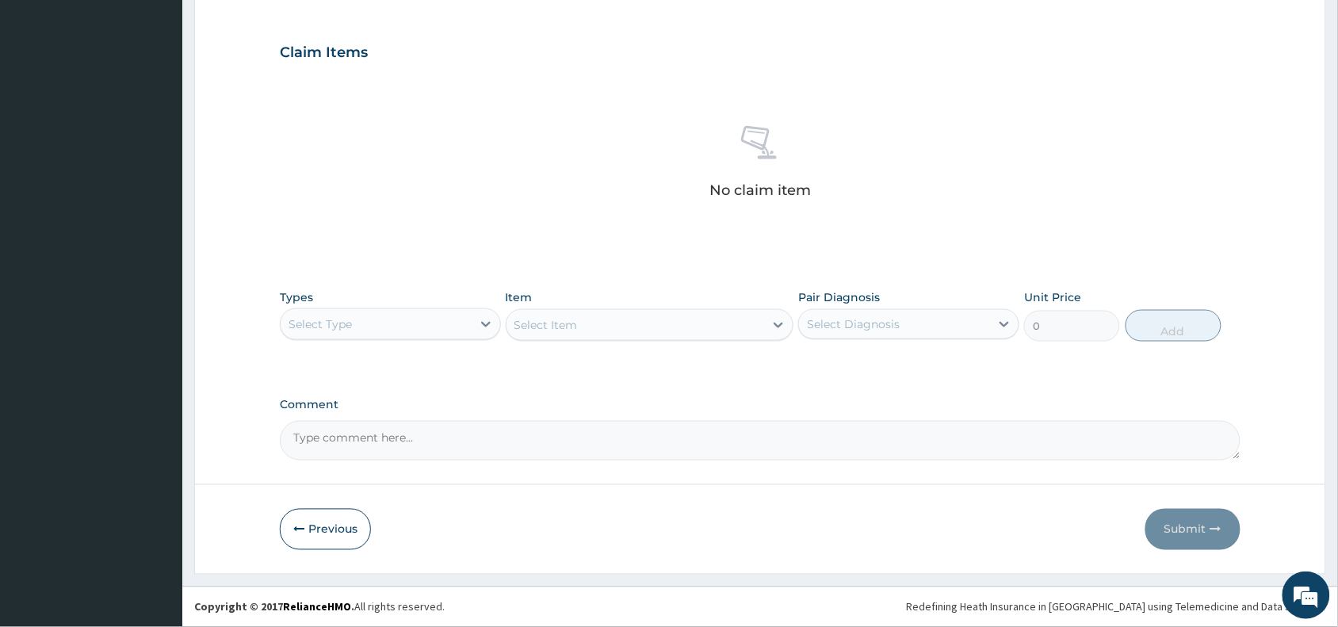
click at [432, 305] on div "Types Select Type" at bounding box center [390, 315] width 221 height 52
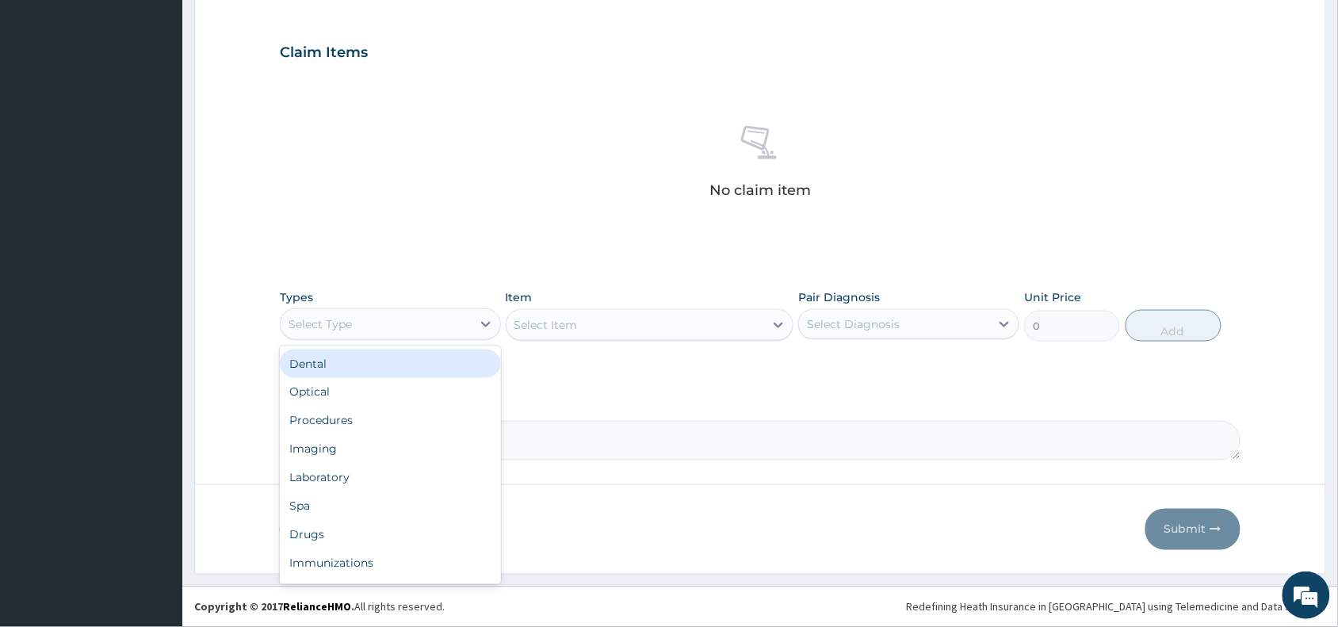
click at [432, 318] on div "Select Type" at bounding box center [376, 324] width 191 height 25
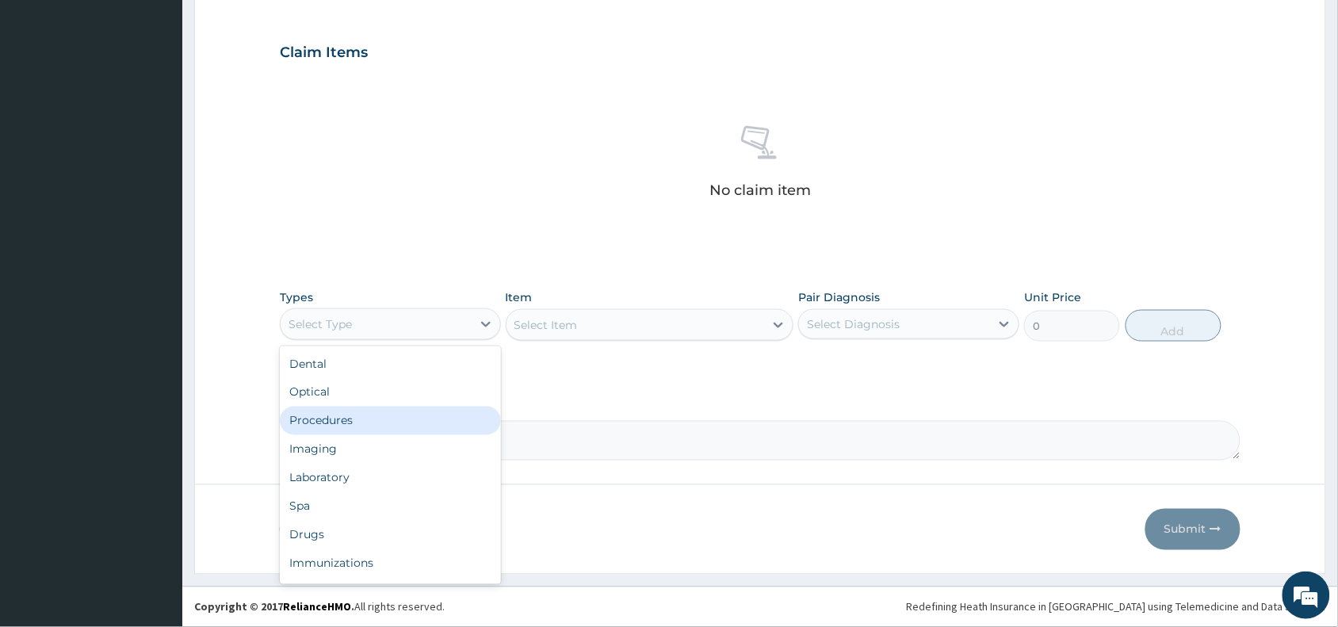
click at [375, 408] on div "Procedures" at bounding box center [390, 421] width 221 height 29
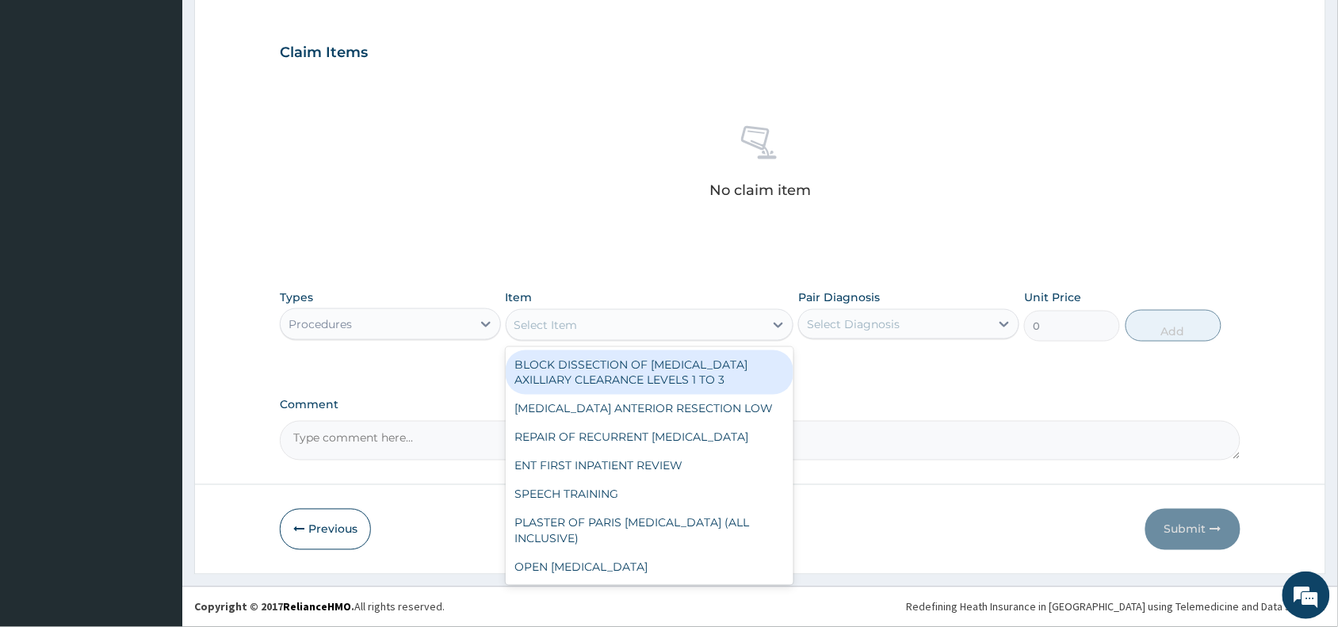
click at [600, 326] on div "Select Item" at bounding box center [636, 324] width 258 height 25
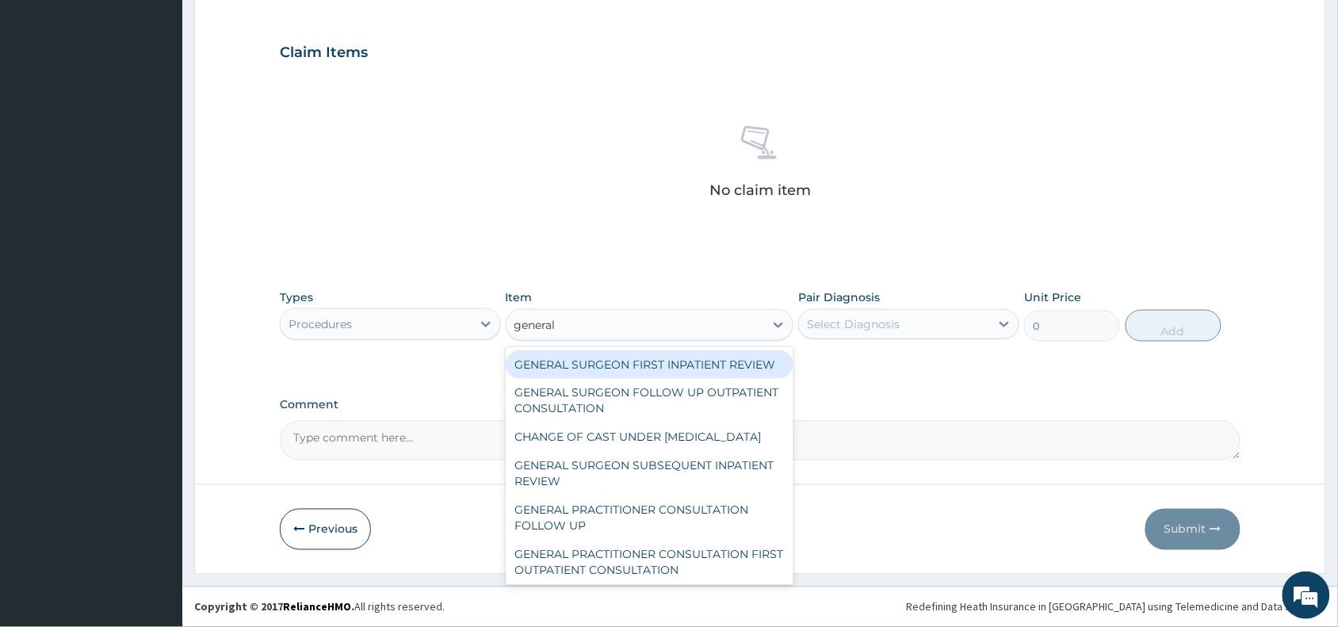
type input "general p"
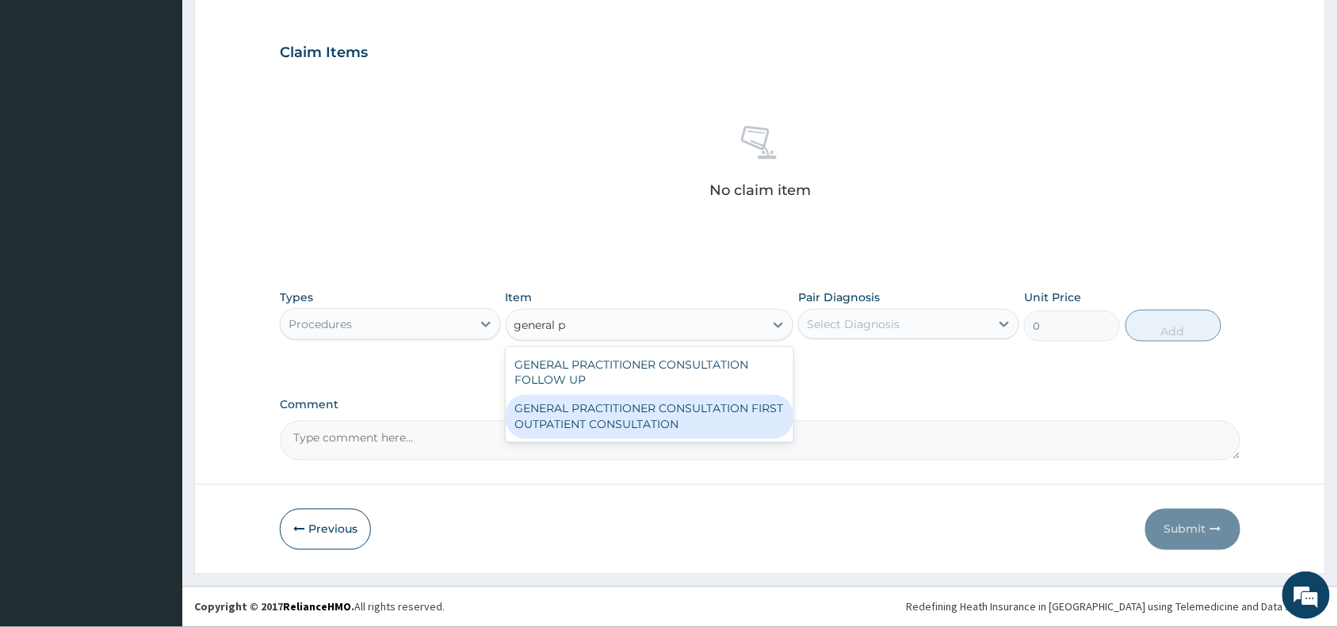
drag, startPoint x: 643, startPoint y: 415, endPoint x: 656, endPoint y: 413, distance: 12.8
click at [645, 413] on div "GENERAL PRACTITIONER CONSULTATION FIRST OUTPATIENT CONSULTATION" at bounding box center [650, 417] width 289 height 44
type input "3370.125"
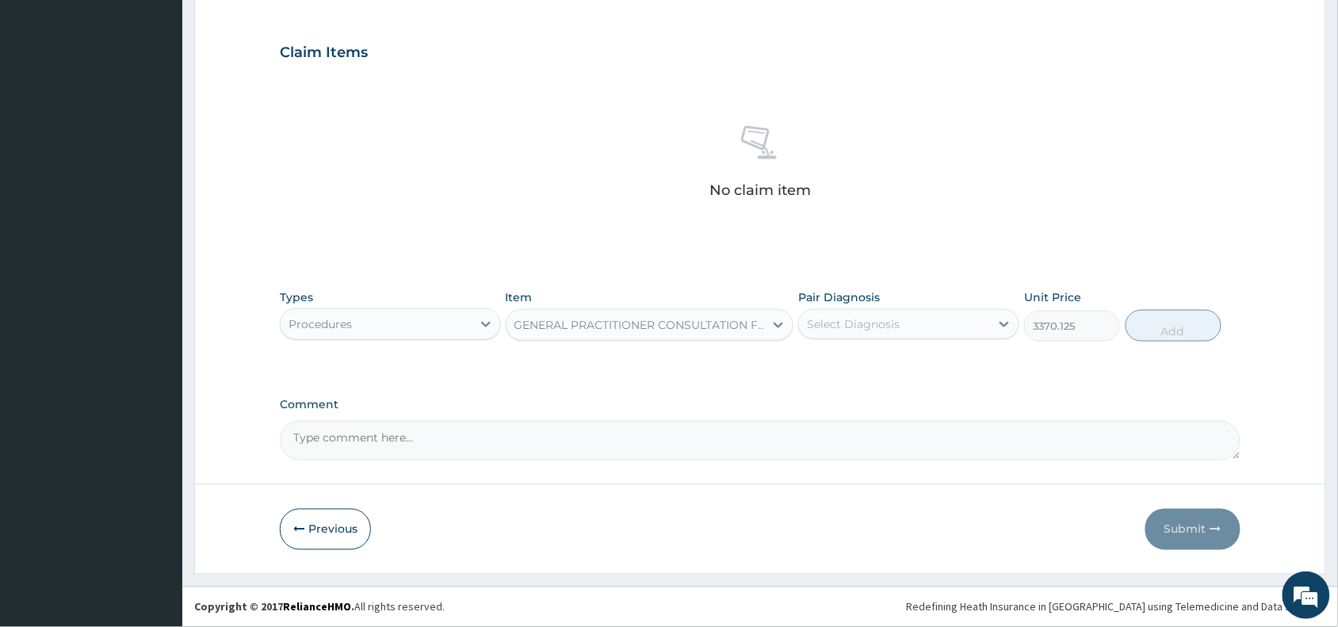
click at [890, 329] on div "Select Diagnosis" at bounding box center [853, 324] width 93 height 16
click at [882, 373] on div "Thyroiditis" at bounding box center [908, 365] width 221 height 33
checkbox input "true"
click at [1182, 329] on button "Add" at bounding box center [1174, 326] width 96 height 32
type input "0"
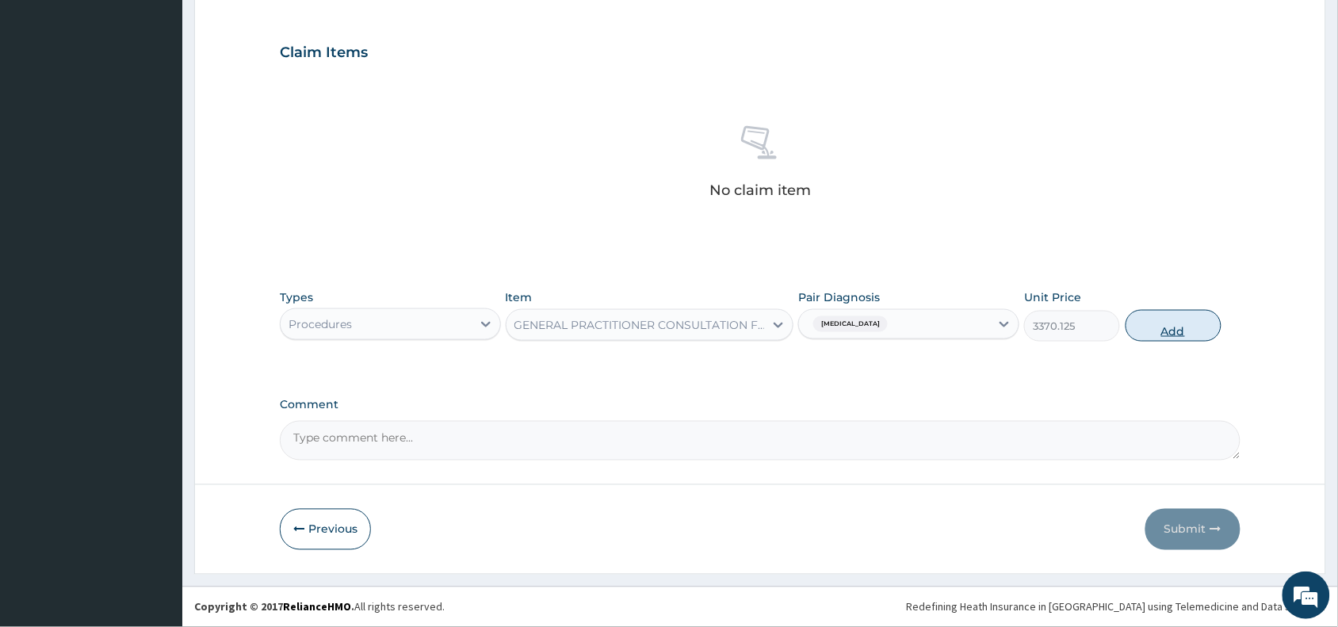
scroll to position [440, 0]
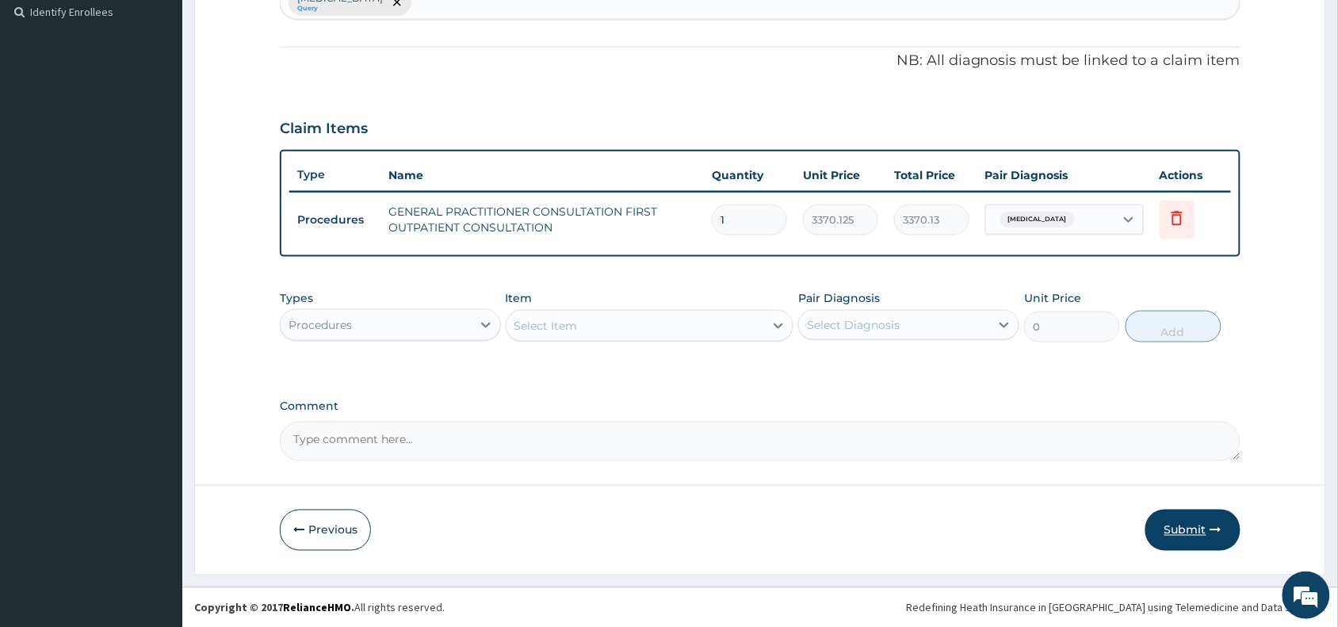
click at [1185, 529] on button "Submit" at bounding box center [1193, 530] width 95 height 41
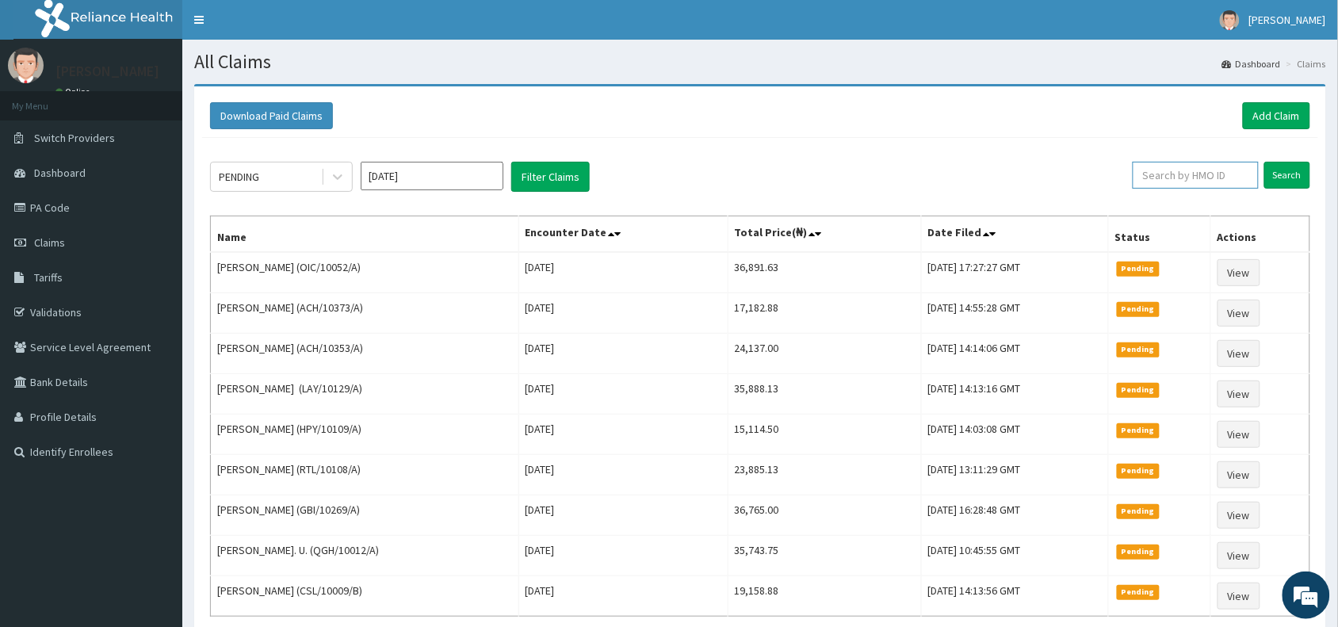
click at [1153, 175] on input "text" at bounding box center [1196, 175] width 126 height 27
paste input "2402619"
type input "2402619"
drag, startPoint x: 1174, startPoint y: 171, endPoint x: 1119, endPoint y: 171, distance: 55.5
click at [1119, 171] on div "PENDING [DATE] Filter Claims 2402619 Search" at bounding box center [760, 177] width 1100 height 30
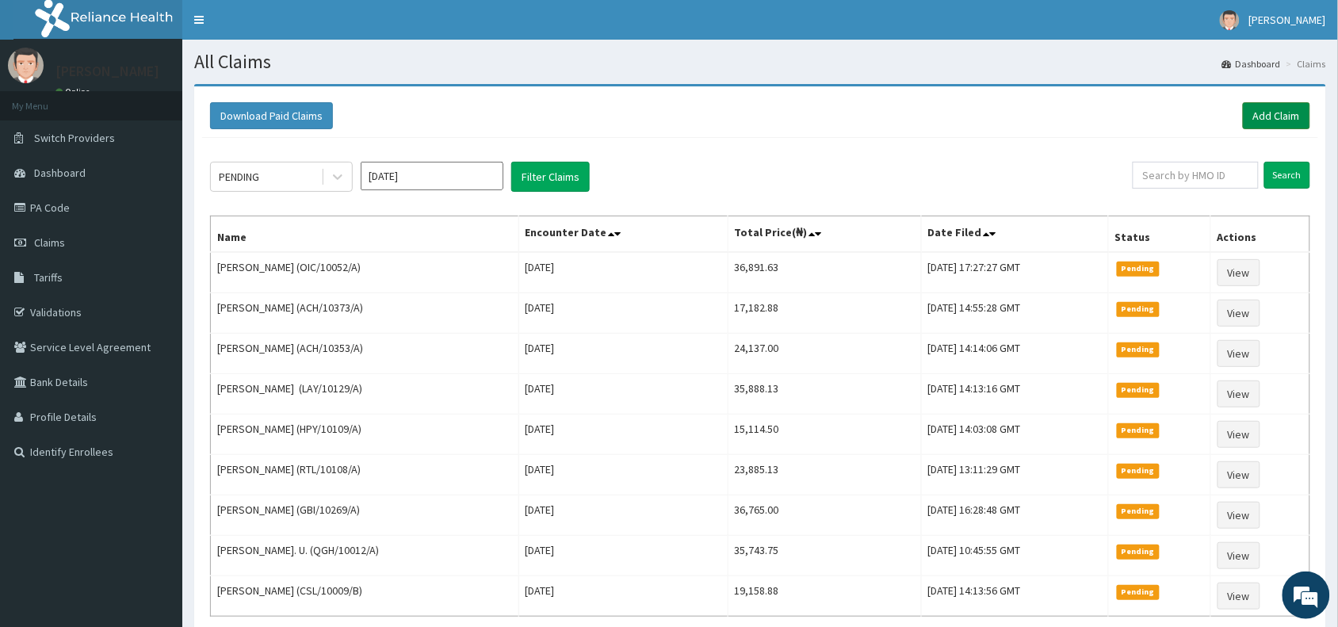
click at [1273, 112] on link "Add Claim" at bounding box center [1276, 115] width 67 height 27
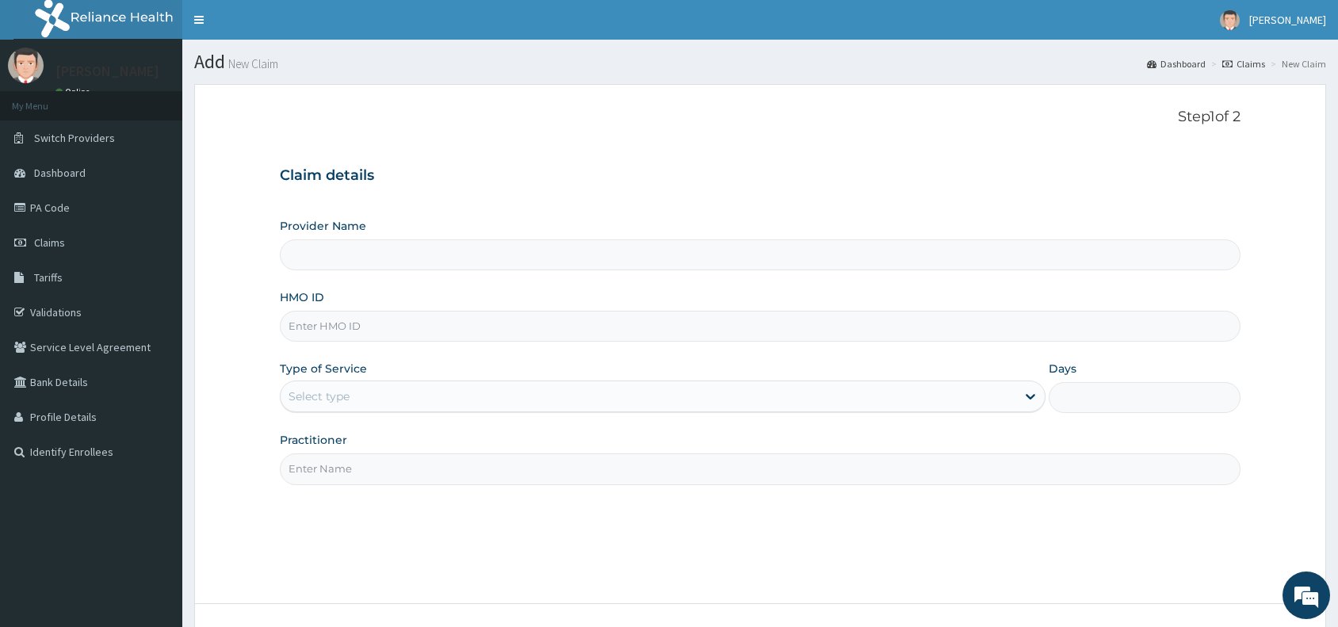
type input "Reliance Family Clinics (RFC) - [GEOGRAPHIC_DATA]"
click at [357, 323] on input "HMO ID" at bounding box center [760, 326] width 961 height 31
paste input "[PERSON_NAME] [PERSON_NAME]"
type input "[PERSON_NAME] [PERSON_NAME]"
drag, startPoint x: 532, startPoint y: 321, endPoint x: 218, endPoint y: 329, distance: 314.0
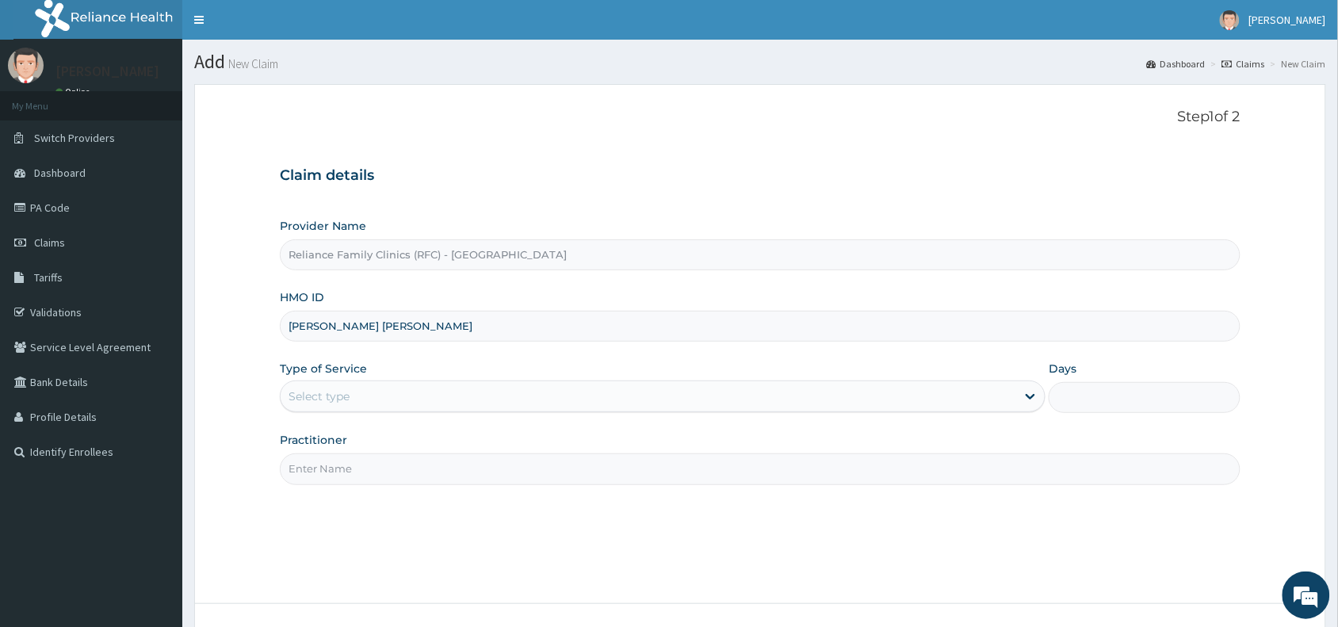
click at [218, 329] on form "Step 1 of 2 Claim details Provider Name Reliance Family Clinics (RFC) - Abuja H…" at bounding box center [760, 388] width 1132 height 609
paste input "Tab Amoxiclav 625 bd x 5/7 Tab Atrothec 75mg bd x 5/7"
click at [291, 331] on input "Tab Amoxiclav 625 bd x 5/7 Tab Atrothec 75mg bd x 5/7" at bounding box center [760, 326] width 961 height 31
paste input "ANS/10116/A"
drag, startPoint x: 362, startPoint y: 325, endPoint x: 716, endPoint y: 325, distance: 354.4
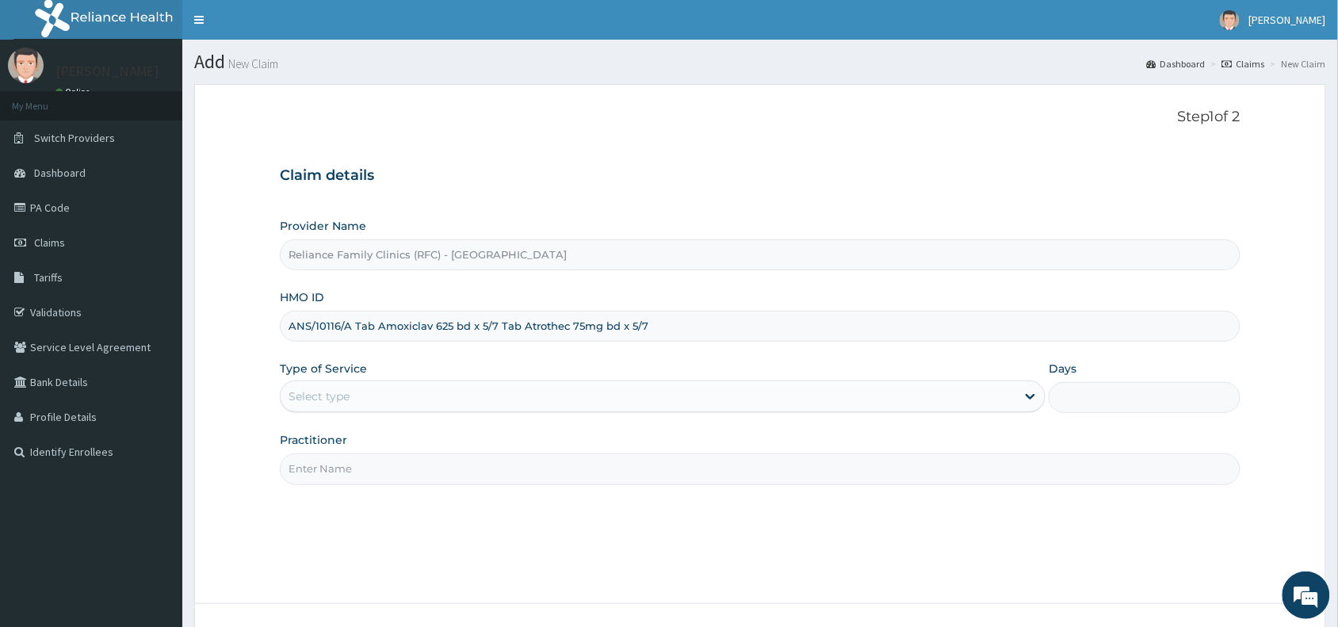
click at [716, 325] on input "ANS/10116/A Tab Amoxiclav 625 bd x 5/7 Tab Atrothec 75mg bd x 5/7" at bounding box center [760, 326] width 961 height 31
type input "ANS/10116/A"
drag, startPoint x: 384, startPoint y: 395, endPoint x: 389, endPoint y: 412, distance: 18.1
click at [387, 396] on div "Select type" at bounding box center [649, 396] width 736 height 25
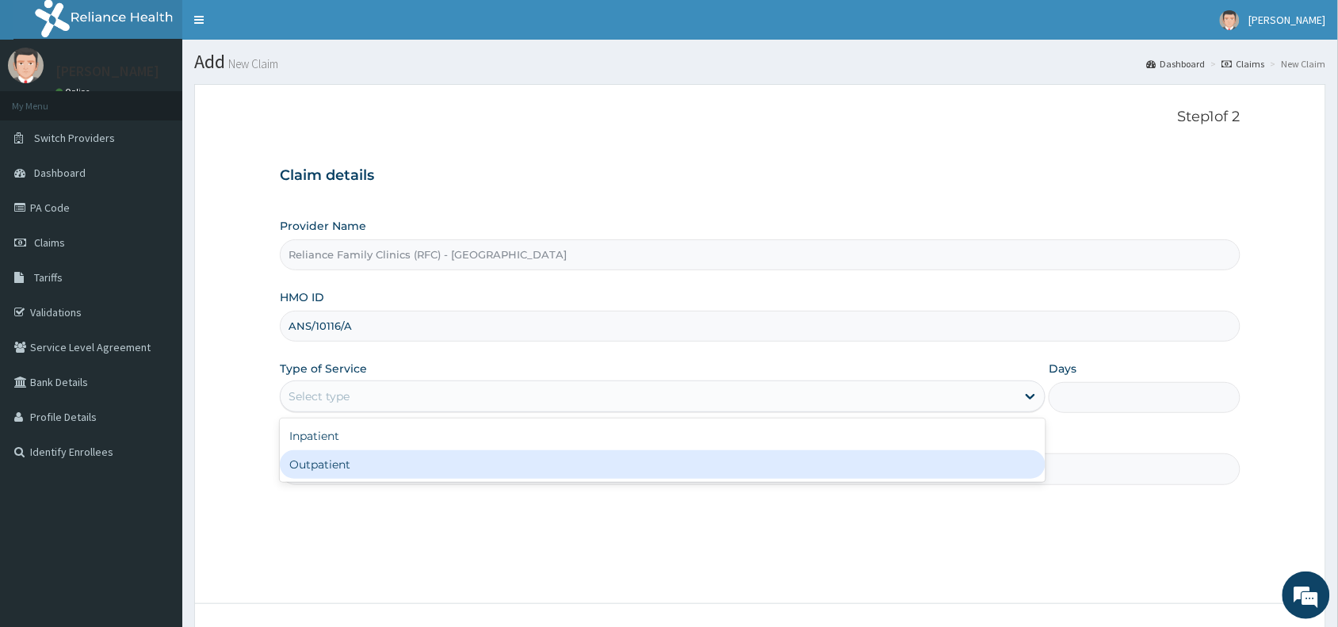
click at [383, 461] on div "Outpatient" at bounding box center [663, 464] width 766 height 29
type input "1"
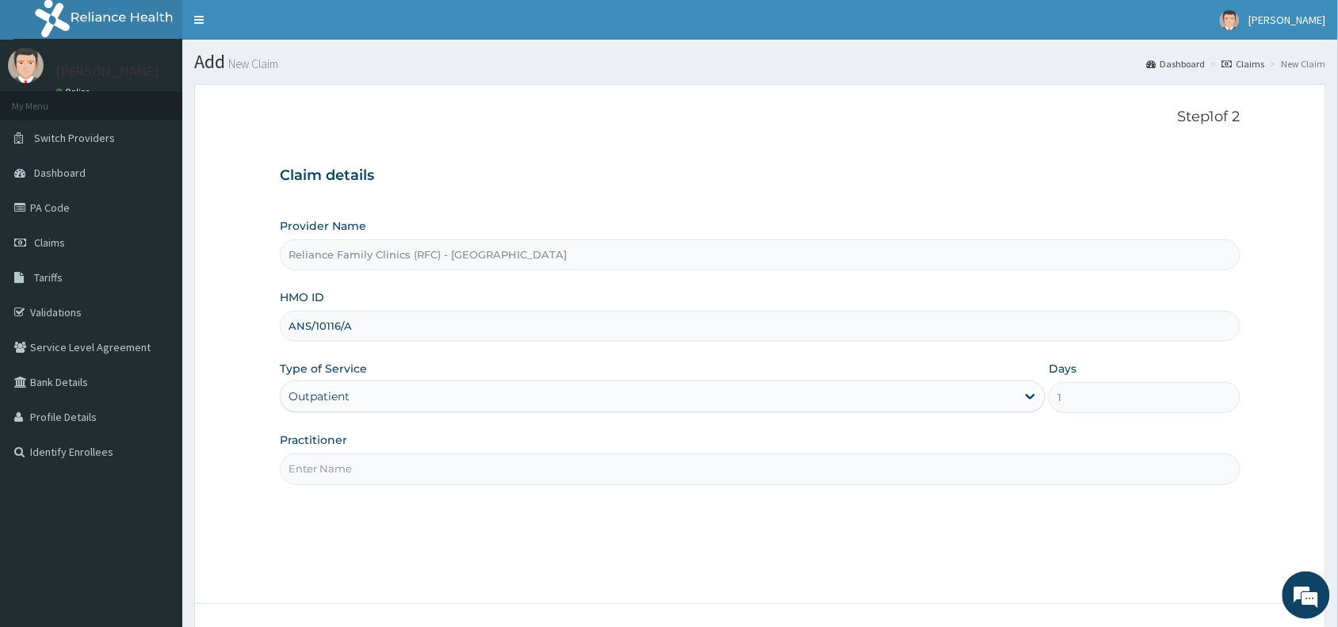
drag, startPoint x: 391, startPoint y: 464, endPoint x: 430, endPoint y: 476, distance: 40.9
click at [408, 465] on input "Practitioner" at bounding box center [760, 468] width 961 height 31
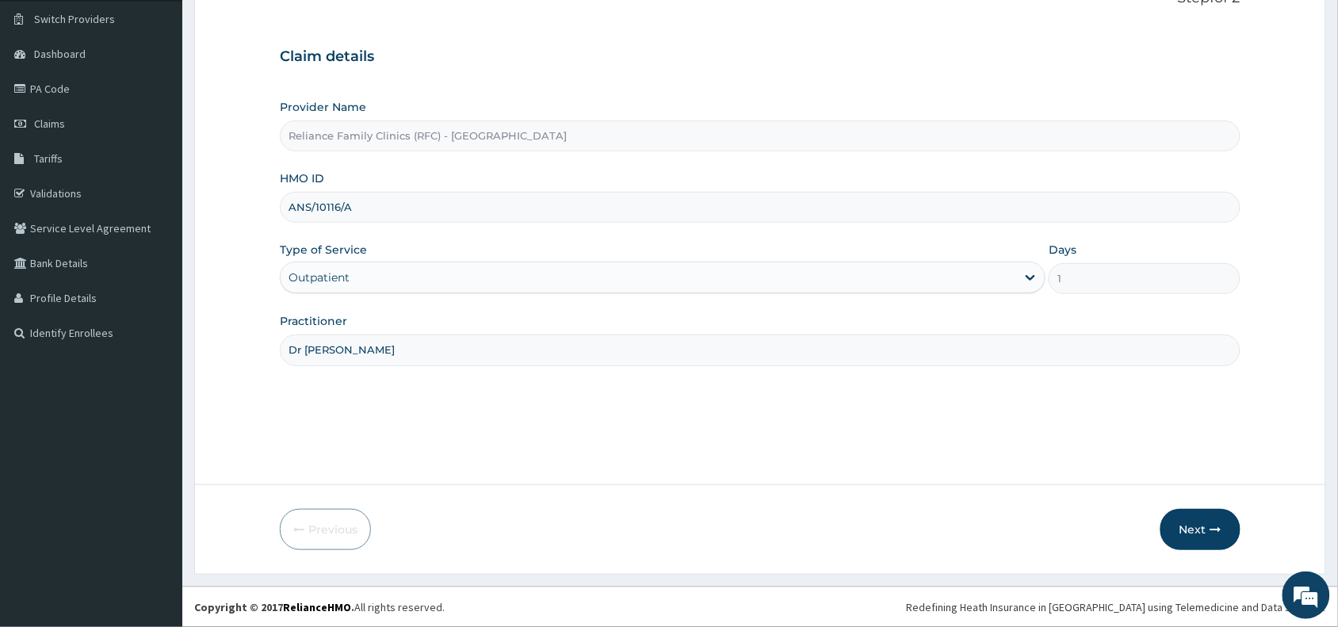
type input "Dr [PERSON_NAME]"
click at [1211, 522] on button "Next" at bounding box center [1201, 529] width 80 height 41
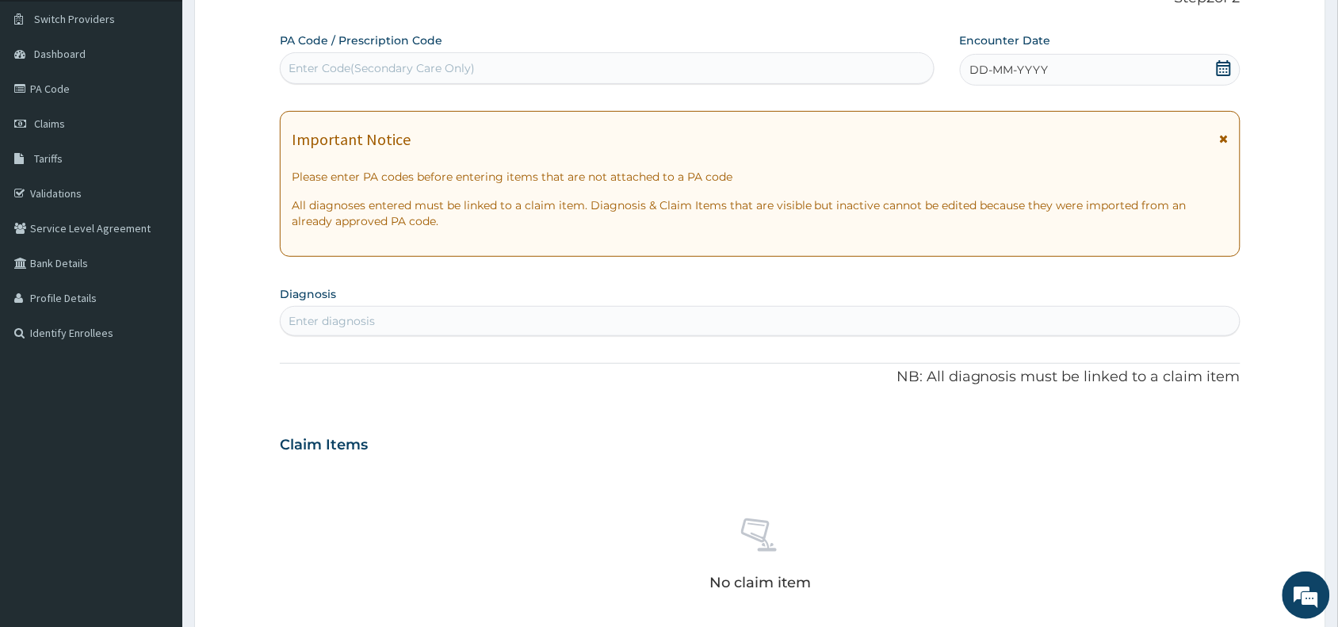
scroll to position [512, 0]
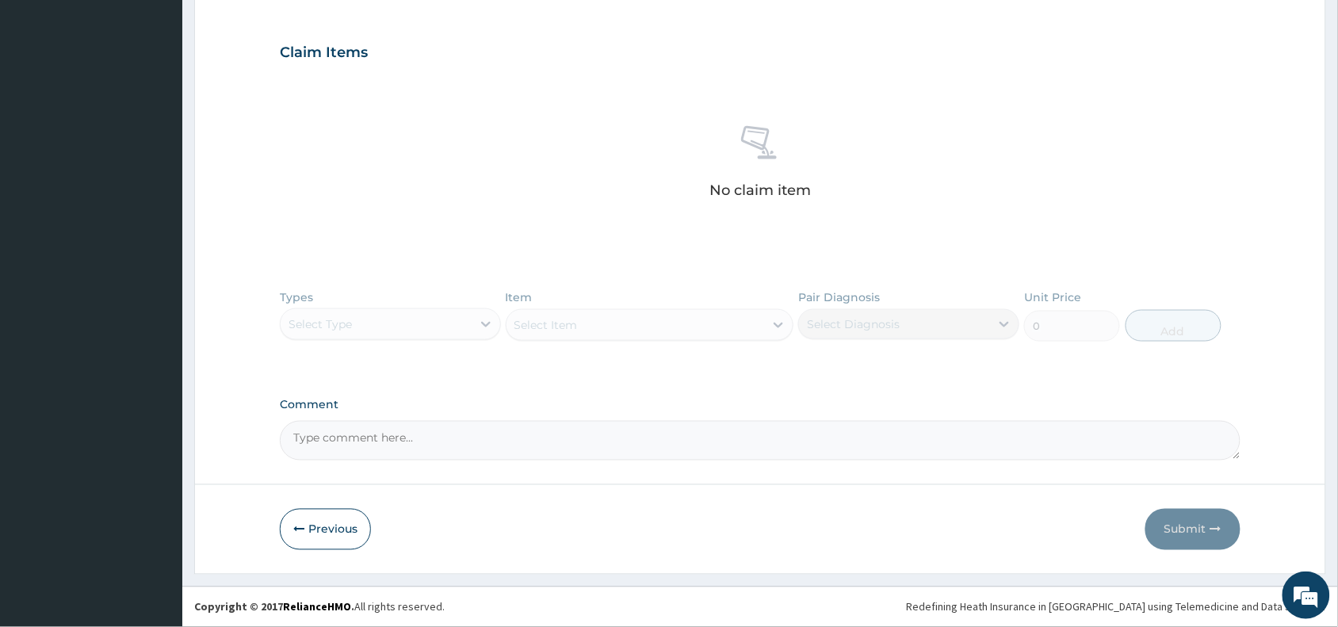
click at [387, 432] on textarea "Comment" at bounding box center [760, 441] width 961 height 40
paste textarea "Tab Amoxiclav 625 bd x 5/7 Tab Atrothec 75mg bd x 5/7"
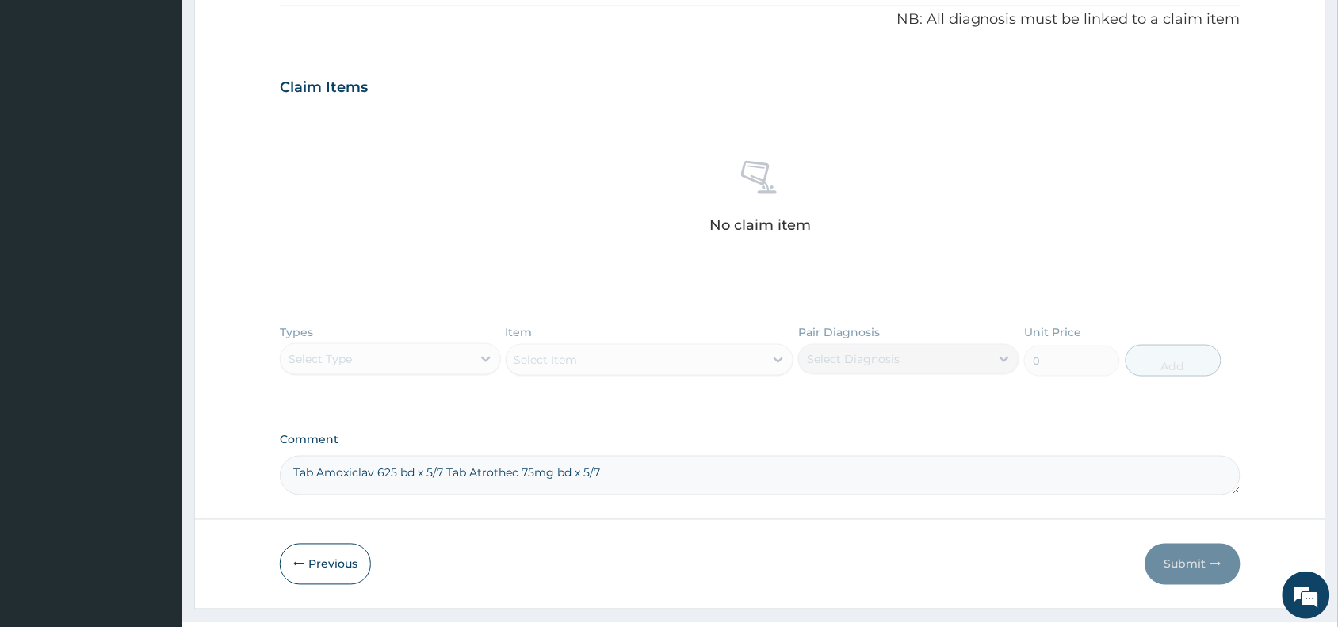
scroll to position [0, 0]
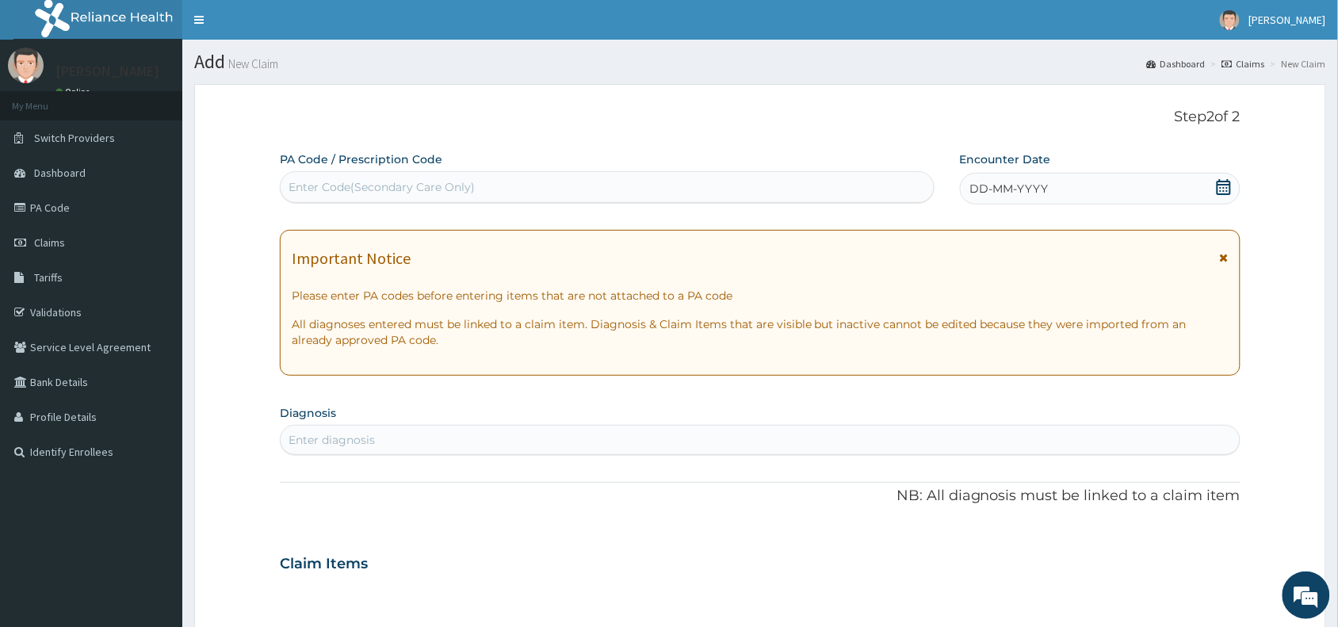
type textarea "Tab Amoxiclav 625 bd x 5/7 Tab Atrothec 75mg bd x 5/7"
drag, startPoint x: 1055, startPoint y: 183, endPoint x: 1063, endPoint y: 207, distance: 25.1
click at [1054, 183] on div "DD-MM-YYYY" at bounding box center [1100, 189] width 281 height 32
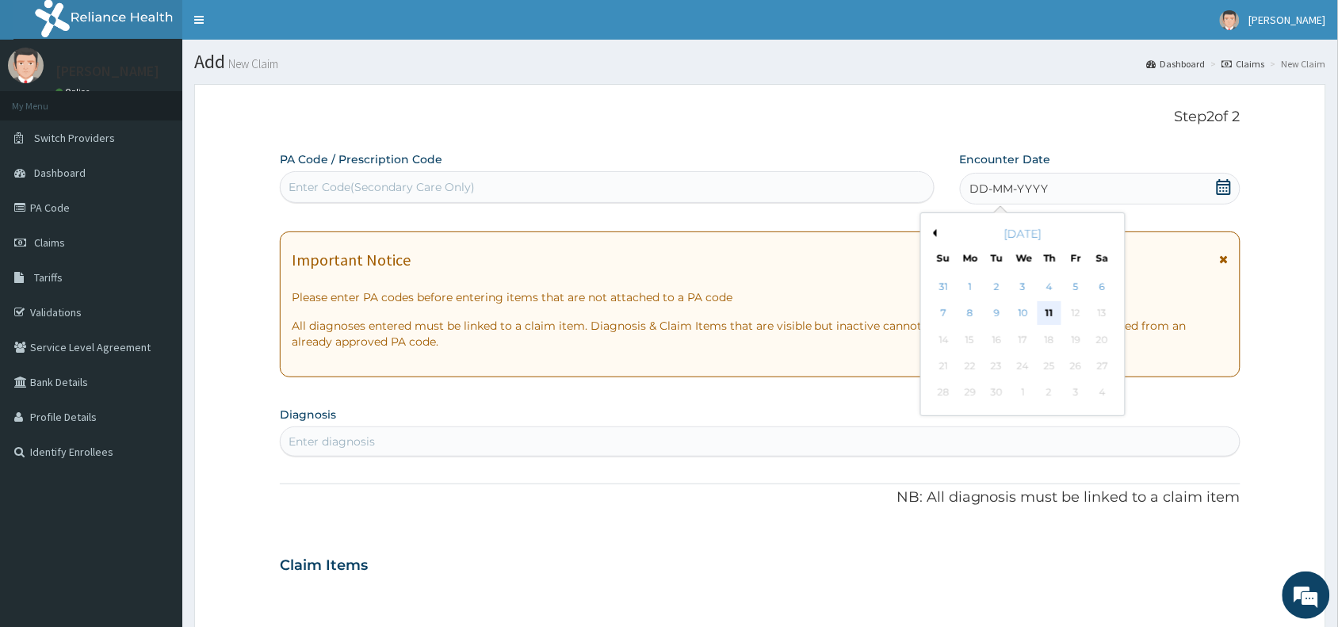
click at [1049, 317] on div "11" at bounding box center [1050, 314] width 24 height 24
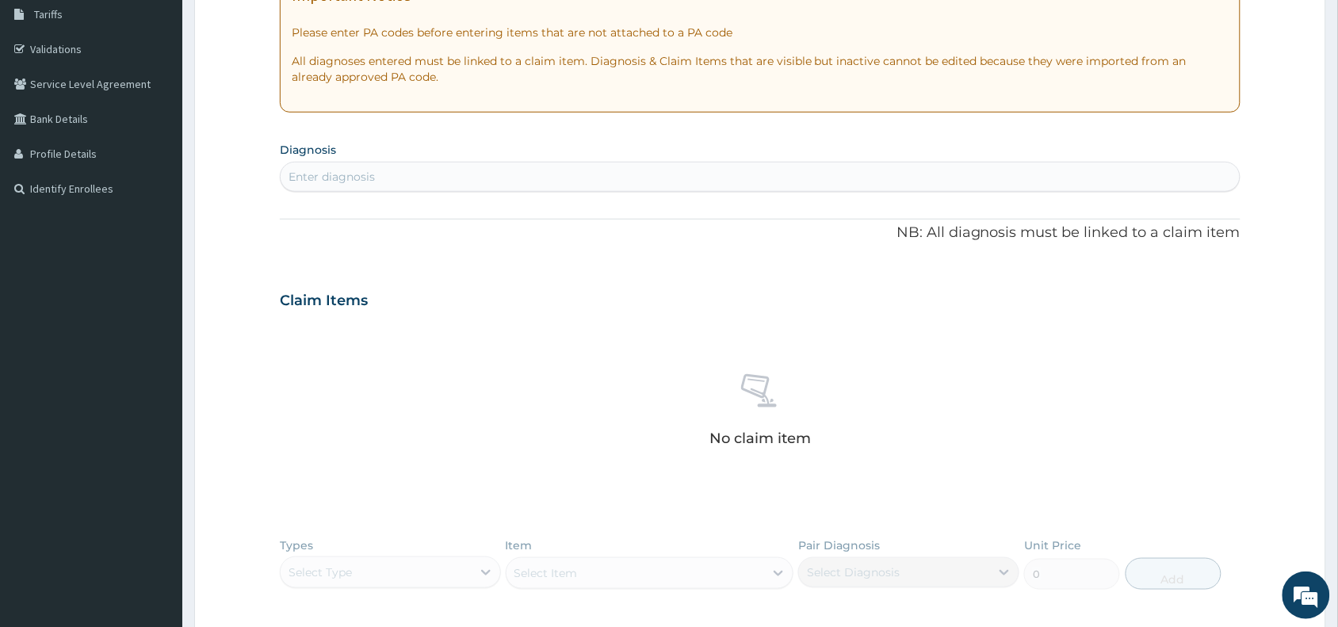
scroll to position [346, 0]
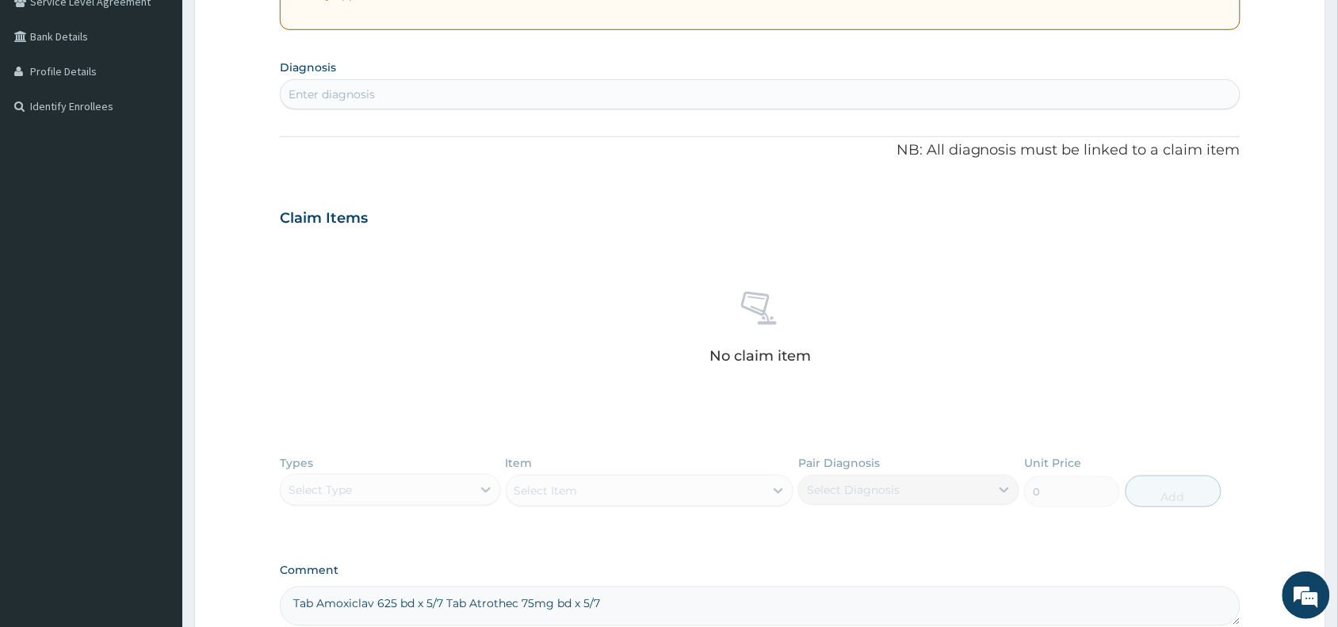
click at [354, 99] on div "Enter diagnosis" at bounding box center [332, 94] width 86 height 16
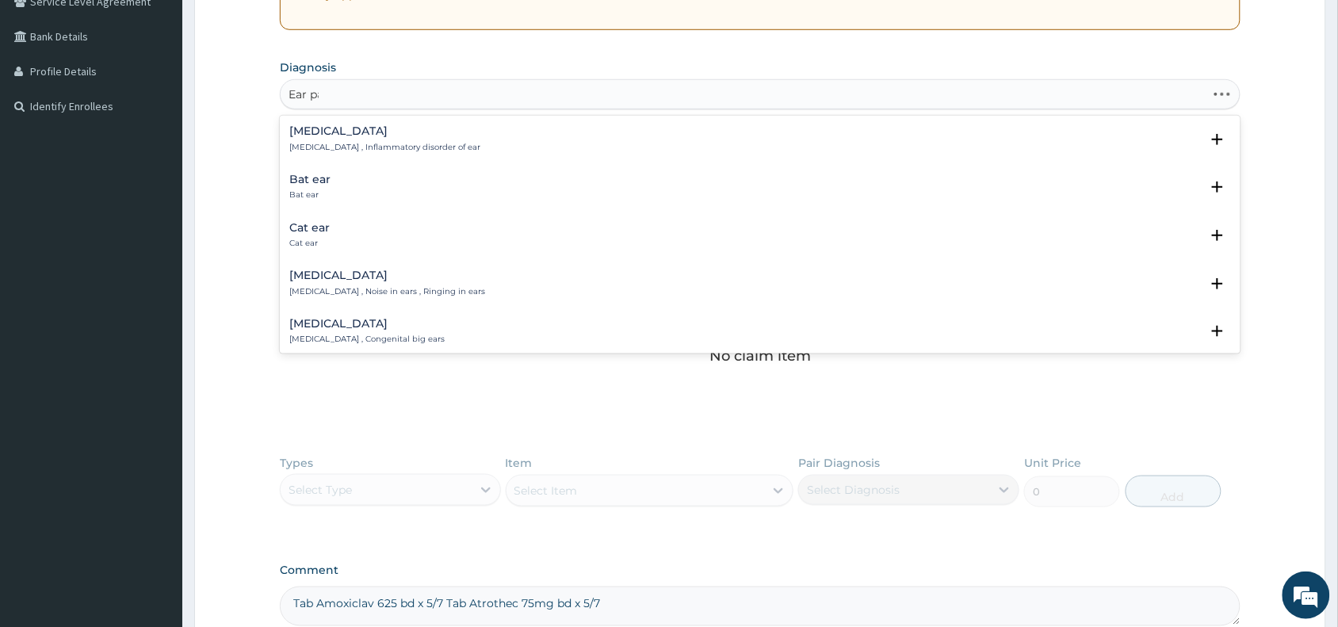
type input "Ear pai"
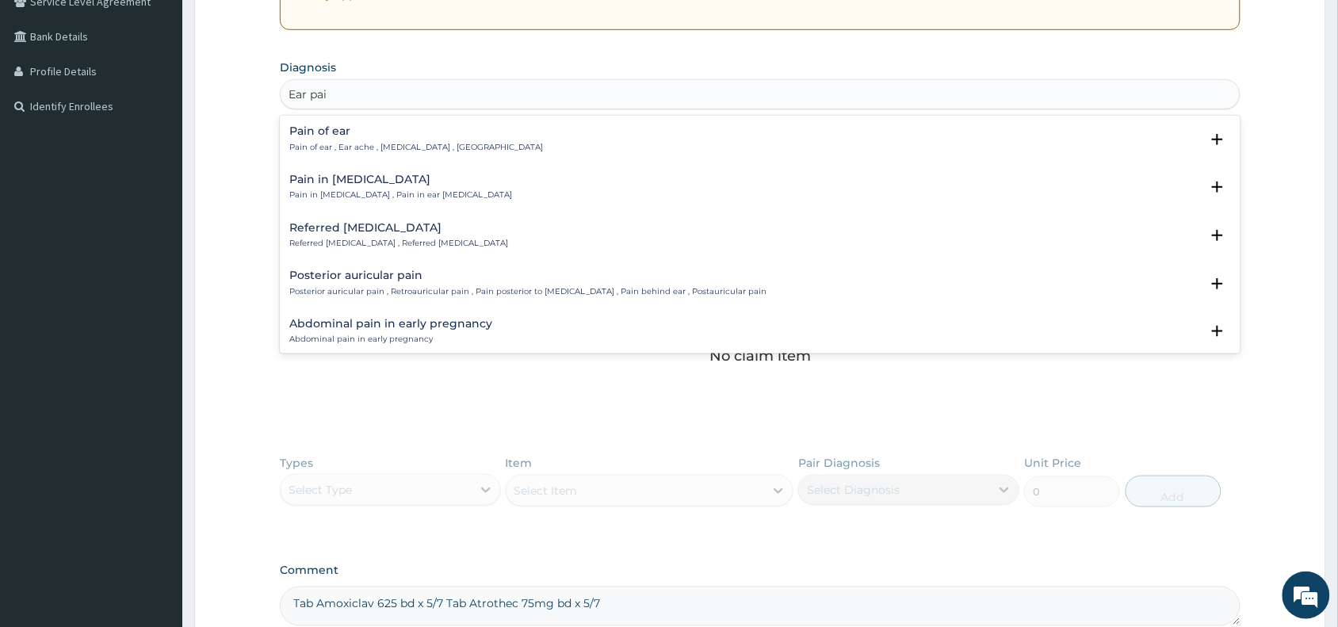
drag, startPoint x: 333, startPoint y: 143, endPoint x: 346, endPoint y: 160, distance: 20.9
click at [342, 156] on div "Pain of [MEDICAL_DATA] of ear , Ear ache , [MEDICAL_DATA] , [MEDICAL_DATA] Sele…" at bounding box center [760, 143] width 942 height 36
click at [357, 144] on p "Pain of ear , Ear ache , [MEDICAL_DATA] , [GEOGRAPHIC_DATA]" at bounding box center [416, 147] width 254 height 11
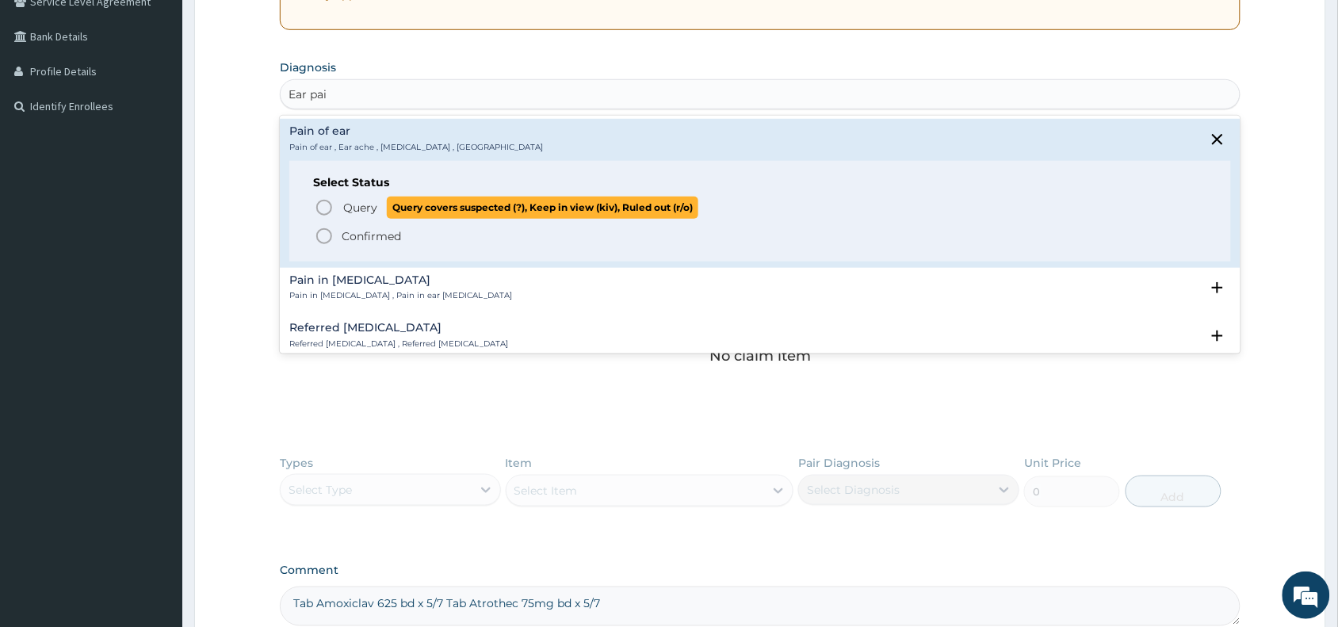
click at [358, 207] on span "Query" at bounding box center [360, 208] width 34 height 16
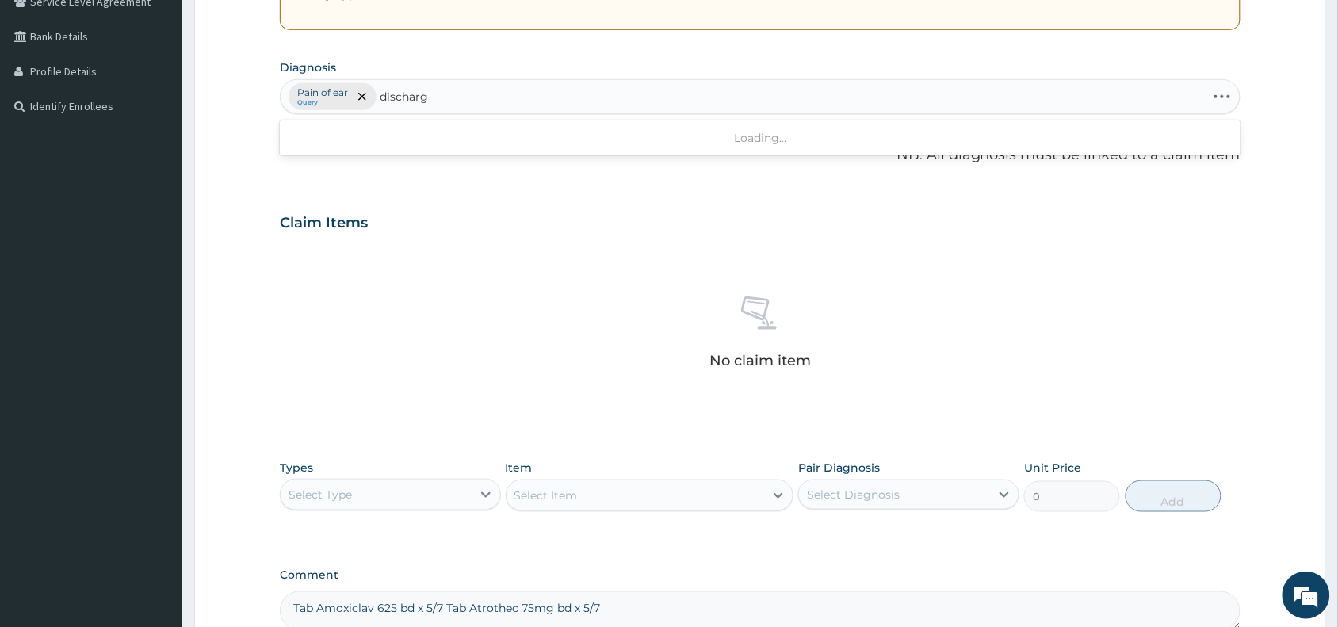
type input "discharge"
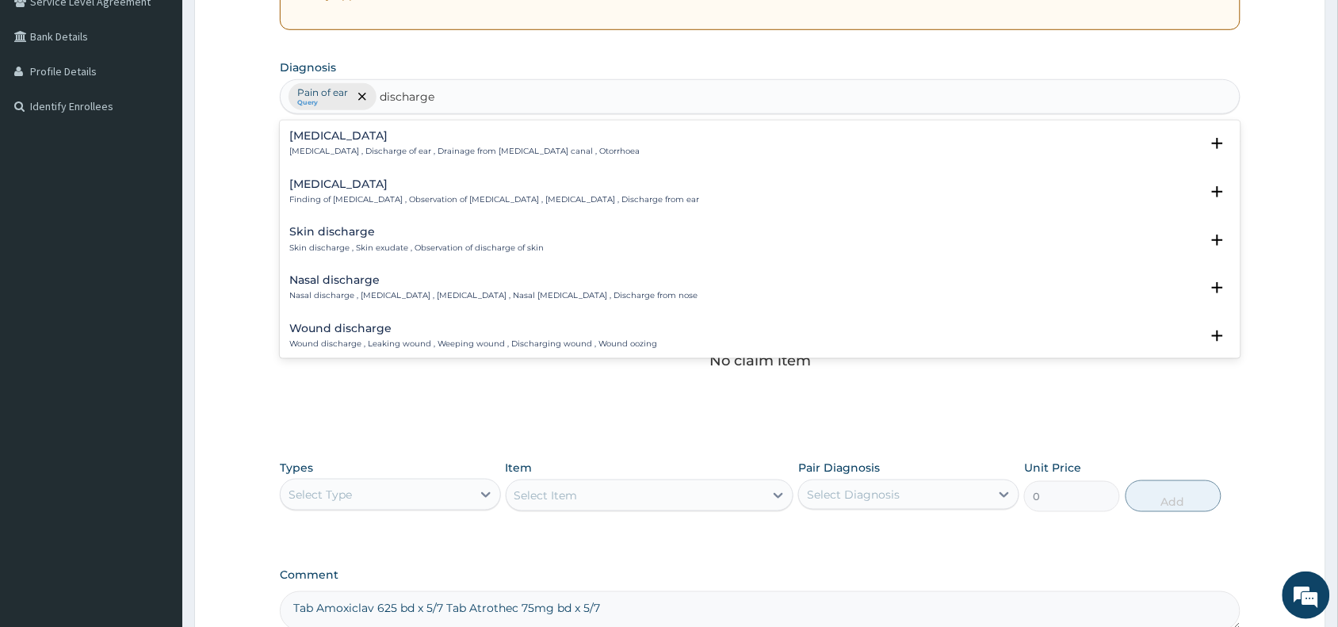
click at [337, 151] on p "[MEDICAL_DATA] , Discharge of ear , Drainage from [MEDICAL_DATA] canal , Otorrh…" at bounding box center [464, 151] width 350 height 11
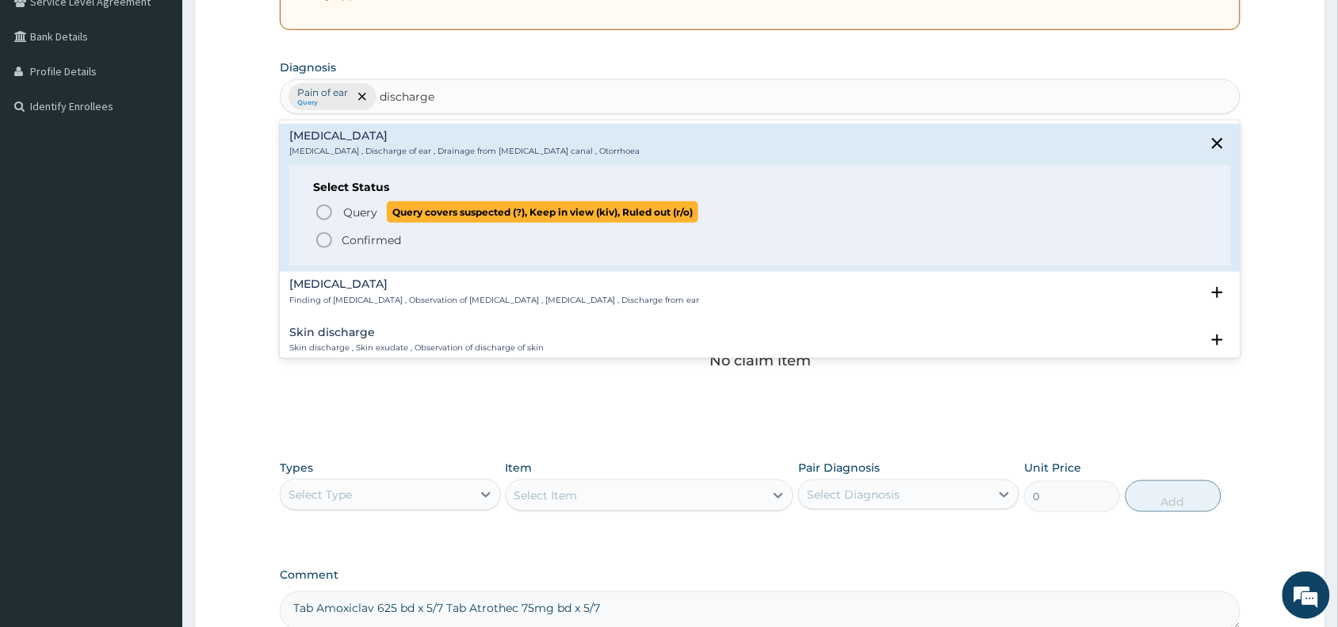
click at [349, 208] on span "Query" at bounding box center [360, 213] width 34 height 16
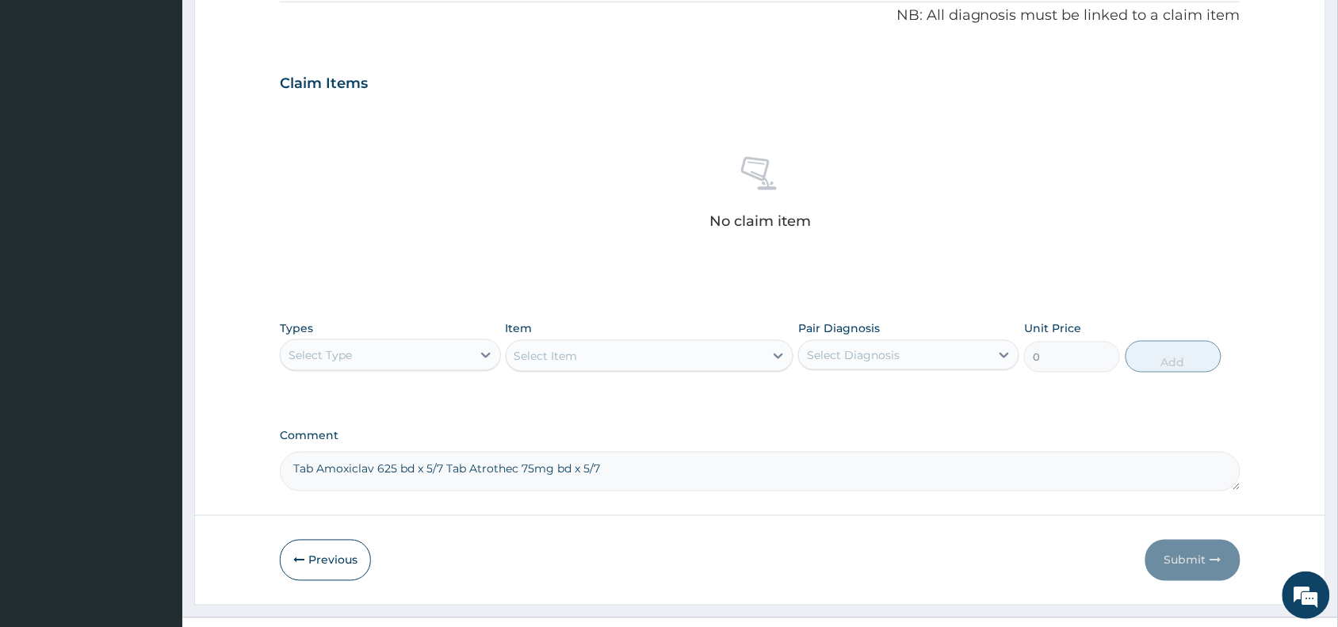
scroll to position [517, 0]
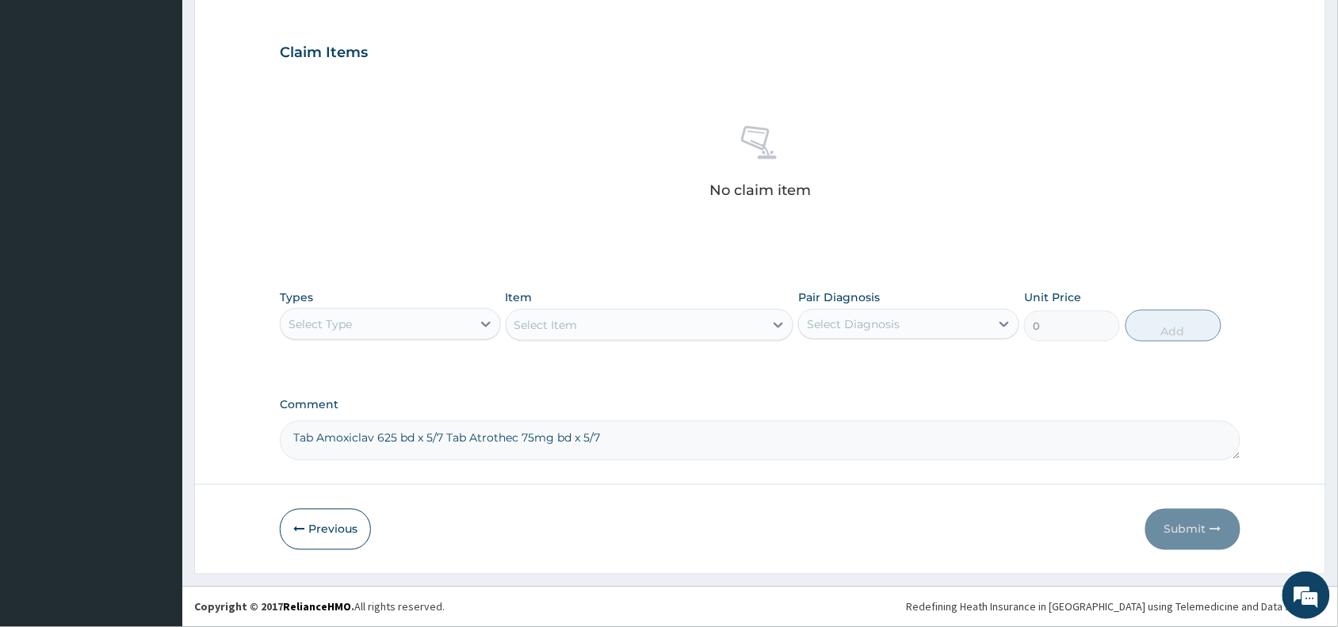
drag, startPoint x: 419, startPoint y: 323, endPoint x: 411, endPoint y: 334, distance: 13.6
click at [418, 322] on div "Select Type" at bounding box center [376, 324] width 191 height 25
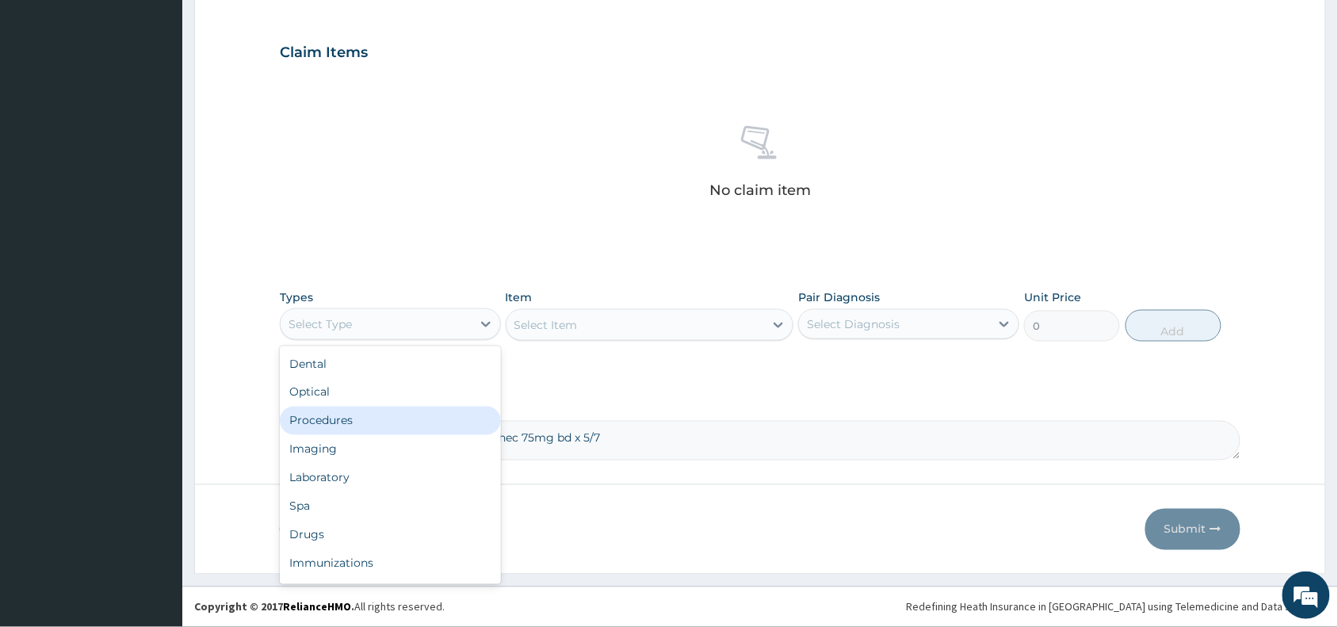
click at [349, 417] on div "Procedures" at bounding box center [390, 421] width 221 height 29
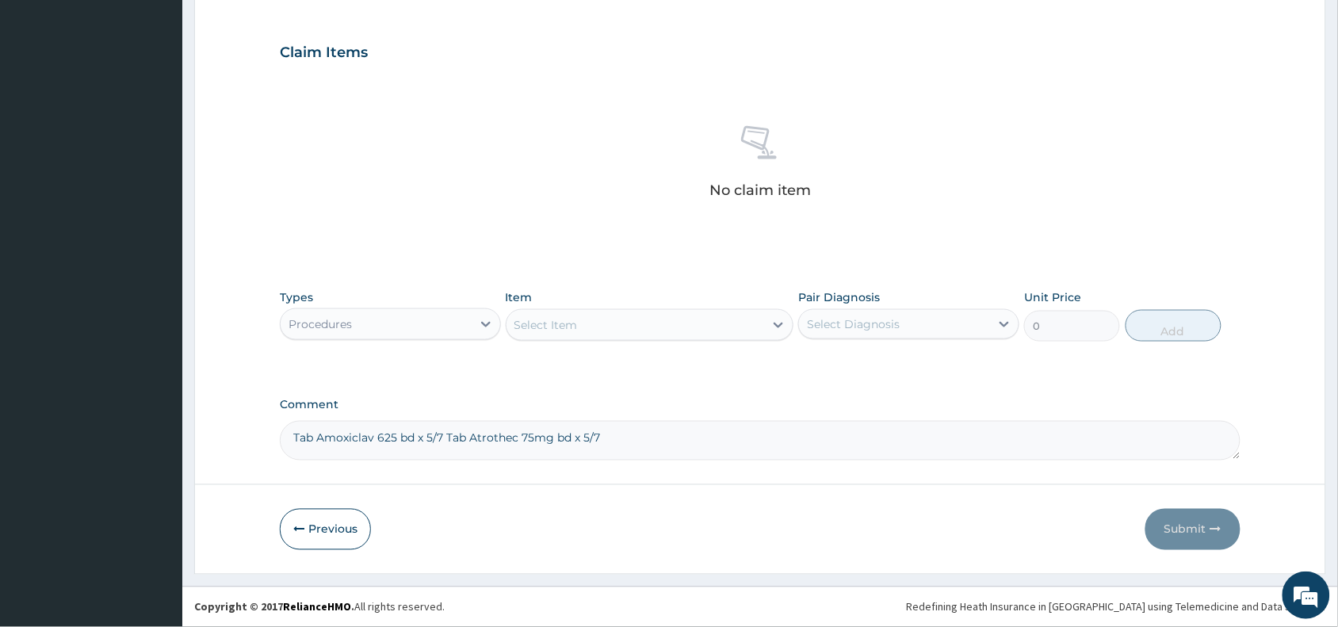
click at [564, 325] on div "Select Item" at bounding box center [546, 325] width 63 height 16
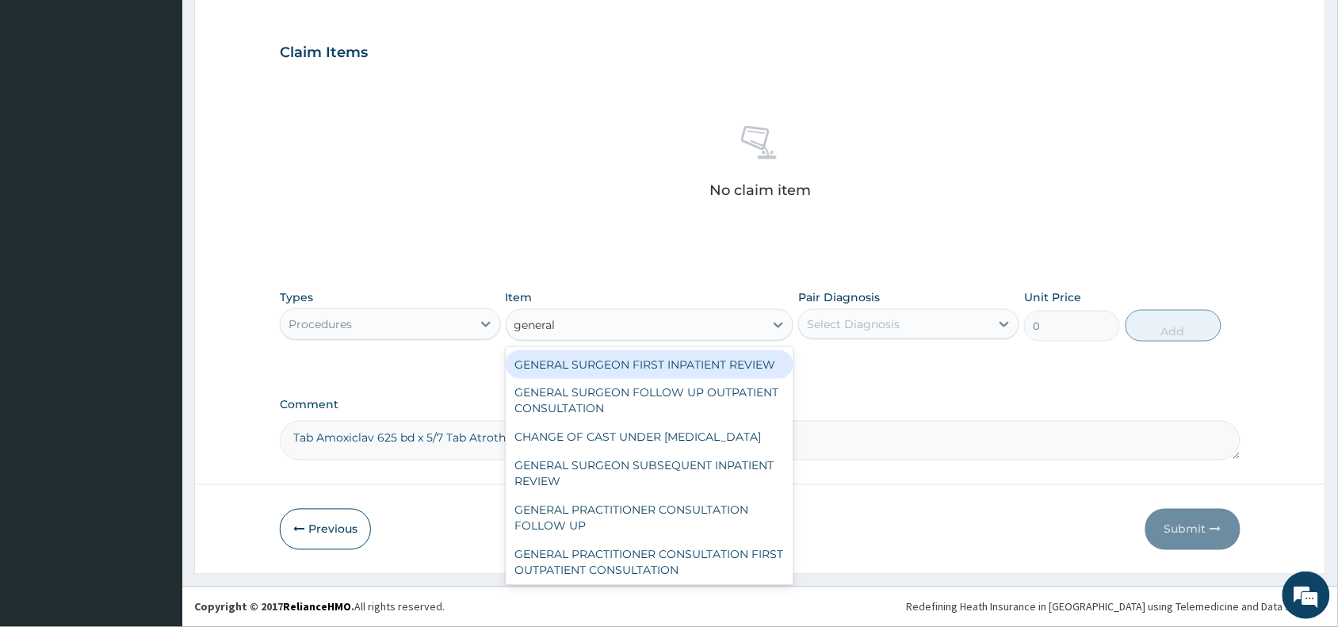
type input "general p"
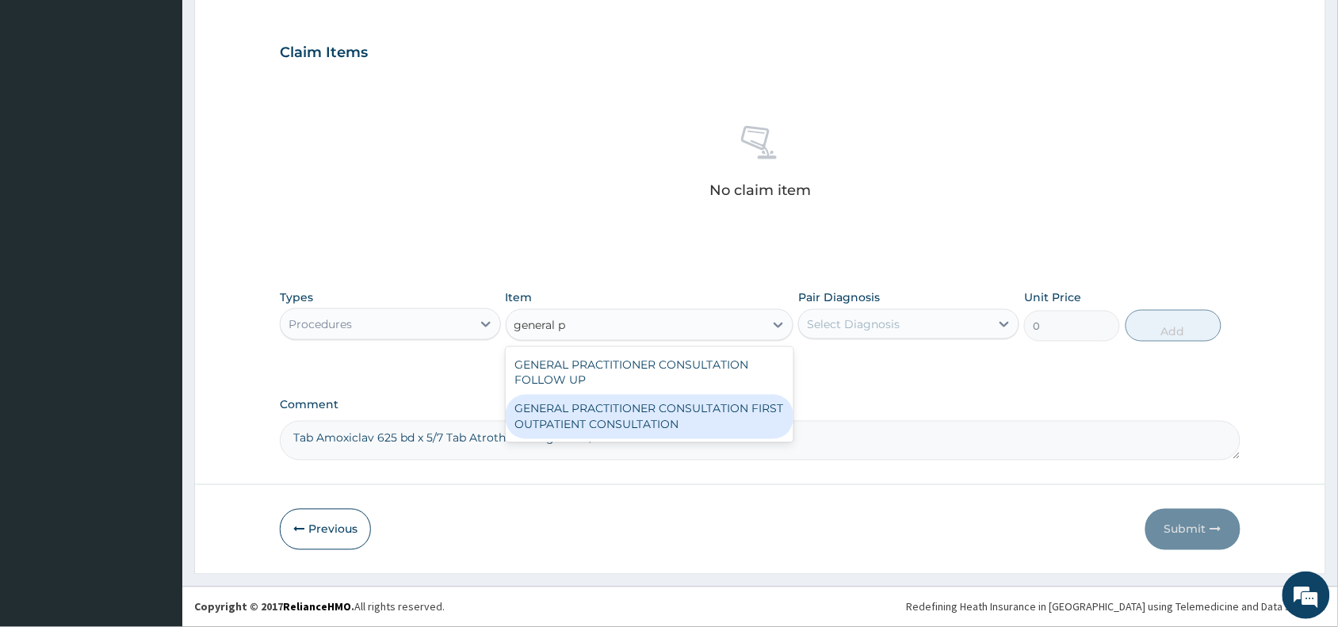
drag, startPoint x: 637, startPoint y: 429, endPoint x: 662, endPoint y: 413, distance: 29.9
click at [637, 425] on div "GENERAL PRACTITIONER CONSULTATION FIRST OUTPATIENT CONSULTATION" at bounding box center [650, 417] width 289 height 44
type input "3370.125"
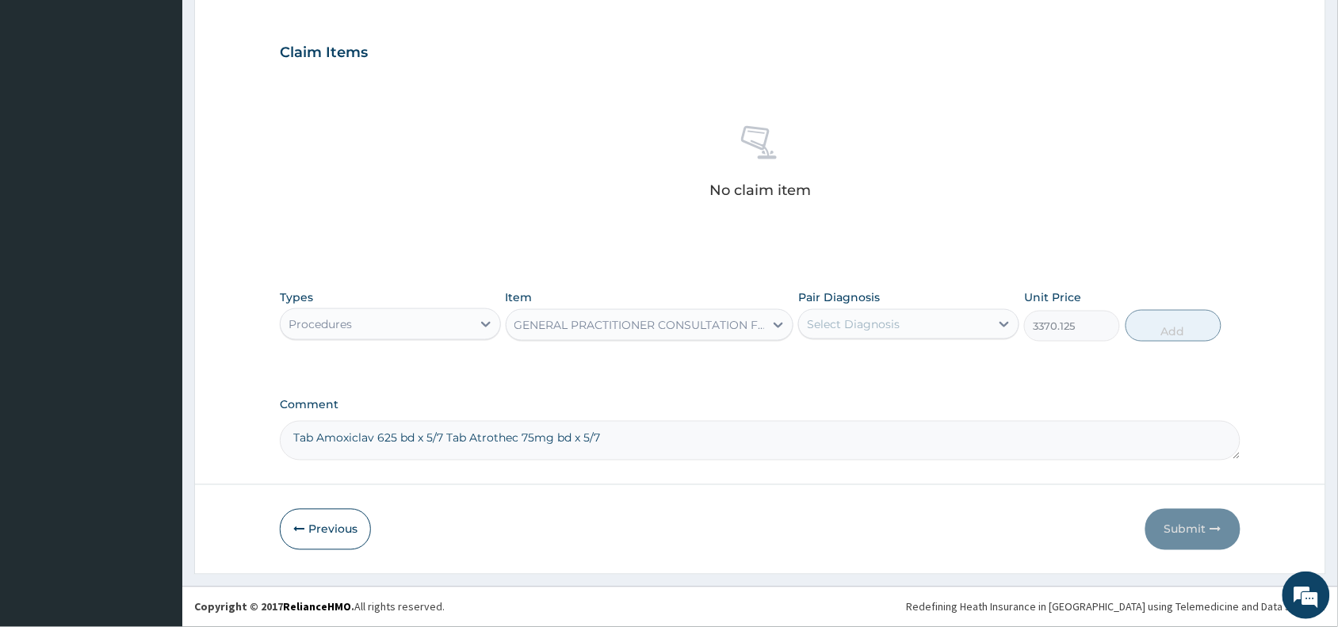
drag, startPoint x: 889, startPoint y: 321, endPoint x: 888, endPoint y: 343, distance: 22.2
click at [889, 338] on div "Select Diagnosis" at bounding box center [908, 324] width 221 height 30
drag, startPoint x: 881, startPoint y: 362, endPoint x: 878, endPoint y: 377, distance: 15.4
click at [880, 363] on label "Pain of ear" at bounding box center [854, 363] width 61 height 16
checkbox input "true"
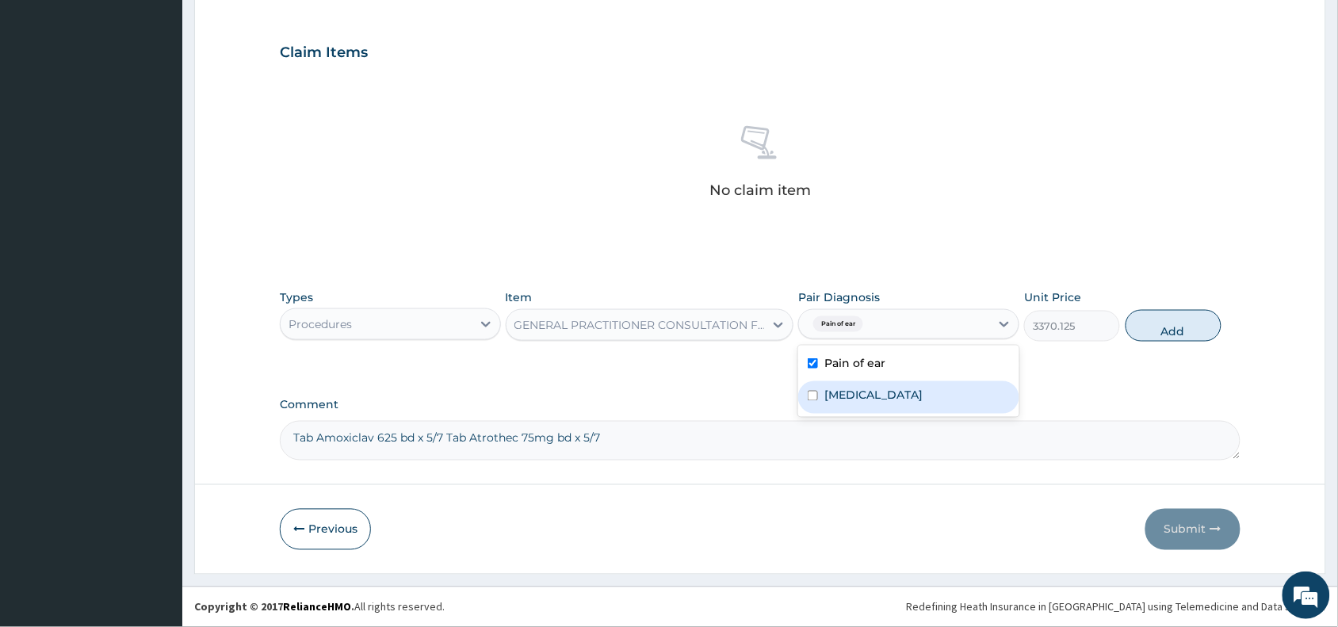
drag, startPoint x: 874, startPoint y: 393, endPoint x: 945, endPoint y: 389, distance: 71.5
click at [880, 397] on div "[MEDICAL_DATA]" at bounding box center [908, 397] width 221 height 33
checkbox input "true"
click at [1172, 323] on button "Add" at bounding box center [1174, 326] width 96 height 32
type input "0"
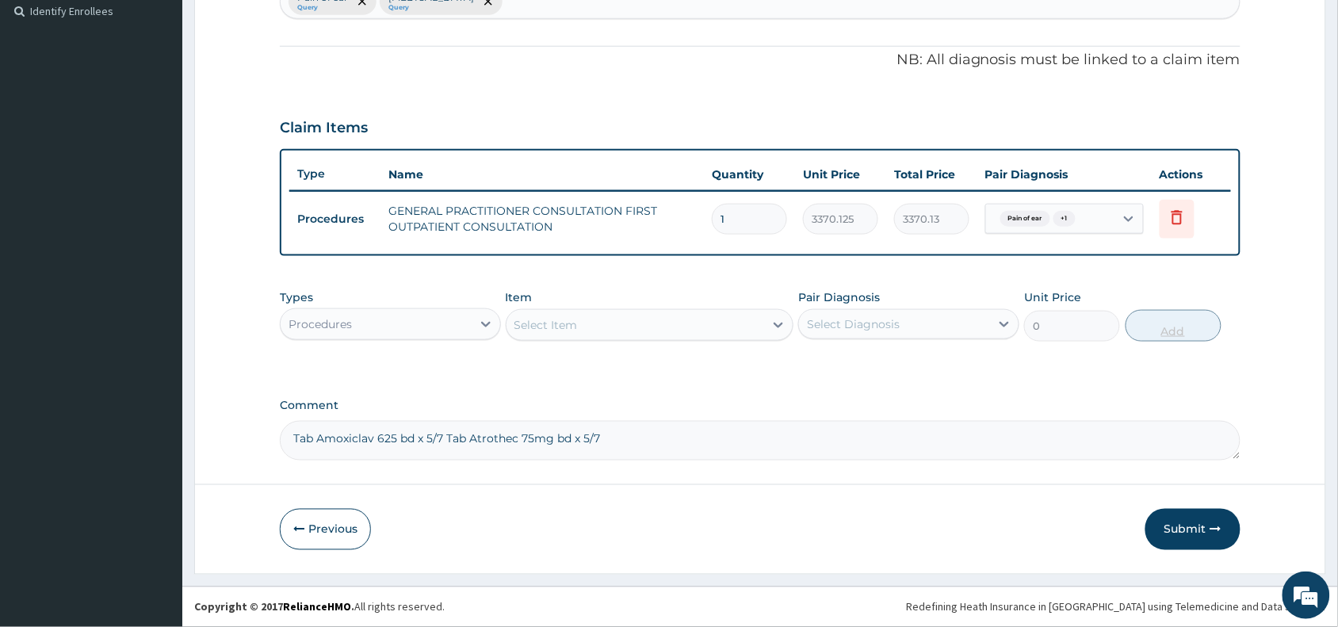
scroll to position [440, 0]
click at [472, 331] on div at bounding box center [486, 325] width 29 height 29
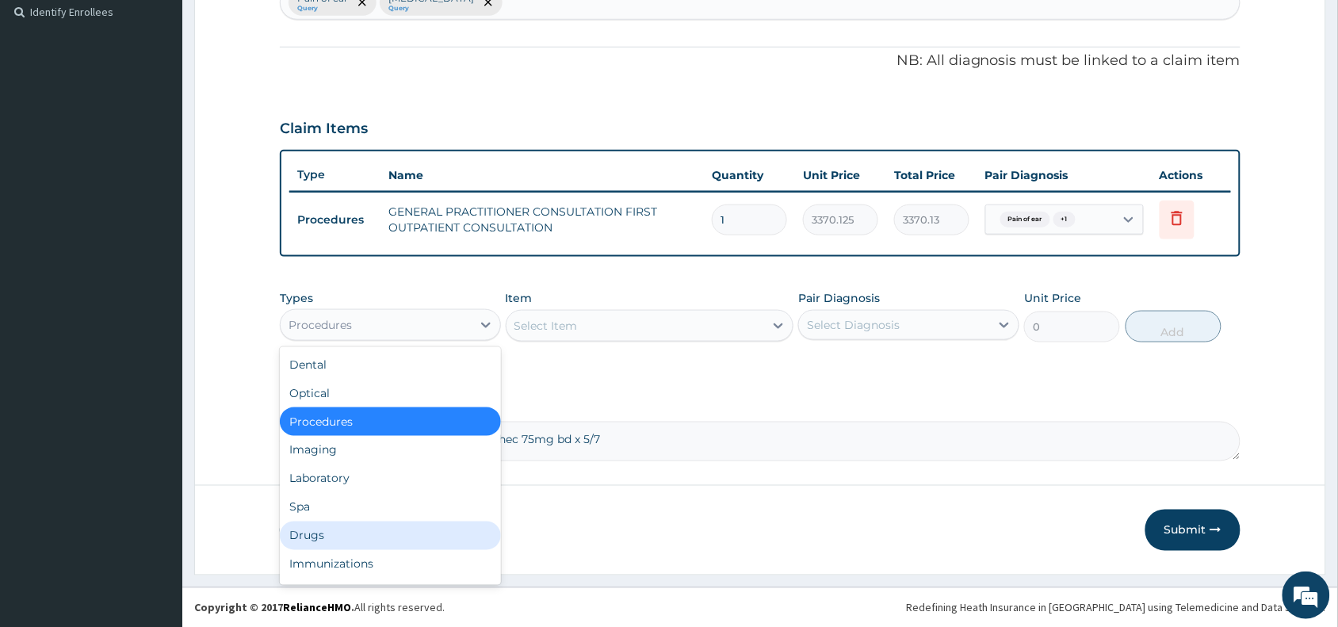
click at [377, 527] on div "Drugs" at bounding box center [390, 536] width 221 height 29
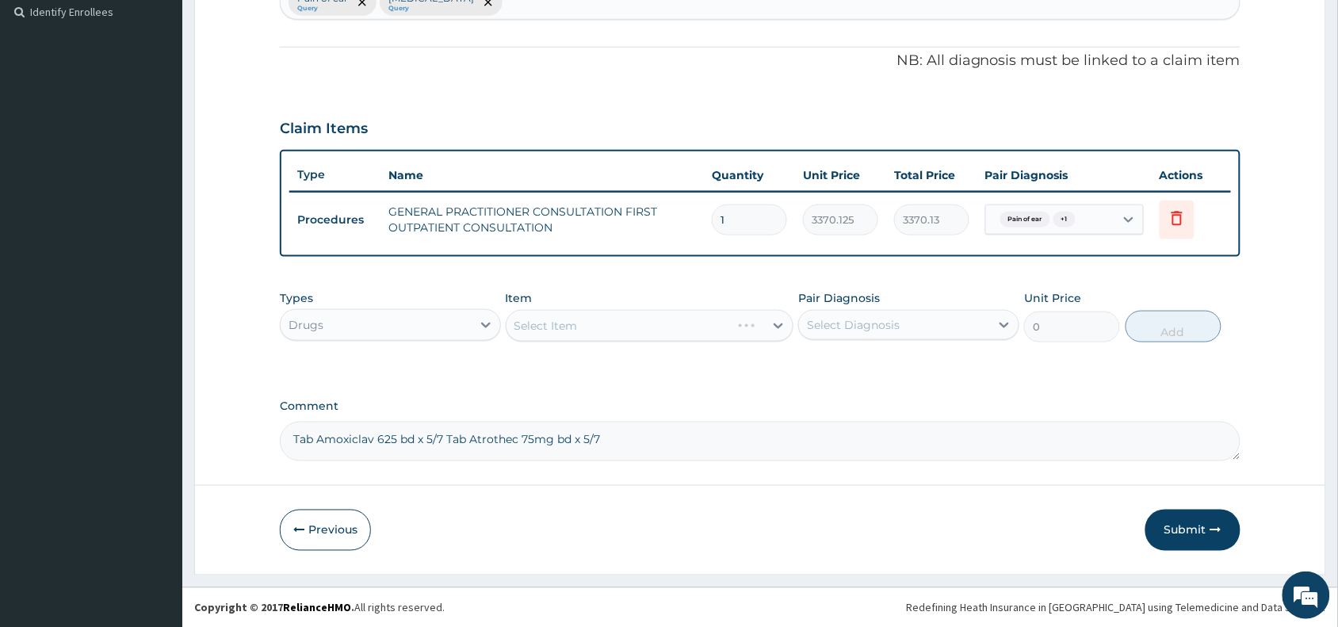
click at [599, 330] on div "Select Item" at bounding box center [650, 326] width 289 height 32
click at [334, 525] on button "Previous" at bounding box center [325, 530] width 91 height 41
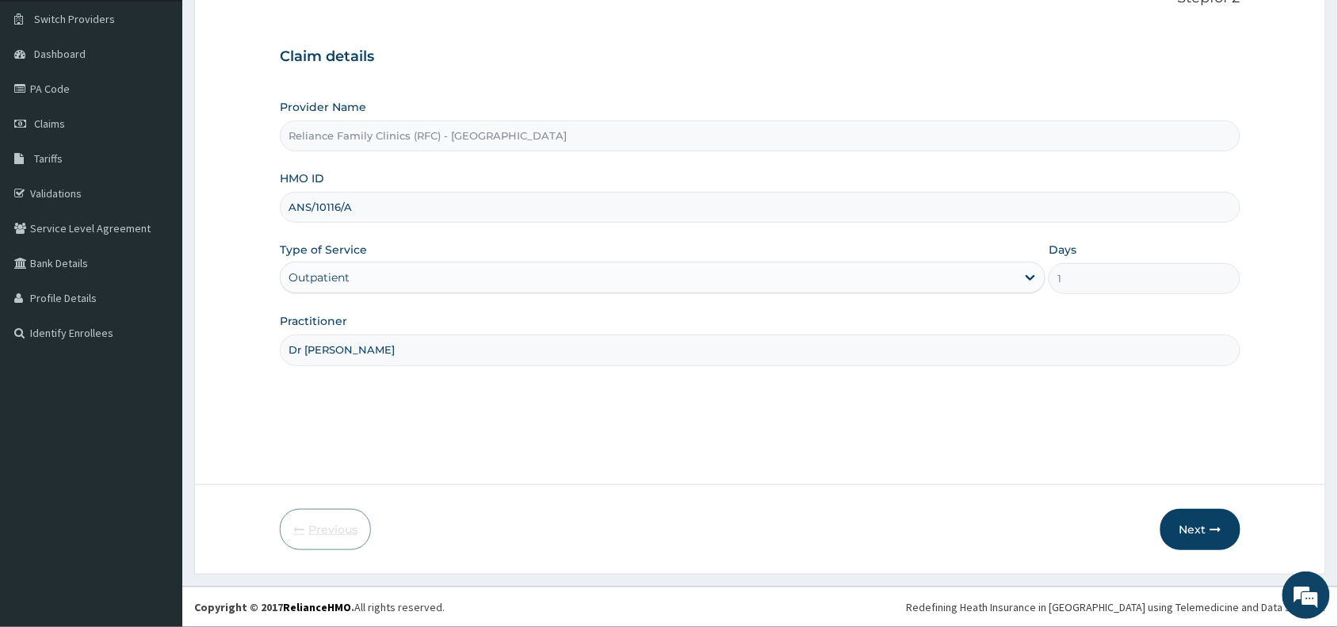
scroll to position [119, 0]
click at [1193, 530] on button "Next" at bounding box center [1201, 529] width 80 height 41
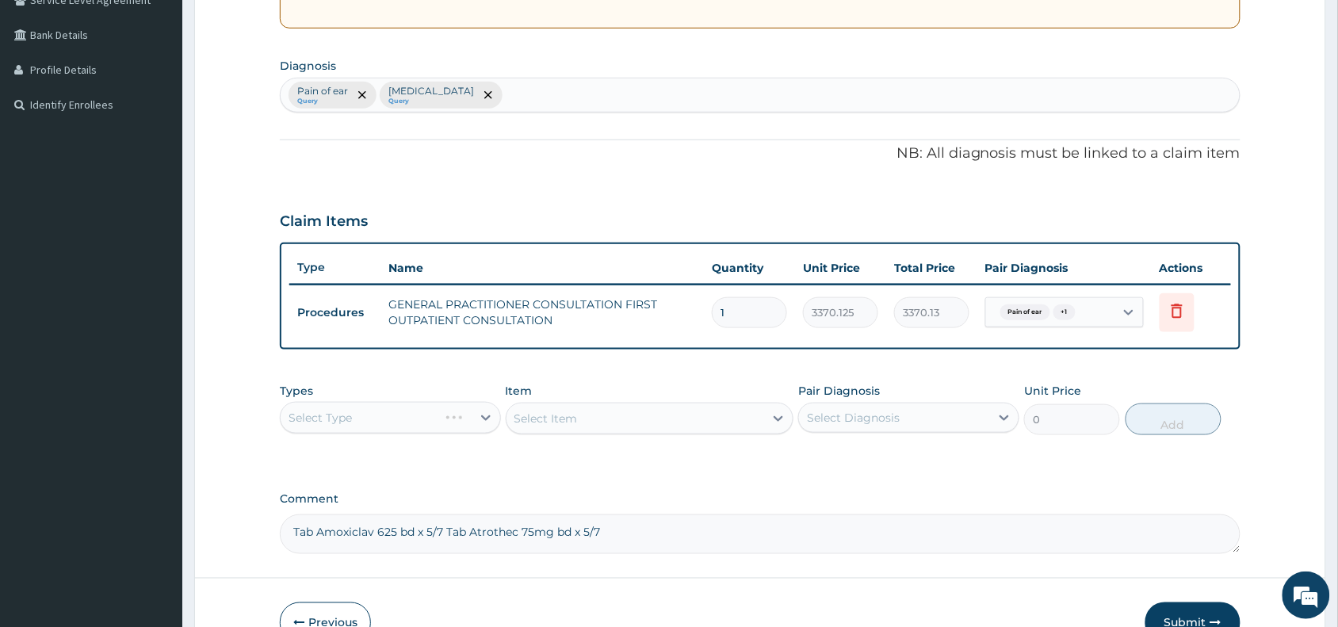
scroll to position [440, 0]
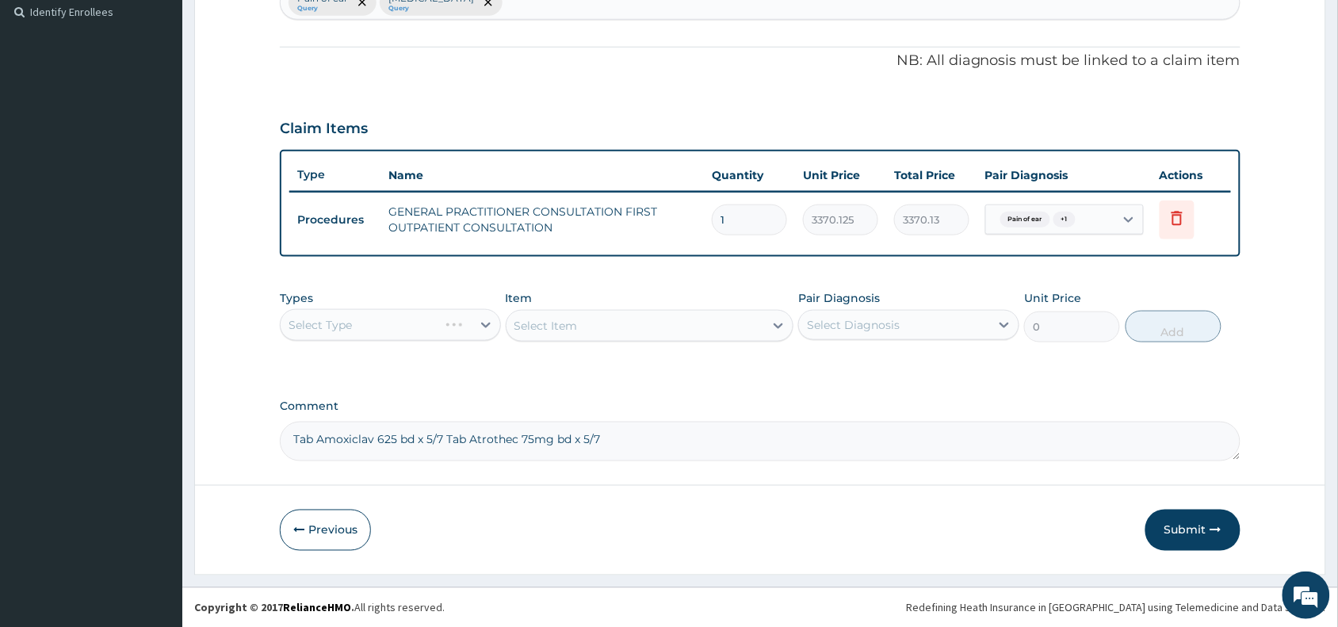
drag, startPoint x: 466, startPoint y: 326, endPoint x: 437, endPoint y: 383, distance: 64.2
click at [465, 329] on div "Select Type" at bounding box center [390, 325] width 221 height 32
click at [347, 531] on button "Previous" at bounding box center [325, 530] width 91 height 41
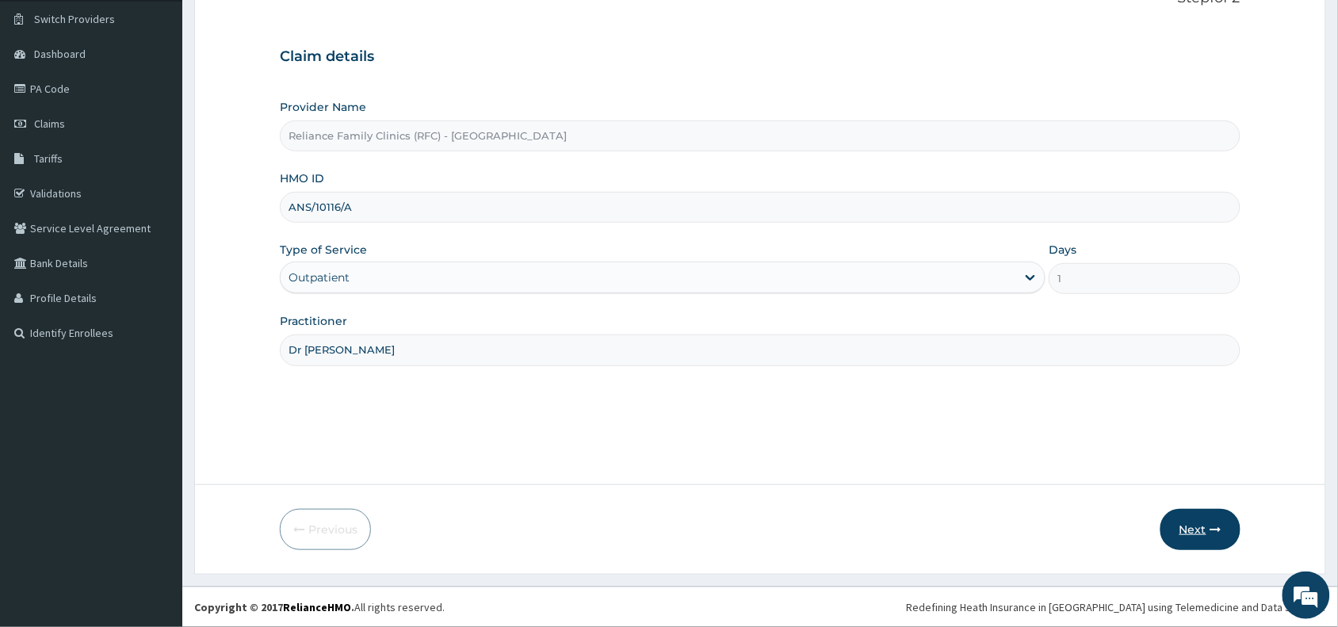
click at [1218, 534] on icon "button" at bounding box center [1216, 529] width 11 height 11
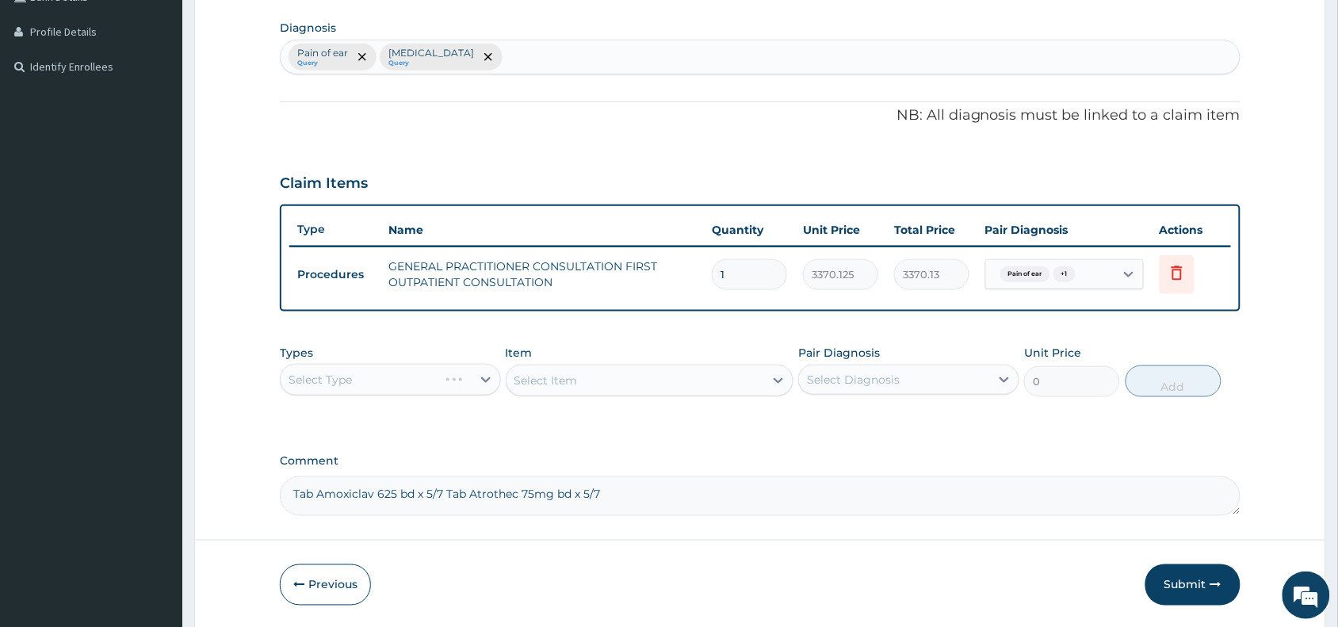
scroll to position [440, 0]
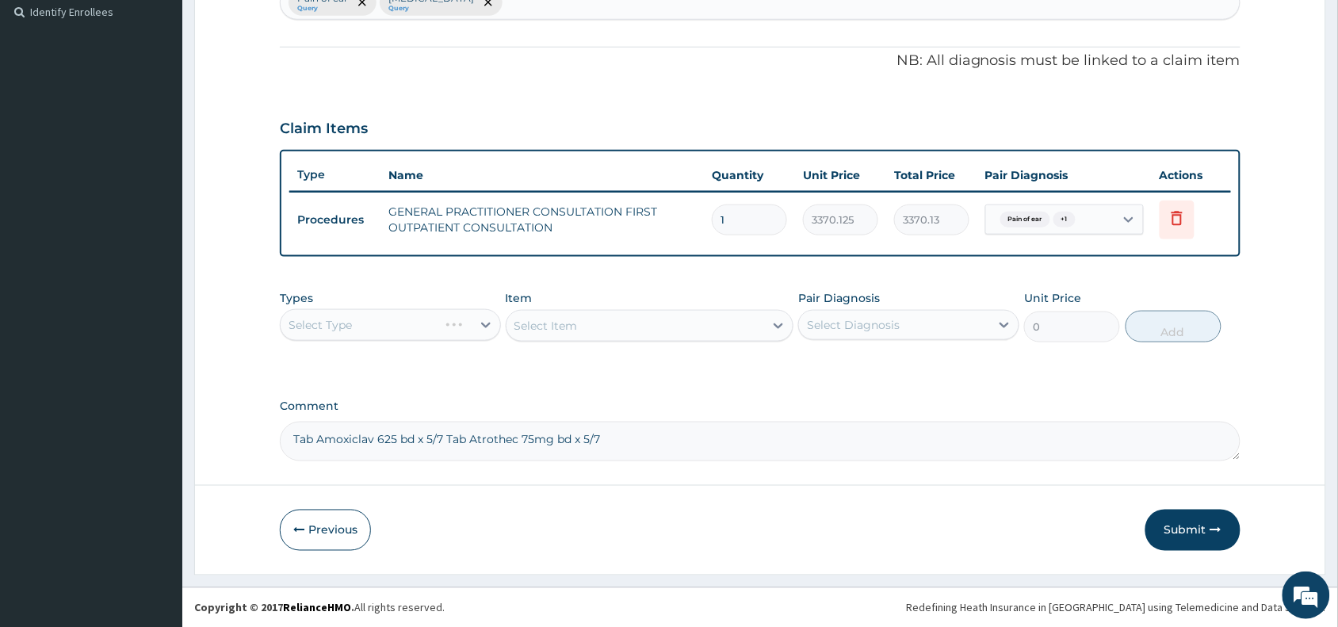
click at [472, 323] on div "Select Type" at bounding box center [390, 325] width 221 height 32
click at [486, 319] on div "Select Type" at bounding box center [390, 325] width 221 height 32
click at [1198, 532] on button "Submit" at bounding box center [1193, 530] width 95 height 41
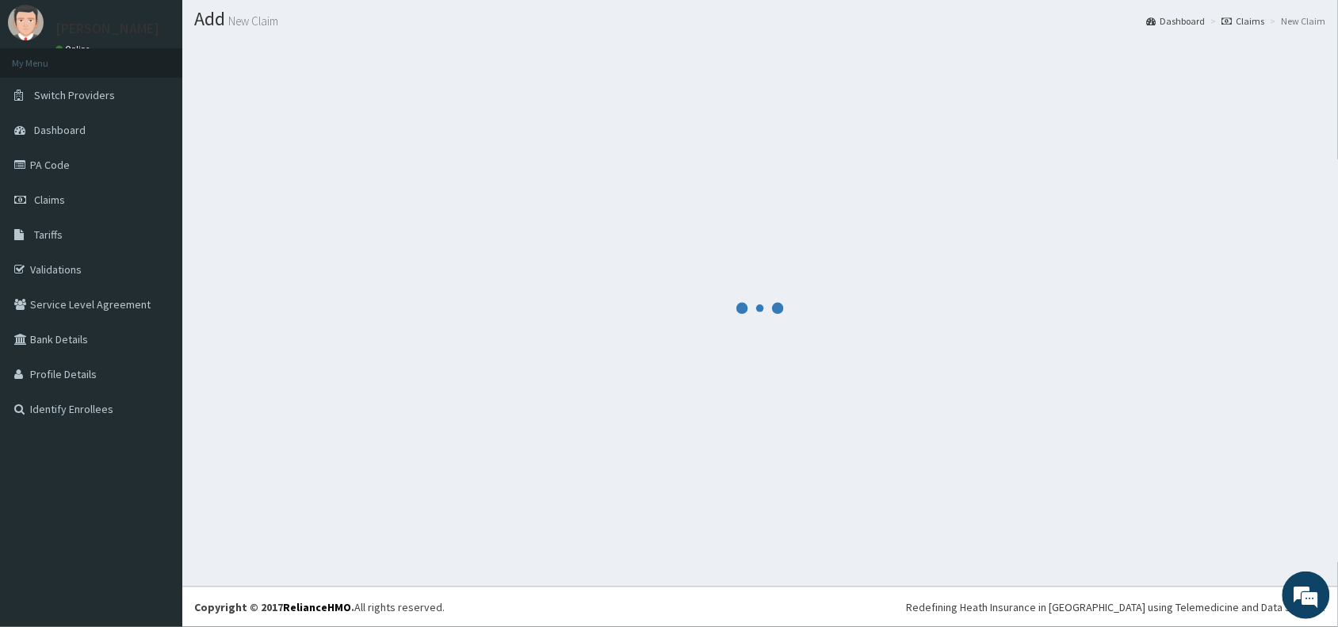
scroll to position [42, 0]
click at [94, 97] on span "Switch Providers" at bounding box center [74, 96] width 81 height 14
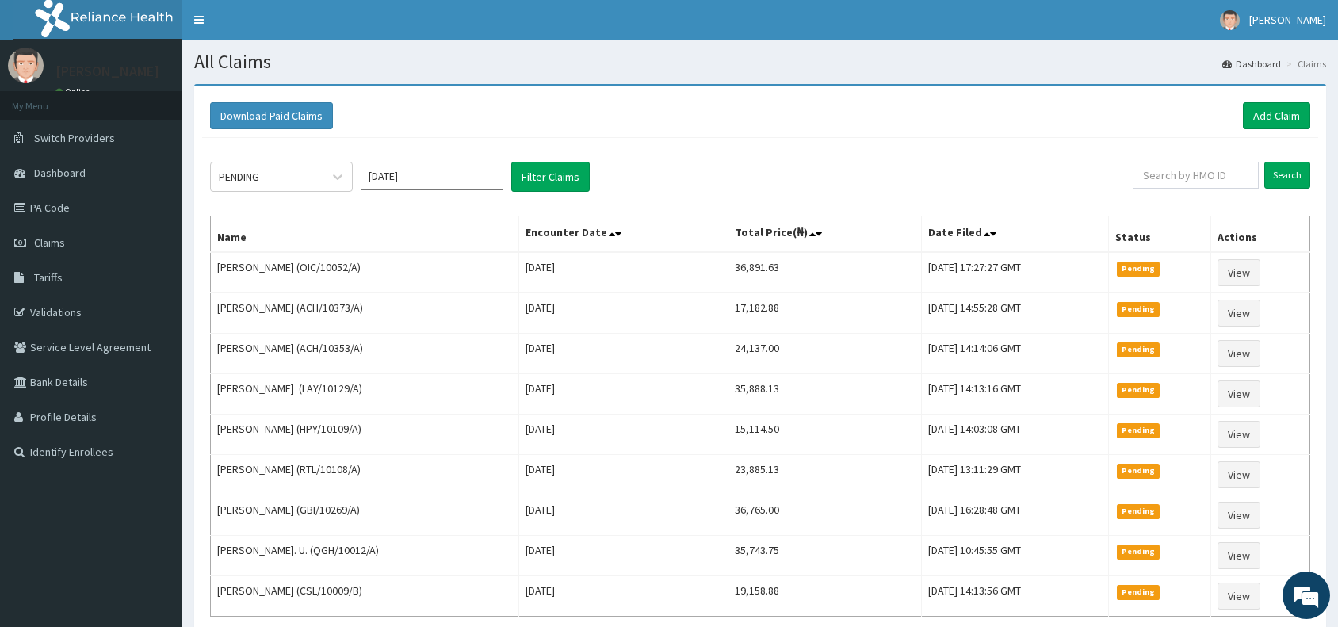
click at [69, 212] on link "PA Code" at bounding box center [91, 207] width 182 height 35
click at [331, 175] on icon at bounding box center [338, 177] width 16 height 16
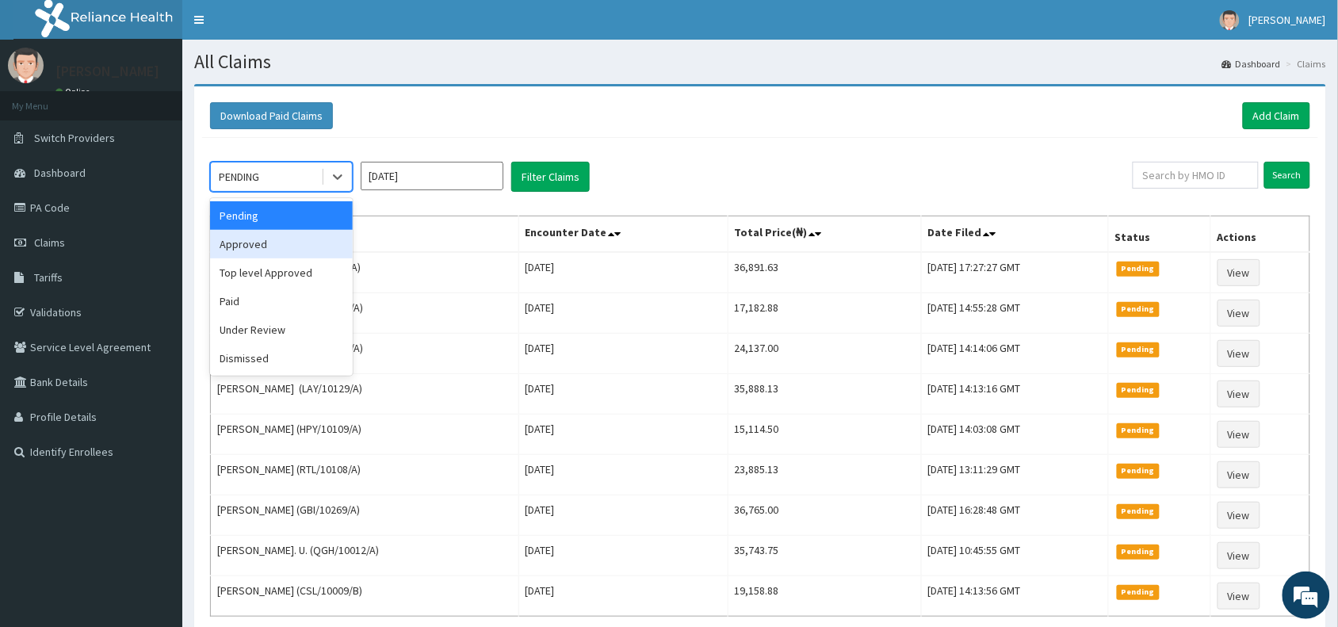
click at [272, 255] on div "Approved" at bounding box center [281, 244] width 143 height 29
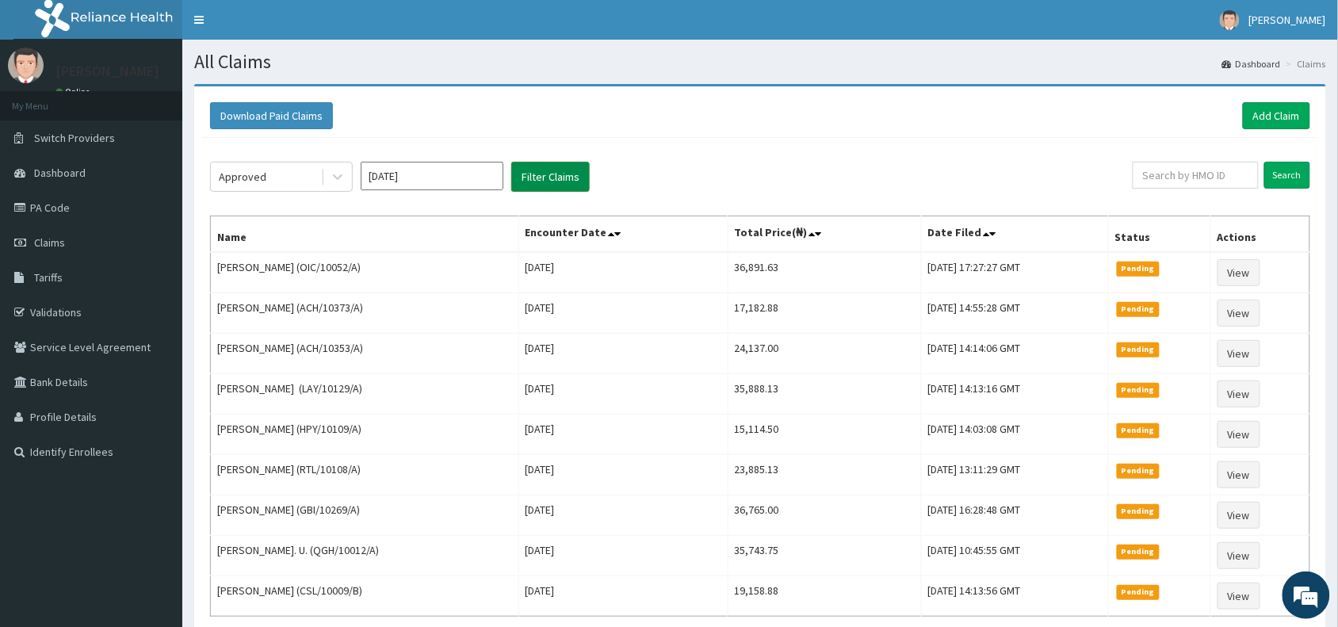
click at [564, 179] on button "Filter Claims" at bounding box center [550, 177] width 78 height 30
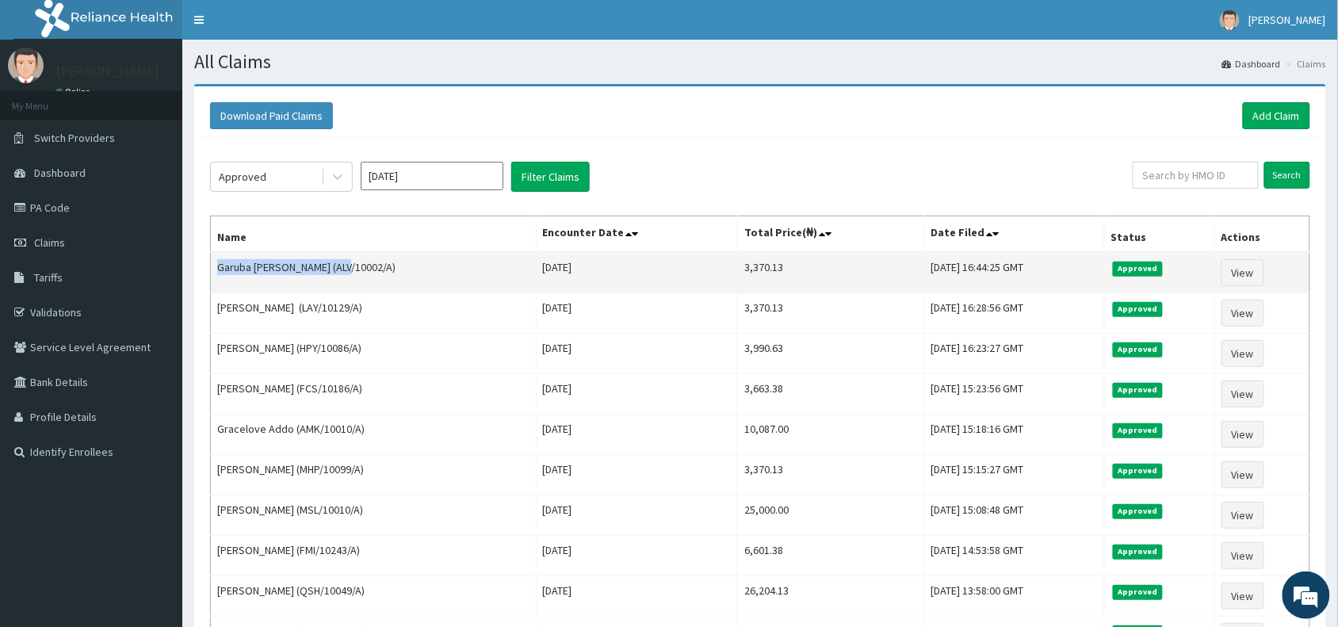
drag, startPoint x: 214, startPoint y: 271, endPoint x: 343, endPoint y: 282, distance: 129.7
click at [339, 276] on td "Garuba [PERSON_NAME] (ALV/10002/A)" at bounding box center [374, 272] width 326 height 41
